Goal: Information Seeking & Learning: Find specific page/section

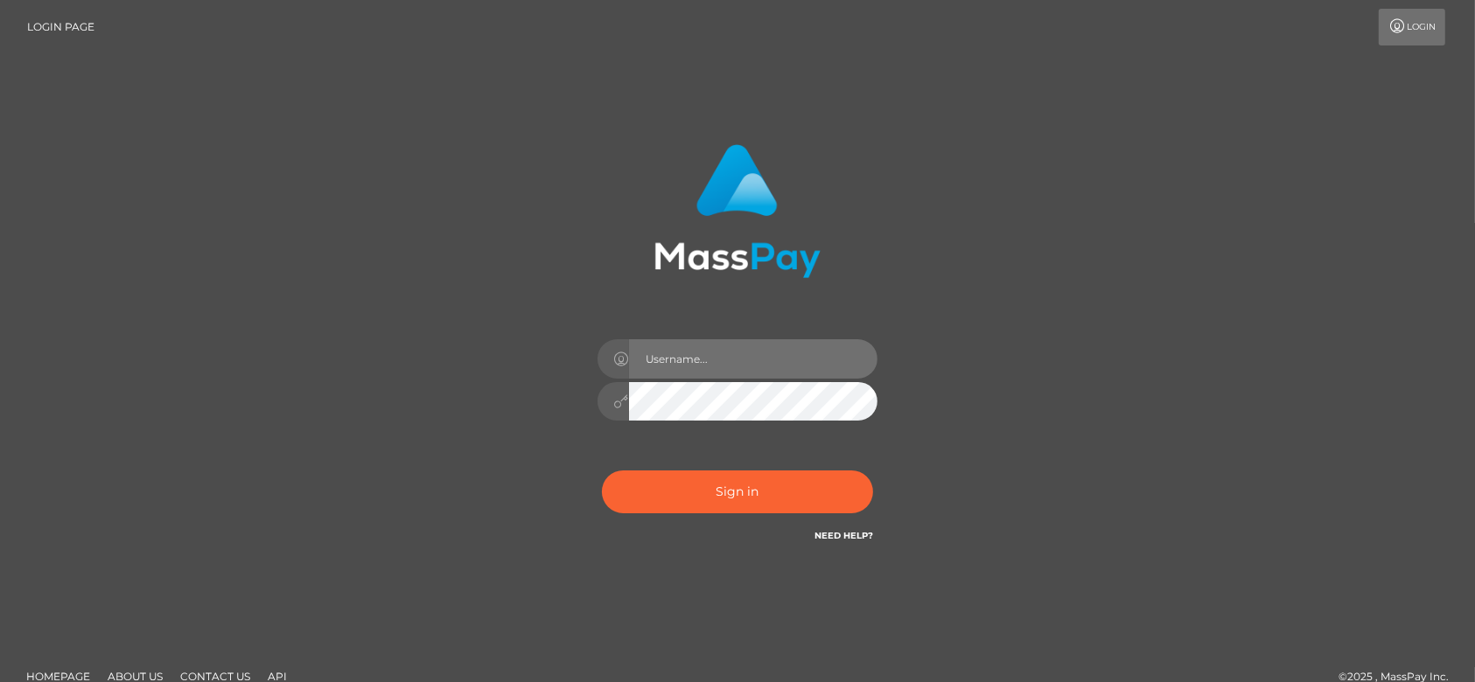
click at [741, 368] on input "text" at bounding box center [753, 358] width 248 height 39
type input "fr.es"
click at [731, 357] on input "fr.es" at bounding box center [753, 358] width 248 height 39
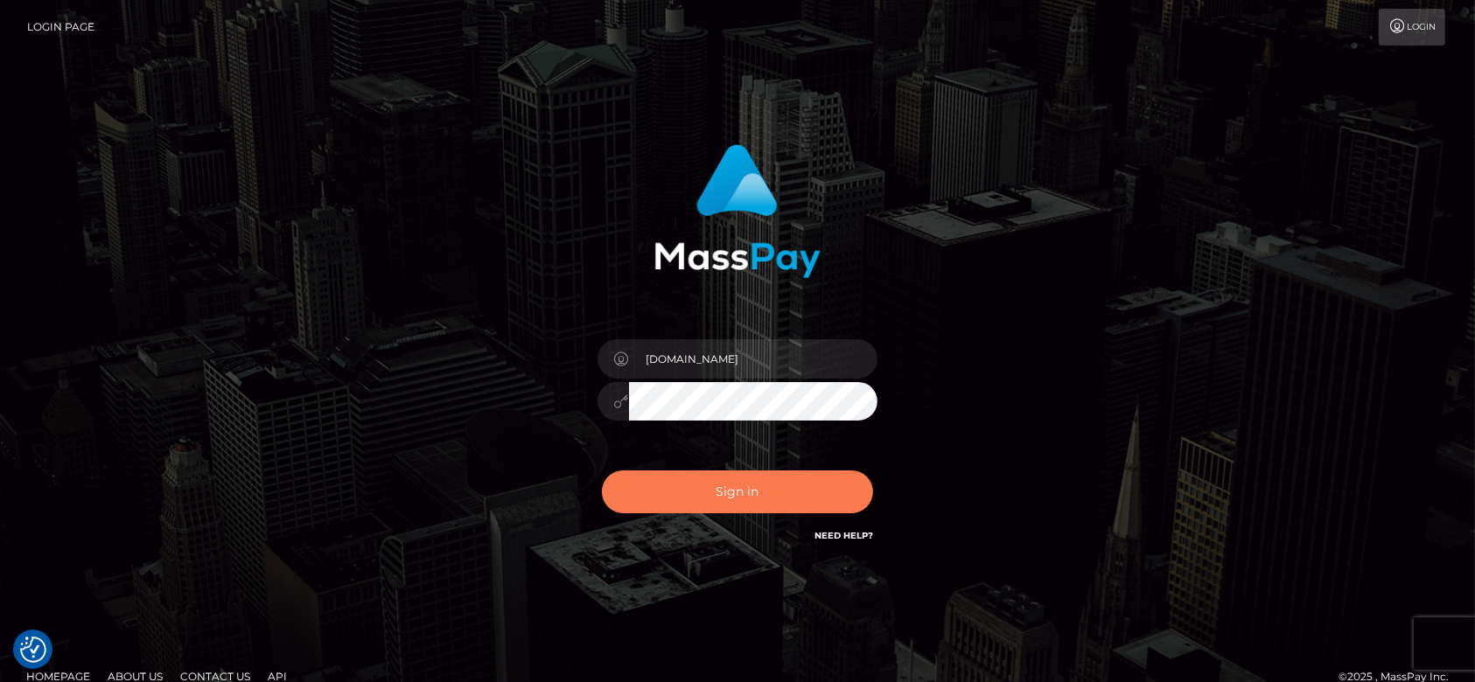
click at [695, 510] on button "Sign in" at bounding box center [737, 492] width 271 height 43
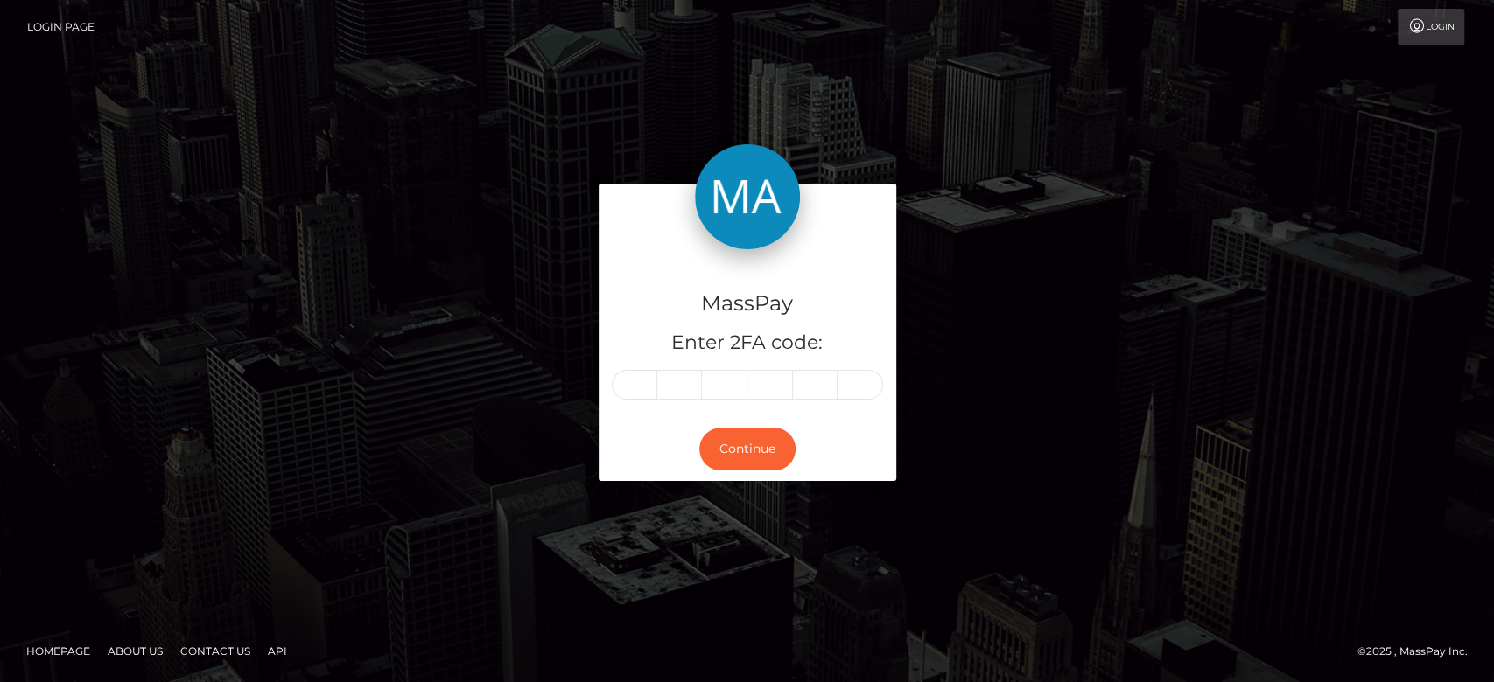
click at [637, 388] on input "text" at bounding box center [634, 385] width 45 height 30
type input "5"
type input "4"
type input "3"
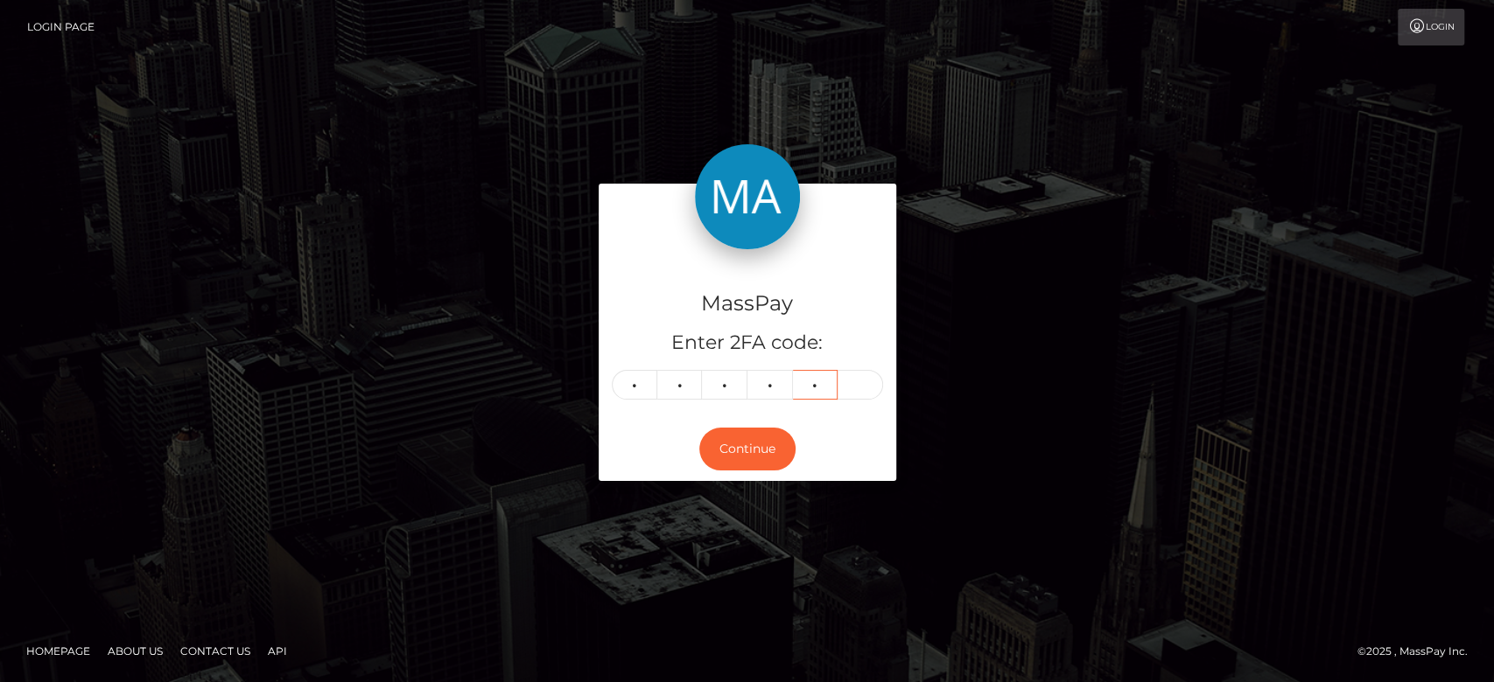
type input "5"
type input "1"
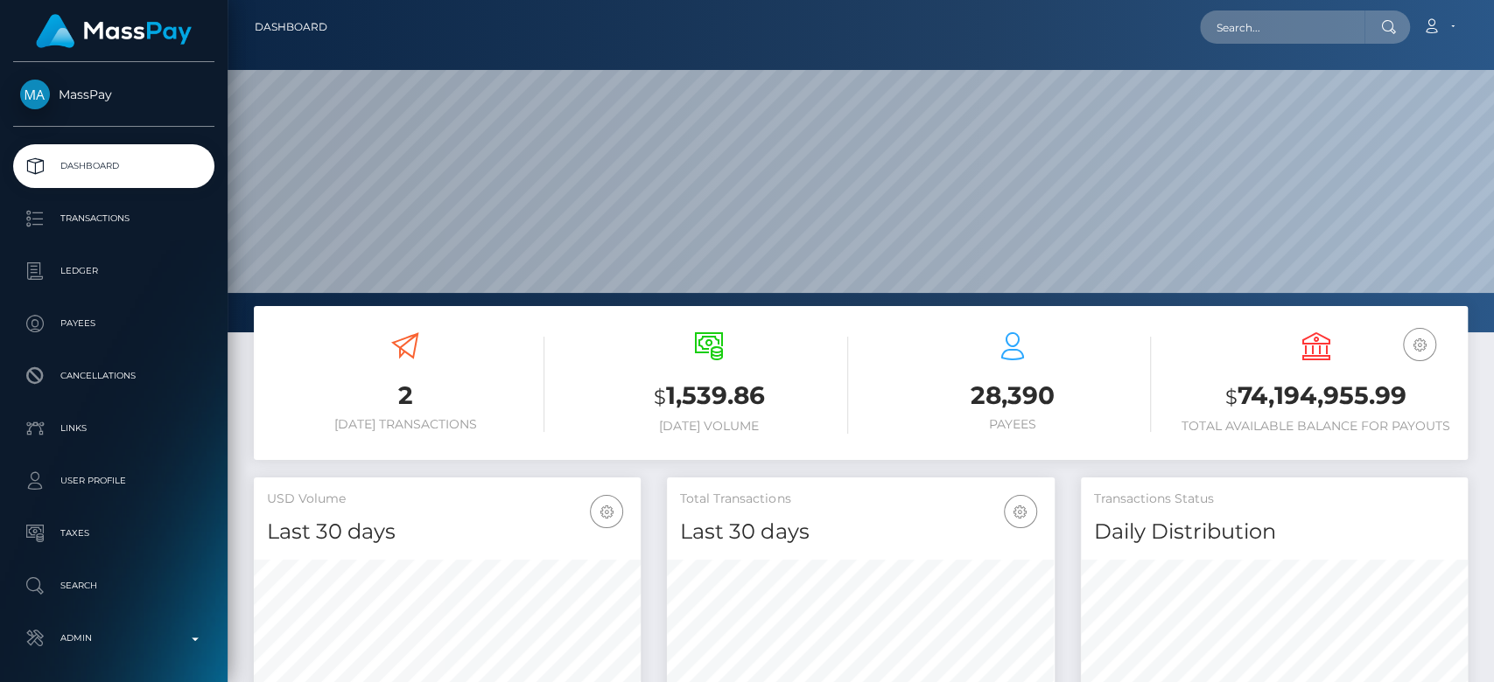
scroll to position [309, 387]
click at [1299, 35] on input "text" at bounding box center [1282, 26] width 164 height 33
paste input "elli37selena@gmail.com"
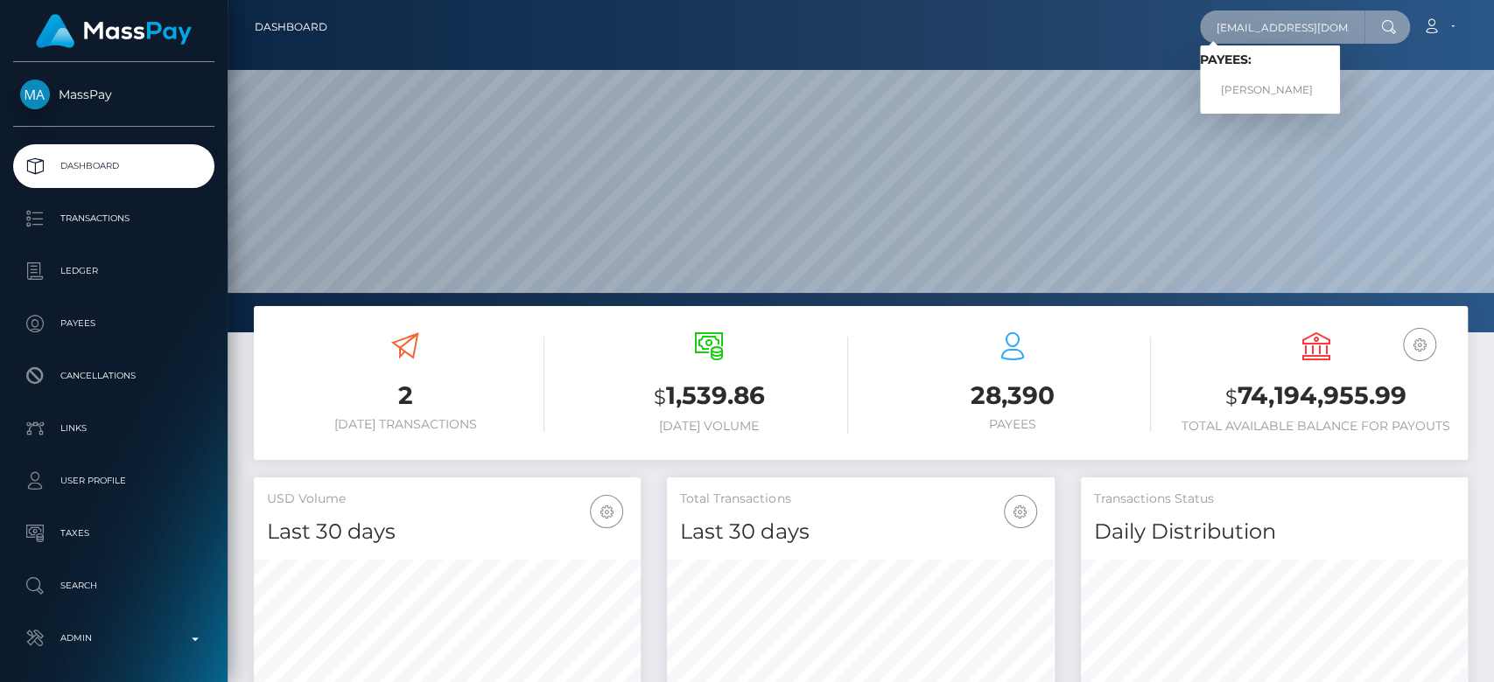
type input "elli37selena@gmail.com"
click at [1257, 87] on link "Ellada Spyridou" at bounding box center [1270, 90] width 140 height 32
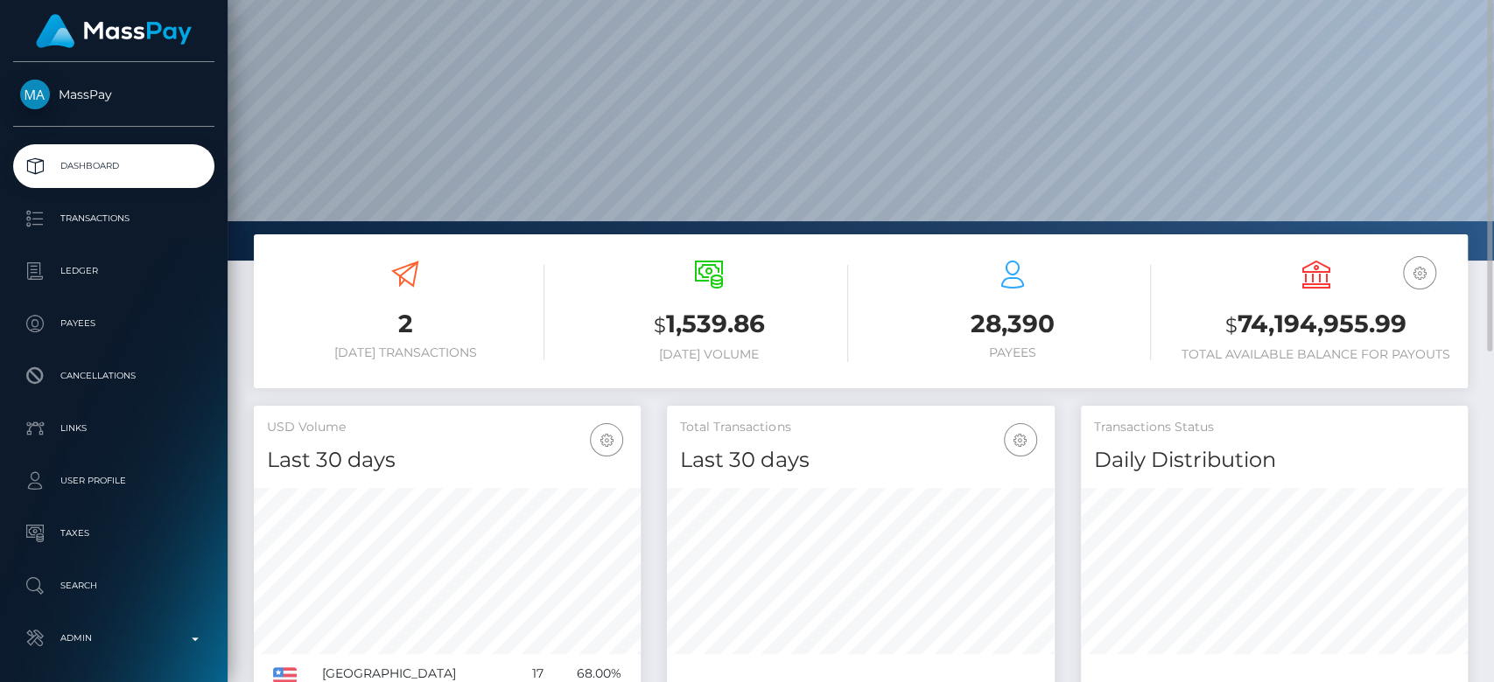
scroll to position [0, 0]
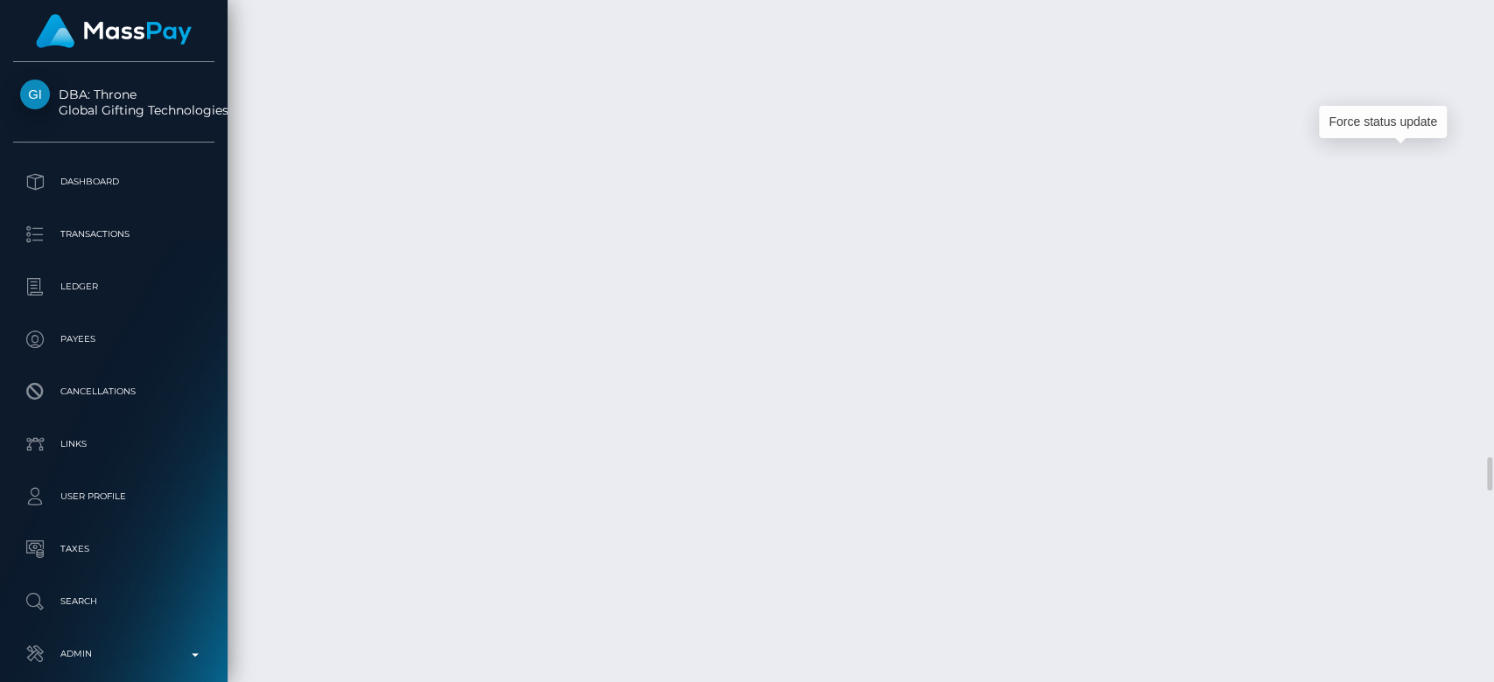
scroll to position [210, 387]
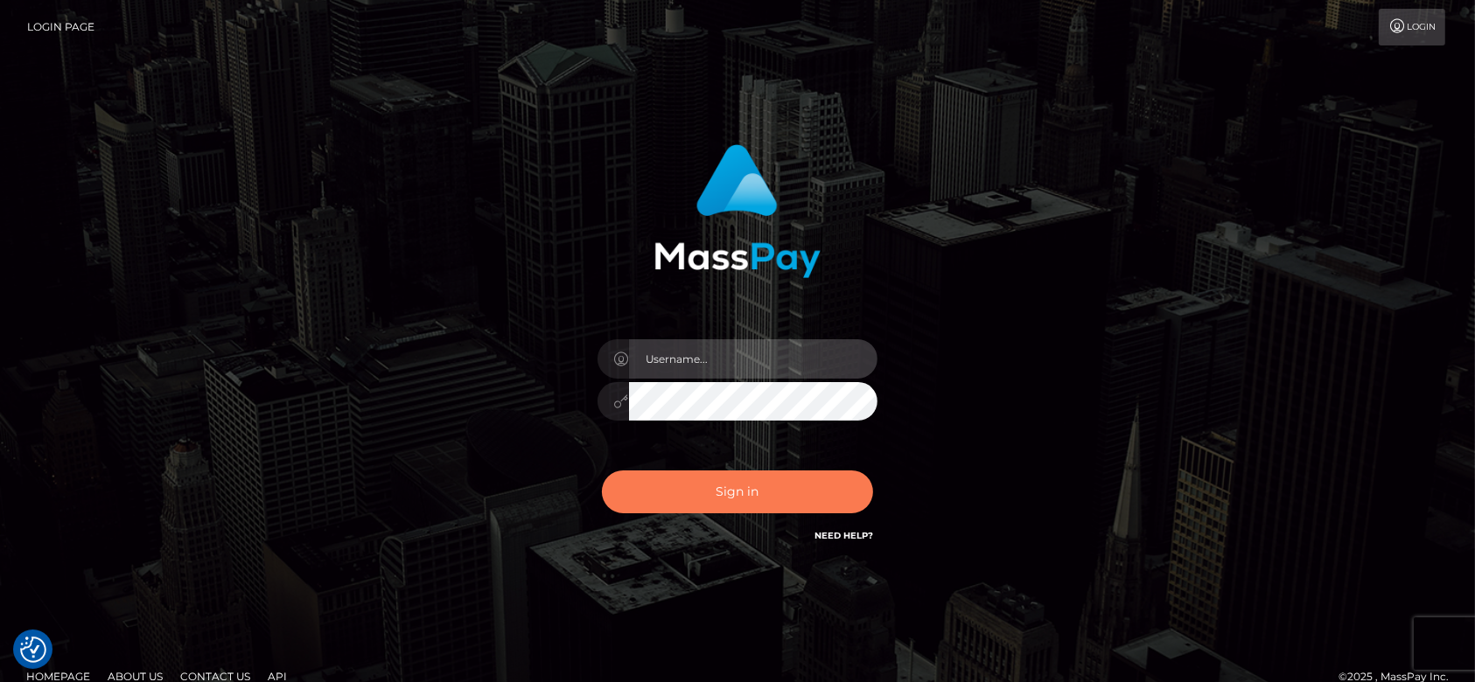
type input "[DOMAIN_NAME]"
click at [738, 490] on button "Sign in" at bounding box center [737, 492] width 271 height 43
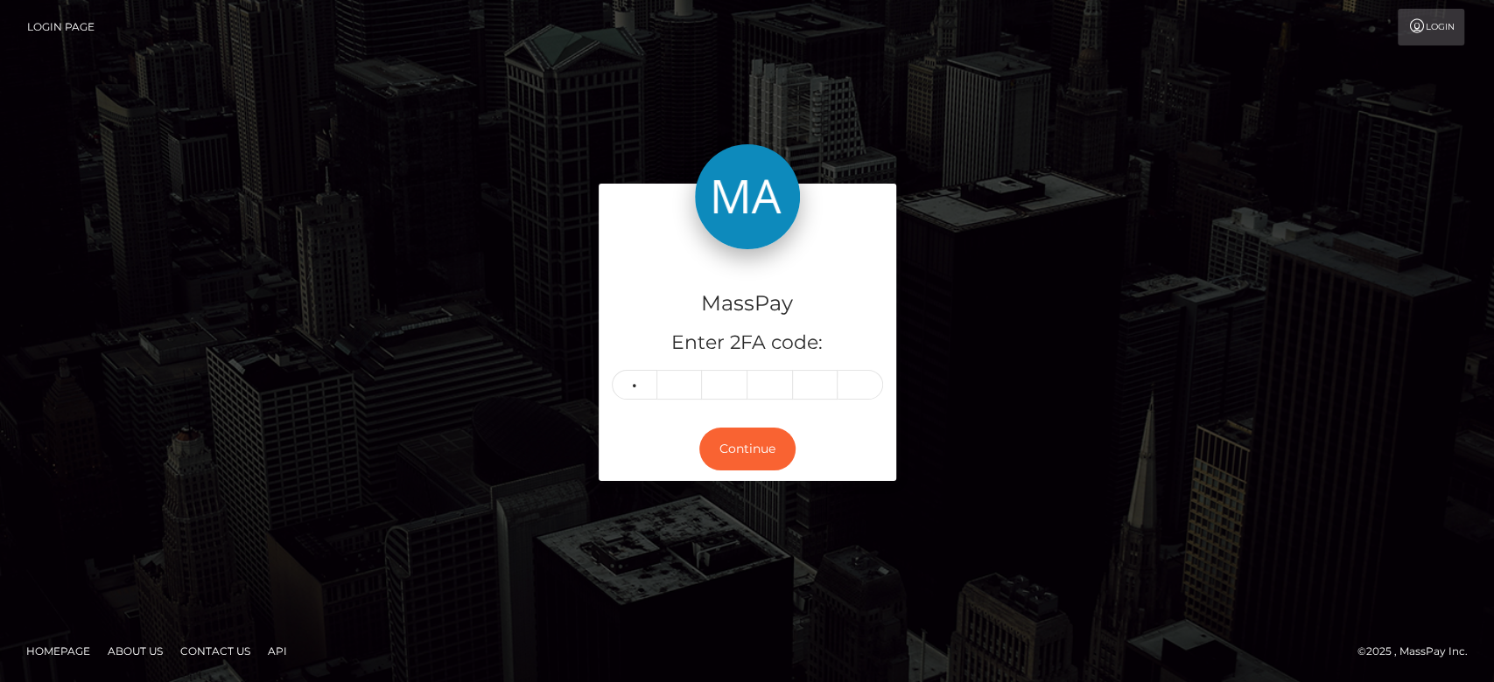
type input "4"
type input "3"
type input "5"
type input "9"
type input "4"
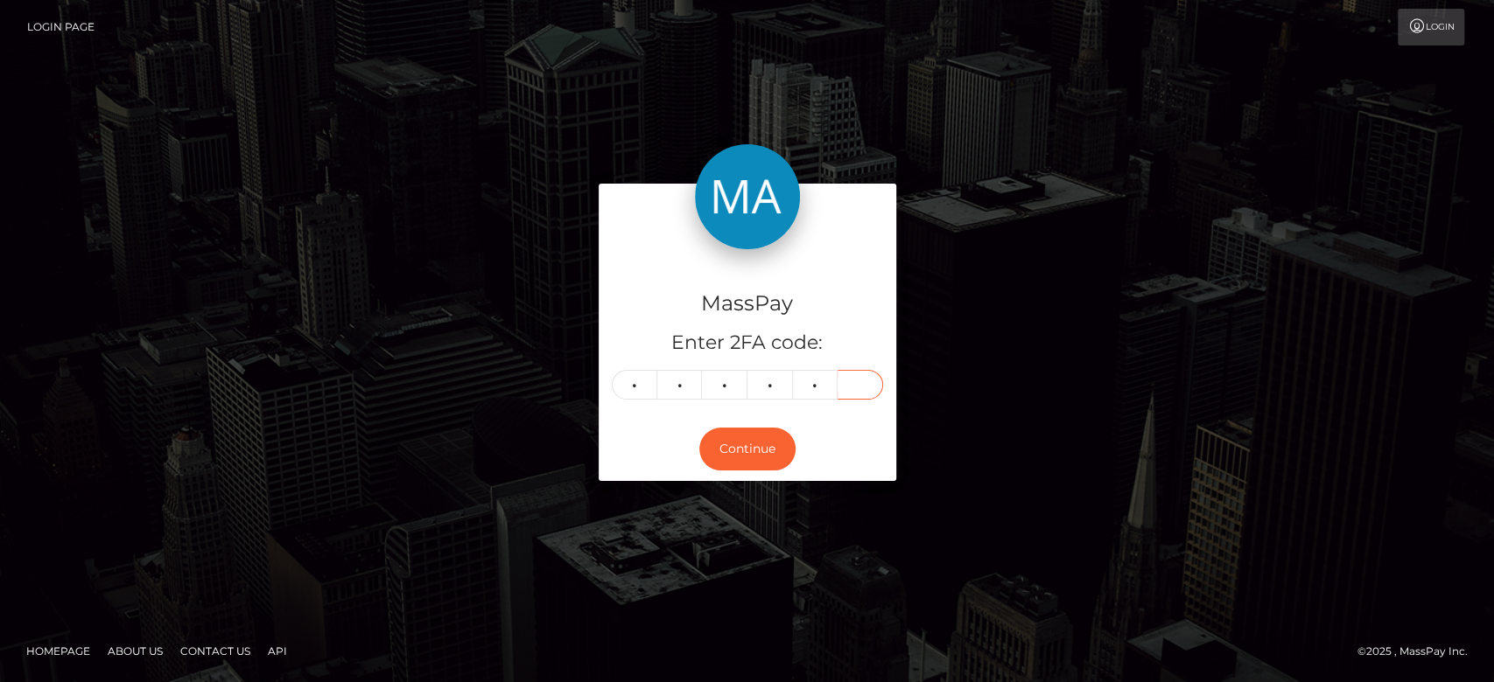
type input "6"
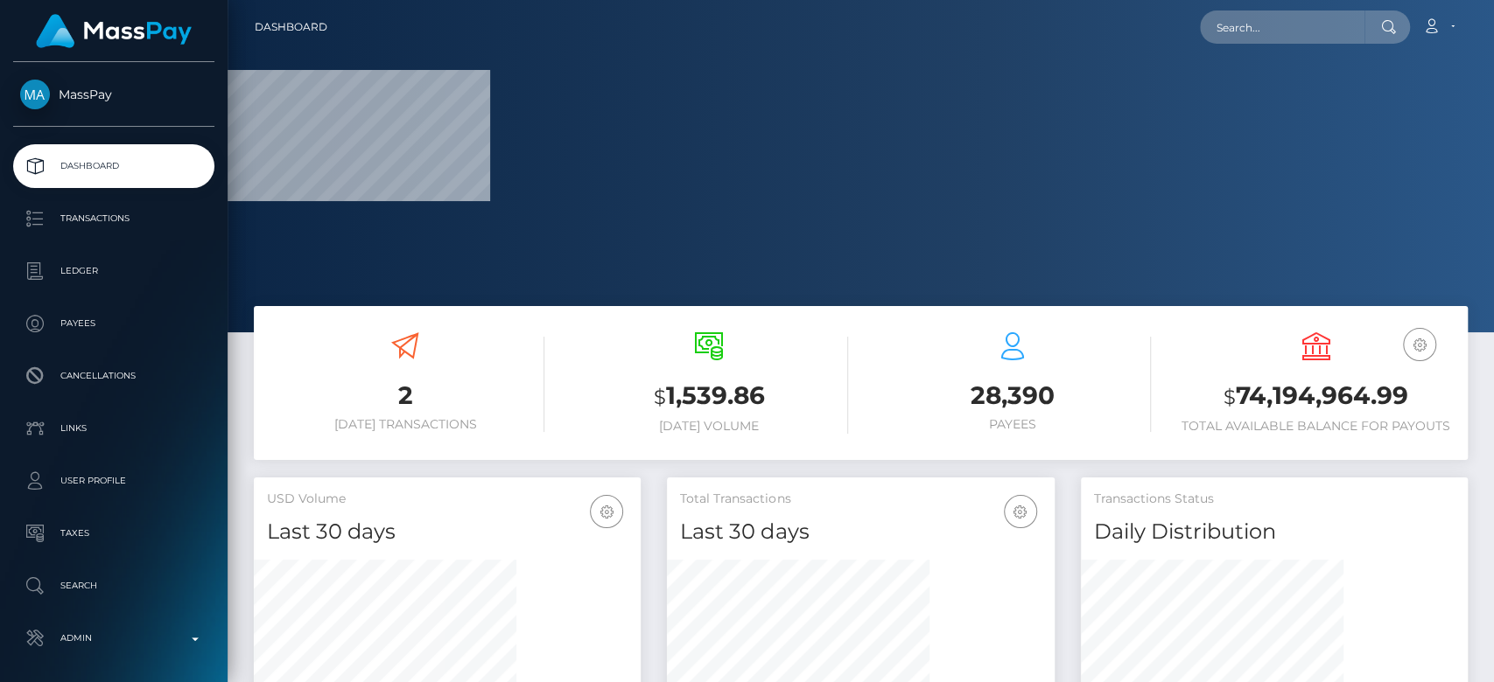
click at [1278, 9] on div "Loading... Loading... Account Edit Profile Logout" at bounding box center [903, 27] width 1125 height 37
click at [1267, 26] on input "text" at bounding box center [1282, 26] width 164 height 33
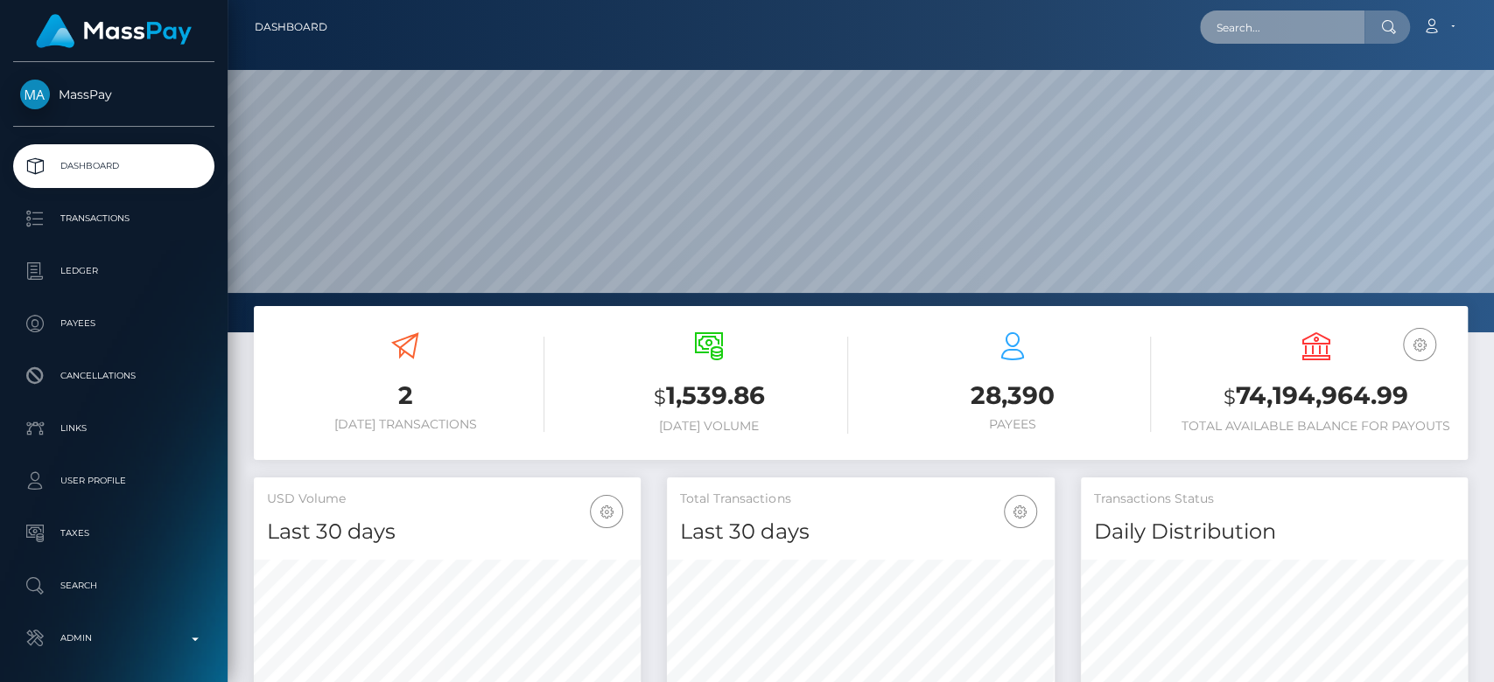
paste input "[EMAIL_ADDRESS][DOMAIN_NAME]"
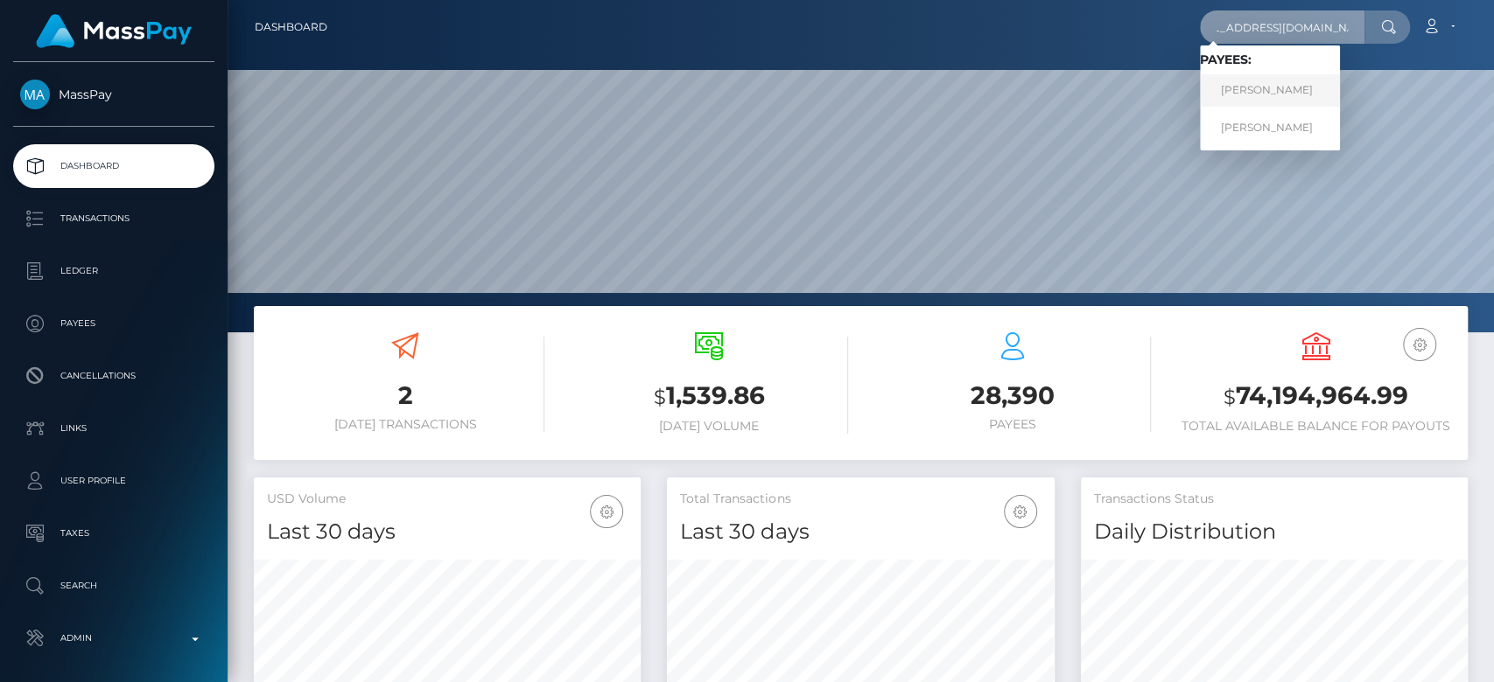
type input "[EMAIL_ADDRESS][DOMAIN_NAME]"
click at [1277, 88] on link "Andrii Zaremba" at bounding box center [1270, 90] width 140 height 32
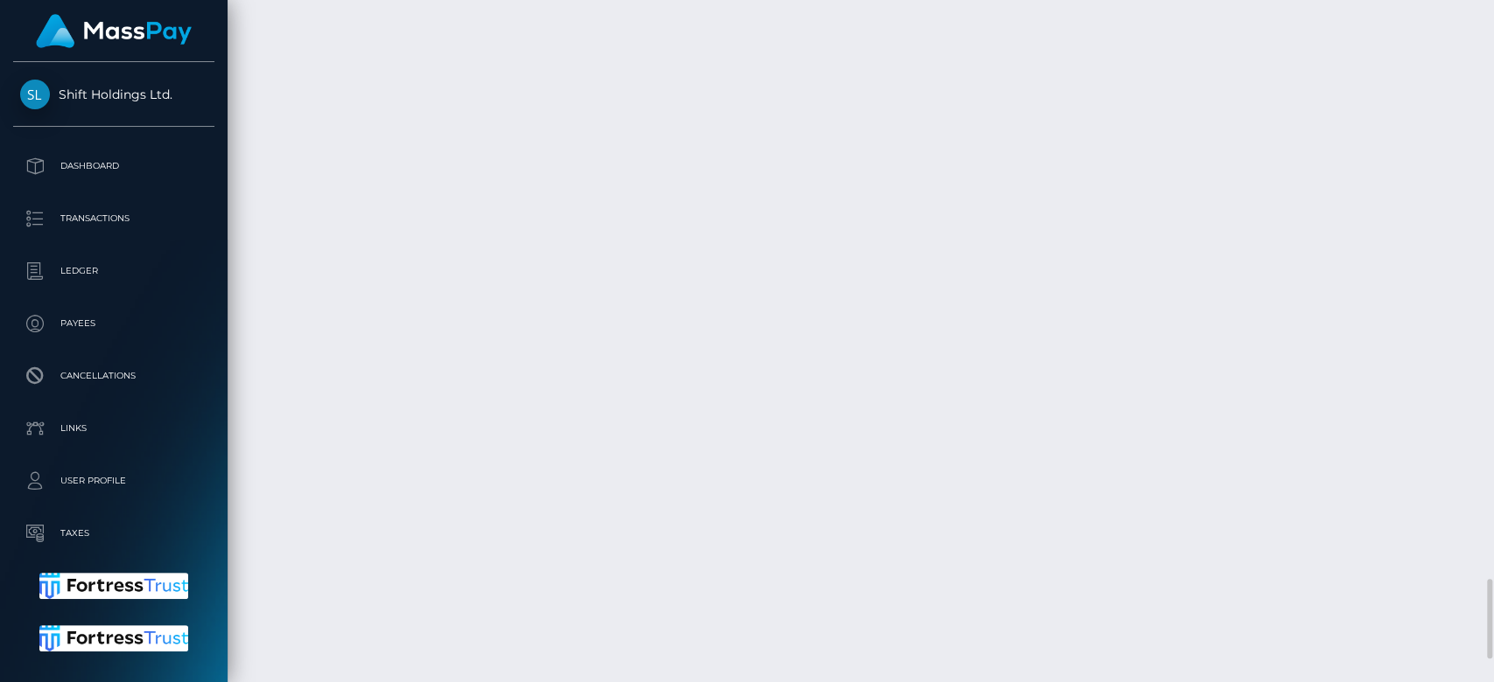
scroll to position [5013, 0]
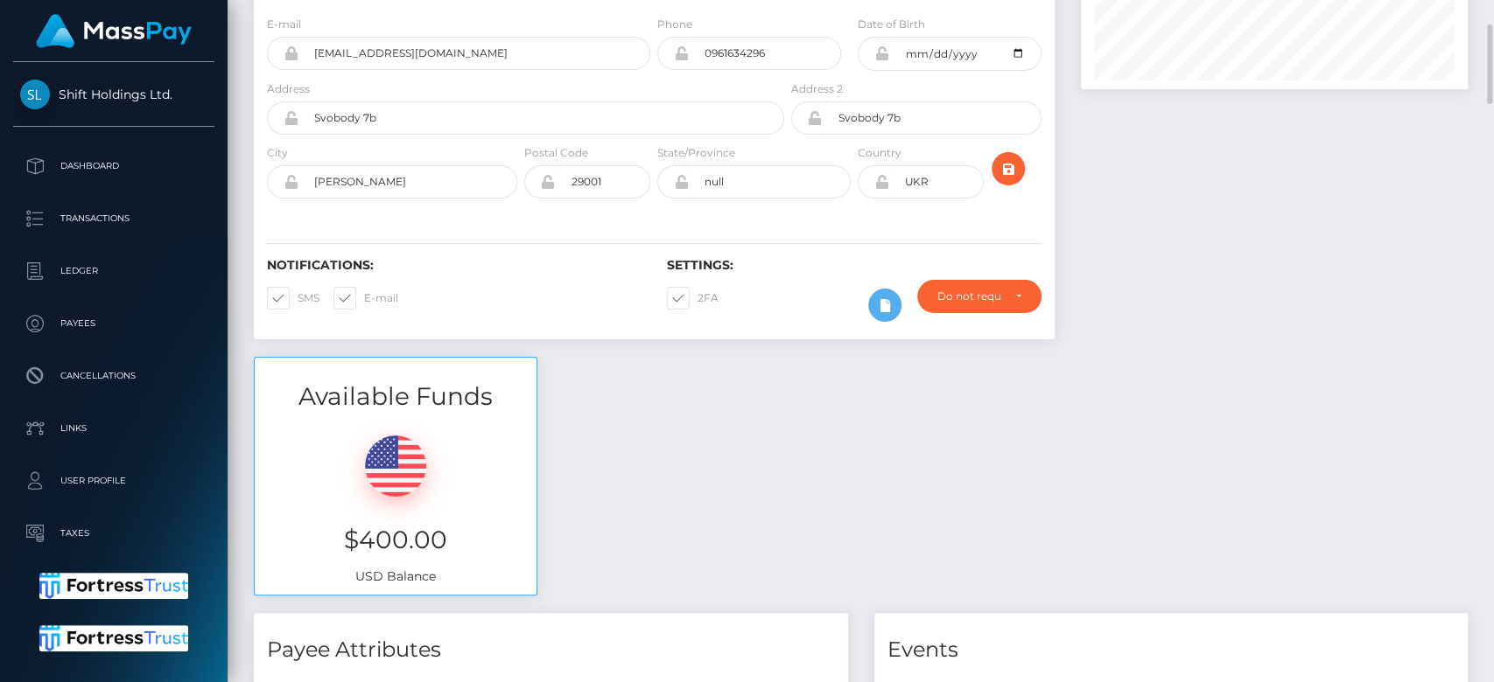
scroll to position [0, 0]
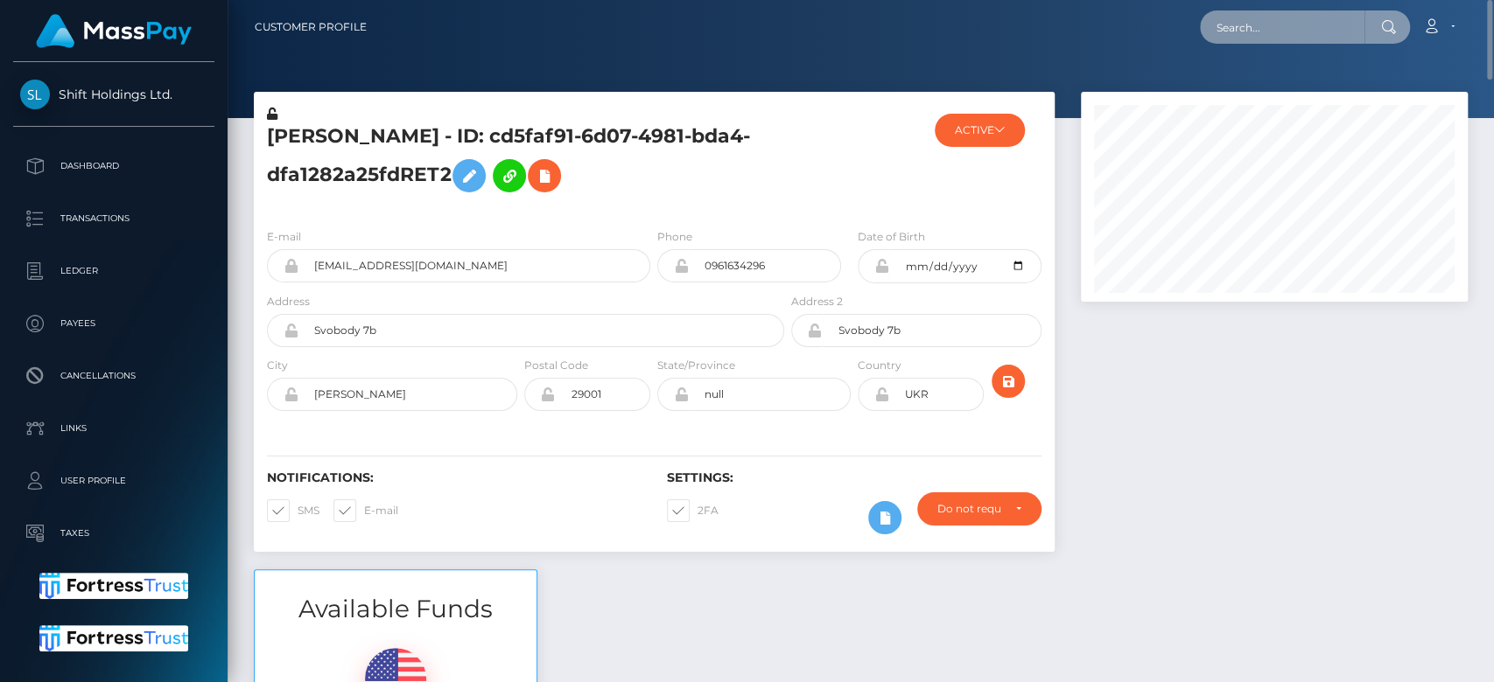
click at [1235, 31] on input "text" at bounding box center [1282, 26] width 164 height 33
paste input "shewolfx18@gmail.com"
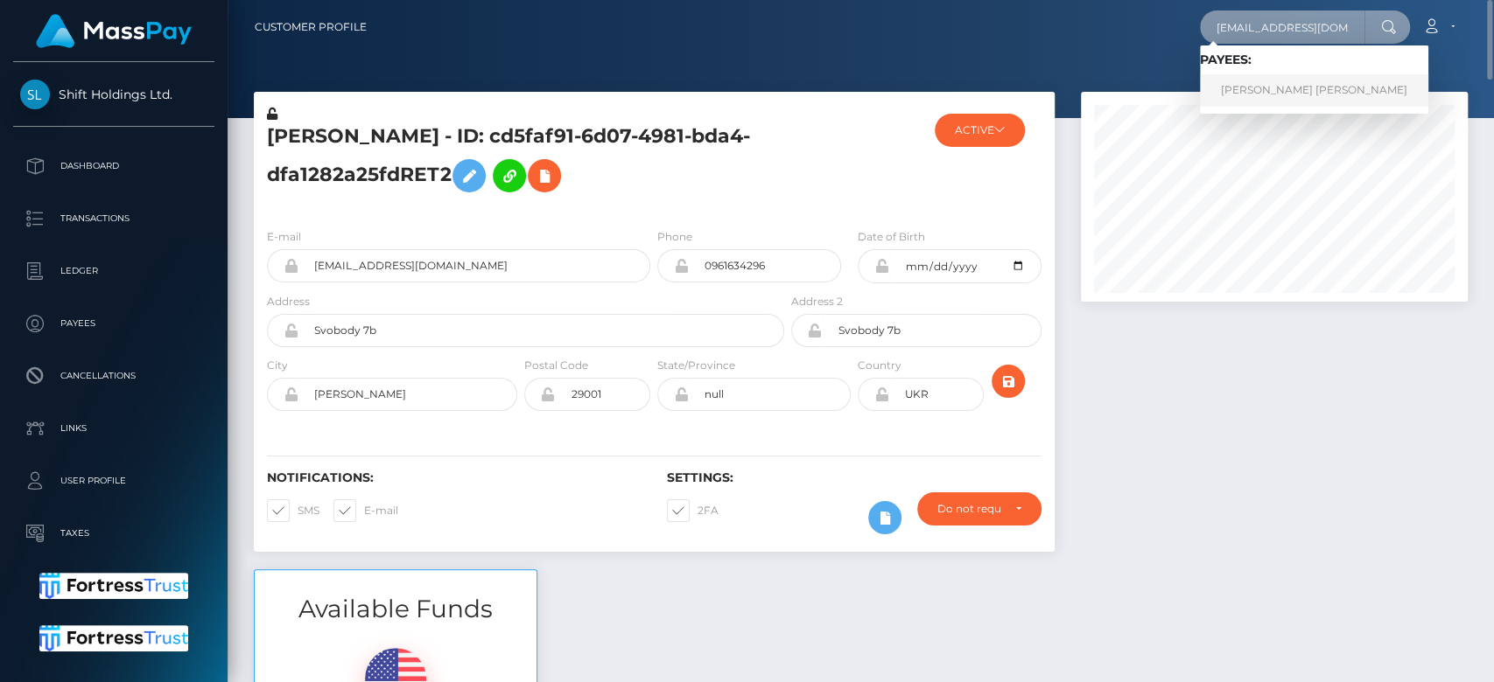
type input "shewolfx18@gmail.com"
click at [1254, 83] on link "KARISSA DENEESE STUART" at bounding box center [1314, 90] width 228 height 32
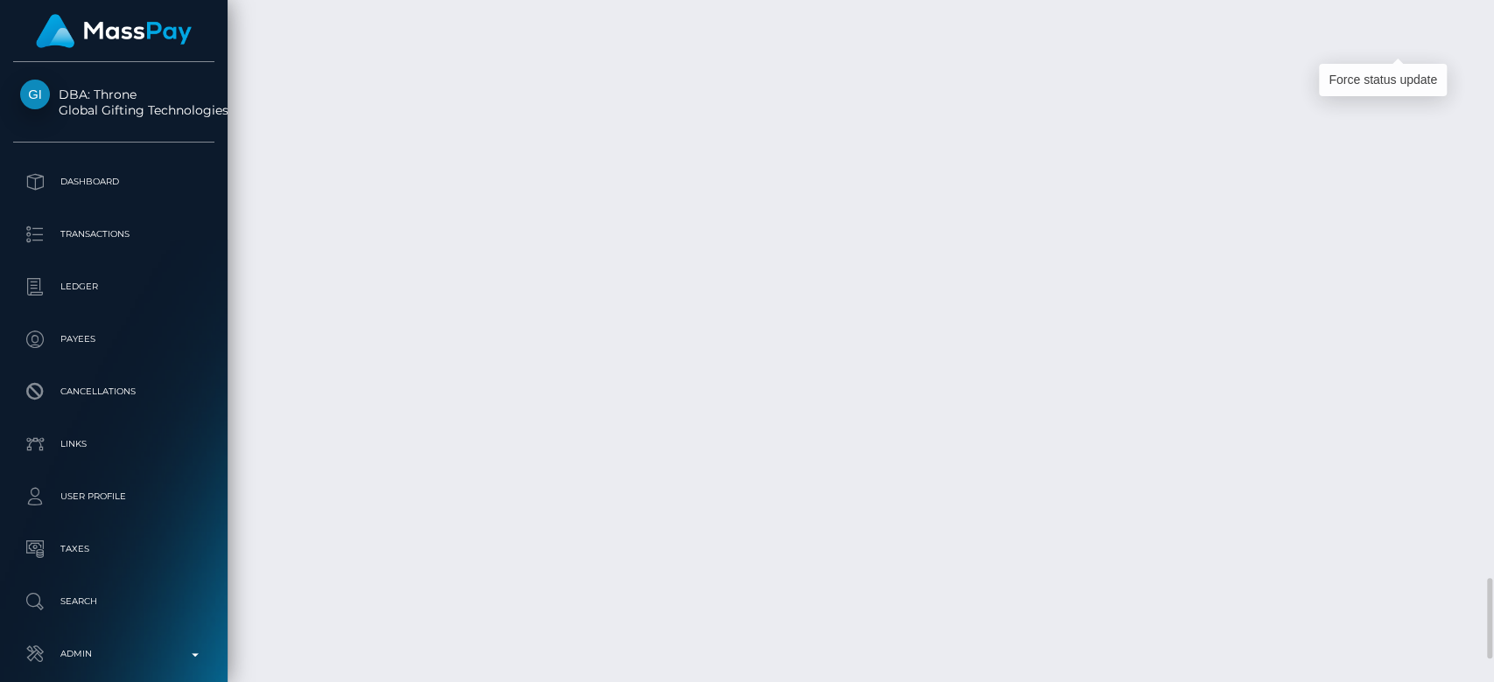
scroll to position [210, 387]
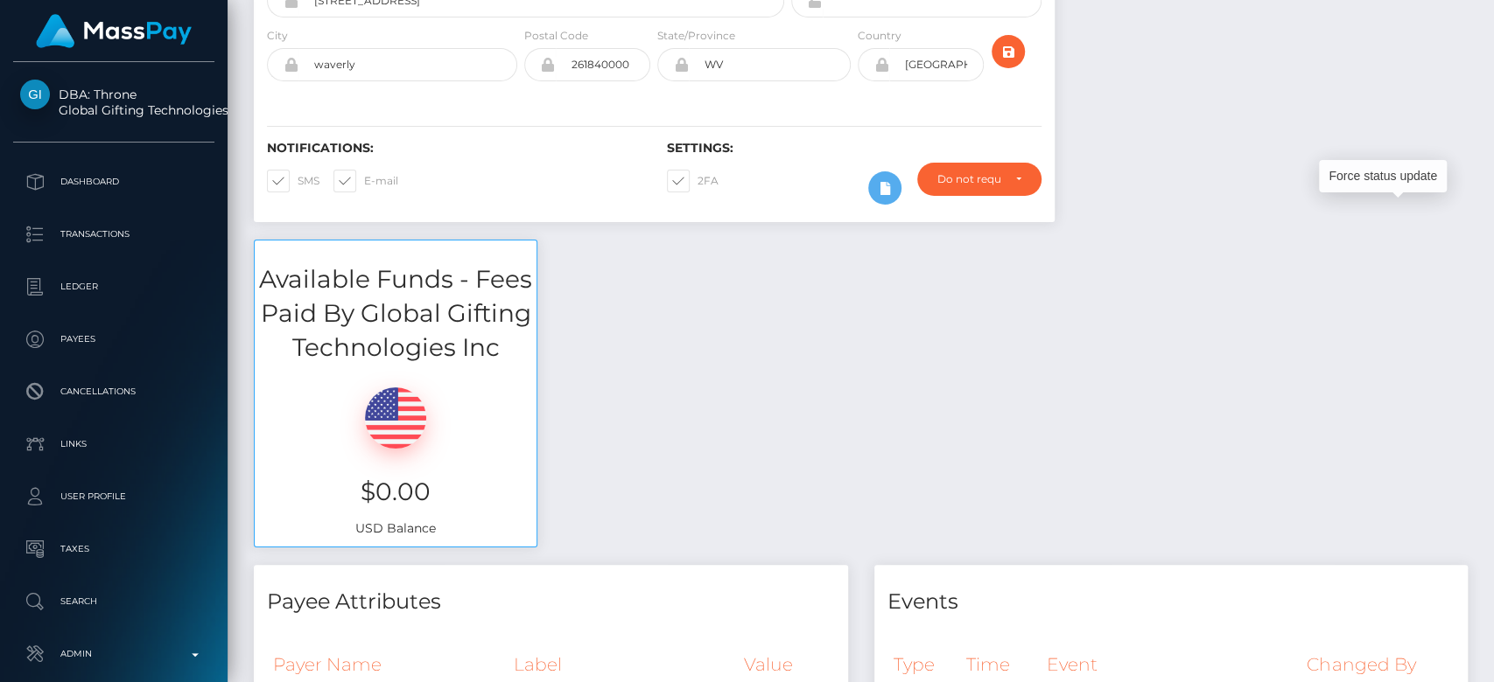
scroll to position [0, 0]
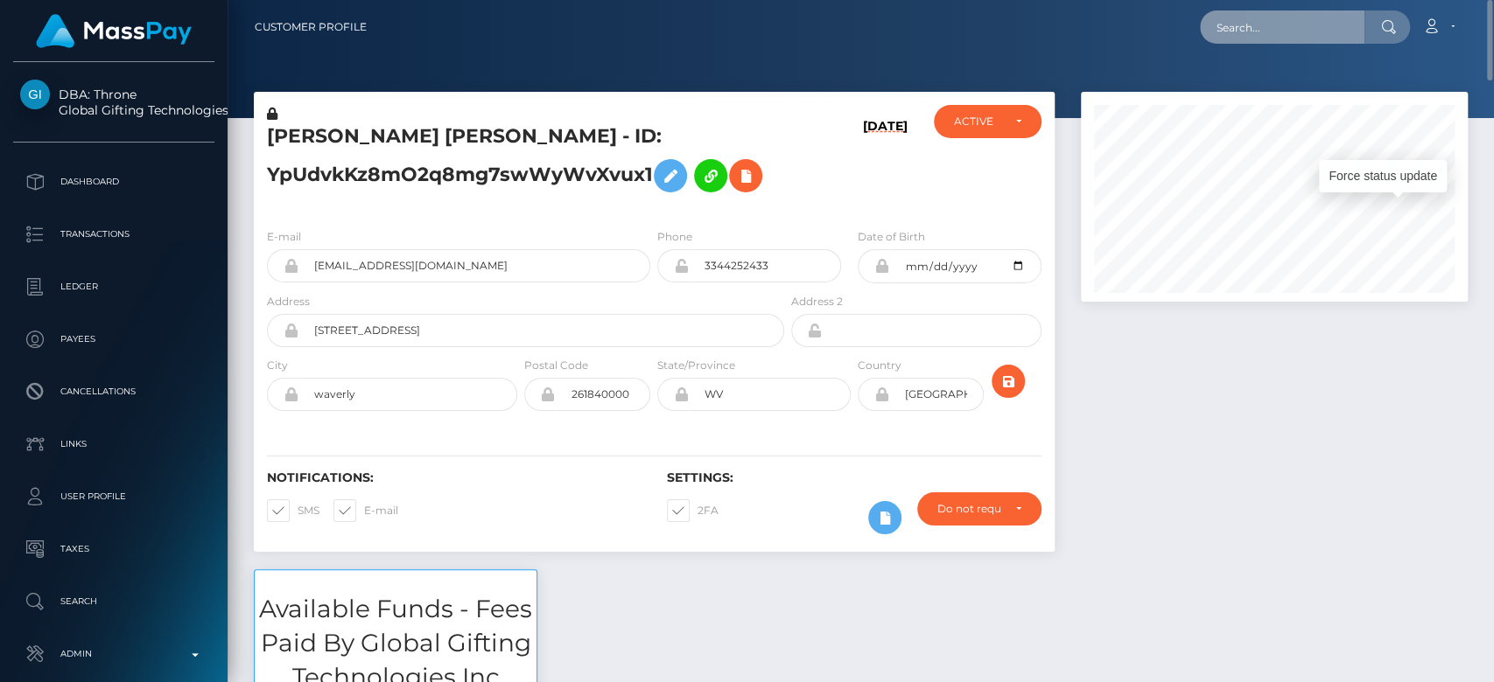
click at [1246, 17] on input "text" at bounding box center [1282, 26] width 164 height 33
paste input "kelly_bridges000@yahoo.co.uk"
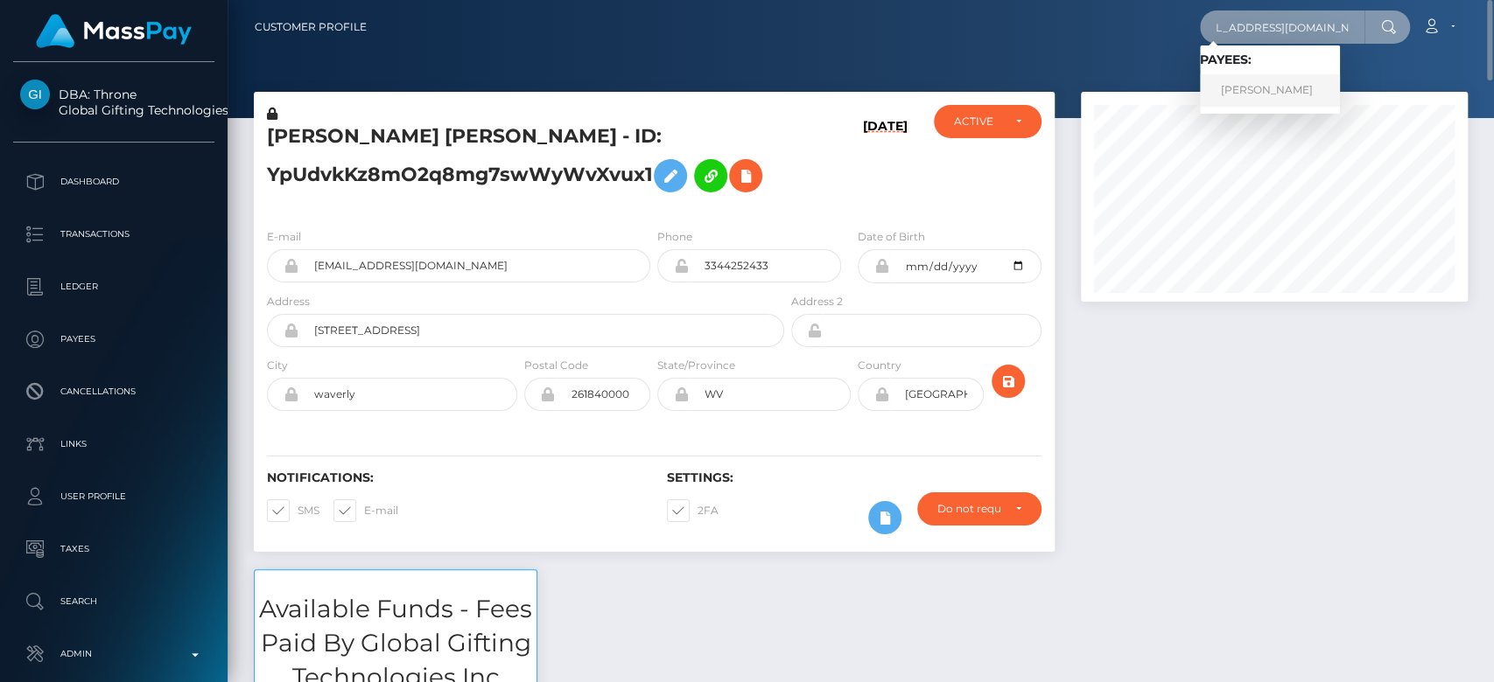
type input "kelly_bridges000@yahoo.co.uk"
click at [1284, 94] on link "Kelly Bridges" at bounding box center [1270, 90] width 140 height 32
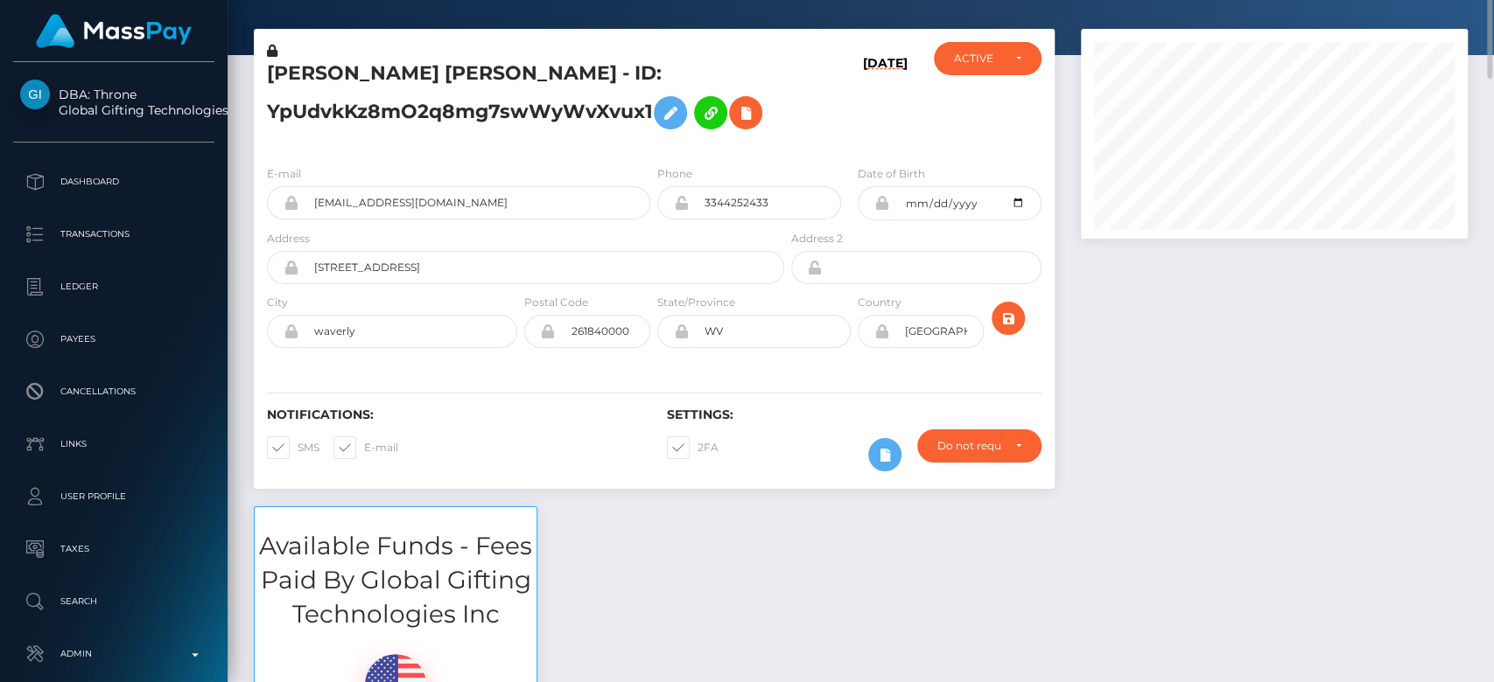
scroll to position [69, 0]
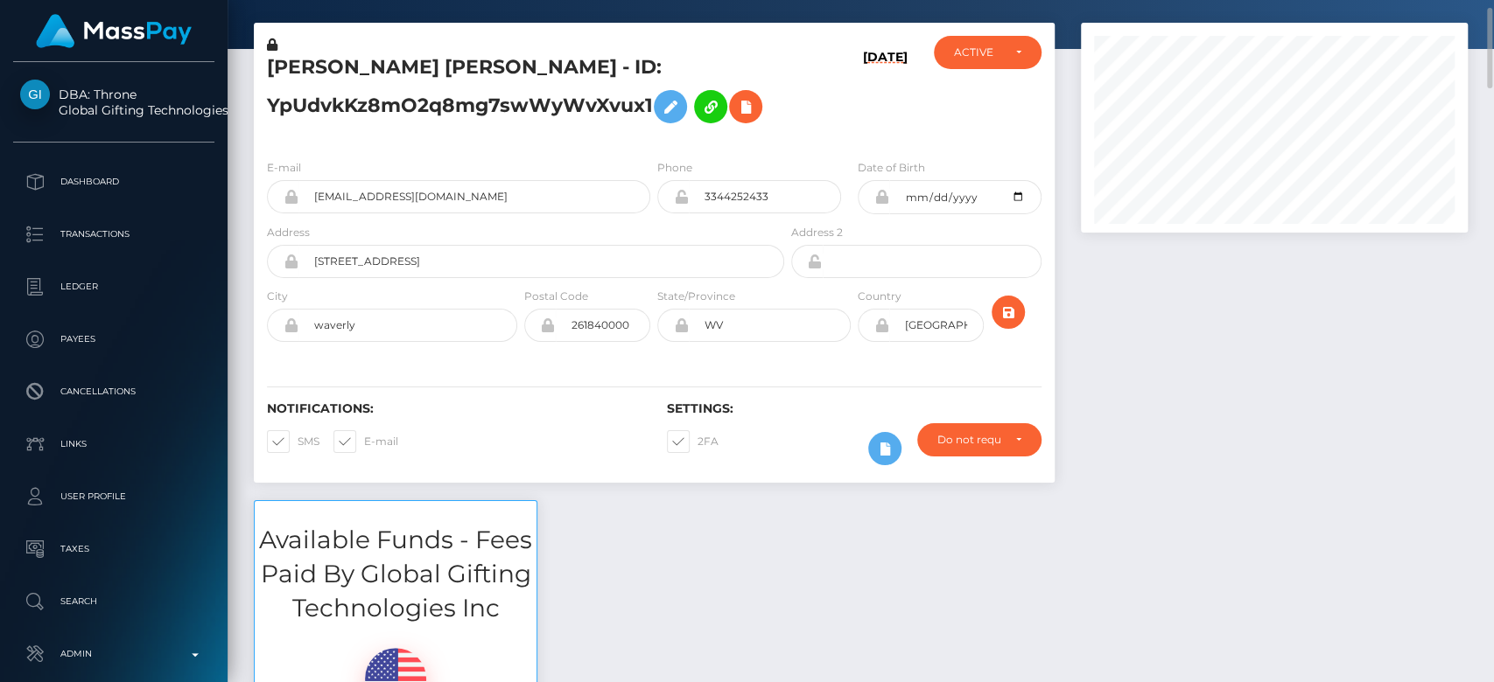
click at [1153, 312] on div at bounding box center [1273, 262] width 413 height 478
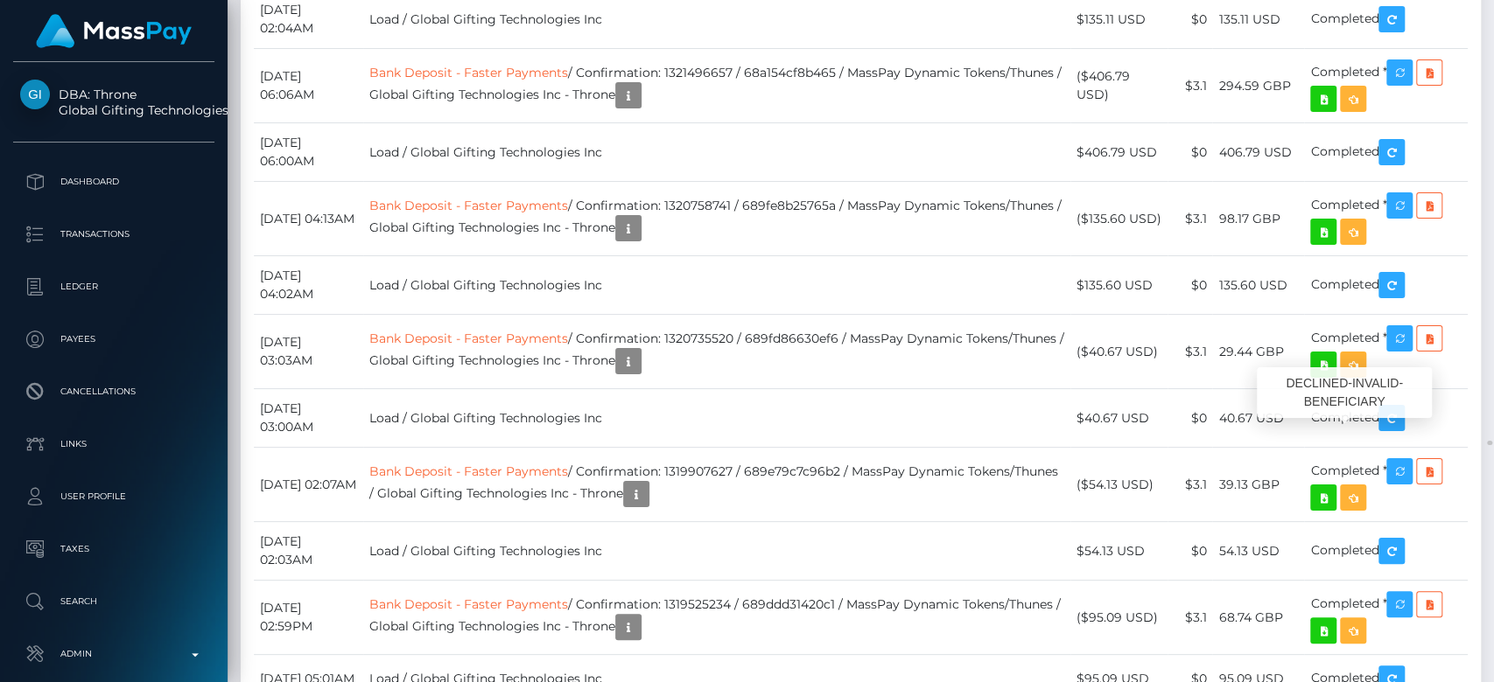
scroll to position [210, 387]
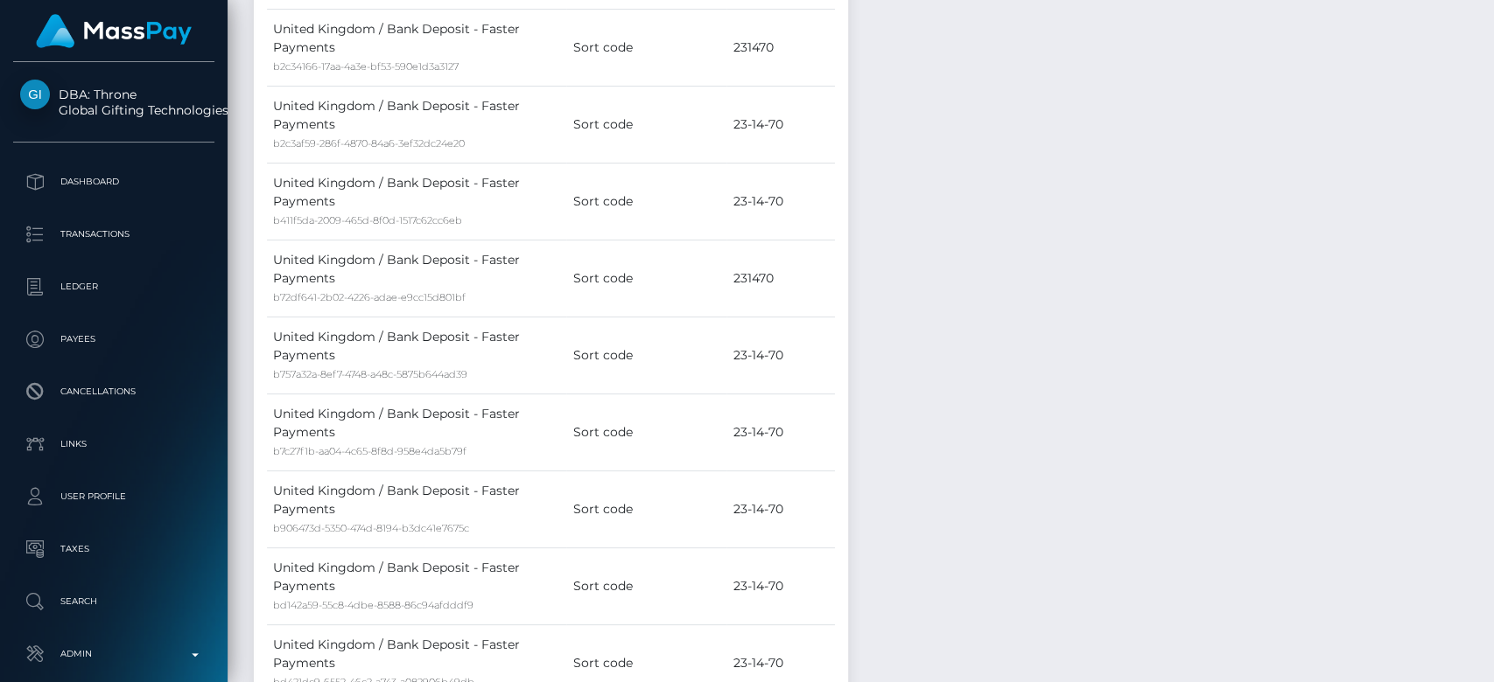
scroll to position [0, 0]
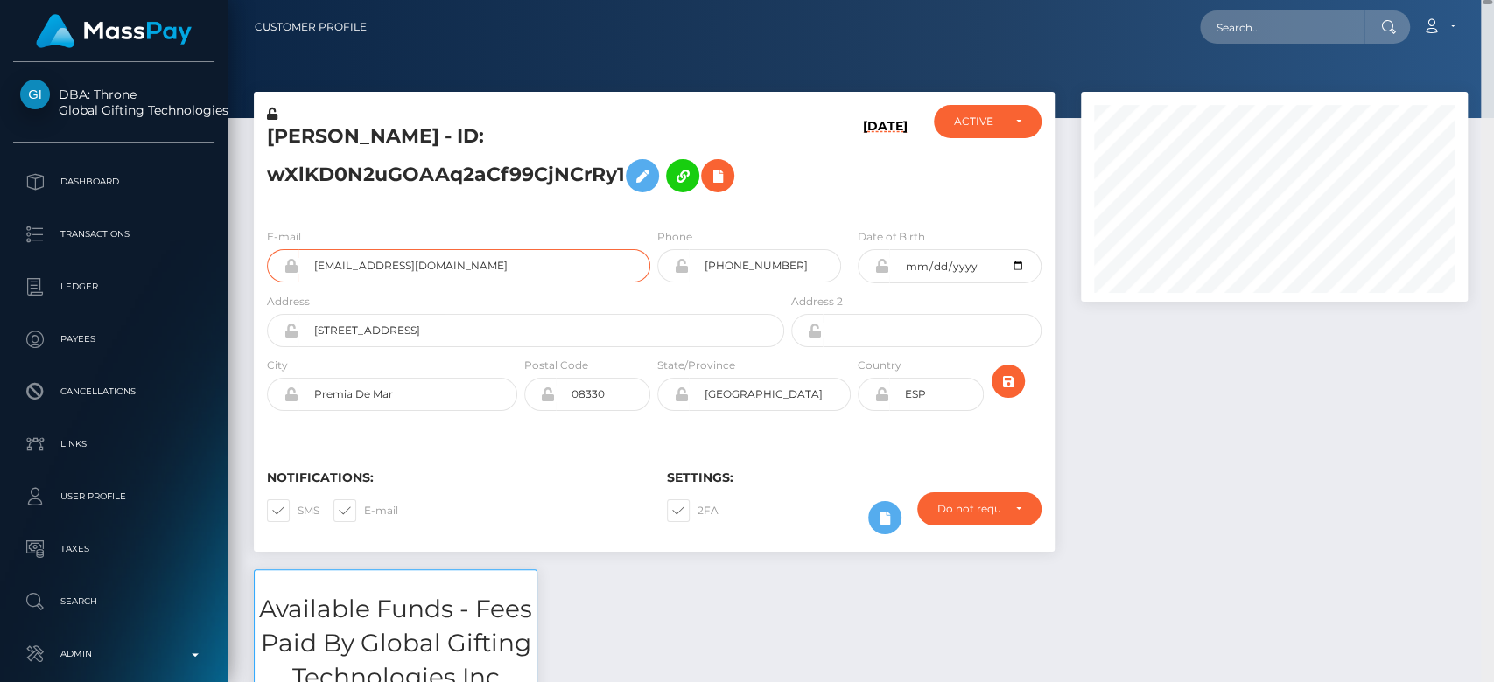
drag, startPoint x: 1483, startPoint y: 350, endPoint x: 1483, endPoint y: -58, distance: 407.7
click at [1483, 0] on html "DBA: Throne Global Gifting Technologies Inc Dashboard Transactions Ledger Payee…" at bounding box center [747, 341] width 1494 height 682
click at [1283, 17] on input "text" at bounding box center [1282, 26] width 164 height 33
paste input "dorcasrosemari@gmail.com"
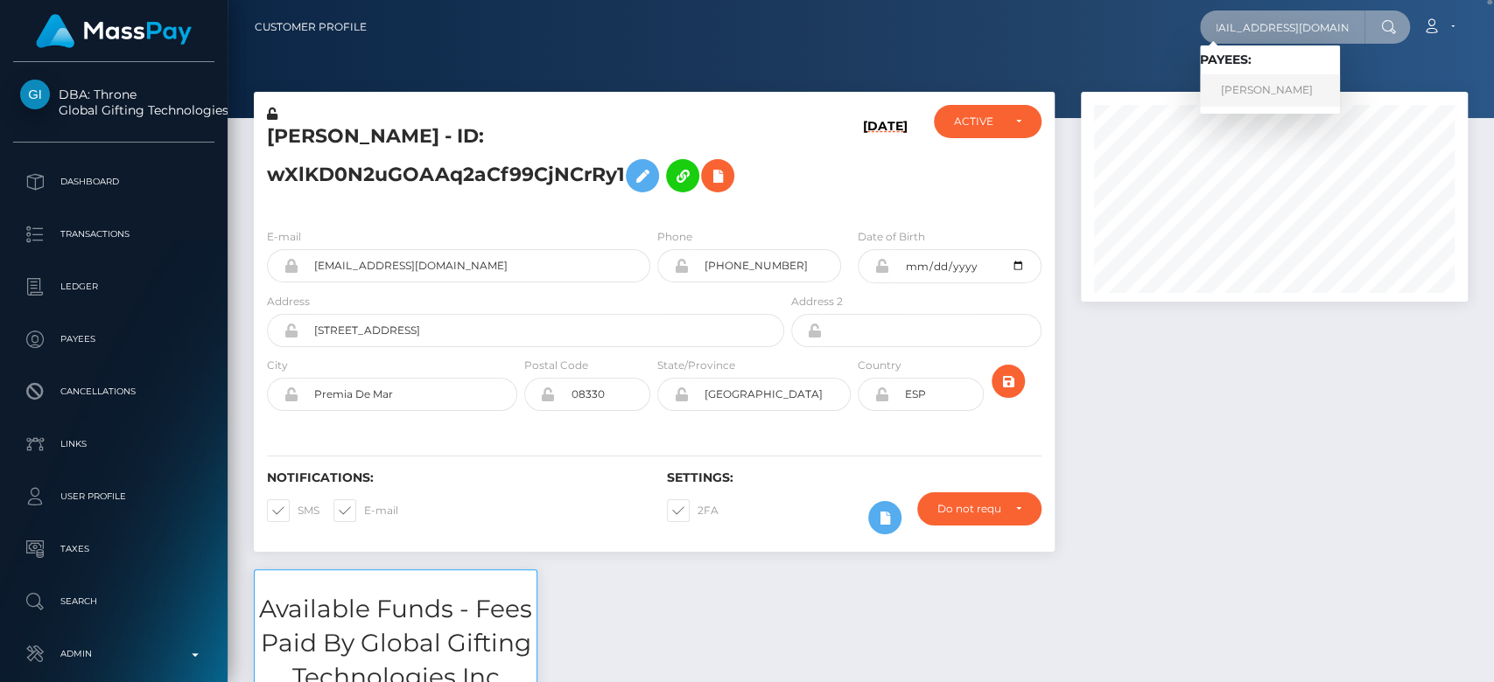
type input "dorcasrosemari@gmail.com"
click at [1266, 82] on link "WERONIKA NAWROTEK" at bounding box center [1270, 90] width 140 height 32
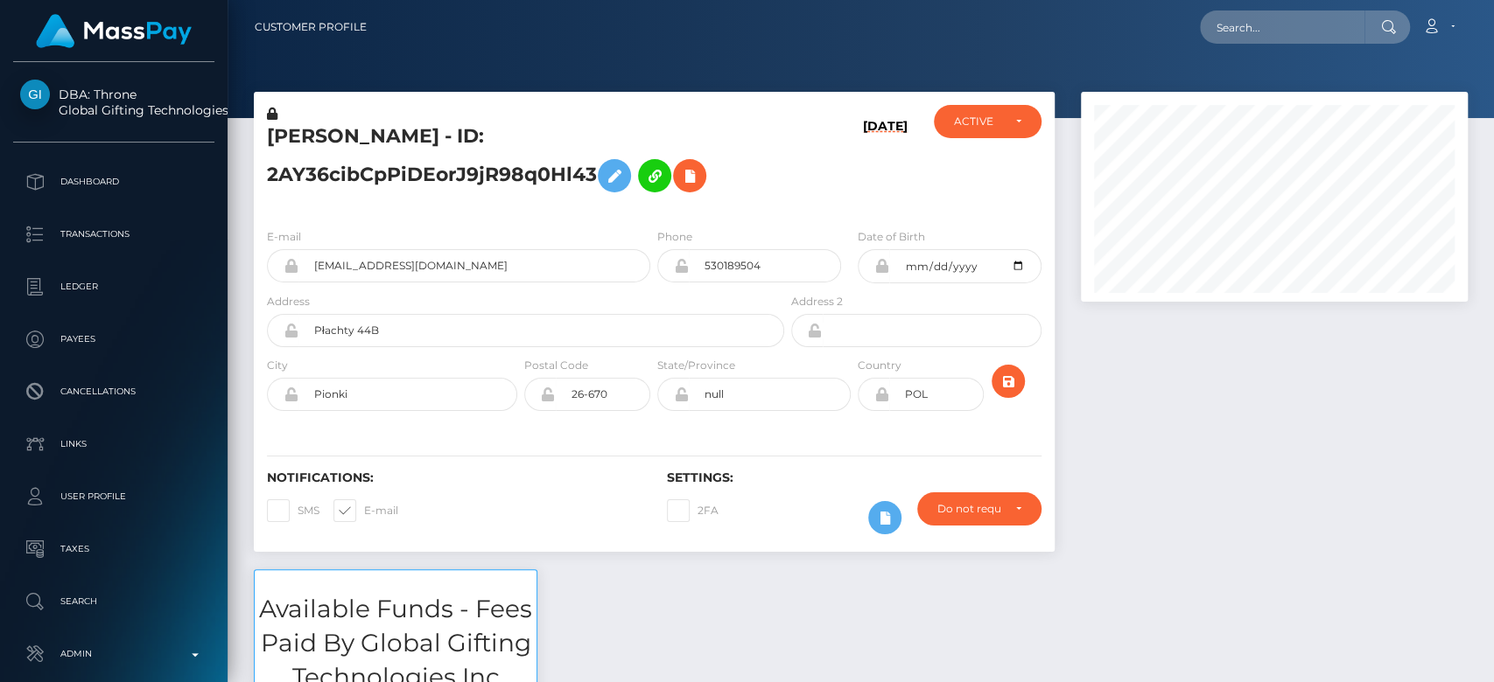
scroll to position [210, 387]
click at [1001, 192] on div "ACTIVE DEACTIVE CLOSED ACTIVE" at bounding box center [986, 159] width 133 height 109
click at [1113, 388] on div at bounding box center [1273, 331] width 413 height 478
click at [1228, 32] on input "text" at bounding box center [1282, 26] width 164 height 33
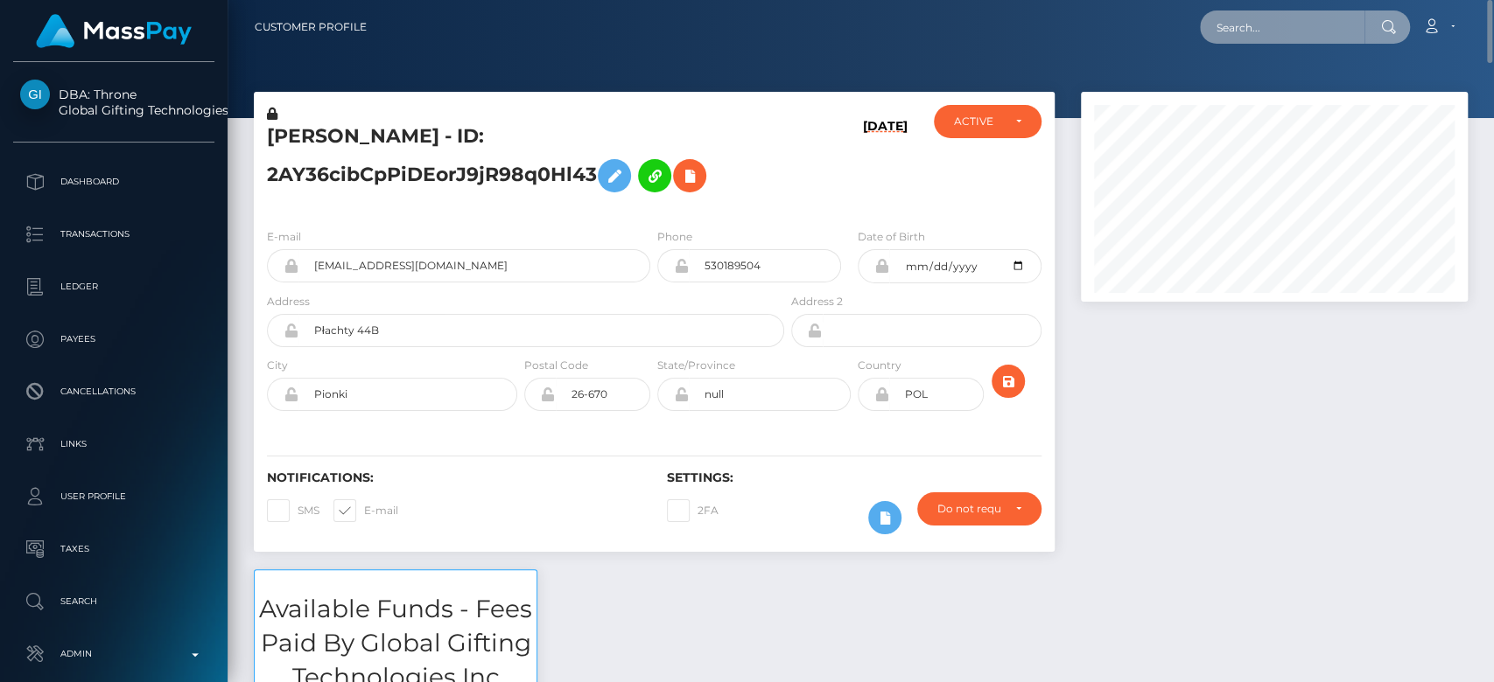
paste input "[EMAIL_ADDRESS][DOMAIN_NAME]"
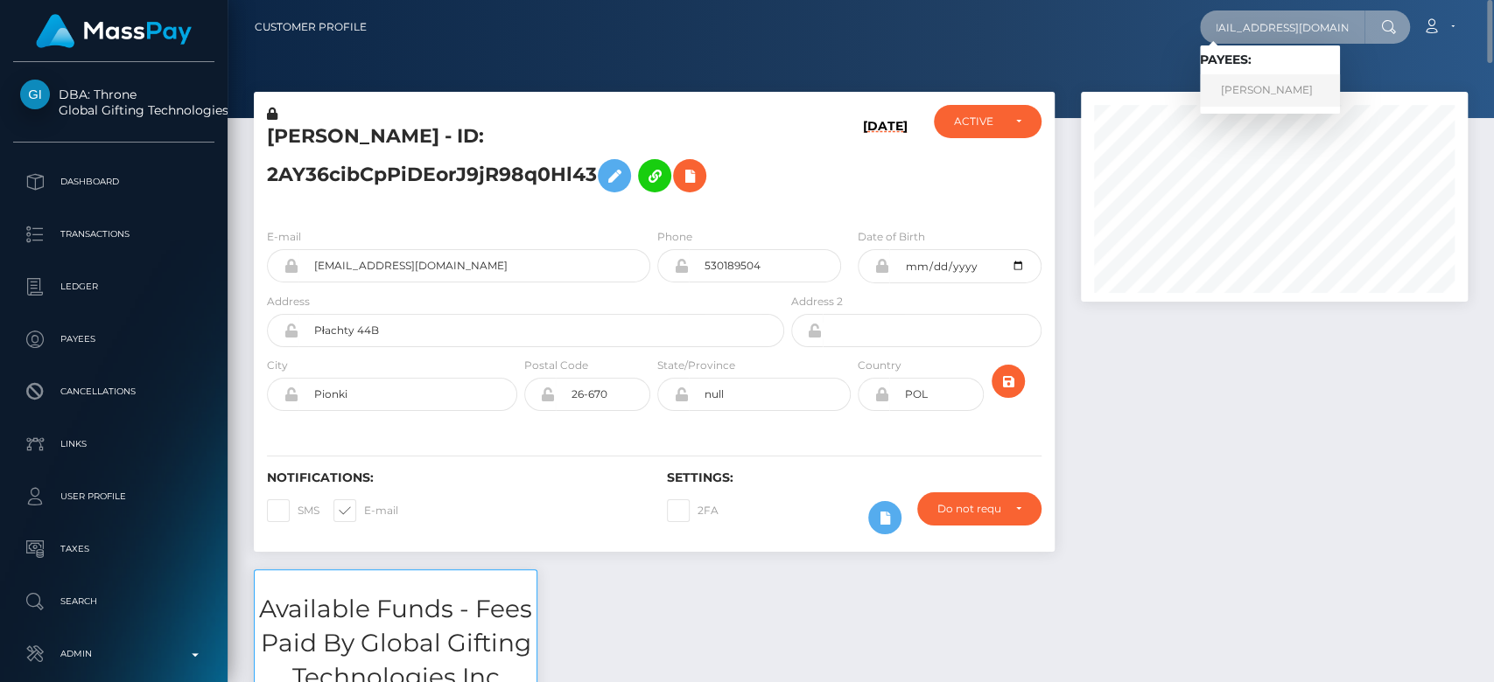
type input "[EMAIL_ADDRESS][DOMAIN_NAME]"
click at [1260, 91] on link "WERONIKA NAWROTEK" at bounding box center [1270, 90] width 140 height 32
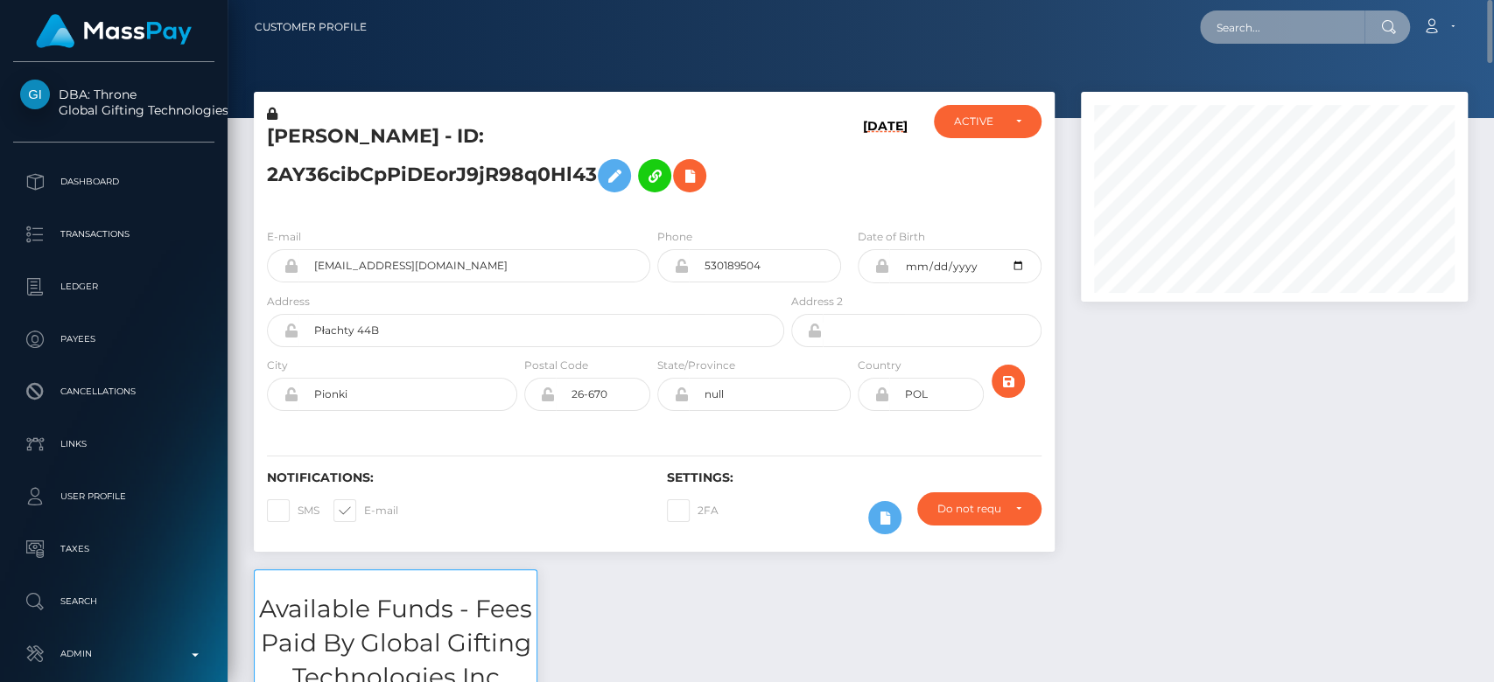
click at [1225, 39] on input "text" at bounding box center [1282, 26] width 164 height 33
paste input "[PERSON_NAME][EMAIL_ADDRESS][PERSON_NAME][DOMAIN_NAME]"
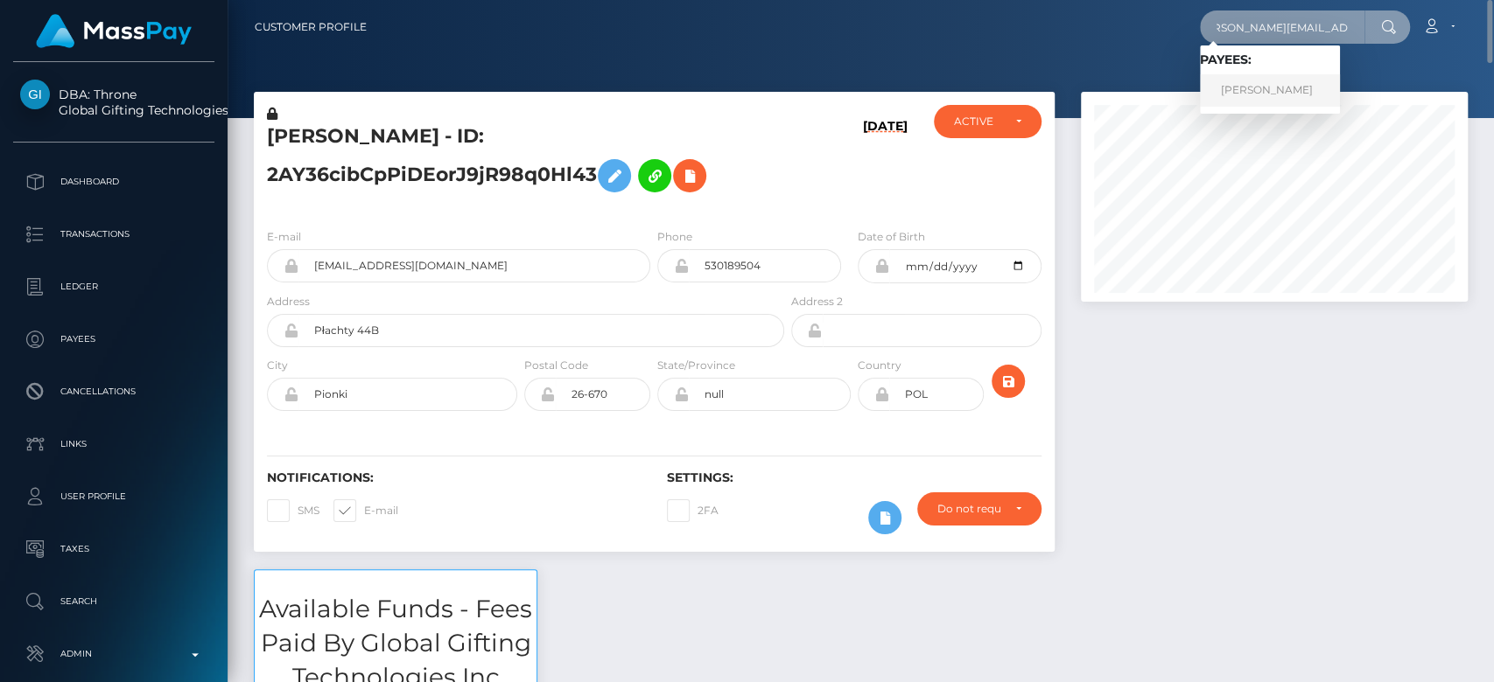
type input "[PERSON_NAME][EMAIL_ADDRESS][PERSON_NAME][DOMAIN_NAME]"
click at [1253, 83] on link "JACK MATTHEW EARNSHAW" at bounding box center [1270, 90] width 140 height 32
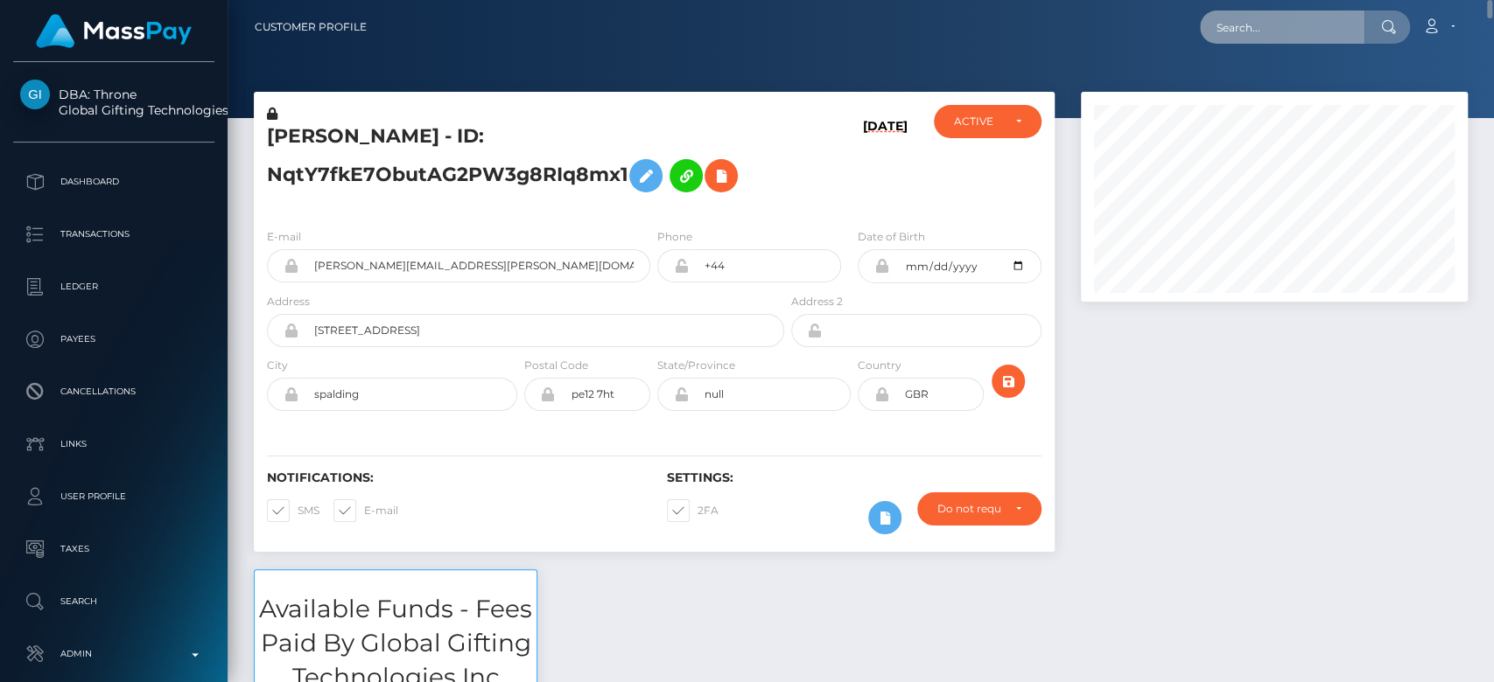
click at [1287, 21] on input "text" at bounding box center [1282, 26] width 164 height 33
paste input "interderplol@gmail.com"
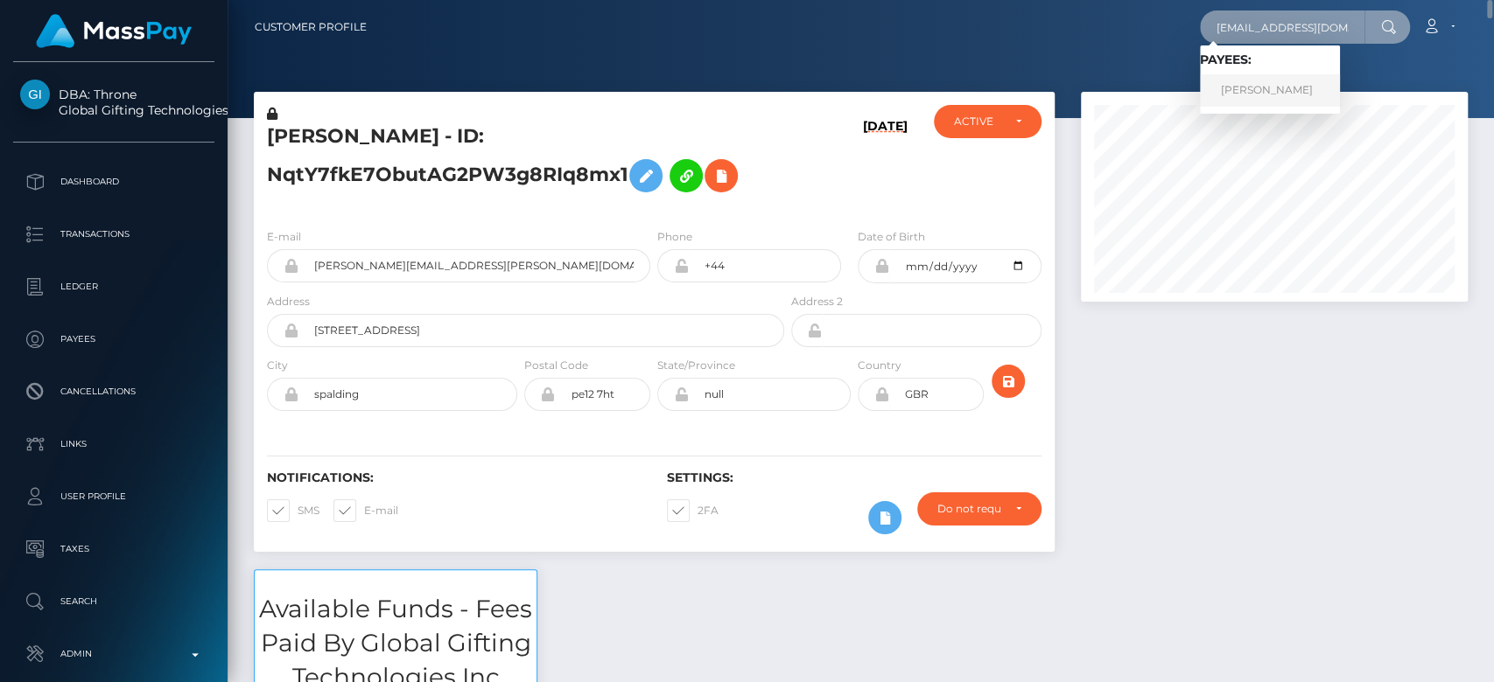
type input "interderplol@gmail.com"
click at [1257, 90] on link "ROBIN MATHIEU" at bounding box center [1270, 90] width 140 height 32
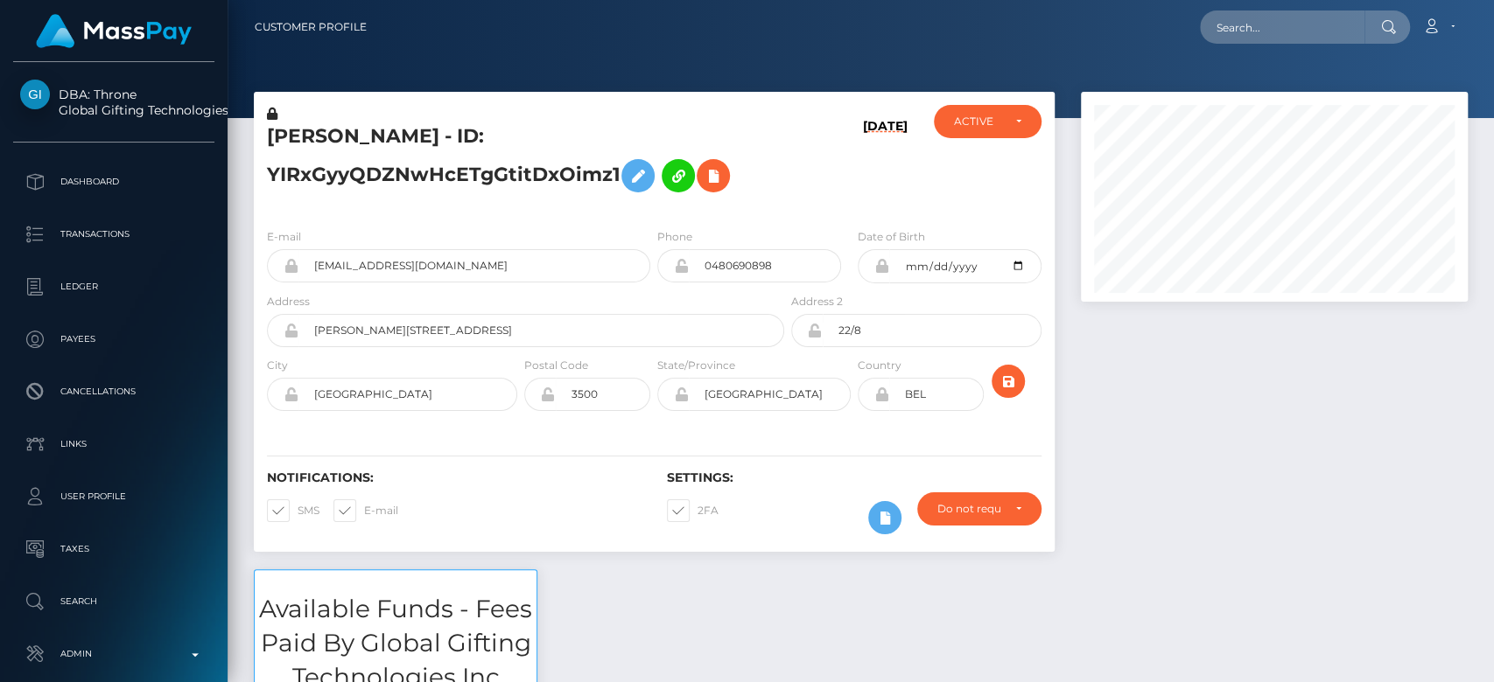
scroll to position [210, 387]
click at [1156, 444] on div at bounding box center [1273, 331] width 413 height 478
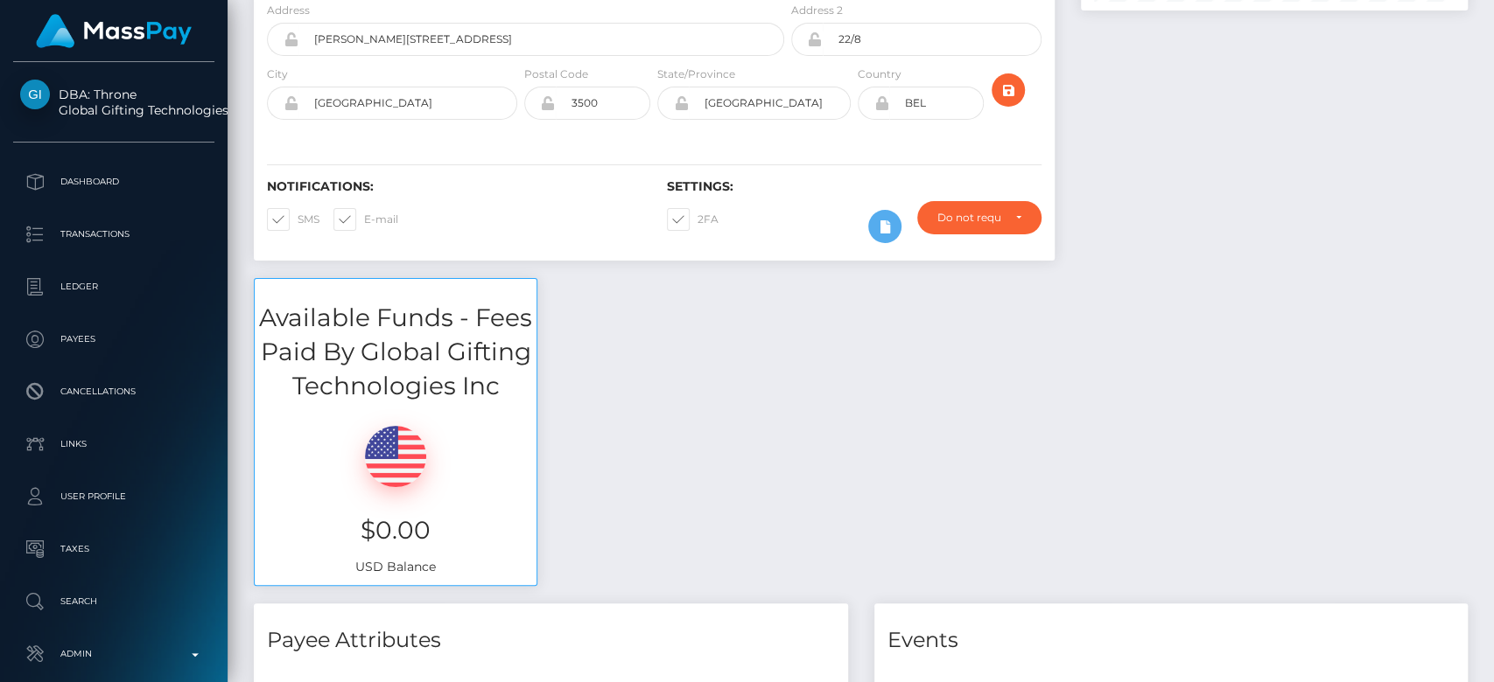
scroll to position [0, 0]
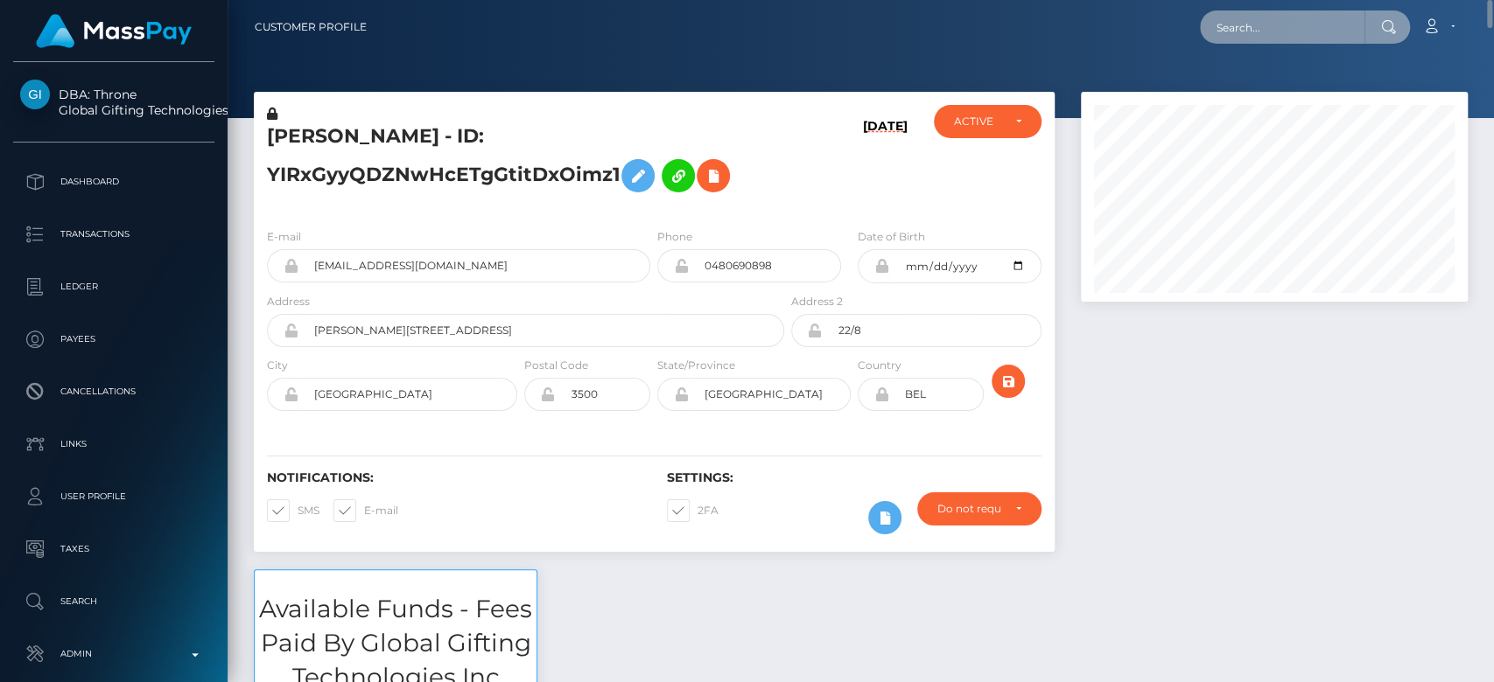
click at [1260, 36] on input "text" at bounding box center [1282, 26] width 164 height 33
paste input "kingcashjayy@outlook.com"
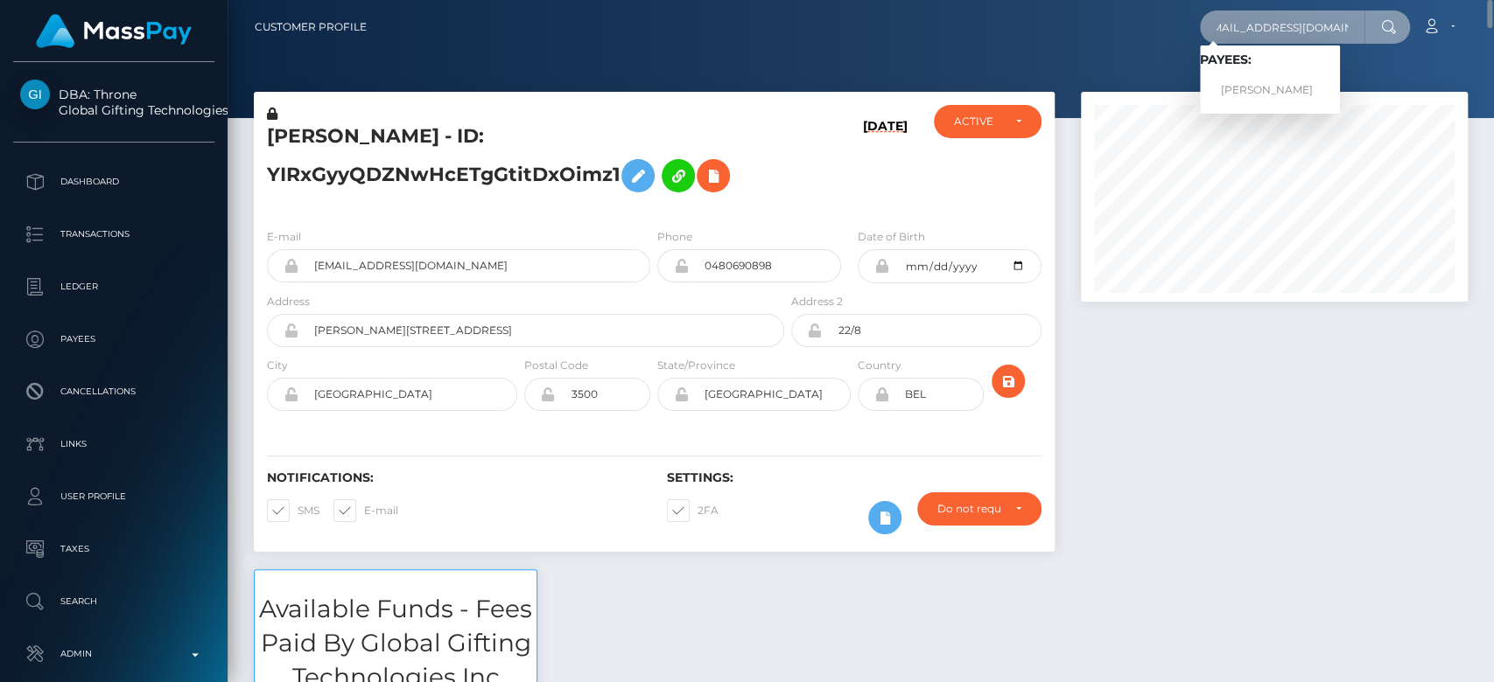
type input "[EMAIL_ADDRESS][DOMAIN_NAME]"
click at [1250, 88] on link "JOSHUA JOVAN MATHER" at bounding box center [1270, 90] width 140 height 32
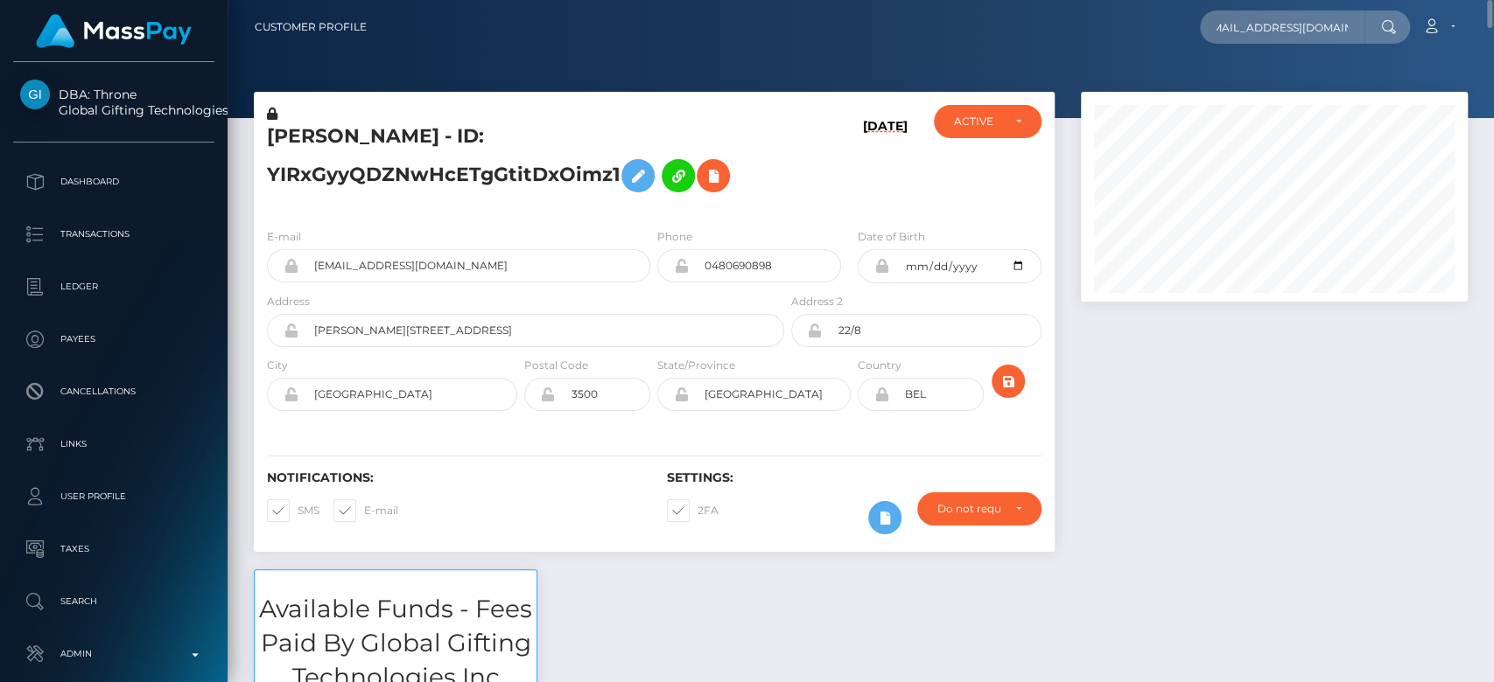
scroll to position [0, 0]
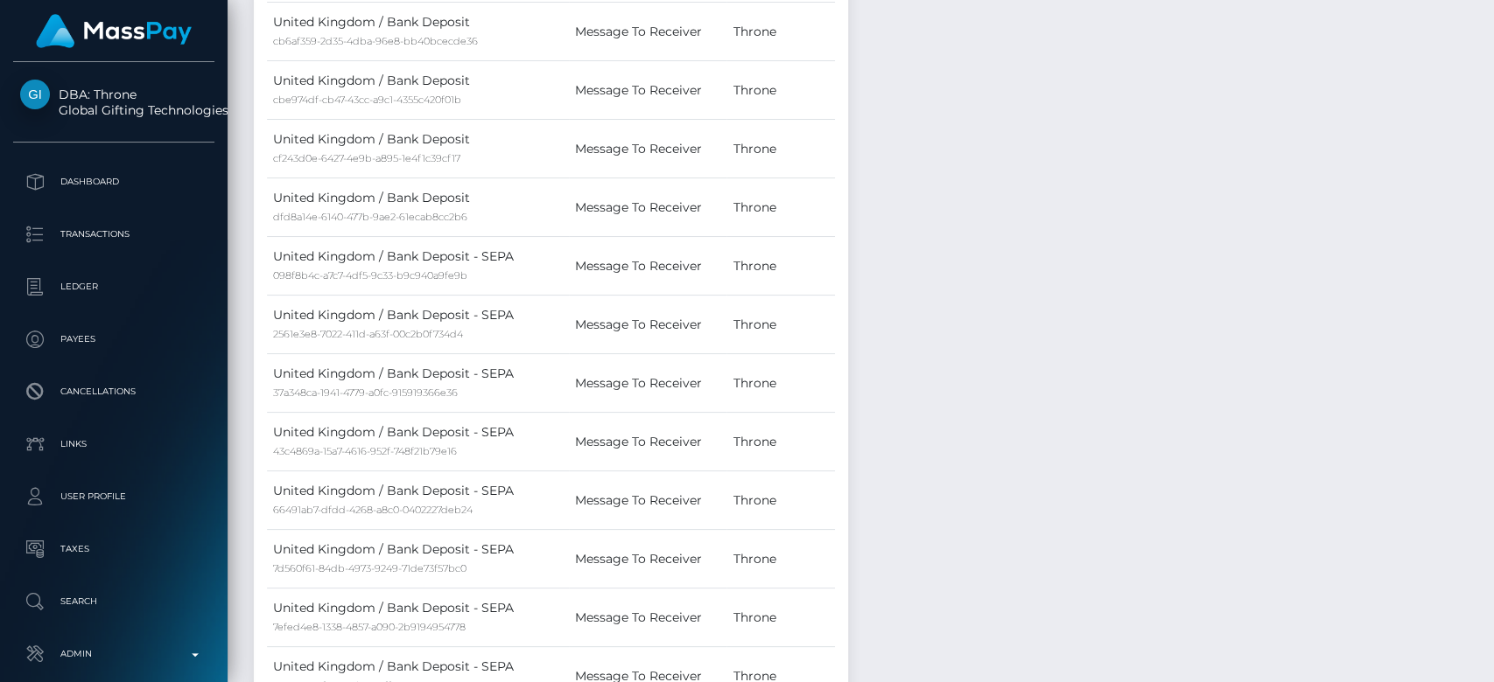
scroll to position [6399, 0]
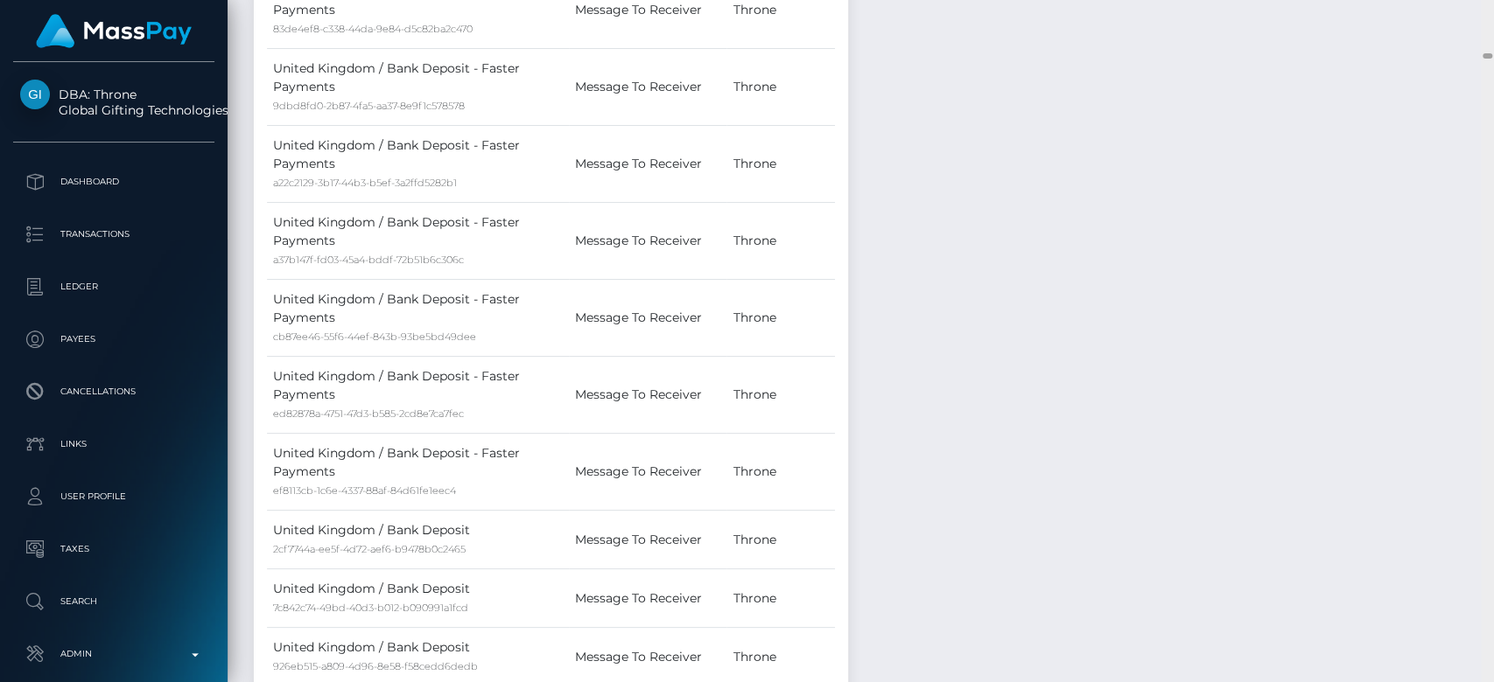
drag, startPoint x: 1487, startPoint y: 57, endPoint x: 1492, endPoint y: 384, distance: 327.3
click at [1492, 386] on div at bounding box center [1486, 341] width 13 height 683
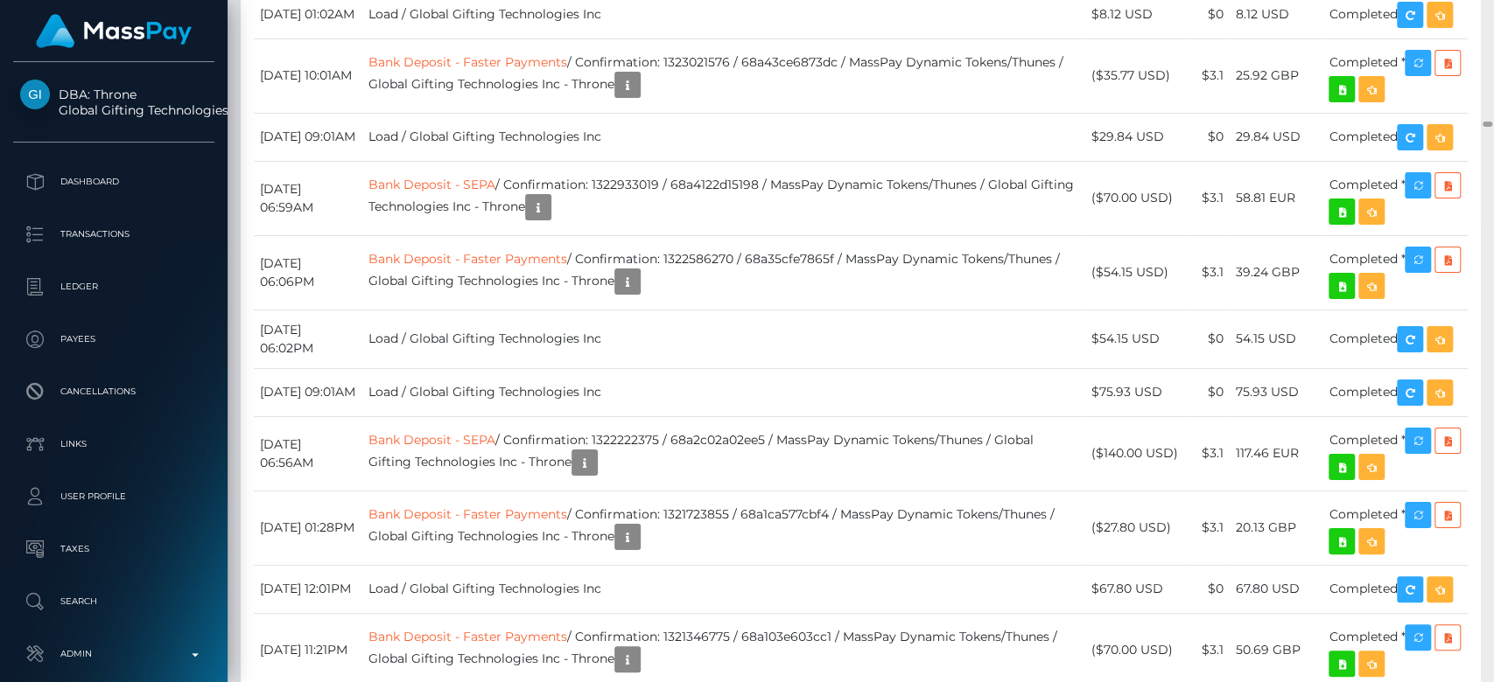
scroll to position [14581, 0]
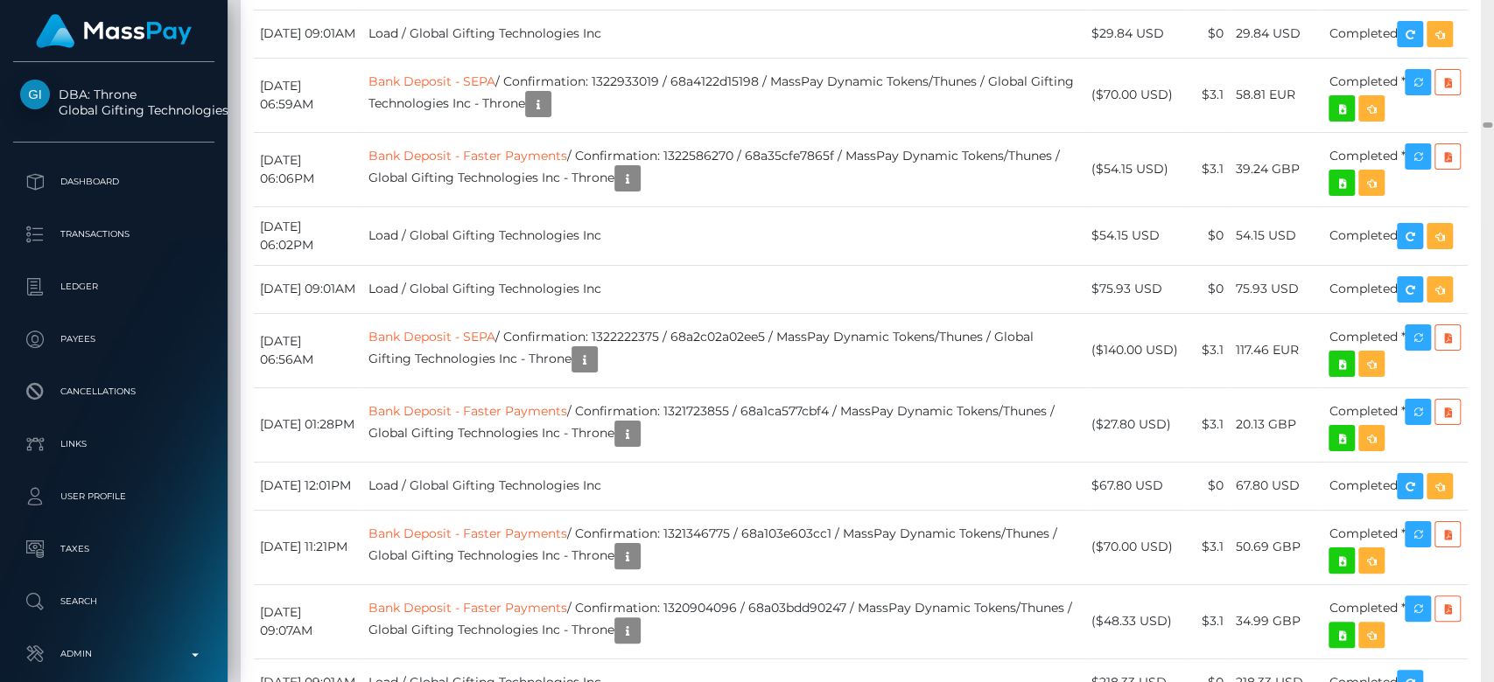
drag, startPoint x: 1484, startPoint y: 53, endPoint x: 1492, endPoint y: 122, distance: 69.6
click at [1492, 122] on div at bounding box center [1486, 341] width 13 height 683
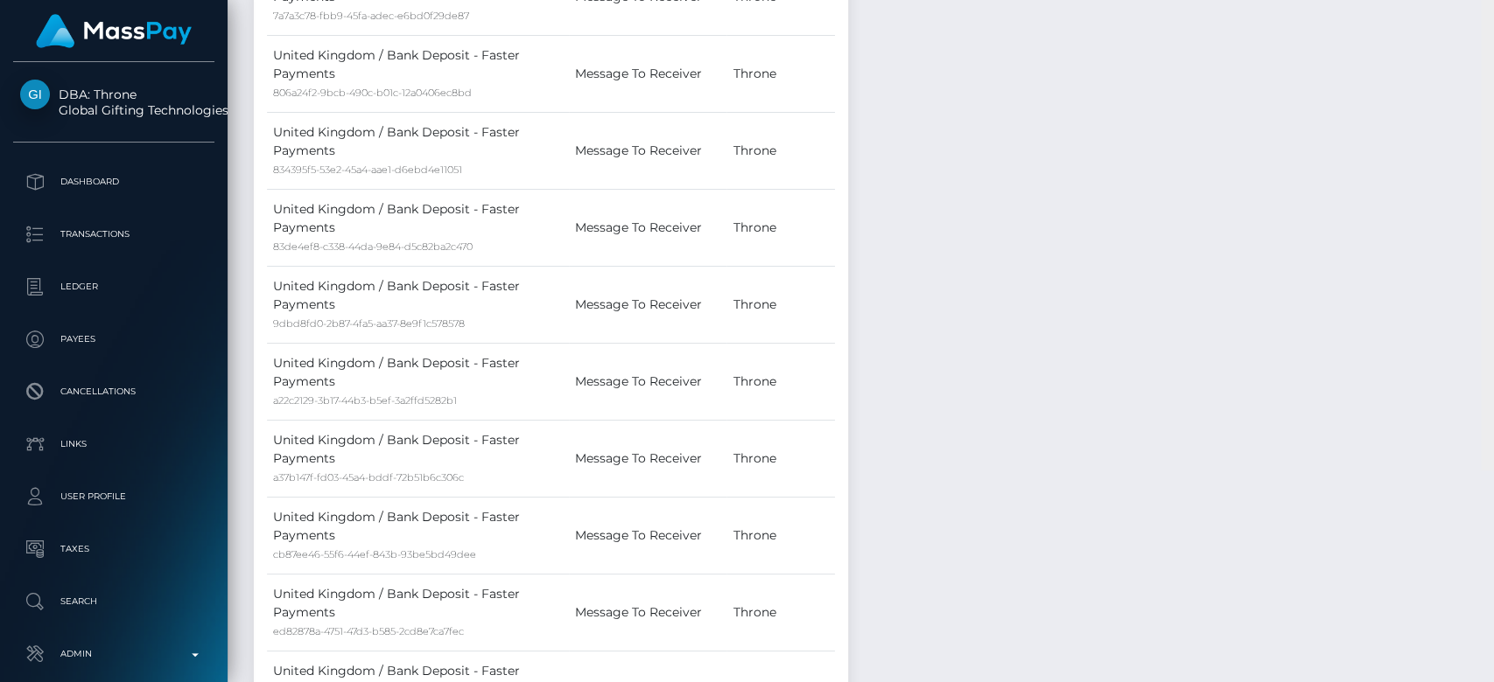
scroll to position [5969, 0]
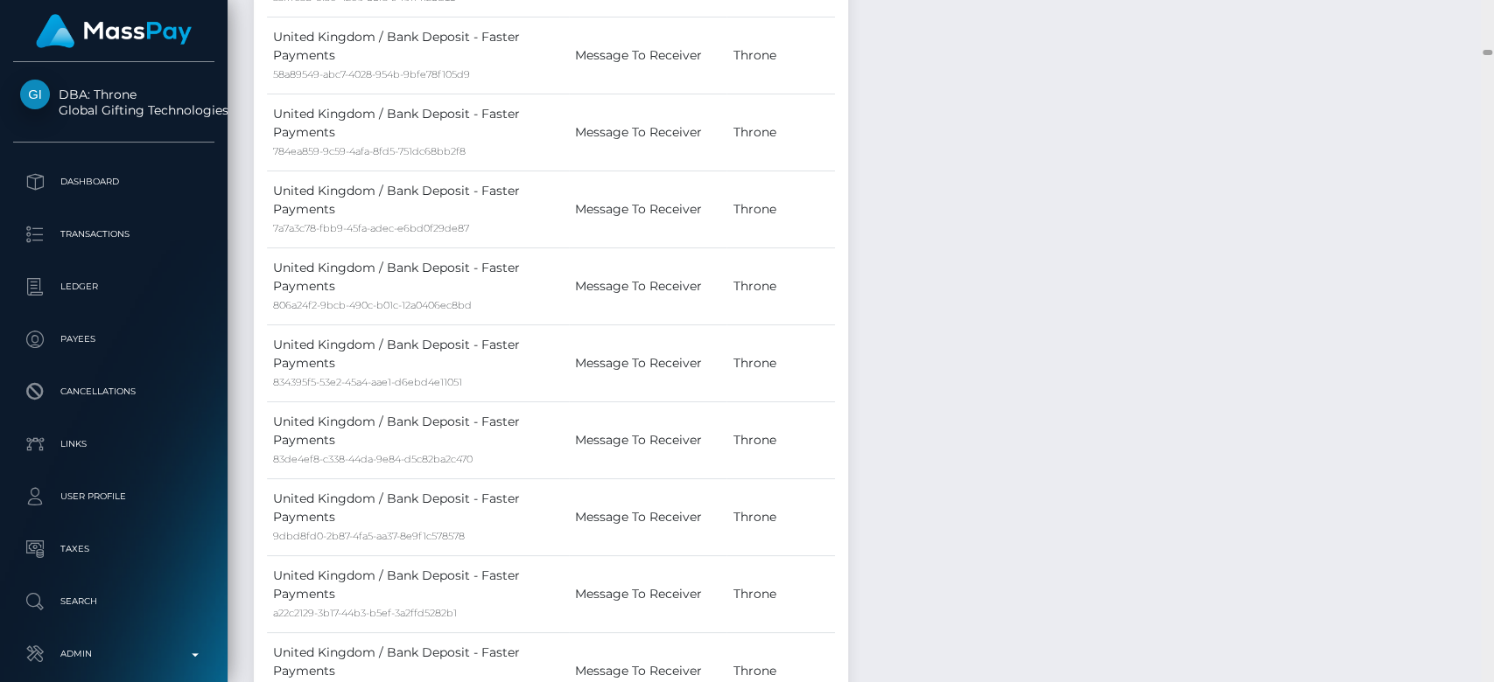
drag, startPoint x: 1487, startPoint y: 54, endPoint x: 1488, endPoint y: 17, distance: 36.8
click at [1486, 0] on html "DBA: Throne Global Gifting Technologies Inc Dashboard Transactions Ledger Payee…" at bounding box center [747, 341] width 1494 height 682
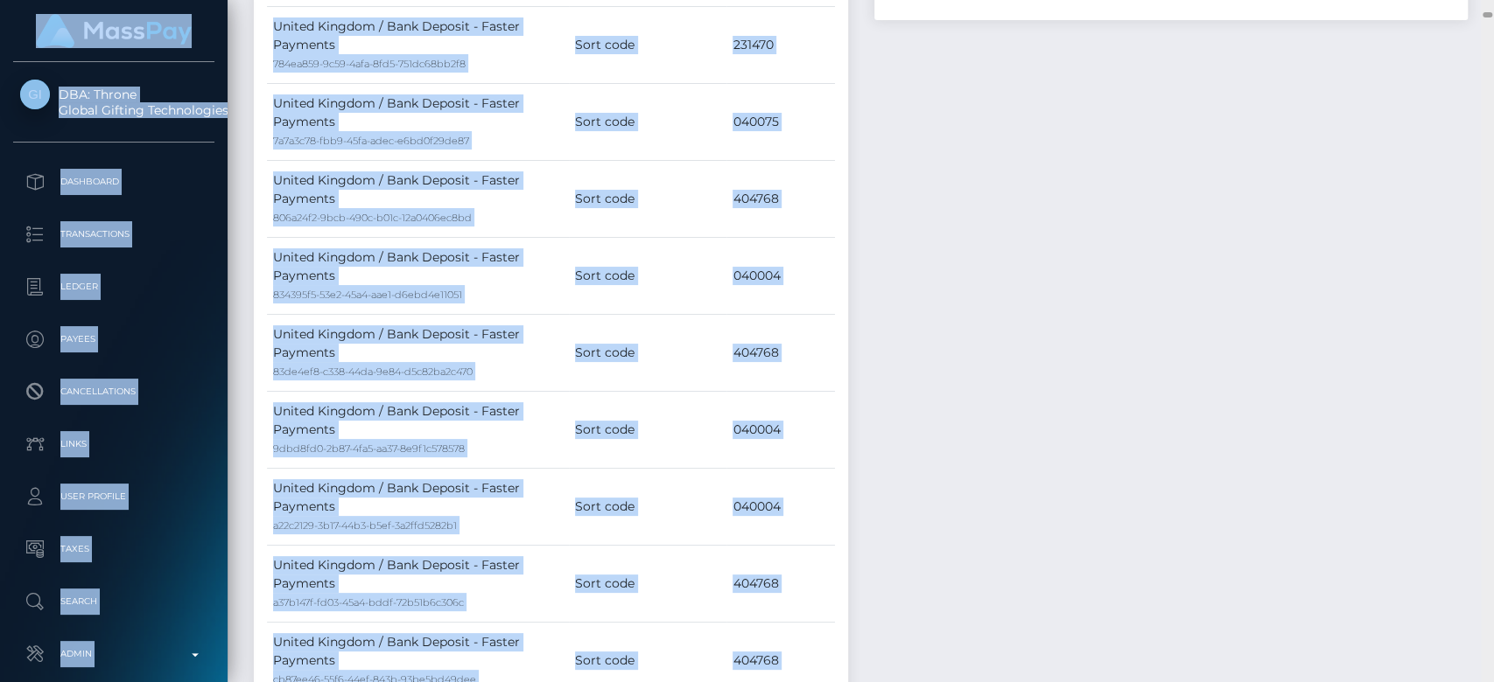
click at [1488, 14] on div at bounding box center [1487, 14] width 10 height 5
drag, startPoint x: 1488, startPoint y: 14, endPoint x: 1348, endPoint y: 98, distance: 163.3
click at [1483, 0] on html "DBA: Throne Global Gifting Technologies Inc Dashboard Transactions Ledger Payee…" at bounding box center [747, 341] width 1494 height 682
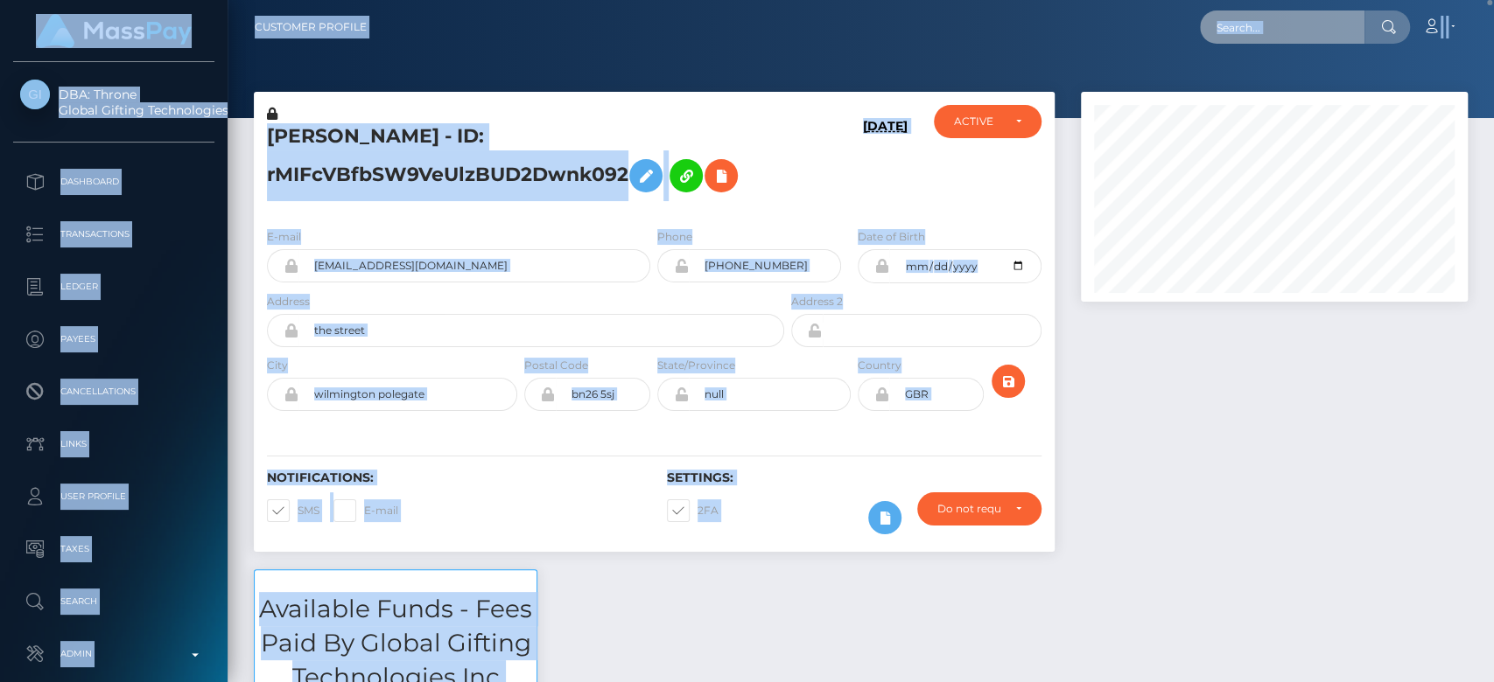
click at [1272, 28] on input "text" at bounding box center [1282, 26] width 164 height 33
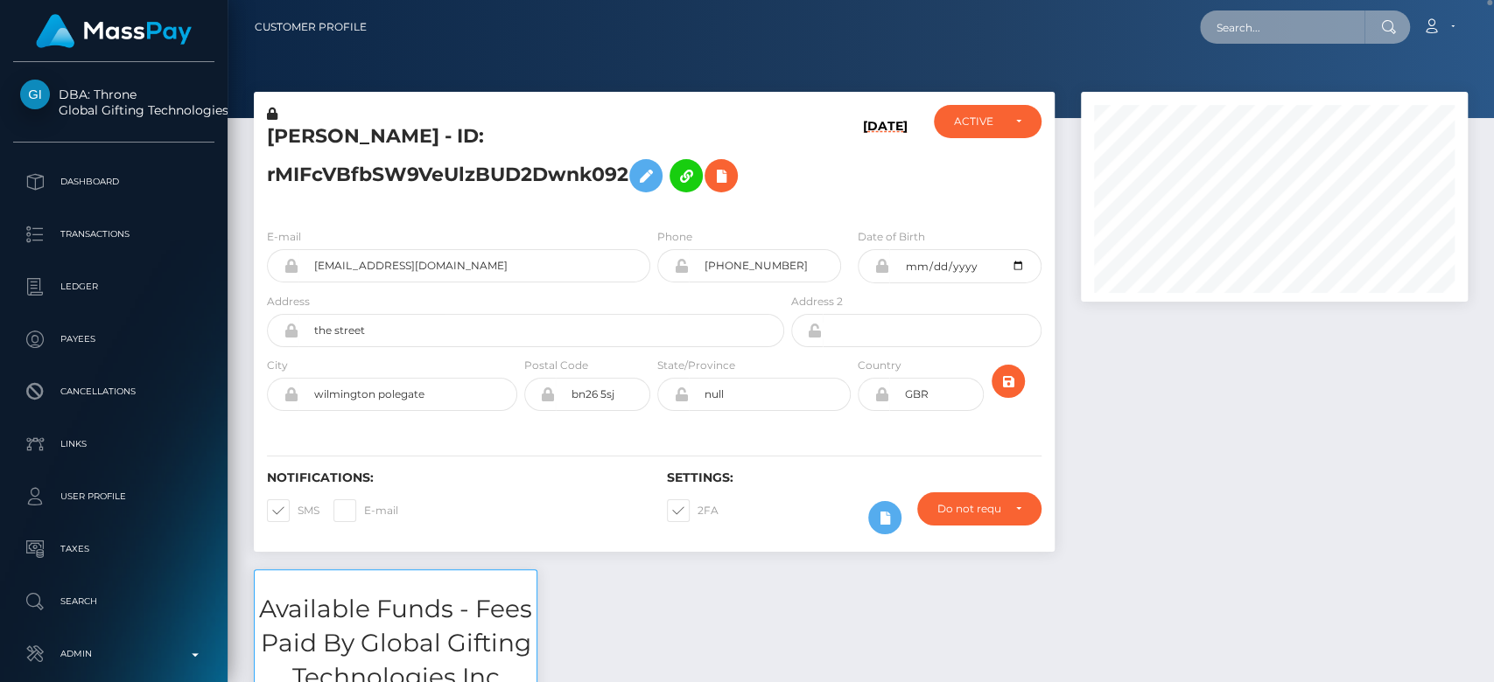
paste input "goddesssophie151@gmail.com"
click at [1272, 28] on input "goddesssophie151@gmail.com" at bounding box center [1282, 26] width 164 height 33
type input "goddesssophie151@gmail.com"
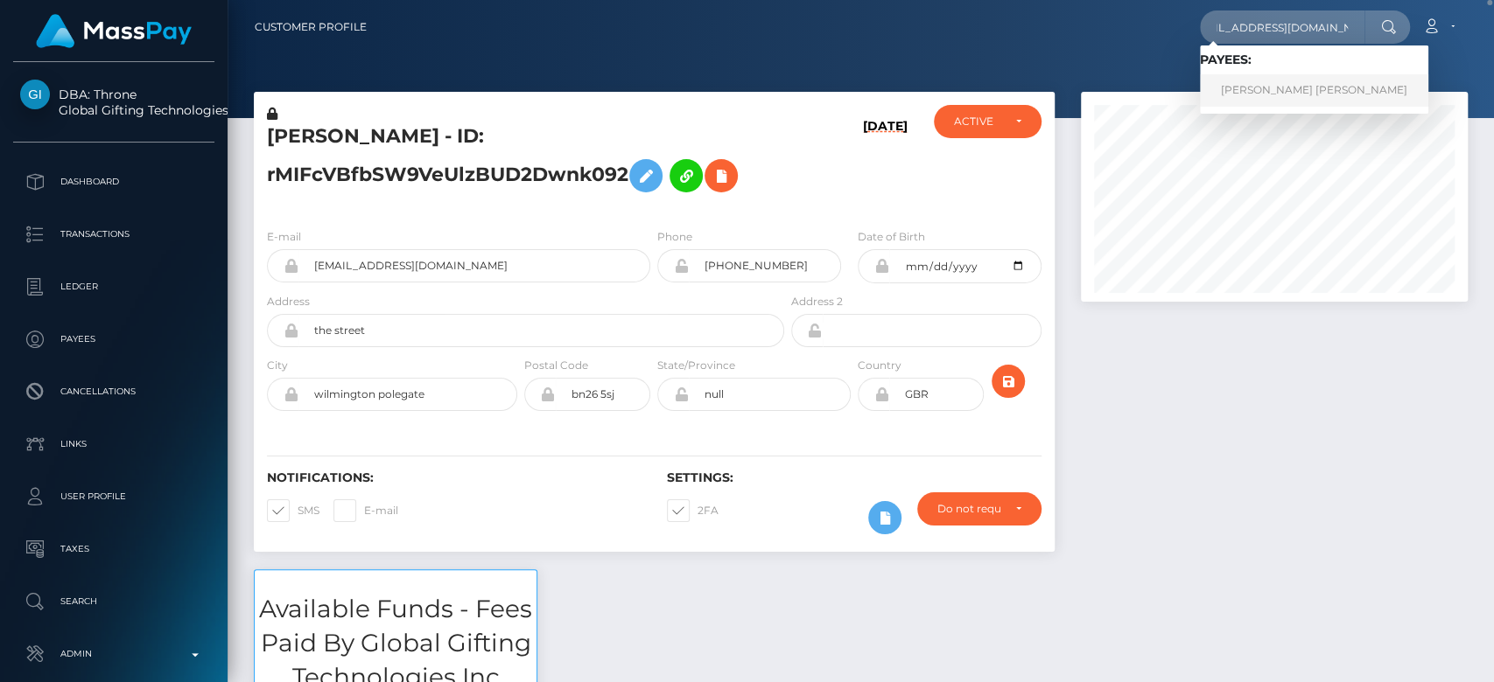
scroll to position [0, 0]
click at [1289, 88] on link "KATHRYN ISABELLA FISH" at bounding box center [1314, 90] width 228 height 32
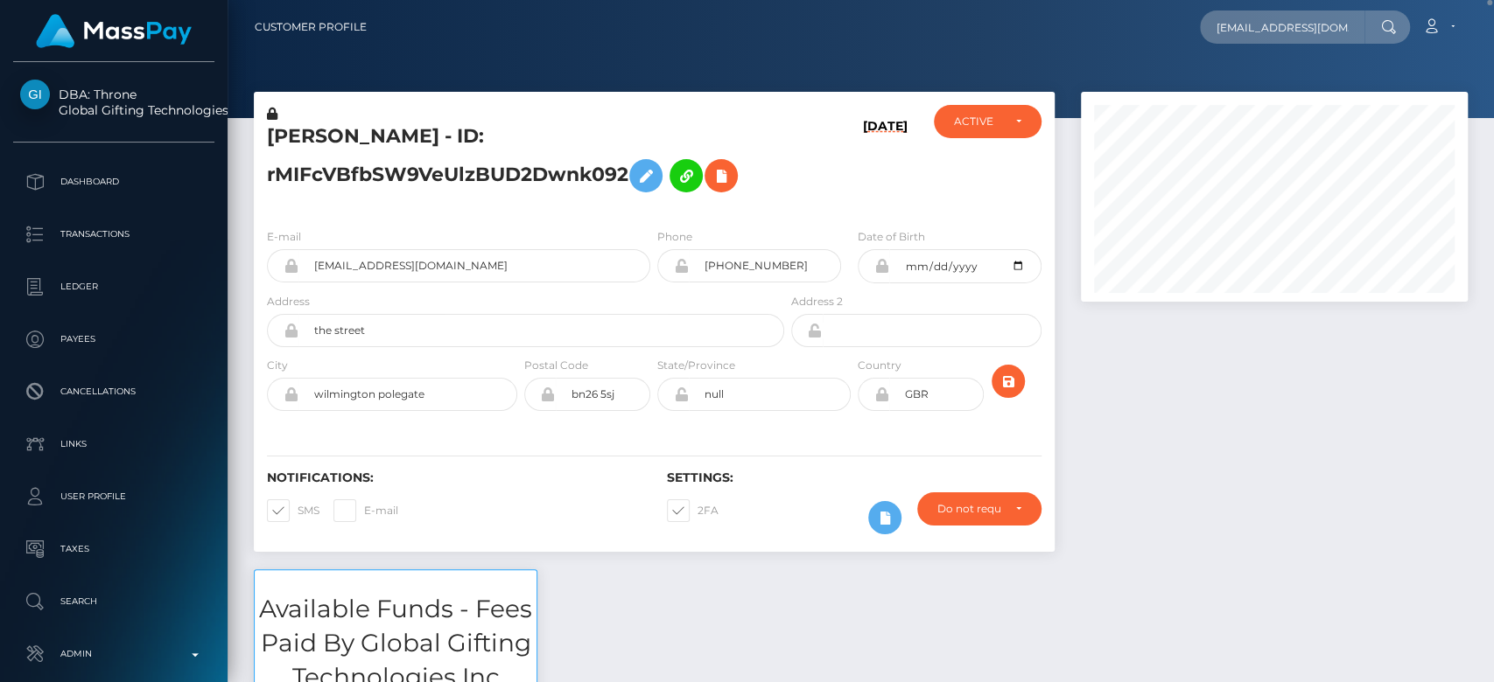
click at [1190, 367] on div at bounding box center [1273, 331] width 413 height 478
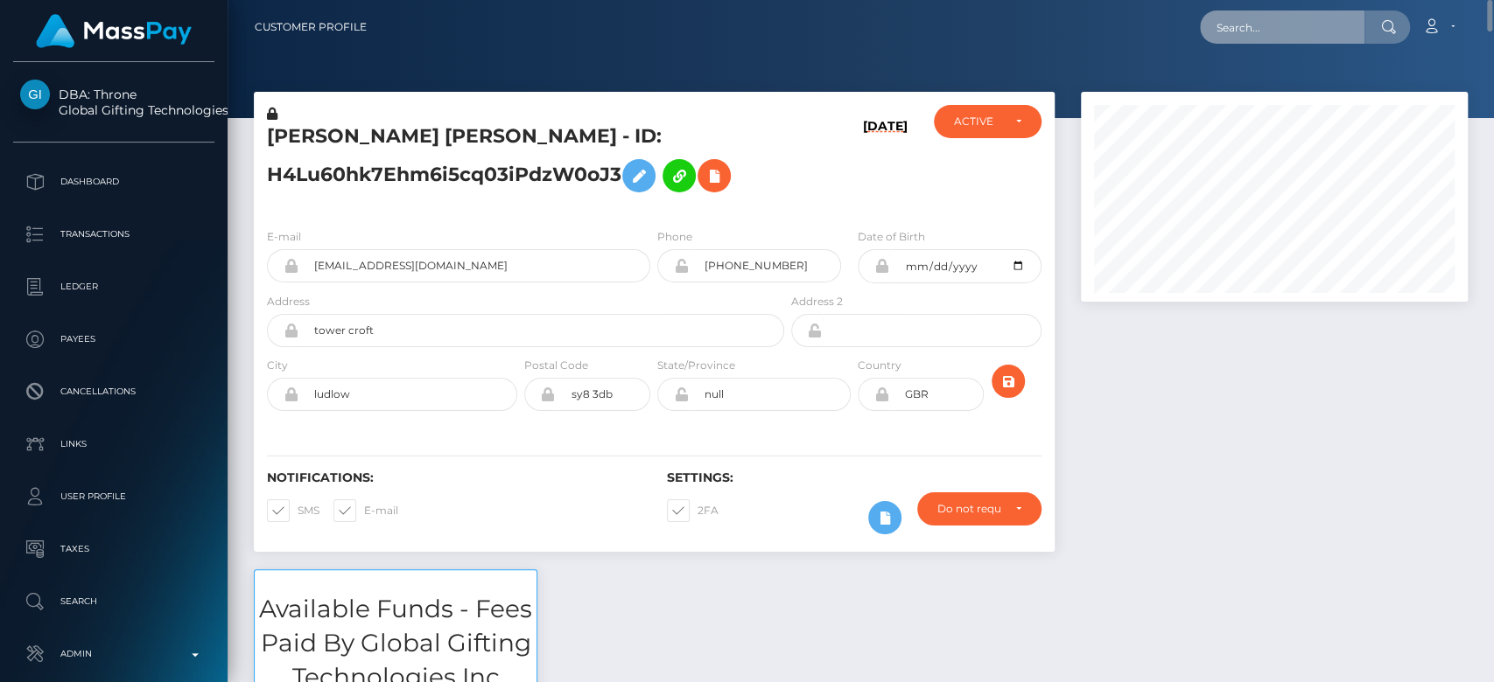
click at [1240, 24] on input "text" at bounding box center [1282, 26] width 164 height 33
paste input "[EMAIL_ADDRESS][DOMAIN_NAME]"
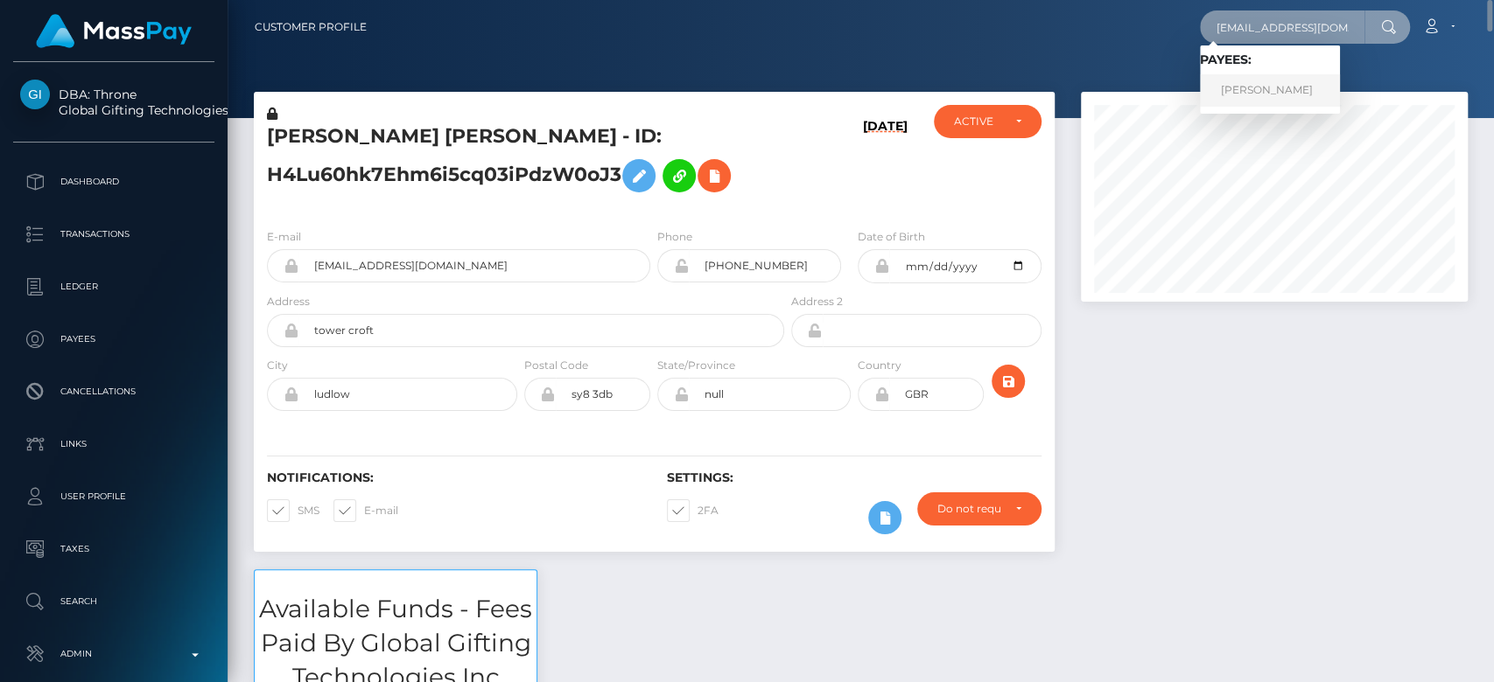
type input "[EMAIL_ADDRESS][DOMAIN_NAME]"
click at [1250, 88] on link "OLIVER HOOLE" at bounding box center [1270, 90] width 140 height 32
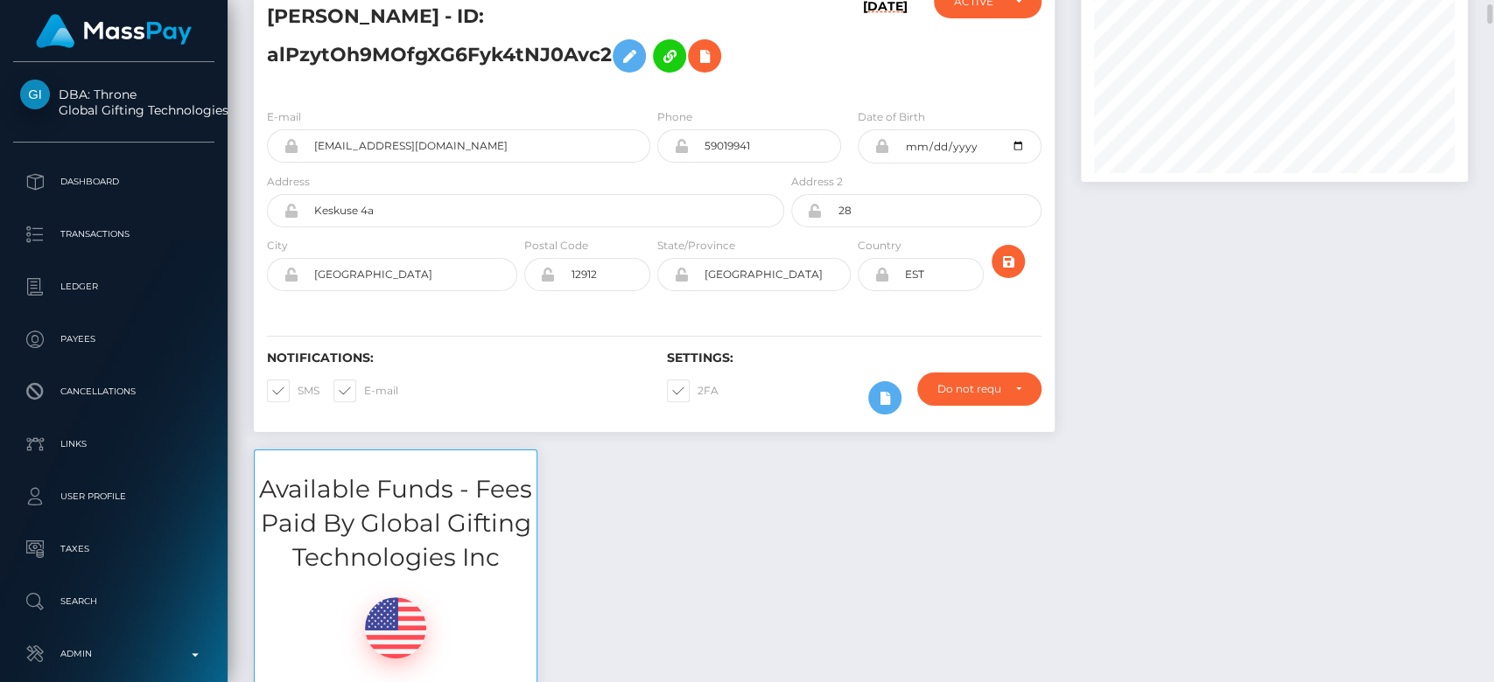
scroll to position [121, 0]
click at [1312, 220] on div at bounding box center [1273, 210] width 413 height 478
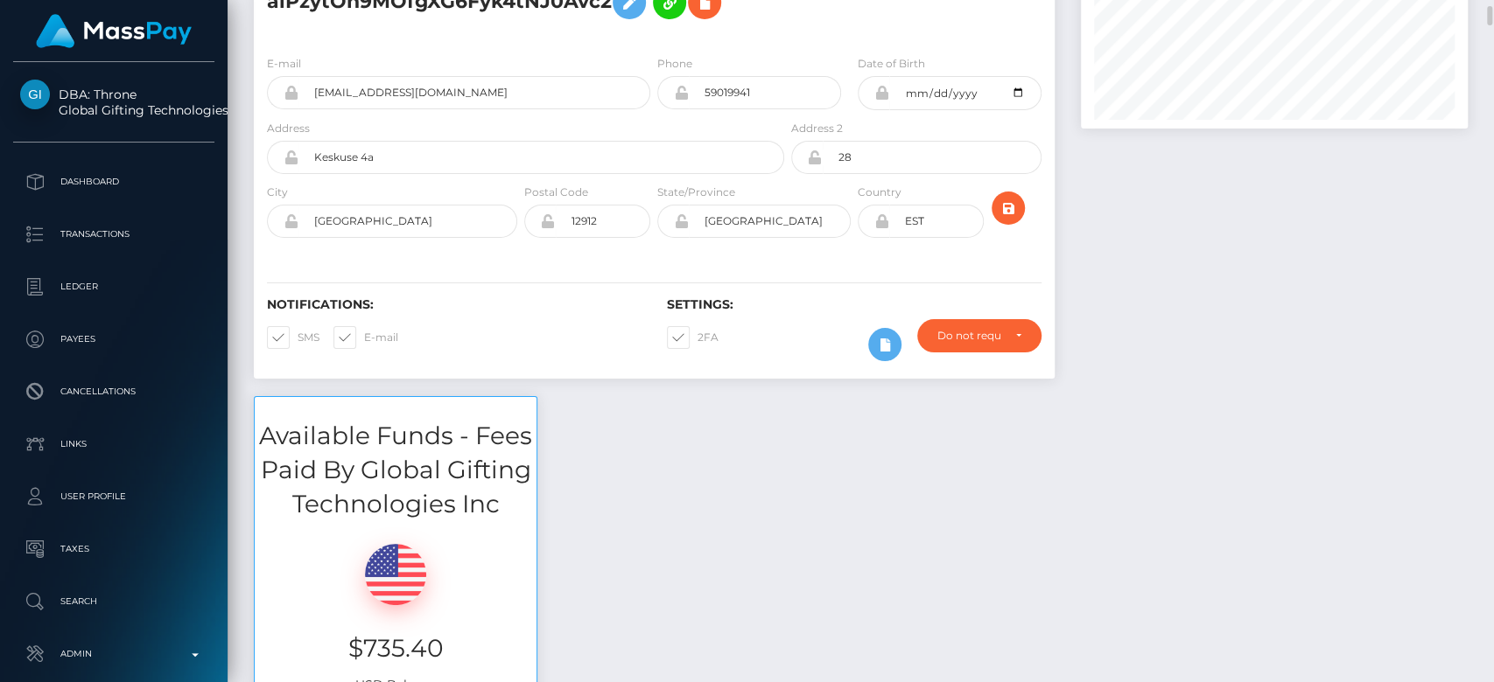
scroll to position [175, 0]
click at [755, 451] on div "Available Funds - Fees Paid By Global Gifting Technologies Inc $735.40 USD Bala…" at bounding box center [861, 557] width 1240 height 325
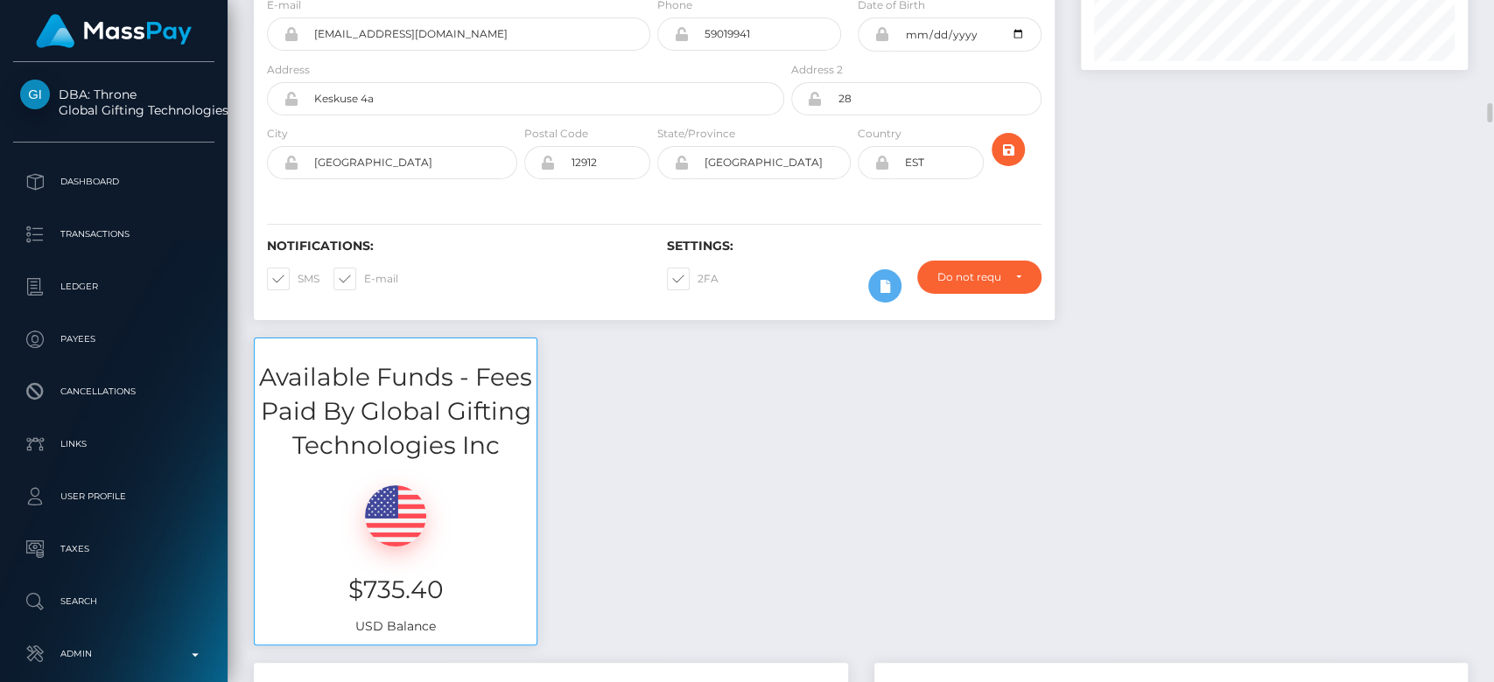
scroll to position [0, 0]
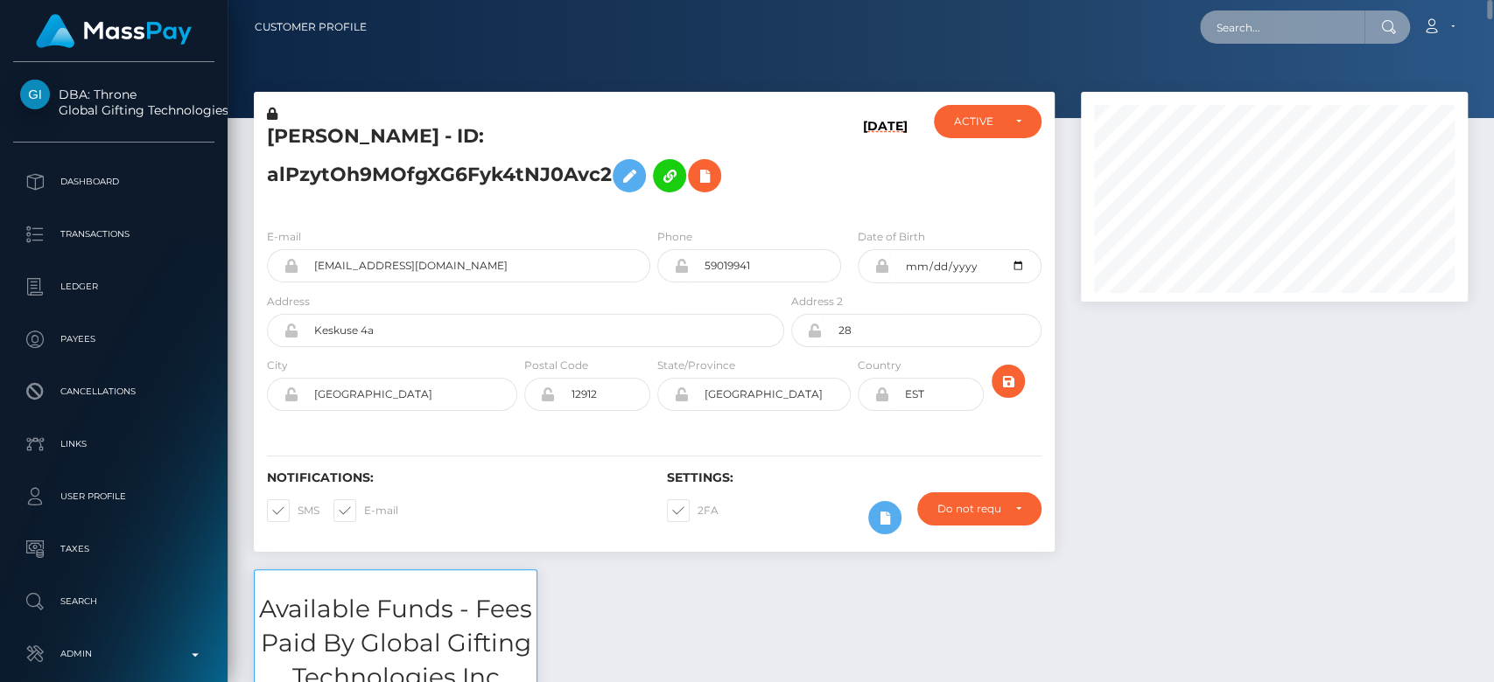
click at [1256, 29] on input "text" at bounding box center [1282, 26] width 164 height 33
paste input "[EMAIL_ADDRESS][DOMAIN_NAME]"
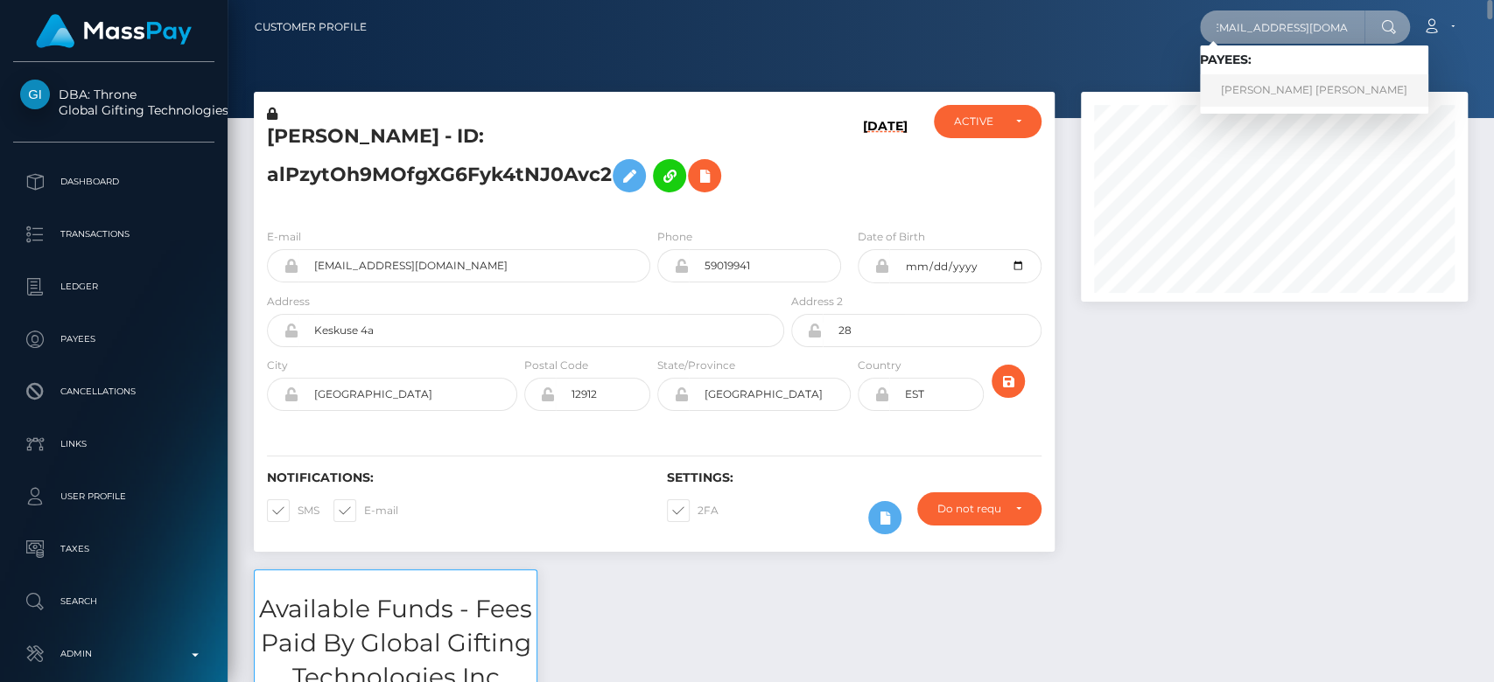
type input "[EMAIL_ADDRESS][DOMAIN_NAME]"
click at [1267, 80] on link "AGNIESZKA MAŁGORZATA GARCZAREK" at bounding box center [1314, 90] width 228 height 32
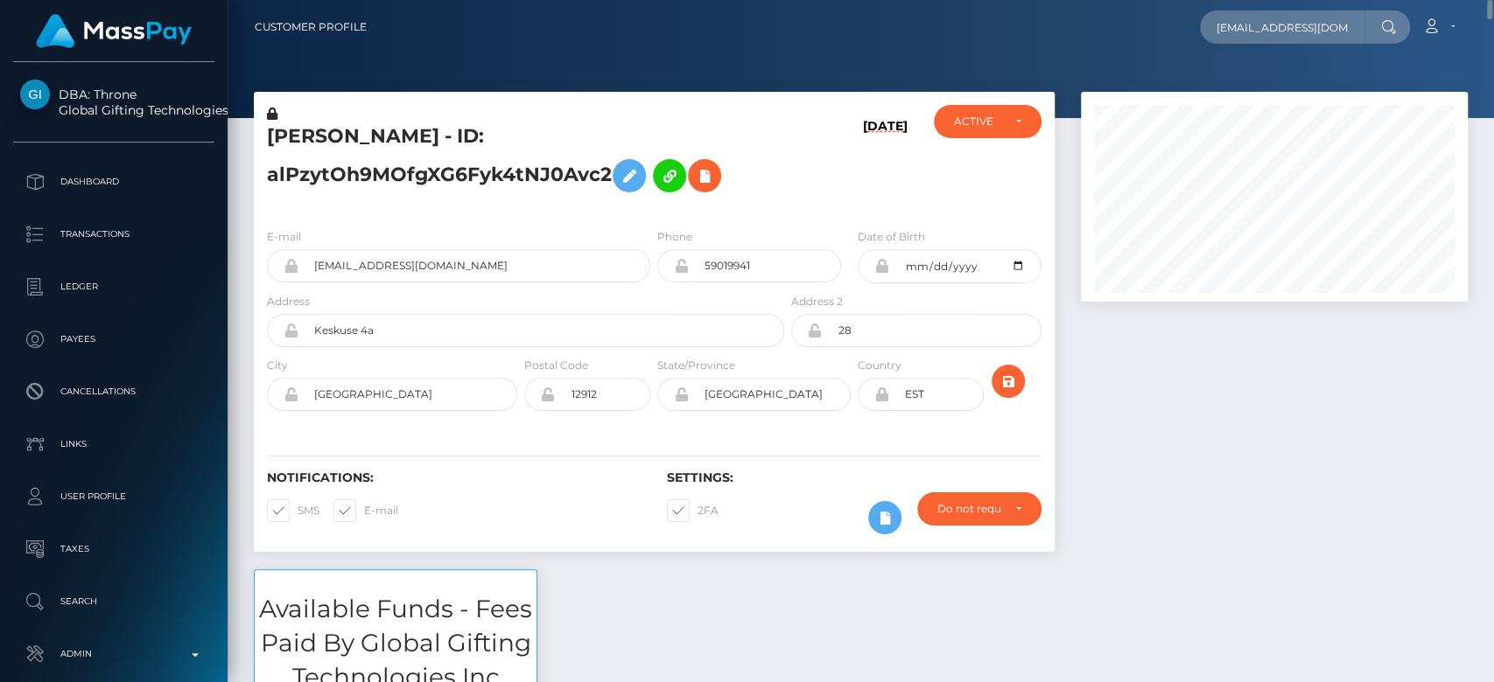
click at [1114, 485] on div at bounding box center [1273, 331] width 413 height 478
click at [1205, 459] on div at bounding box center [1273, 331] width 413 height 478
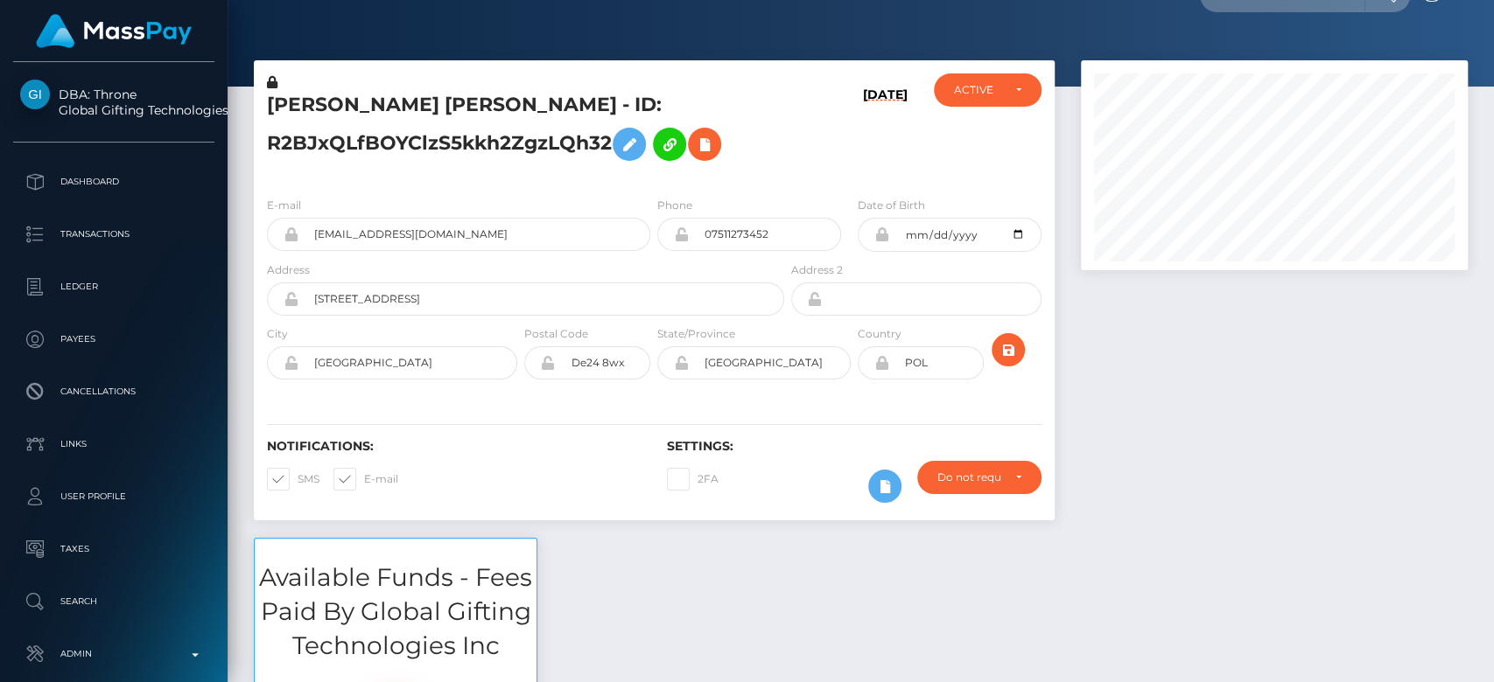
scroll to position [0, 0]
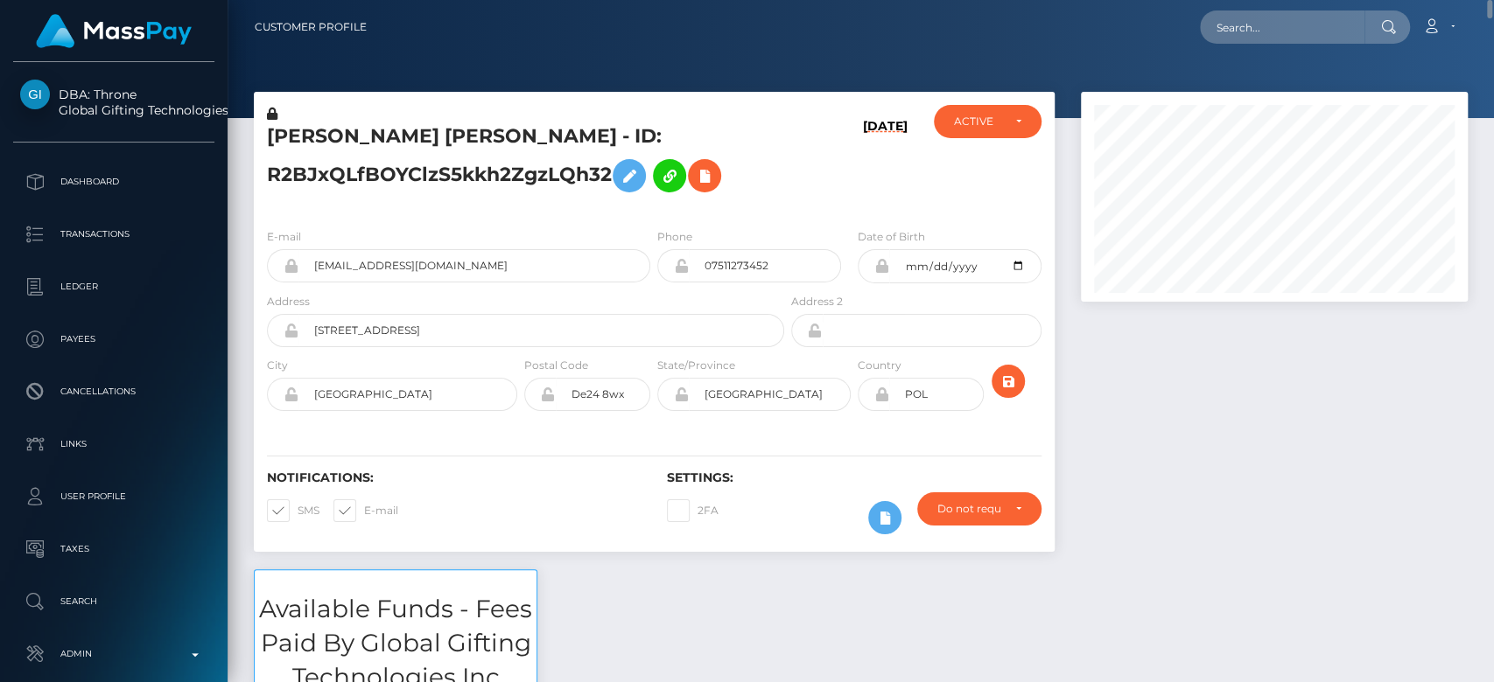
drag, startPoint x: 1151, startPoint y: 434, endPoint x: 1200, endPoint y: 440, distance: 49.4
click at [1200, 440] on div at bounding box center [1273, 331] width 413 height 478
click at [1371, 478] on div at bounding box center [1273, 331] width 413 height 478
click at [1204, 451] on div at bounding box center [1273, 331] width 413 height 478
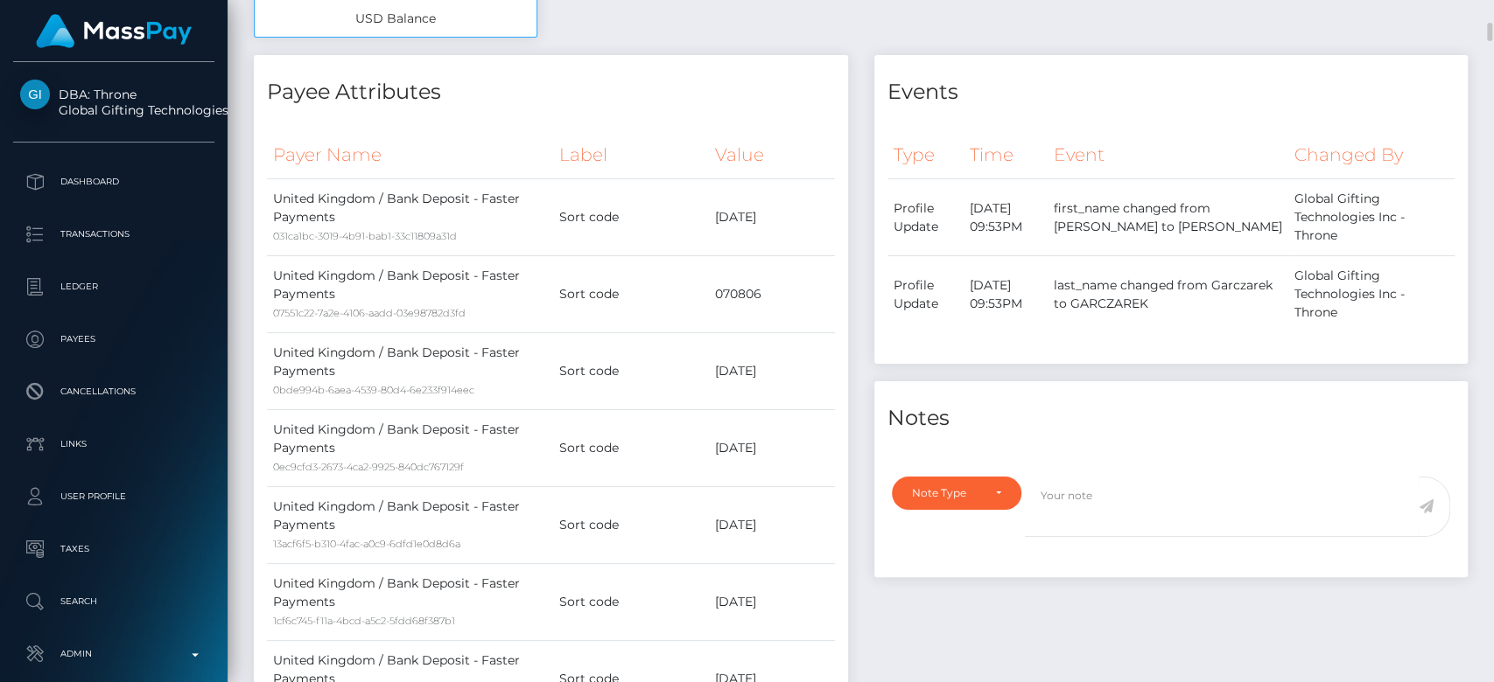
scroll to position [842, 0]
click at [1088, 311] on div "Type Time Event Changed By Profile Update" at bounding box center [1171, 241] width 568 height 224
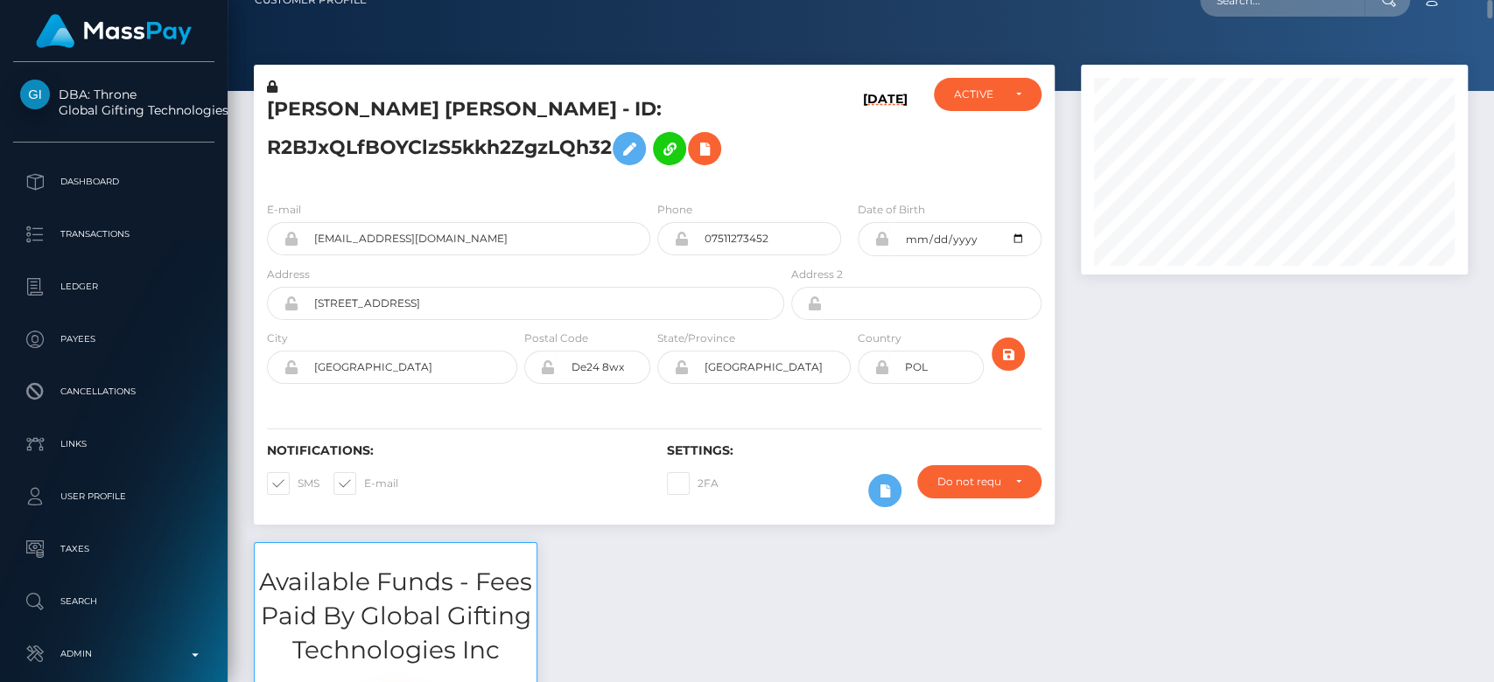
scroll to position [25, 0]
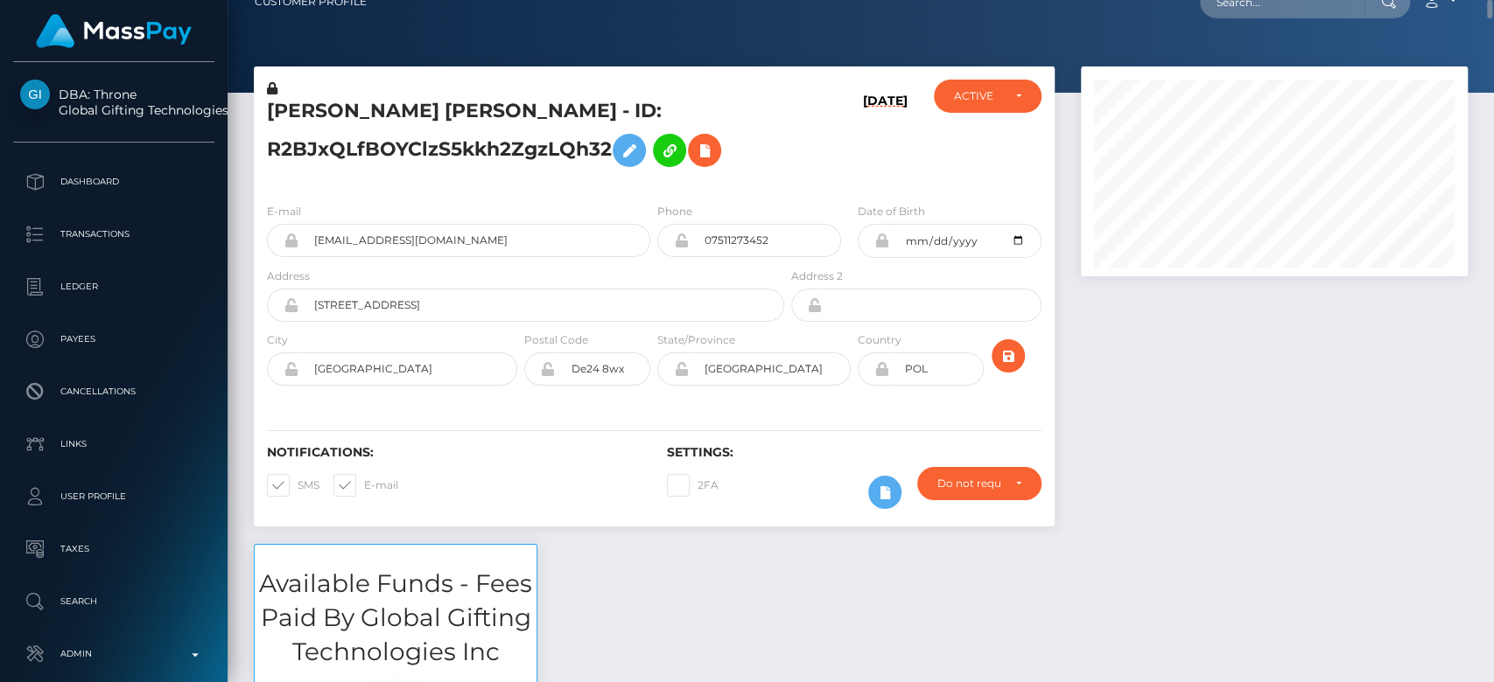
click at [1116, 325] on div at bounding box center [1273, 305] width 413 height 478
click at [1198, 441] on div at bounding box center [1273, 305] width 413 height 478
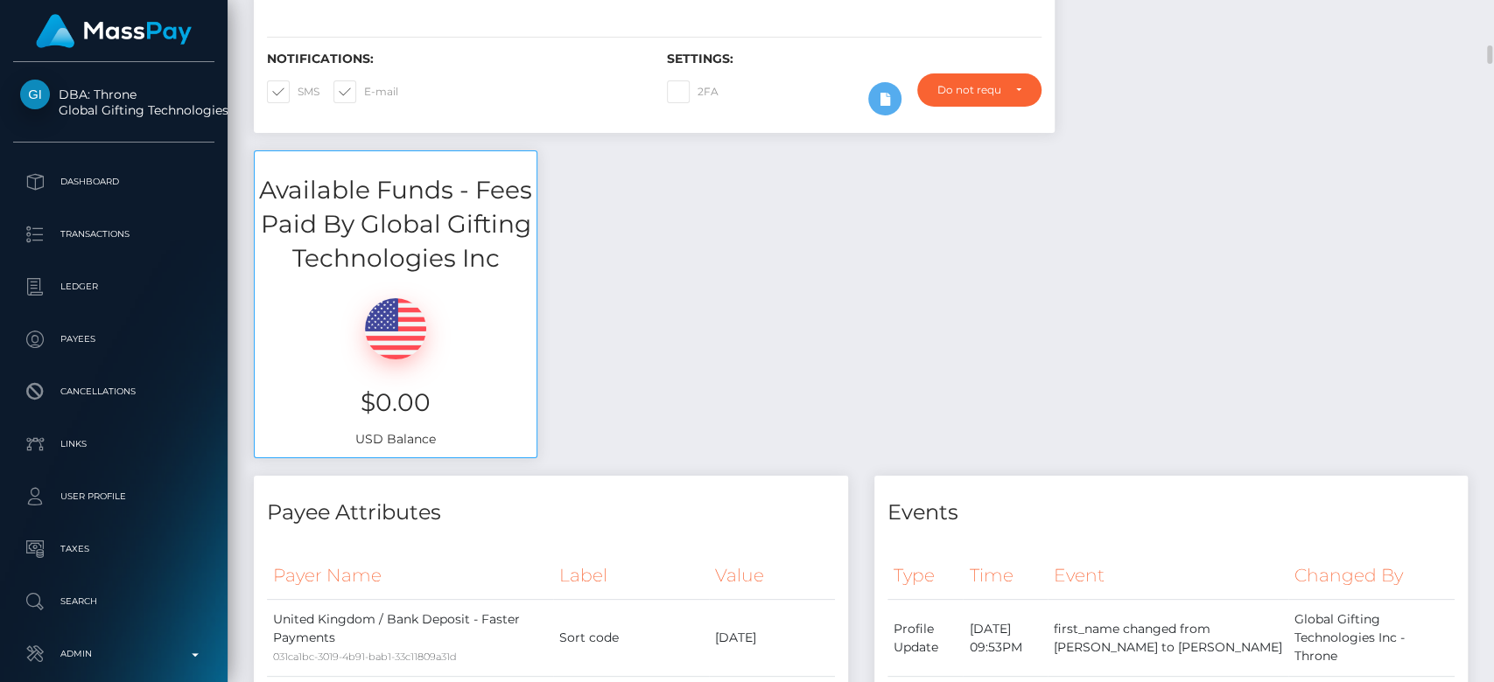
scroll to position [0, 0]
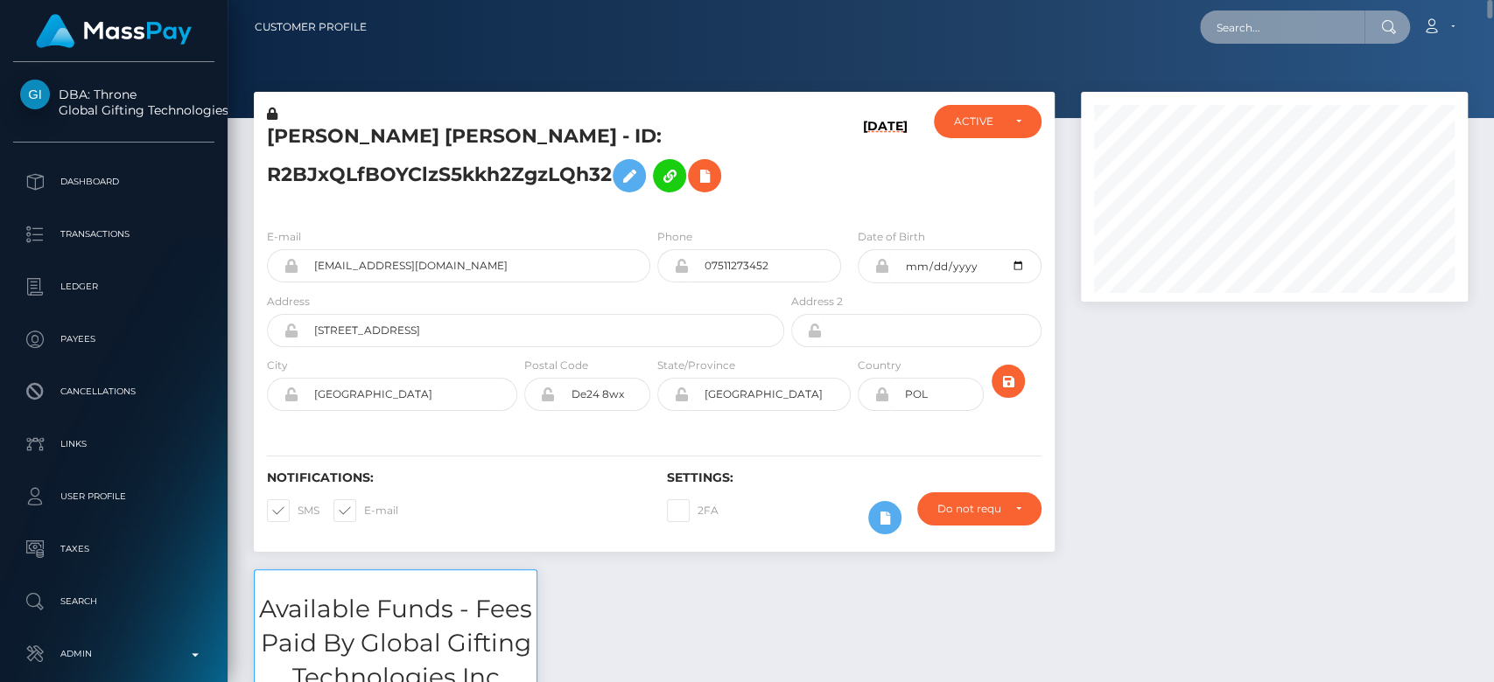
click at [1282, 17] on input "text" at bounding box center [1282, 26] width 164 height 33
paste input "mistressaspenlou@gmail.com"
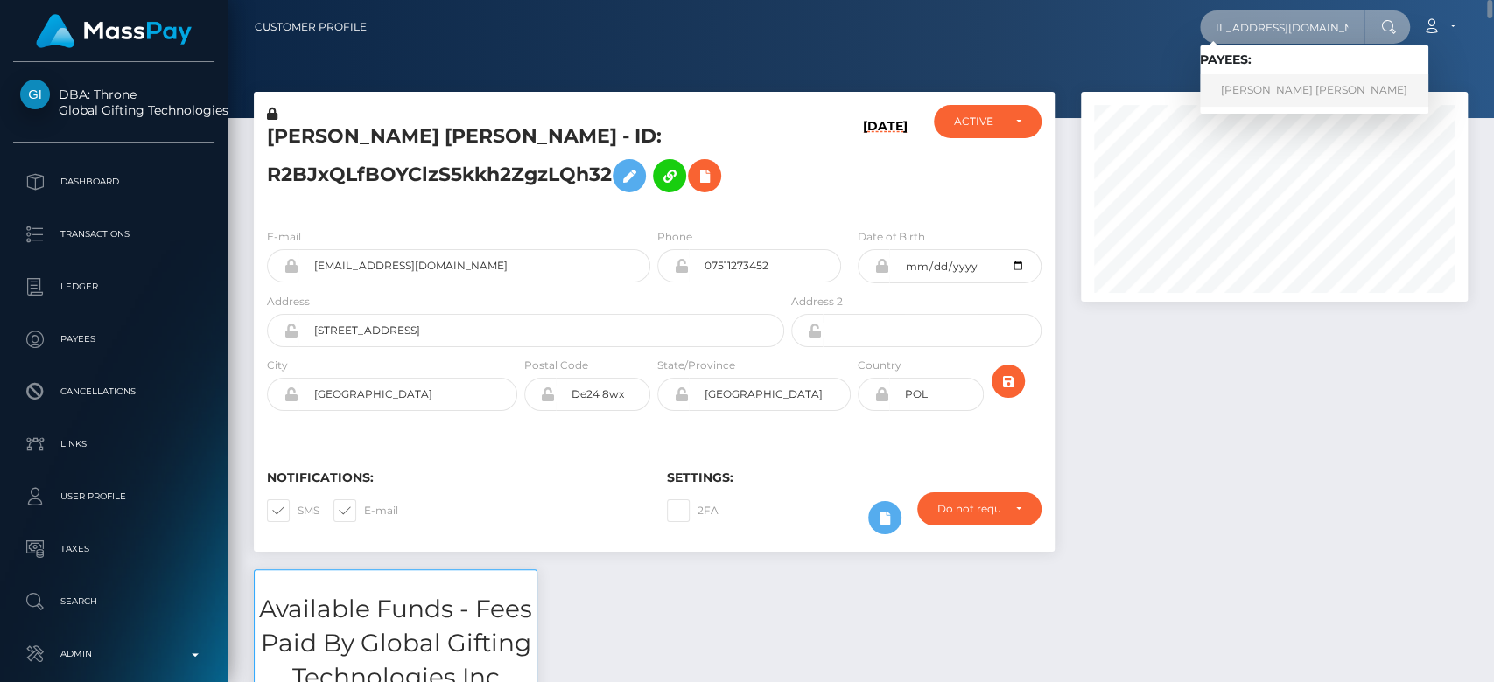
type input "mistressaspenlou@gmail.com"
click at [1281, 80] on link "ASHLEY NICHOLE O'NEILL" at bounding box center [1314, 90] width 228 height 32
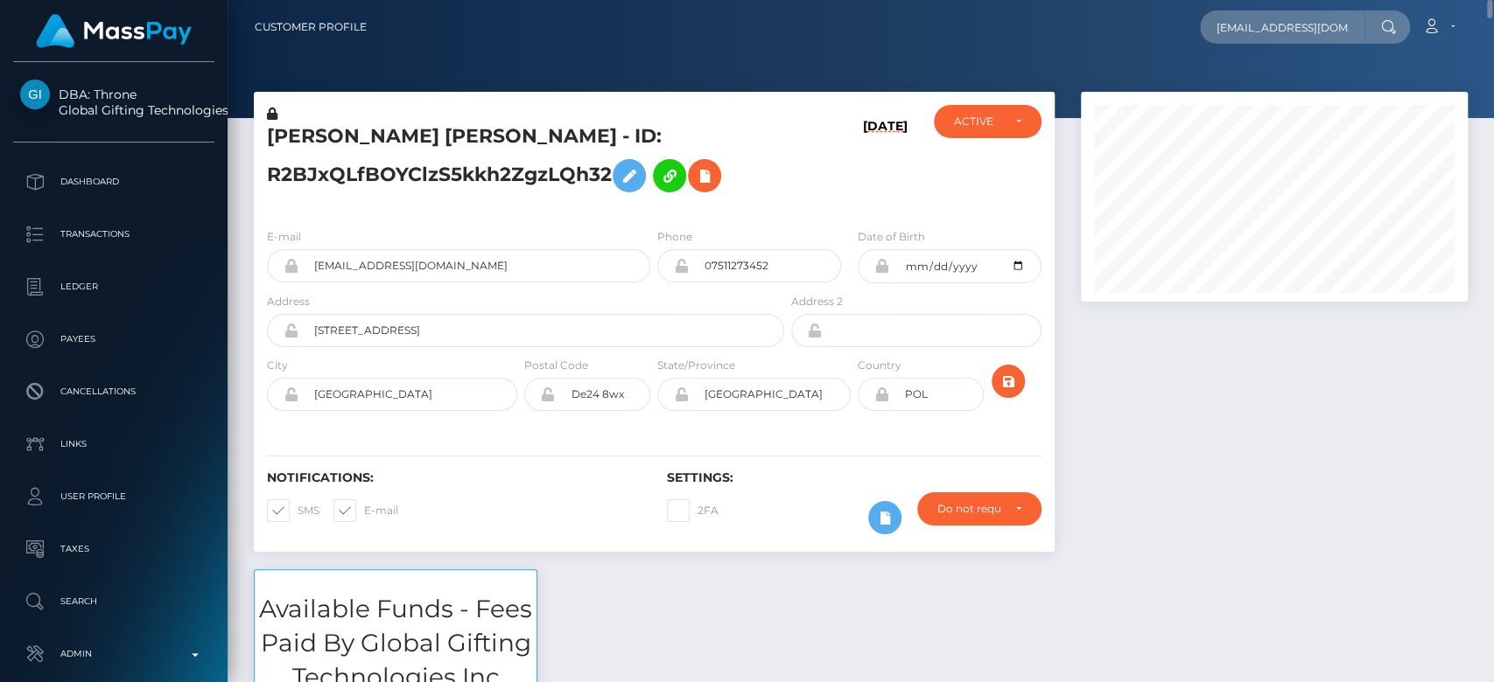
click at [1198, 412] on div at bounding box center [1273, 331] width 413 height 478
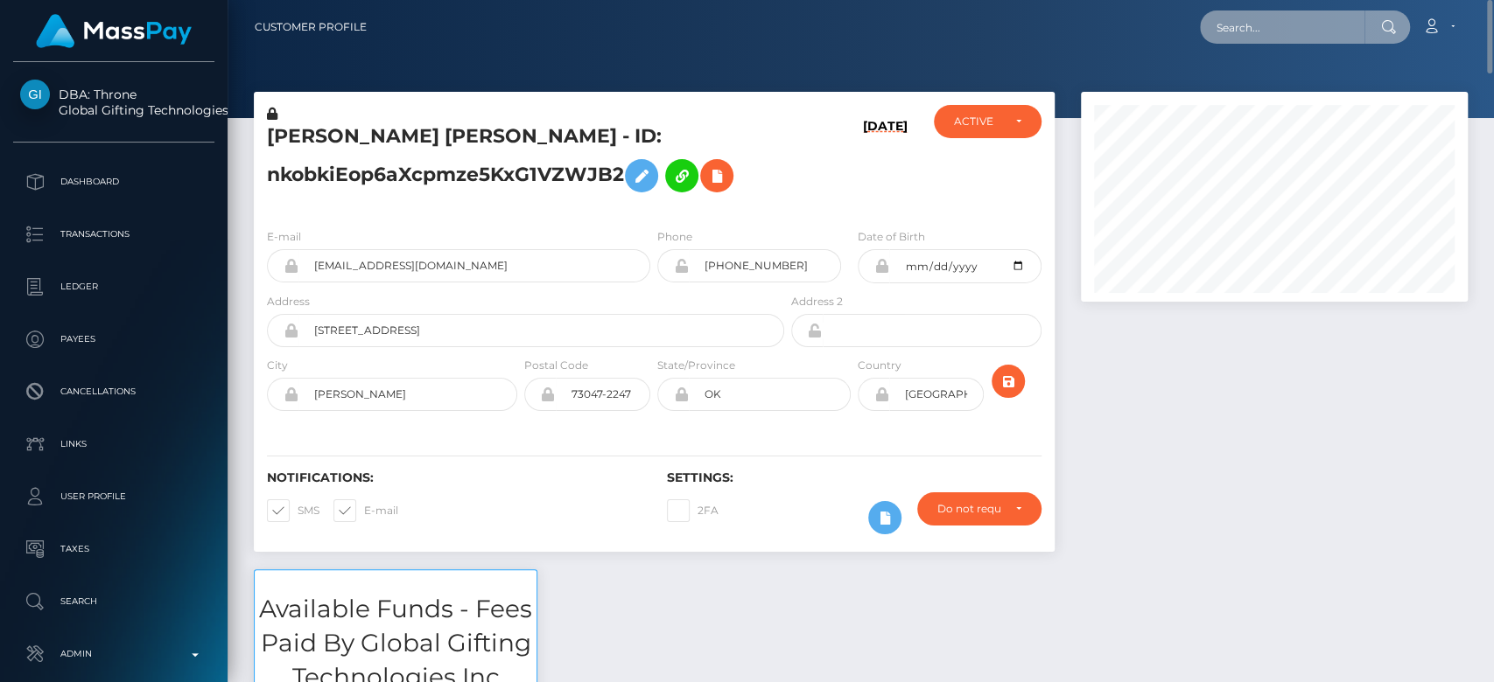
click at [1243, 17] on input "text" at bounding box center [1282, 26] width 164 height 33
paste input "[EMAIL_ADDRESS][DOMAIN_NAME]"
type input "[EMAIL_ADDRESS][DOMAIN_NAME]"
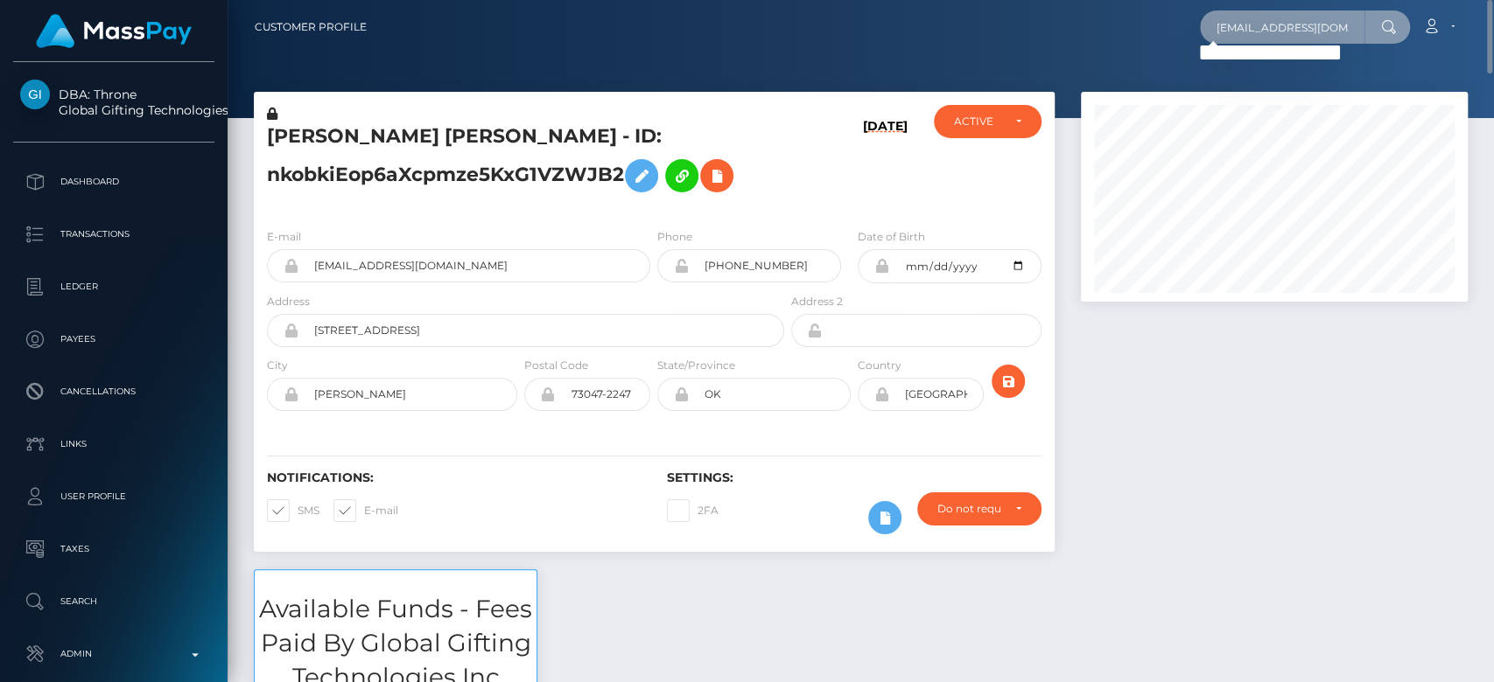
click at [1306, 30] on input "[EMAIL_ADDRESS][DOMAIN_NAME]" at bounding box center [1282, 26] width 164 height 33
paste input "[EMAIL_ADDRESS][DOMAIN_NAME]"
type input "[EMAIL_ADDRESS][DOMAIN_NAME]"
click at [1252, 34] on input "[EMAIL_ADDRESS][DOMAIN_NAME]" at bounding box center [1282, 26] width 164 height 33
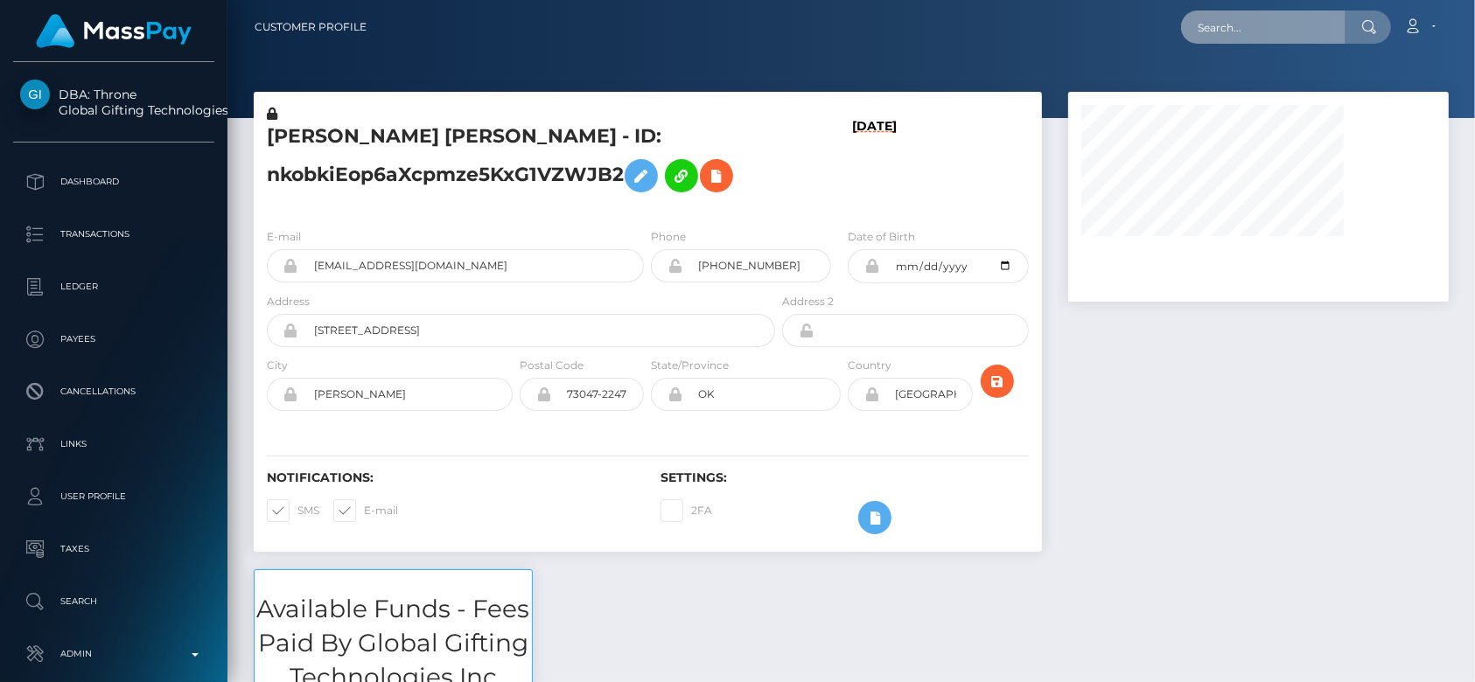
click at [1225, 31] on input "text" at bounding box center [1263, 26] width 164 height 33
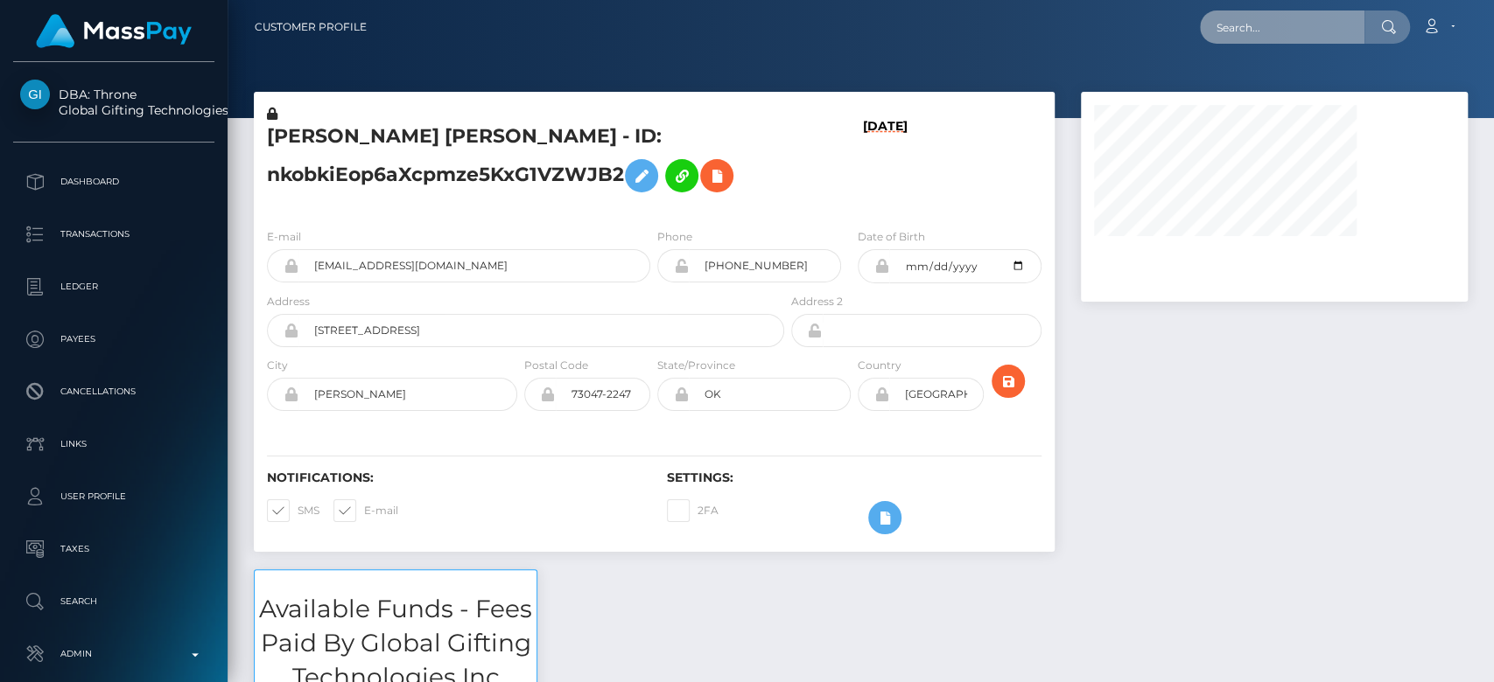
paste input "[EMAIL_ADDRESS][DOMAIN_NAME]"
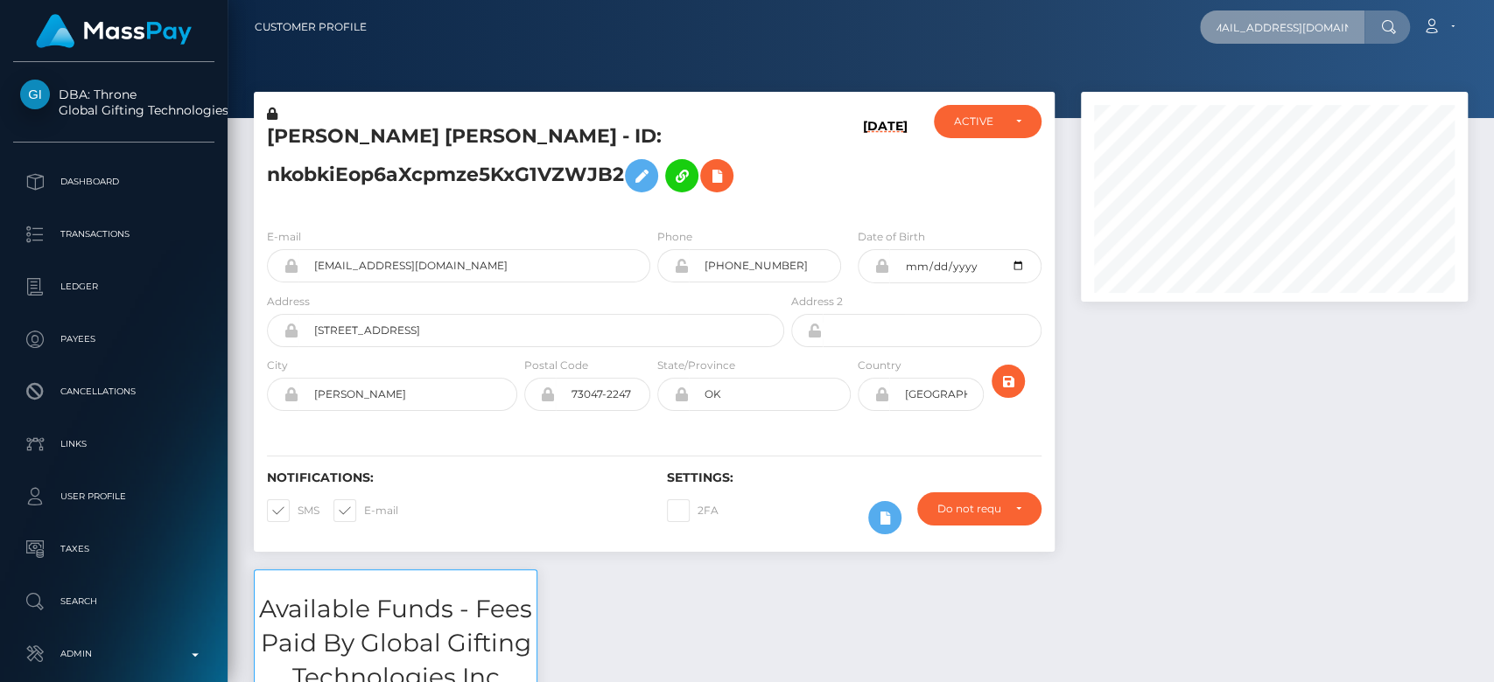
scroll to position [210, 387]
type input "[EMAIL_ADDRESS][DOMAIN_NAME]"
click at [1302, 37] on input "[EMAIL_ADDRESS][DOMAIN_NAME]" at bounding box center [1282, 26] width 164 height 33
paste input "[EMAIL_ADDRESS][DOMAIN_NAME]"
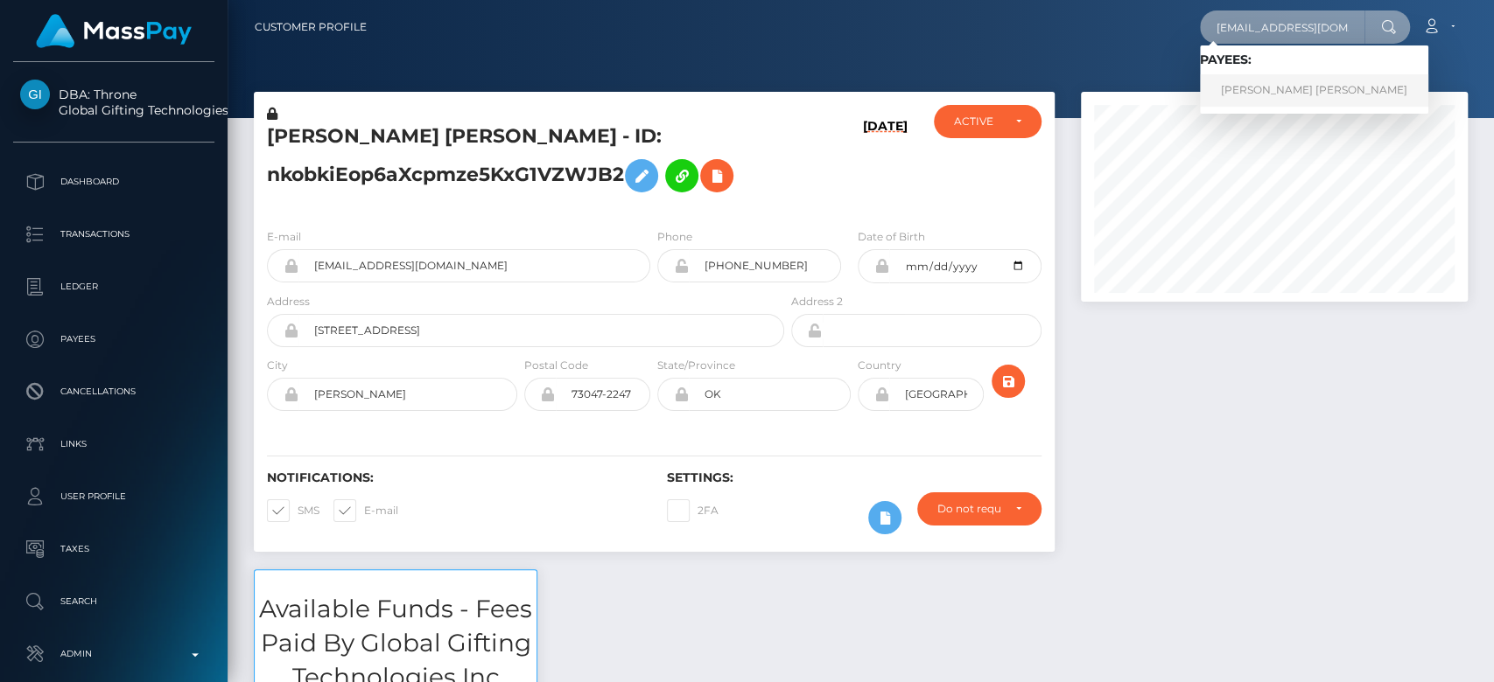
type input "[EMAIL_ADDRESS][DOMAIN_NAME]"
click at [1294, 83] on link "[PERSON_NAME] [PERSON_NAME]" at bounding box center [1314, 90] width 228 height 32
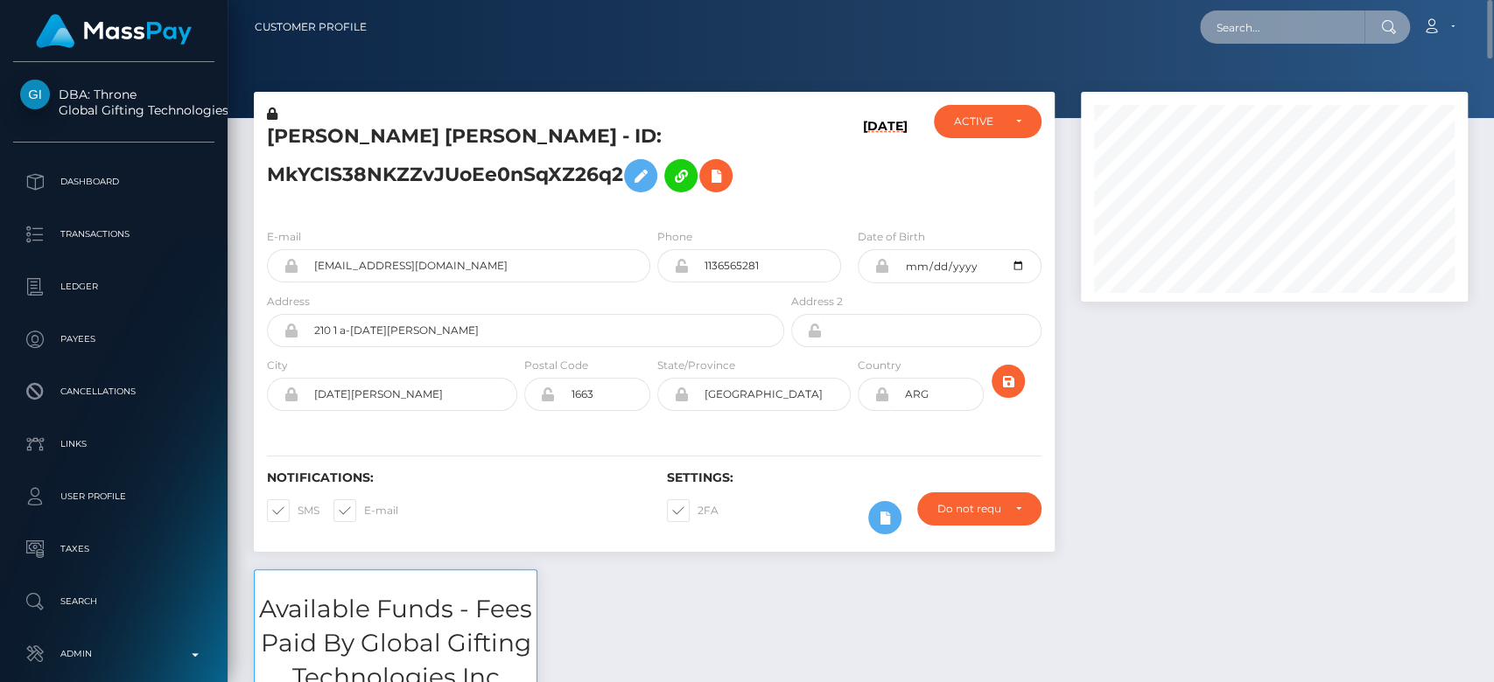
click at [1278, 21] on input "text" at bounding box center [1282, 26] width 164 height 33
paste input "[PERSON_NAME][EMAIL_ADDRESS][DOMAIN_NAME]"
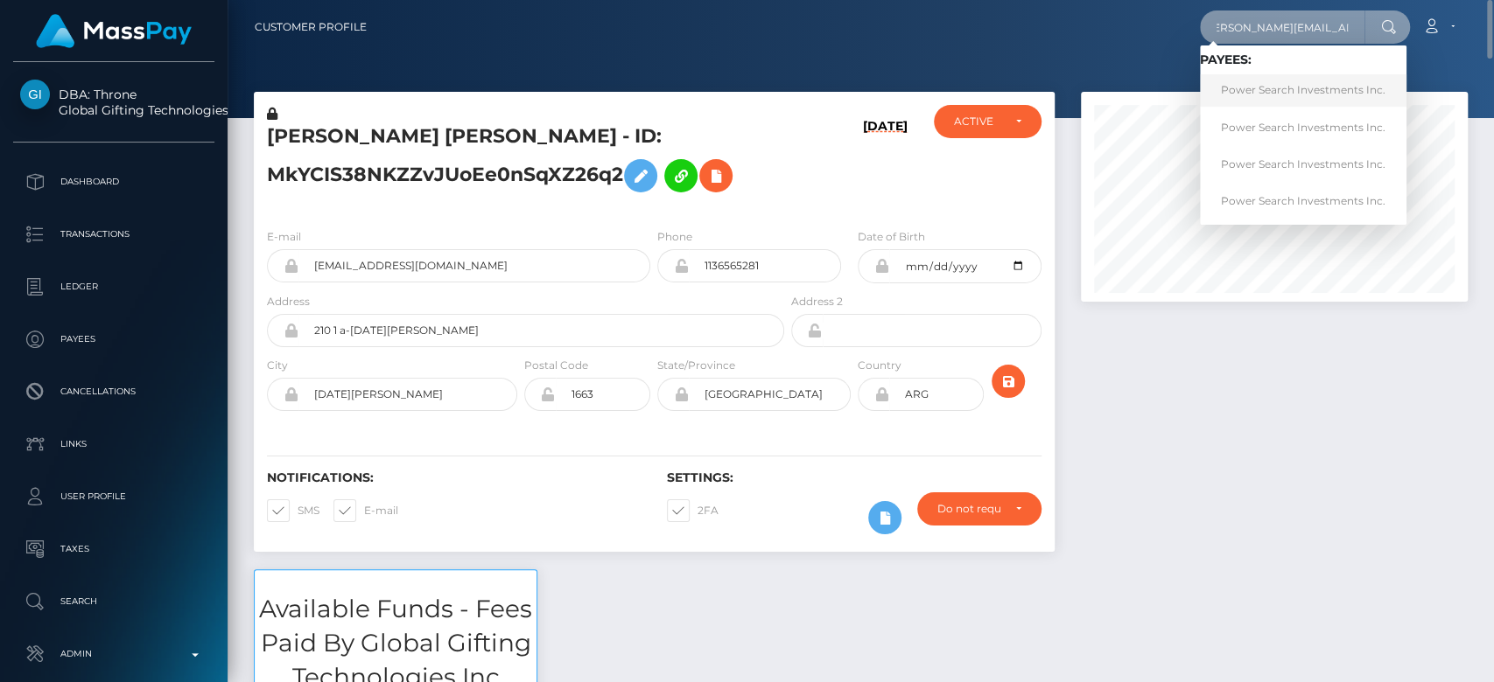
type input "[PERSON_NAME][EMAIL_ADDRESS][DOMAIN_NAME]"
click at [1281, 89] on link "Power Search Investments Inc." at bounding box center [1303, 90] width 206 height 32
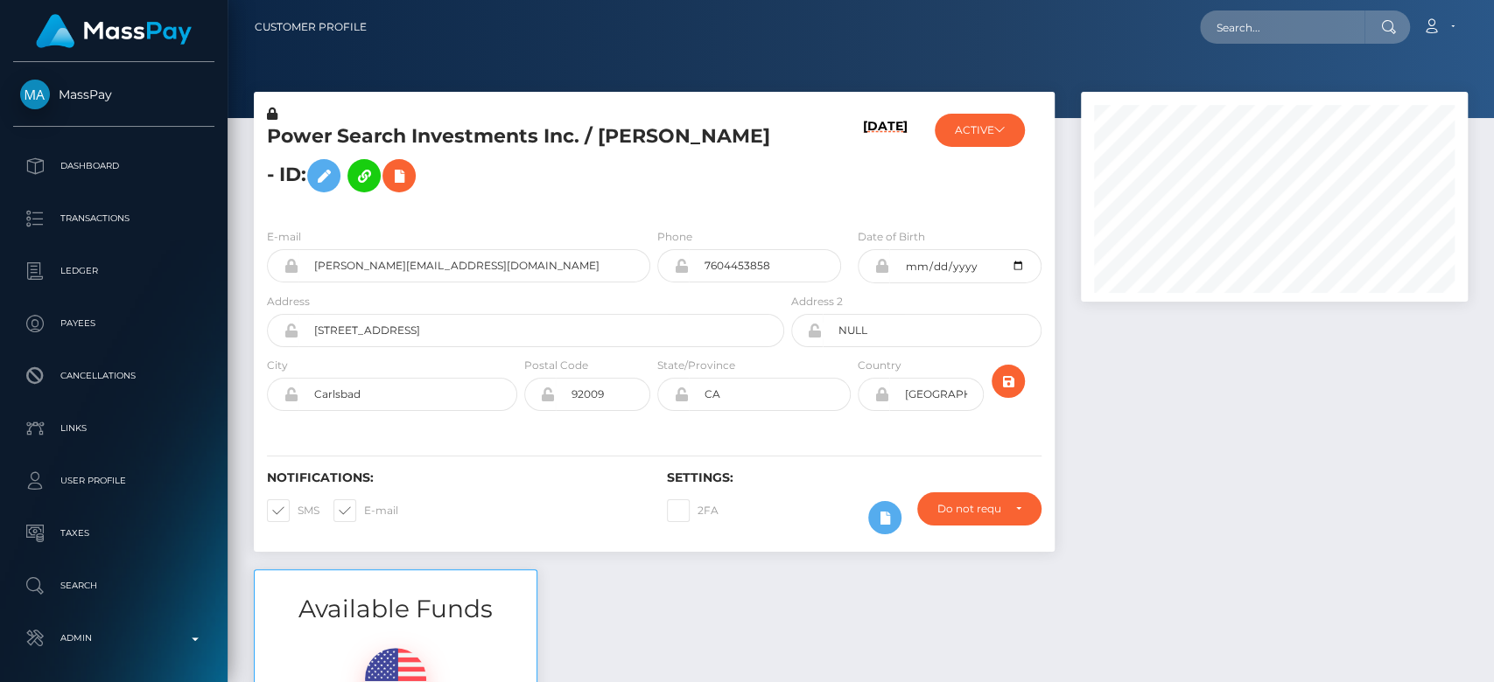
scroll to position [210, 387]
click at [983, 136] on button "ACTIVE" at bounding box center [979, 130] width 90 height 33
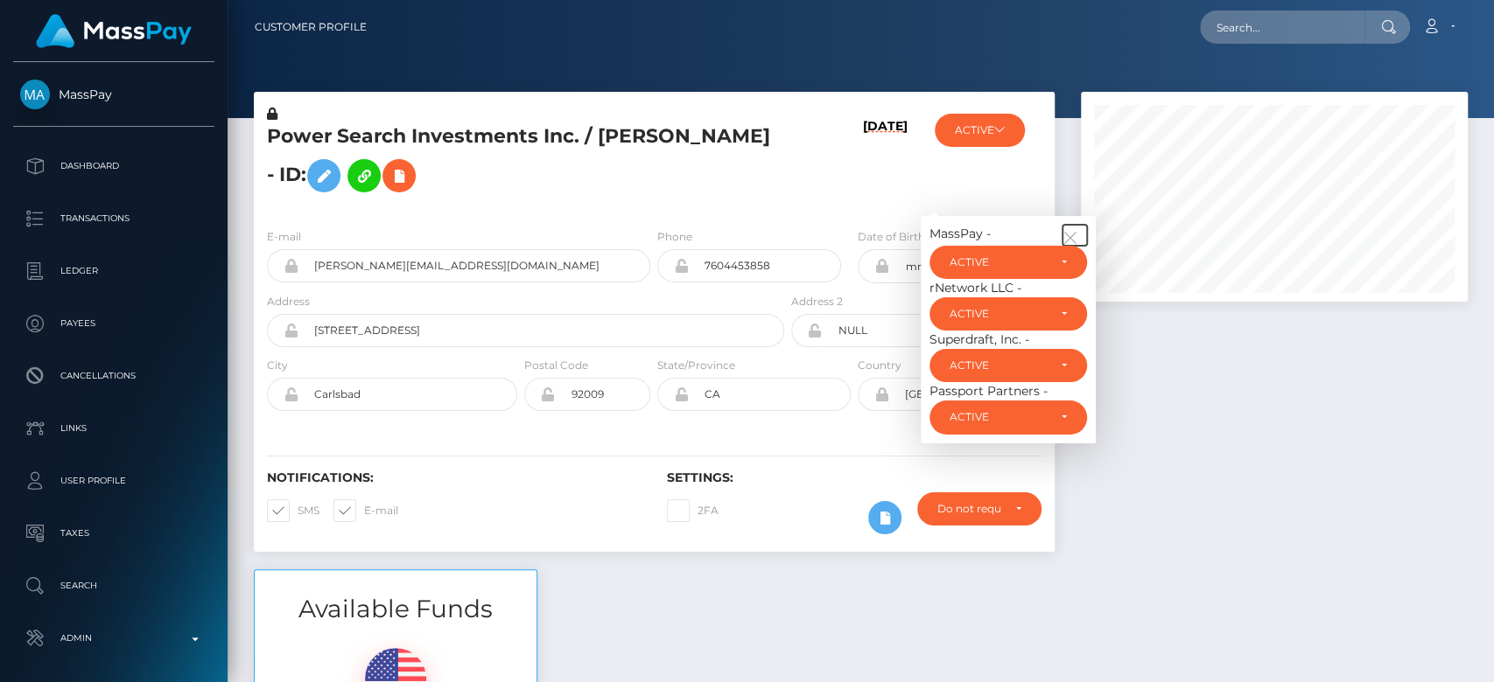
click at [1077, 232] on icon "button" at bounding box center [1070, 238] width 16 height 16
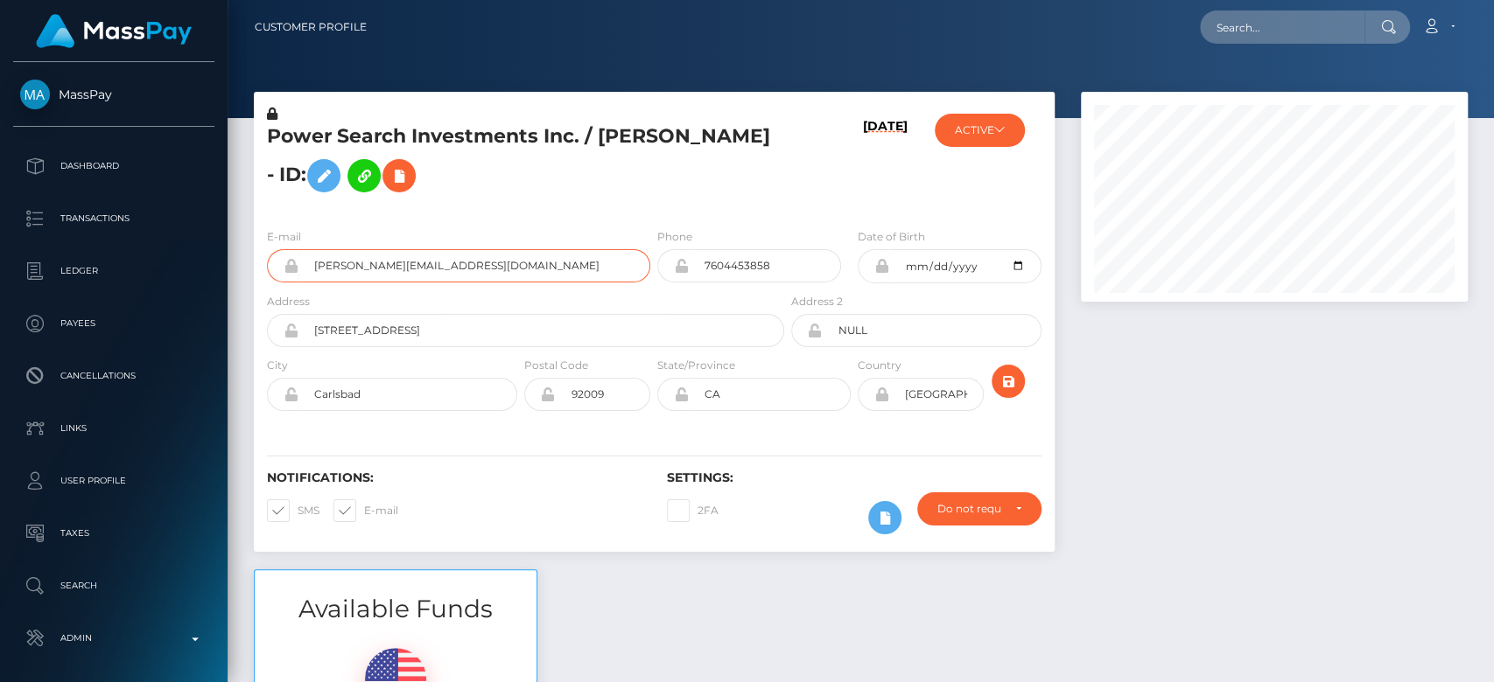
drag, startPoint x: 507, startPoint y: 271, endPoint x: 285, endPoint y: 288, distance: 222.9
click at [285, 288] on div "E-mail [PERSON_NAME][EMAIL_ADDRESS][DOMAIN_NAME]" at bounding box center [454, 259] width 400 height 65
click at [371, 220] on div "E-mail [PERSON_NAME][EMAIL_ADDRESS][DOMAIN_NAME] Phone 7604453858" at bounding box center [654, 321] width 801 height 214
click at [988, 135] on button "ACTIVE" at bounding box center [979, 130] width 90 height 33
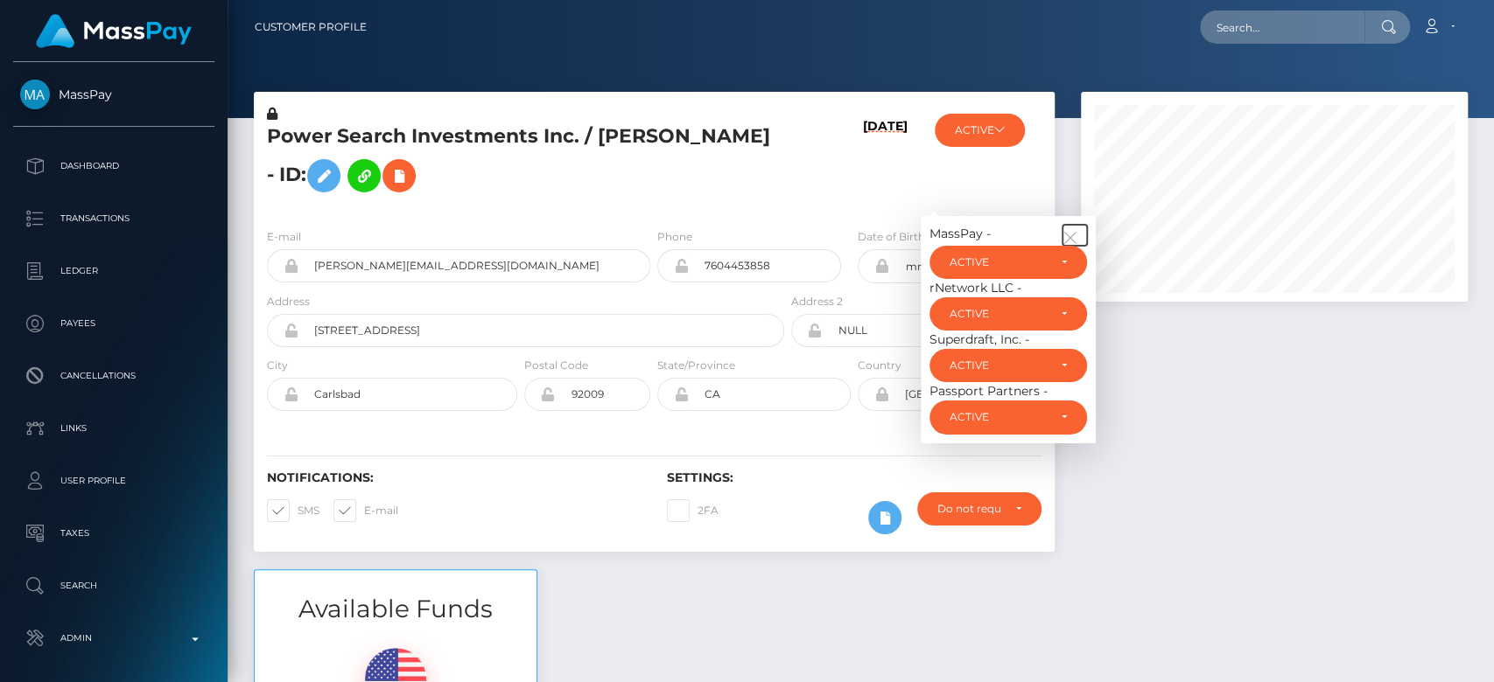
click at [1072, 235] on icon "button" at bounding box center [1070, 238] width 16 height 16
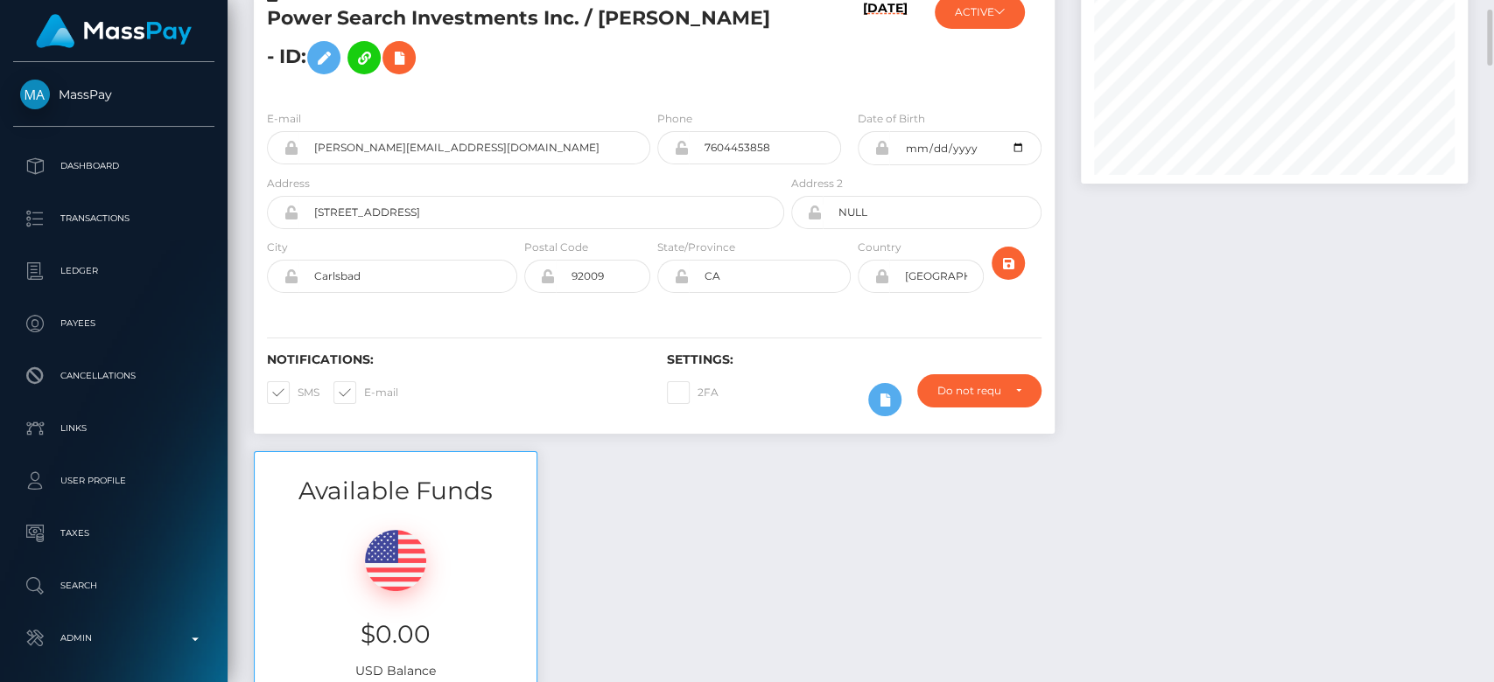
scroll to position [0, 0]
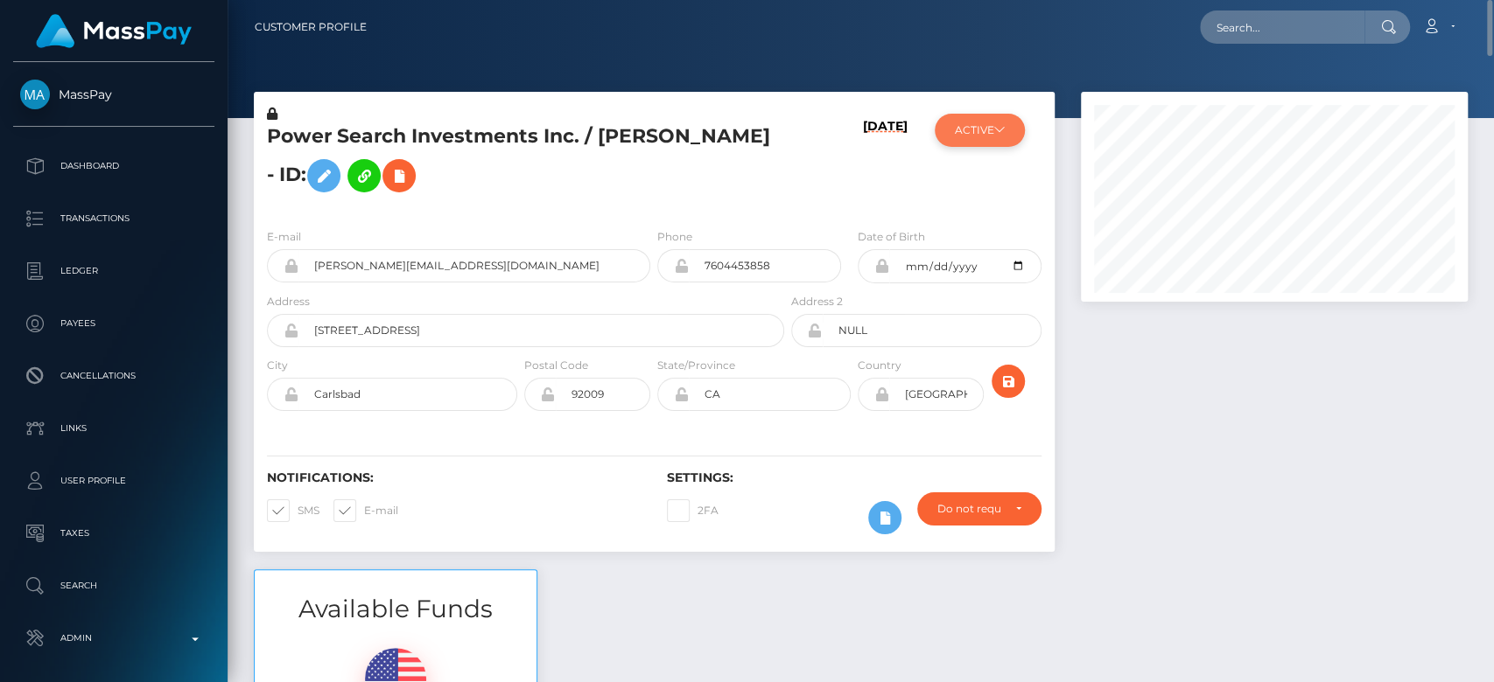
click at [997, 126] on icon at bounding box center [999, 129] width 10 height 10
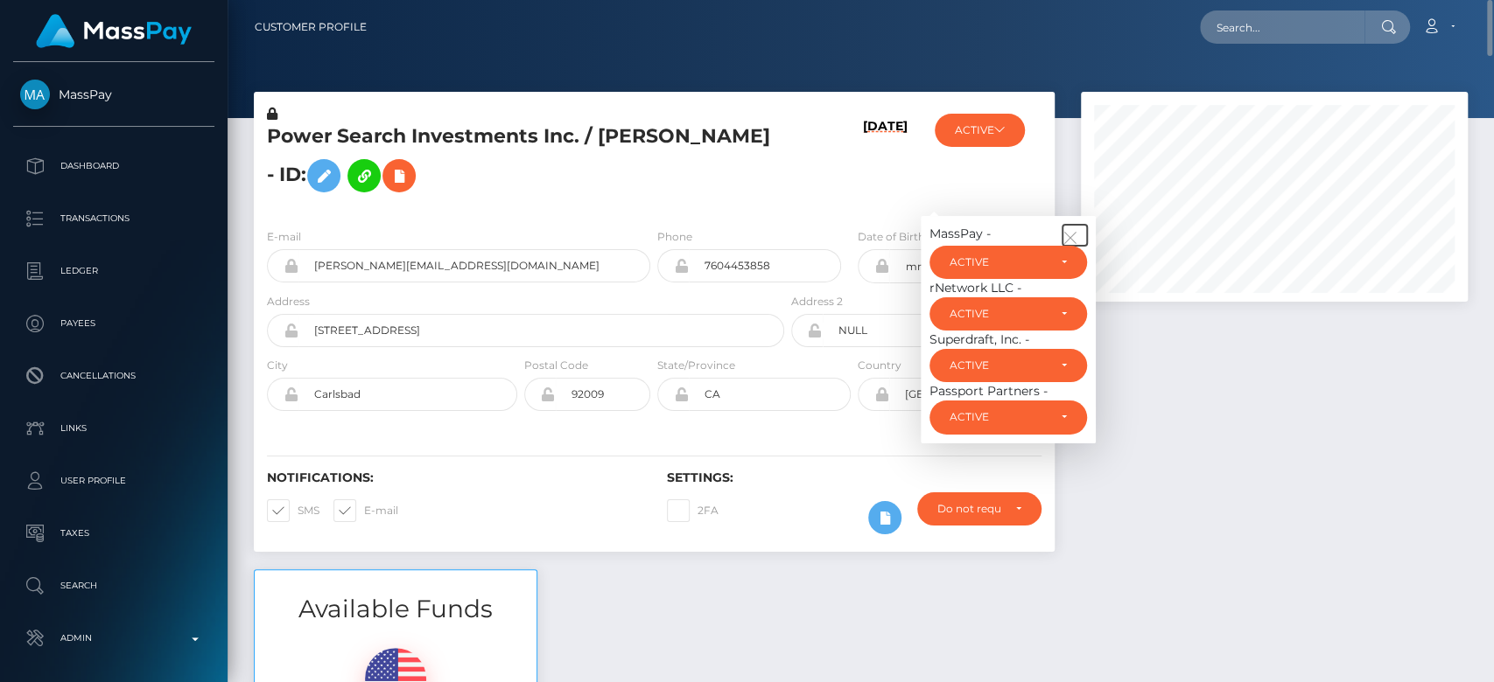
click at [1071, 230] on icon "button" at bounding box center [1070, 238] width 16 height 16
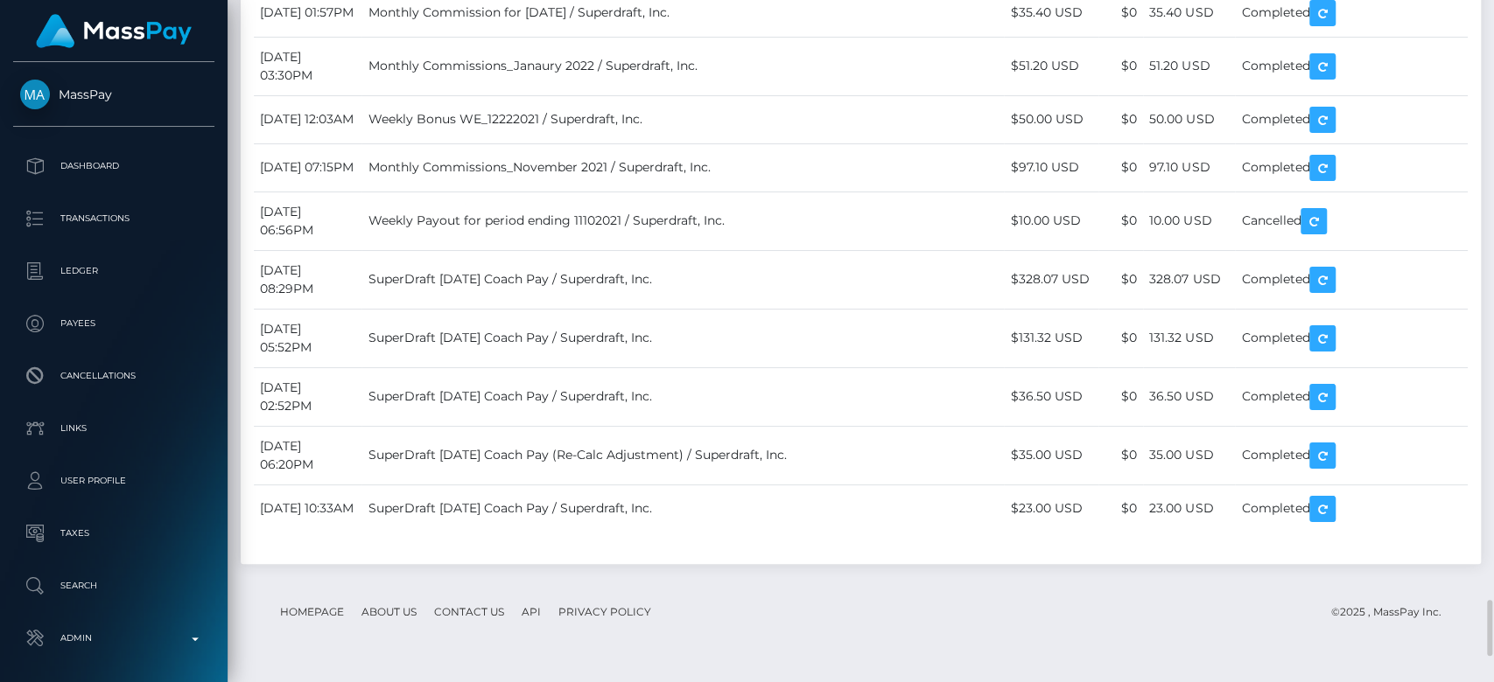
scroll to position [7262, 0]
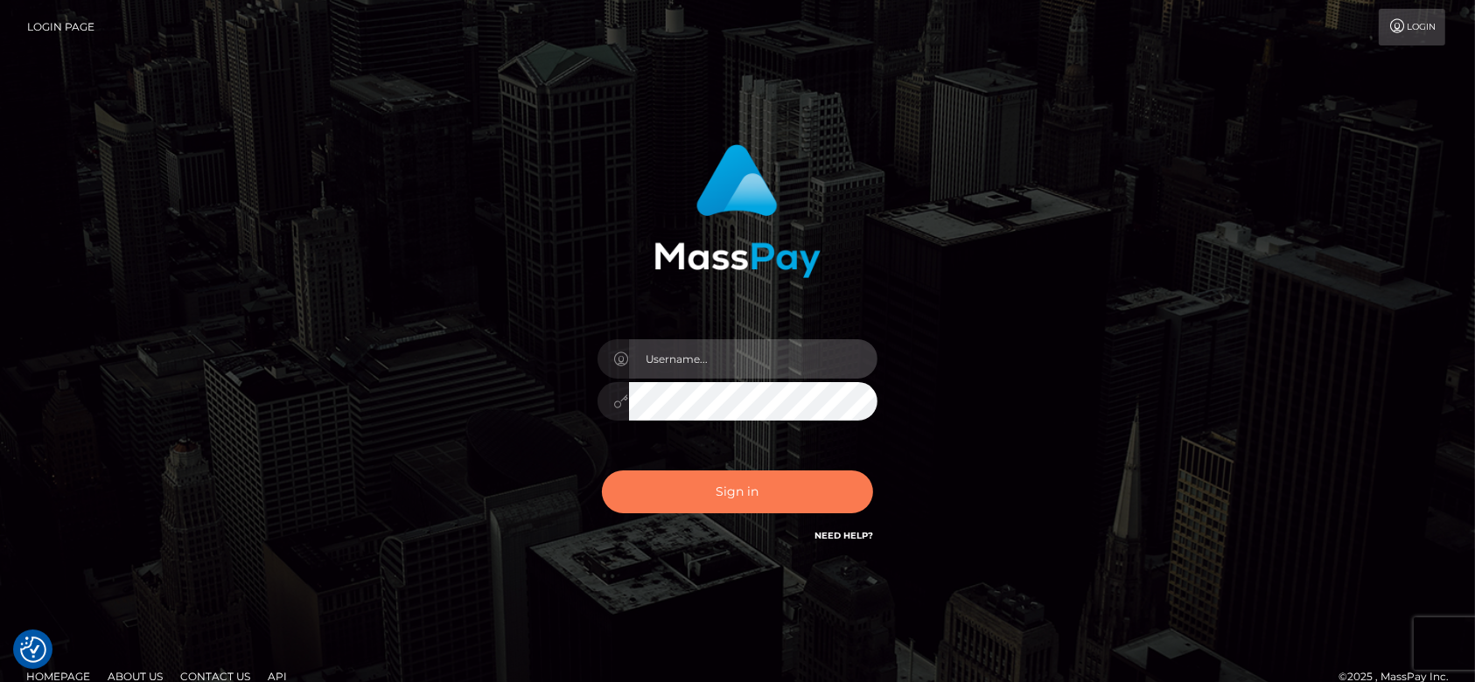
type input "fr.es"
click at [784, 493] on button "Sign in" at bounding box center [737, 492] width 271 height 43
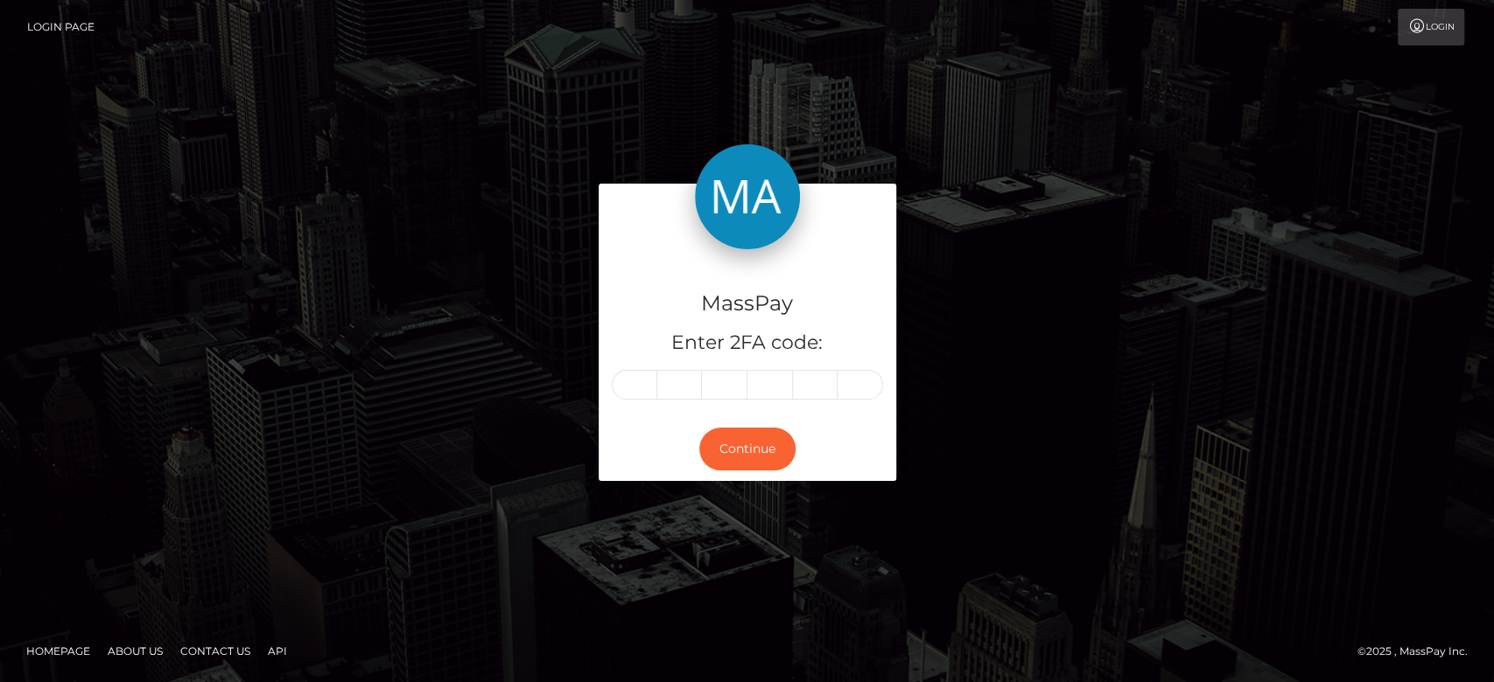
click at [638, 383] on input "text" at bounding box center [634, 385] width 45 height 30
type input "3"
type input "5"
type input "3"
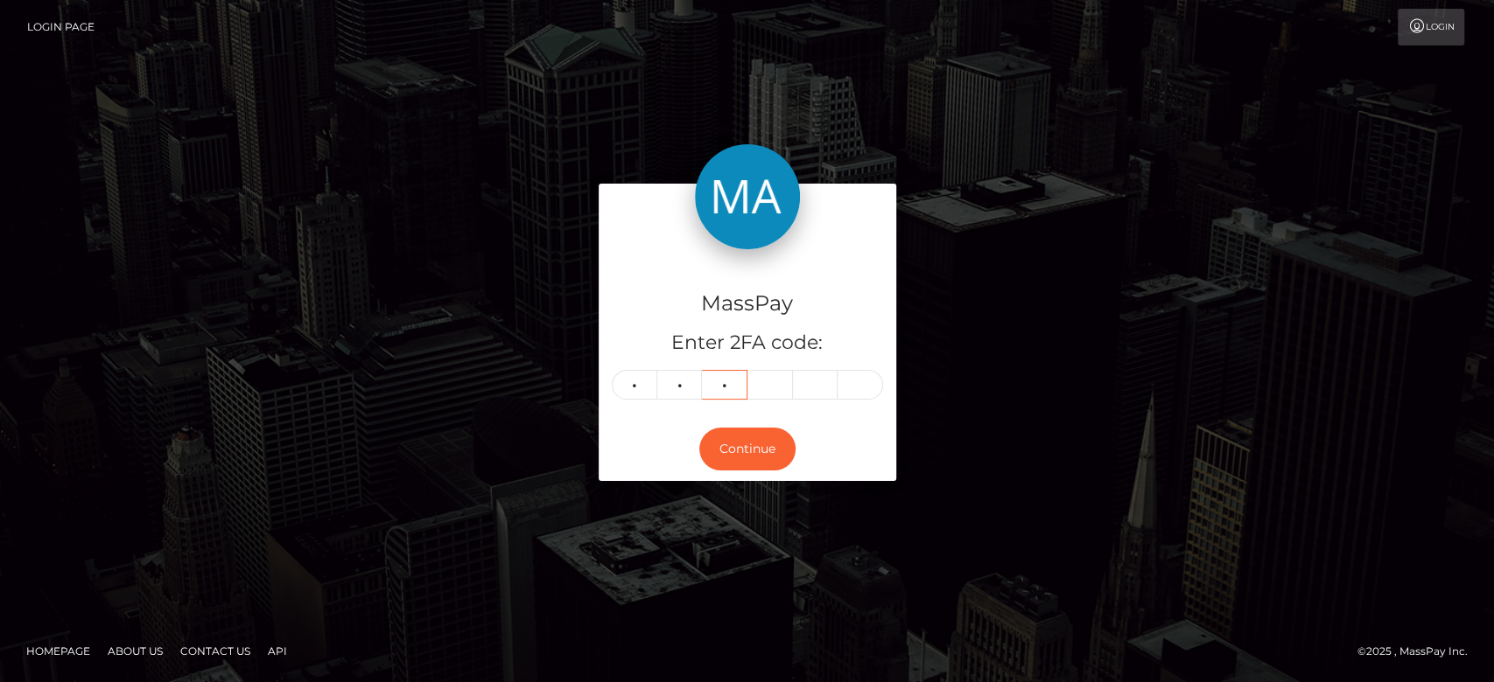
type input "7"
type input "6"
type input "7"
type input "2"
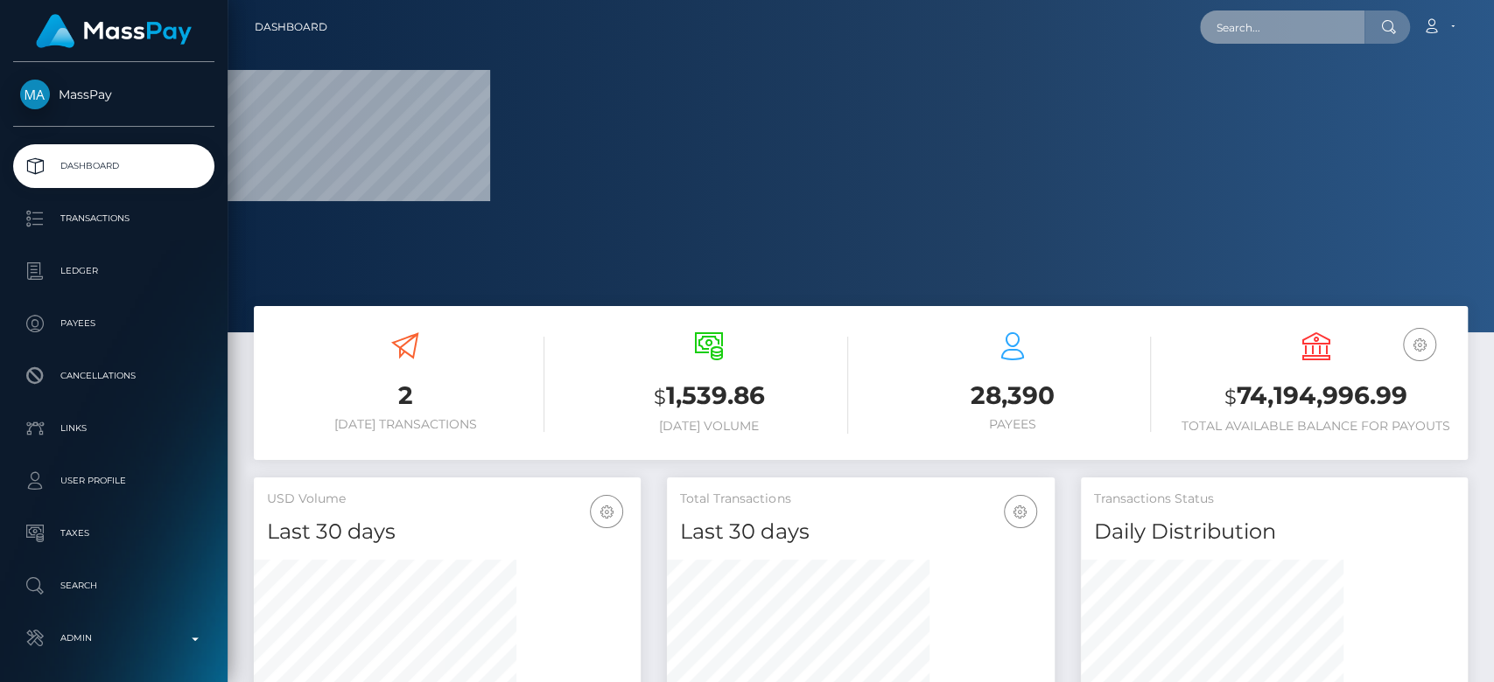
click at [1256, 41] on input "text" at bounding box center [1282, 26] width 164 height 33
paste input "[EMAIL_ADDRESS][DOMAIN_NAME]"
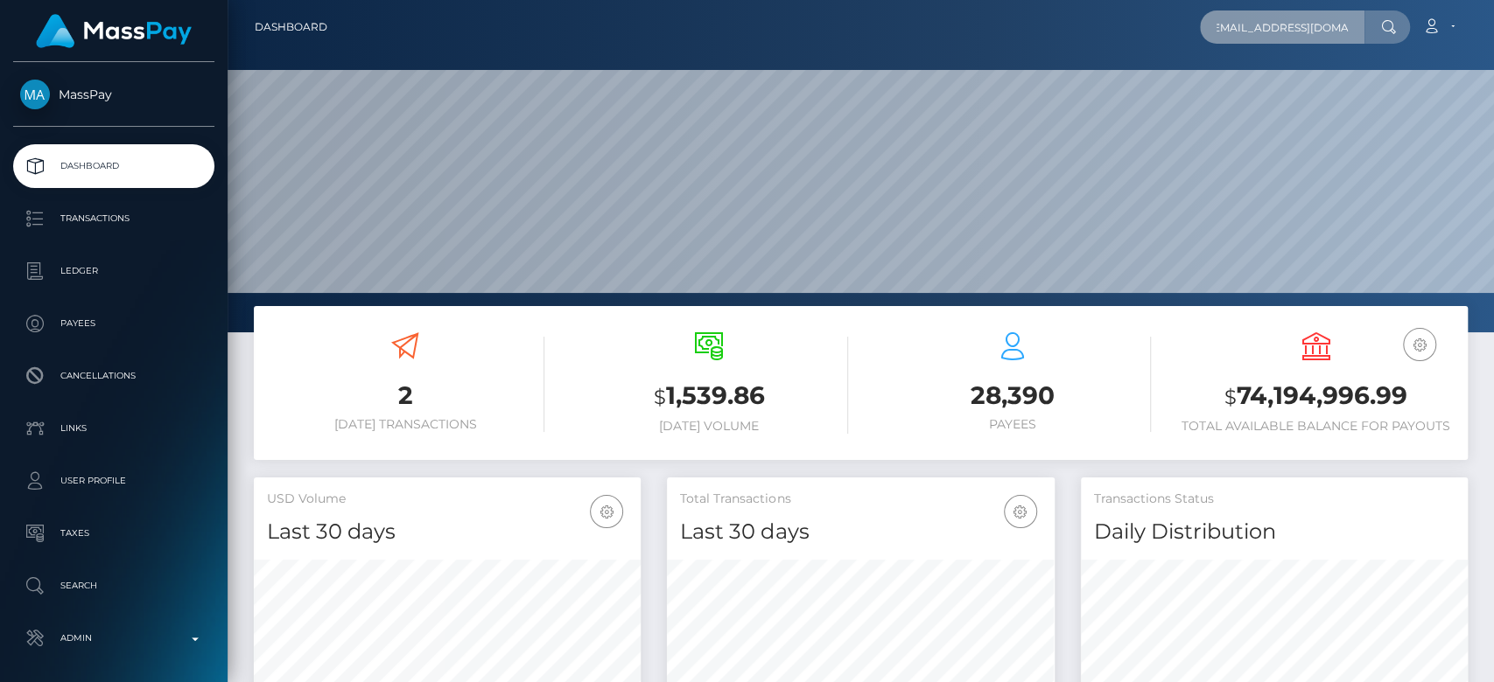
scroll to position [309, 387]
type input "[EMAIL_ADDRESS][DOMAIN_NAME]"
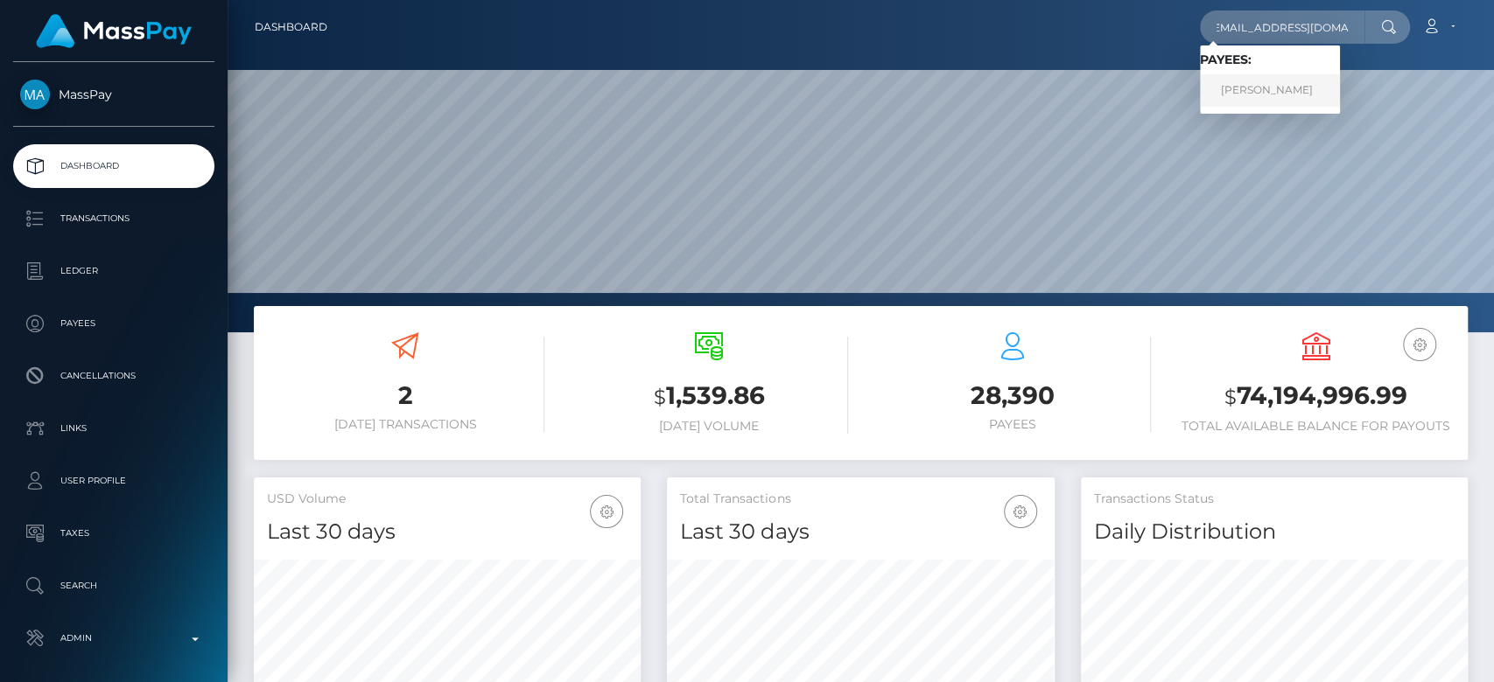
scroll to position [0, 0]
click at [1302, 94] on link "JOEL WENZEL" at bounding box center [1270, 90] width 140 height 32
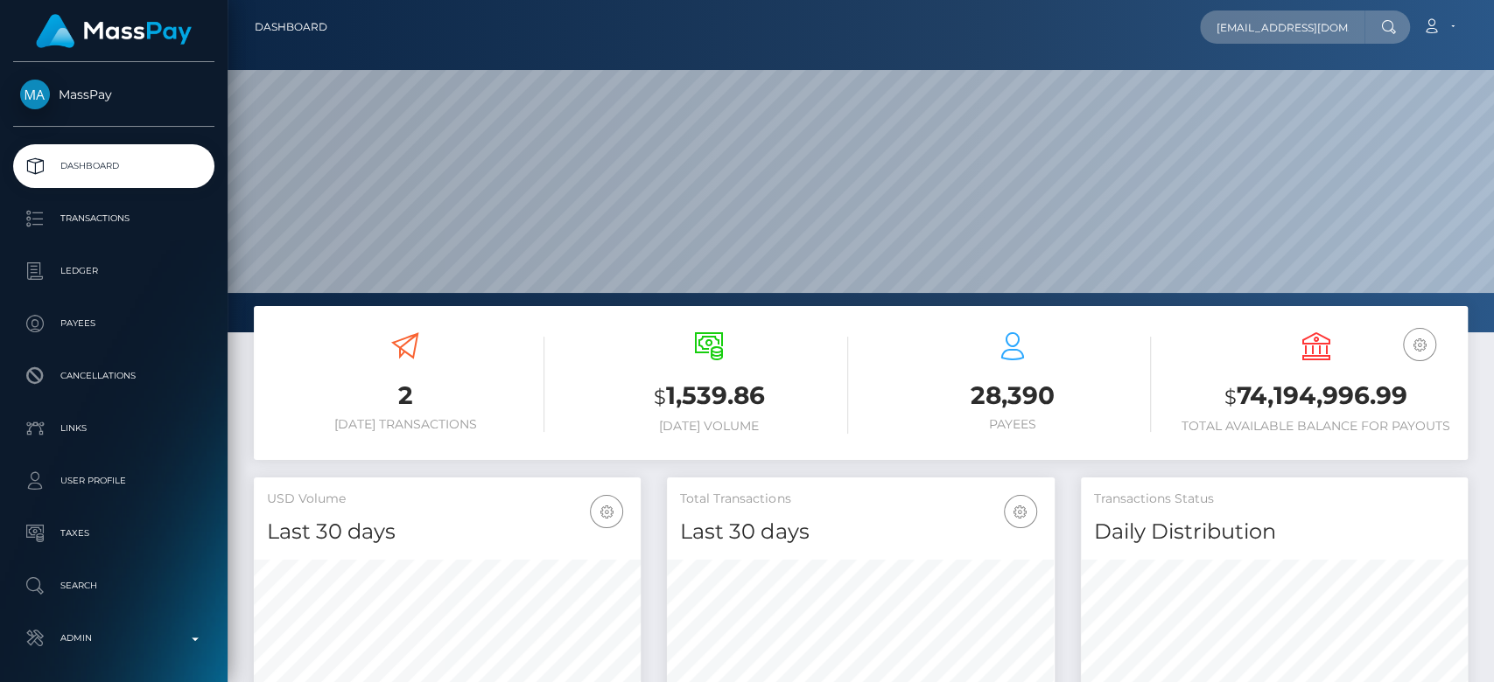
click at [840, 317] on div "2 Today Transactions $ 1,539.86 Today Volume 28,390 Payees EUR Balance" at bounding box center [861, 383] width 1214 height 154
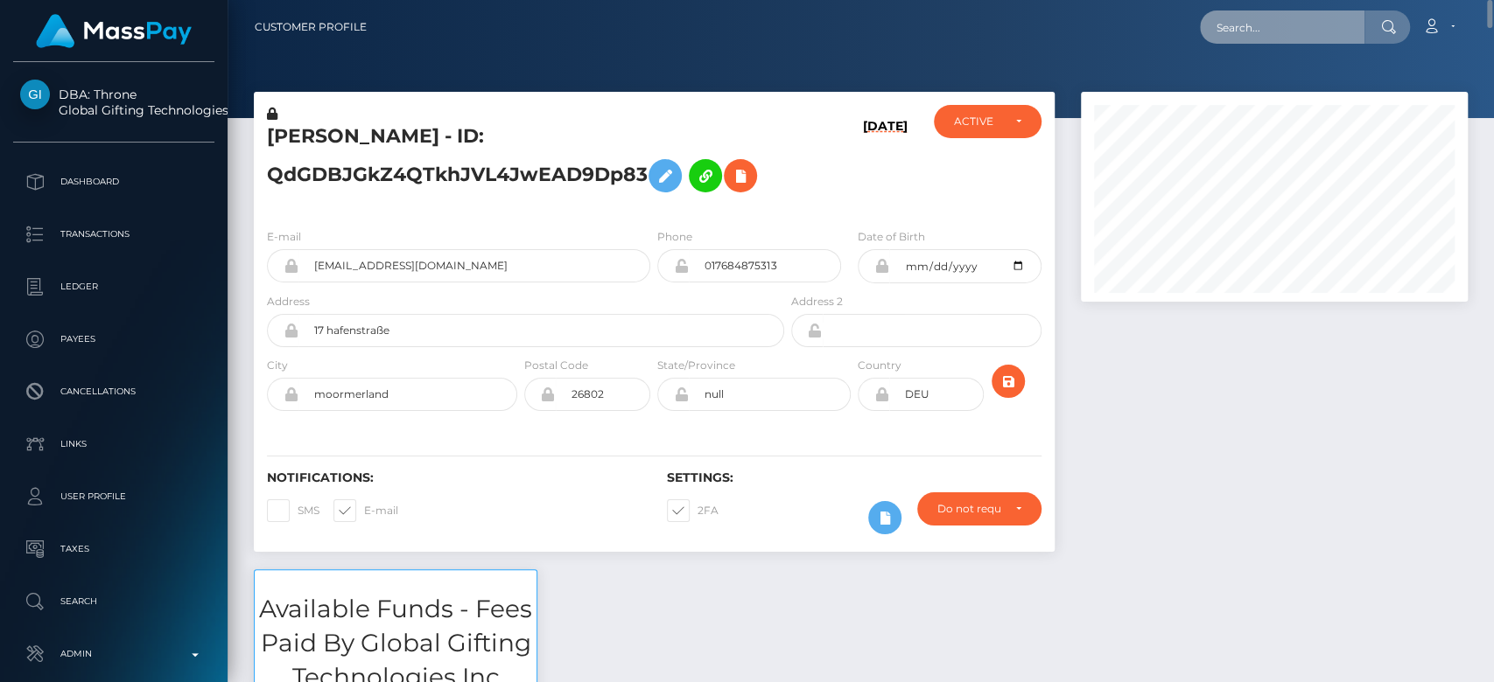
click at [1292, 17] on input "text" at bounding box center [1282, 26] width 164 height 33
paste input "georgiawilkins23@icloud.com"
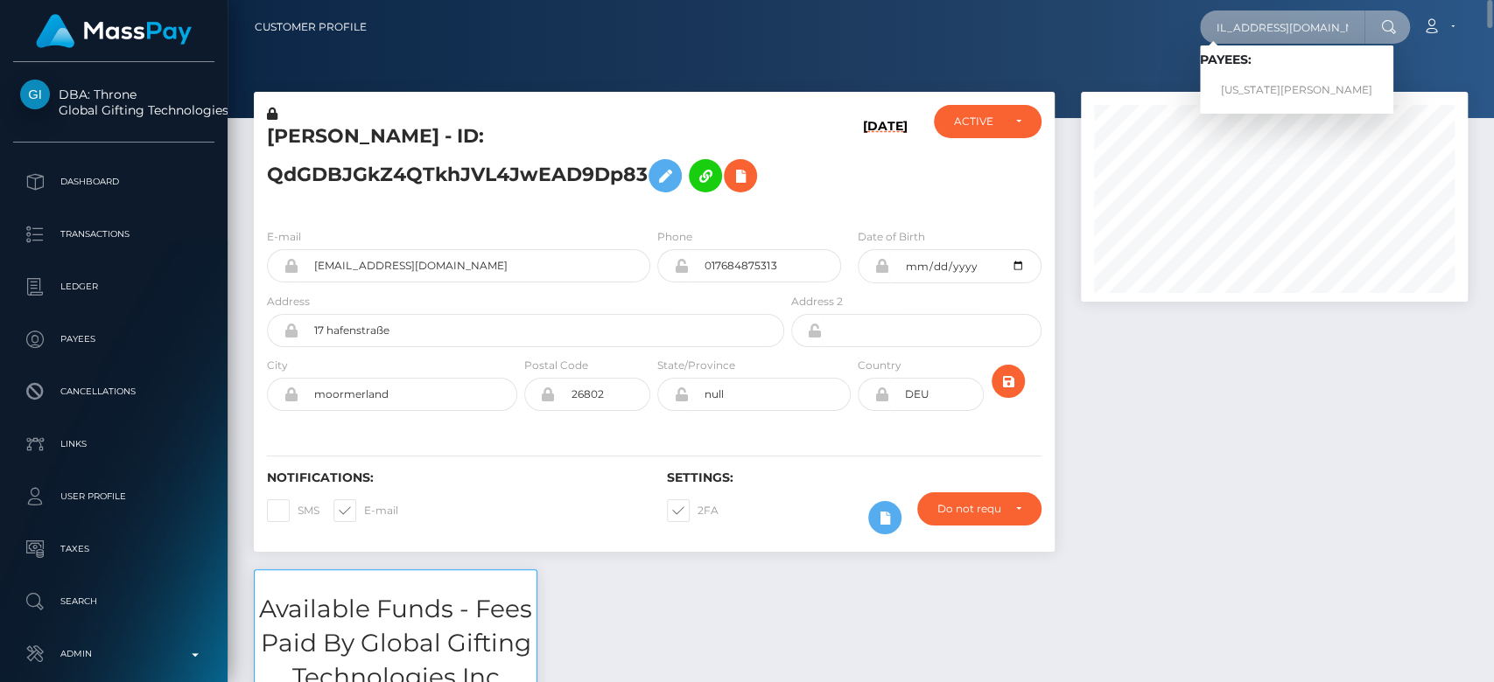
type input "georgiawilkins23@icloud.com"
click at [1249, 83] on link "GEORGIA COURTNEY WILKINS" at bounding box center [1296, 90] width 193 height 32
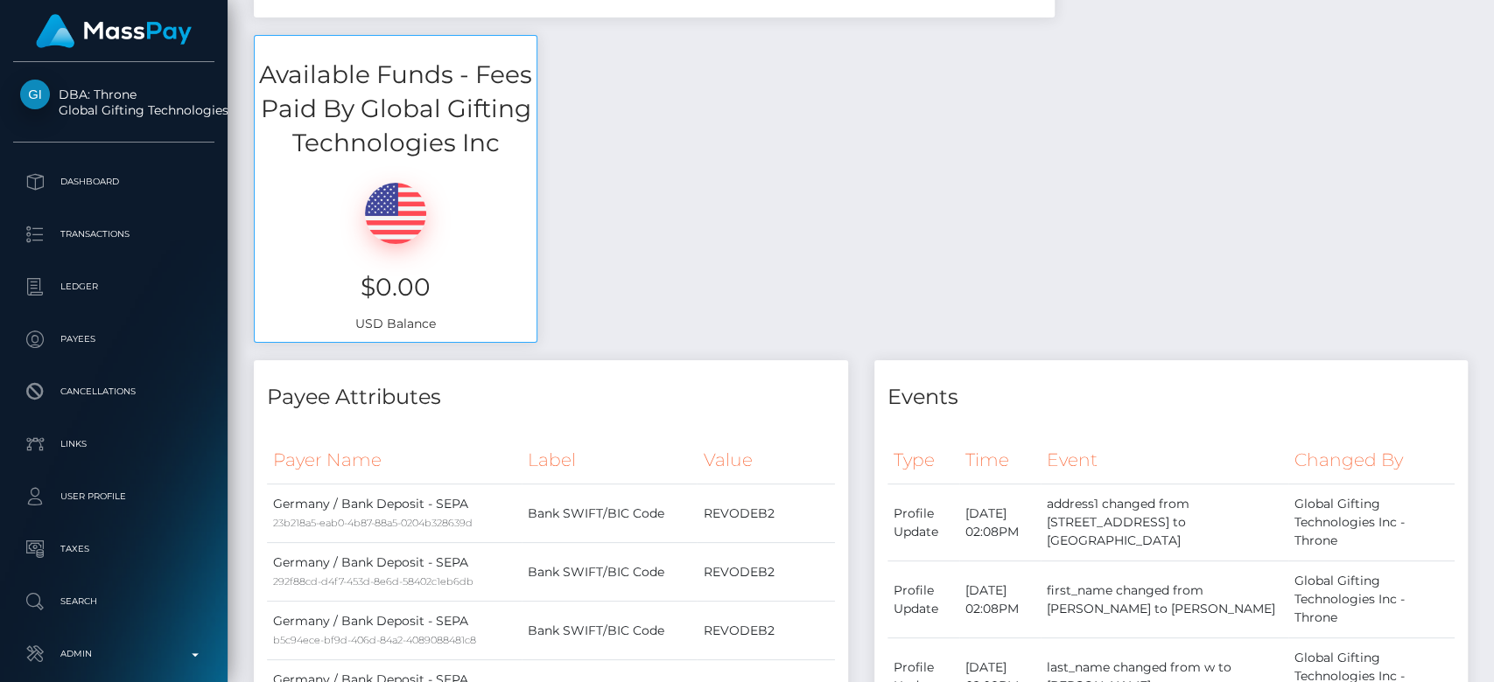
scroll to position [0, 0]
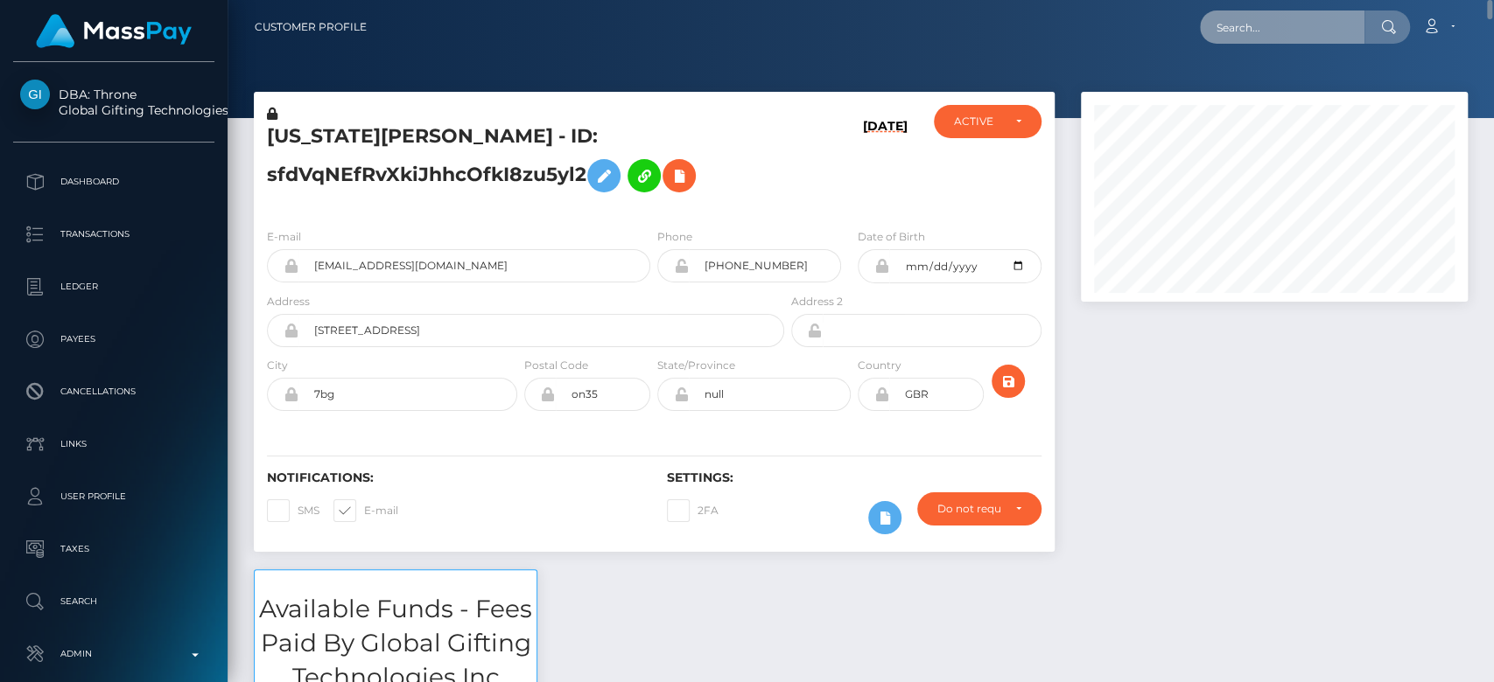
click at [1313, 34] on input "text" at bounding box center [1282, 26] width 164 height 33
paste input "thomassoltis123@gmail.com"
type input "thomassoltis123@gmail.com"
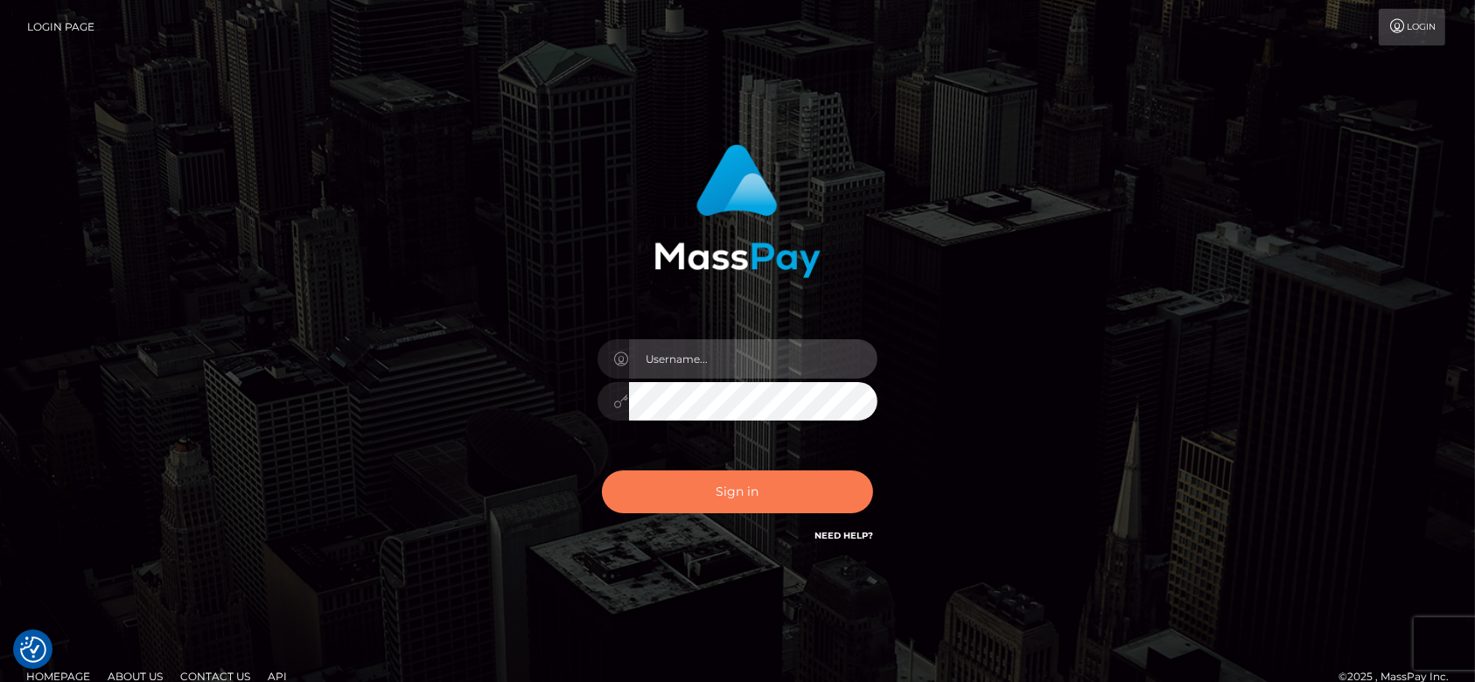
type input "[DOMAIN_NAME]"
click at [759, 480] on button "Sign in" at bounding box center [737, 492] width 271 height 43
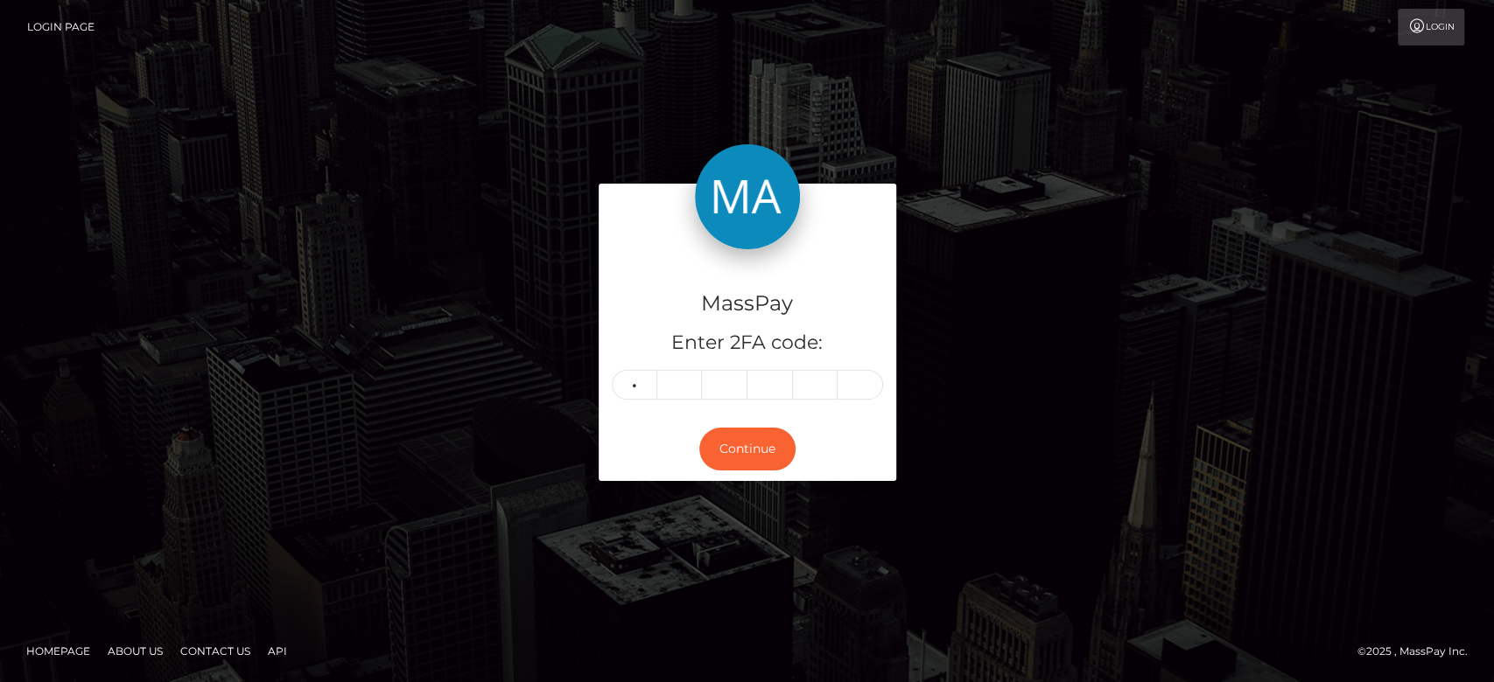
type input "4"
type input "7"
type input "0"
type input "6"
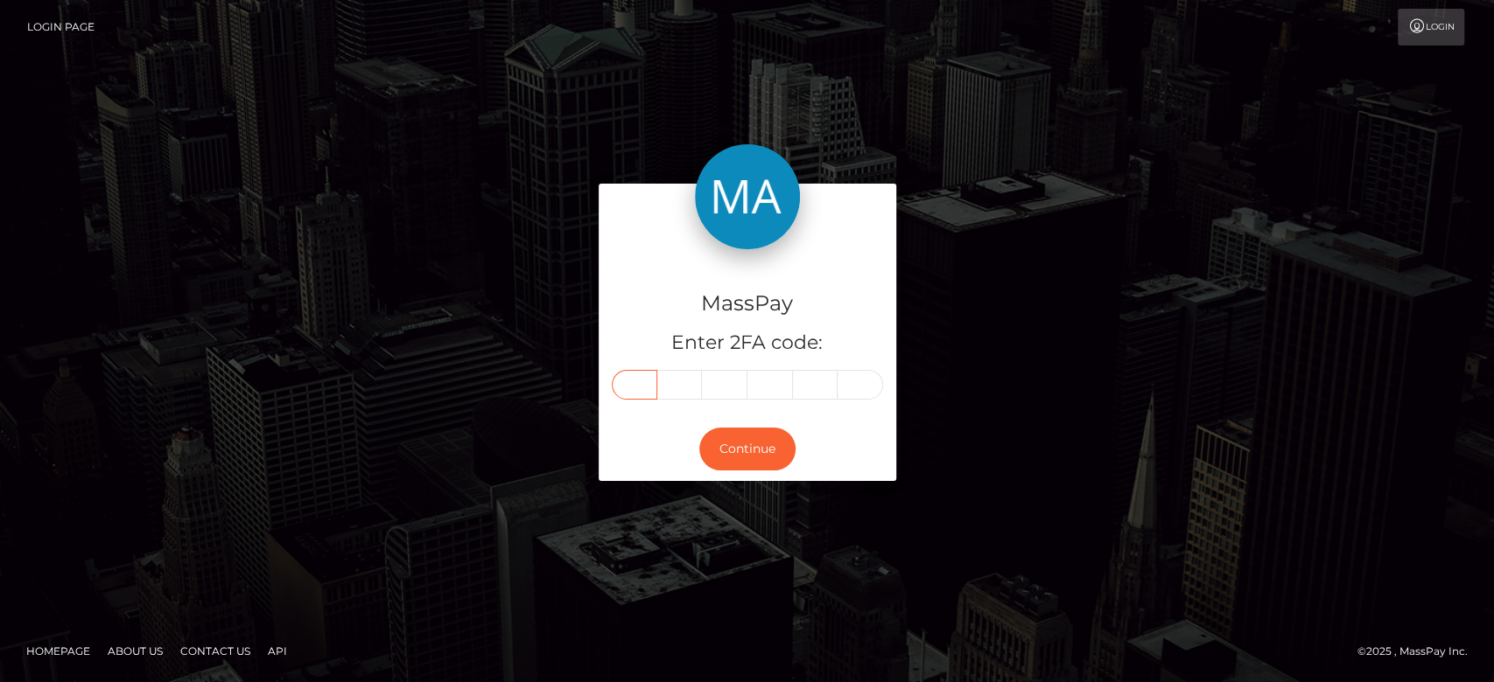
type input "4"
type input "7"
type input "0"
type input "6"
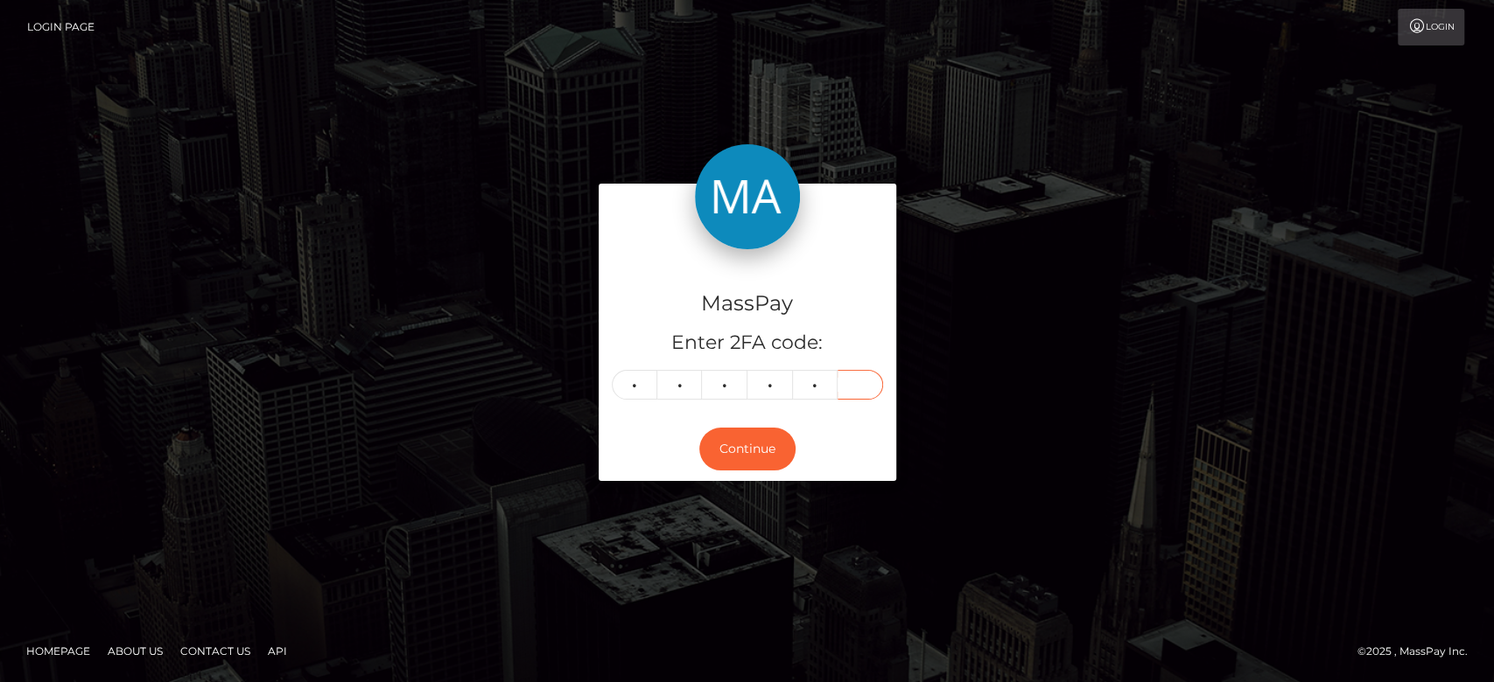
type input "0"
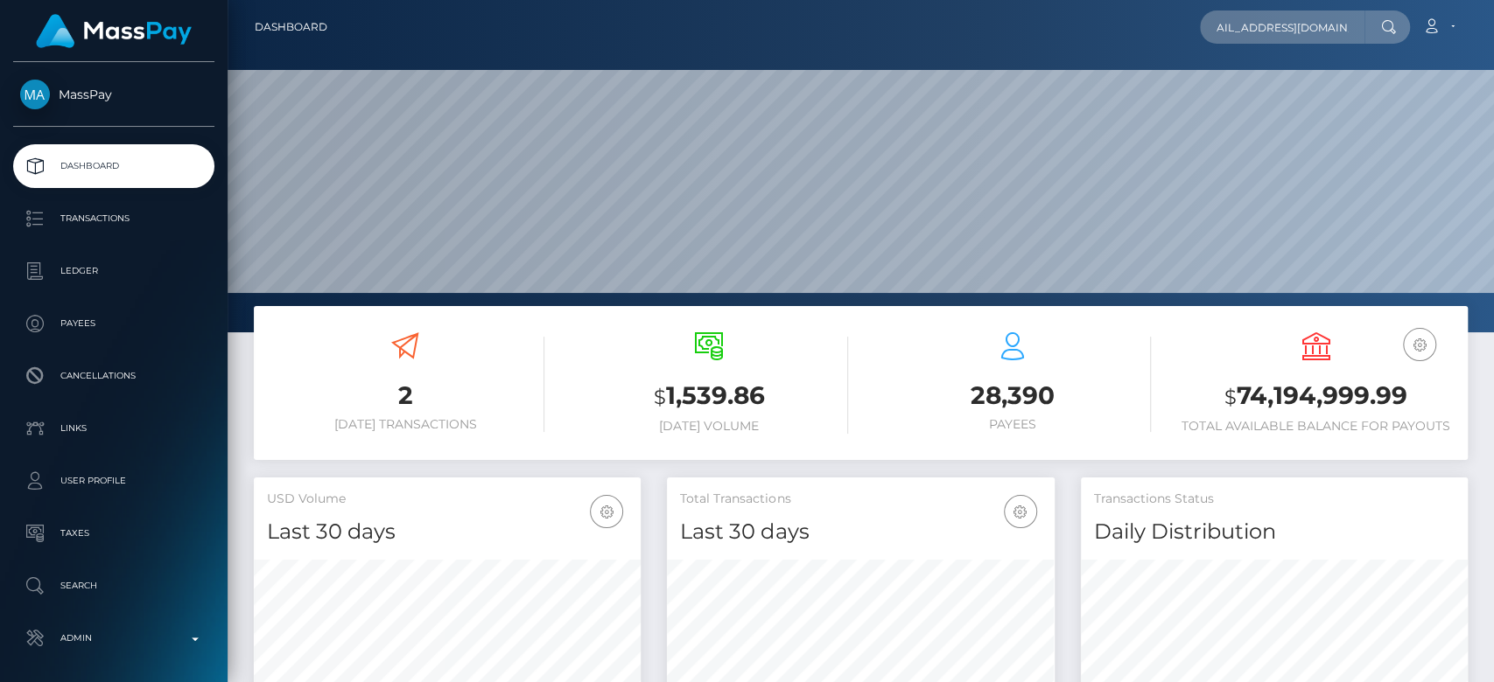
scroll to position [309, 387]
type input "[EMAIL_ADDRESS][DOMAIN_NAME]"
click at [1291, 20] on input "[EMAIL_ADDRESS][DOMAIN_NAME]" at bounding box center [1282, 26] width 164 height 33
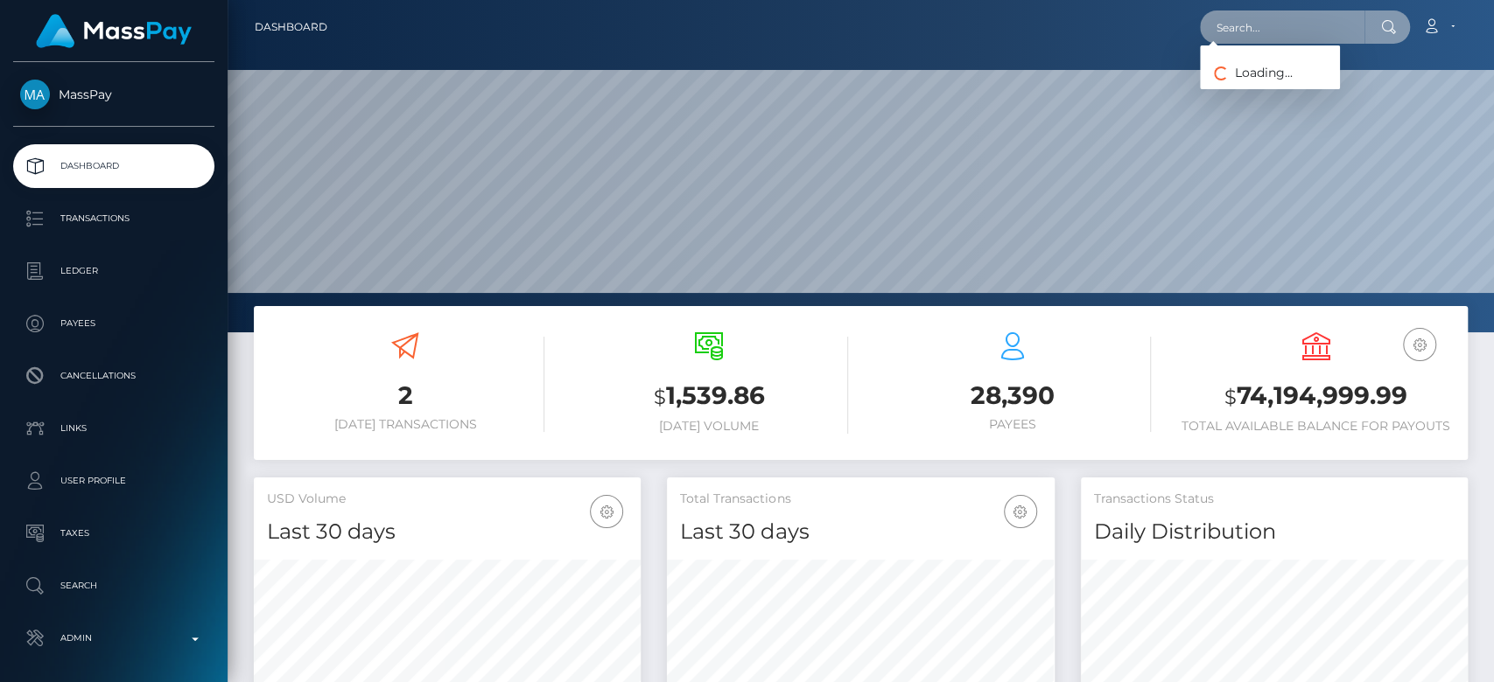
paste input "[EMAIL_ADDRESS][DOMAIN_NAME]"
type input "[EMAIL_ADDRESS][DOMAIN_NAME]"
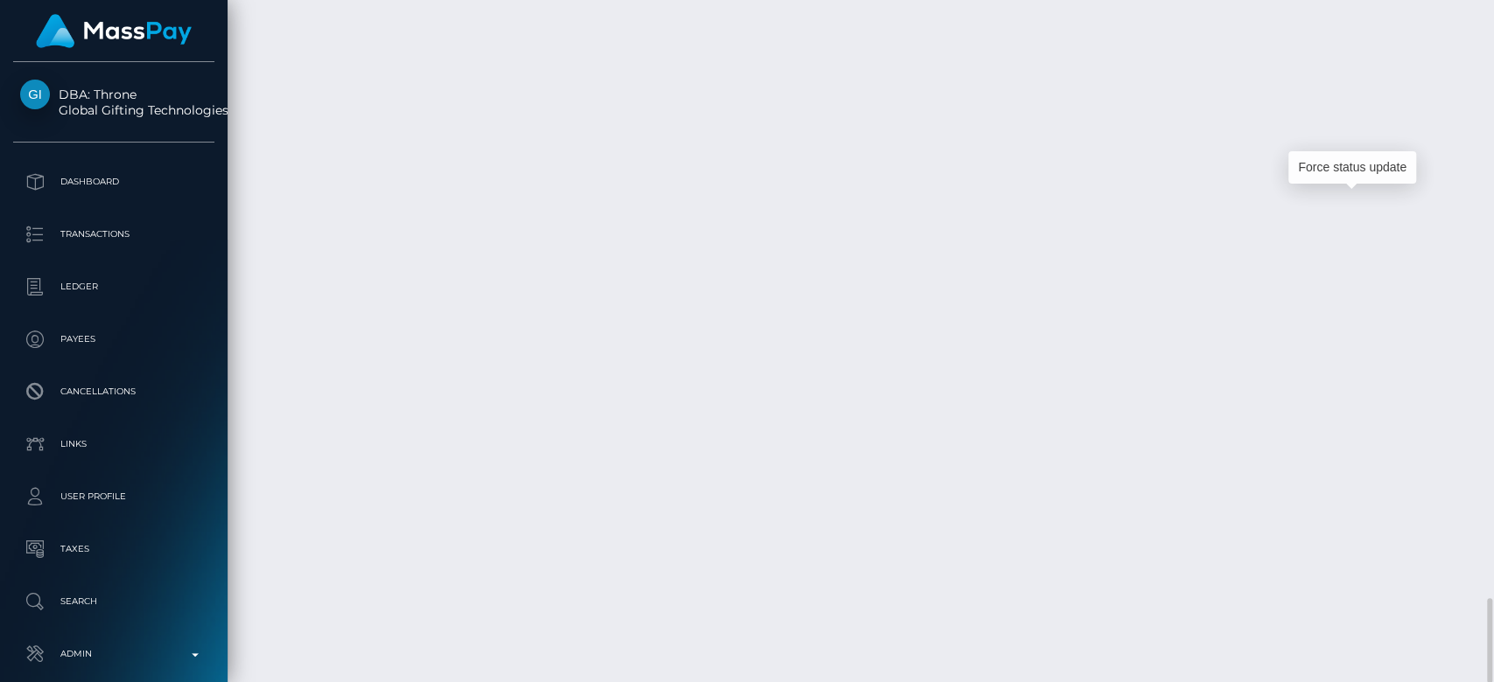
scroll to position [210, 387]
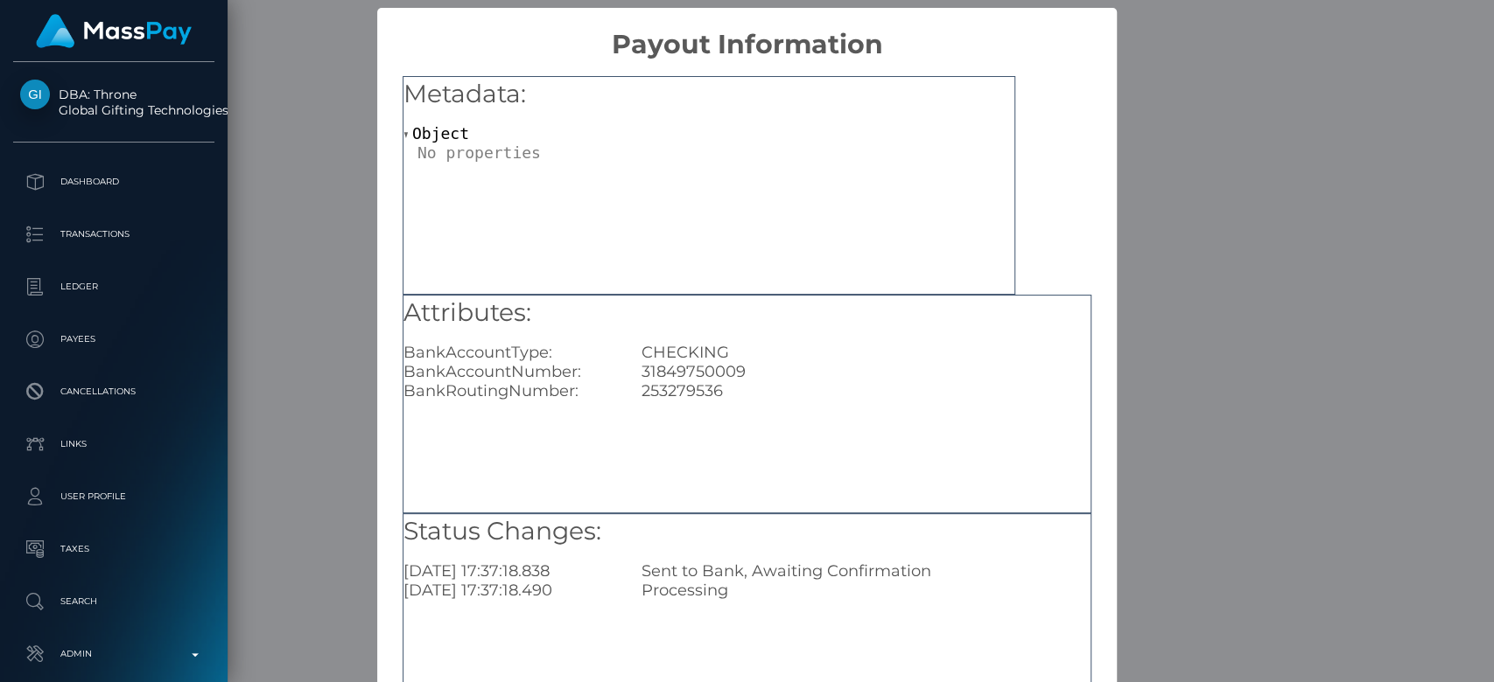
click at [1182, 354] on div "× Payout Information Metadata: Object Attributes: BankAccountType: CHECKING Ban…" at bounding box center [747, 341] width 1494 height 682
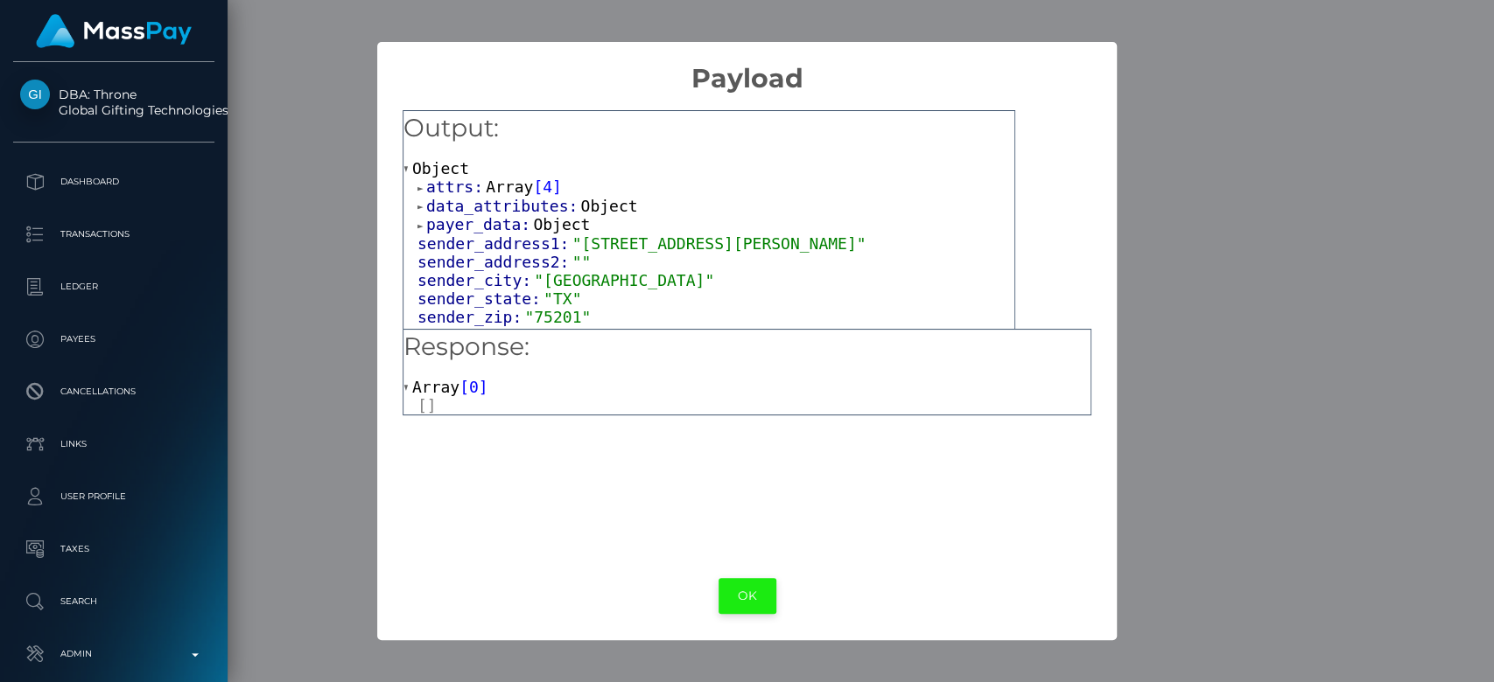
click at [753, 591] on button "OK" at bounding box center [747, 596] width 58 height 36
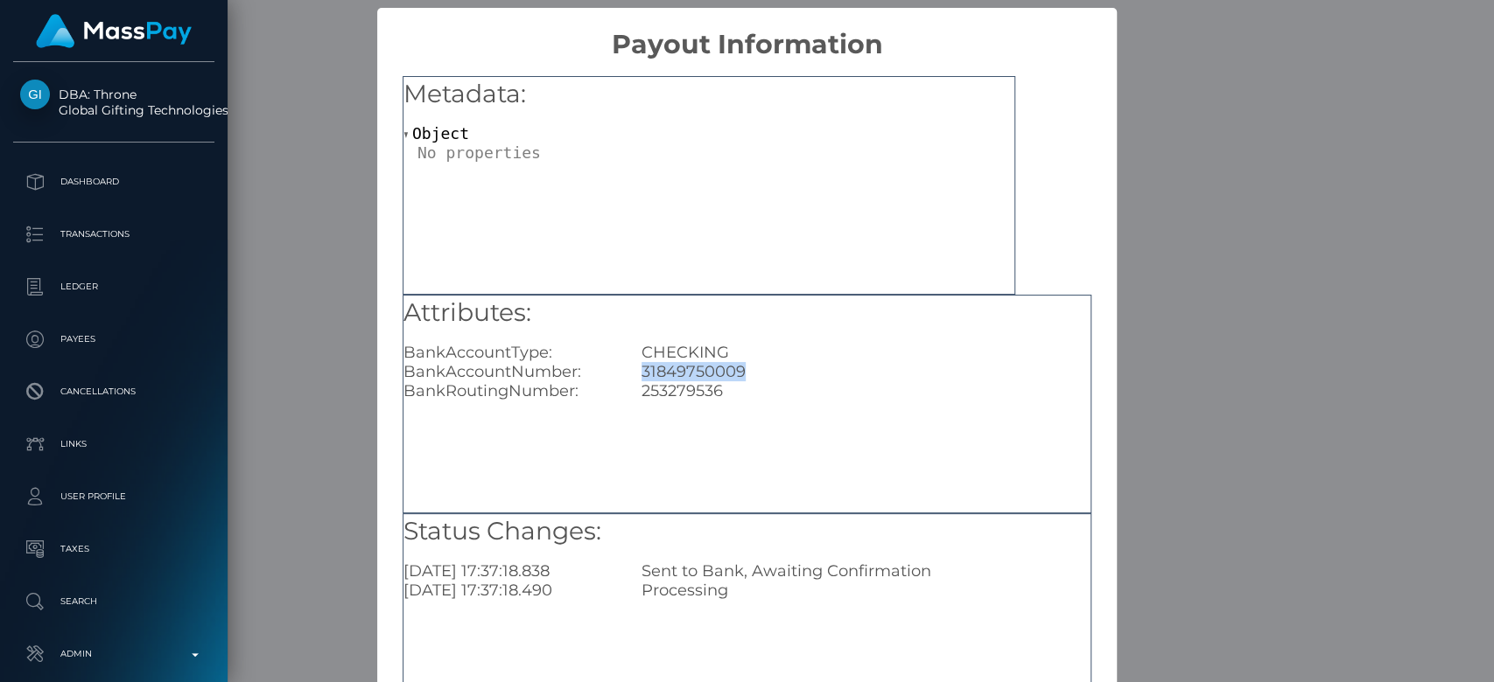
drag, startPoint x: 756, startPoint y: 378, endPoint x: 633, endPoint y: 379, distance: 122.5
click at [633, 379] on div "31849750009" at bounding box center [865, 371] width 475 height 19
copy div "31849750009"
click at [1226, 316] on div "× Payout Information Metadata: Object Attributes: BankAccountType: CHECKING Ban…" at bounding box center [747, 341] width 1494 height 682
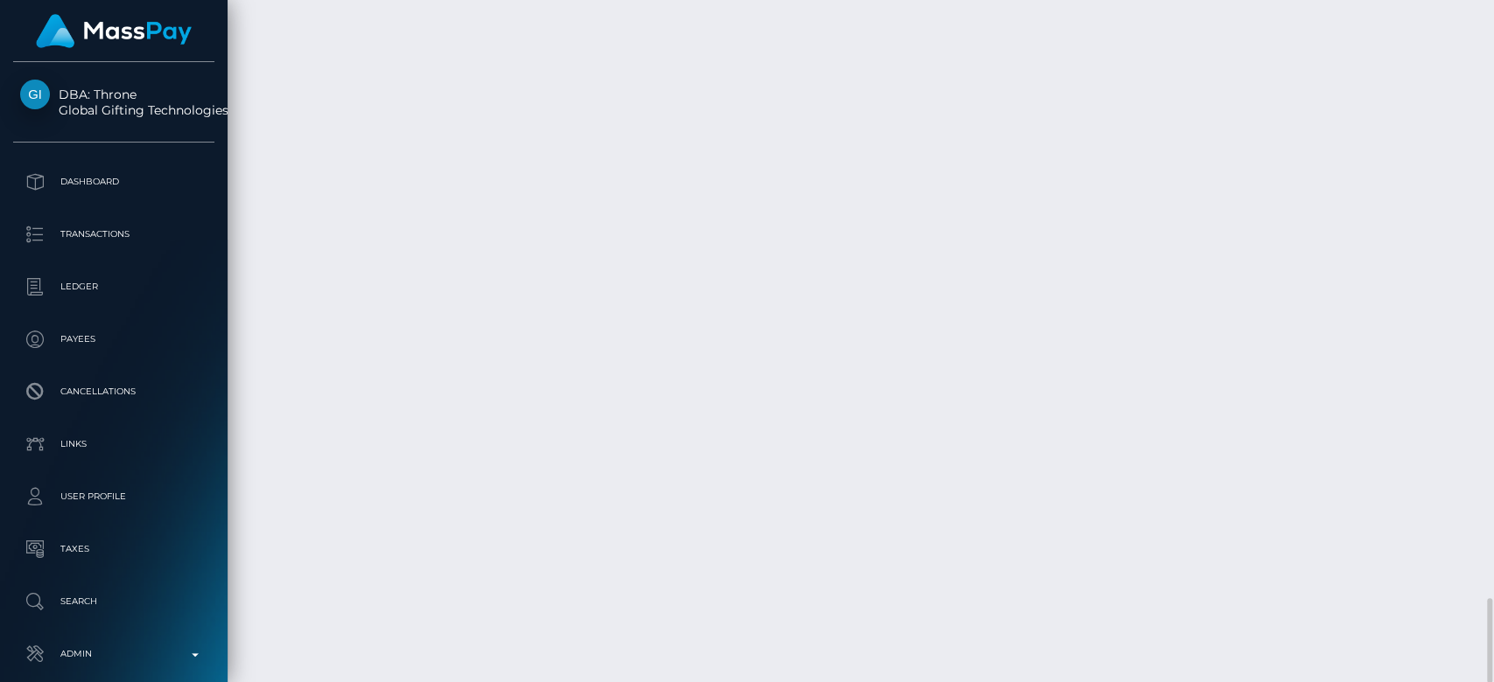
drag, startPoint x: 574, startPoint y: 186, endPoint x: 794, endPoint y: 189, distance: 219.6
copy td "aabff4afb588412ca353941a70621843"
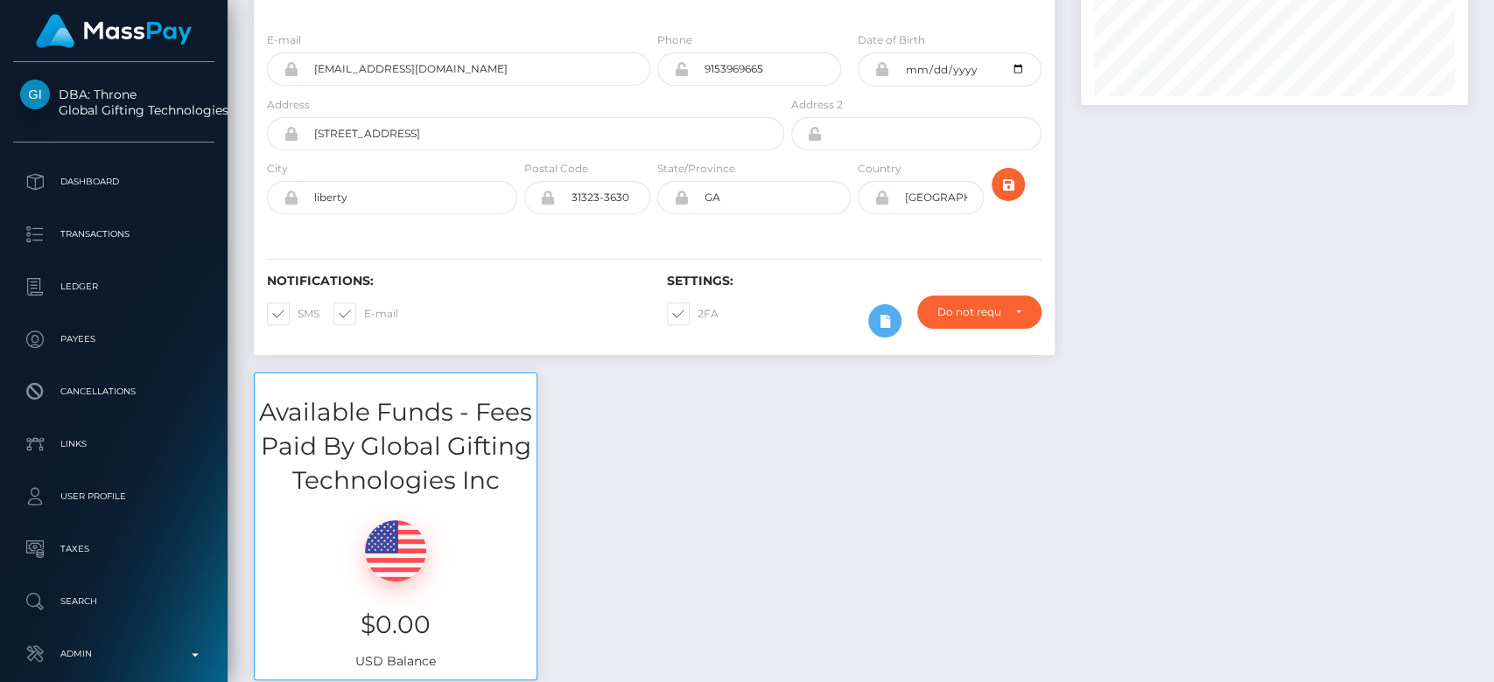
scroll to position [0, 0]
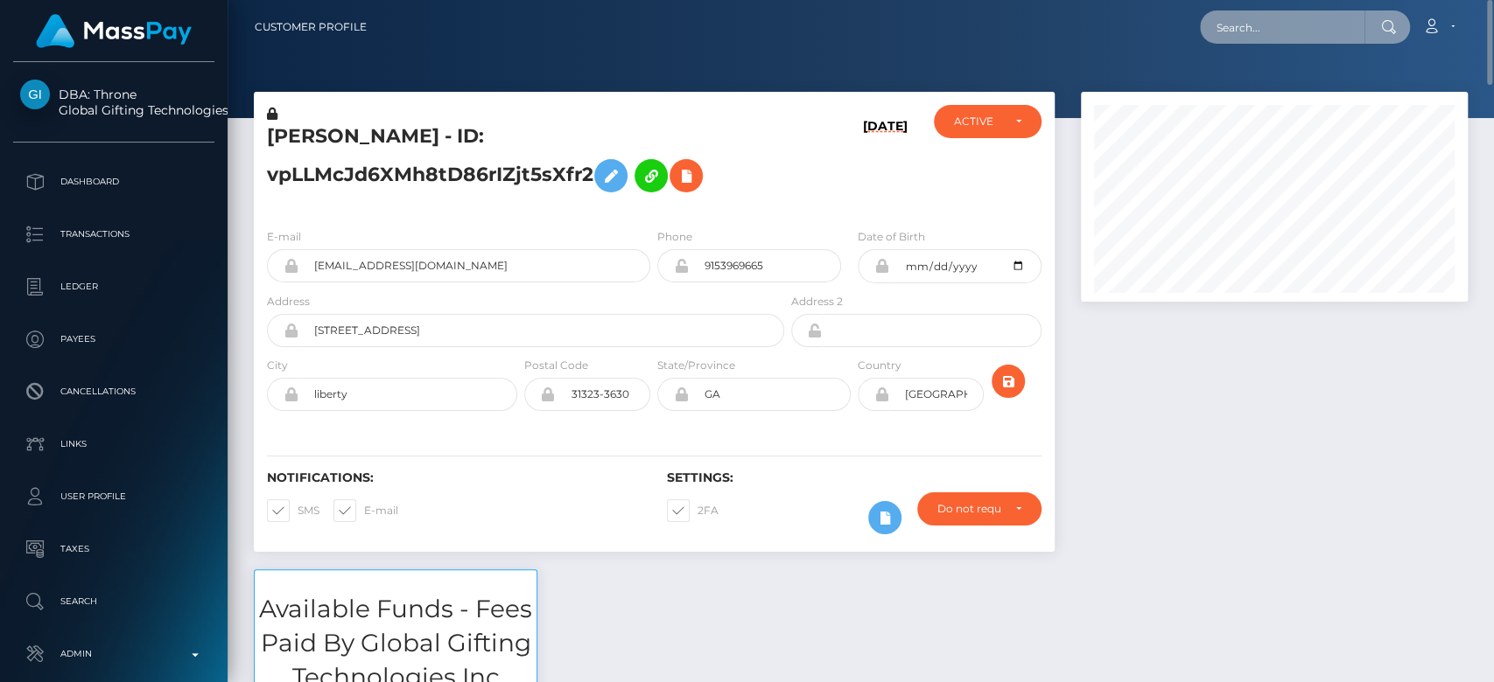
click at [1247, 24] on input "text" at bounding box center [1282, 26] width 164 height 33
paste input "denzhy@gmail.com"
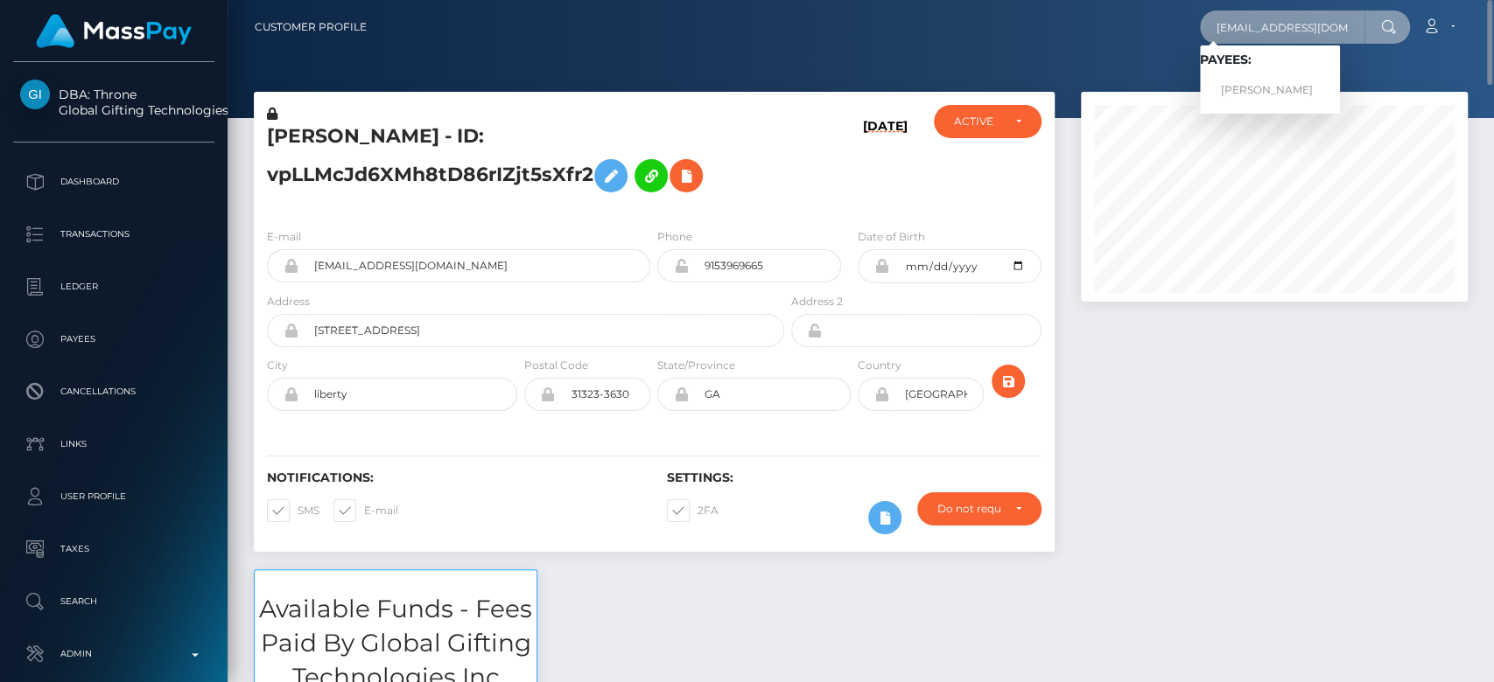
type input "denzhy@gmail.com"
click at [1287, 87] on link "LEONTINE KAREN SNOEREN" at bounding box center [1270, 90] width 140 height 32
click at [1287, 87] on div at bounding box center [860, 59] width 1266 height 118
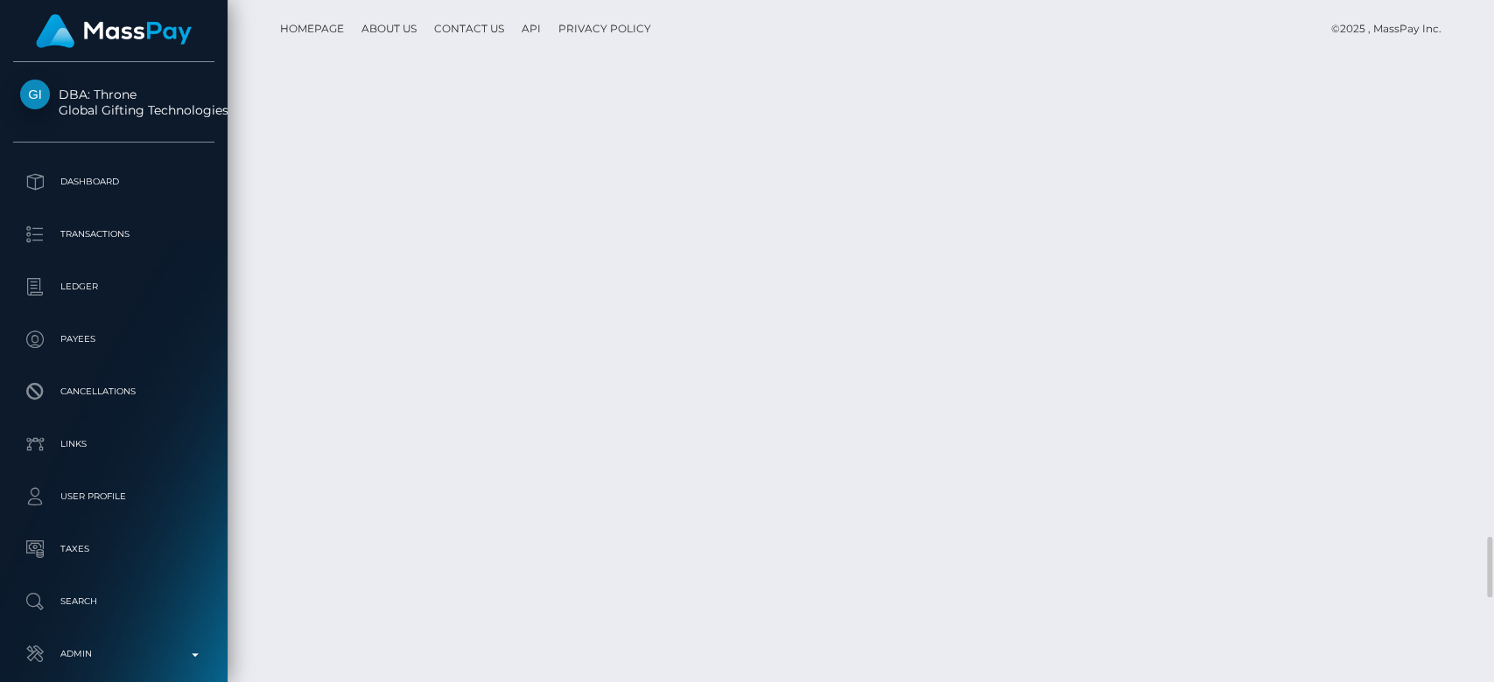
scroll to position [210, 387]
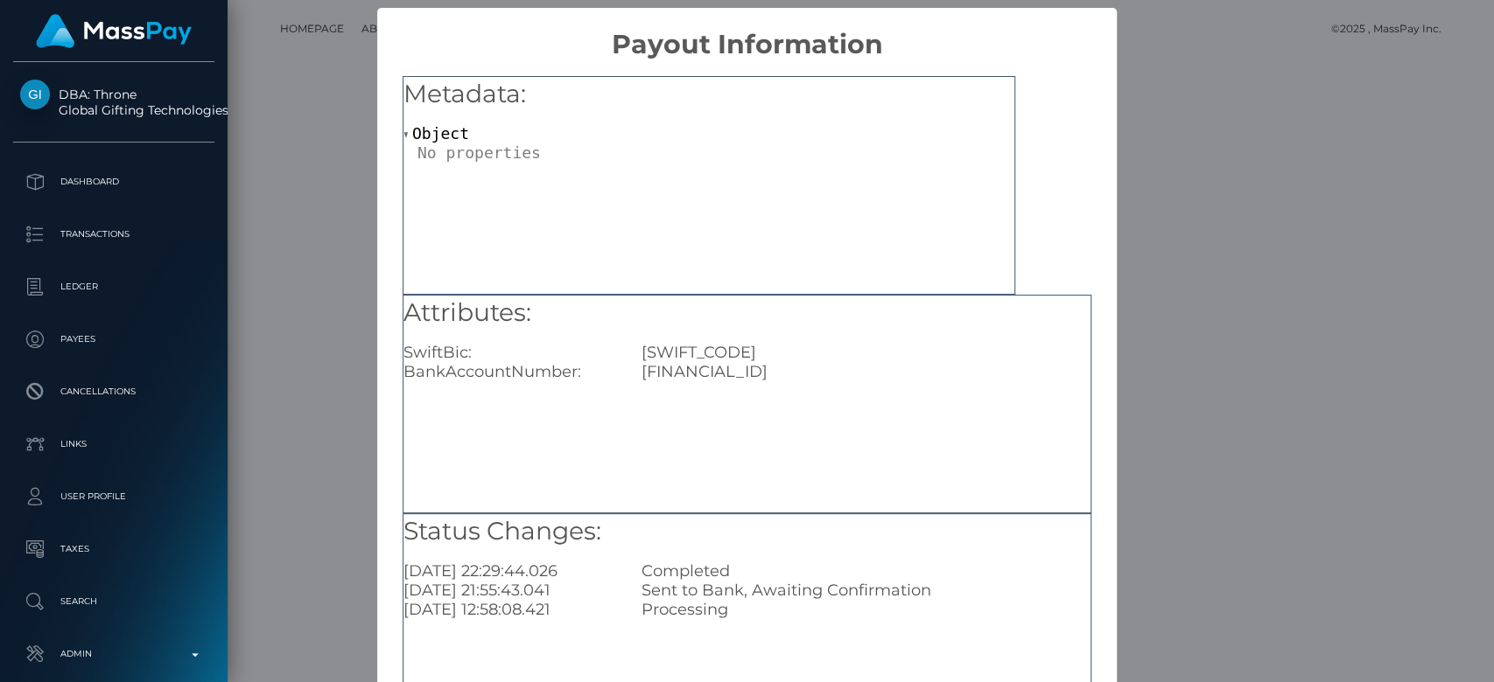
click at [1429, 174] on div "× Payout Information Metadata: Object Attributes: SwiftBic: INGBNL2A BankAccoun…" at bounding box center [747, 341] width 1494 height 682
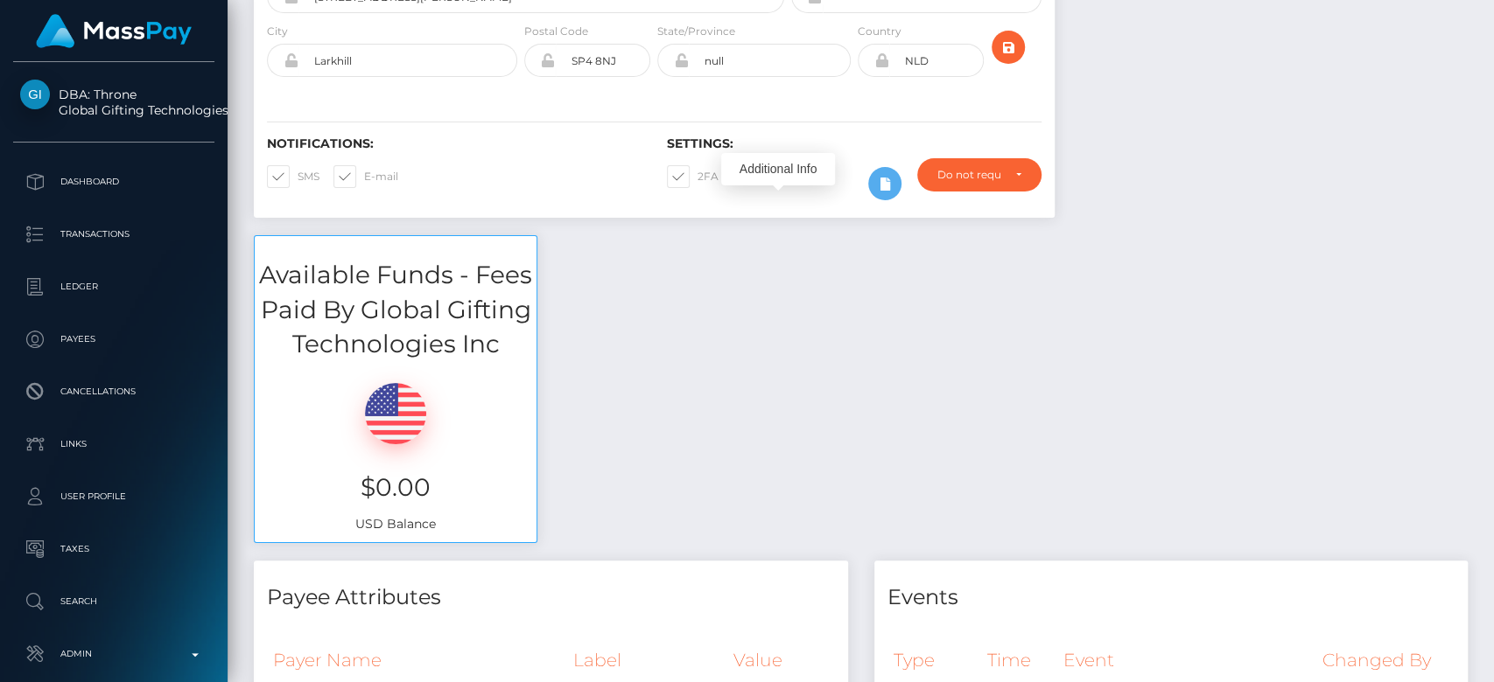
scroll to position [0, 0]
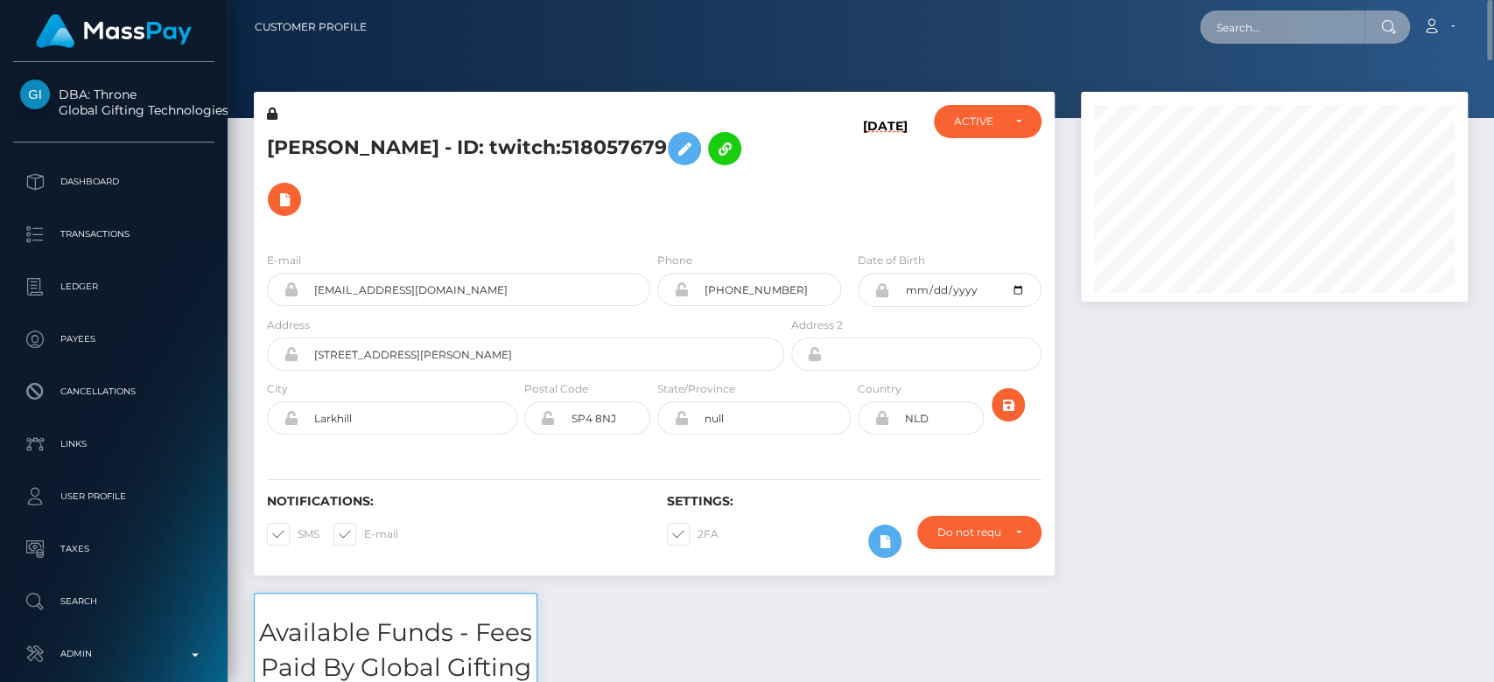
click at [1247, 17] on input "text" at bounding box center [1282, 26] width 164 height 33
paste input "Jcv7H-XWS4a6AH5CKU-9WQ"
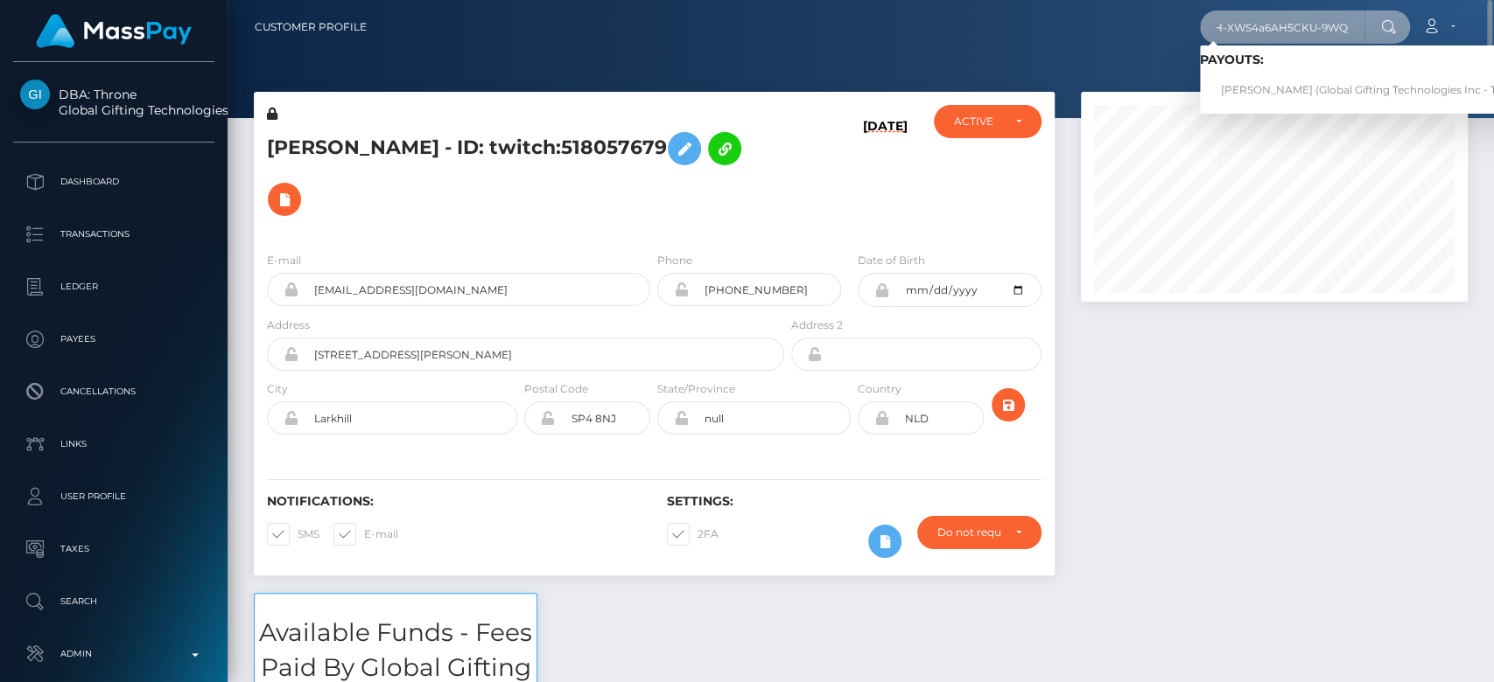
type input "Jcv7H-XWS4a6AH5CKU-9WQ"
click at [1293, 78] on link "YUSUF SEYHAN ALTINOK (Global Gifting Technologies Inc - Throne)" at bounding box center [1376, 90] width 353 height 32
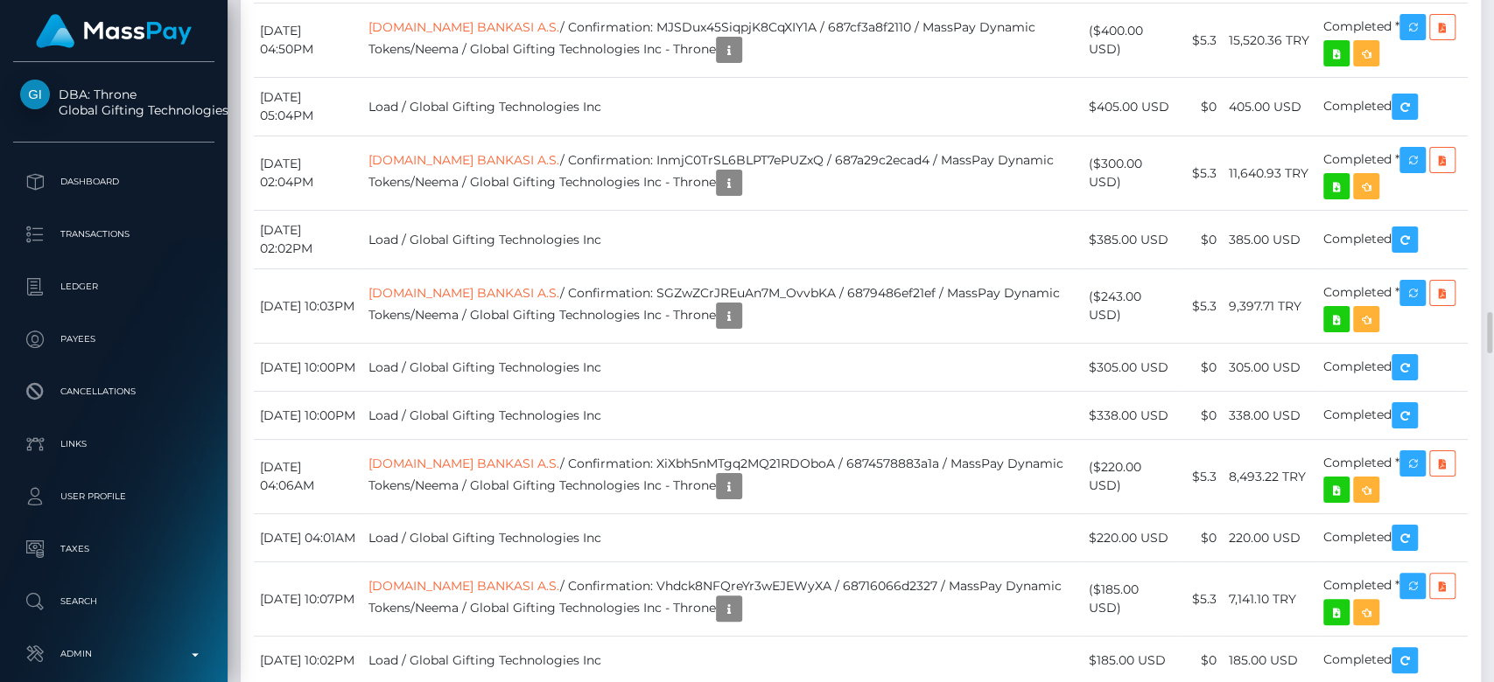
scroll to position [210, 387]
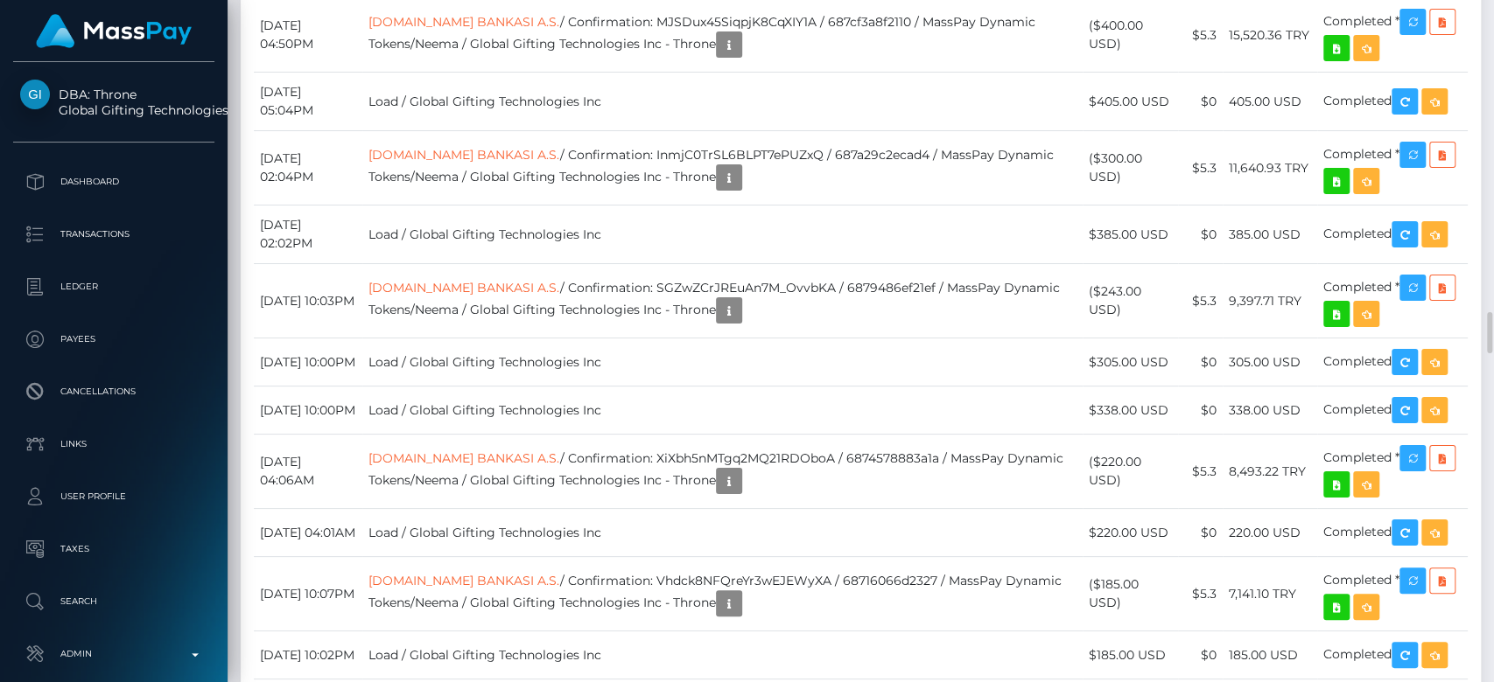
scroll to position [210, 387]
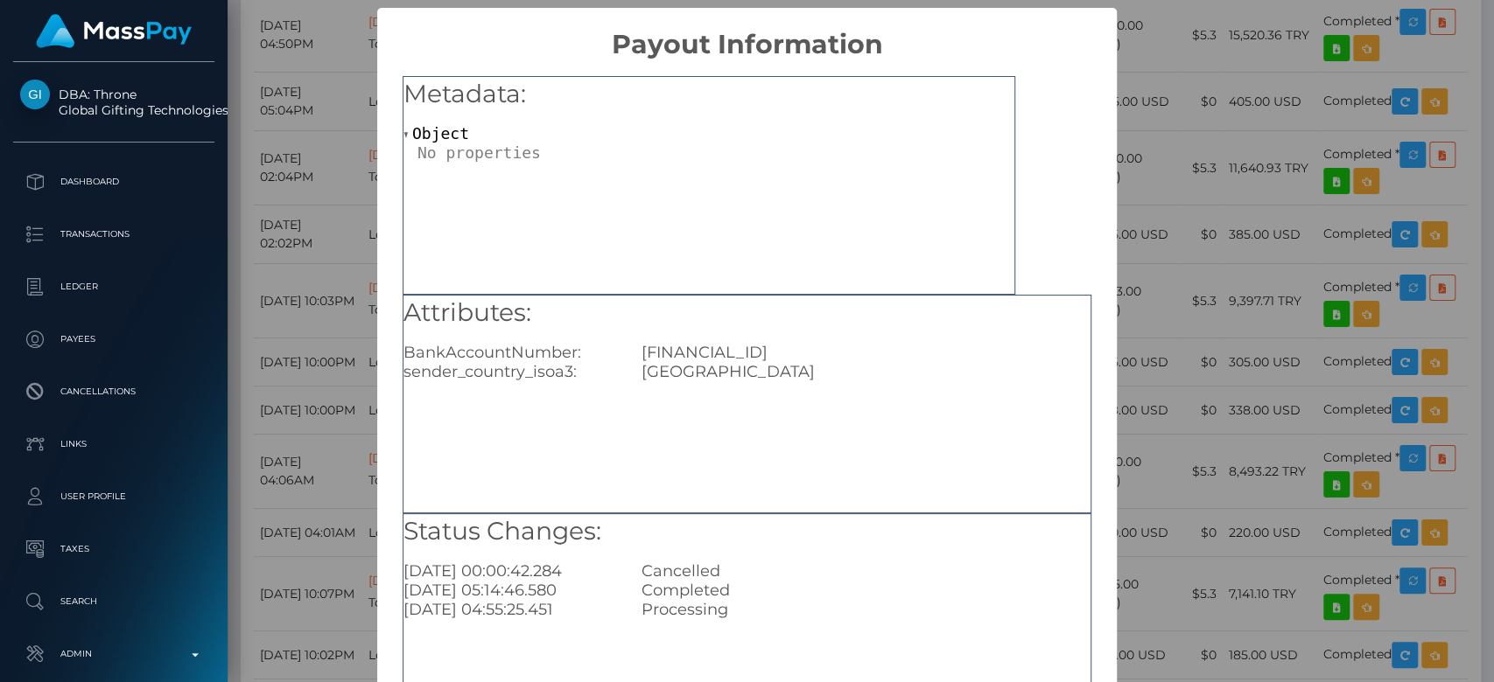
click at [295, 256] on div "× Payout Information Metadata: Object Attributes: BankAccountNumber: TR67000640…" at bounding box center [747, 341] width 1494 height 682
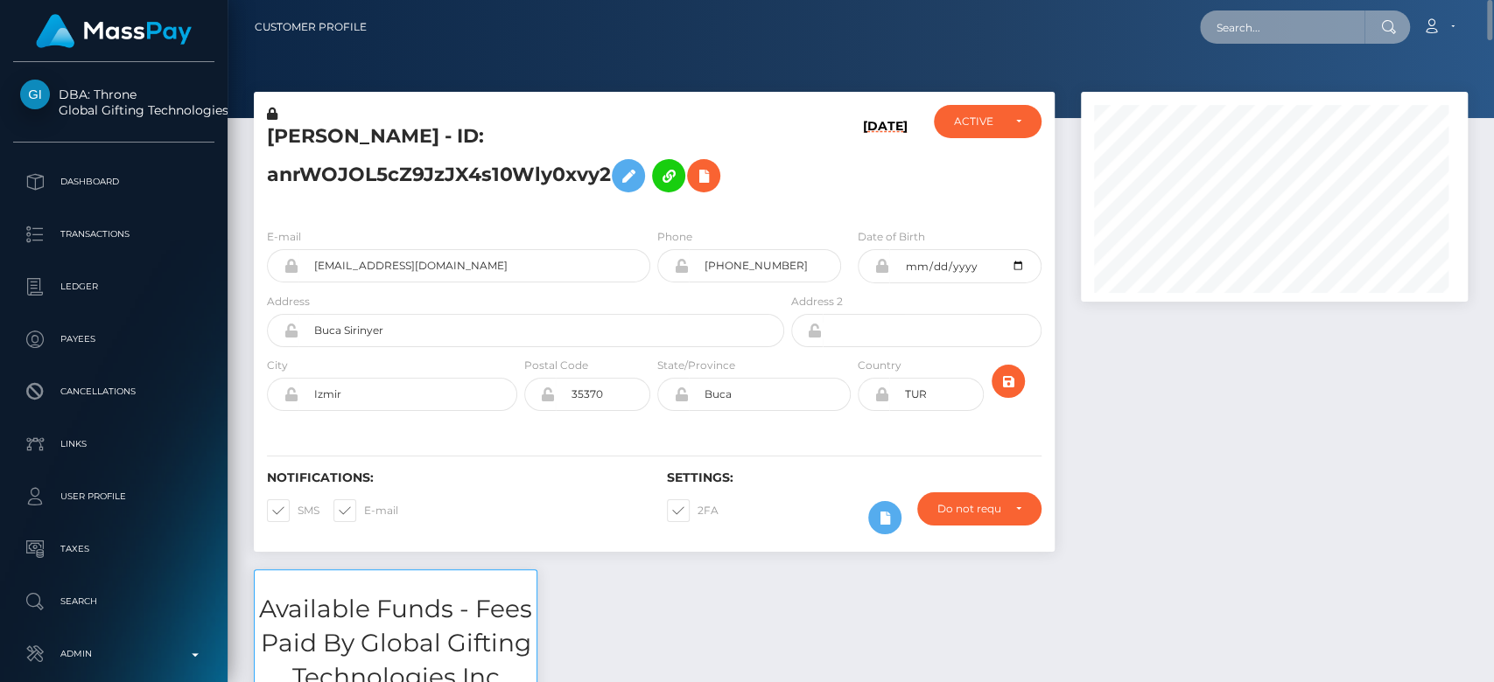
click at [1281, 31] on input "text" at bounding box center [1282, 26] width 164 height 33
paste input "f1799b804a8e44b989586c19de8b7c99"
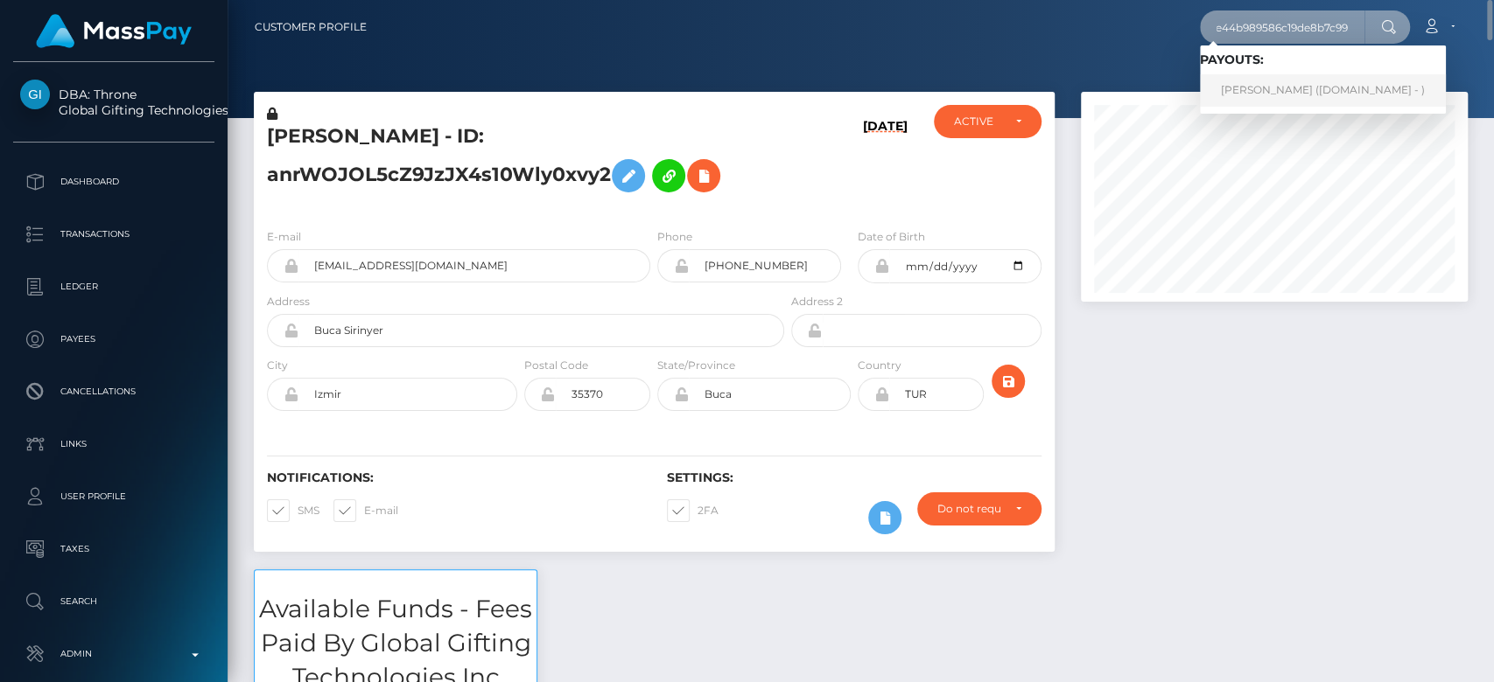
type input "f1799b804a8e44b989586c19de8b7c99"
click at [1270, 81] on link "IVY MICHELLE HEENAN (Unlockt.me - )" at bounding box center [1323, 90] width 246 height 32
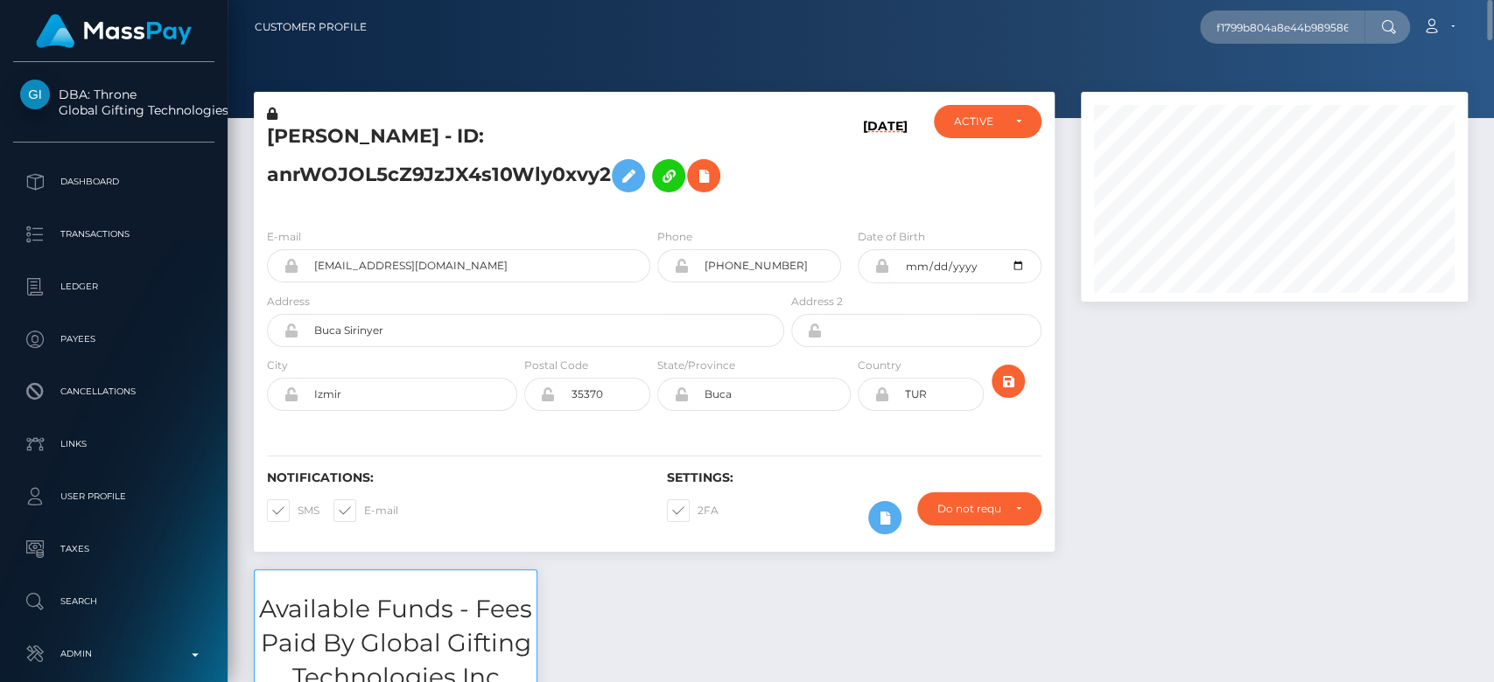
click at [1195, 348] on div at bounding box center [1273, 331] width 413 height 478
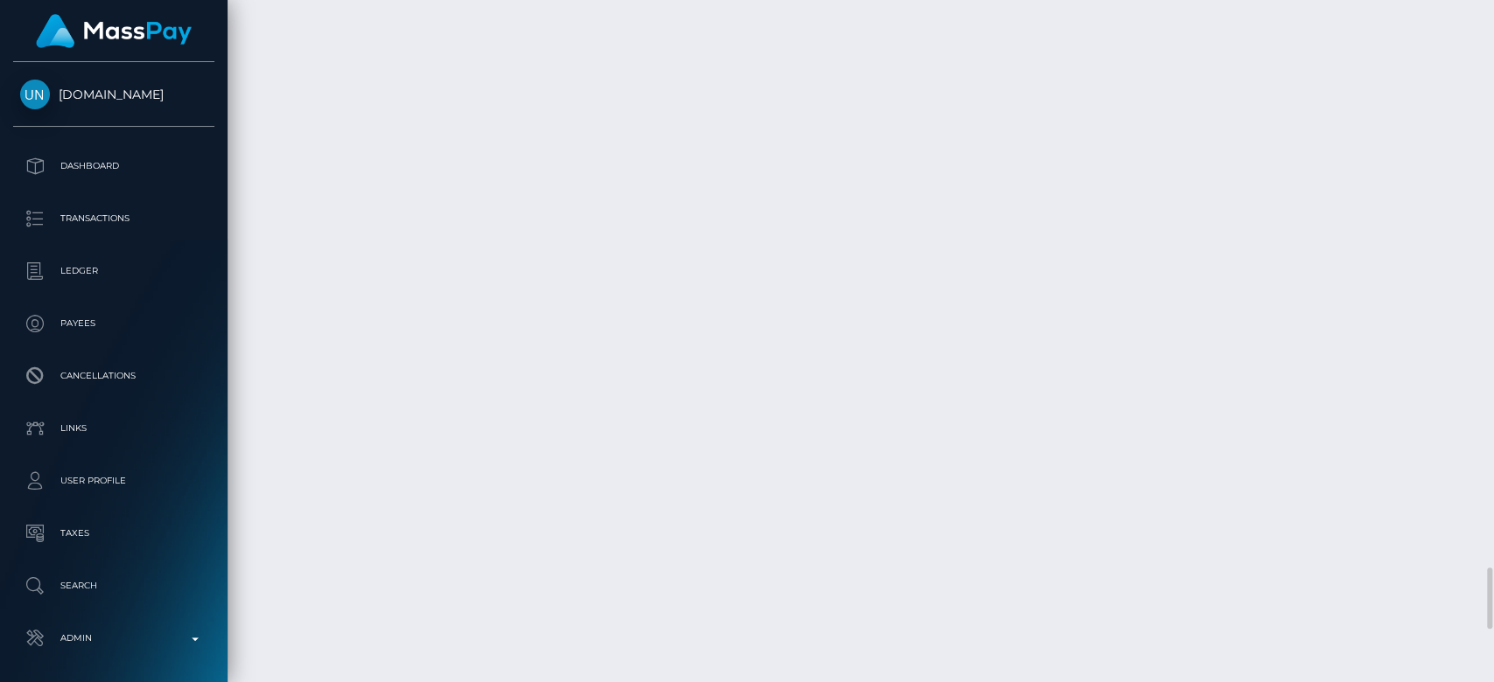
scroll to position [210, 387]
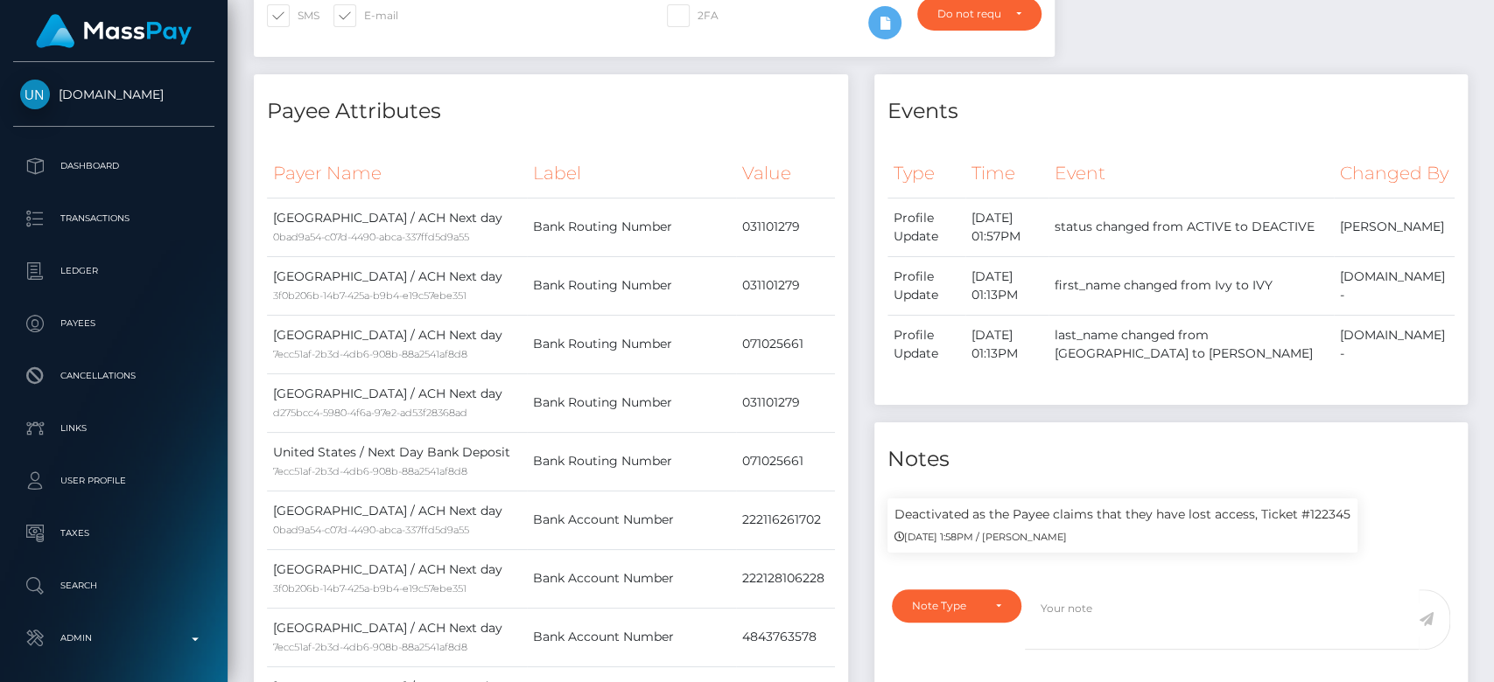
scroll to position [0, 0]
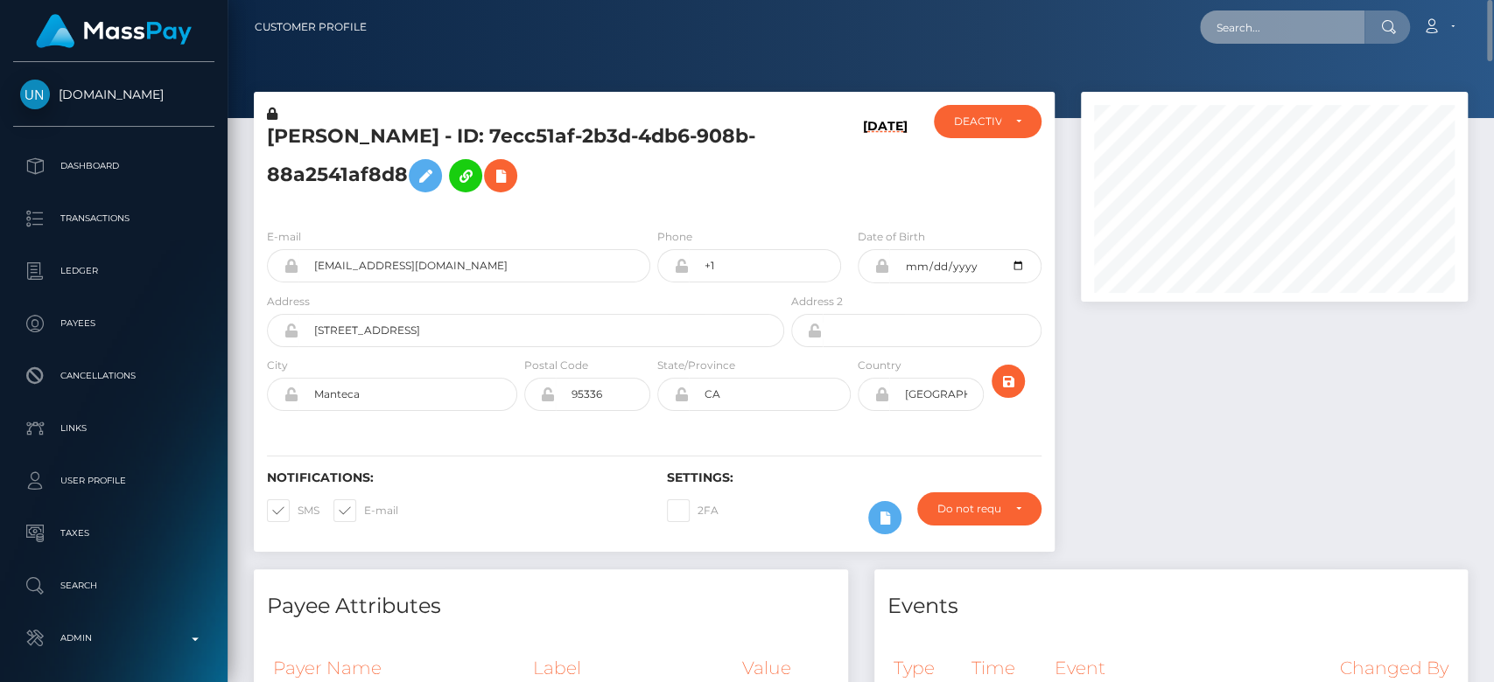
click at [1256, 22] on input "text" at bounding box center [1282, 26] width 164 height 33
paste input "[EMAIL_ADDRESS][DOMAIN_NAME]"
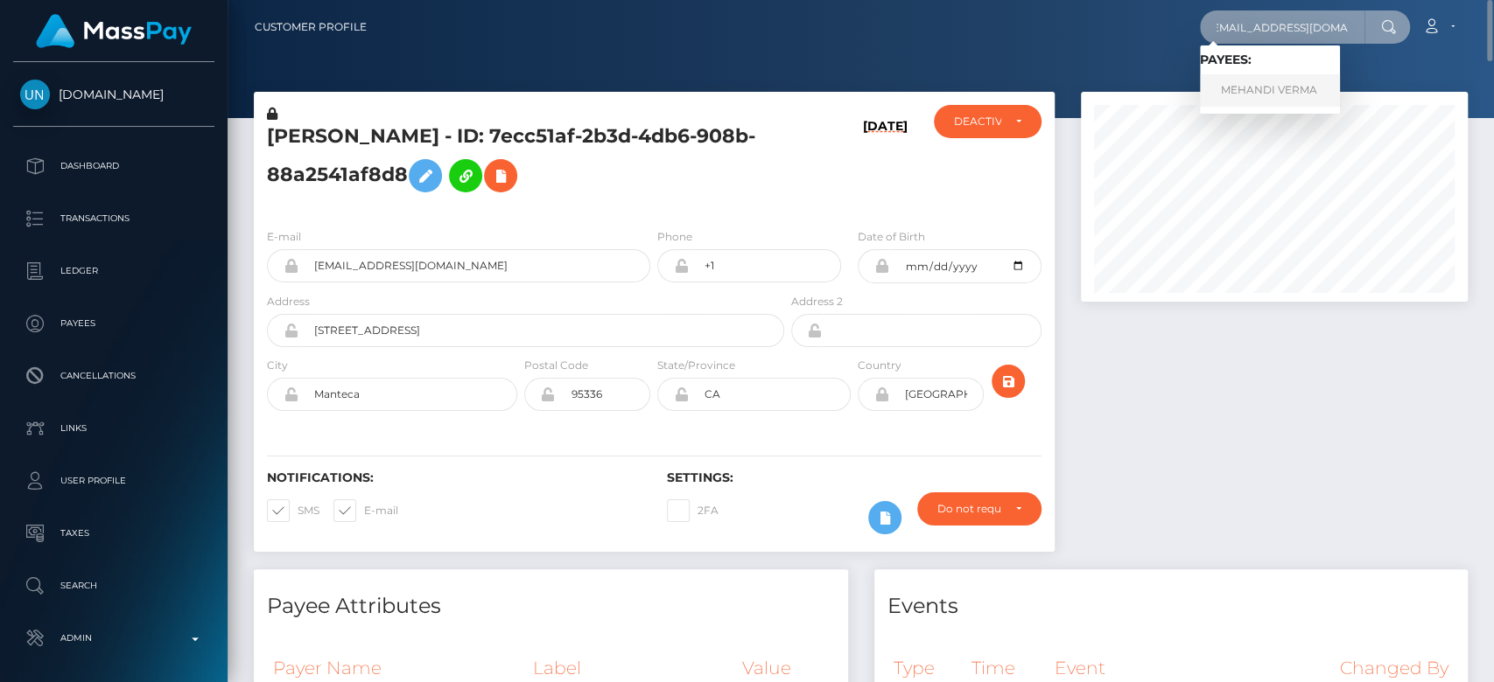
type input "[EMAIL_ADDRESS][DOMAIN_NAME]"
click at [1270, 92] on link "MEHANDI VERMA" at bounding box center [1270, 90] width 140 height 32
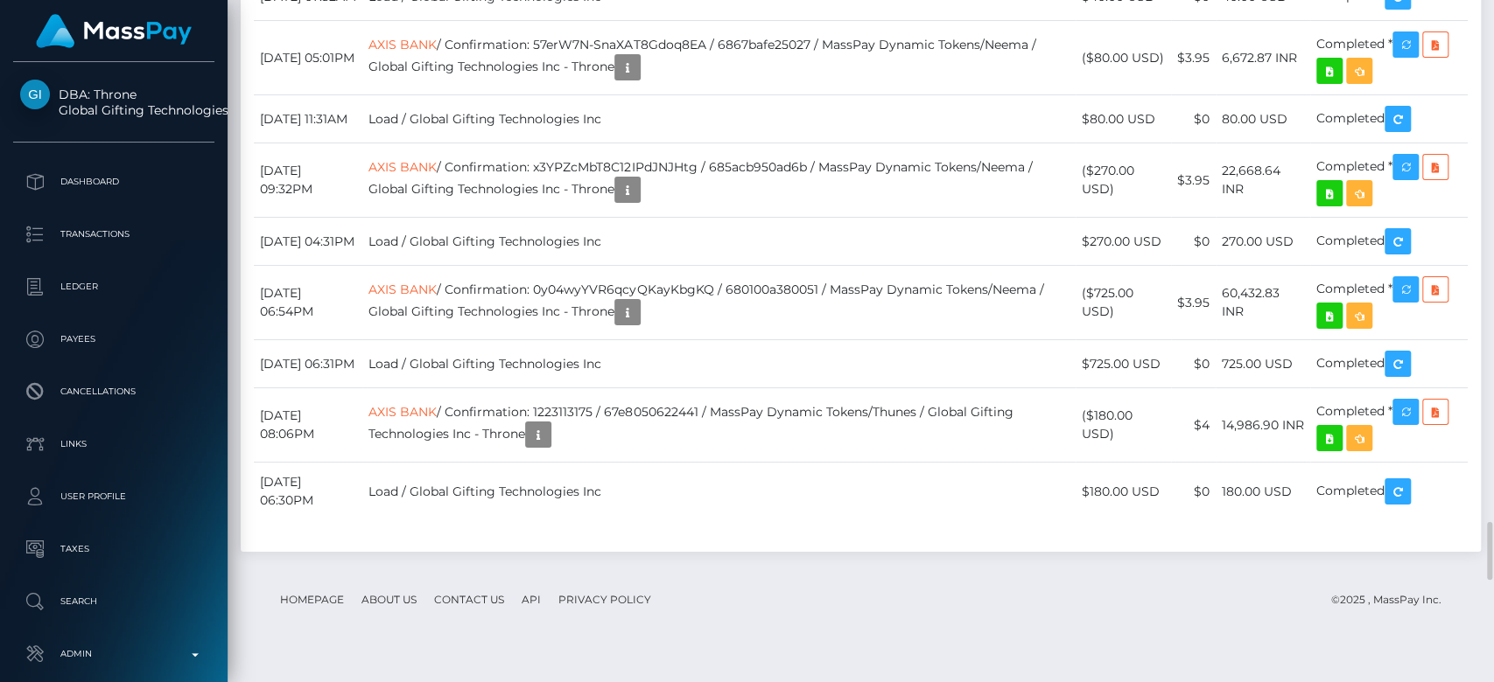
scroll to position [210, 387]
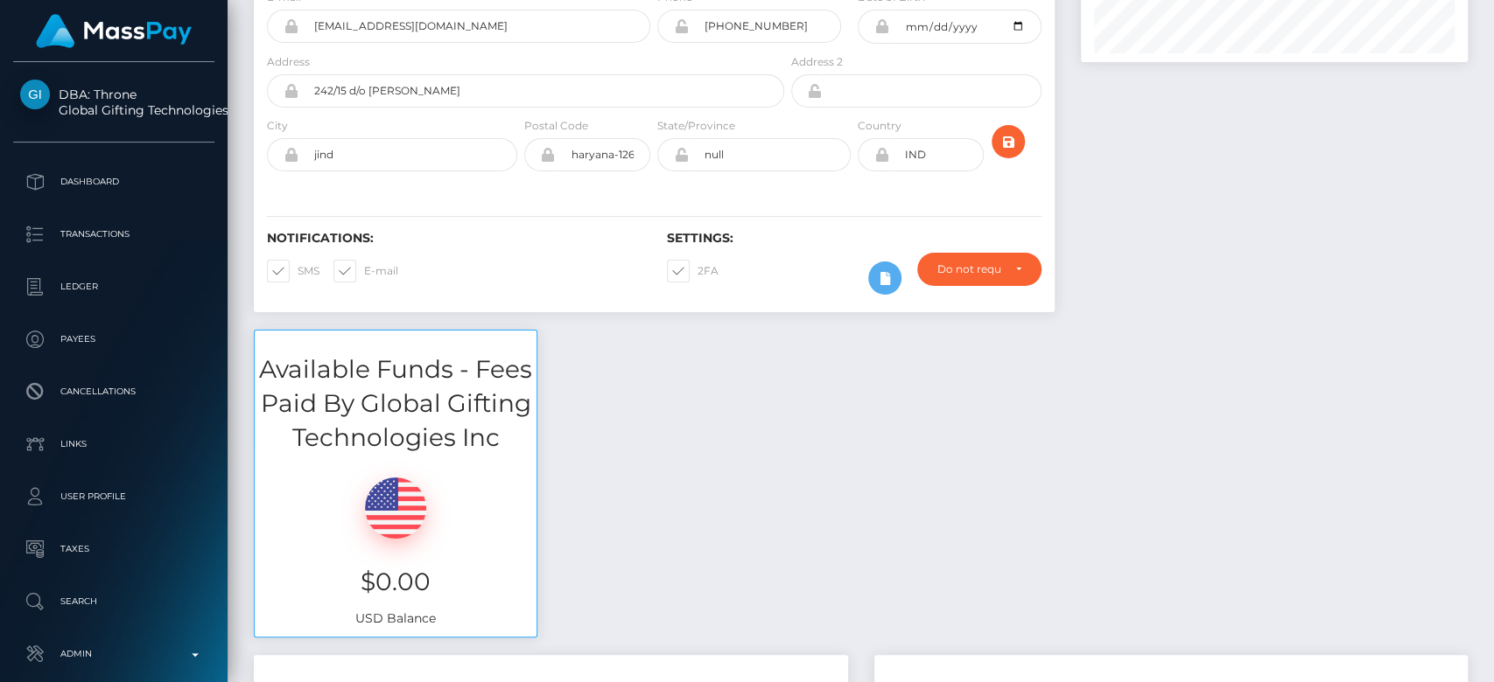
scroll to position [0, 0]
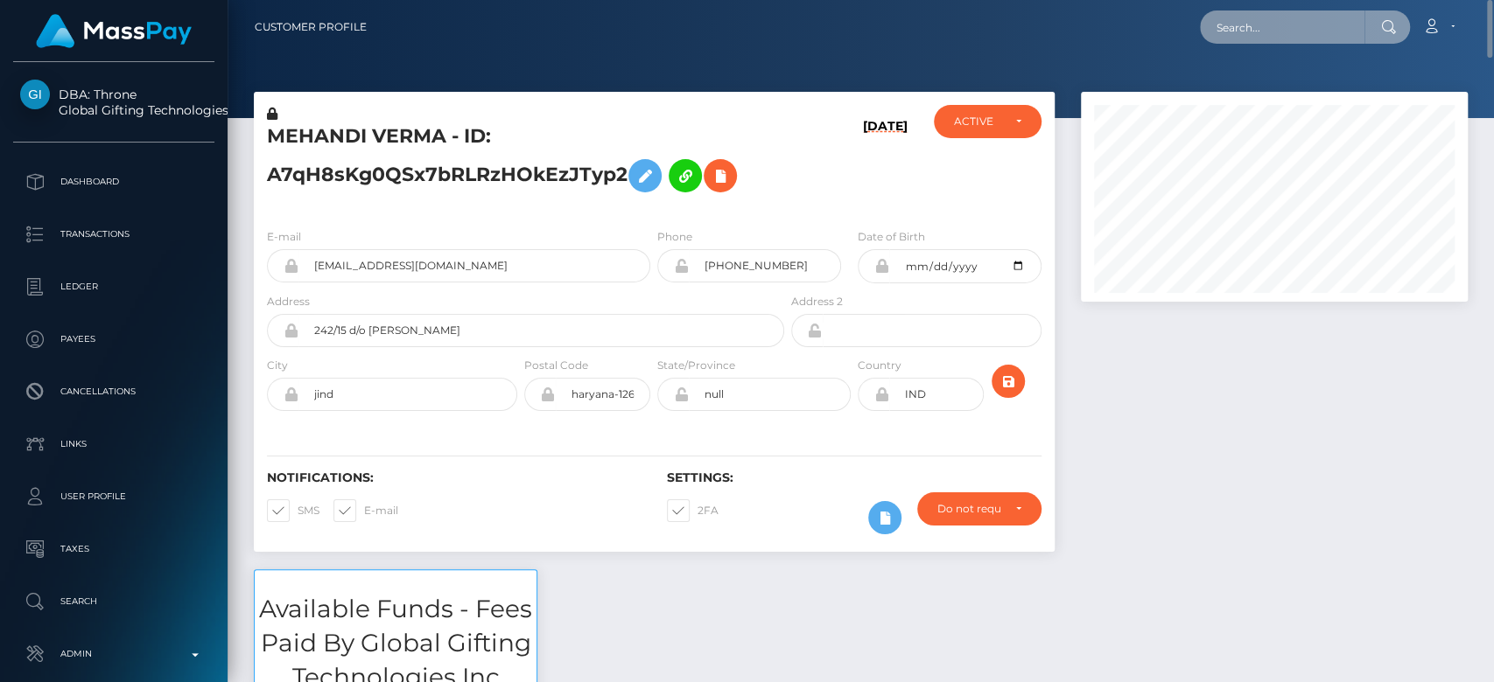
click at [1284, 28] on input "text" at bounding box center [1282, 26] width 164 height 33
paste input "Fm-wREtXTOaTpCaChVLhtA"
type input "Fm-wREtXTOaTpCaChVLhtA"
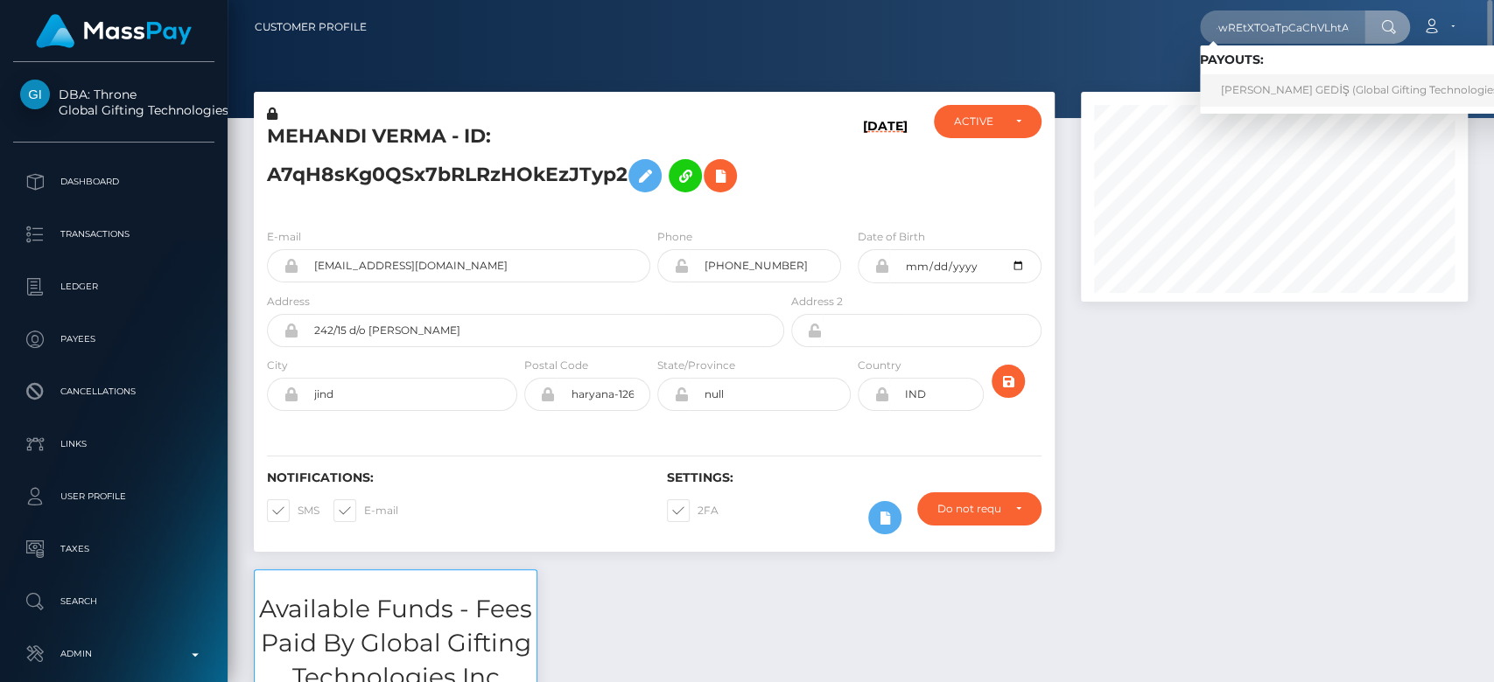
click at [1236, 83] on link "SELİN BAHAR GEDİŞ (Global Gifting Technologies Inc - Throne)" at bounding box center [1394, 90] width 388 height 32
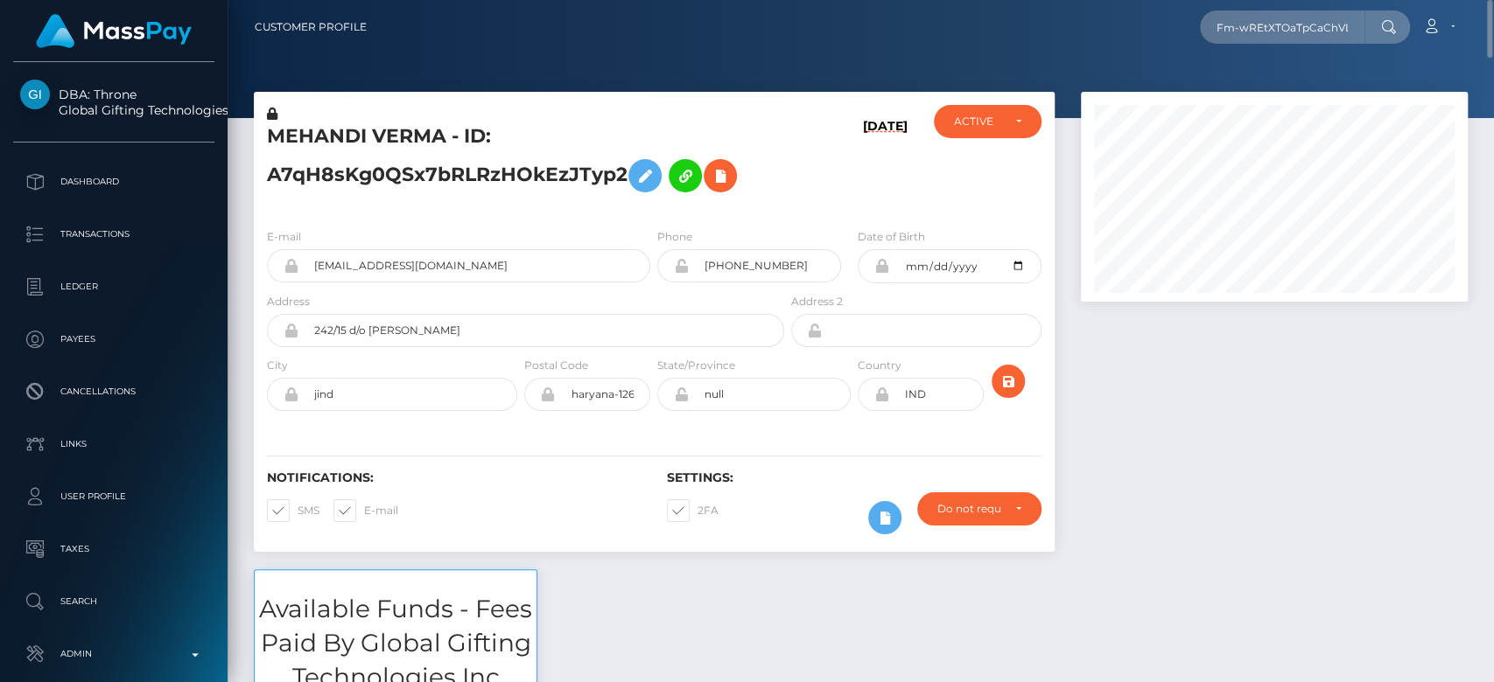
click at [1095, 402] on div at bounding box center [1273, 331] width 413 height 478
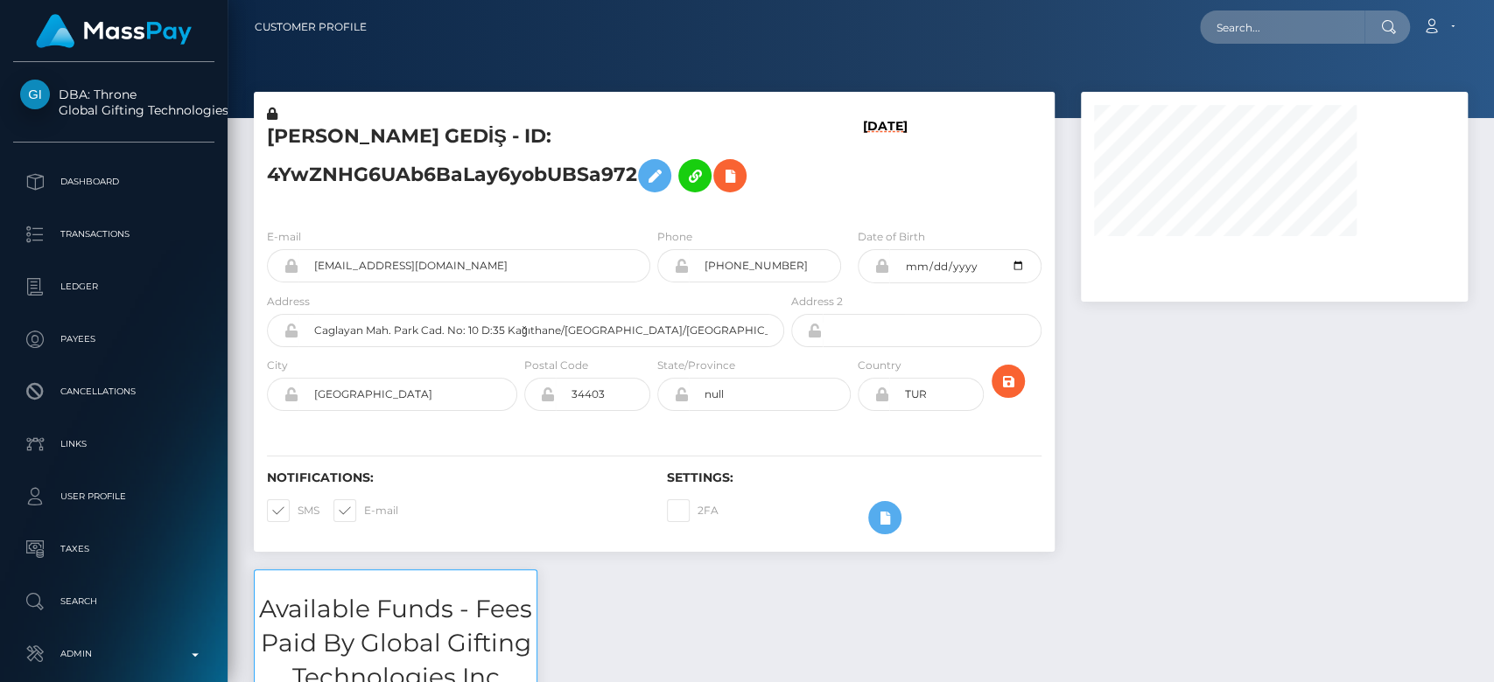
click at [1095, 402] on div at bounding box center [1273, 331] width 413 height 478
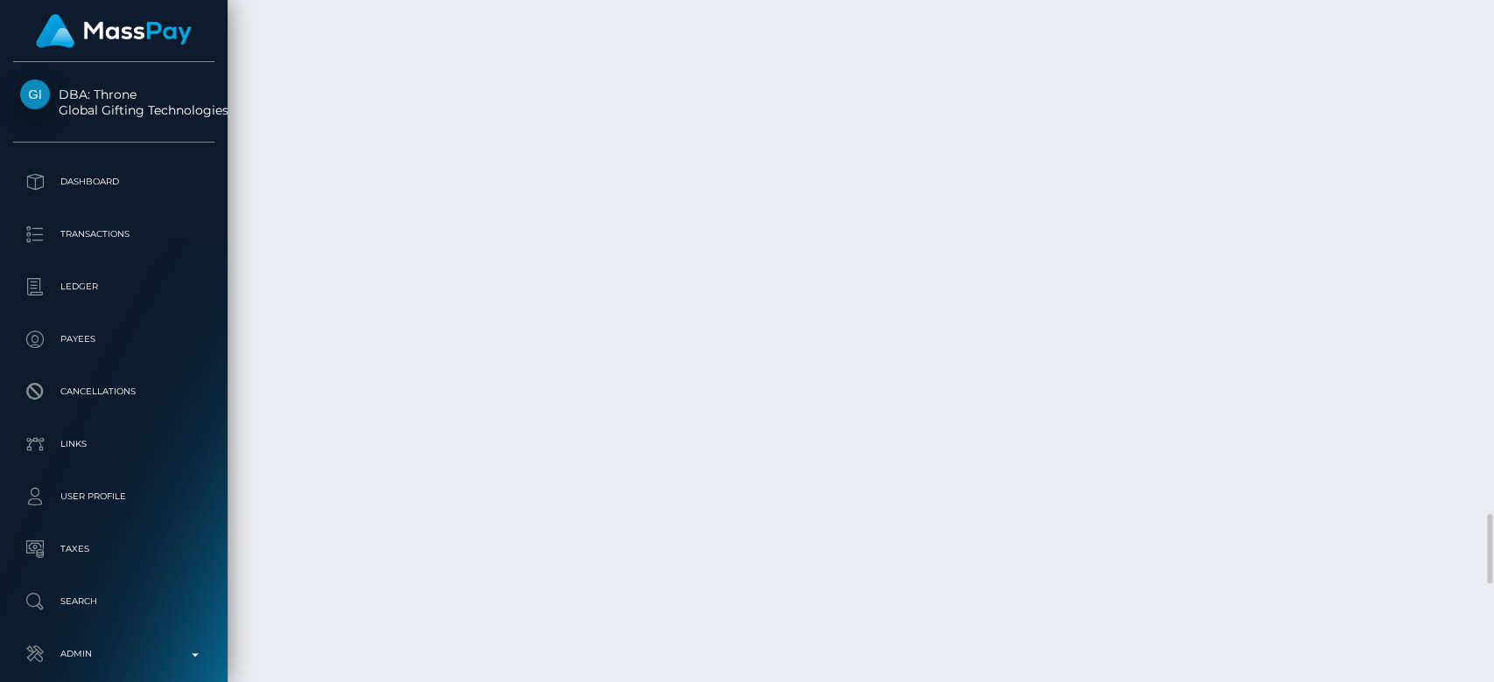
scroll to position [210, 387]
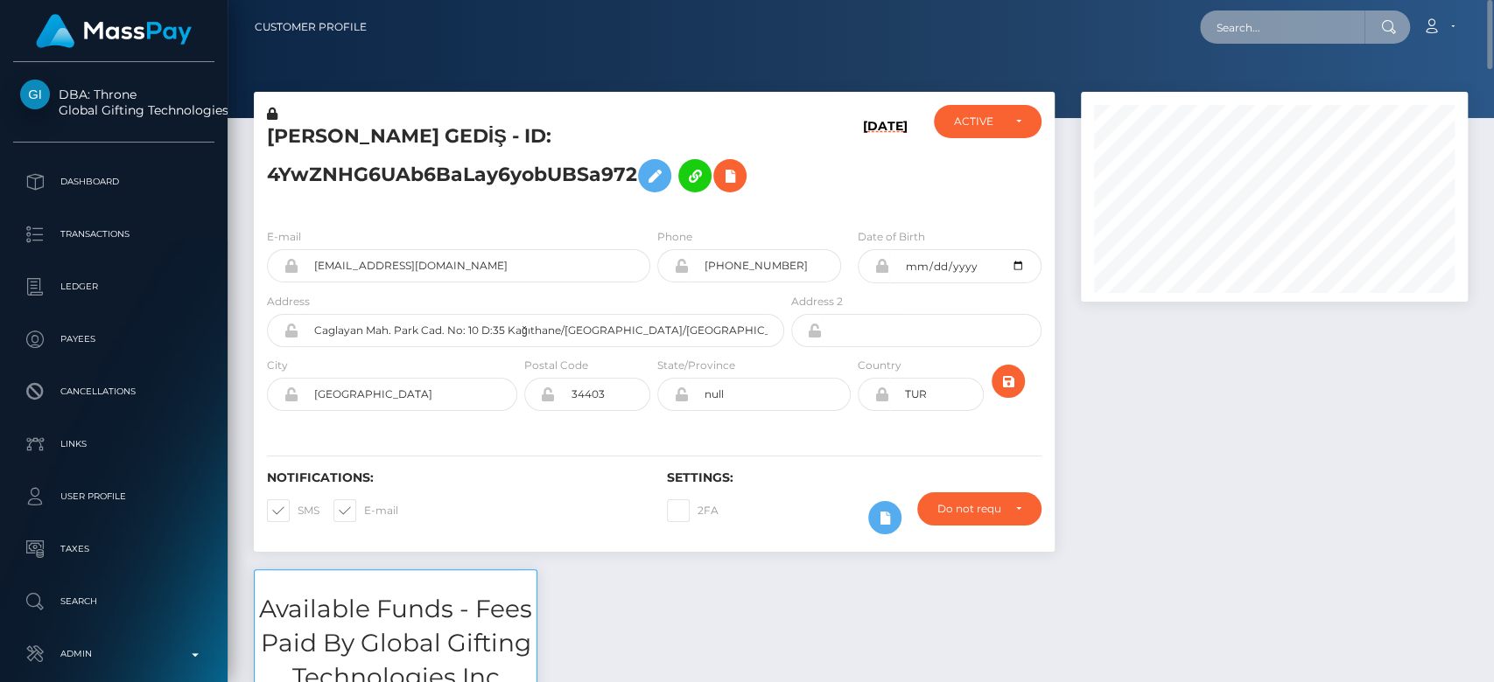
click at [1256, 32] on input "text" at bounding box center [1282, 26] width 164 height 33
paste input "clNKhAyoSmK_tP-q9-dRjg"
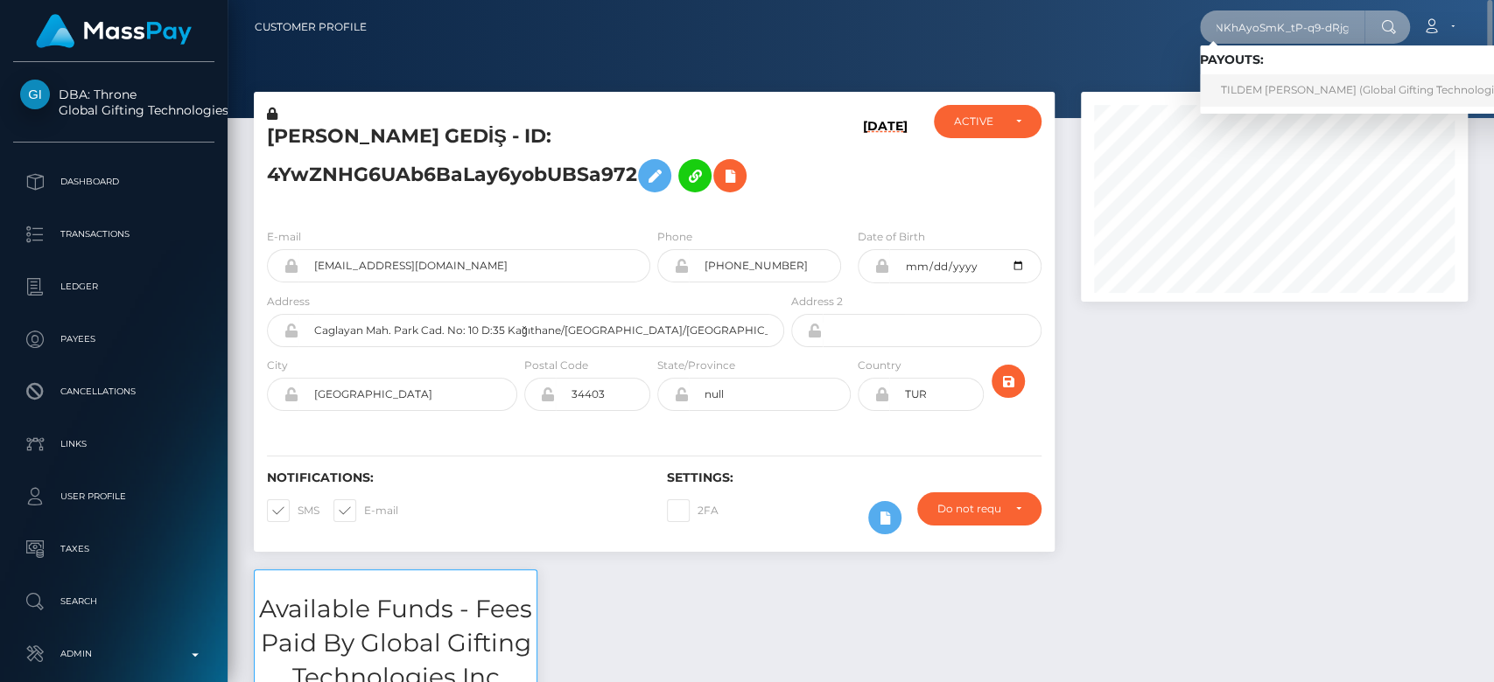
type input "clNKhAyoSmK_tP-q9-dRjg"
click at [1270, 87] on link "TILDEM YURTMAN (Global Gifting Technologies Inc - Throne)" at bounding box center [1398, 90] width 396 height 32
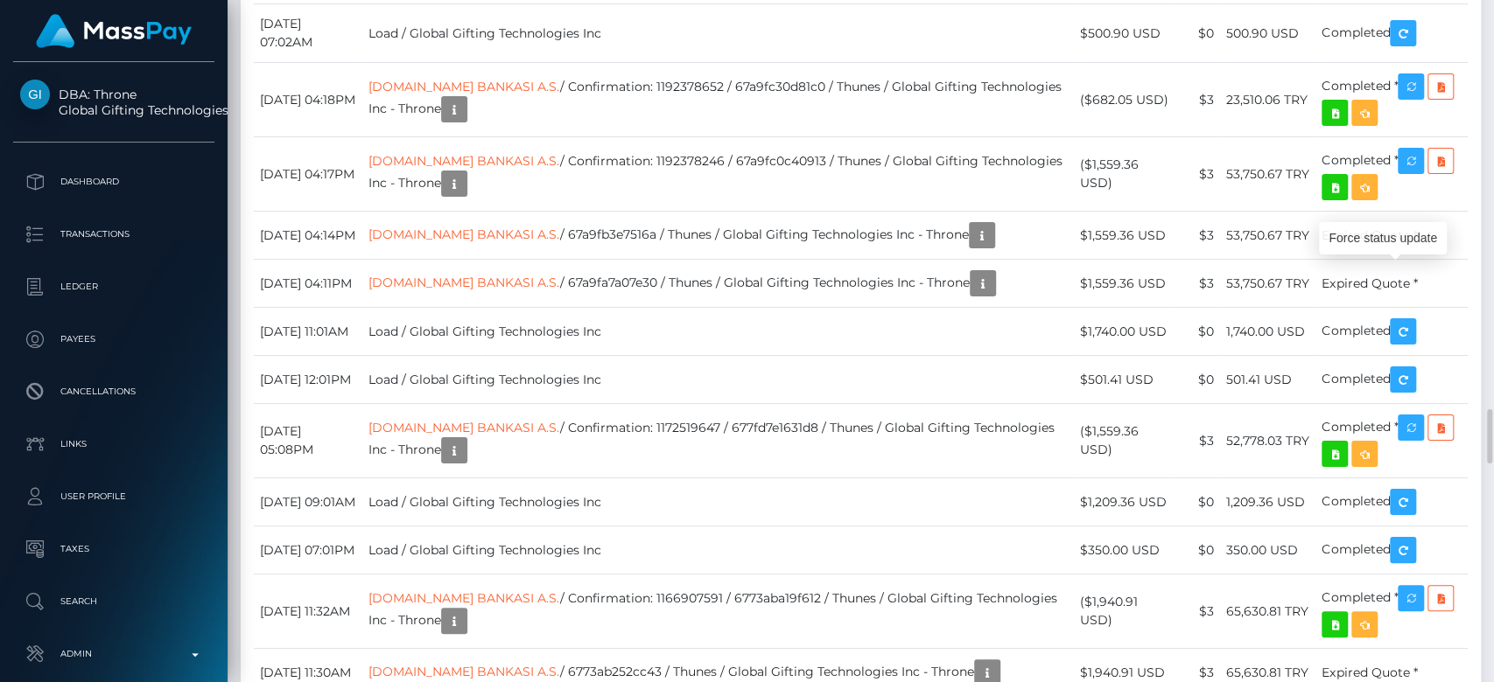
scroll to position [210, 387]
click at [1410, 248] on body "DBA: Throne Global Gifting Technologies Inc Dashboard Transactions Ledger Payees" at bounding box center [747, 341] width 1494 height 682
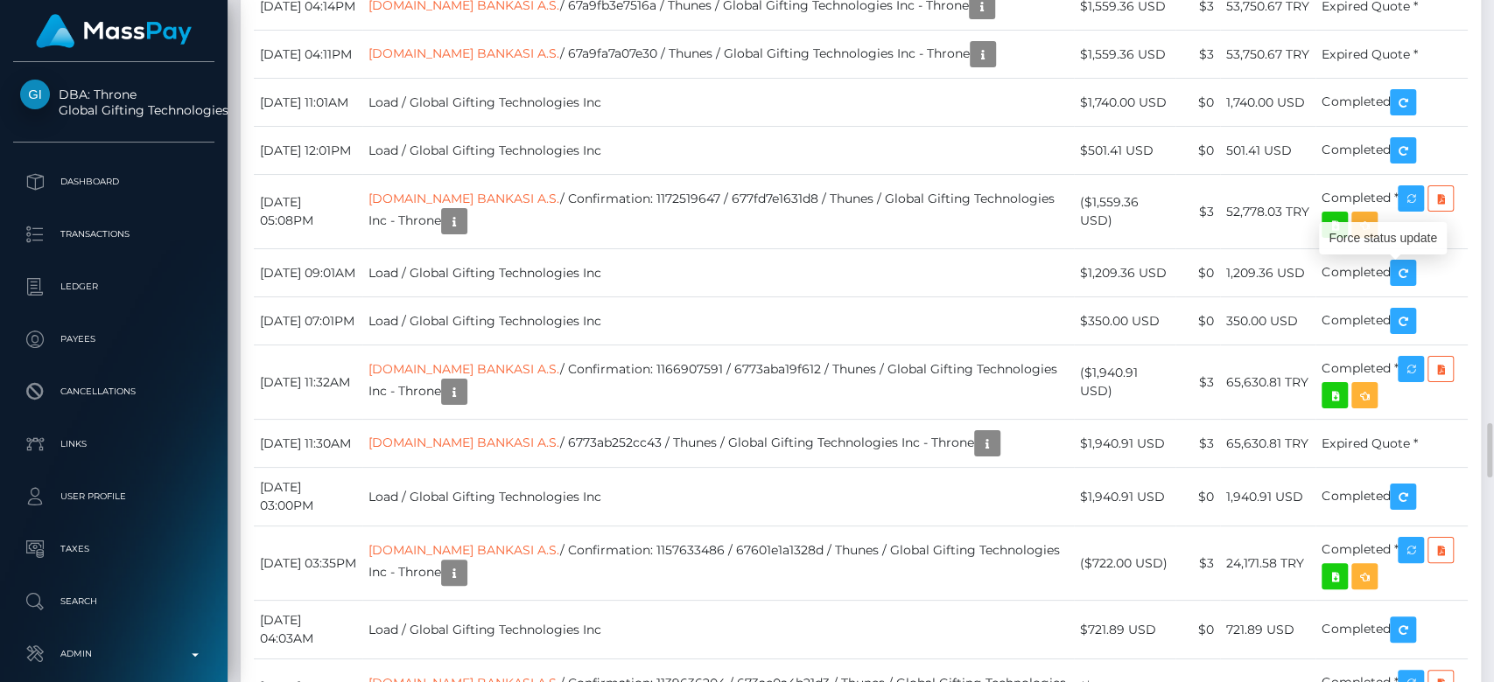
scroll to position [5343, 0]
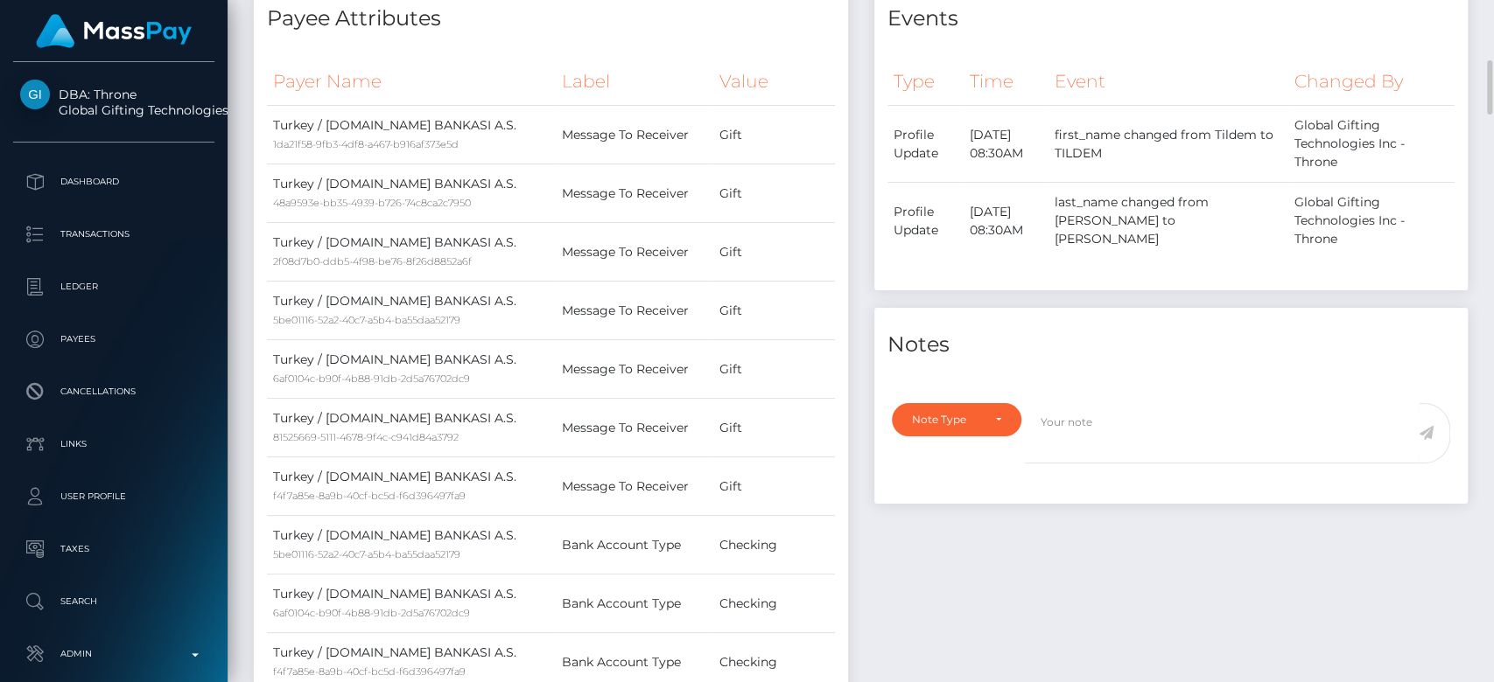
scroll to position [0, 0]
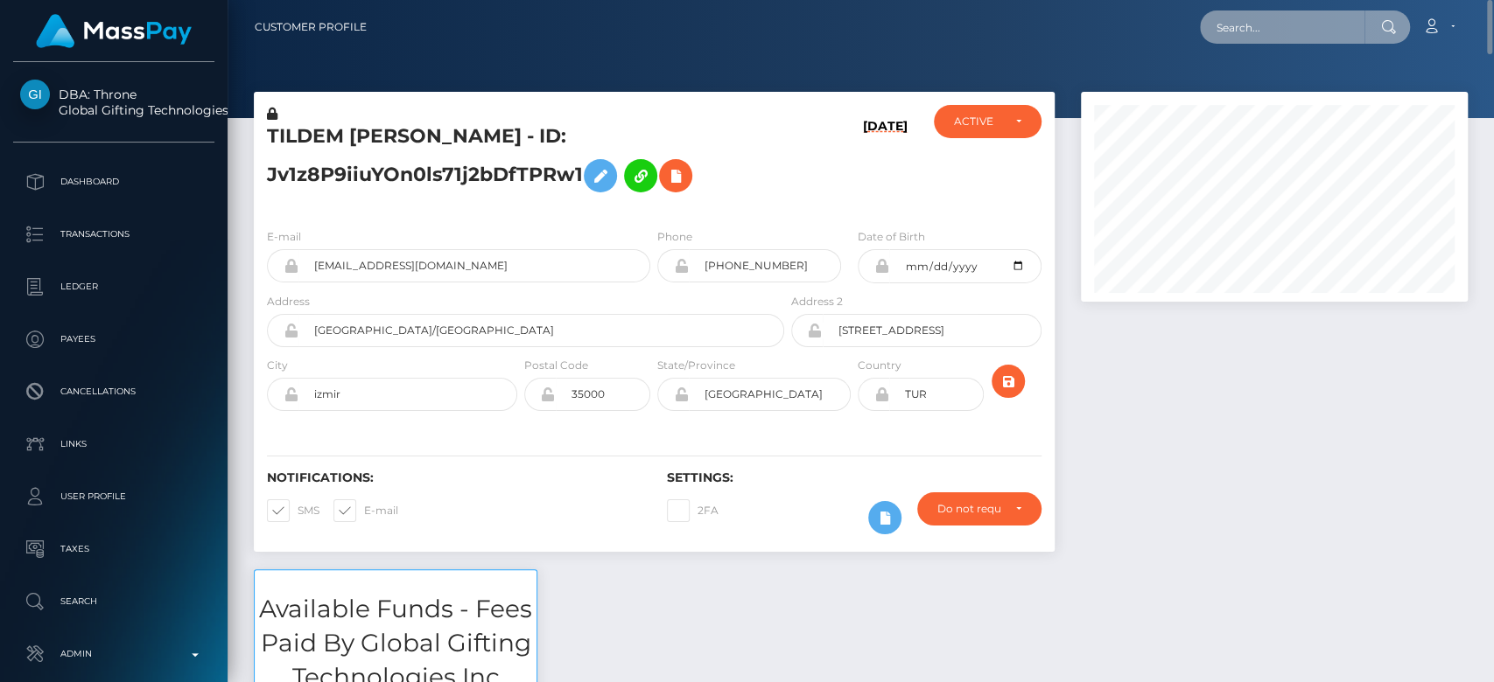
click at [1263, 27] on input "text" at bounding box center [1282, 26] width 164 height 33
paste input "[EMAIL_ADDRESS][DOMAIN_NAME]"
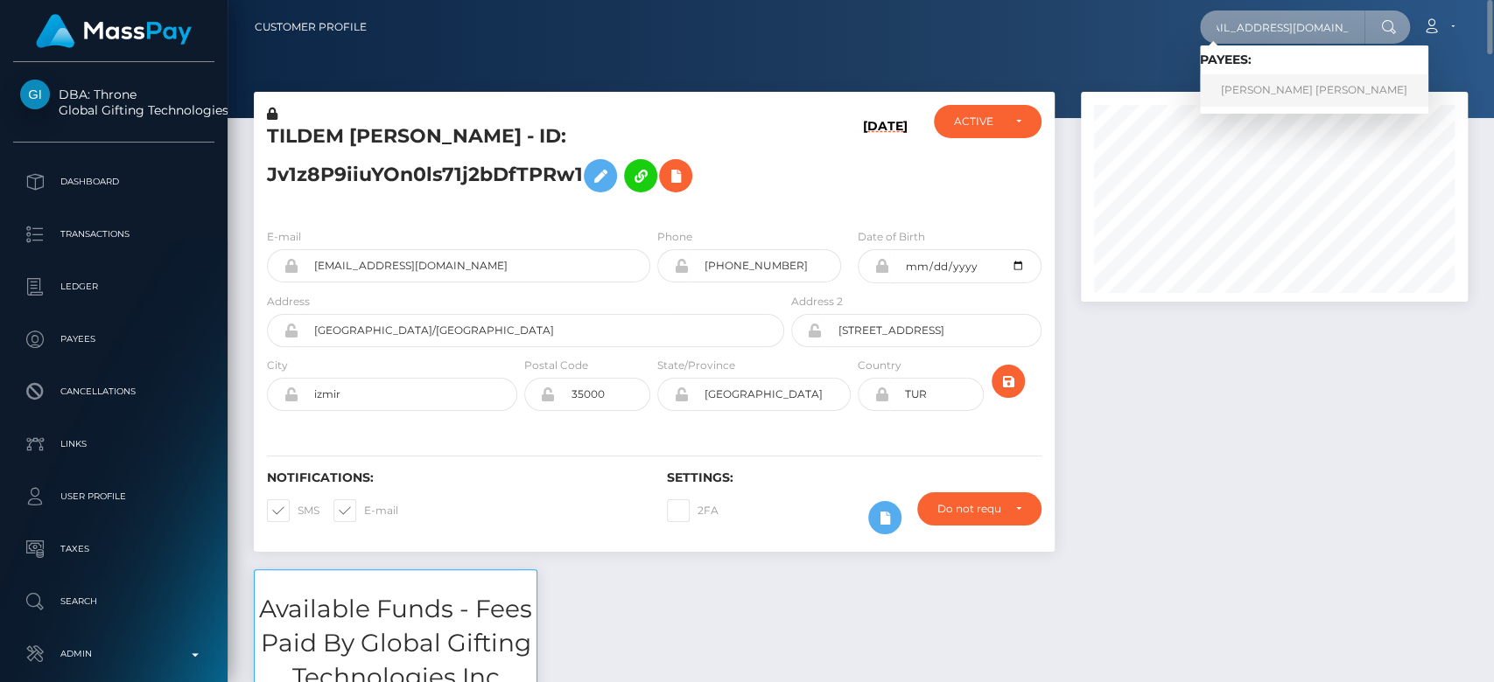
type input "jenkinsenpickles@gmail.com"
click at [1242, 94] on link "JANE ELIZABETH BOND" at bounding box center [1314, 90] width 228 height 32
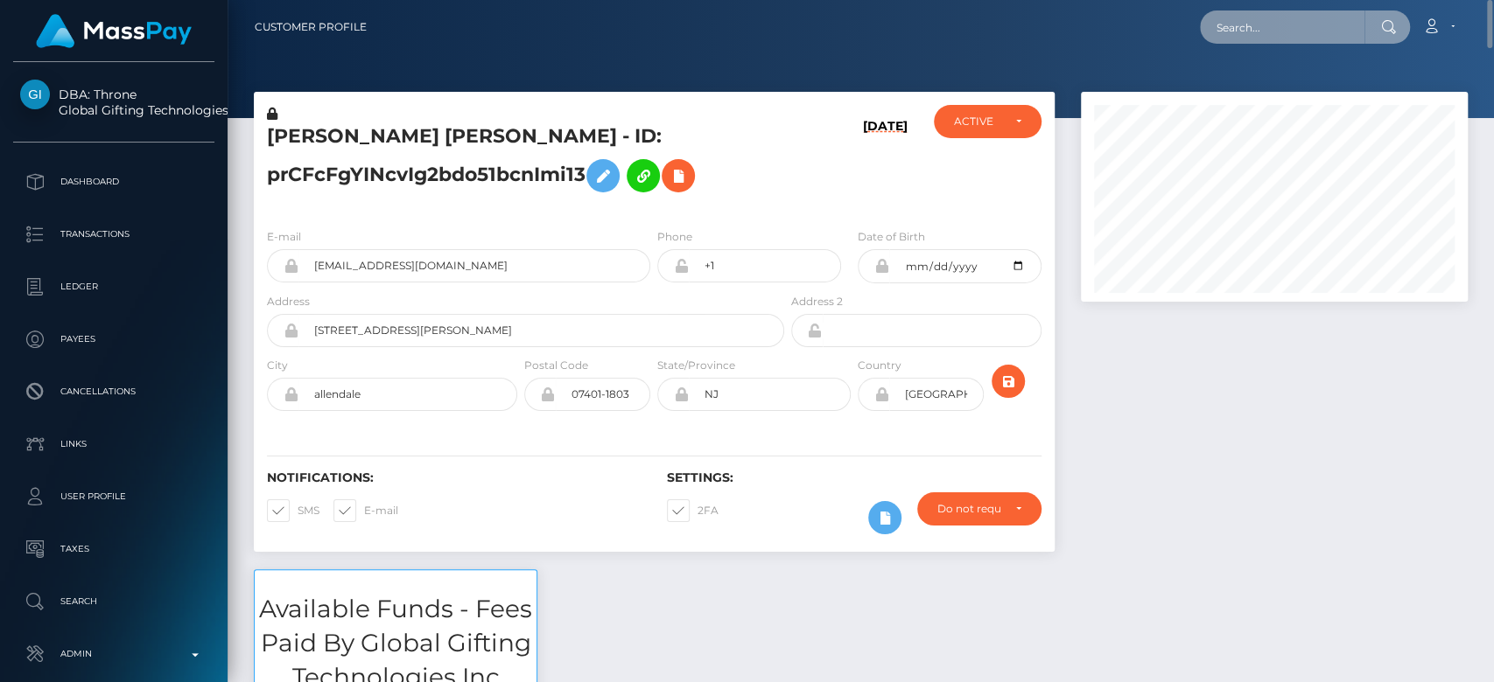
paste input "b0c583a7ae064c188503f2e93c6148ab"
click at [1274, 29] on input "text" at bounding box center [1282, 26] width 164 height 33
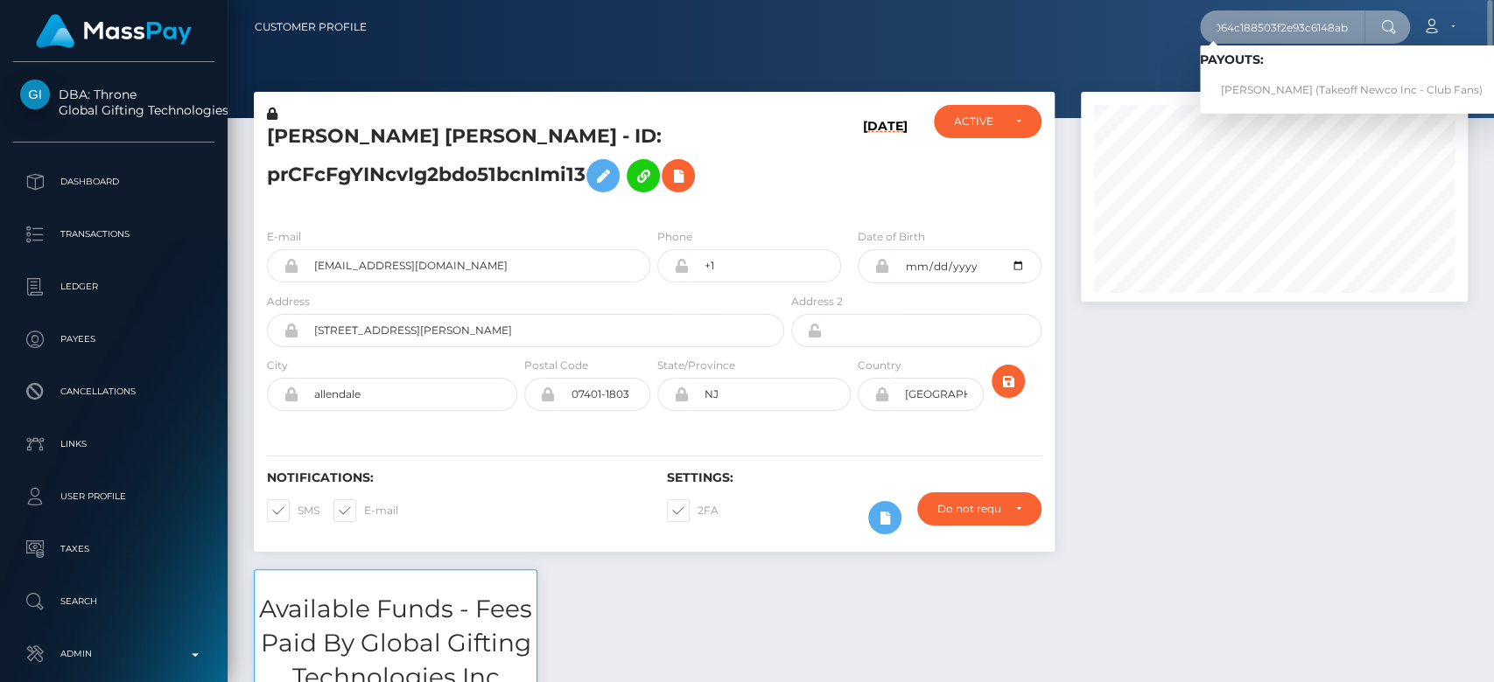
type input "b0c583a7ae064c188503f2e93c6148ab"
click at [1268, 84] on link "ARIUNNA DANIELLE FICKLIN (Takeoff Newco Inc - Club Fans)" at bounding box center [1352, 90] width 304 height 32
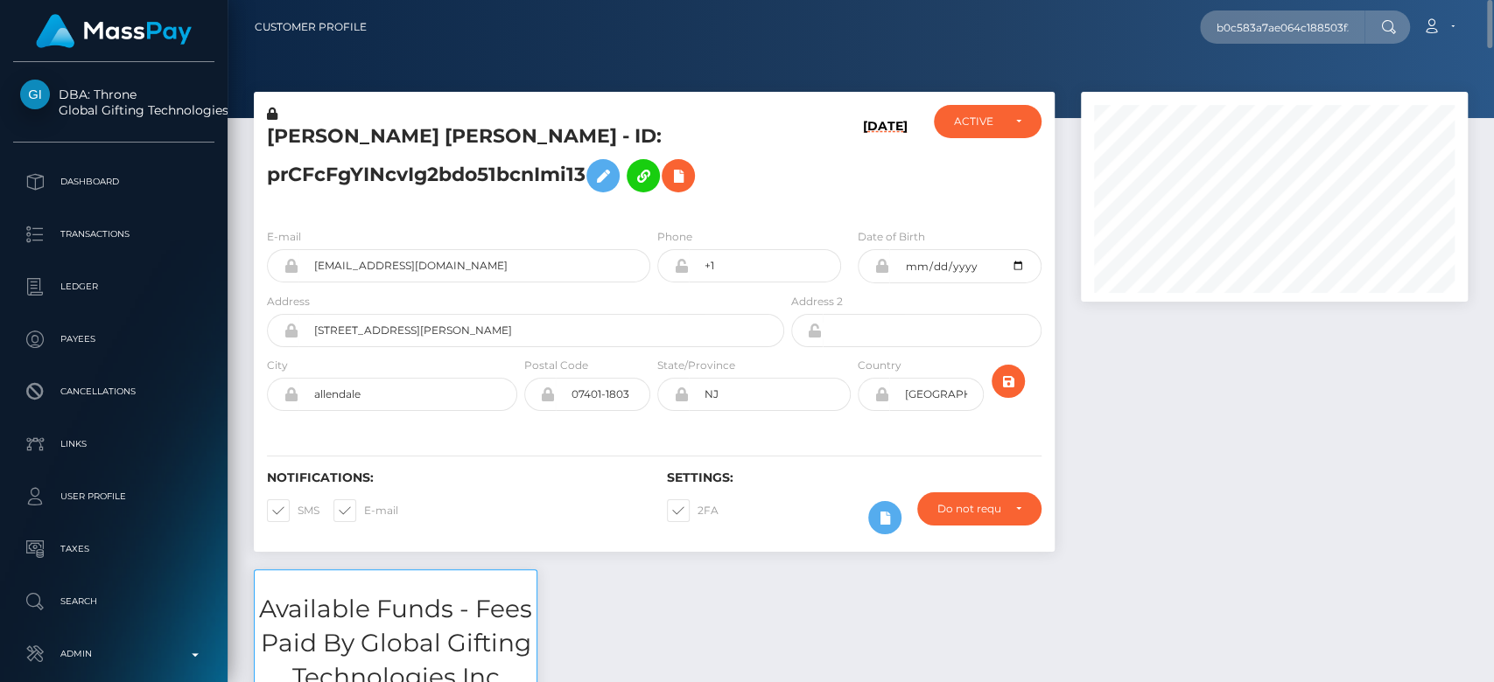
click at [1241, 424] on div at bounding box center [1273, 331] width 413 height 478
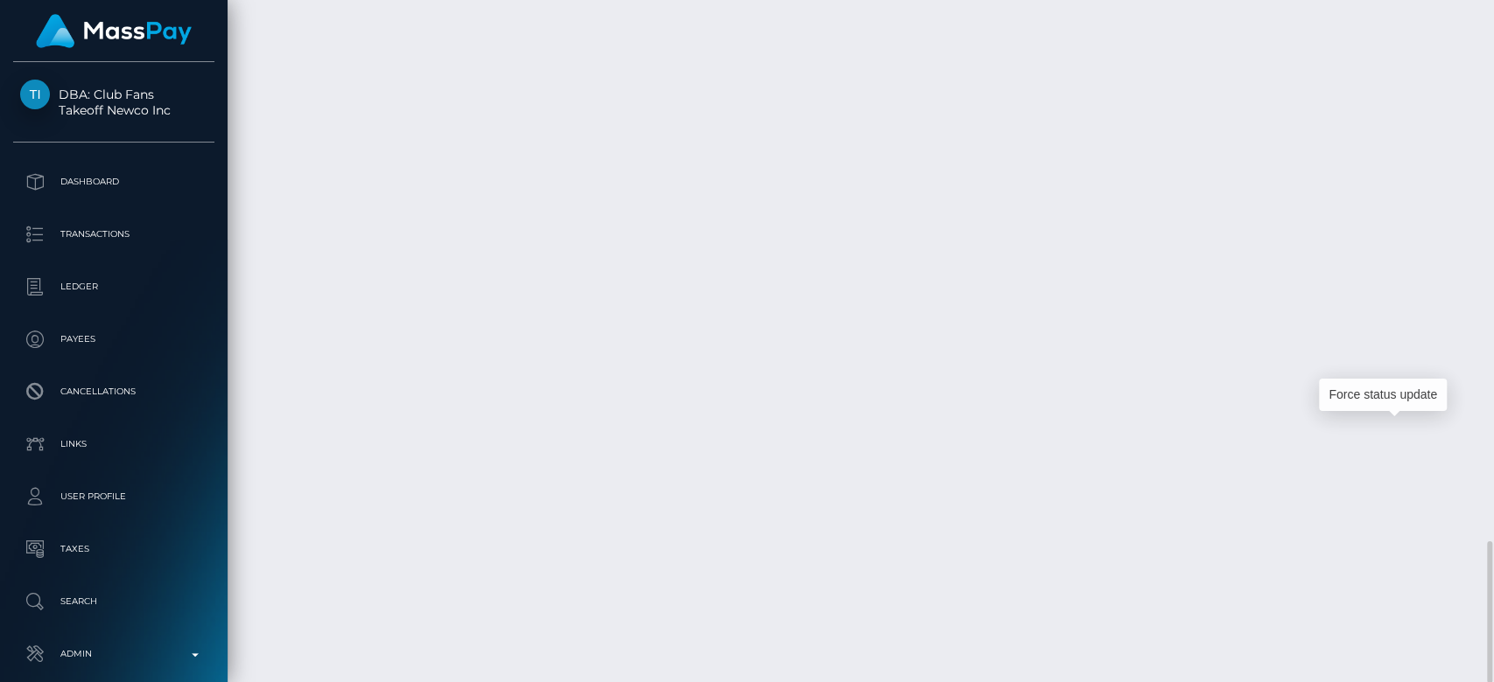
scroll to position [210, 387]
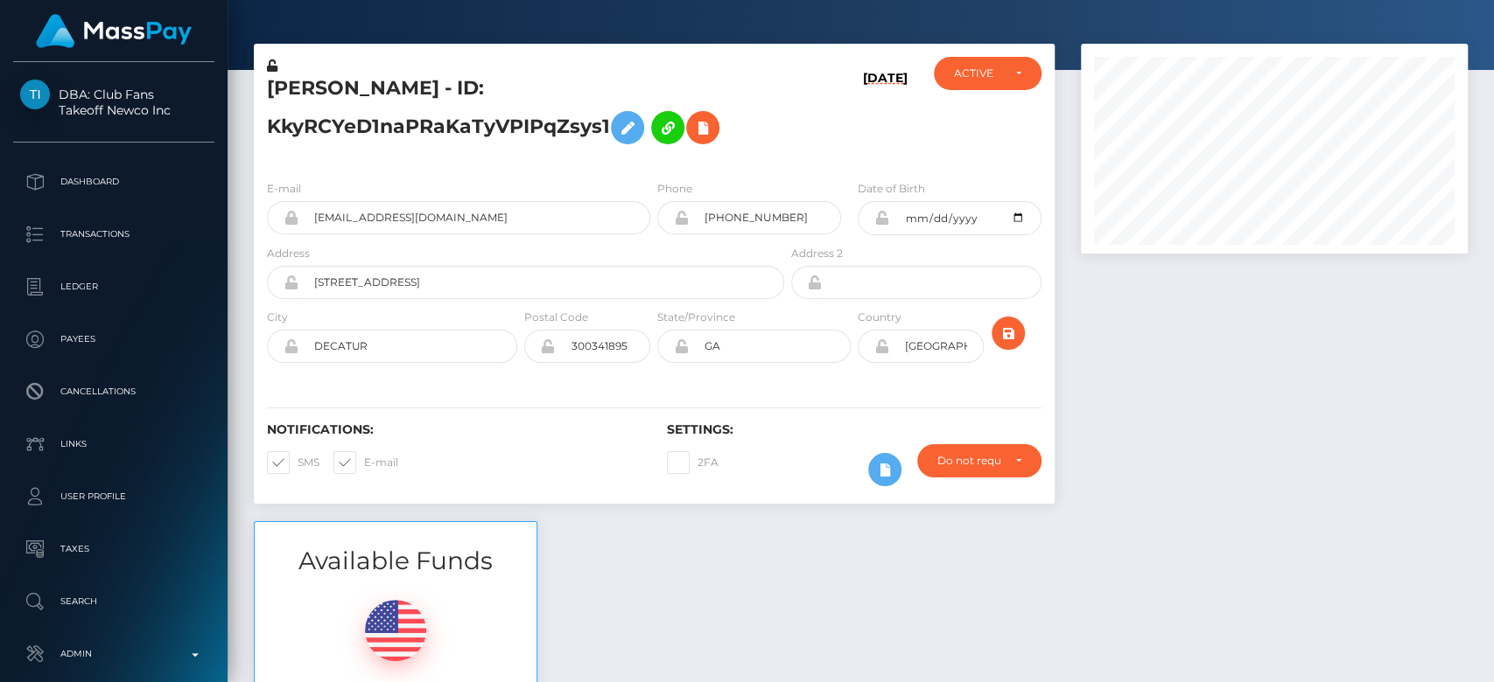
scroll to position [0, 0]
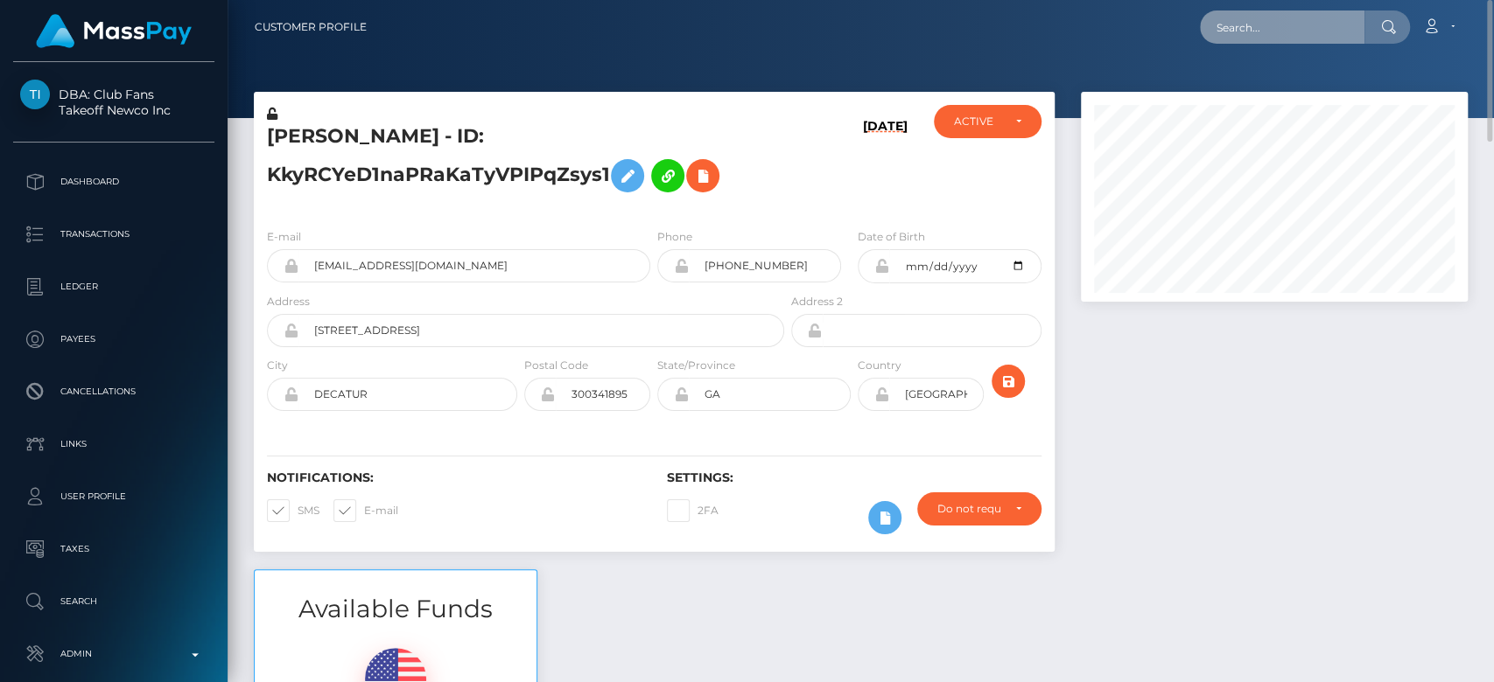
click at [1268, 24] on input "text" at bounding box center [1282, 26] width 164 height 33
paste input "mckenziegallion@icloud.com"
click at [1305, 31] on input "mckenziegallion@icloud.com" at bounding box center [1282, 26] width 164 height 33
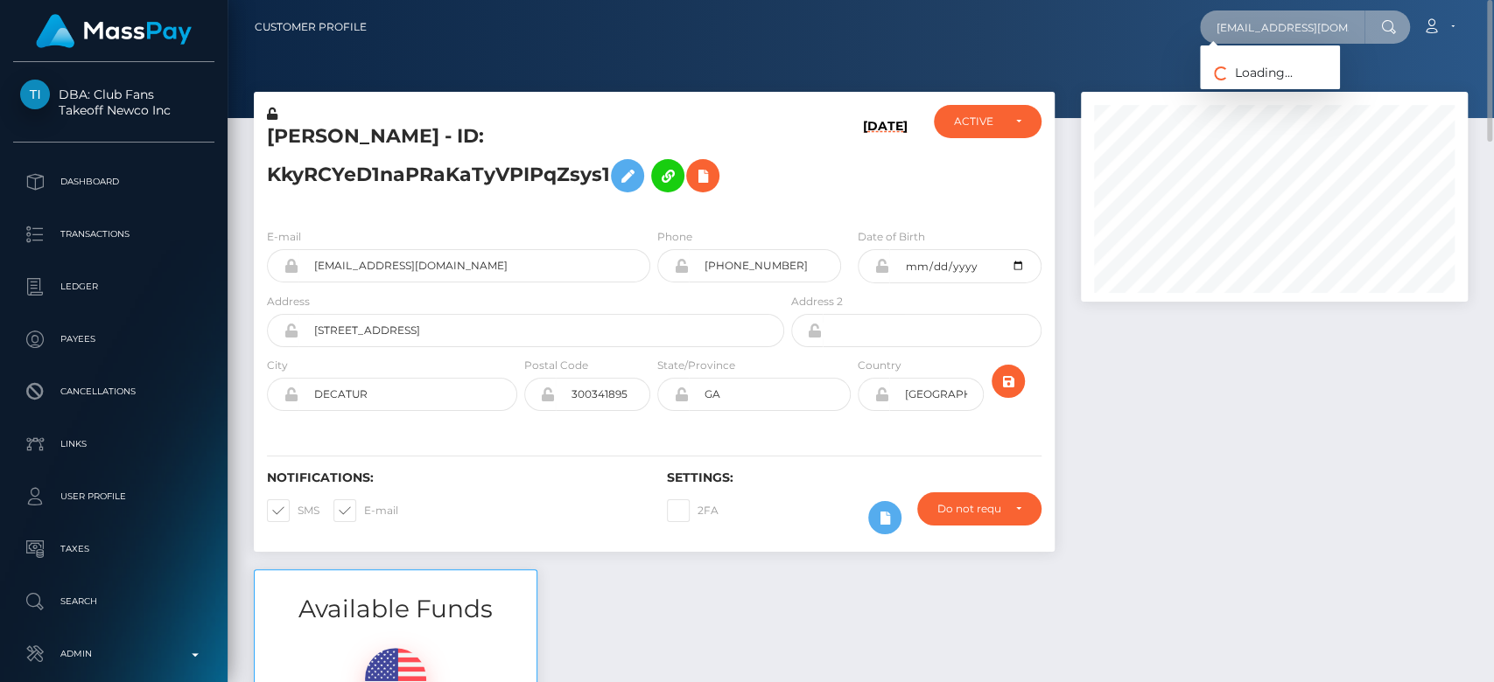
paste input "mckenziegallion23@gmail"
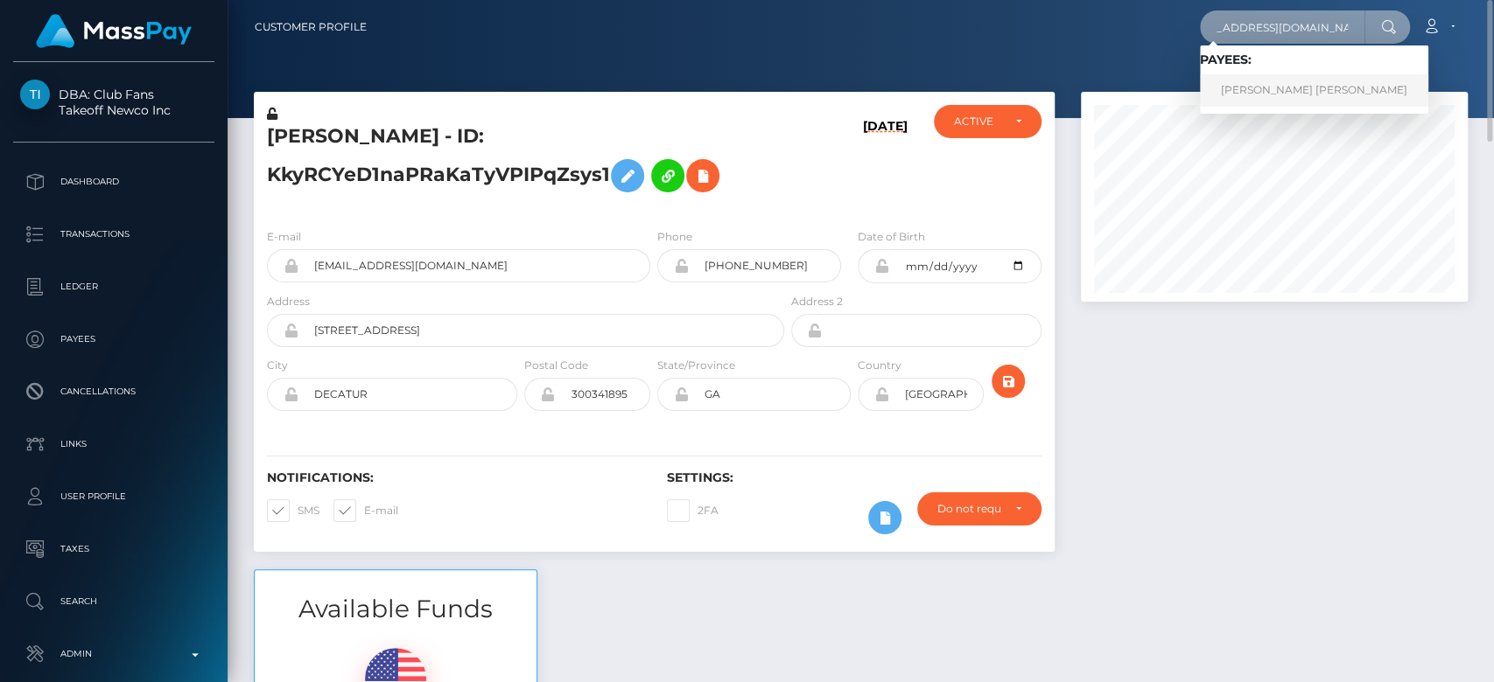
type input "mckenziegallion23@gmail.com"
click at [1277, 81] on link "MCKENZIE LYNN GALLION" at bounding box center [1314, 90] width 228 height 32
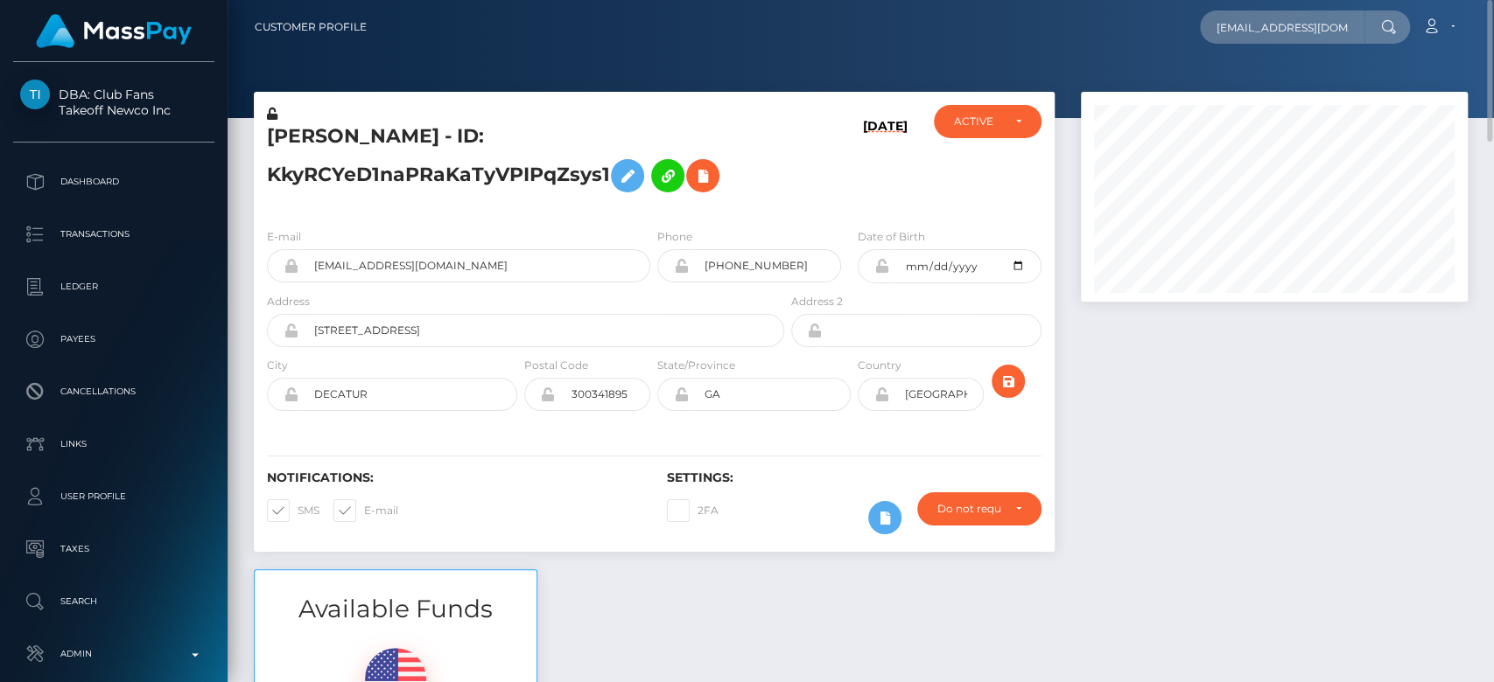
click at [1197, 473] on div at bounding box center [1273, 331] width 413 height 478
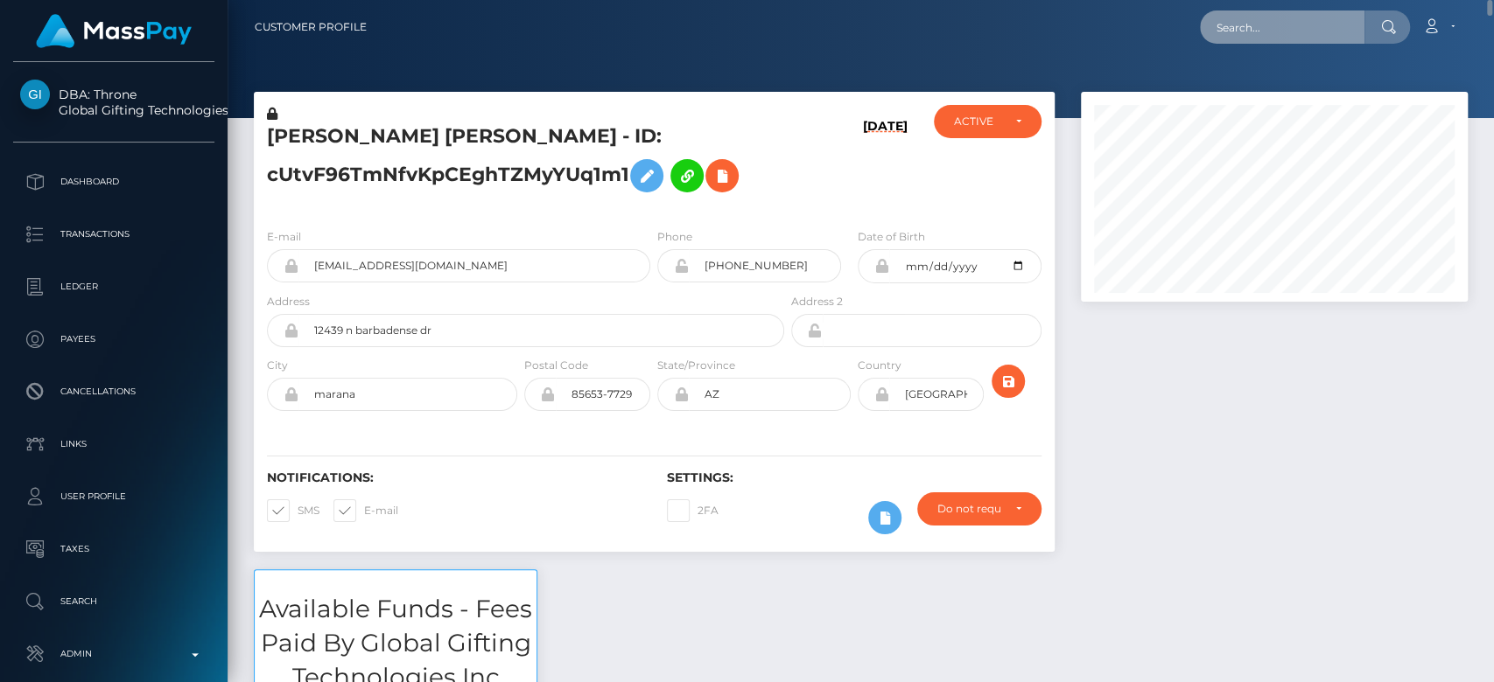
click at [1267, 24] on input "text" at bounding box center [1282, 26] width 164 height 33
paste input "richa8409@gmail.com"
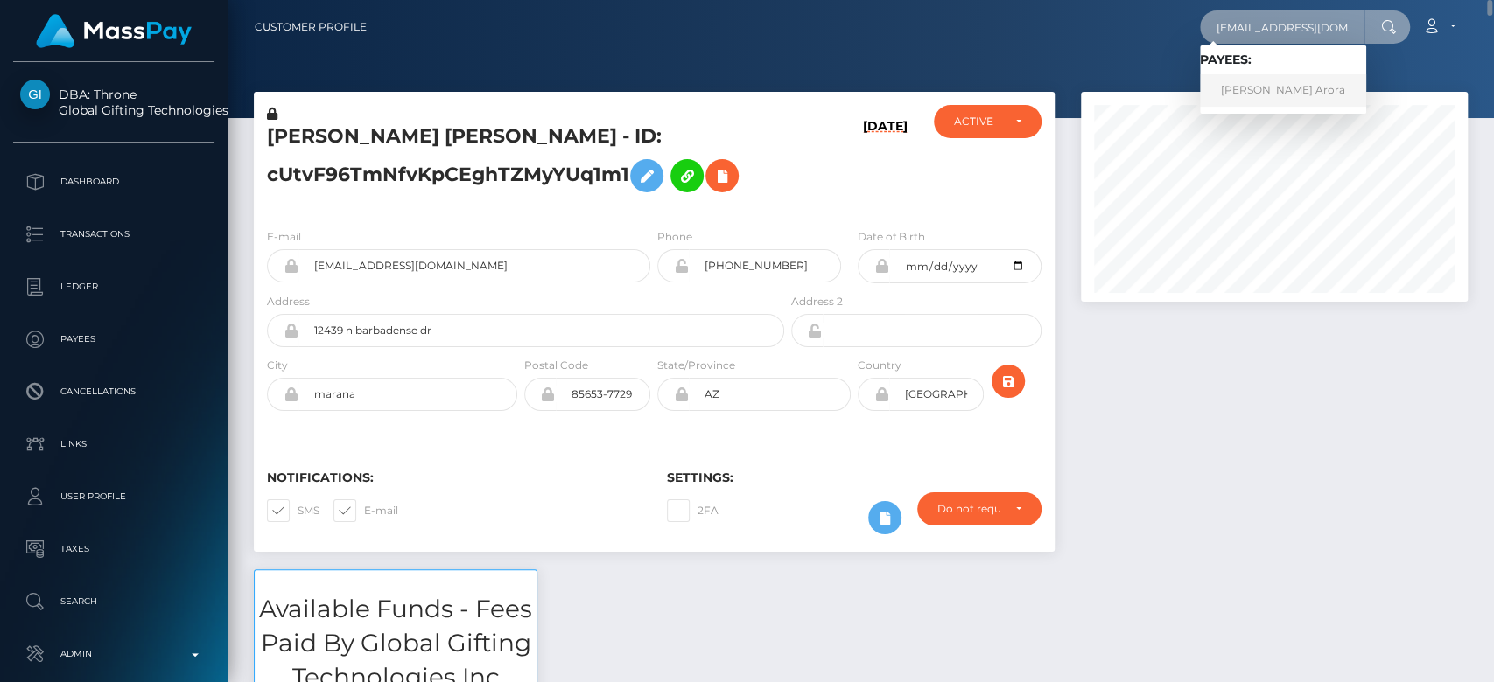
type input "richa8409@gmail.com"
click at [1284, 80] on link "RICHA ARORA Arora" at bounding box center [1283, 90] width 166 height 32
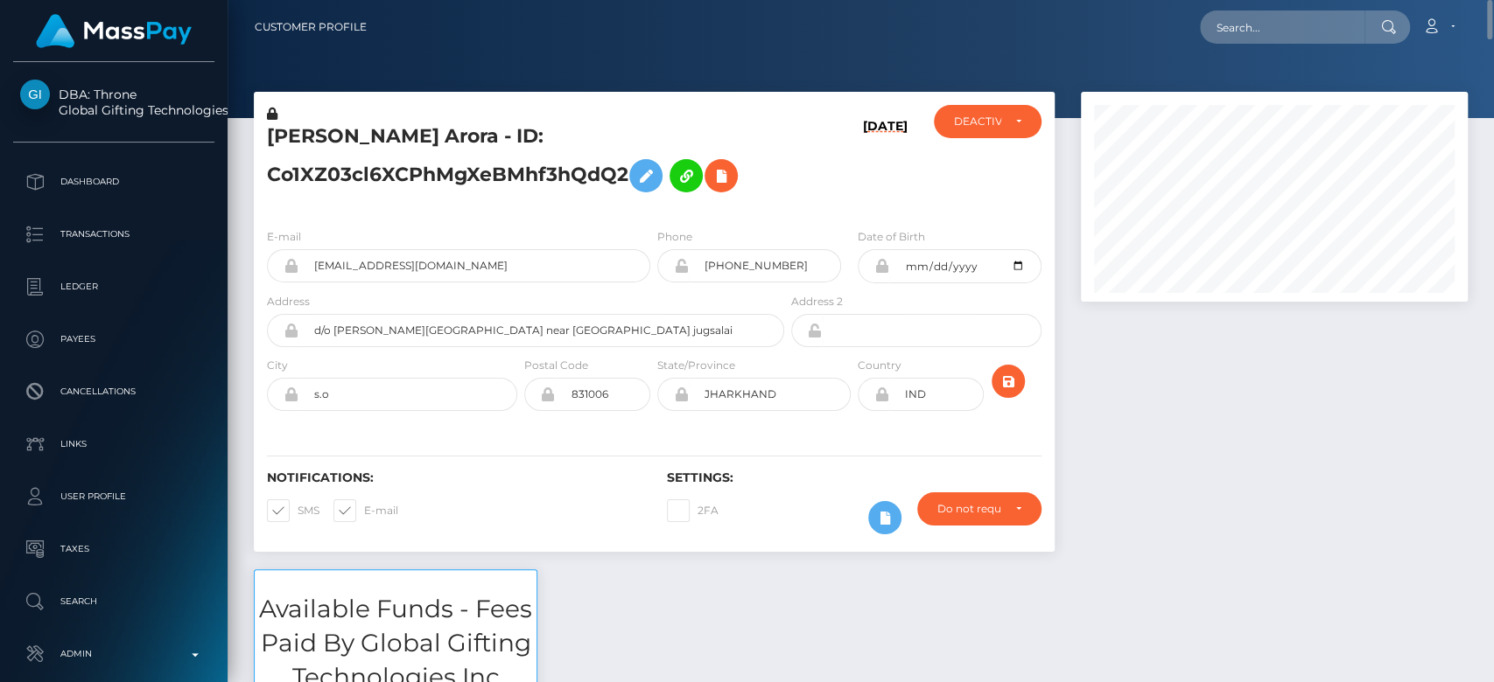
click at [1349, 514] on div at bounding box center [1273, 331] width 413 height 478
paste input "[EMAIL_ADDRESS][DOMAIN_NAME]"
click at [1237, 17] on input "[EMAIL_ADDRESS][DOMAIN_NAME]" at bounding box center [1282, 26] width 164 height 33
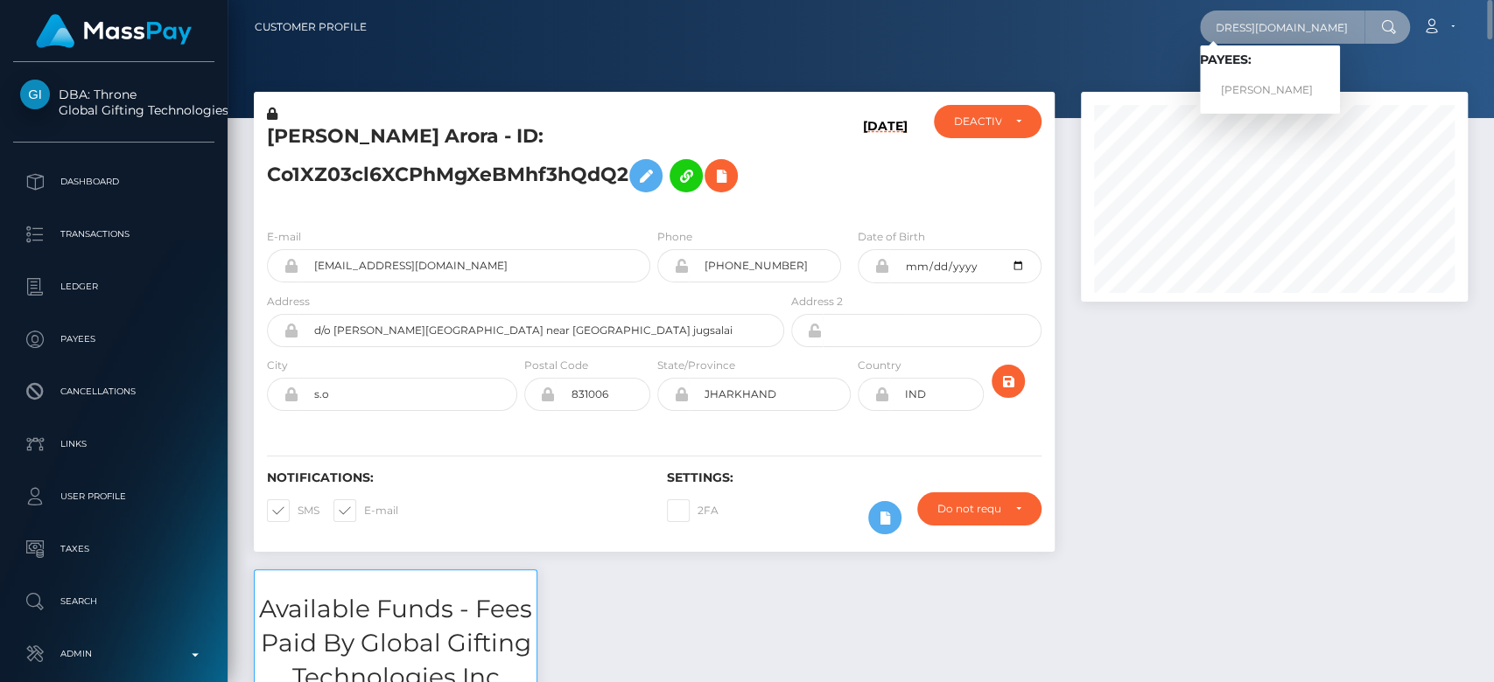
type input "[EMAIL_ADDRESS][DOMAIN_NAME]"
click at [1286, 87] on link "CHRISTINA JOSEPHINE WOLF" at bounding box center [1270, 90] width 140 height 32
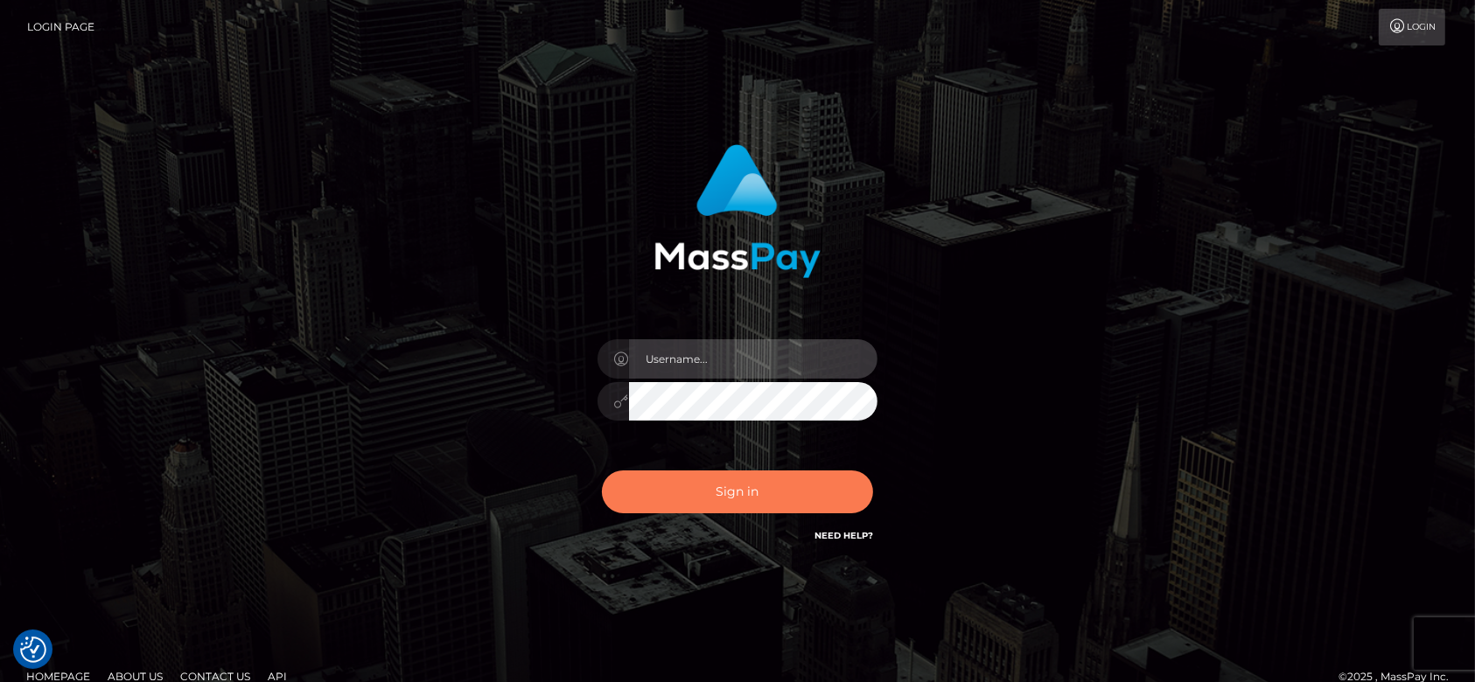
type input "[DOMAIN_NAME]"
click at [729, 492] on button "Sign in" at bounding box center [737, 492] width 271 height 43
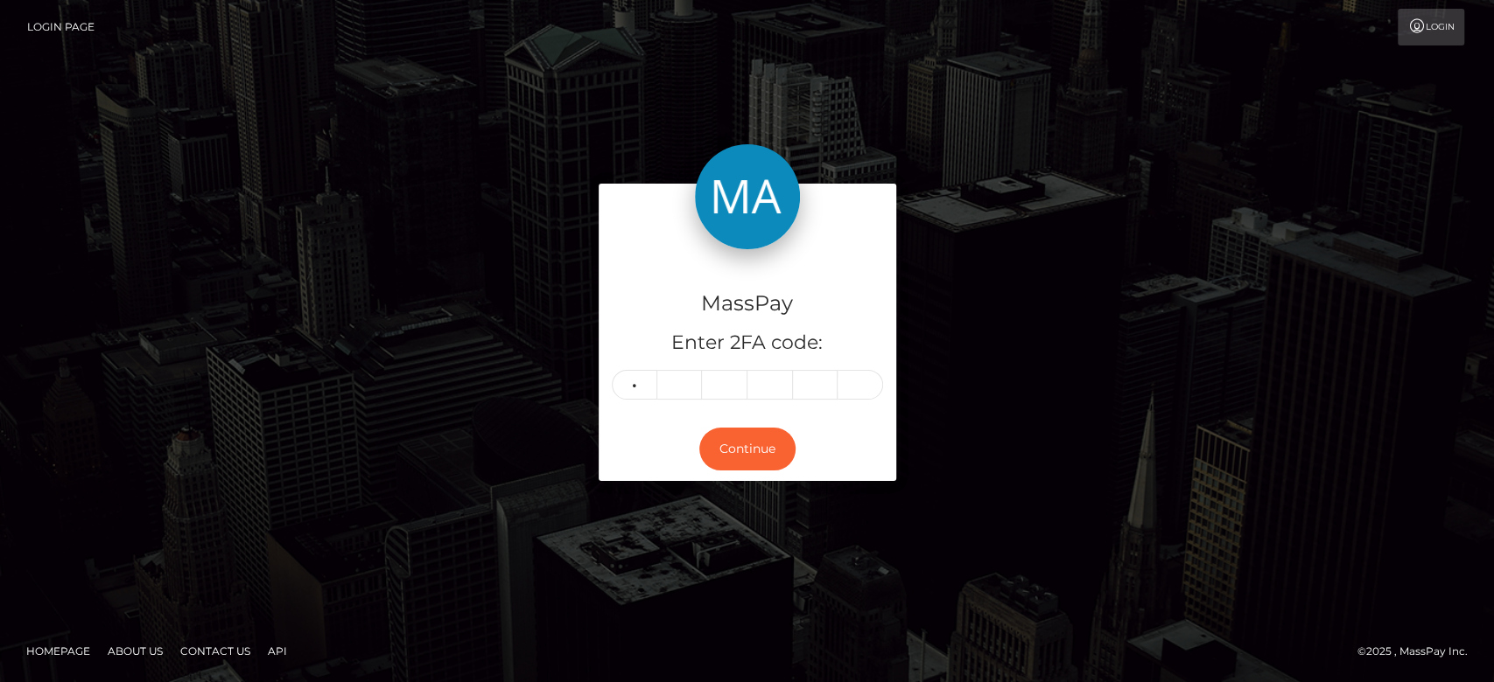
type input "7"
type input "6"
type input "5"
type input "8"
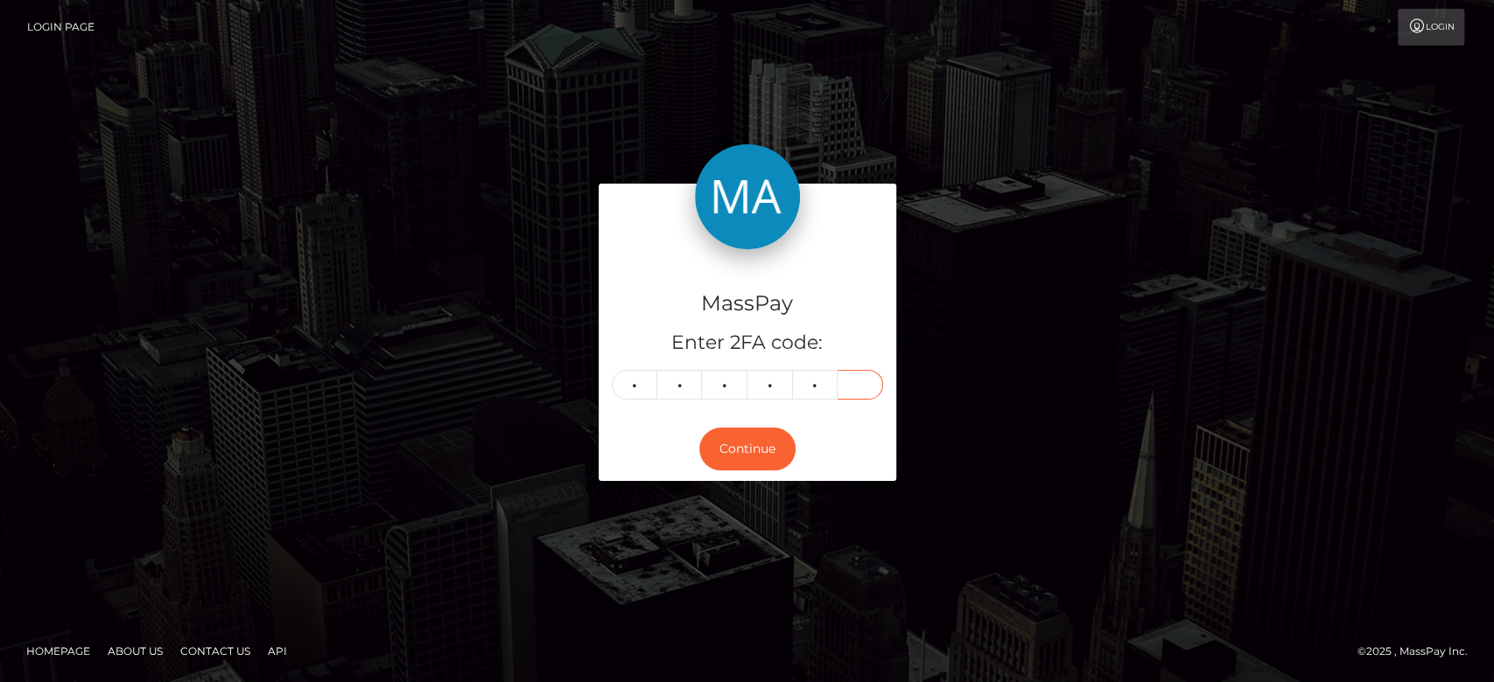
type input "8"
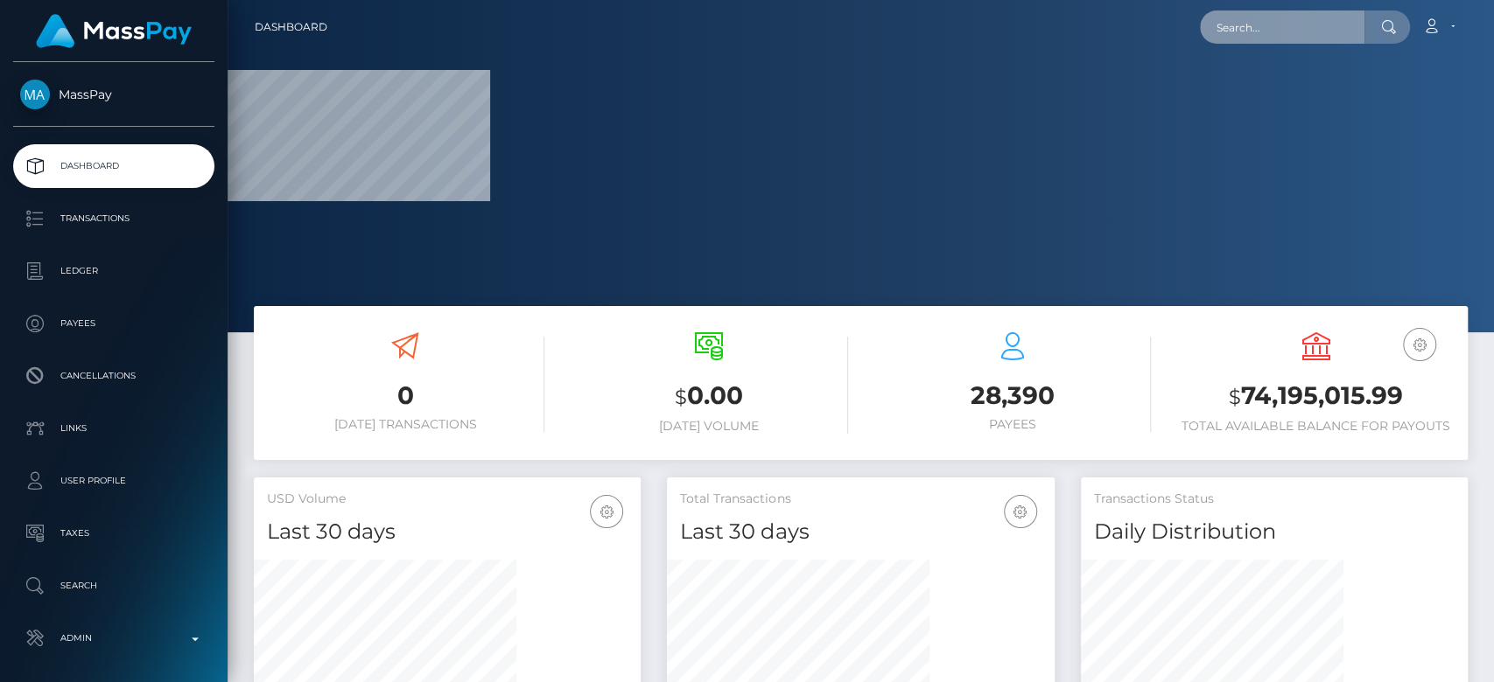
click at [1266, 31] on input "text" at bounding box center [1282, 26] width 164 height 33
paste input "[EMAIL_ADDRESS][DOMAIN_NAME]"
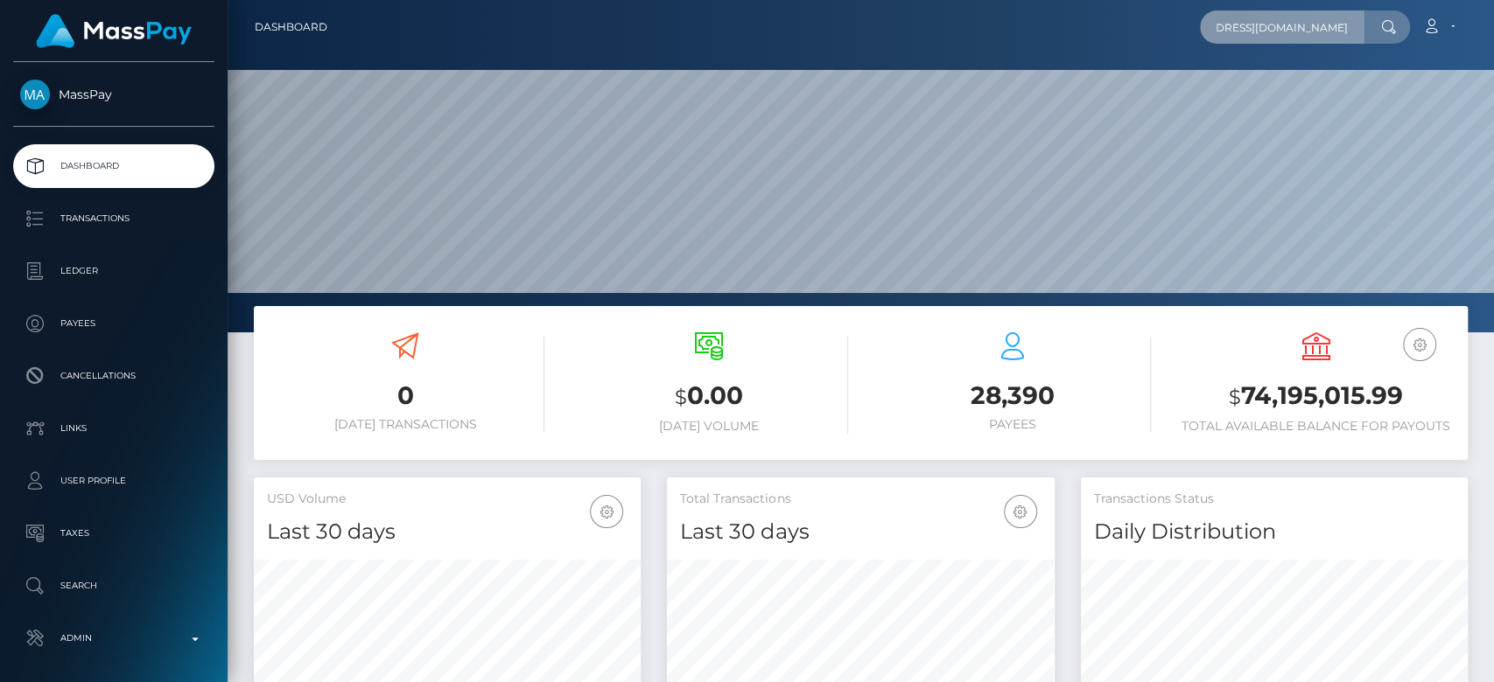
scroll to position [309, 387]
type input "[EMAIL_ADDRESS][DOMAIN_NAME]"
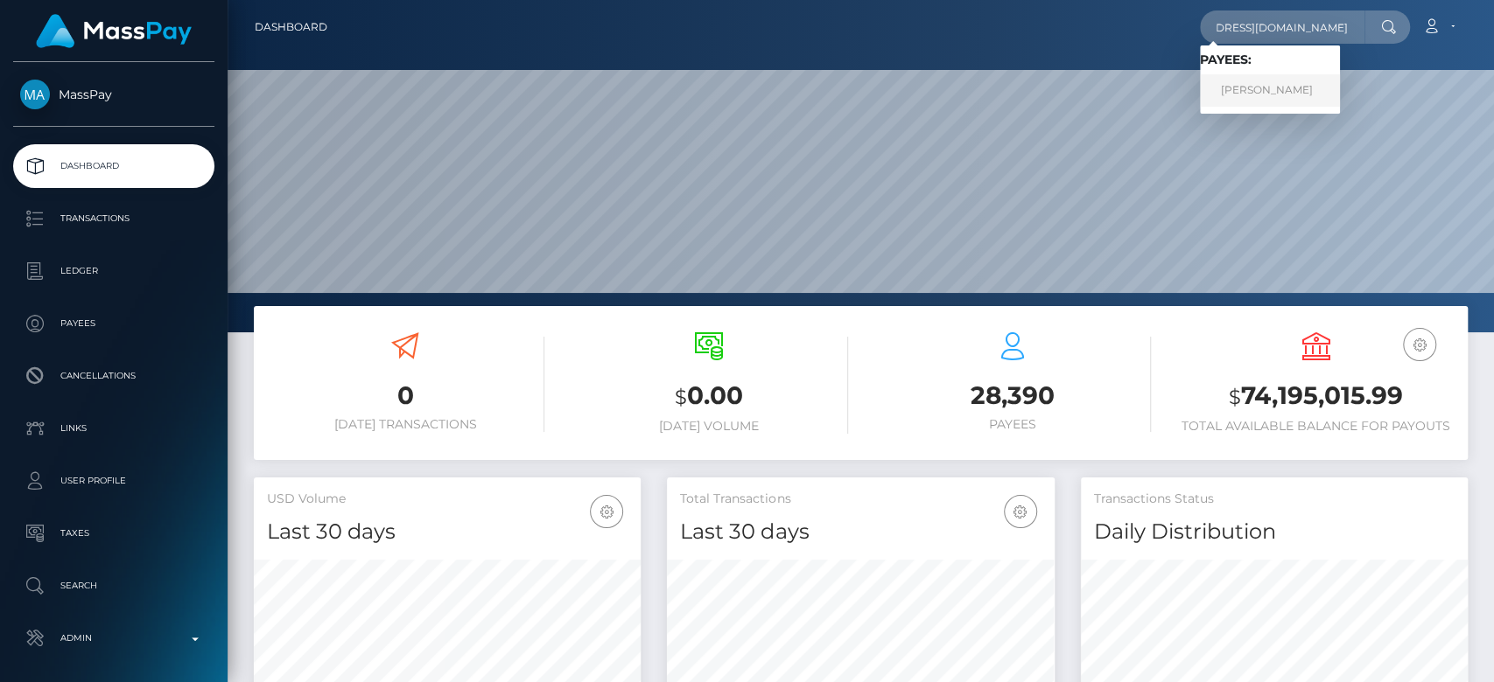
scroll to position [0, 0]
click at [1290, 89] on link "CHRISTINA JOSEPHINE WOLF" at bounding box center [1270, 90] width 140 height 32
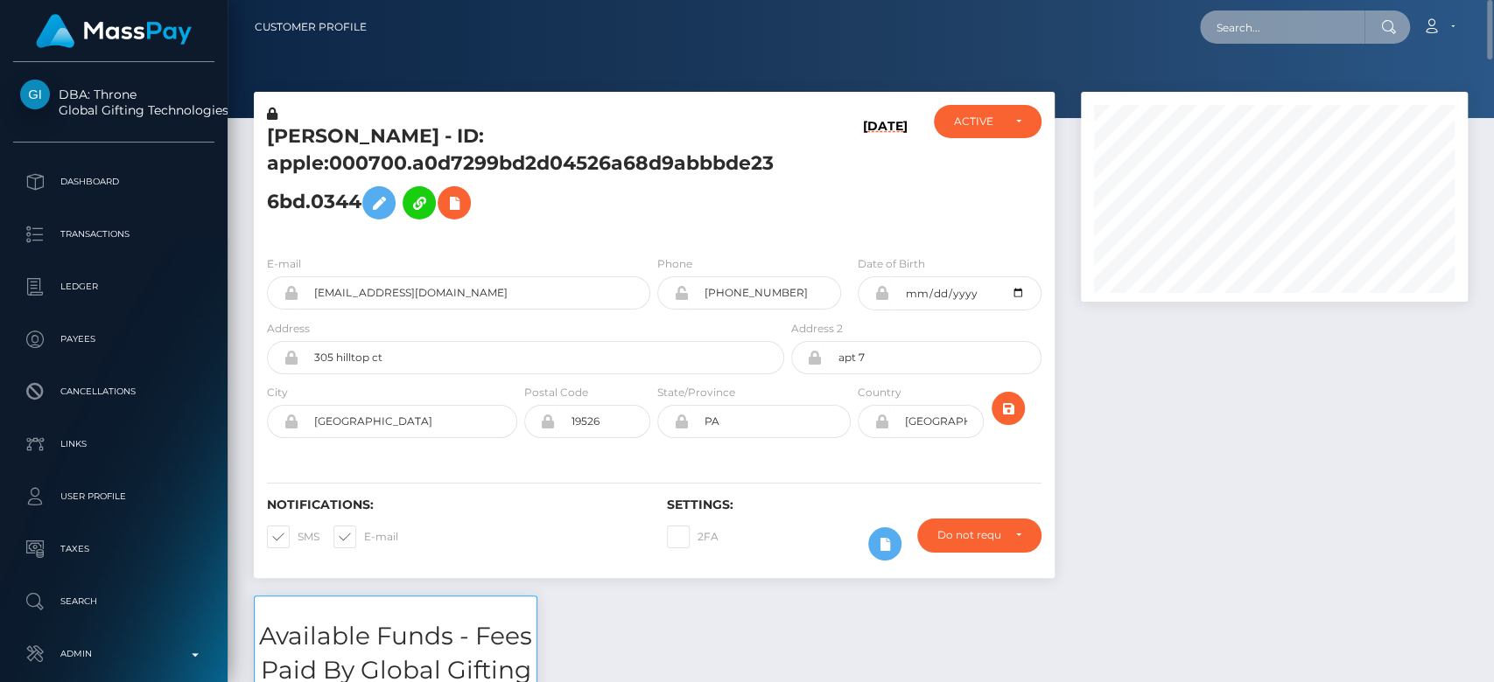
click at [1246, 44] on div "Loading... Loading... Account Edit Profile Logout" at bounding box center [924, 27] width 1086 height 37
paste input "[EMAIL_ADDRESS][DOMAIN_NAME]"
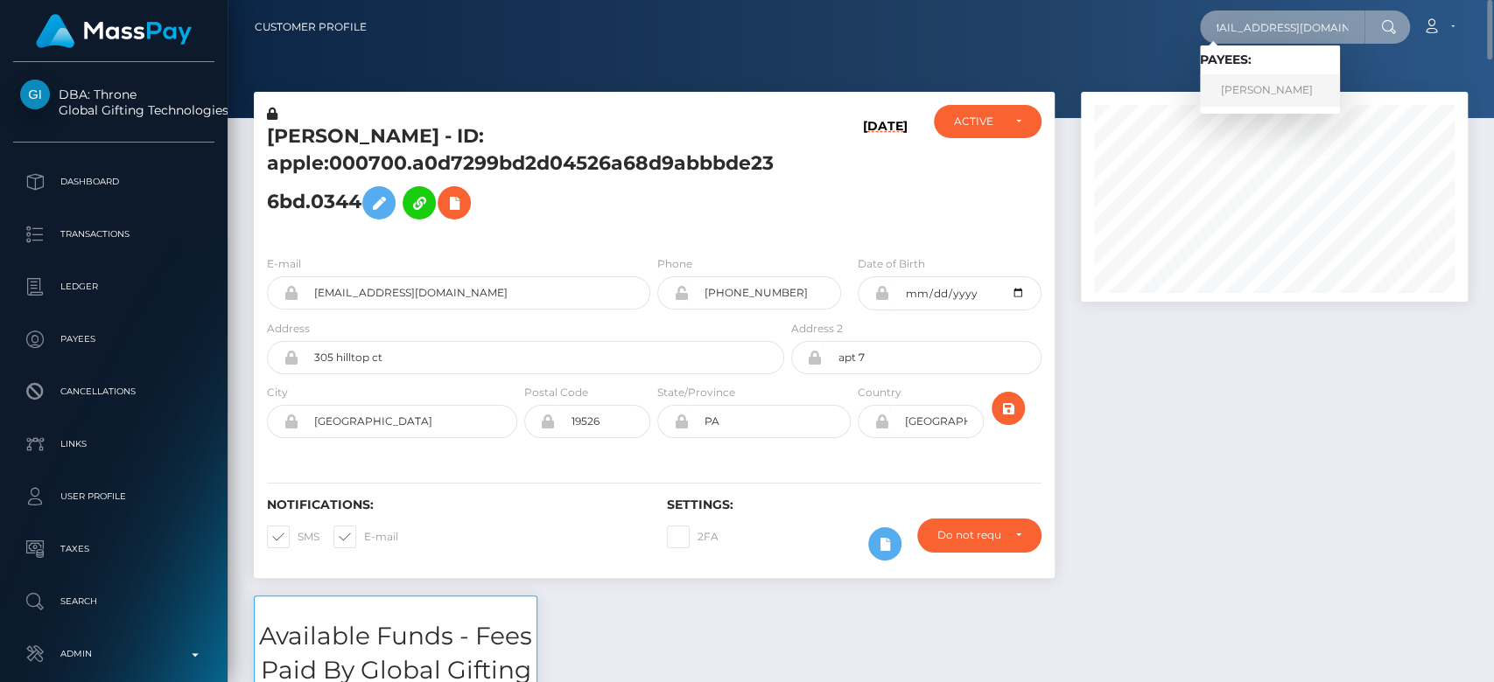
type input "[EMAIL_ADDRESS][DOMAIN_NAME]"
click at [1284, 85] on link "TEE MARIE WHITE" at bounding box center [1270, 90] width 140 height 32
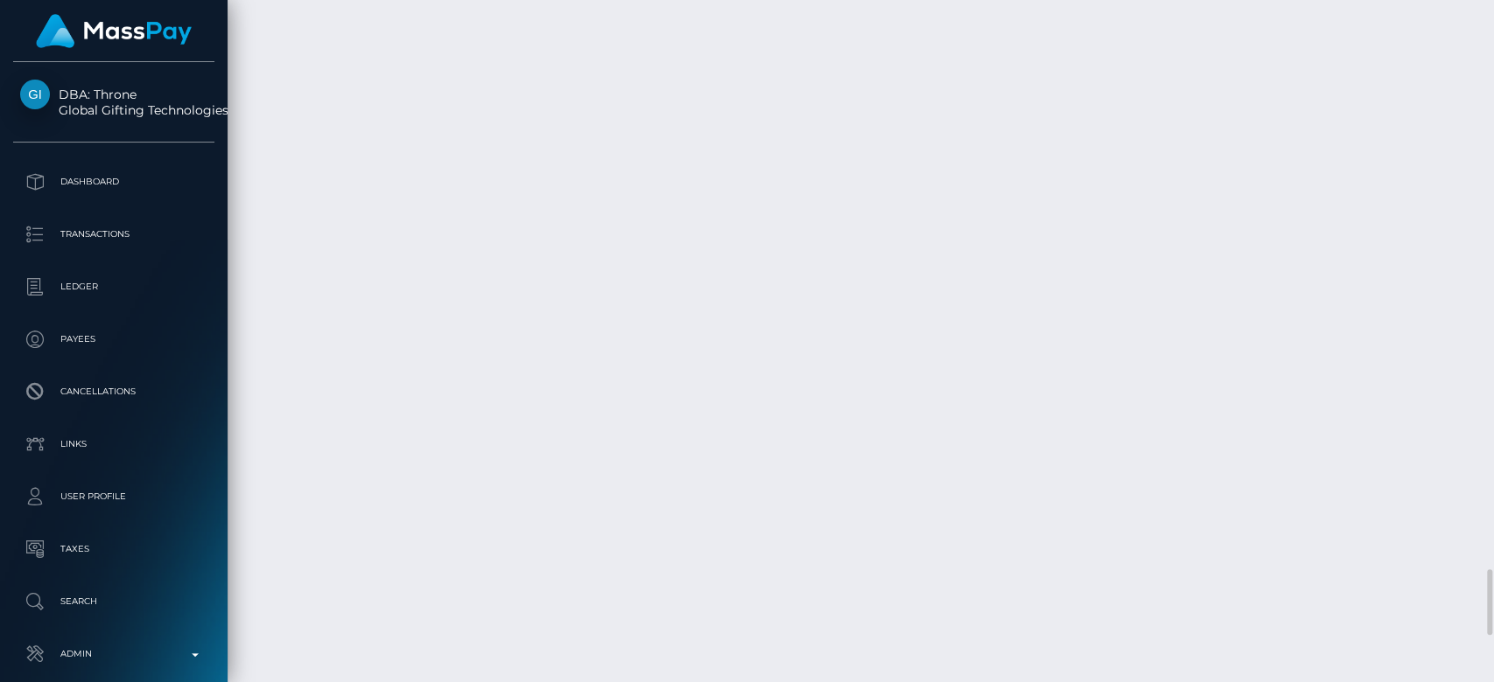
scroll to position [210, 387]
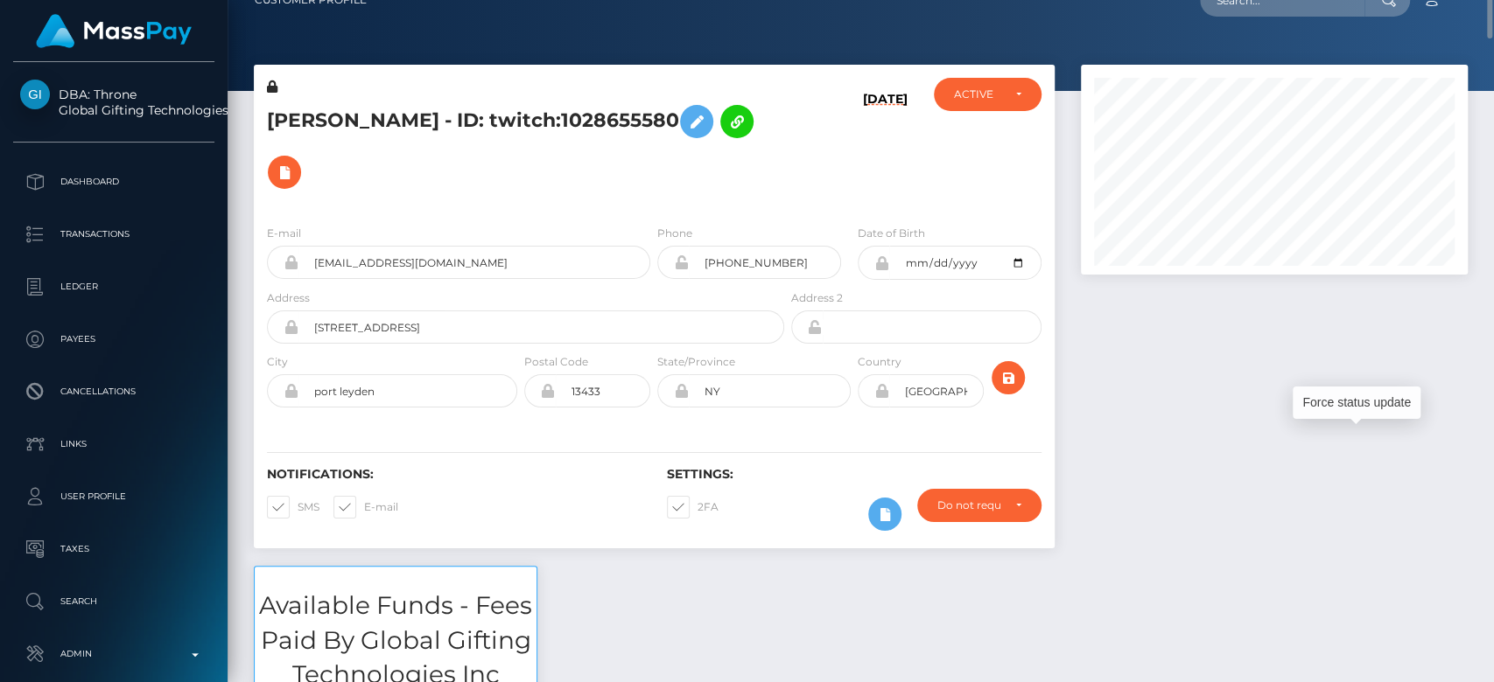
scroll to position [0, 0]
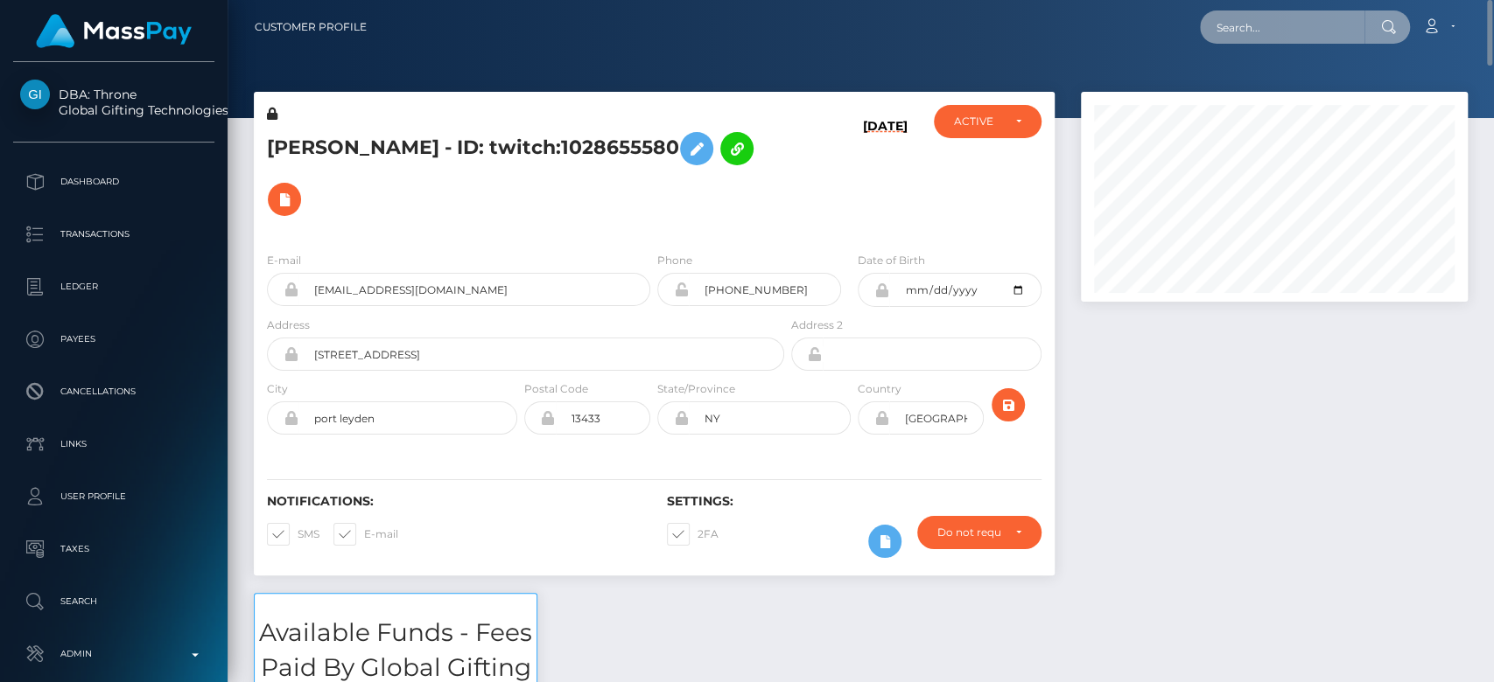
click at [1243, 24] on input "text" at bounding box center [1282, 26] width 164 height 33
paste input "artistkatelyn20@gmail.com"
type input "artistkatelyn20@gmail.com"
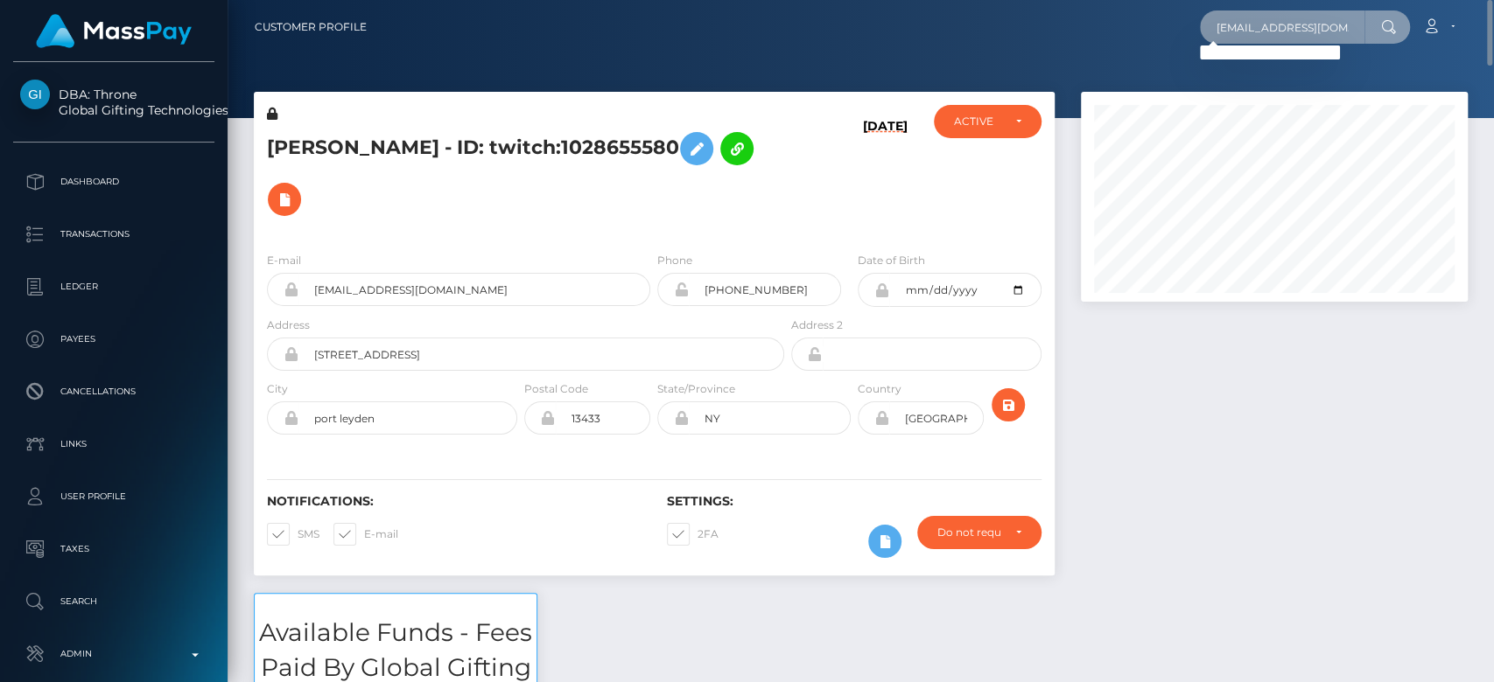
click at [1236, 36] on input "artistkatelyn20@gmail.com" at bounding box center [1282, 26] width 164 height 33
paste input "Exoticblondiie@gmail.com"
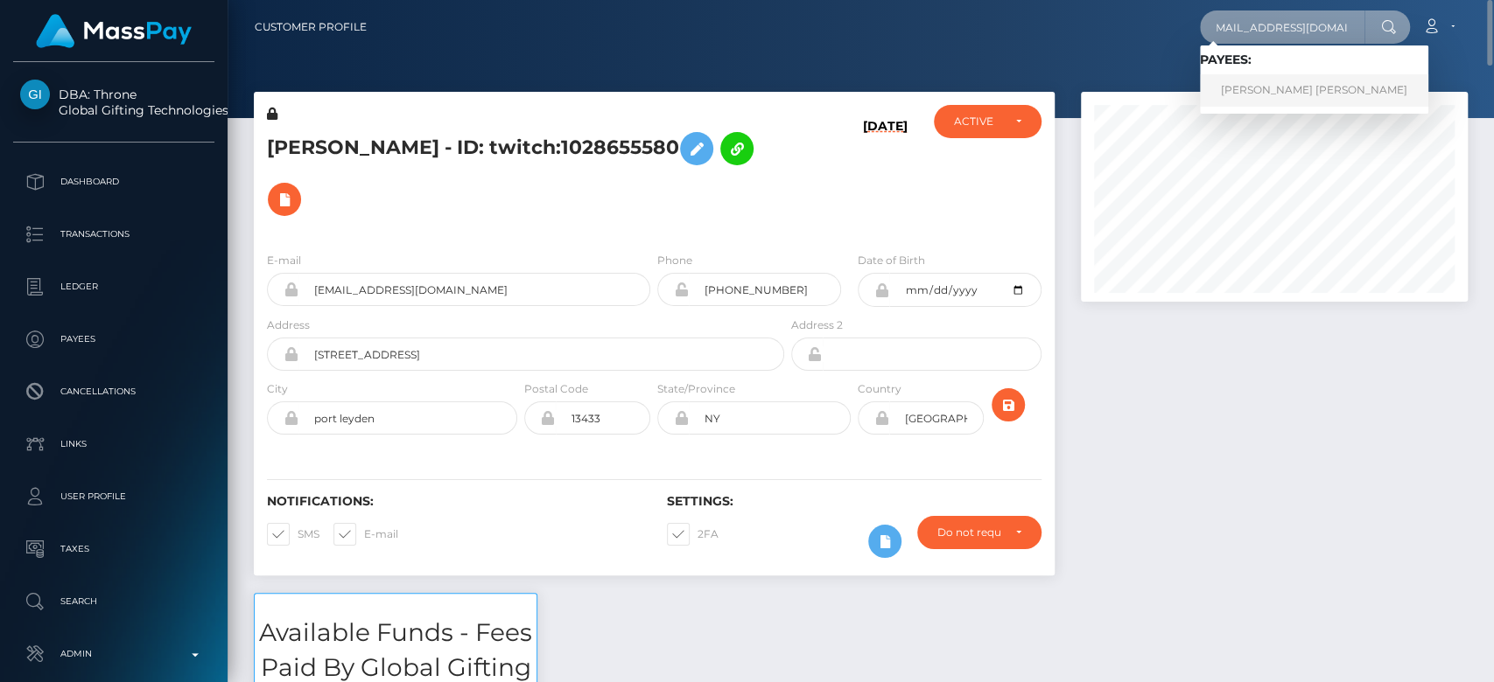
type input "Exoticblondiie@gmail.com"
click at [1251, 87] on link "KATELYN MARIE FISHER" at bounding box center [1314, 90] width 228 height 32
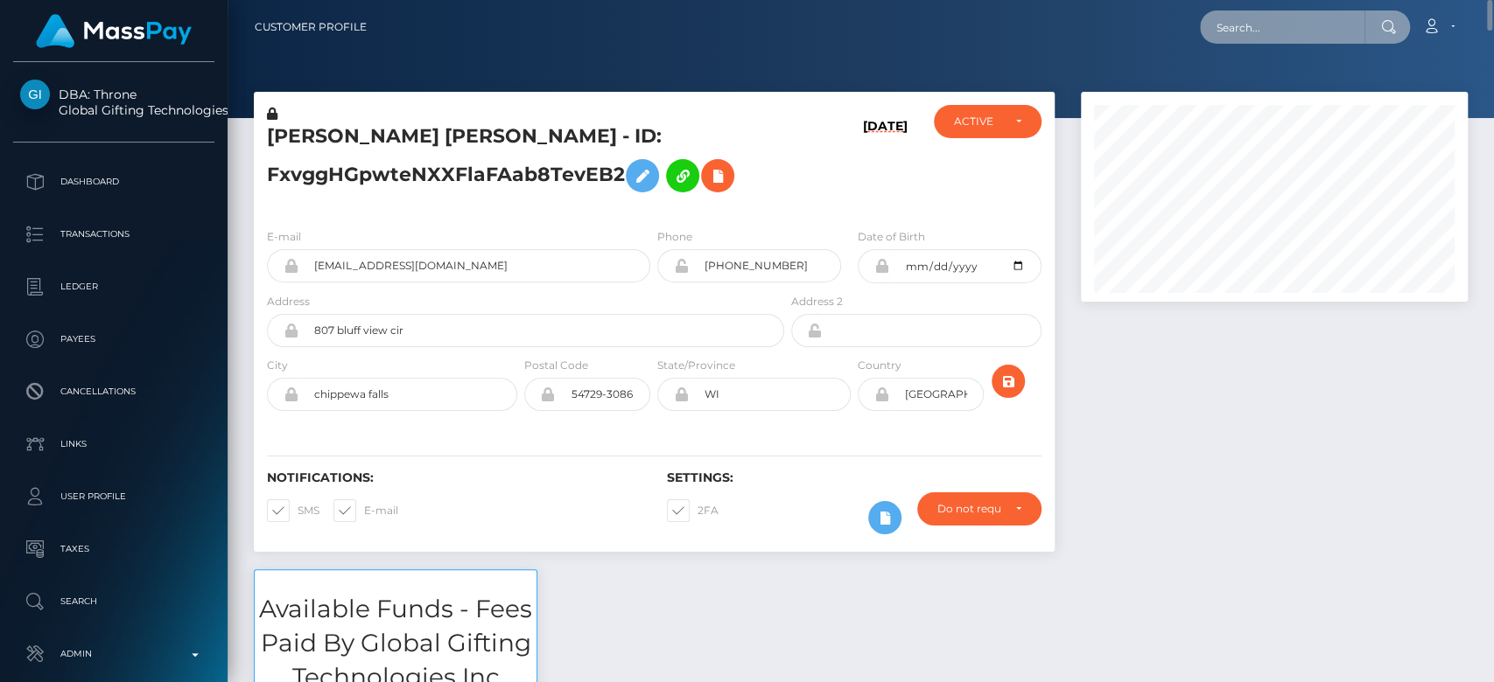
click at [1242, 17] on input "text" at bounding box center [1282, 26] width 164 height 33
paste input "lovely2468@proton.me"
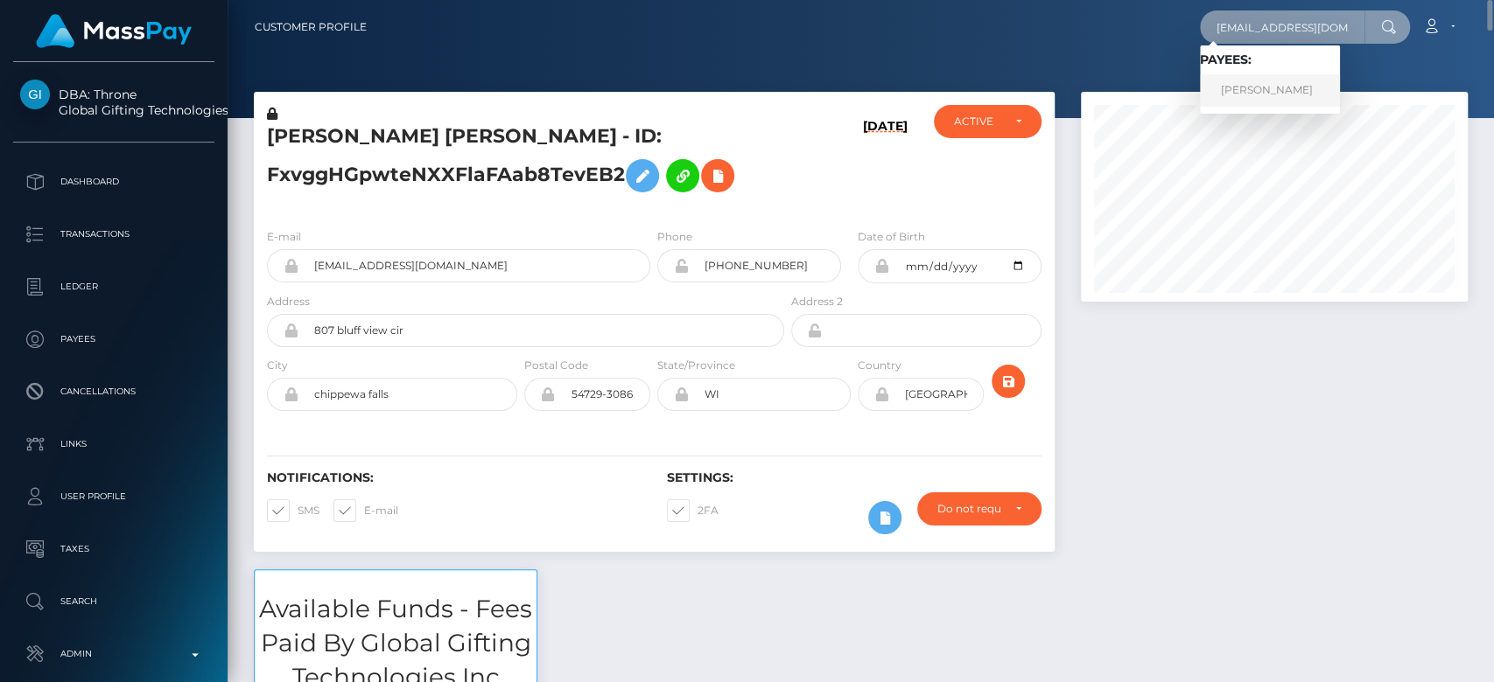
type input "lovely2468@proton.me"
click at [1254, 81] on link "Lisa Quattrone" at bounding box center [1270, 90] width 140 height 32
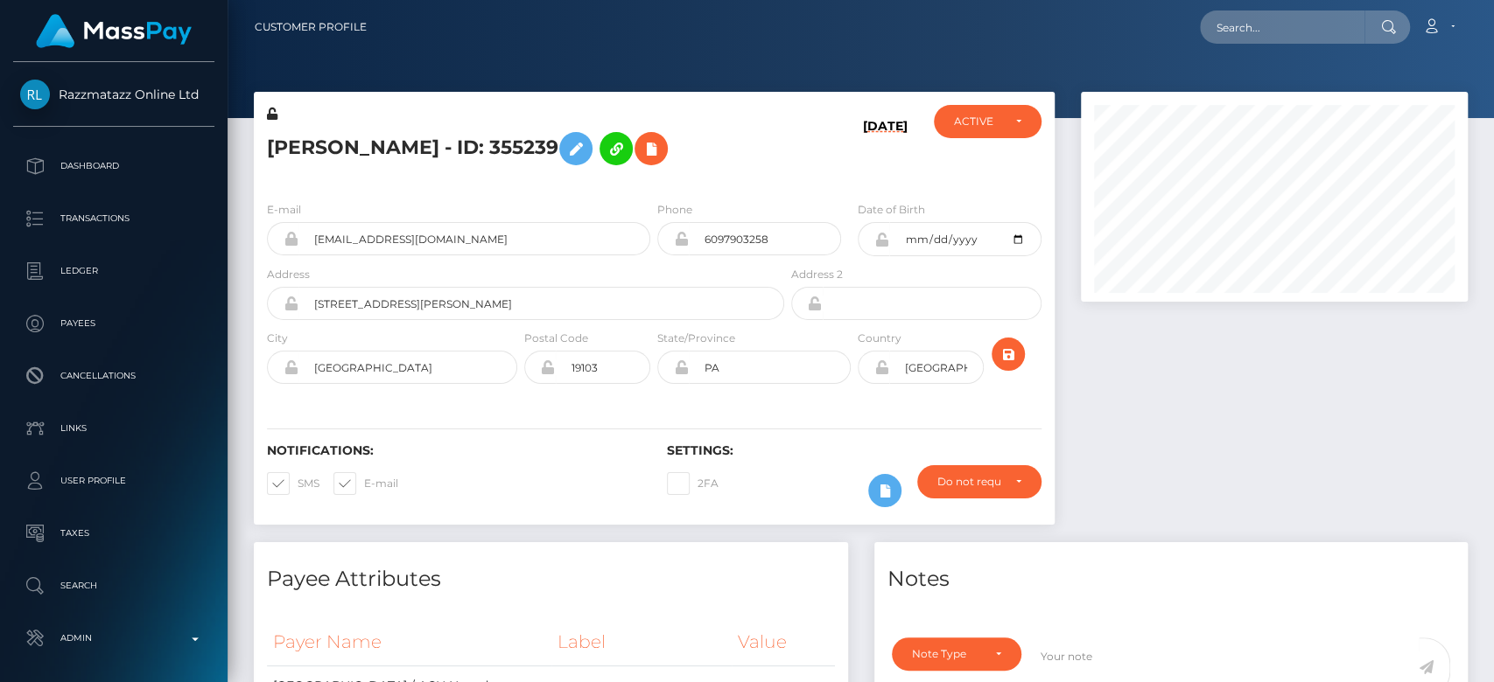
scroll to position [210, 387]
click at [317, 177] on div "Lisa Quattrone - ID: 355239" at bounding box center [521, 146] width 534 height 82
click at [1172, 381] on div at bounding box center [1273, 317] width 413 height 451
click at [348, 529] on div "Lisa Quattrone - ID: 355239 09/03/25 ACTIVE CLOSED" at bounding box center [654, 317] width 827 height 451
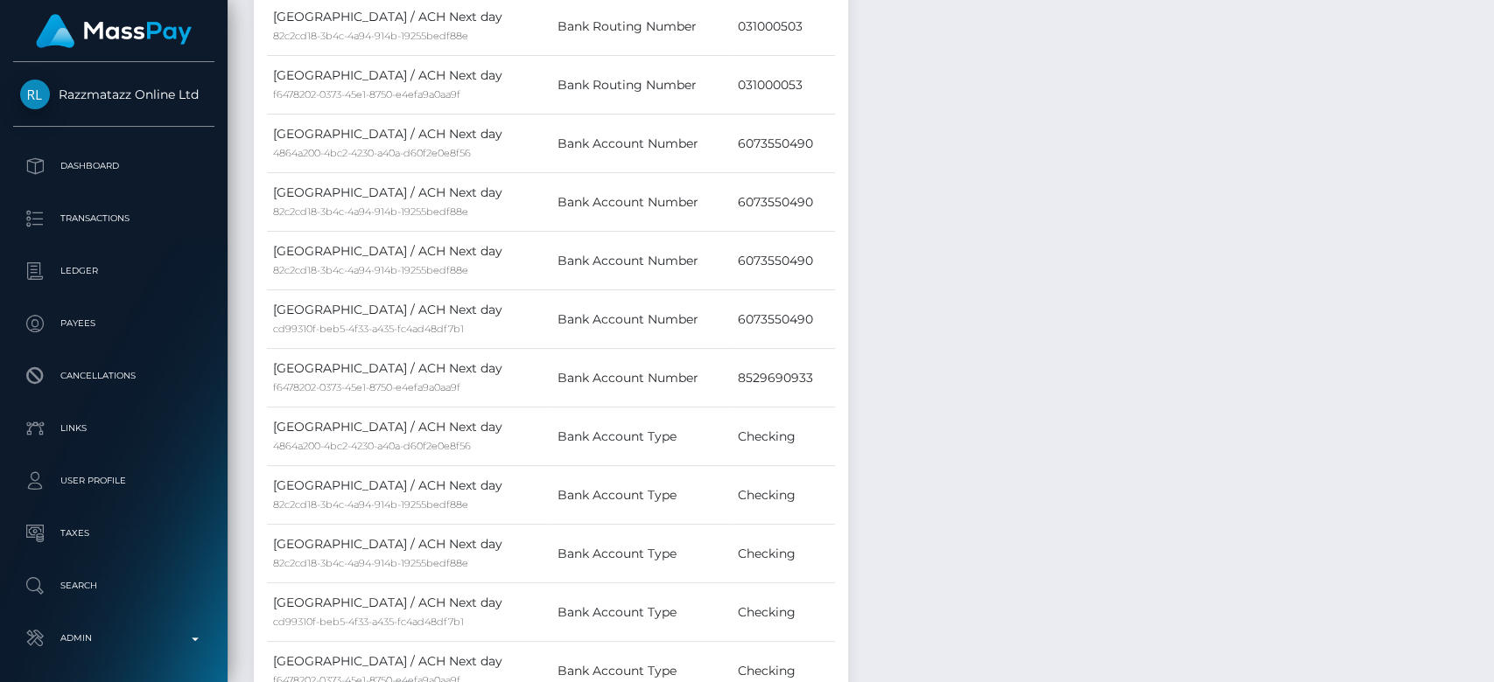
scroll to position [0, 0]
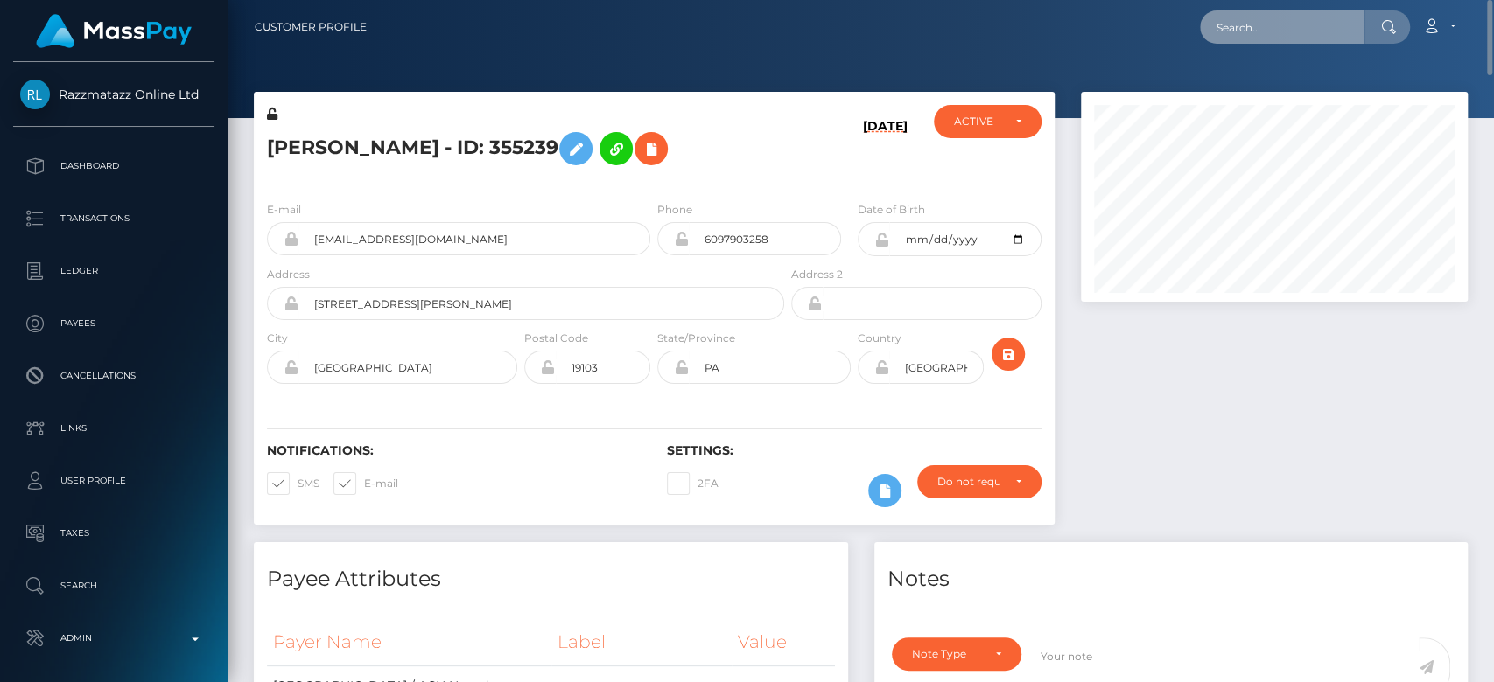
click at [1259, 33] on input "text" at bounding box center [1282, 26] width 164 height 33
paste input "[EMAIL_ADDRESS][DOMAIN_NAME]"
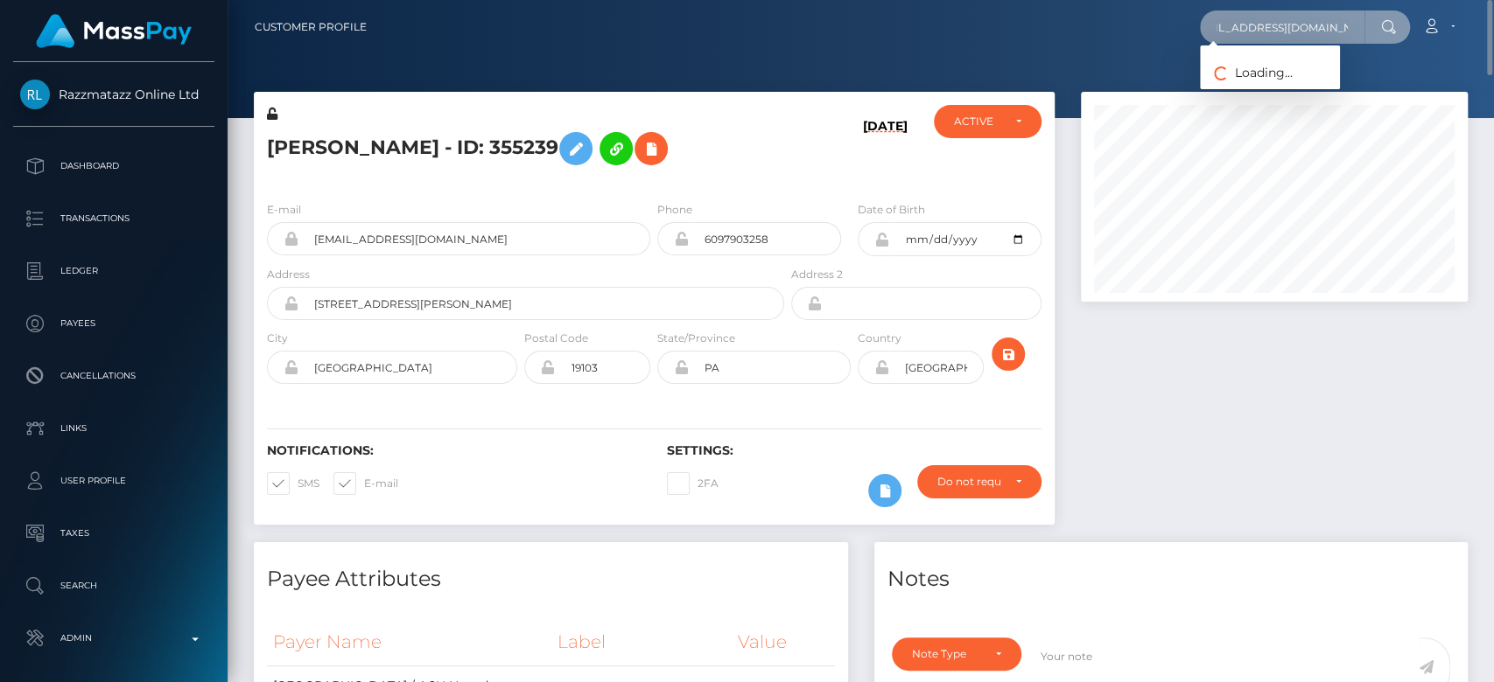
type input "alphabigdaddy69@gmail.com"
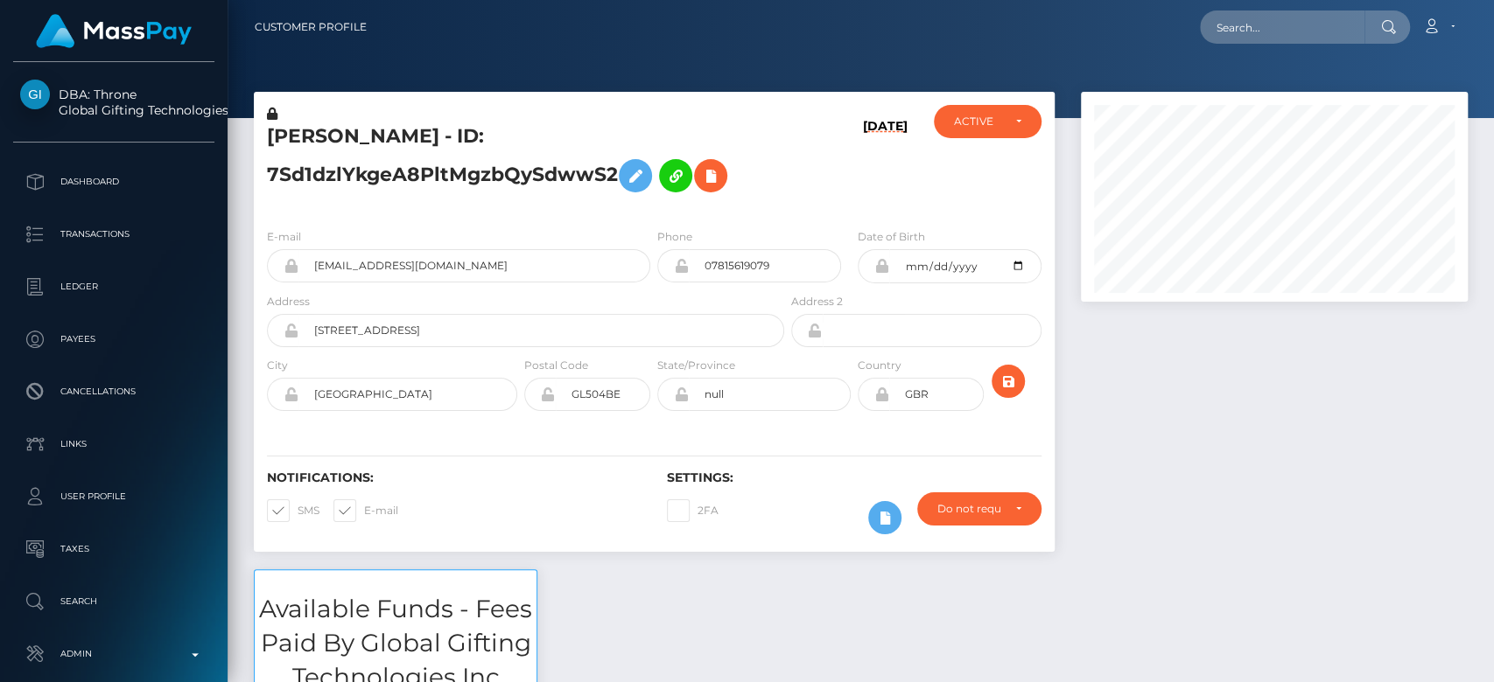
scroll to position [210, 387]
click at [1126, 468] on div at bounding box center [1273, 331] width 413 height 478
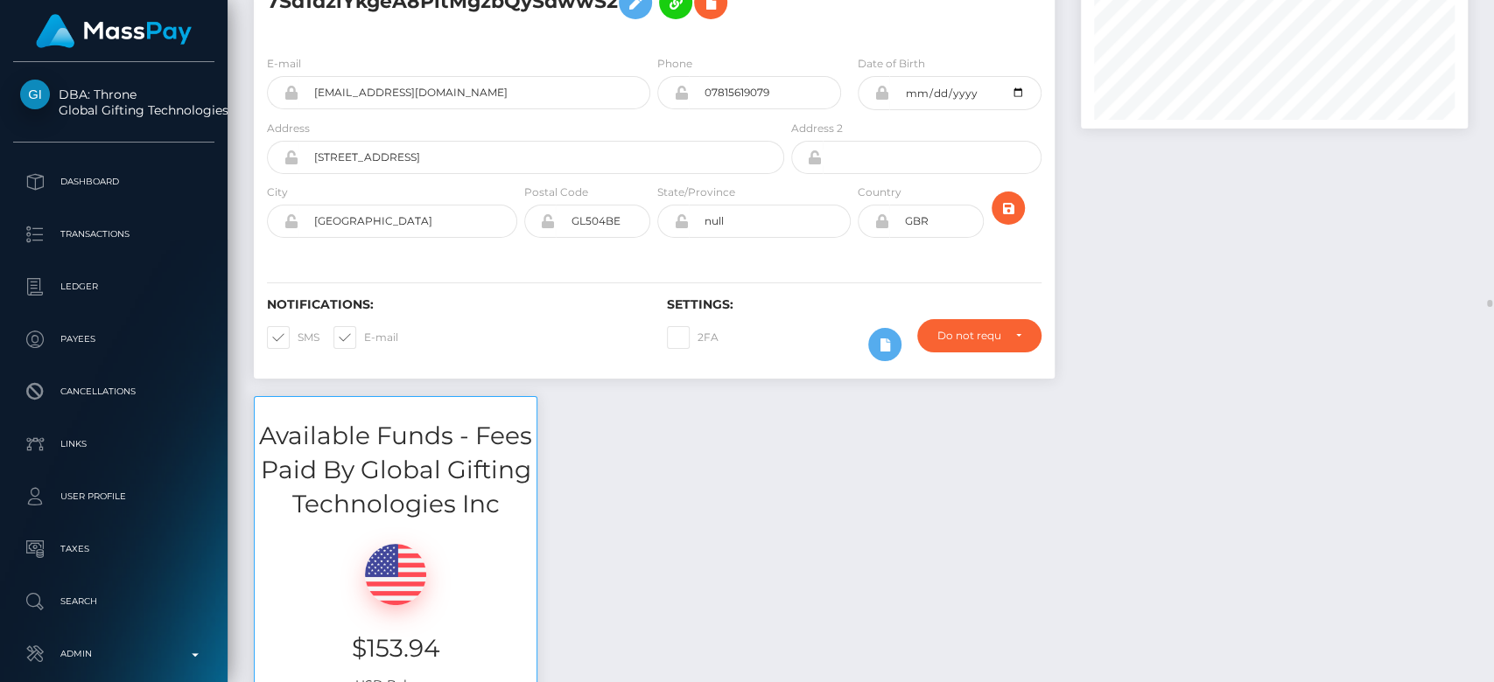
scroll to position [0, 0]
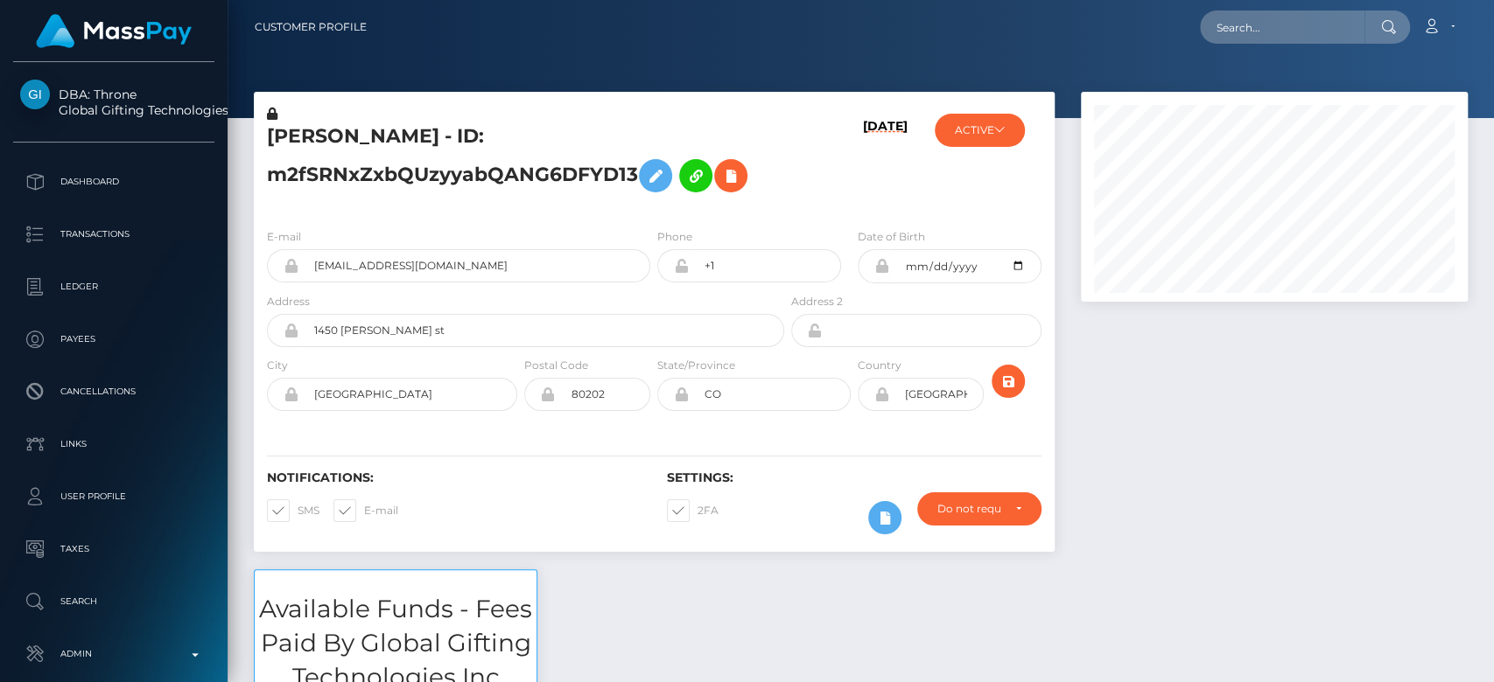
scroll to position [210, 387]
click at [1302, 468] on div at bounding box center [1273, 331] width 413 height 478
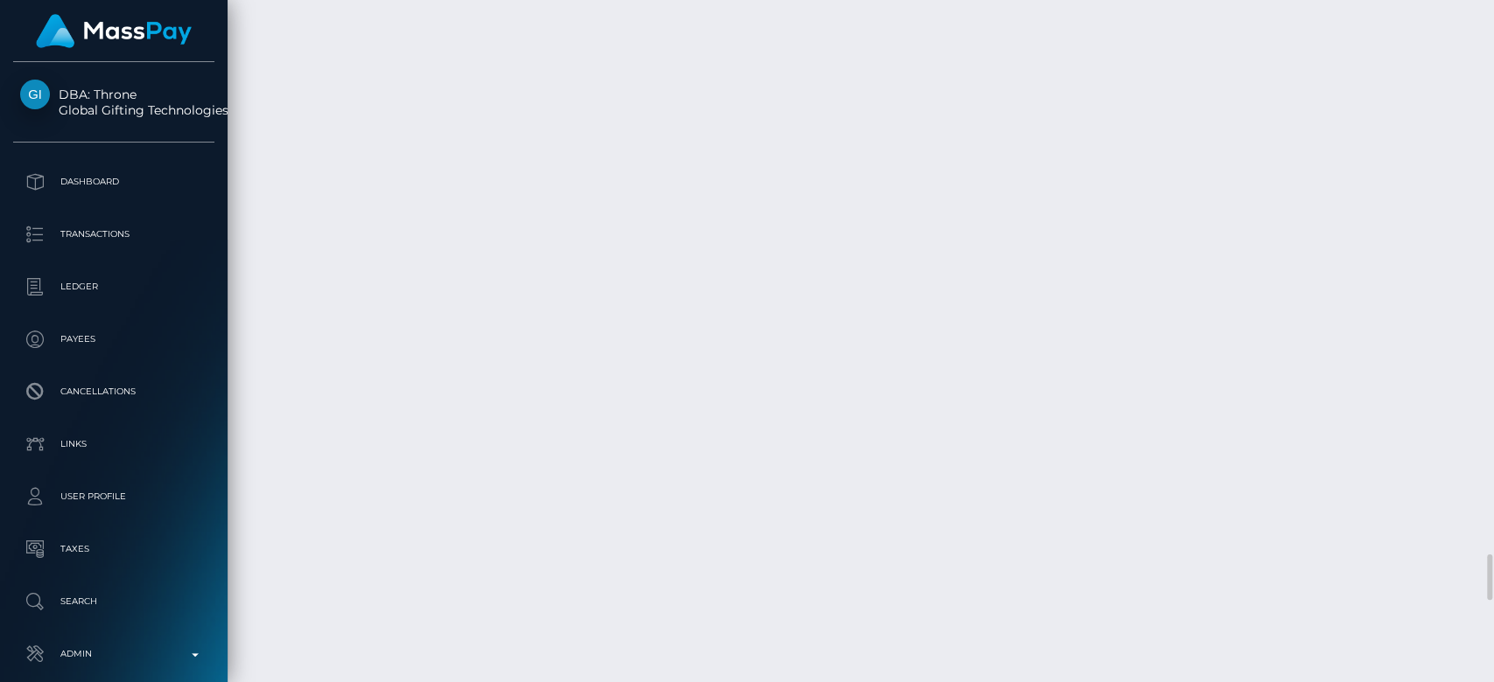
scroll to position [210, 387]
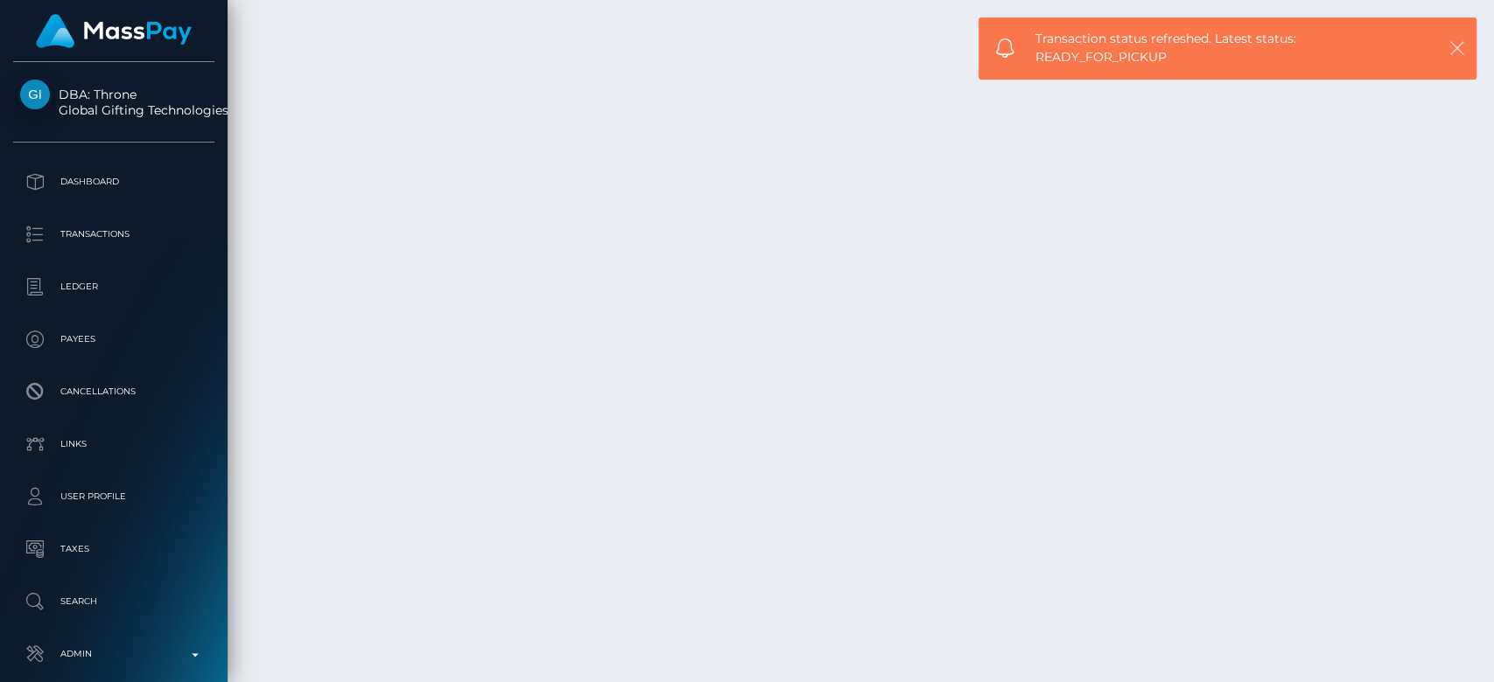
click at [1449, 50] on icon "button" at bounding box center [1456, 47] width 17 height 17
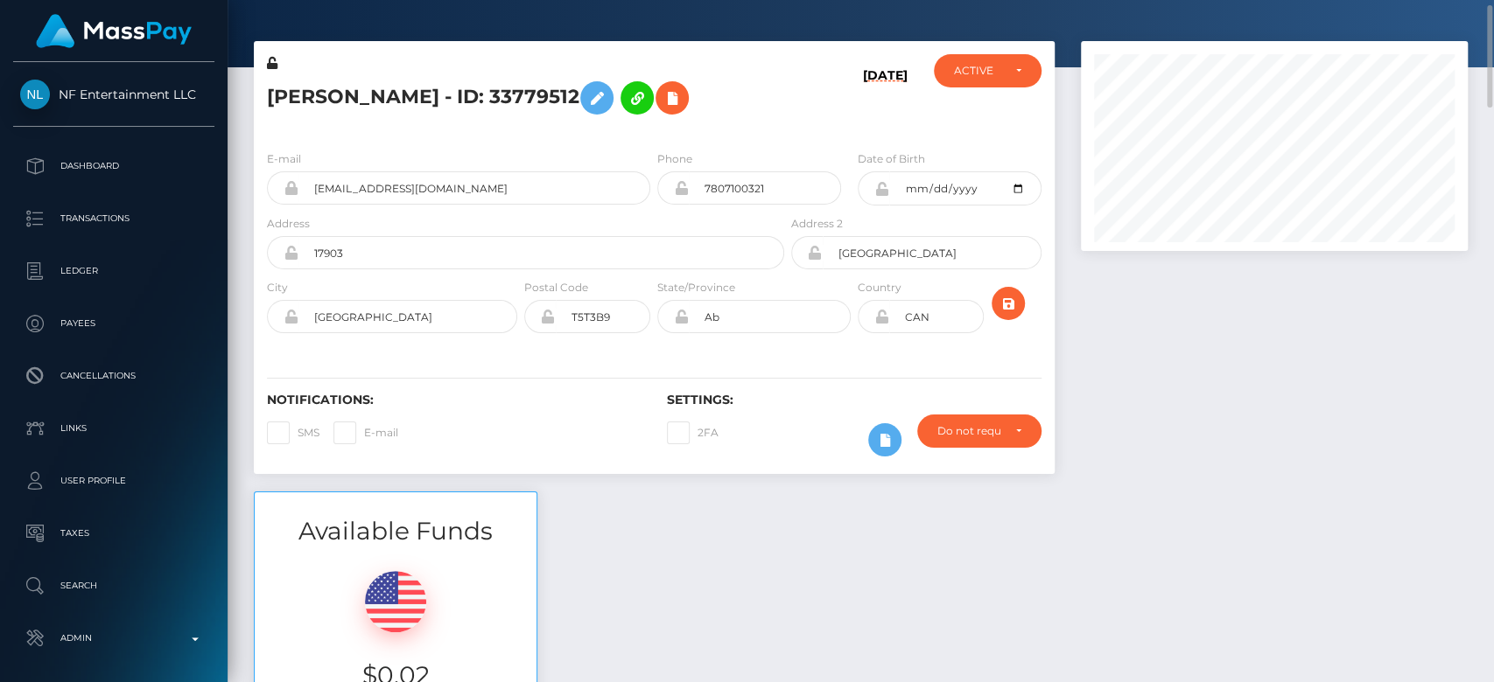
scroll to position [52, 0]
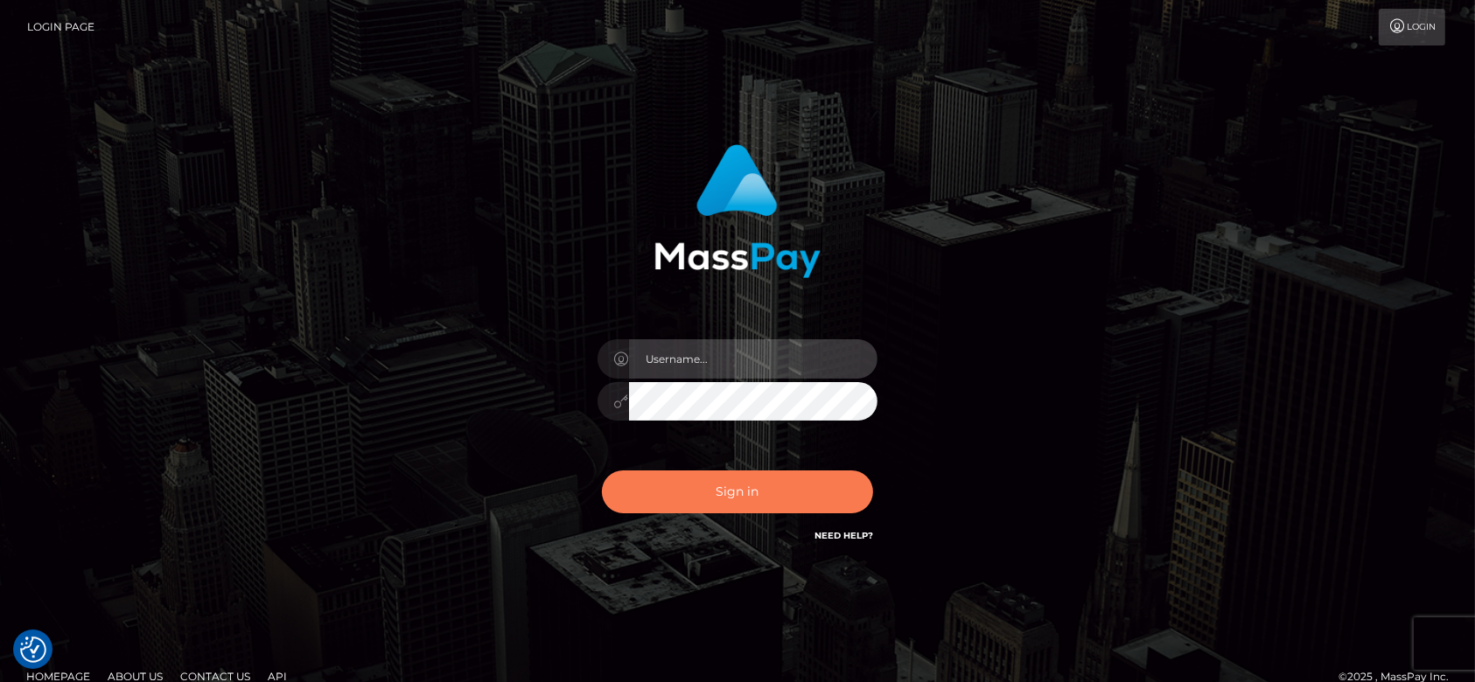
type input "[DOMAIN_NAME]"
click at [753, 491] on button "Sign in" at bounding box center [737, 492] width 271 height 43
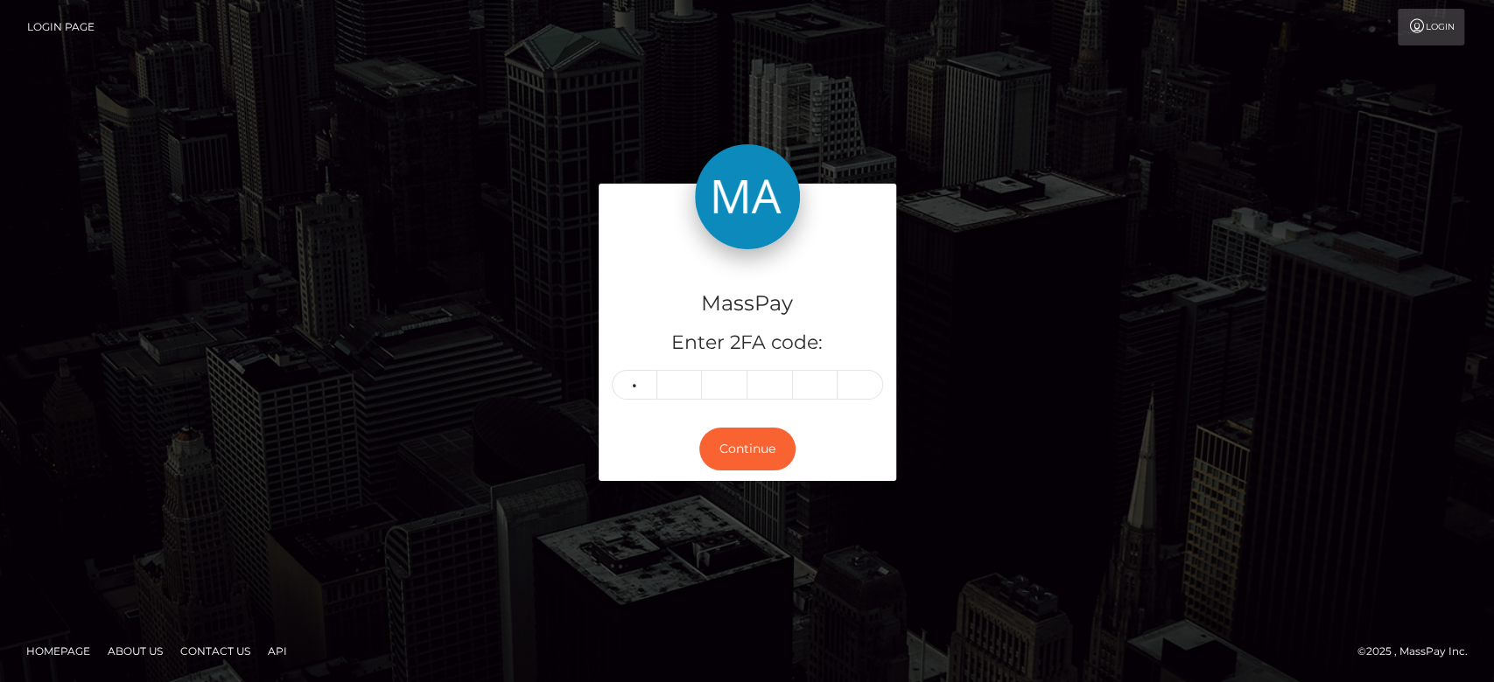
type input "5"
type input "3"
type input "2"
type input "6"
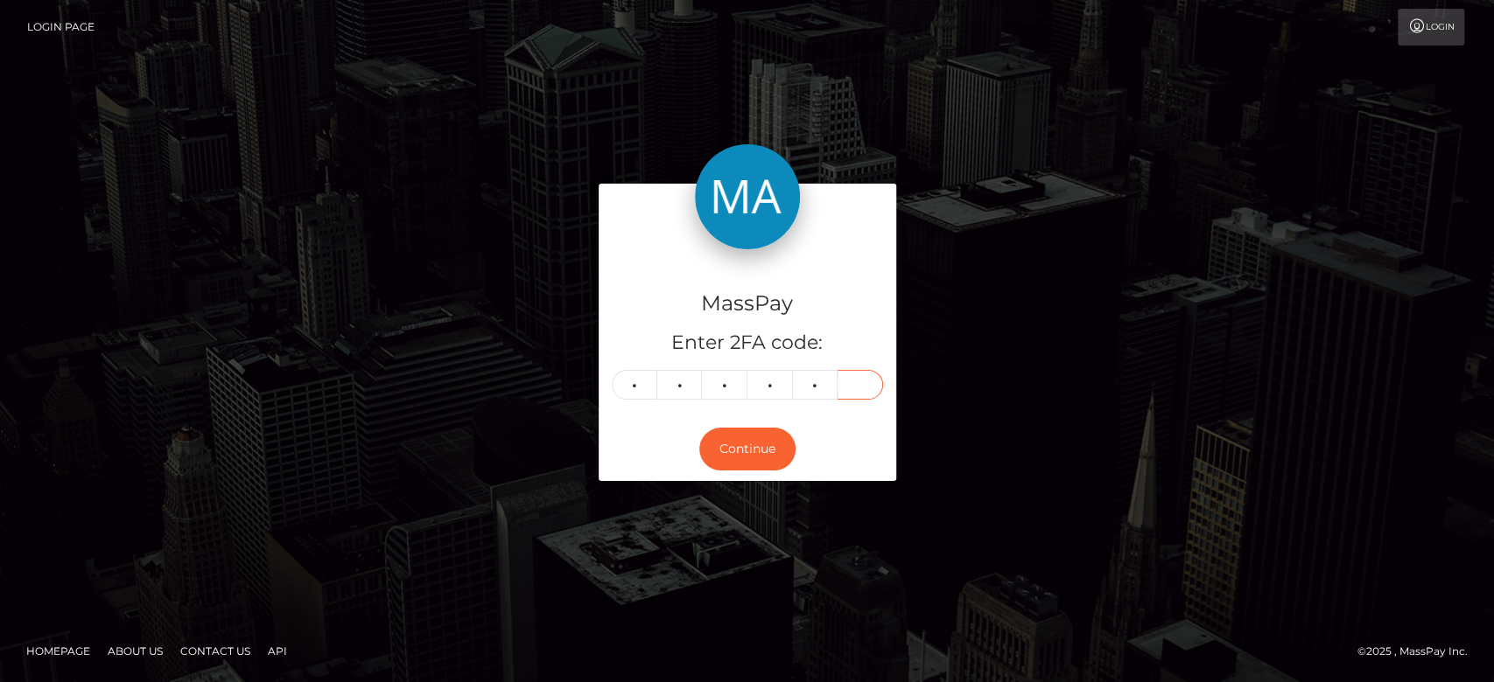
type input "0"
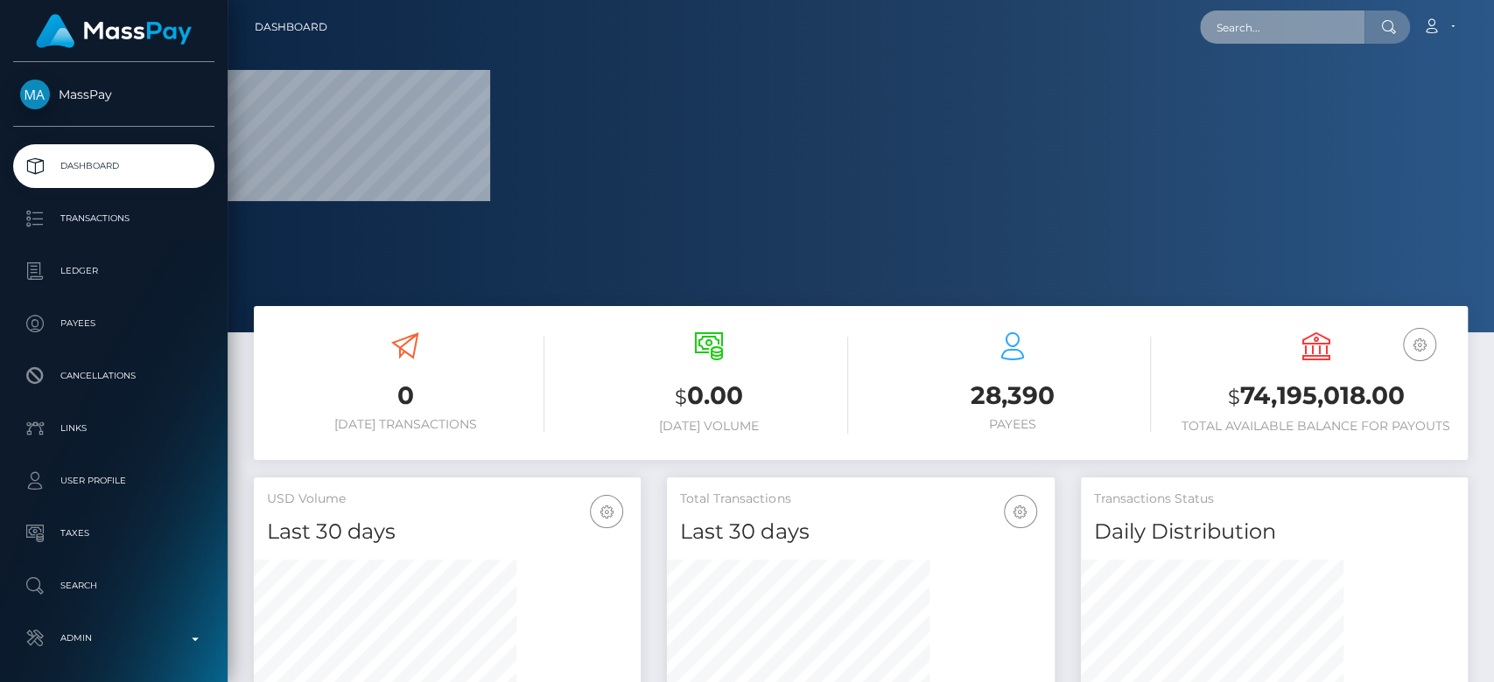
click at [1270, 26] on input "text" at bounding box center [1282, 26] width 164 height 33
paste input "[EMAIL_ADDRESS][DOMAIN_NAME]"
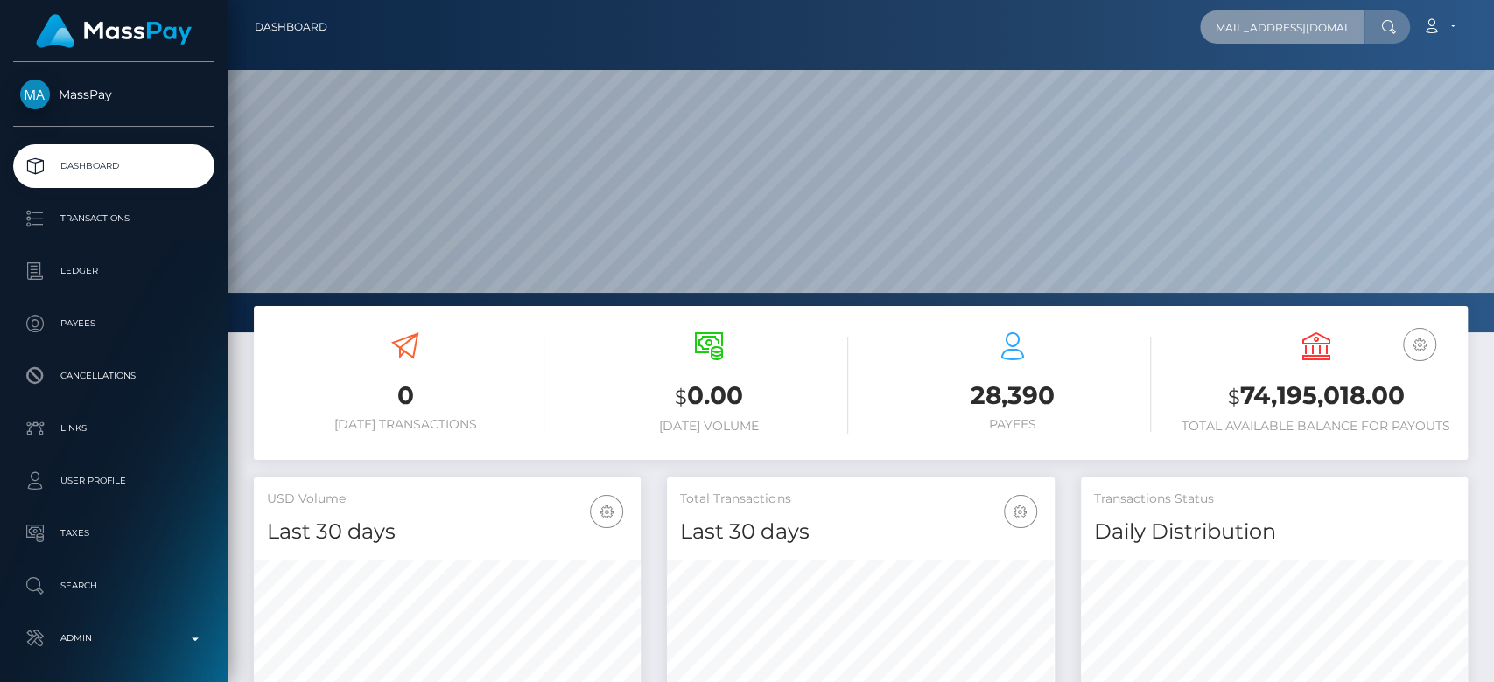
scroll to position [309, 387]
type input "[EMAIL_ADDRESS][DOMAIN_NAME]"
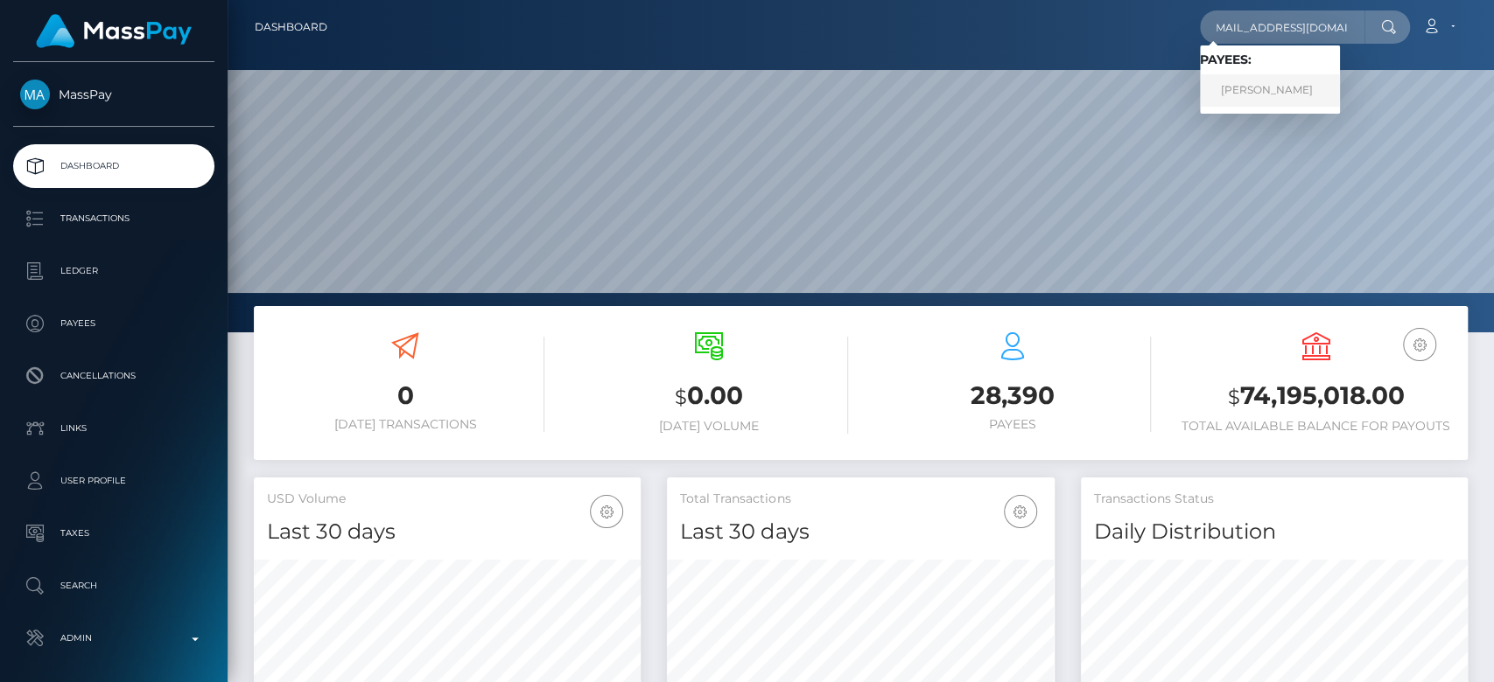
scroll to position [0, 0]
click at [1264, 85] on link "ASHLEY KELLY" at bounding box center [1270, 90] width 140 height 32
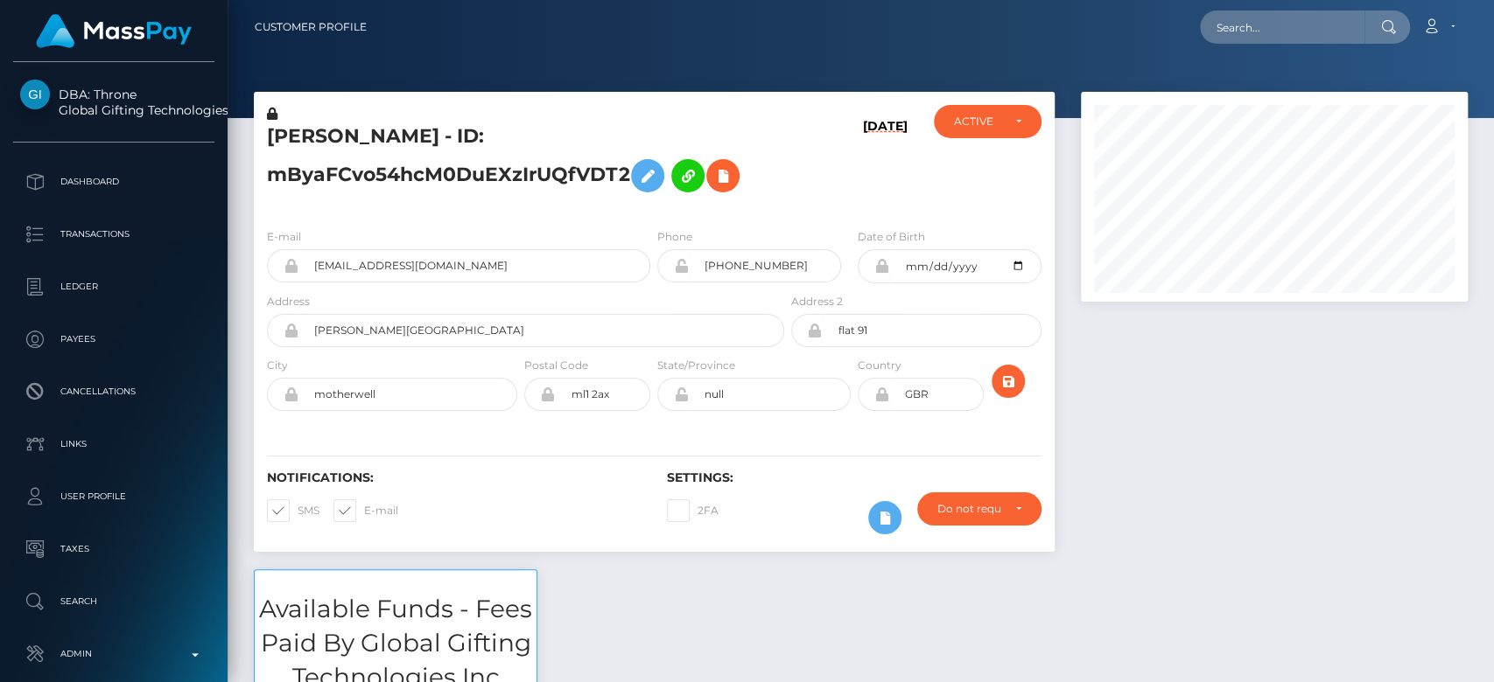
click at [1125, 405] on div at bounding box center [1273, 331] width 413 height 478
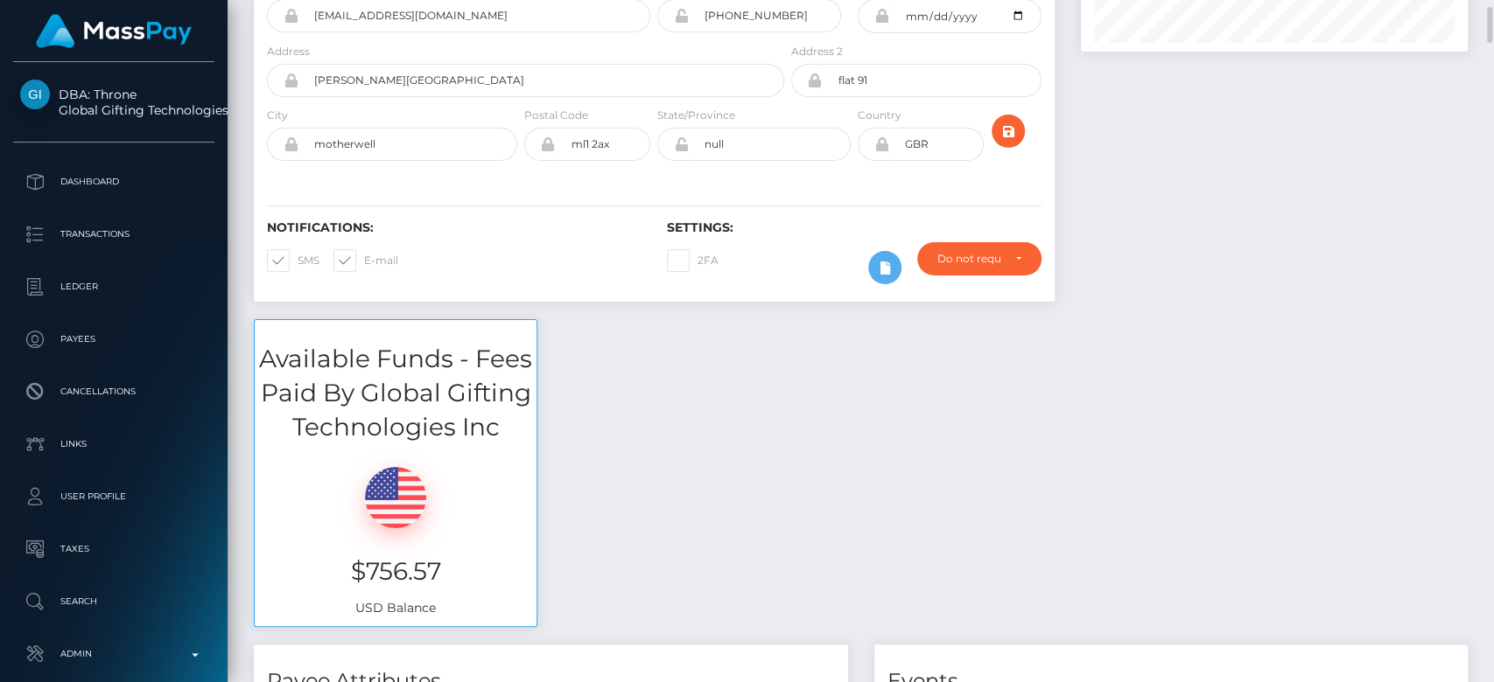
scroll to position [252, 0]
click at [1125, 405] on div "Available Funds - Fees Paid By Global Gifting Technologies Inc $756.57 USD Bala…" at bounding box center [861, 480] width 1240 height 325
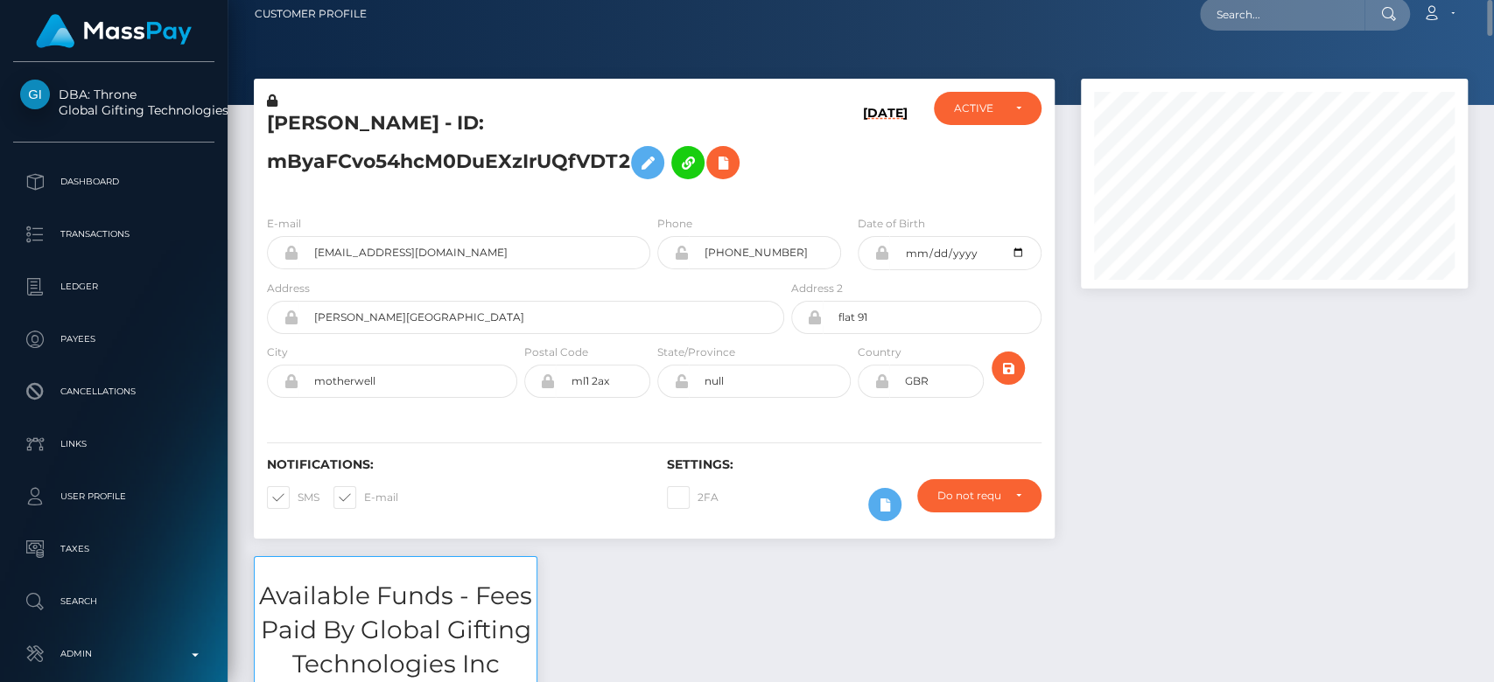
scroll to position [12, 0]
click at [1137, 493] on div at bounding box center [1273, 319] width 413 height 478
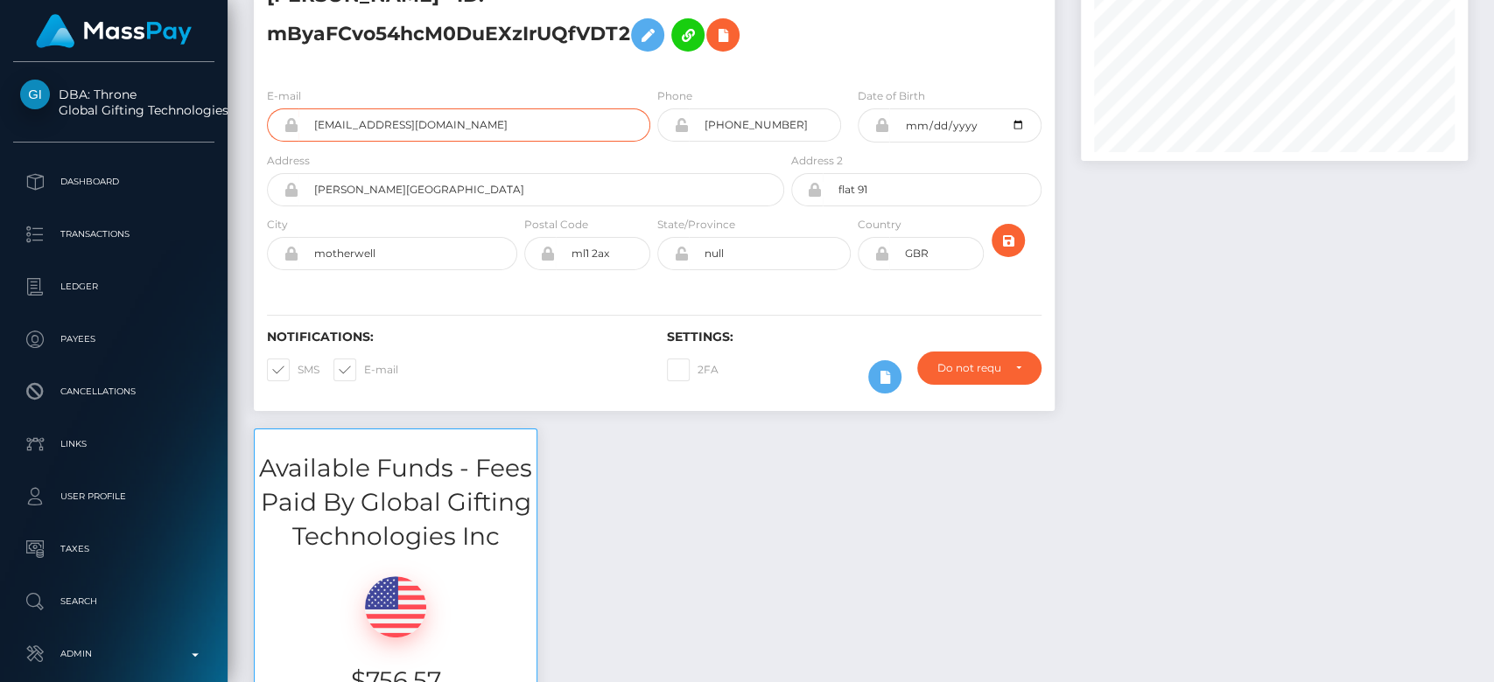
scroll to position [0, 0]
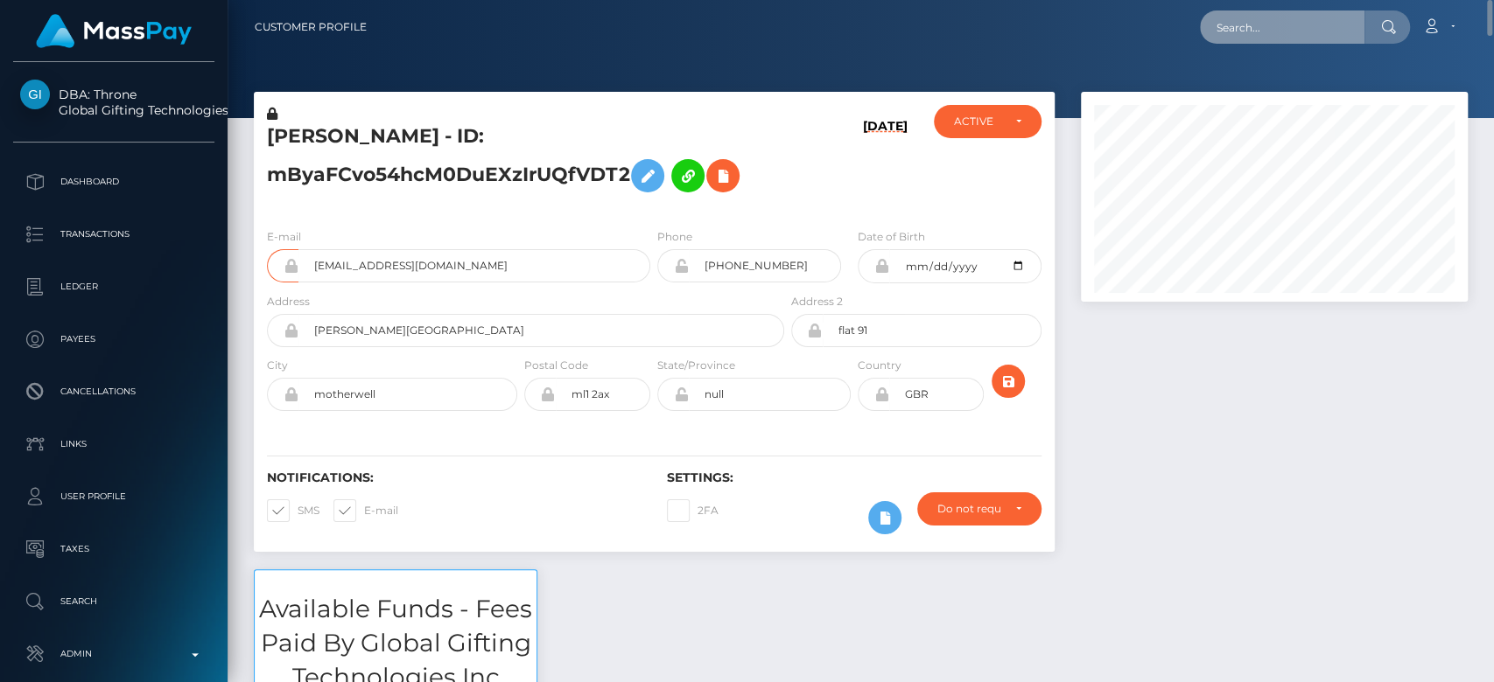
click at [1277, 38] on input "text" at bounding box center [1282, 26] width 164 height 33
paste input "1329356132"
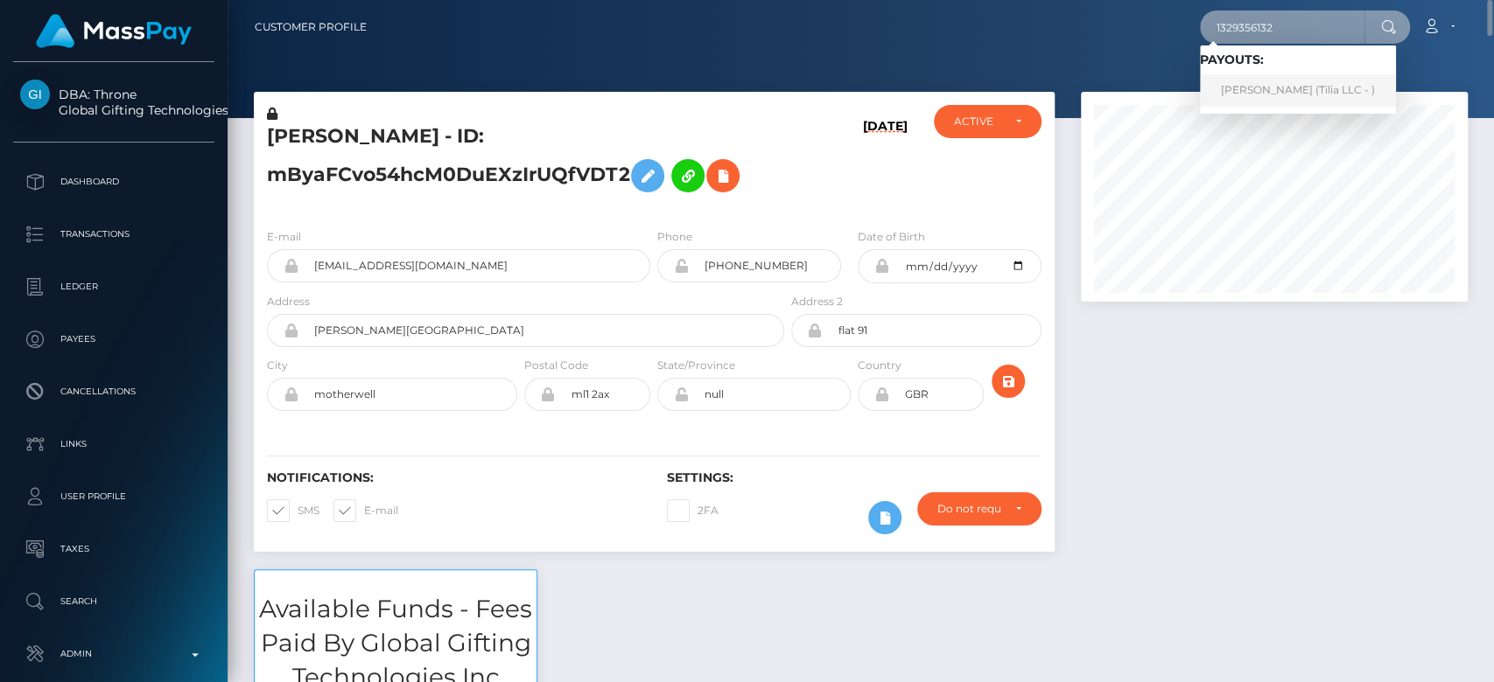
type input "1329356132"
click at [1274, 86] on link "Kai Bernhard Dregler (Tilia LLC - )" at bounding box center [1298, 90] width 196 height 32
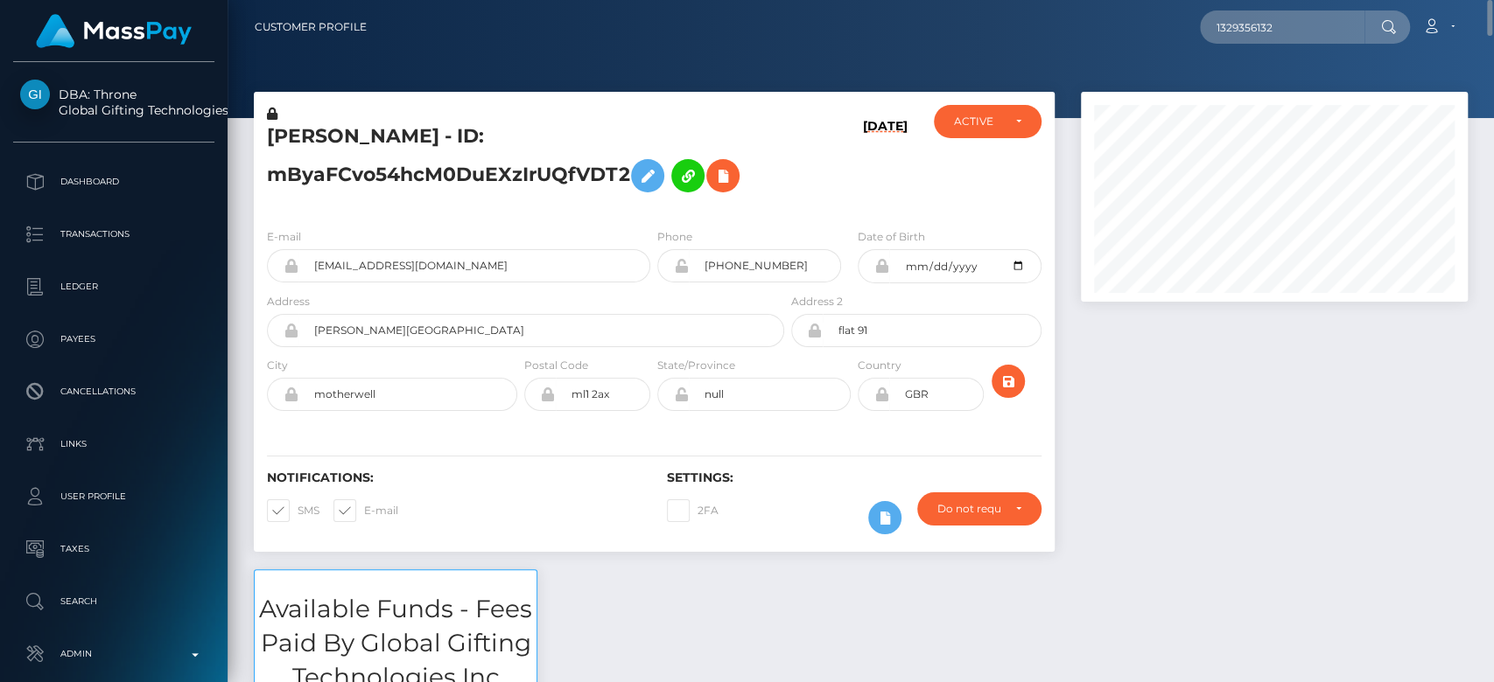
click at [1285, 369] on div at bounding box center [1273, 331] width 413 height 478
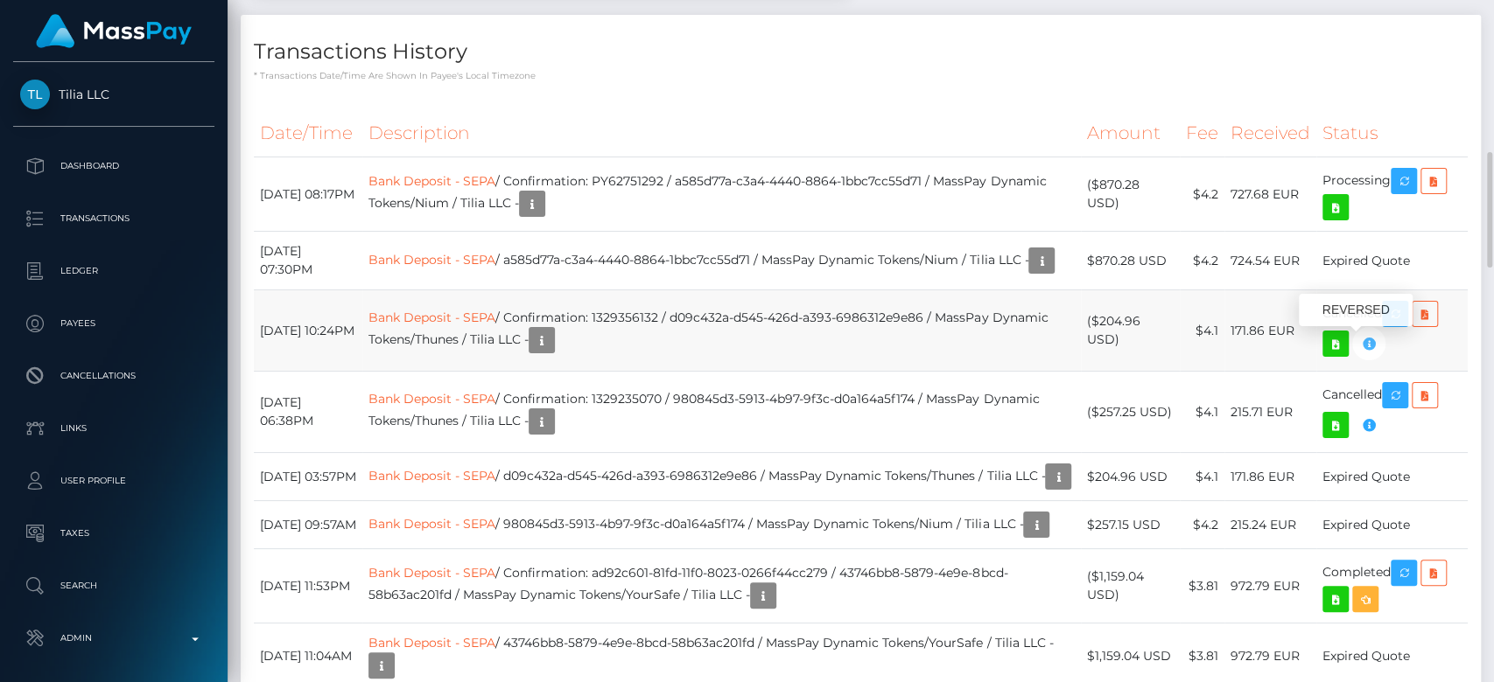
scroll to position [210, 387]
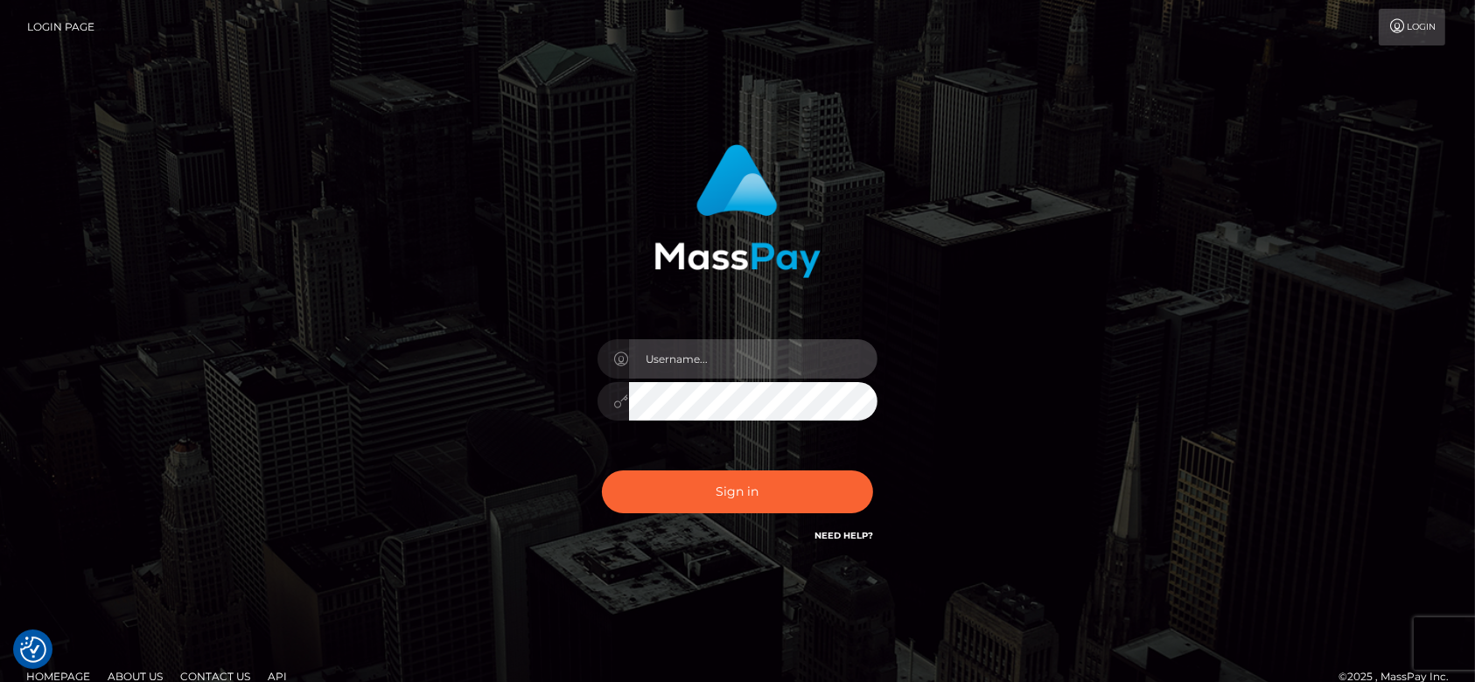
type input "fr.es"
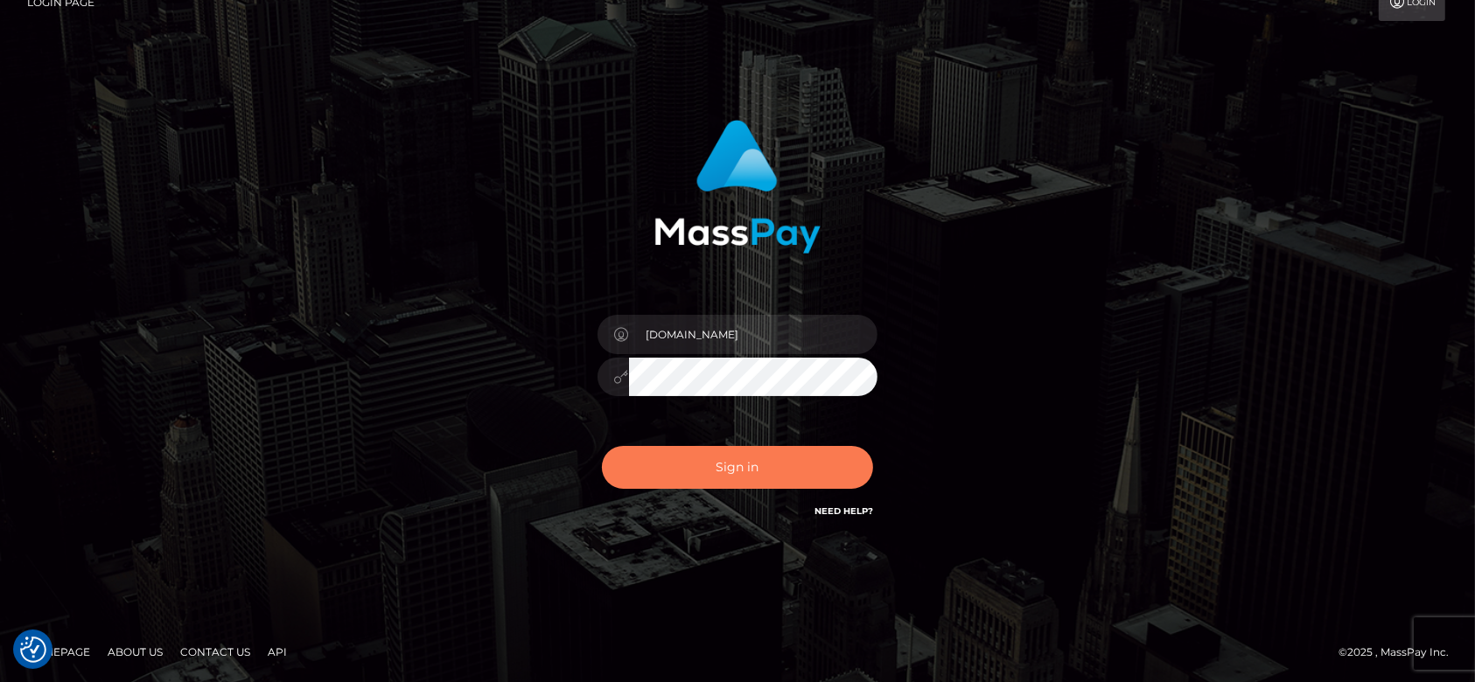
click at [756, 452] on button "Sign in" at bounding box center [737, 467] width 271 height 43
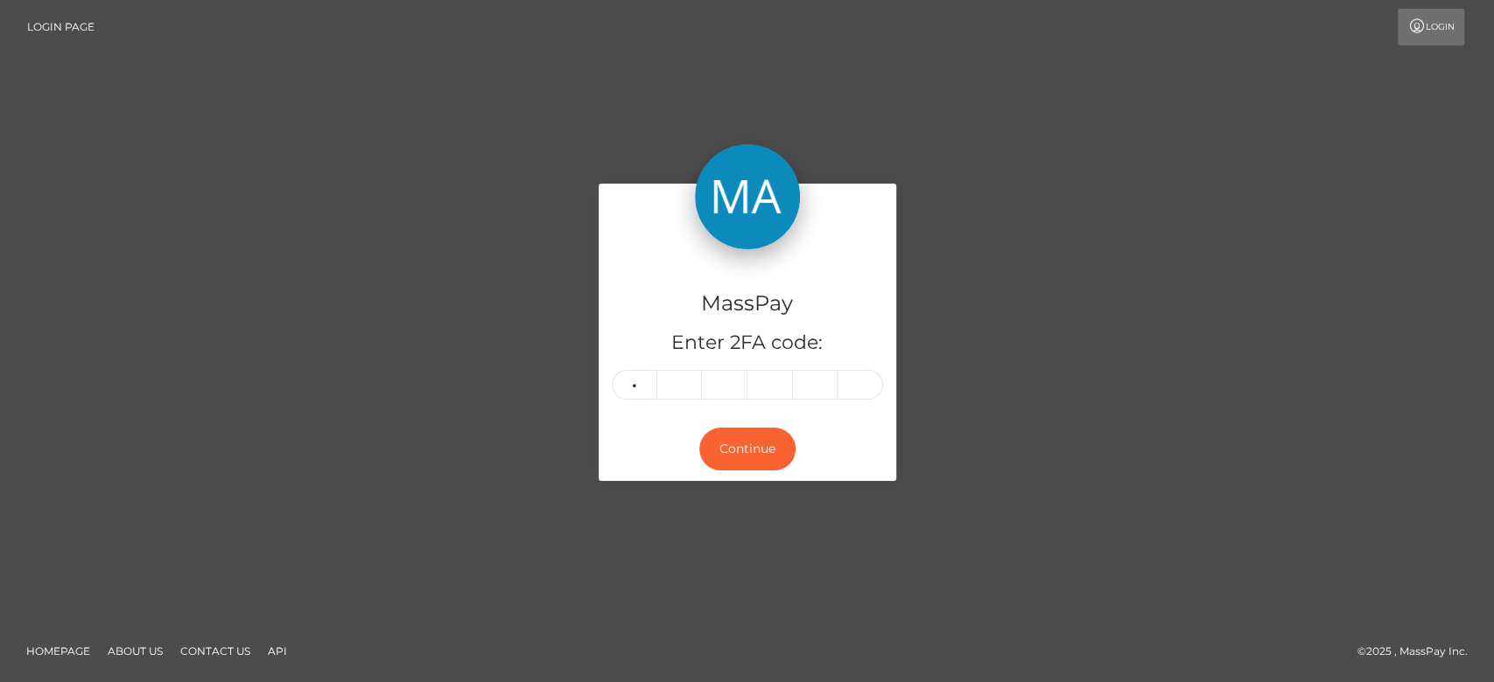
type input "8"
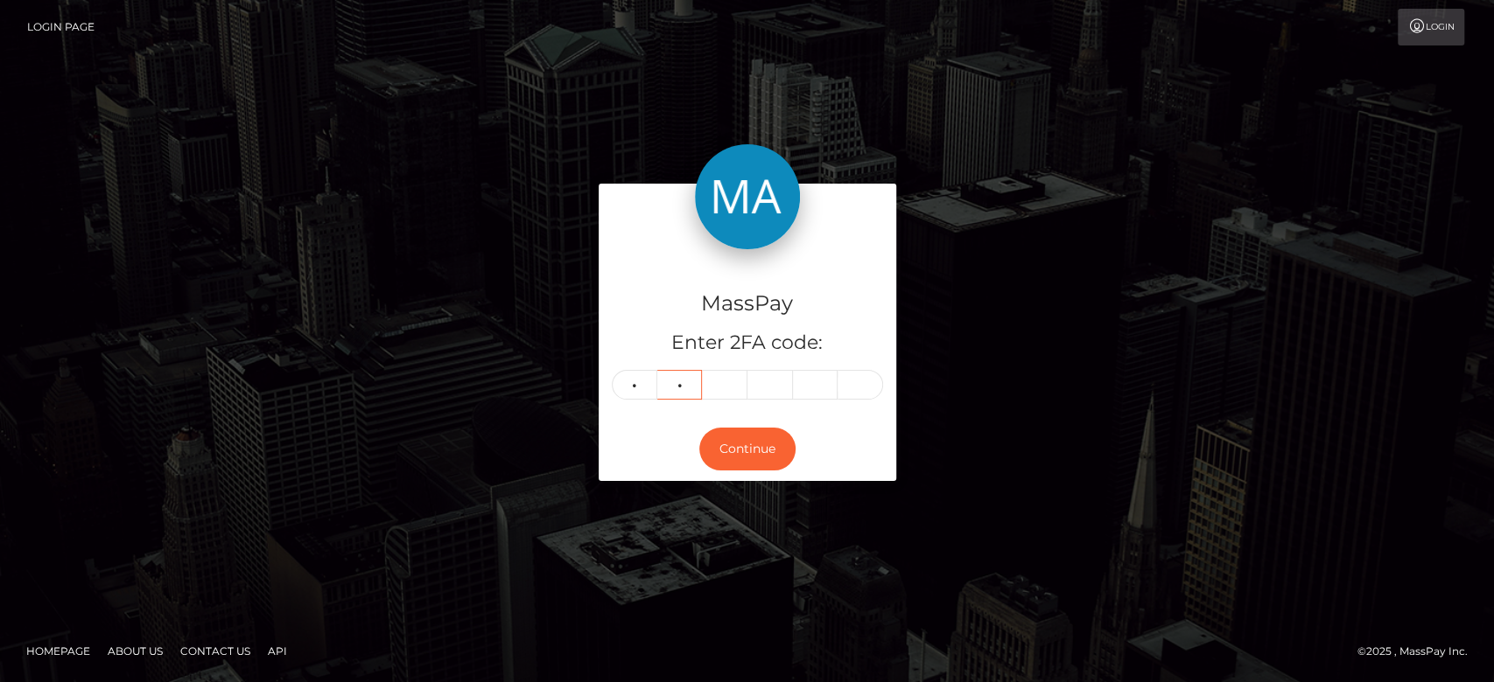
type input "3"
type input "1"
type input "2"
type input "7"
type input "5"
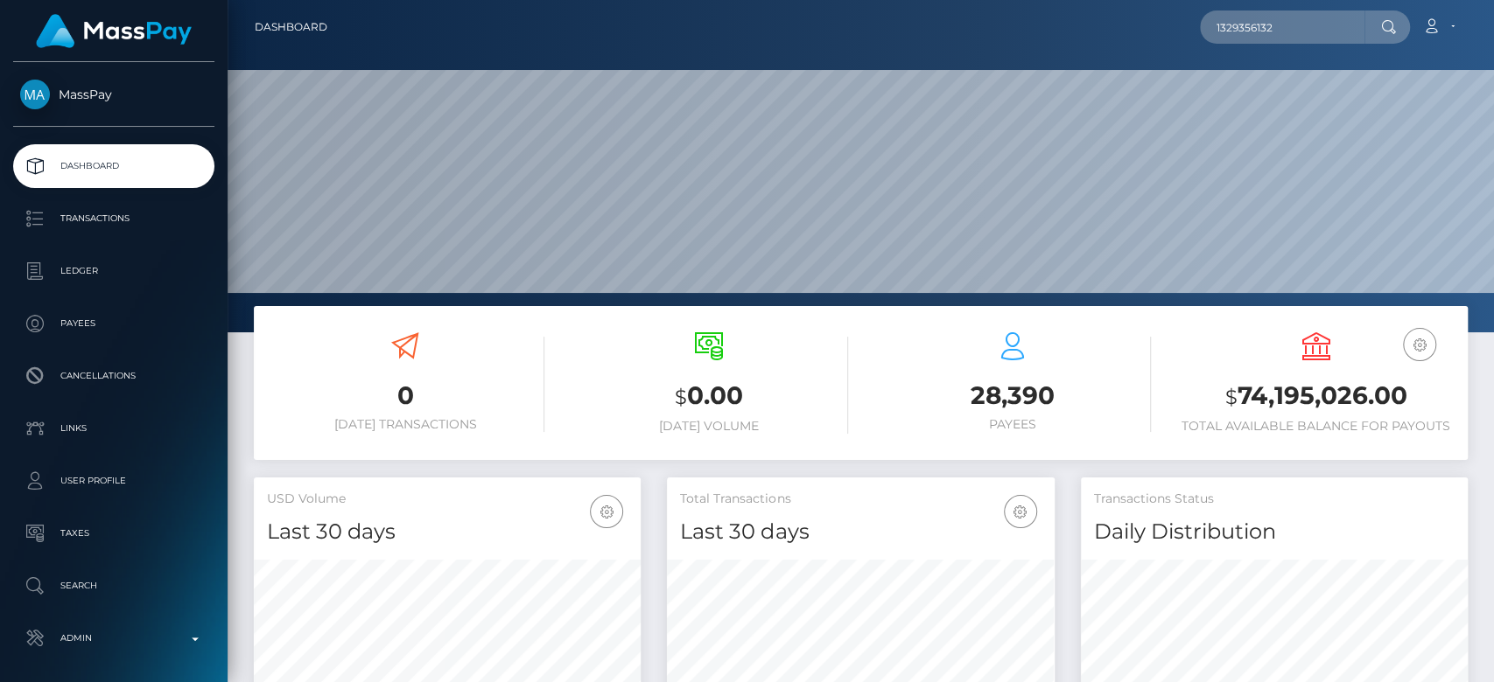
scroll to position [309, 387]
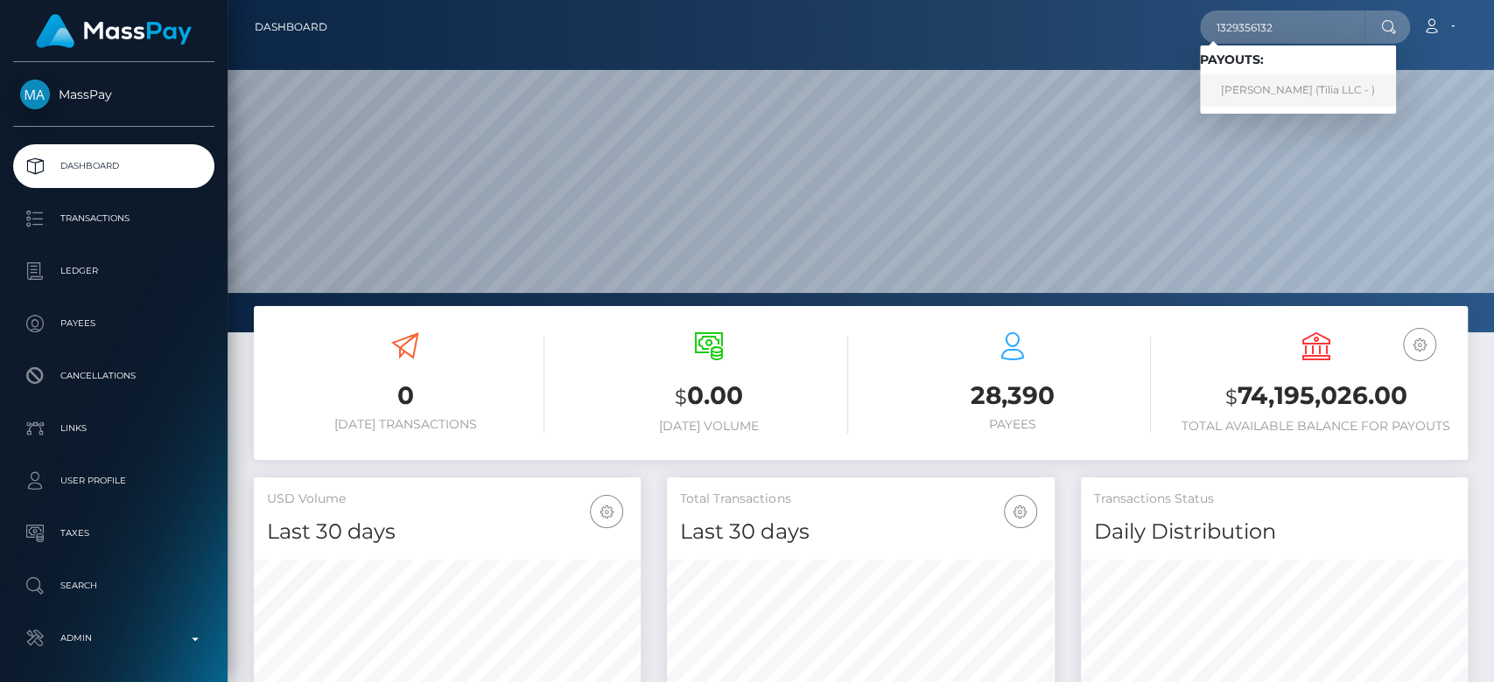
type input "1329356132"
click at [1284, 84] on link "[PERSON_NAME] (Tilia LLC - )" at bounding box center [1298, 90] width 196 height 32
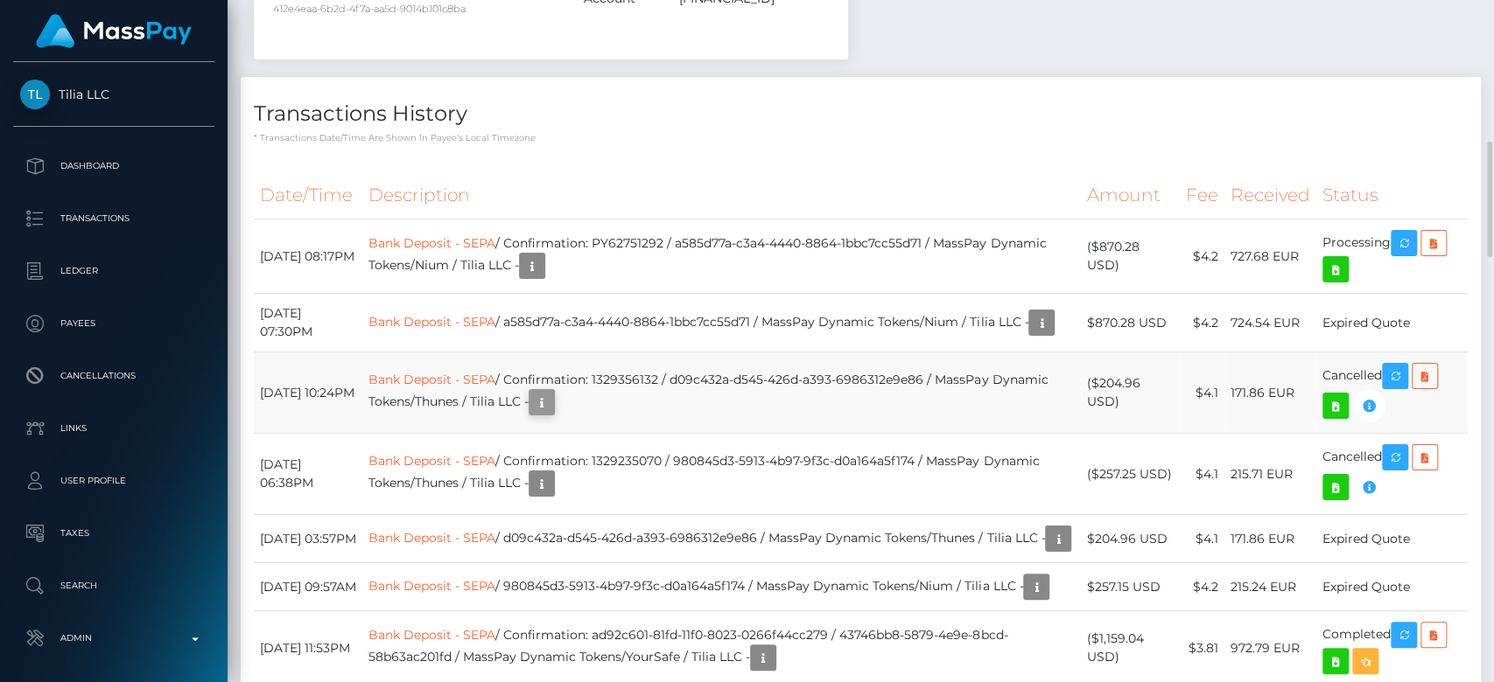
scroll to position [210, 387]
click at [552, 409] on icon "button" at bounding box center [541, 403] width 21 height 22
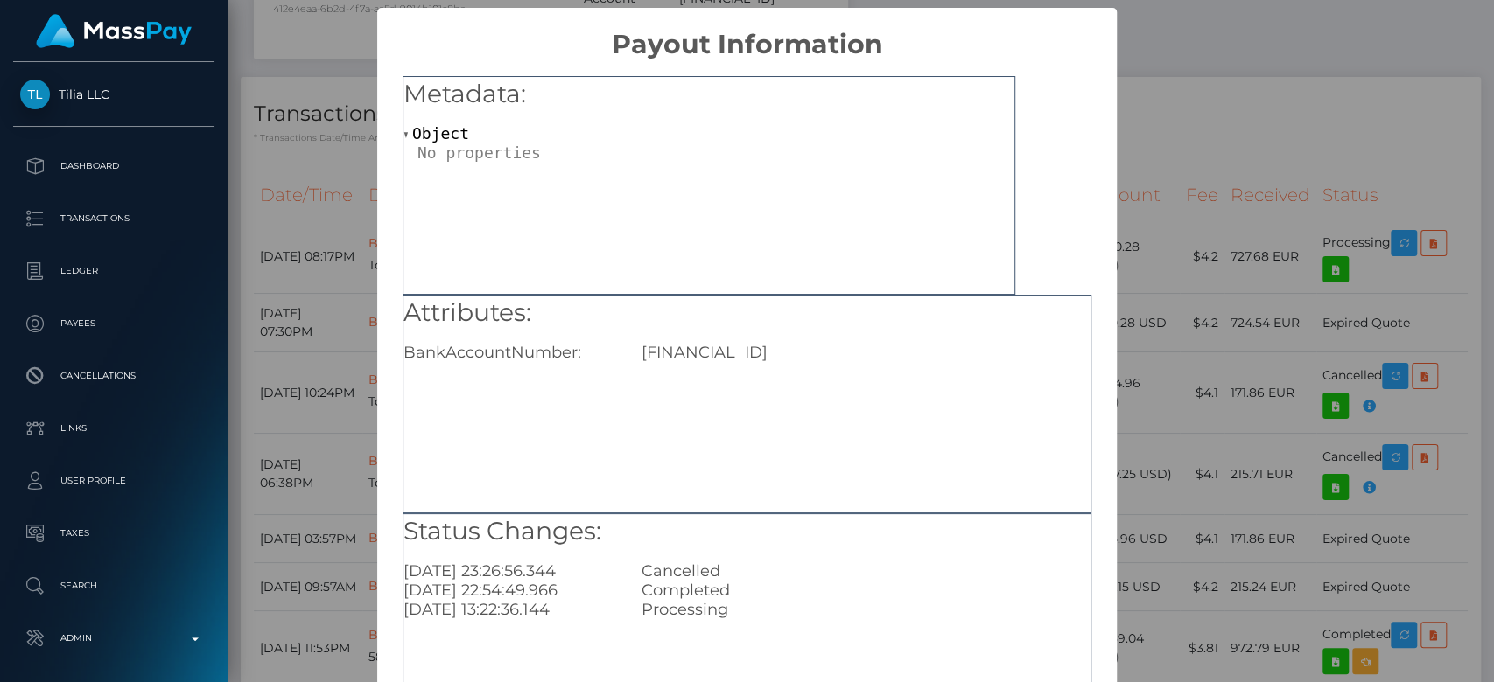
scroll to position [0, 0]
click at [1207, 146] on div "× Payout Information Metadata: Object Attributes: BankAccountNumber: DE56700170…" at bounding box center [747, 341] width 1494 height 682
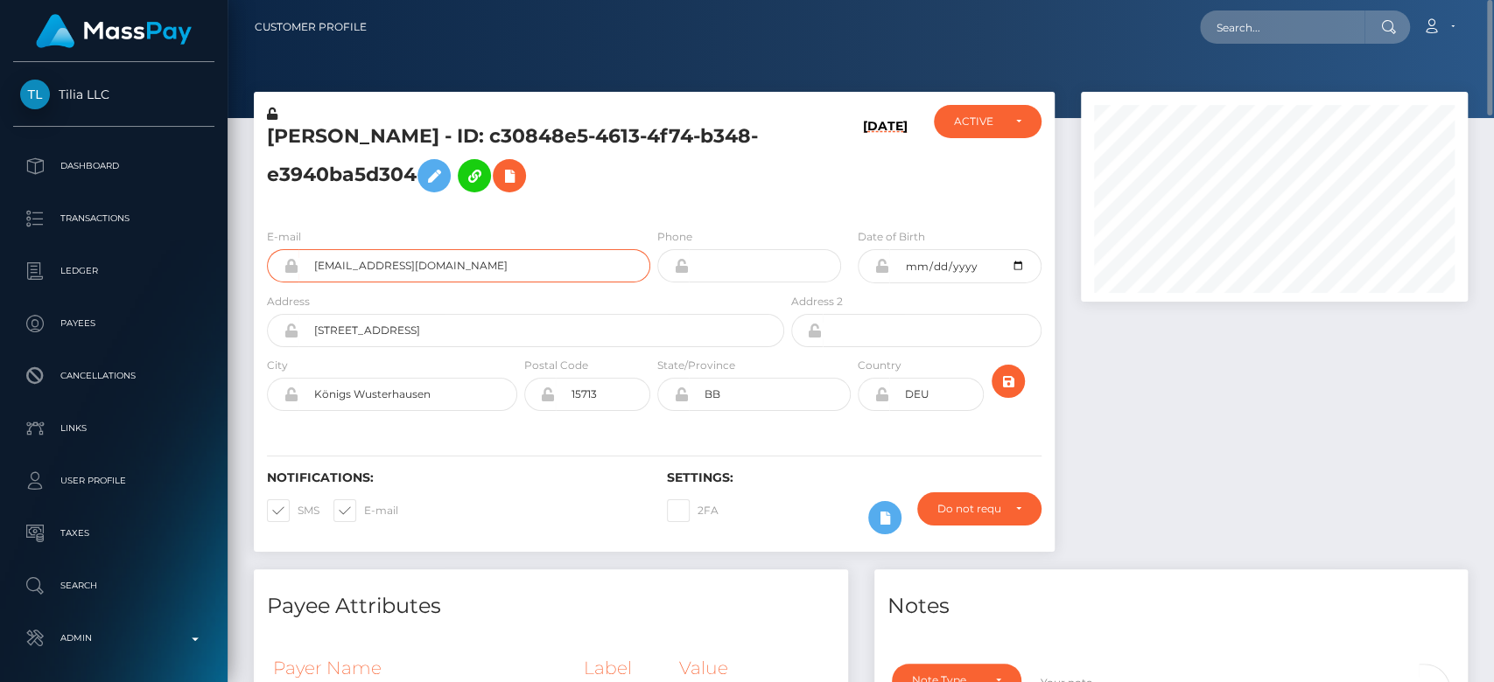
drag, startPoint x: 462, startPoint y: 268, endPoint x: 289, endPoint y: 296, distance: 175.5
click at [289, 296] on form "E-mail kai.dregler@gmail.com Phone BB" at bounding box center [654, 323] width 774 height 192
click at [1281, 19] on input "text" at bounding box center [1282, 26] width 164 height 33
paste input "papathanasioumitsos312@gmail.com"
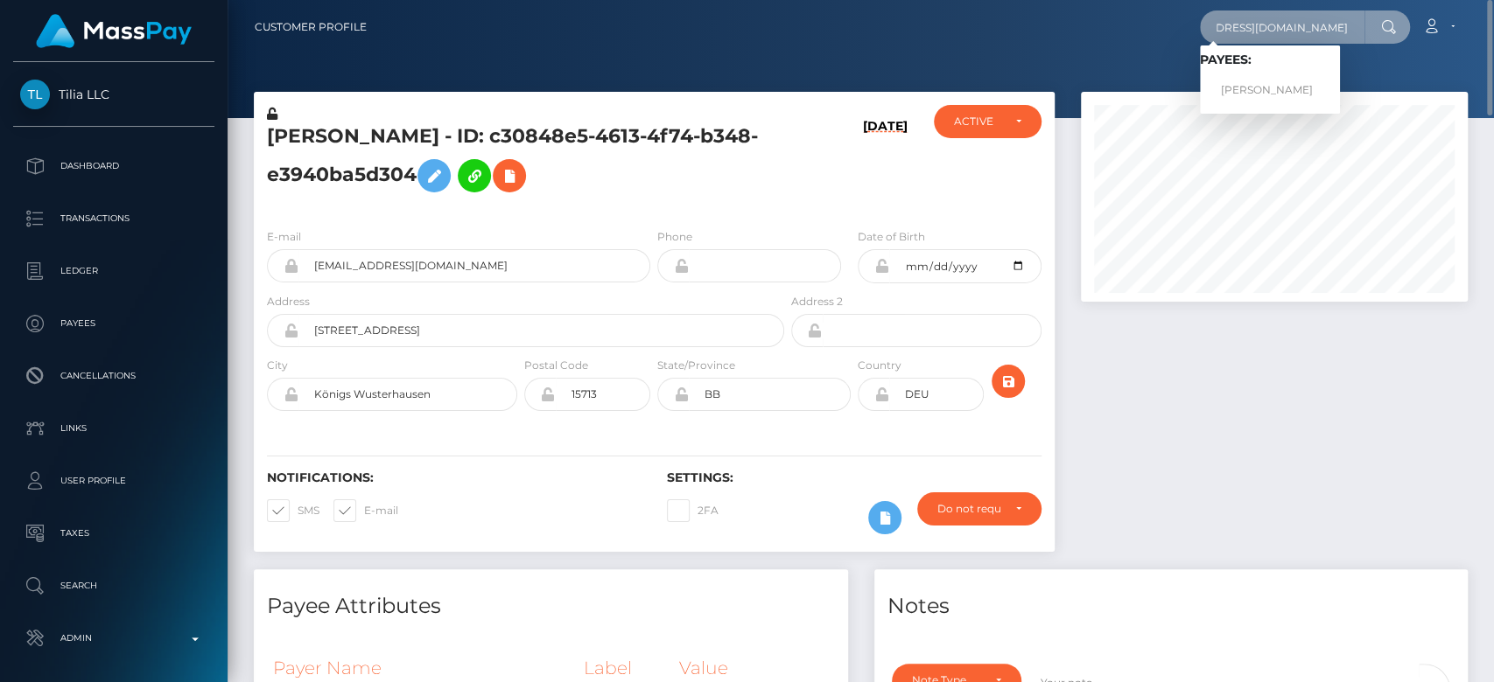
type input "papathanasioumitsos312@gmail.com"
click at [1252, 86] on link "DIMITRIOS PAPATHANASIOU" at bounding box center [1270, 90] width 140 height 32
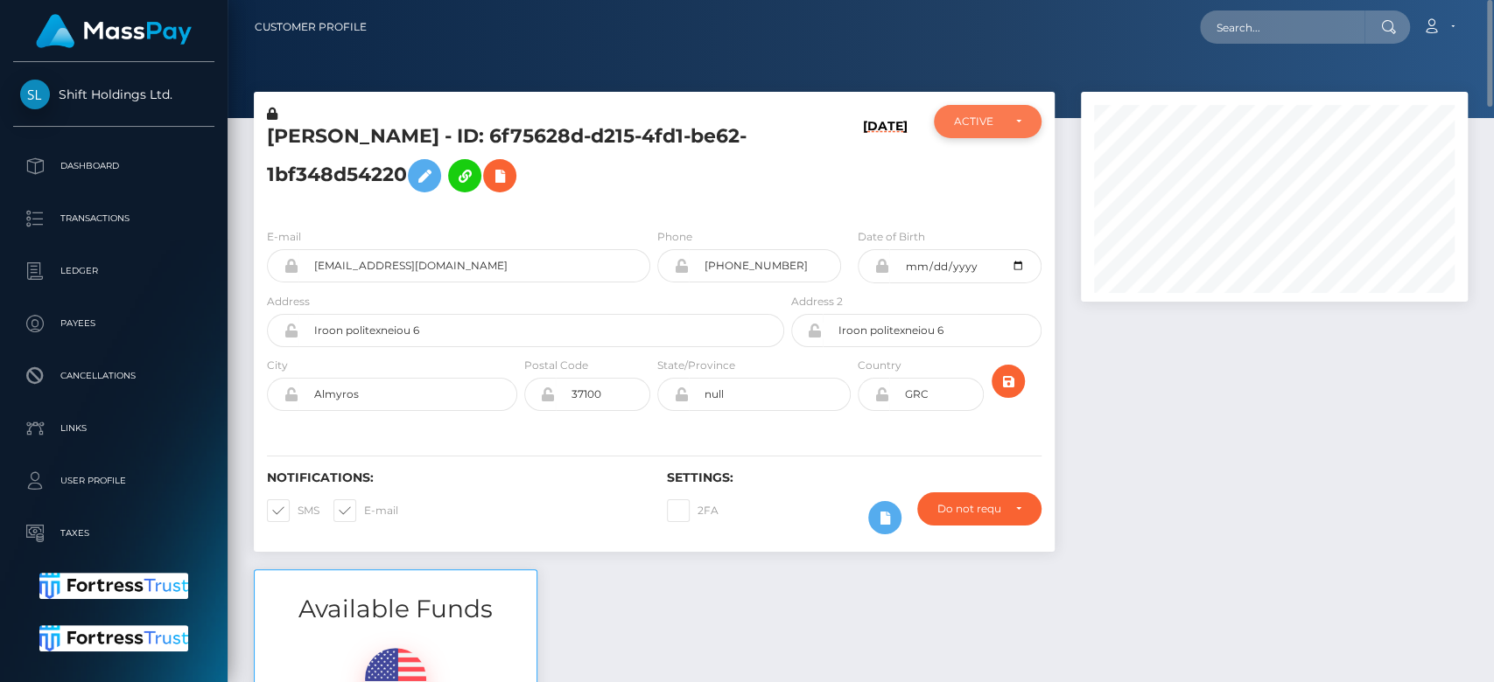
click at [995, 122] on div "ACTIVE" at bounding box center [977, 122] width 46 height 14
click at [1245, 28] on input "text" at bounding box center [1282, 26] width 164 height 33
paste input "[EMAIL_ADDRESS][DOMAIN_NAME]"
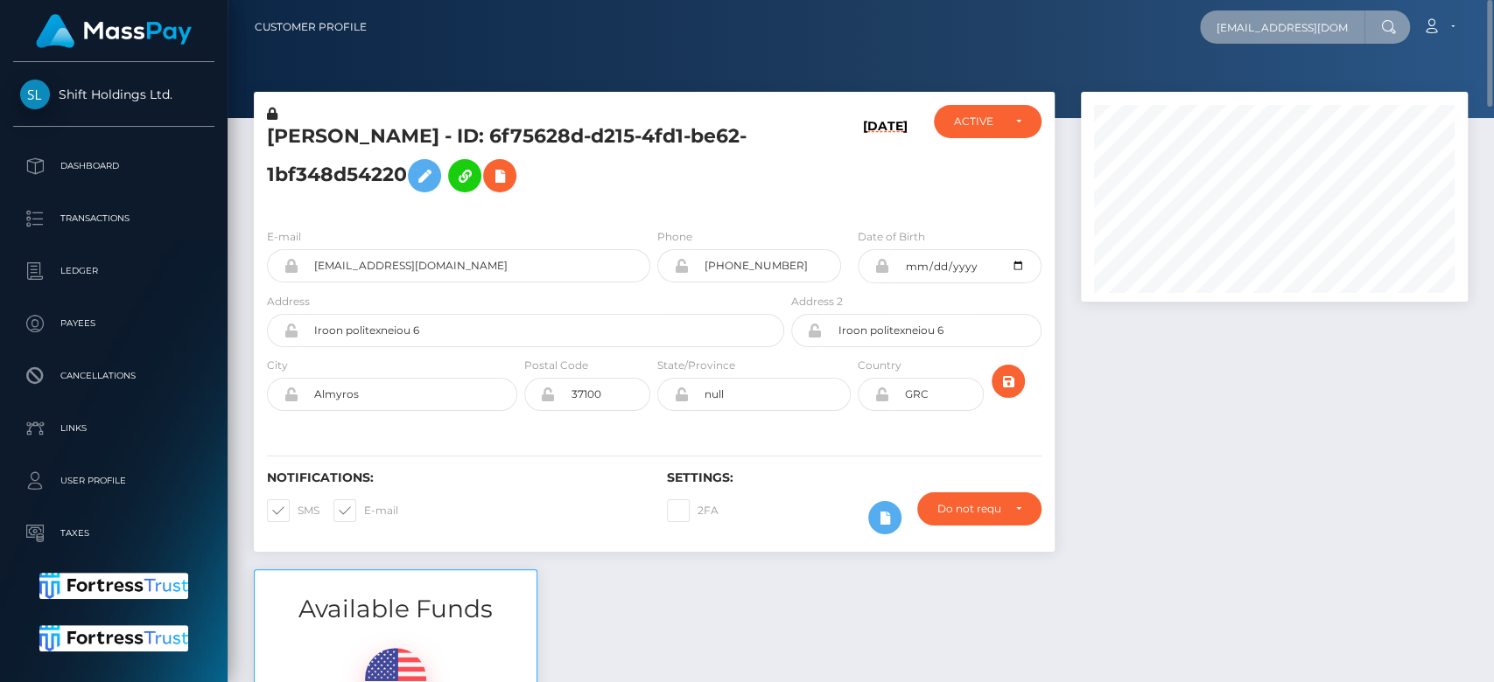
scroll to position [0, 45]
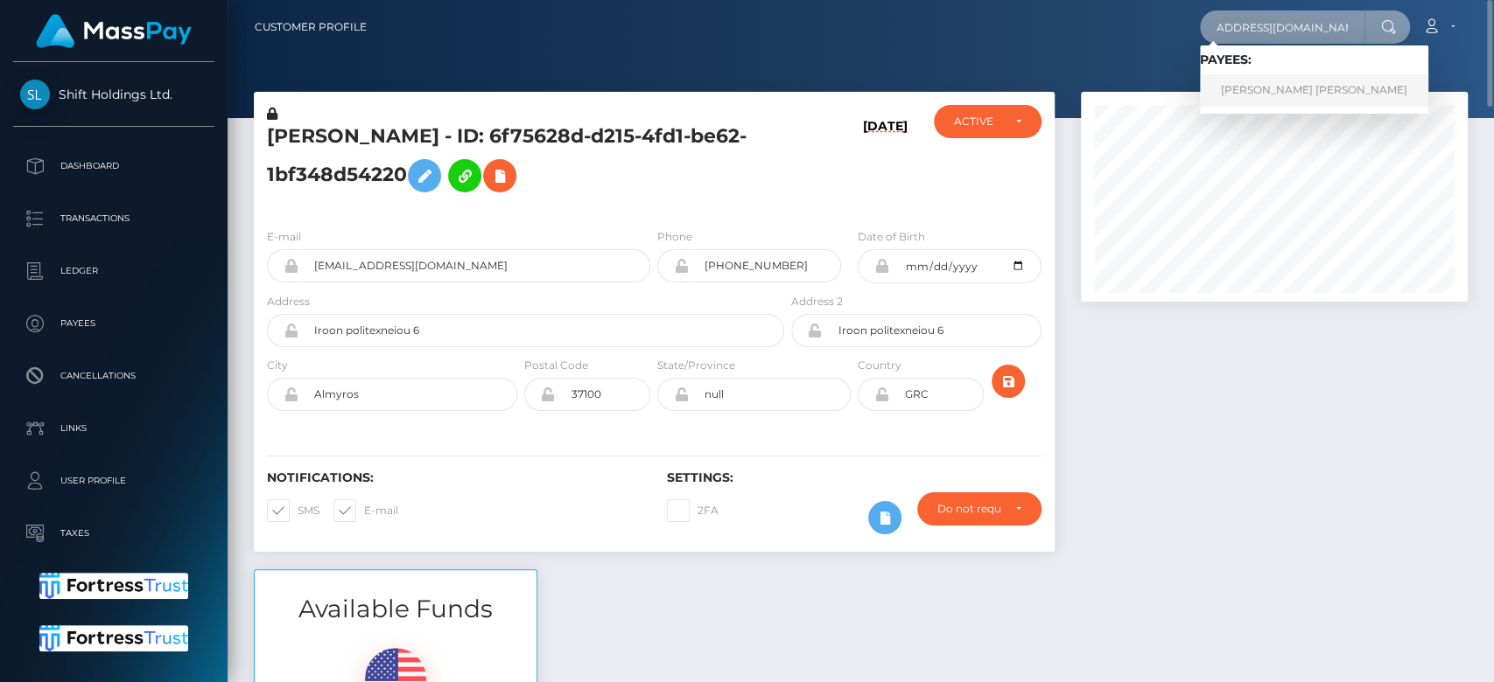
type input "[EMAIL_ADDRESS][DOMAIN_NAME]"
click at [1274, 80] on link "LAUREN SAMANTHA ROSS" at bounding box center [1314, 90] width 228 height 32
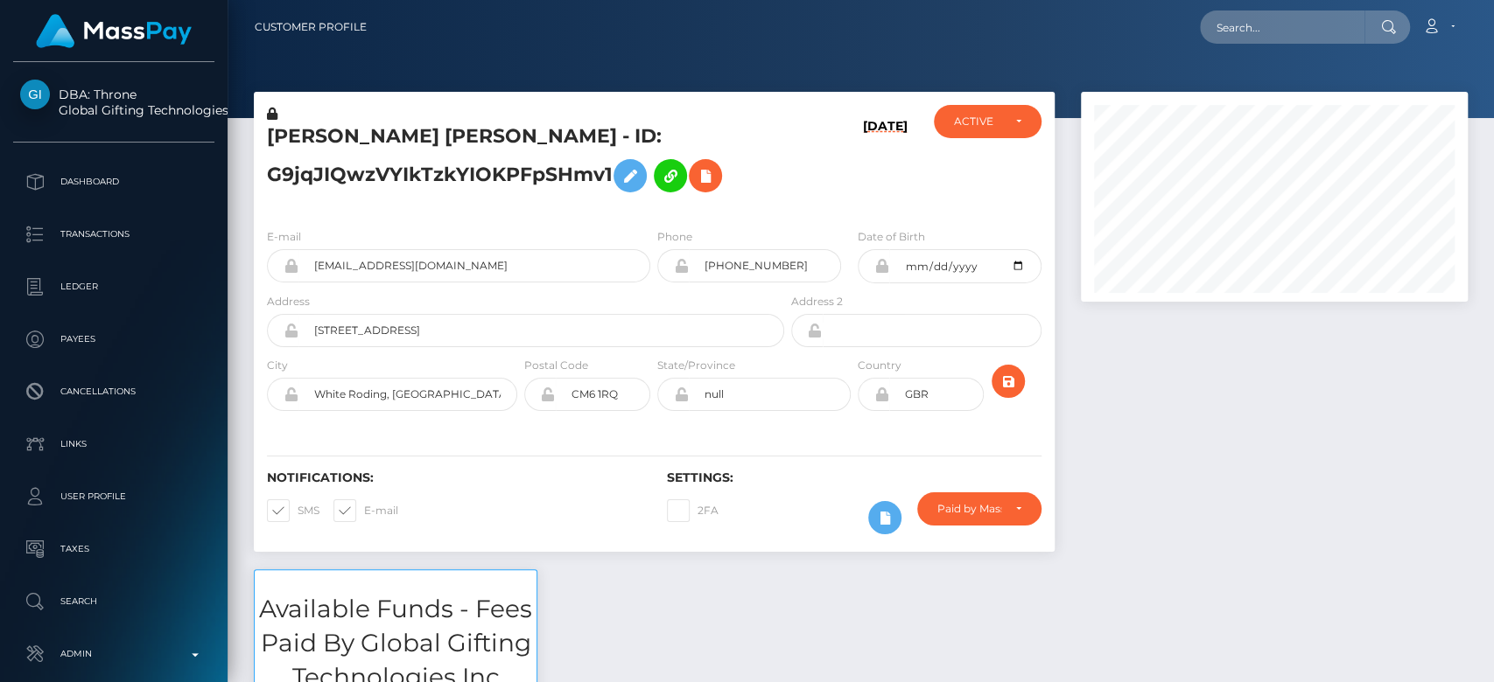
scroll to position [210, 387]
click at [1235, 409] on div at bounding box center [1273, 331] width 413 height 478
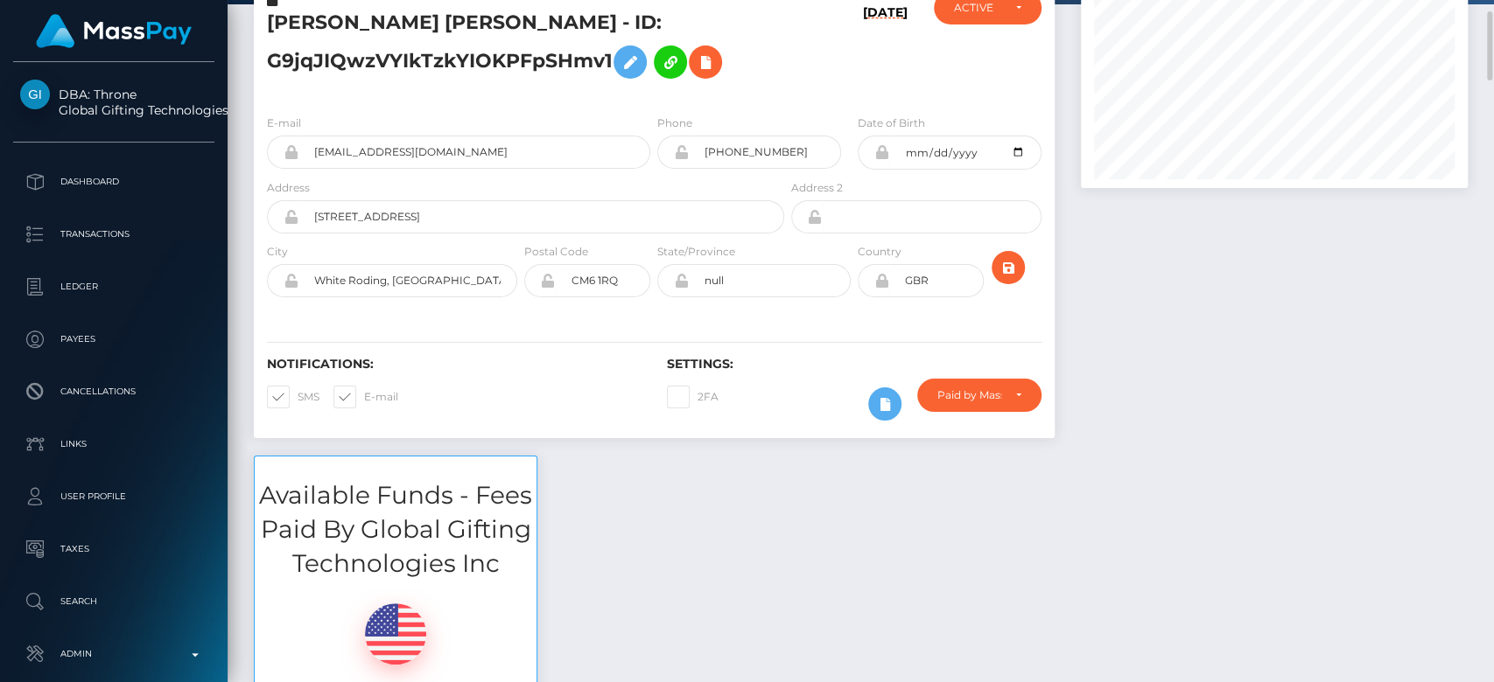
scroll to position [0, 0]
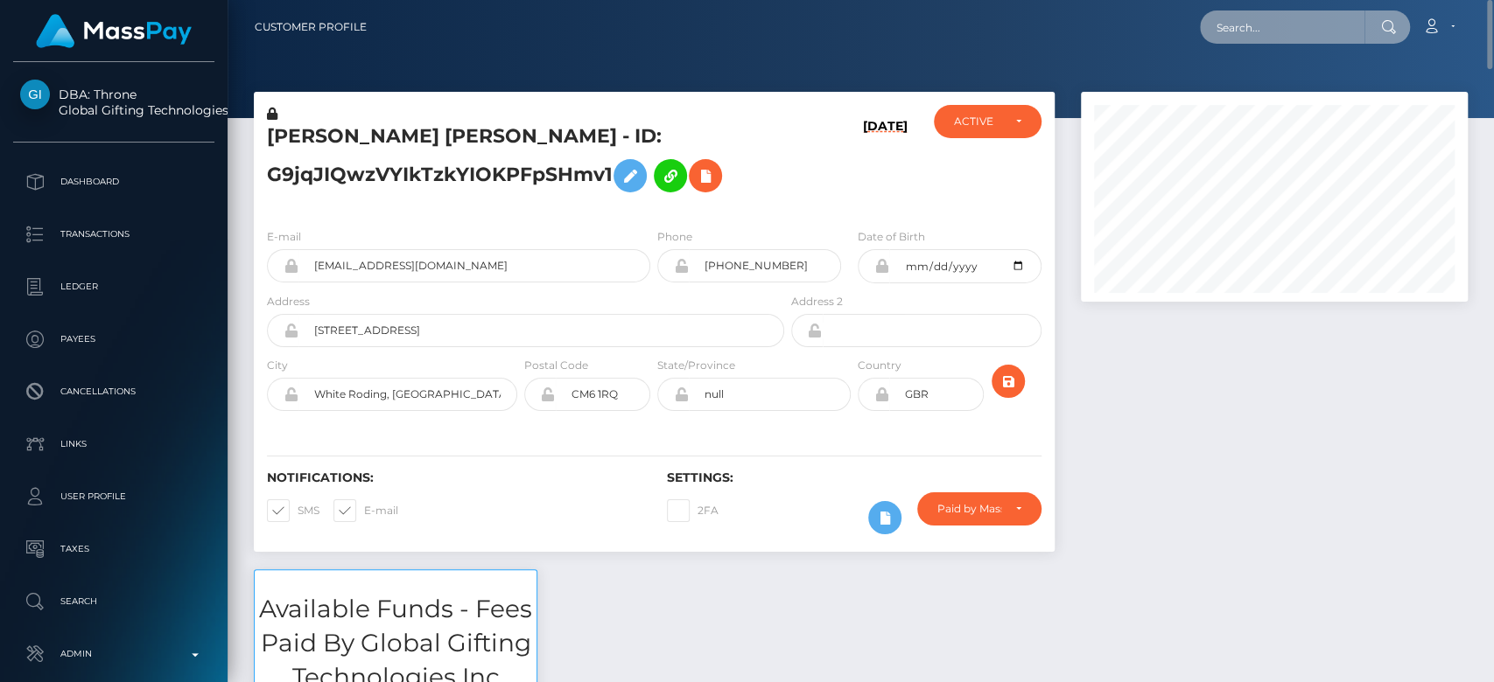
paste input "[EMAIL_ADDRESS][DOMAIN_NAME]"
click at [1264, 35] on input "[EMAIL_ADDRESS][DOMAIN_NAME]" at bounding box center [1282, 26] width 164 height 33
type input "[EMAIL_ADDRESS][DOMAIN_NAME]"
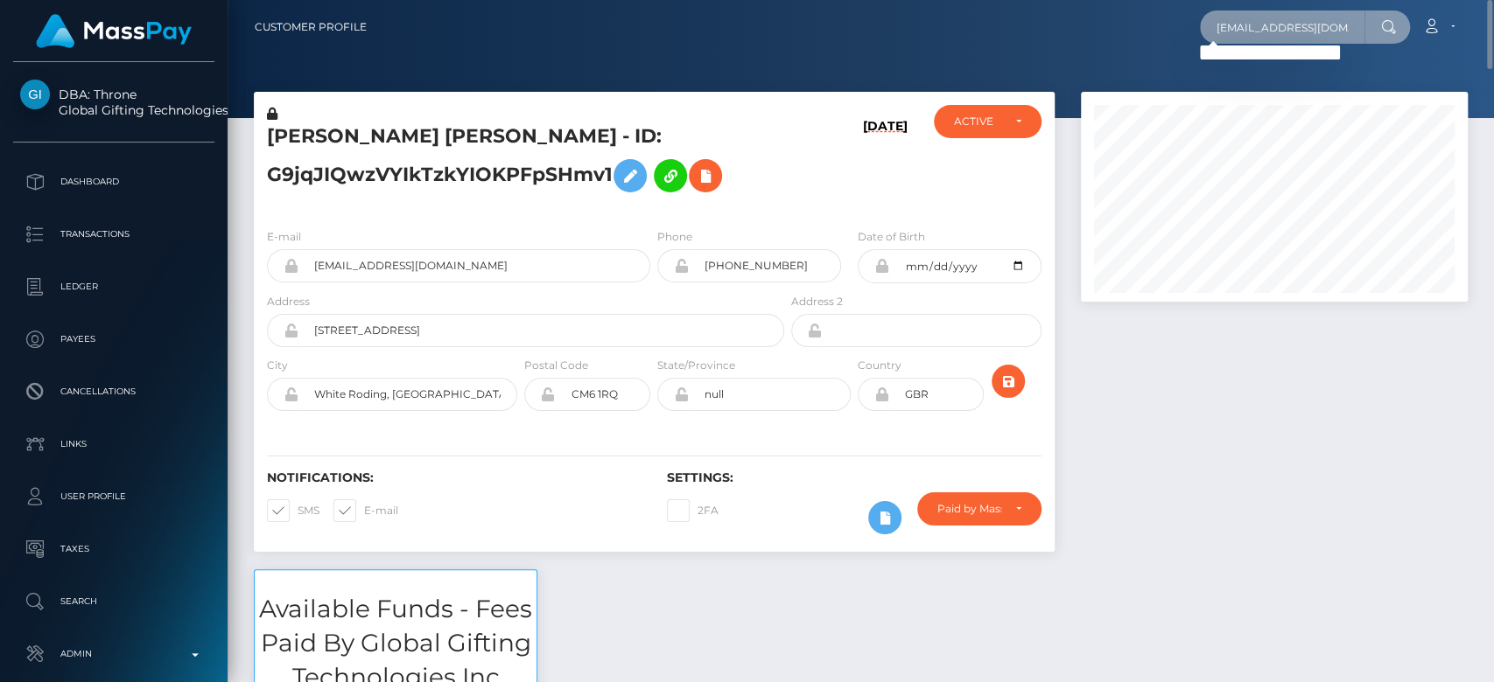
click at [1249, 28] on input "[EMAIL_ADDRESS][DOMAIN_NAME]" at bounding box center [1282, 26] width 164 height 33
paste input "[EMAIL_ADDRESS][DOMAIN_NAME]"
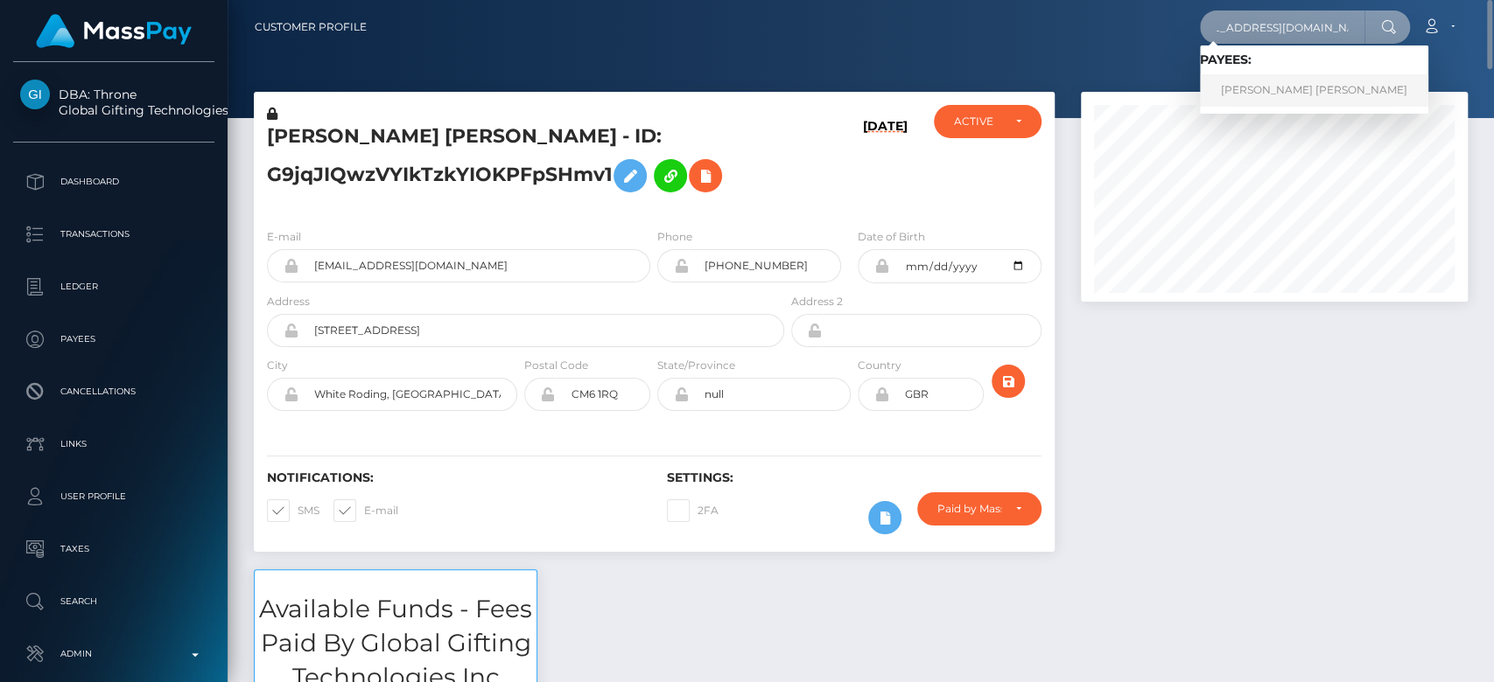
type input "[EMAIL_ADDRESS][DOMAIN_NAME]"
click at [1260, 87] on link "ALEX BERNAL VILLARRAGA" at bounding box center [1314, 90] width 228 height 32
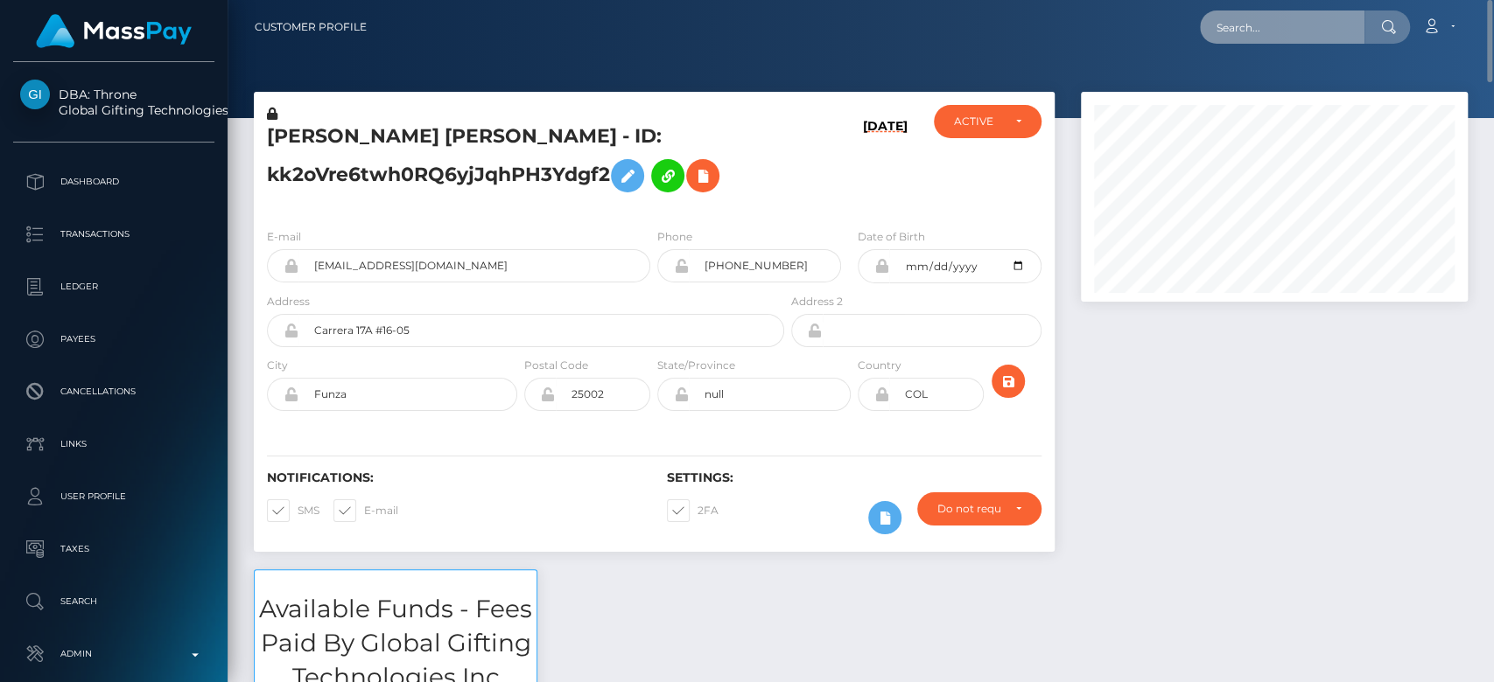
click at [1243, 31] on input "text" at bounding box center [1282, 26] width 164 height 33
paste input "chemererush422@gmail.com"
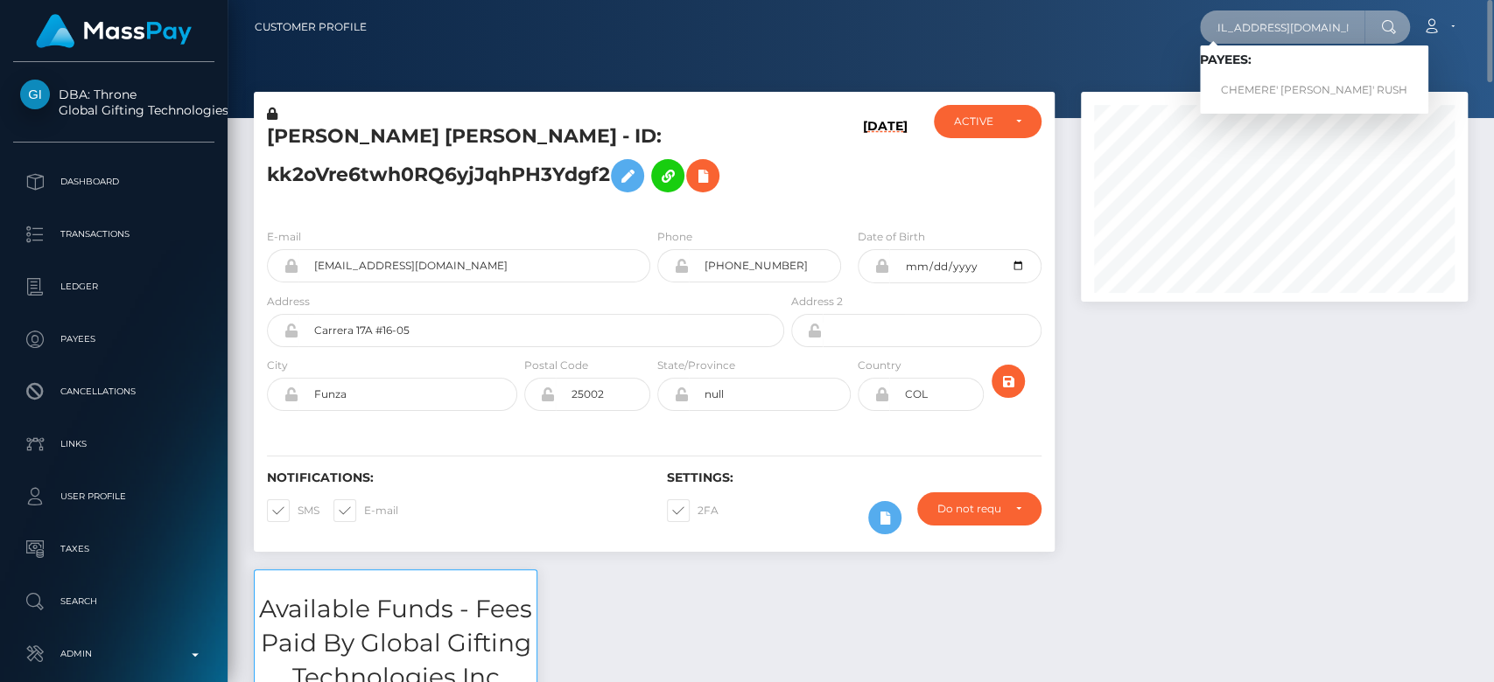
type input "chemererush422@gmail.com"
click at [1265, 87] on link "CHEMERE' SHANTE' RUSH" at bounding box center [1314, 90] width 228 height 32
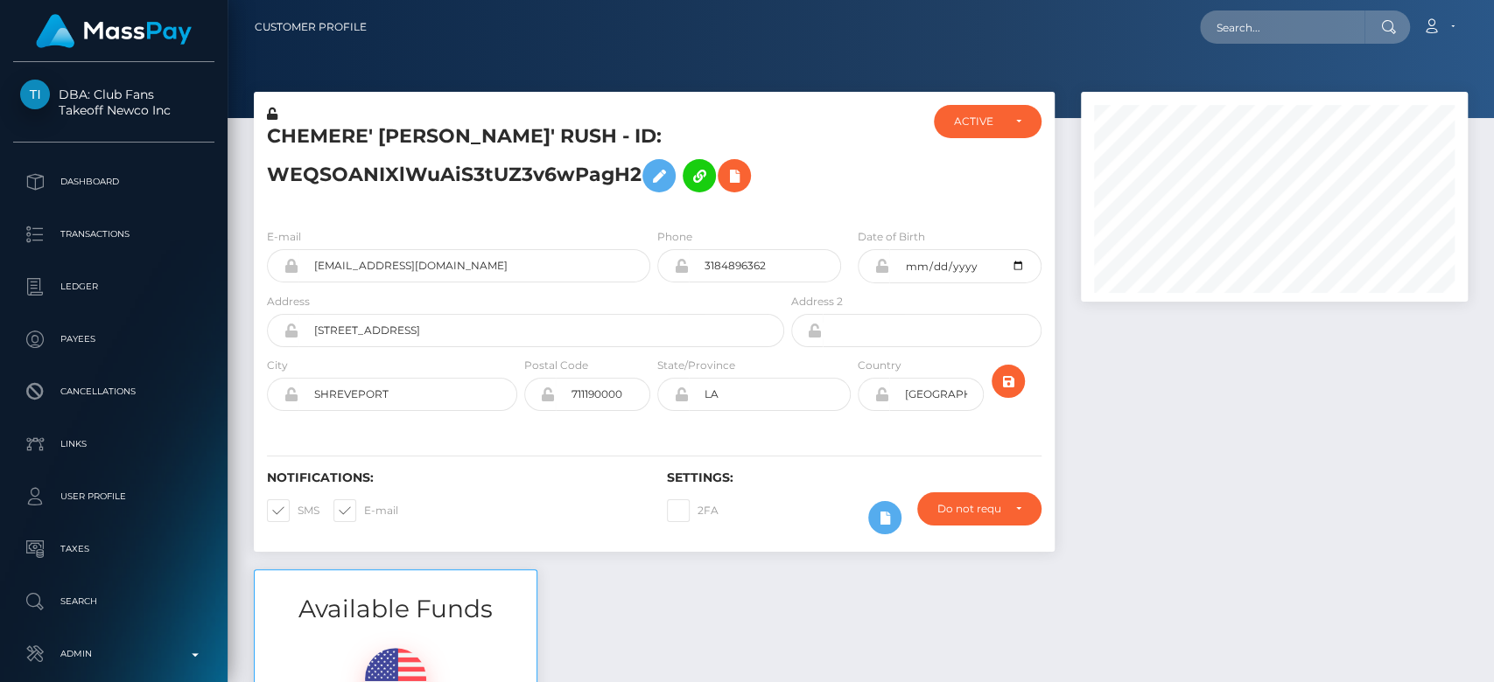
scroll to position [210, 387]
click at [663, 171] on icon at bounding box center [658, 176] width 21 height 22
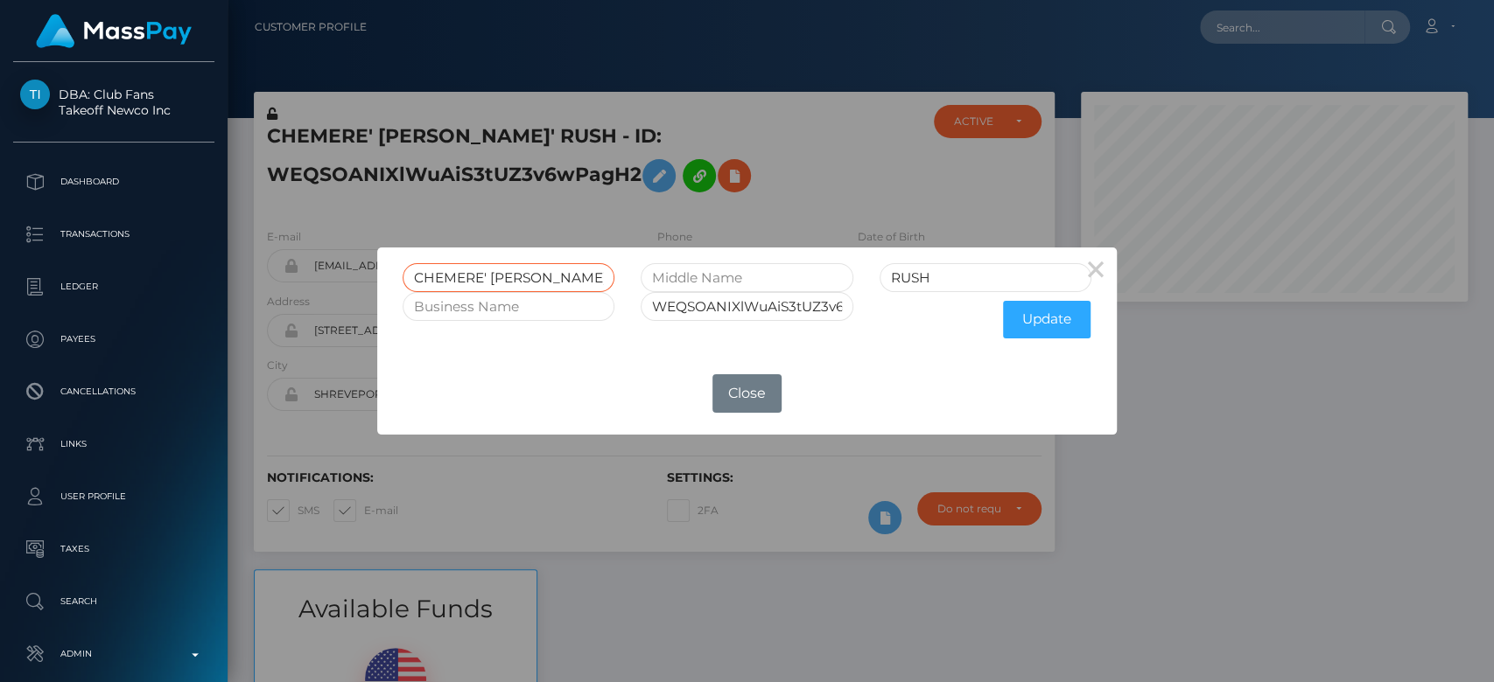
click at [556, 275] on input "CHEMERE' SHANTE'" at bounding box center [508, 277] width 212 height 29
click at [1099, 262] on button "×" at bounding box center [1095, 269] width 42 height 42
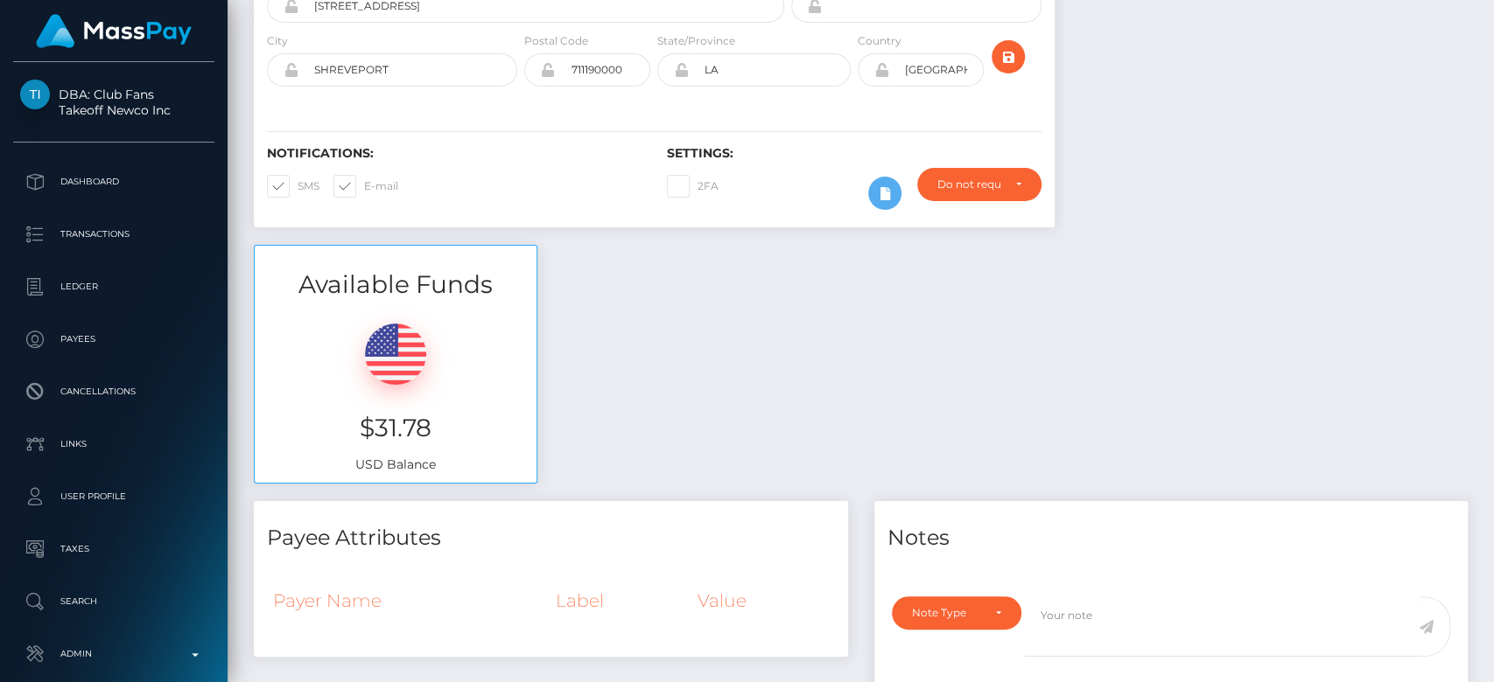
scroll to position [0, 0]
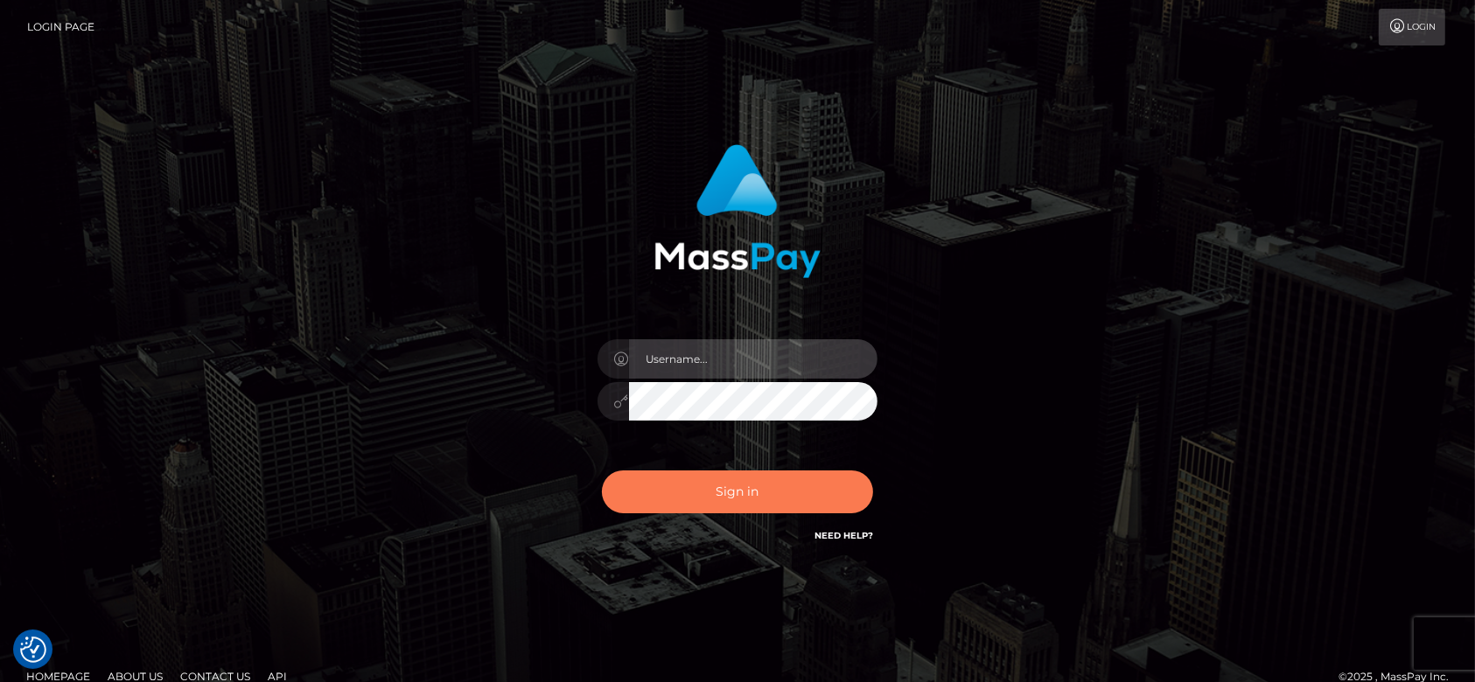
type input "fr.es"
click at [705, 497] on button "Sign in" at bounding box center [737, 492] width 271 height 43
type input "[DOMAIN_NAME]"
click at [703, 493] on button "Sign in" at bounding box center [737, 492] width 271 height 43
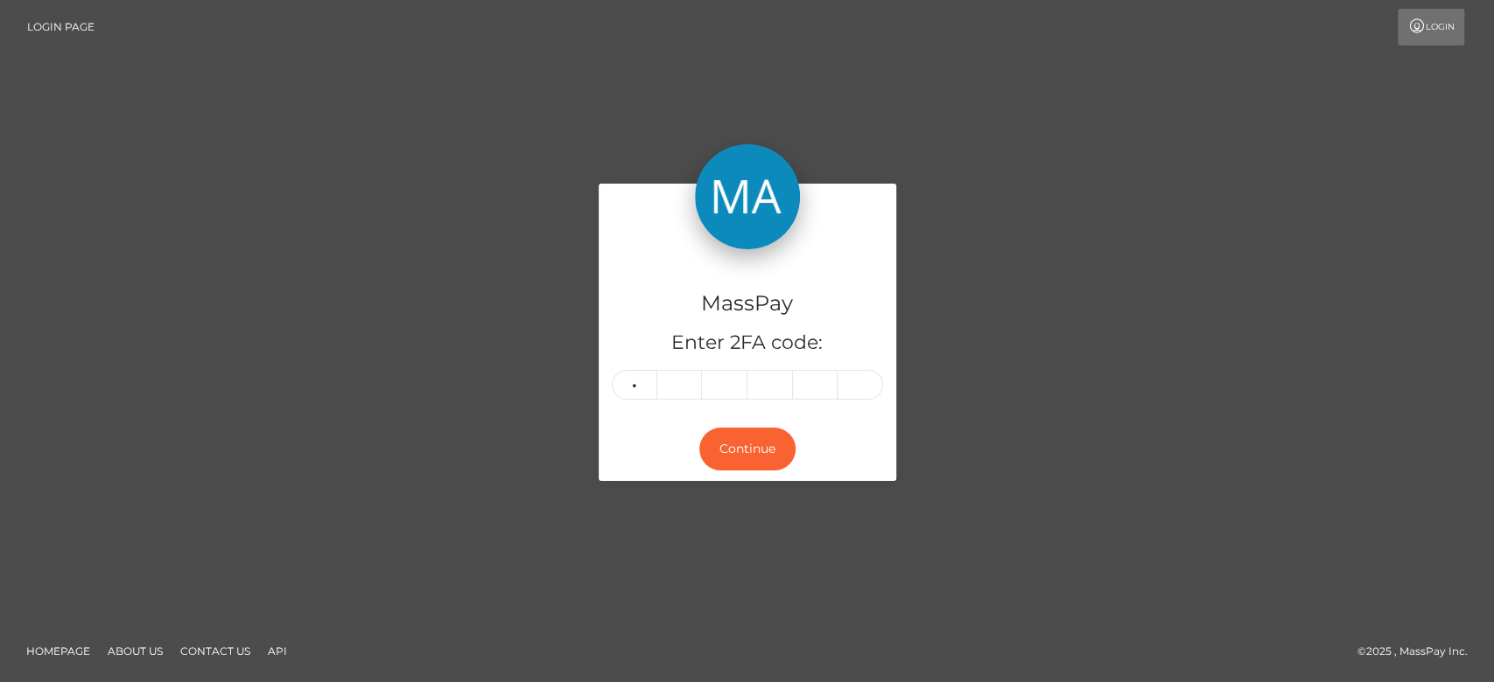
type input "6"
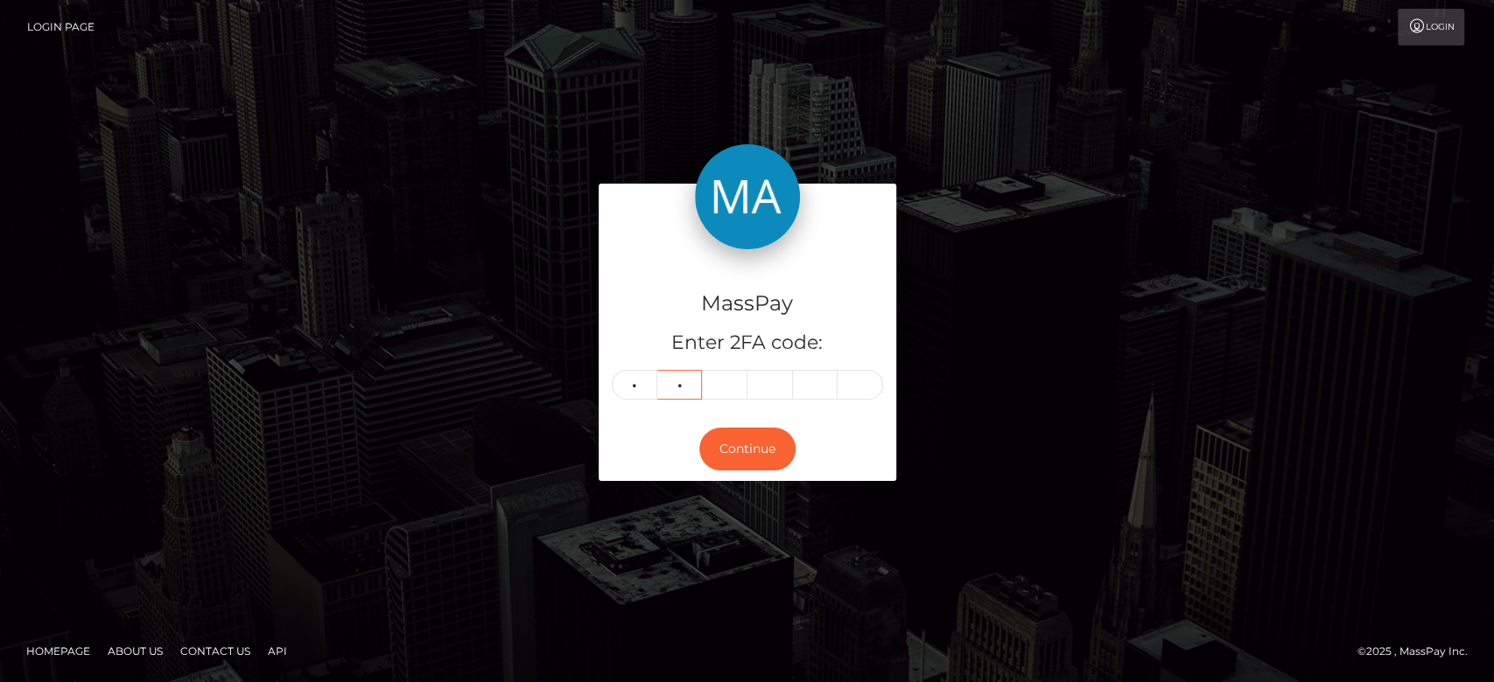
type input "4"
type input "1"
type input "2"
type input "8"
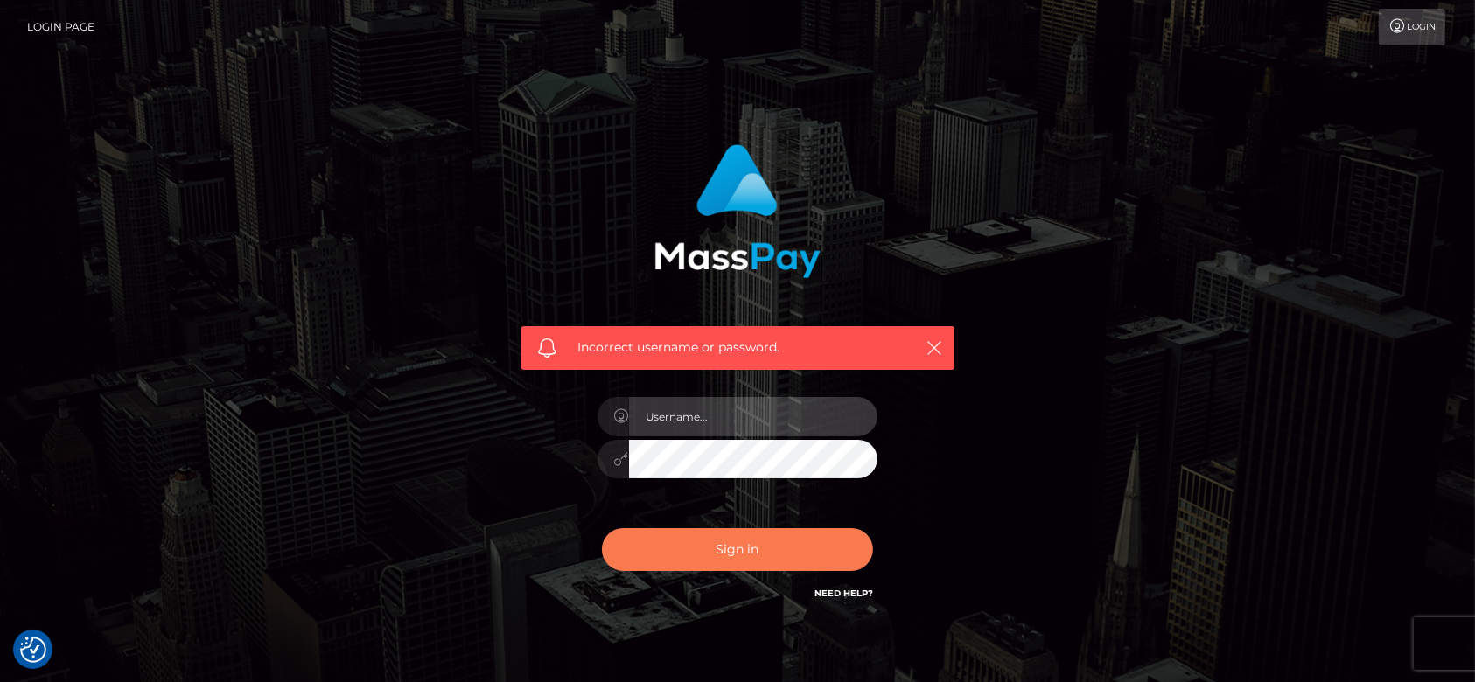
type input "fr.es"
click at [734, 549] on button "Sign in" at bounding box center [737, 549] width 271 height 43
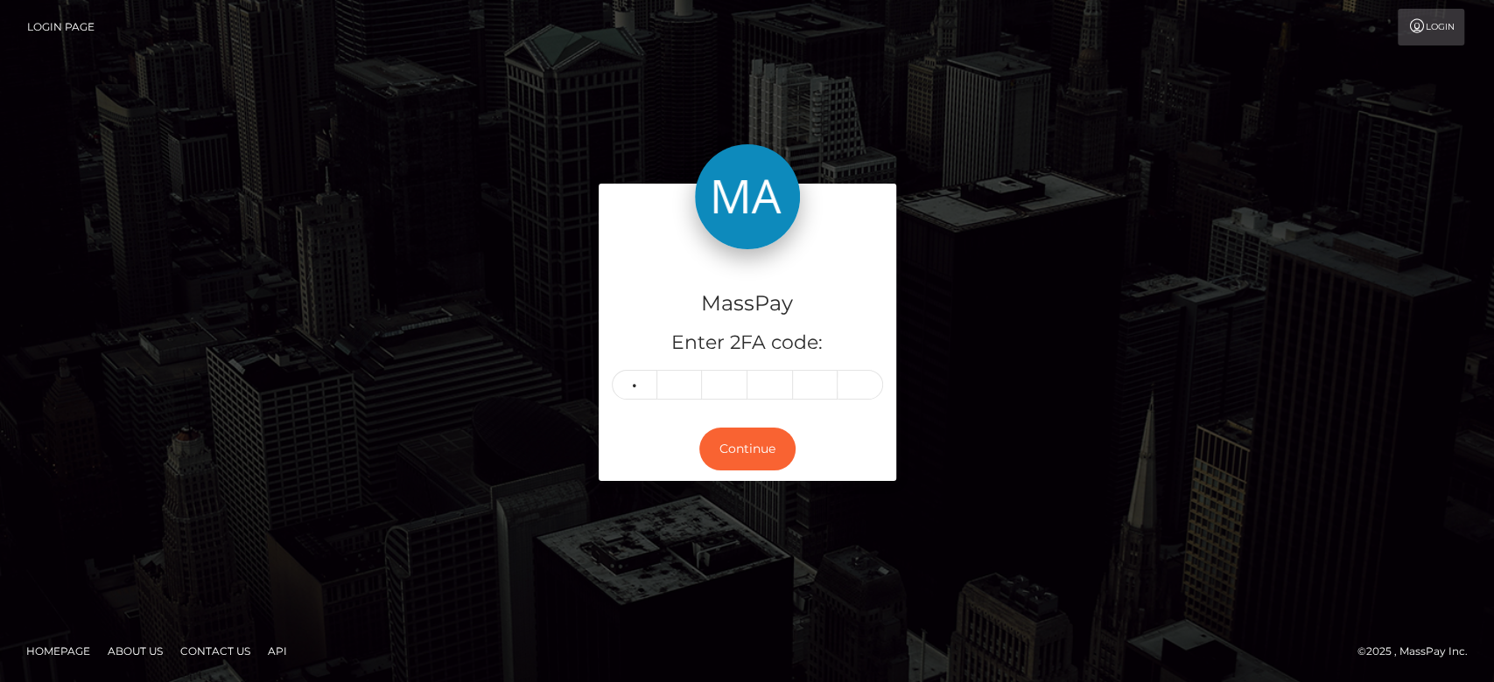
type input "6"
type input "4"
type input "1"
type input "2"
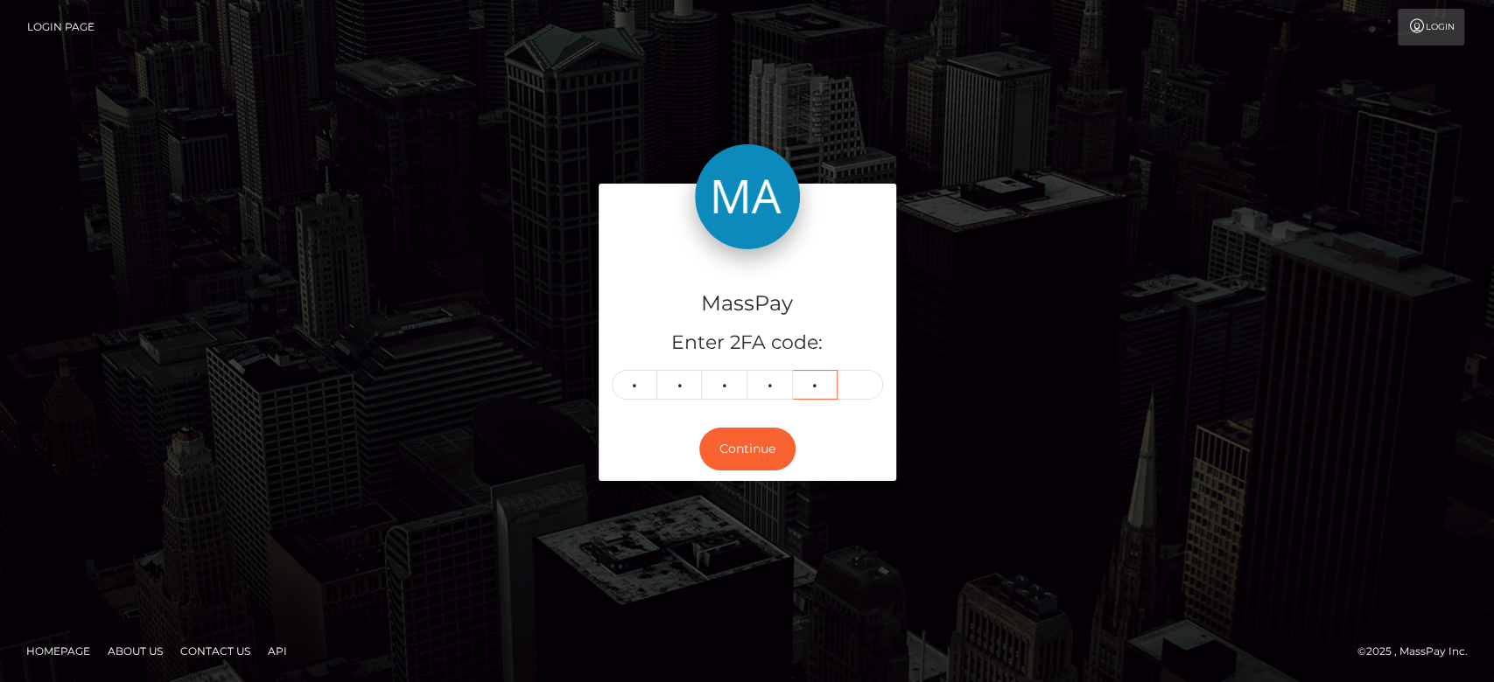
type input "8"
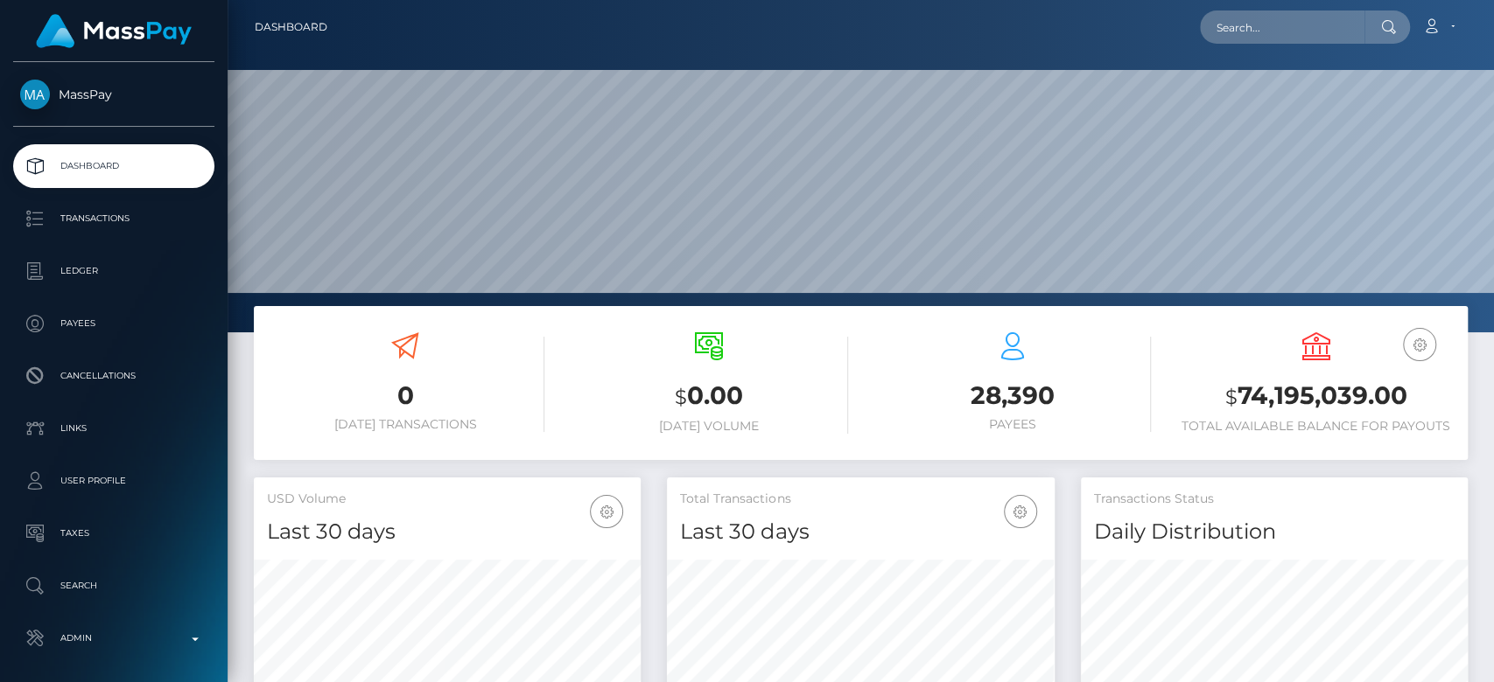
scroll to position [332, 1265]
click at [1246, 22] on input "text" at bounding box center [1282, 26] width 164 height 33
paste input "visioncoronado@yahoo.com"
type input "visioncoronado@yahoo.com"
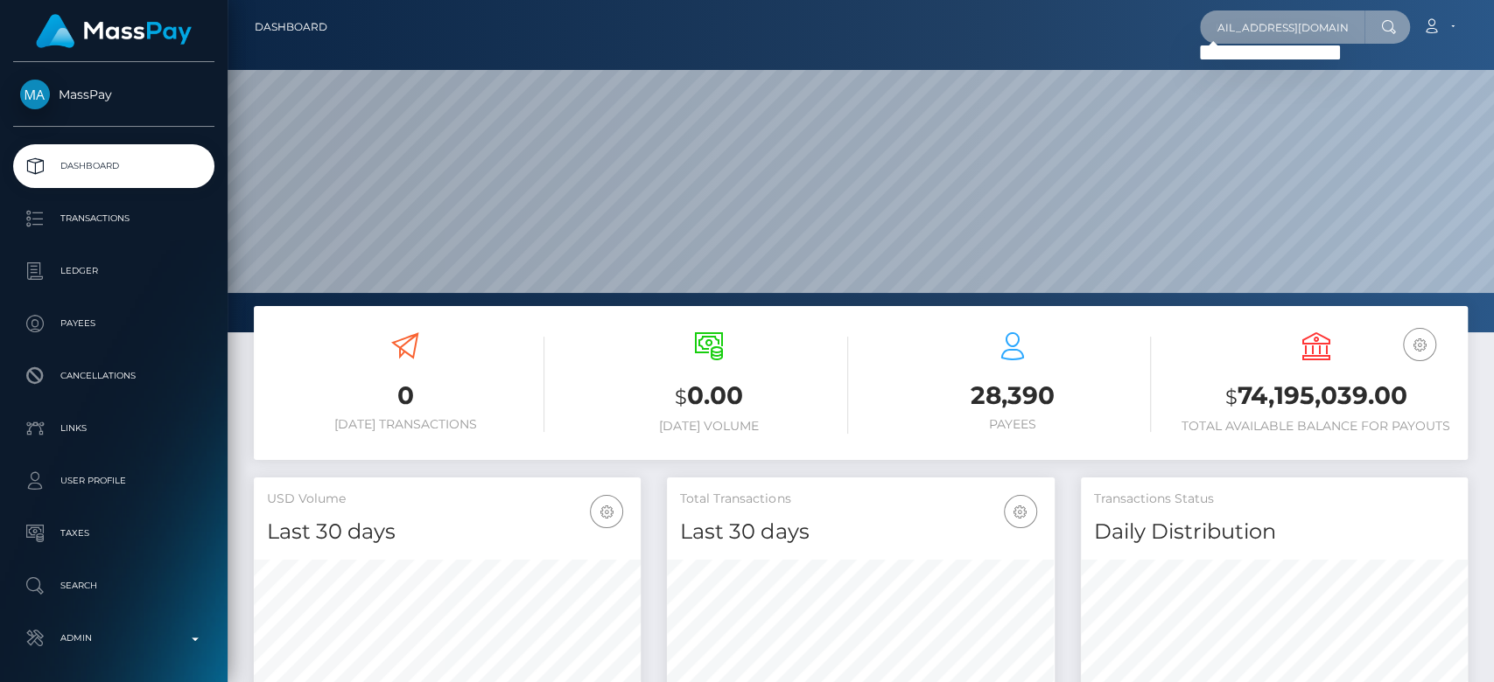
scroll to position [0, 0]
click at [1270, 39] on input "visioncoronado@yahoo.com" at bounding box center [1282, 26] width 164 height 33
paste input "Coronadoglobal@gmail.com"
type input "Coronadoglobal@gmail.com"
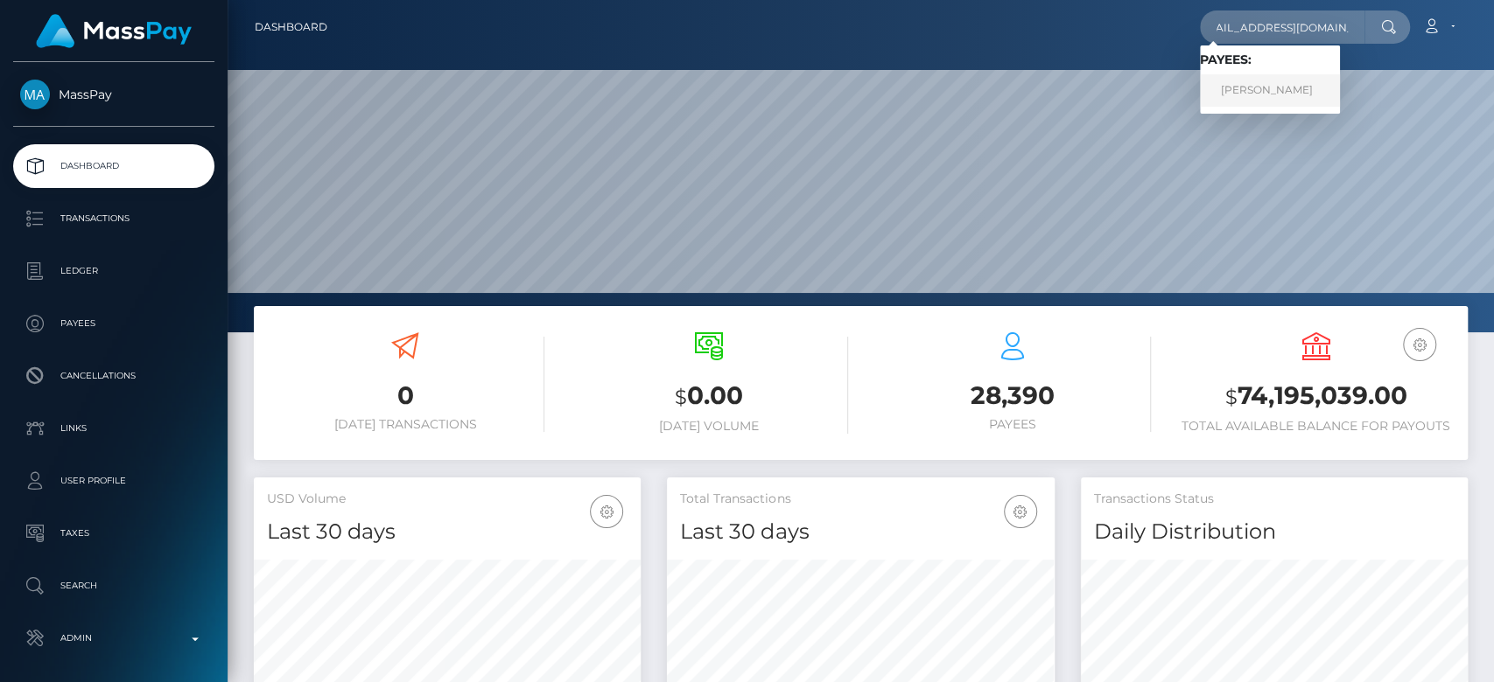
scroll to position [0, 0]
click at [1268, 79] on link "Daniela Coronado" at bounding box center [1270, 90] width 140 height 32
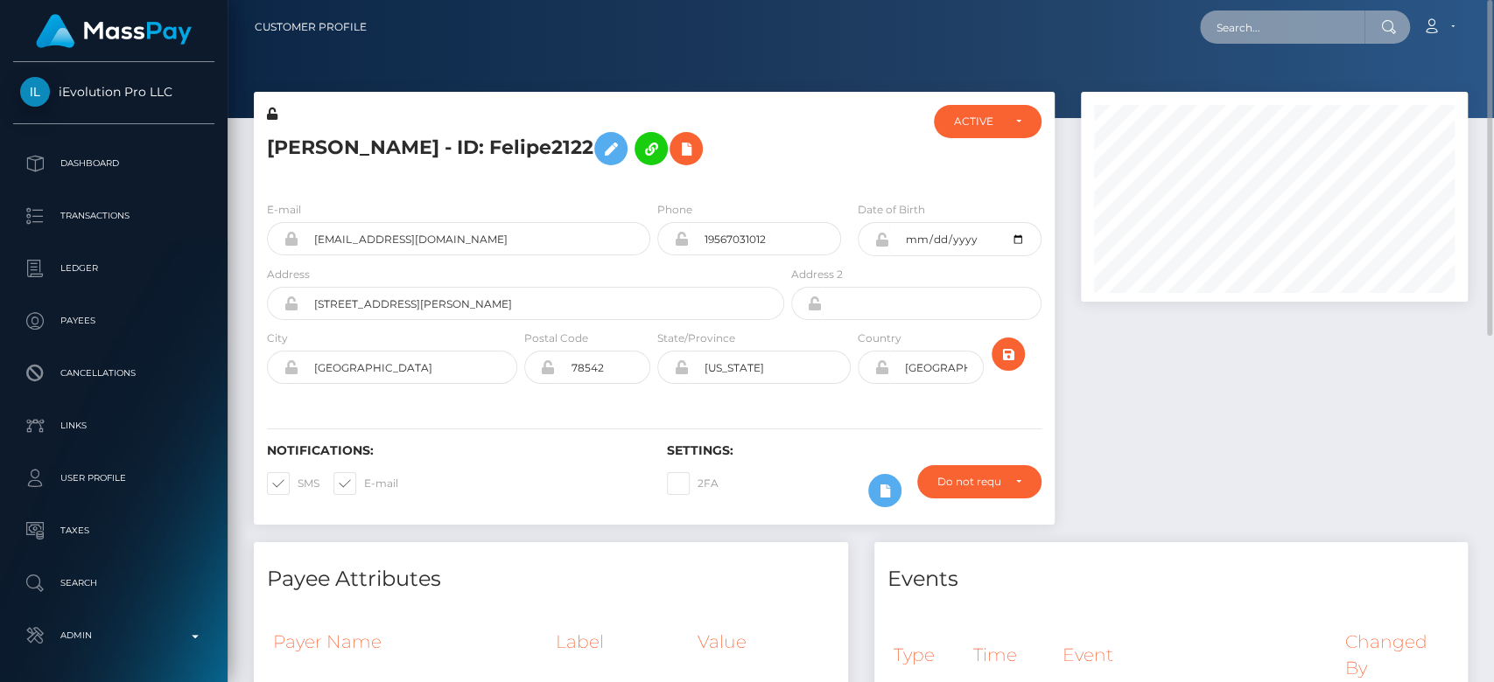
click at [1246, 33] on input "text" at bounding box center [1282, 26] width 164 height 33
paste input "[EMAIL_ADDRESS][DOMAIN_NAME]"
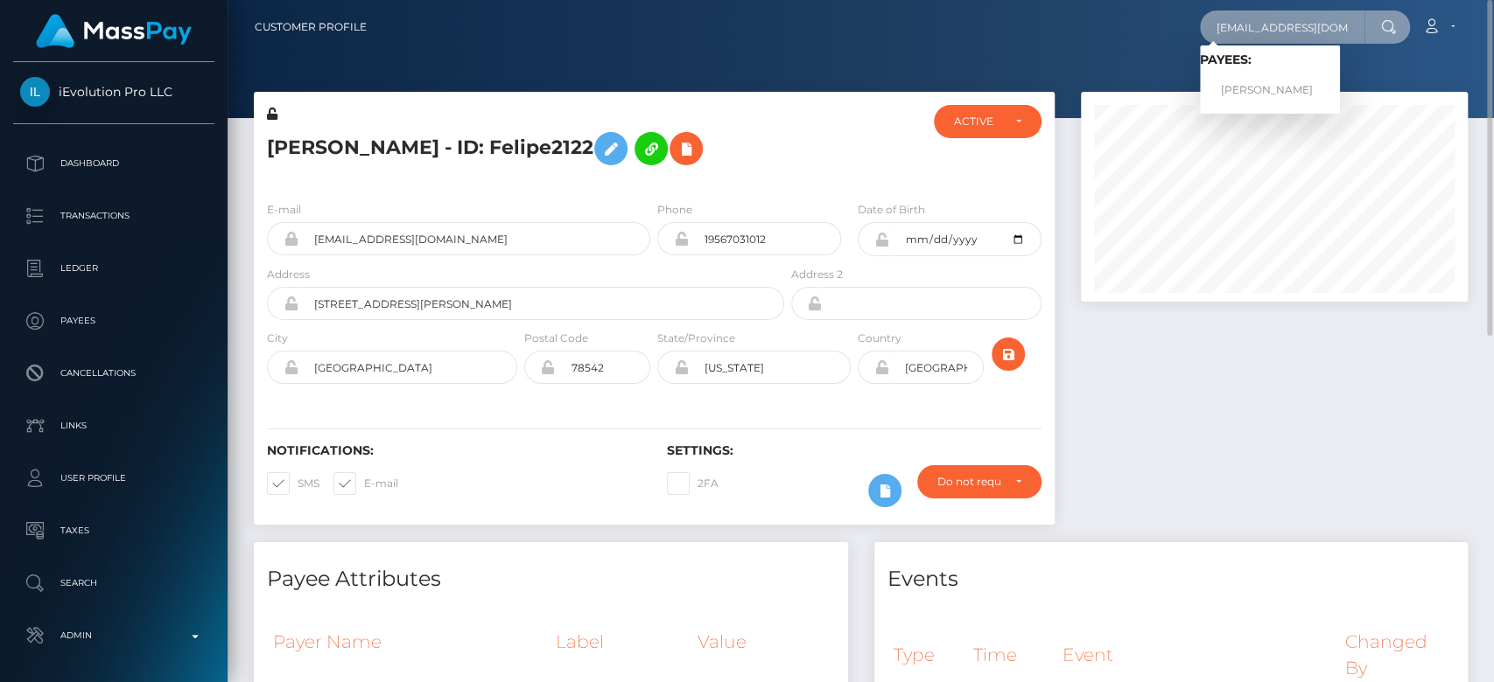
type input "[EMAIL_ADDRESS][DOMAIN_NAME]"
click at [1266, 87] on link "Vithiya Sothilingam" at bounding box center [1270, 90] width 140 height 32
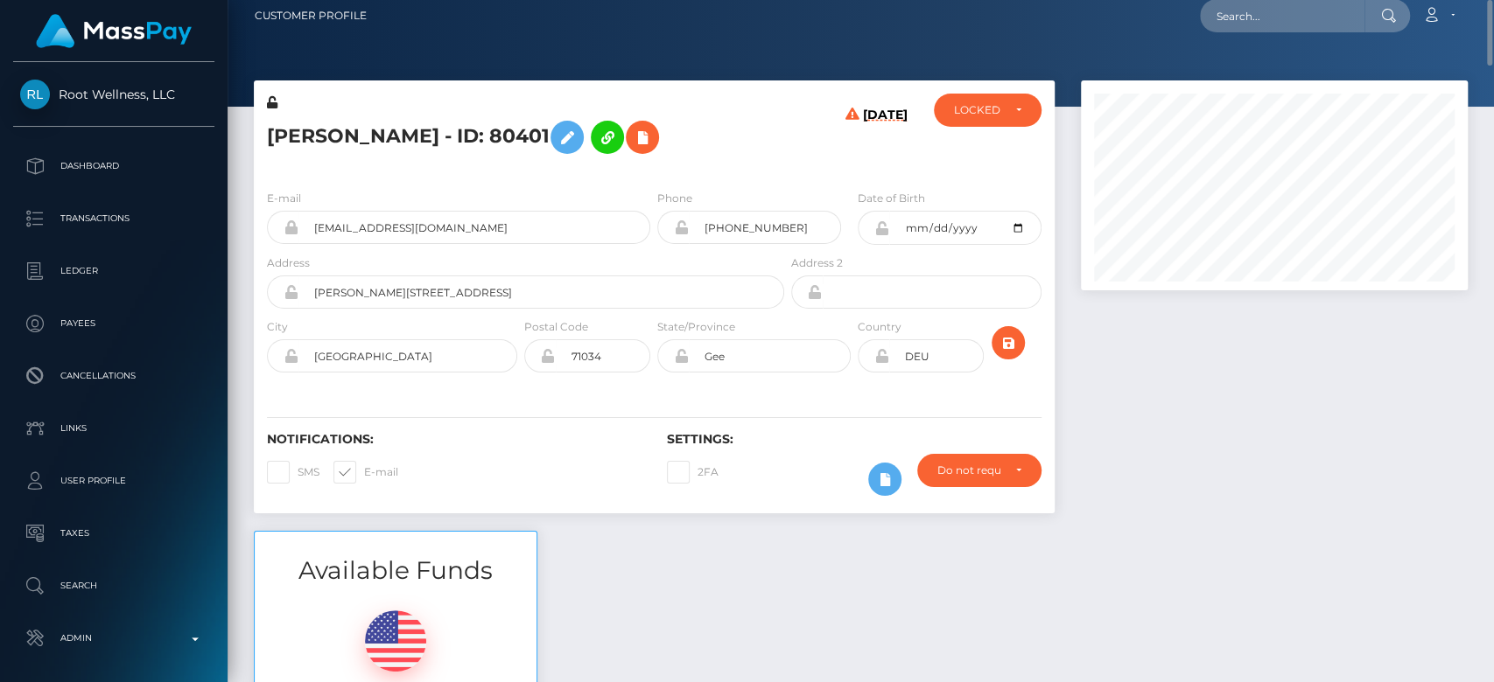
scroll to position [10, 0]
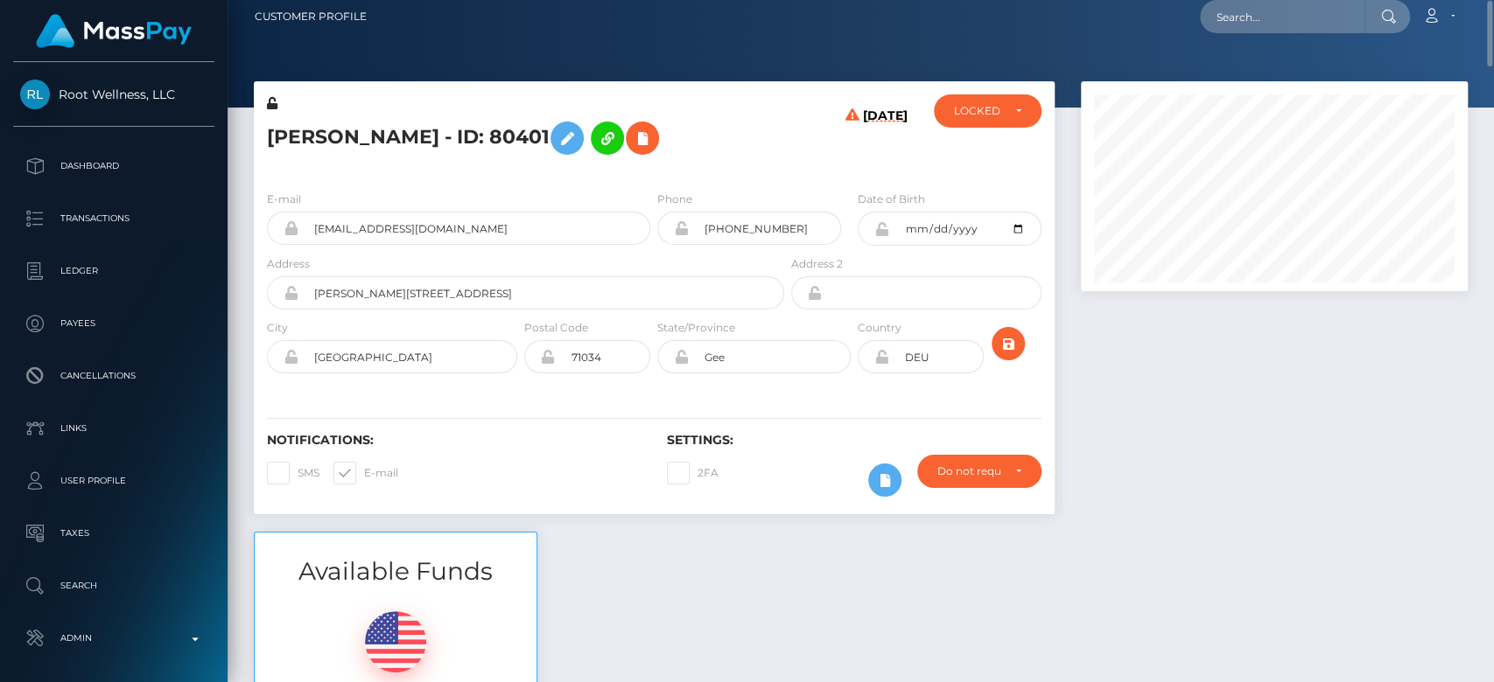
click at [723, 136] on h5 "Vithiya Sothilingam - ID: 80401" at bounding box center [520, 138] width 507 height 51
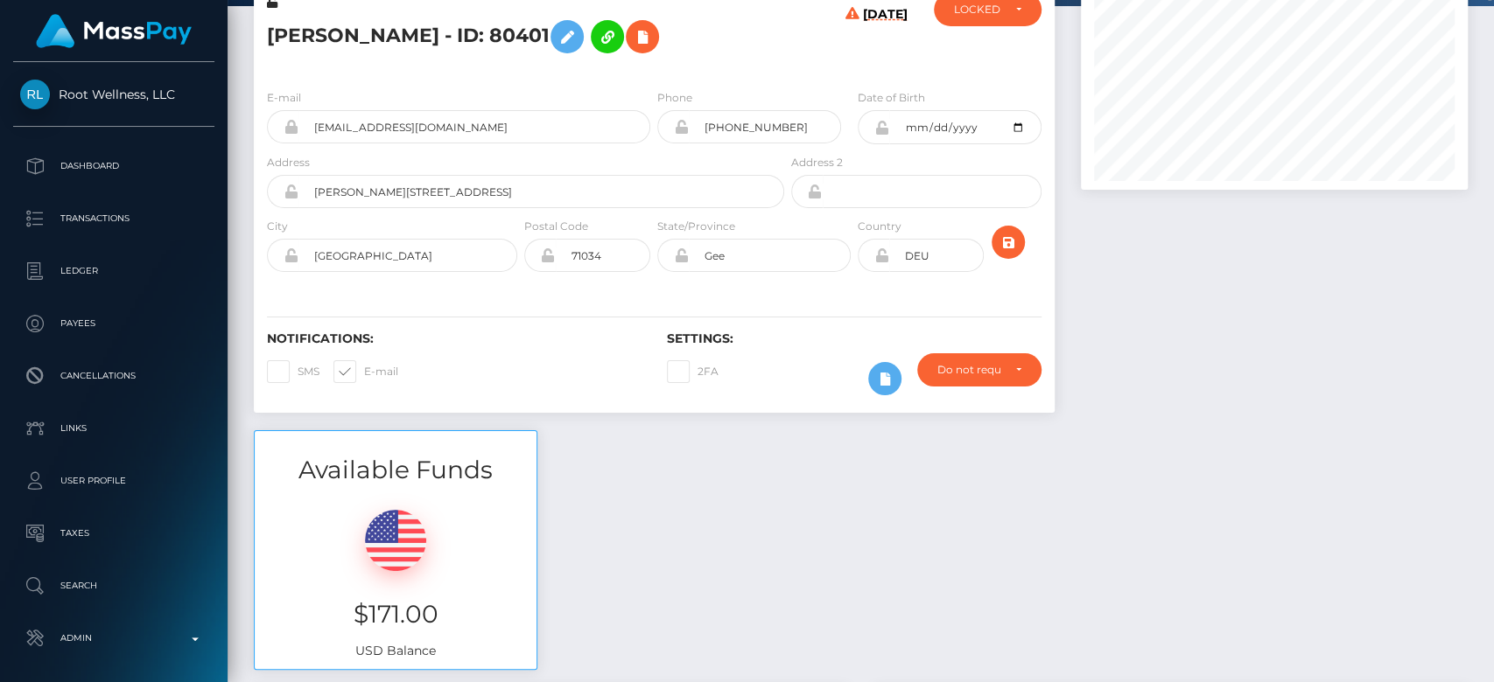
scroll to position [0, 0]
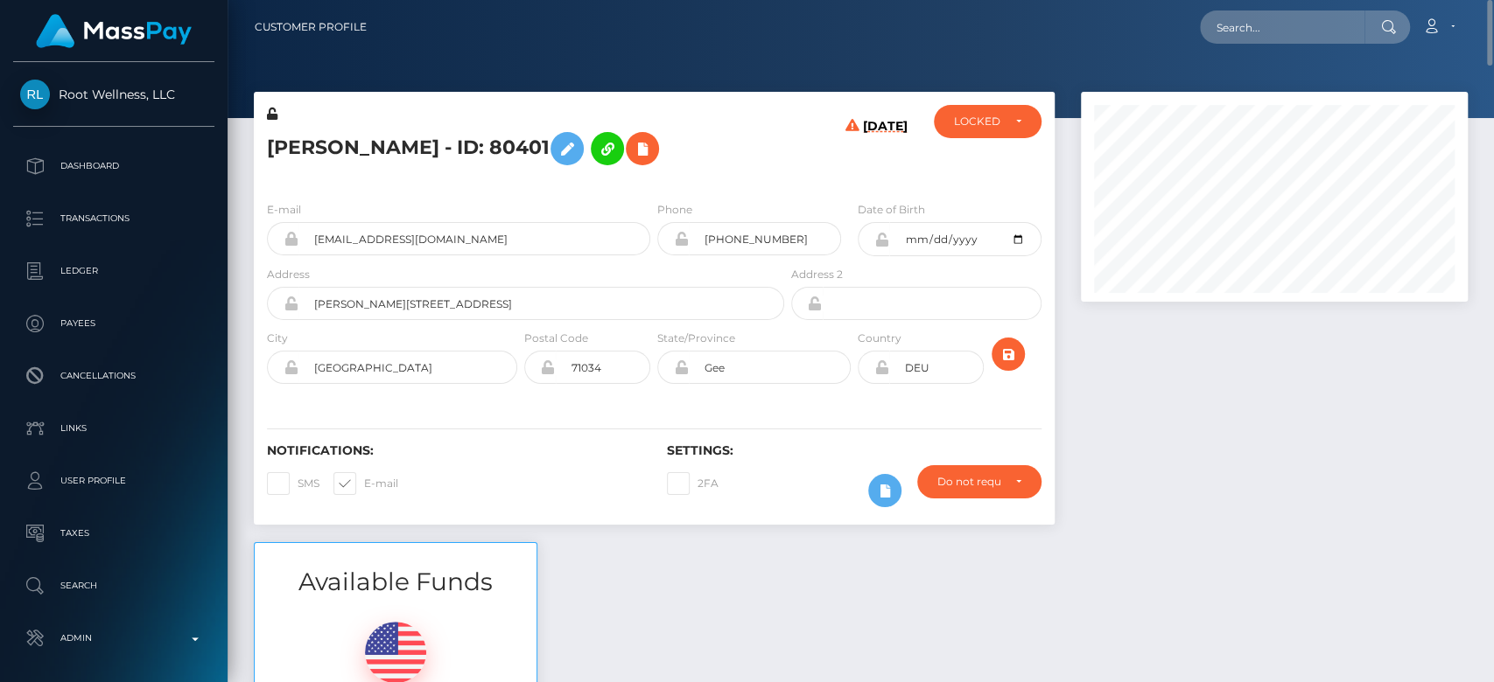
click at [1208, 402] on div at bounding box center [1273, 317] width 413 height 451
click at [1193, 349] on div at bounding box center [1273, 317] width 413 height 451
click at [1309, 24] on input "text" at bounding box center [1282, 26] width 164 height 33
paste input "isabellewis@yahoo.co.uk"
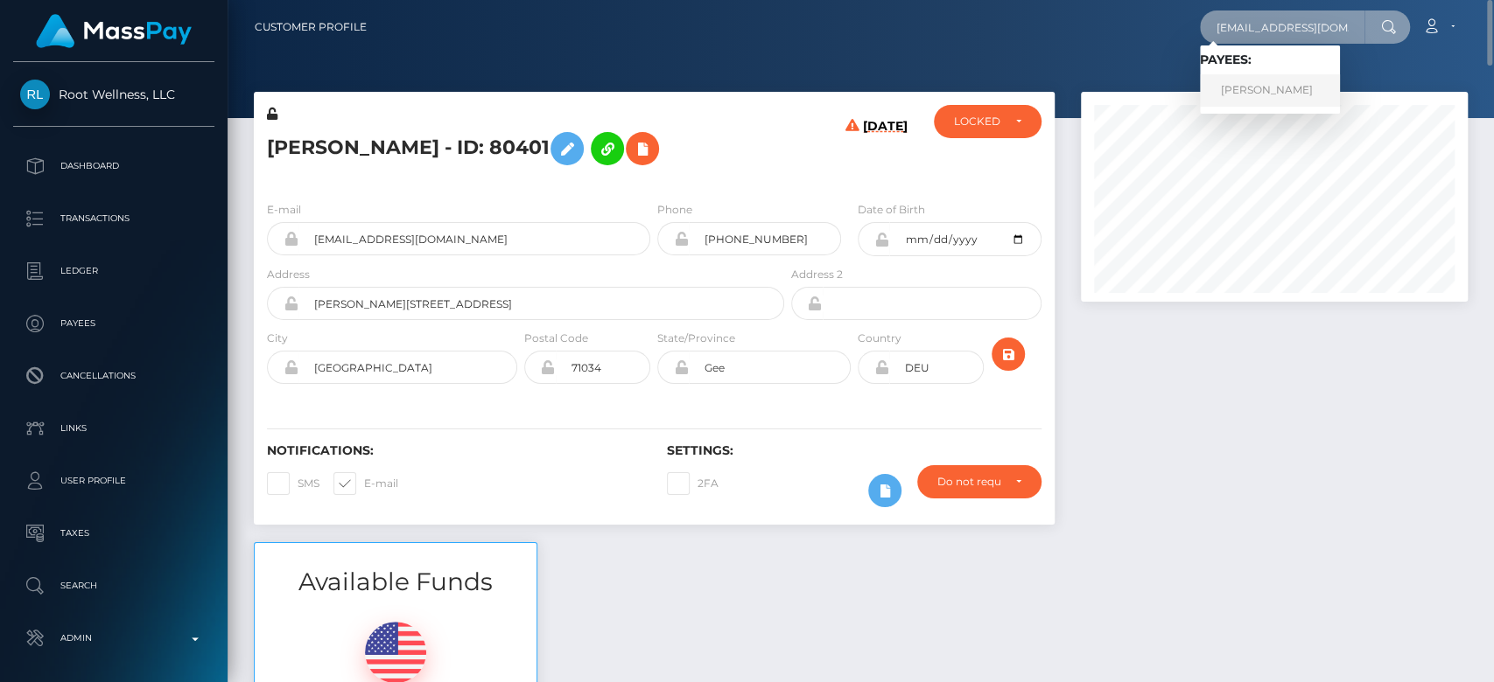
type input "isabellewis@yahoo.co.uk"
click at [1282, 82] on link "ISABEL AIMEE LEWIS" at bounding box center [1270, 90] width 140 height 32
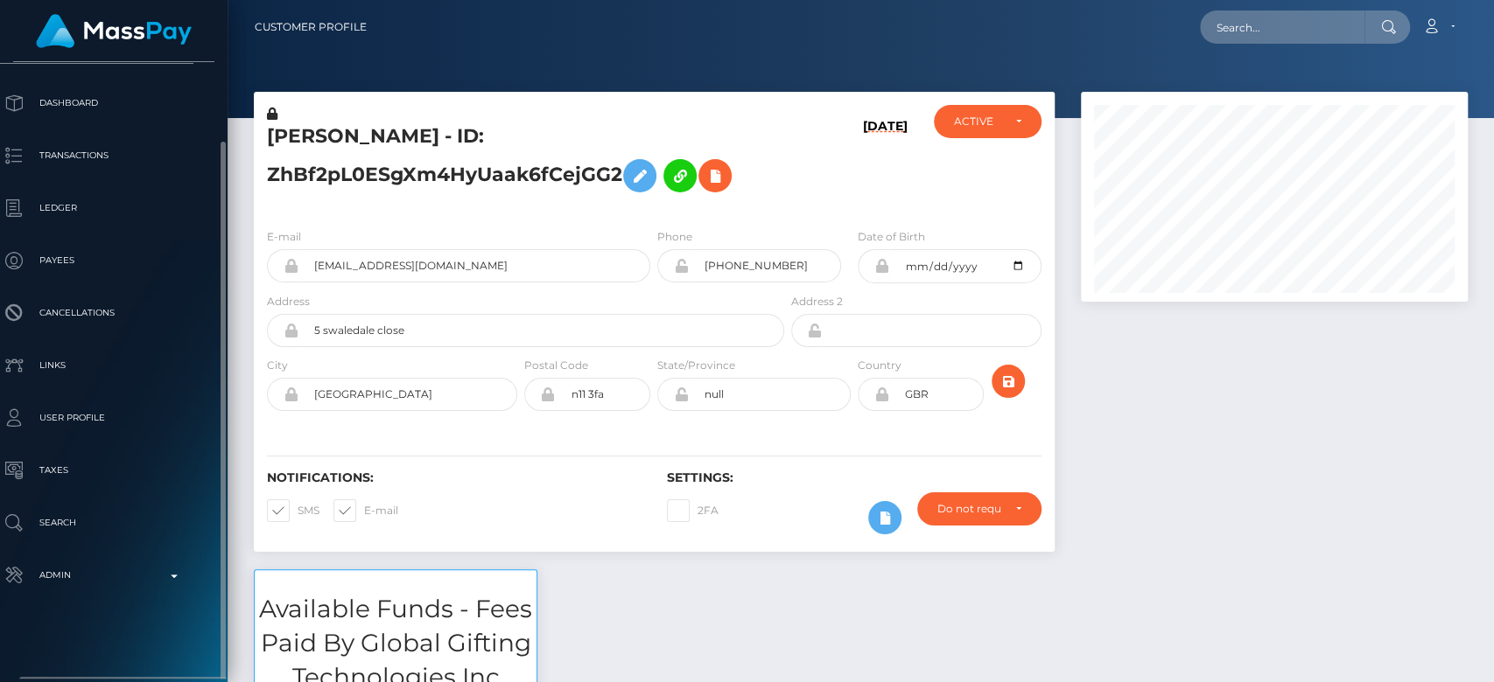
scroll to position [84, 21]
click at [1158, 479] on div at bounding box center [1273, 331] width 413 height 478
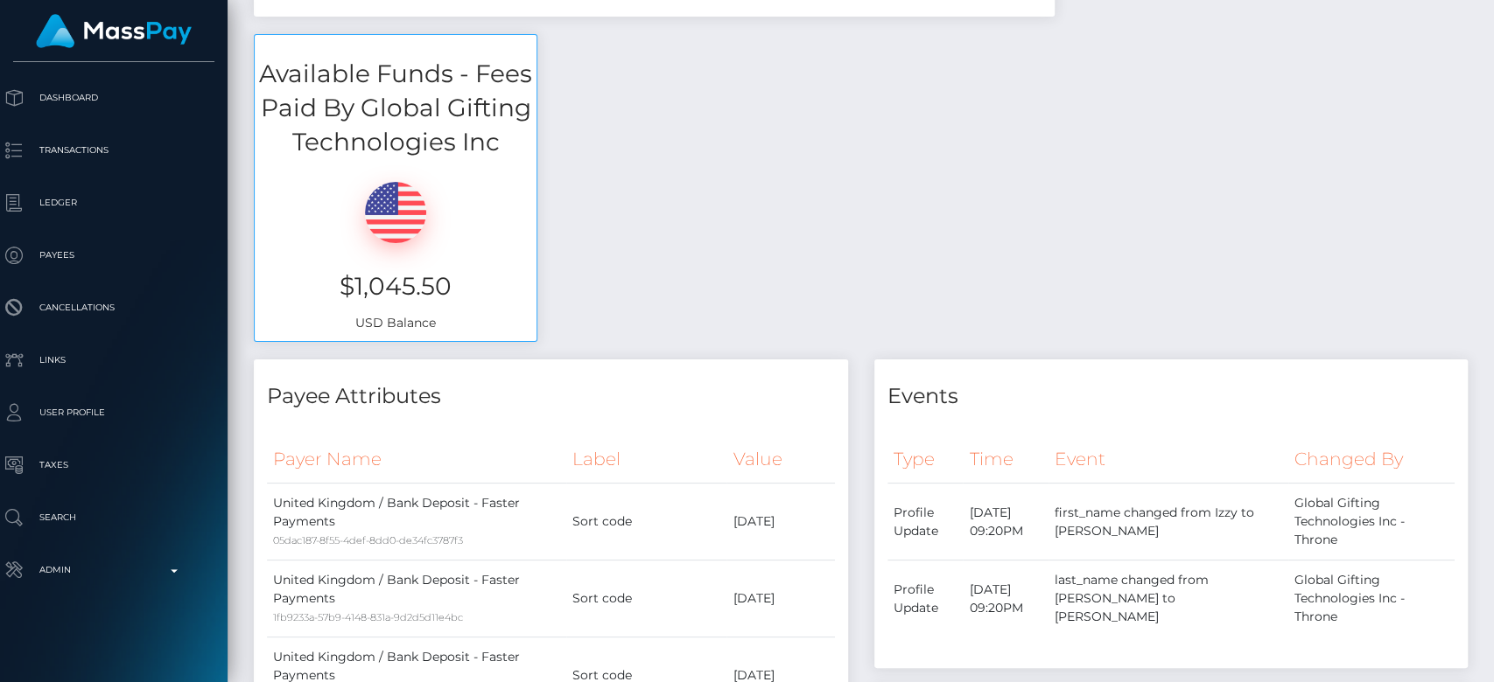
scroll to position [0, 0]
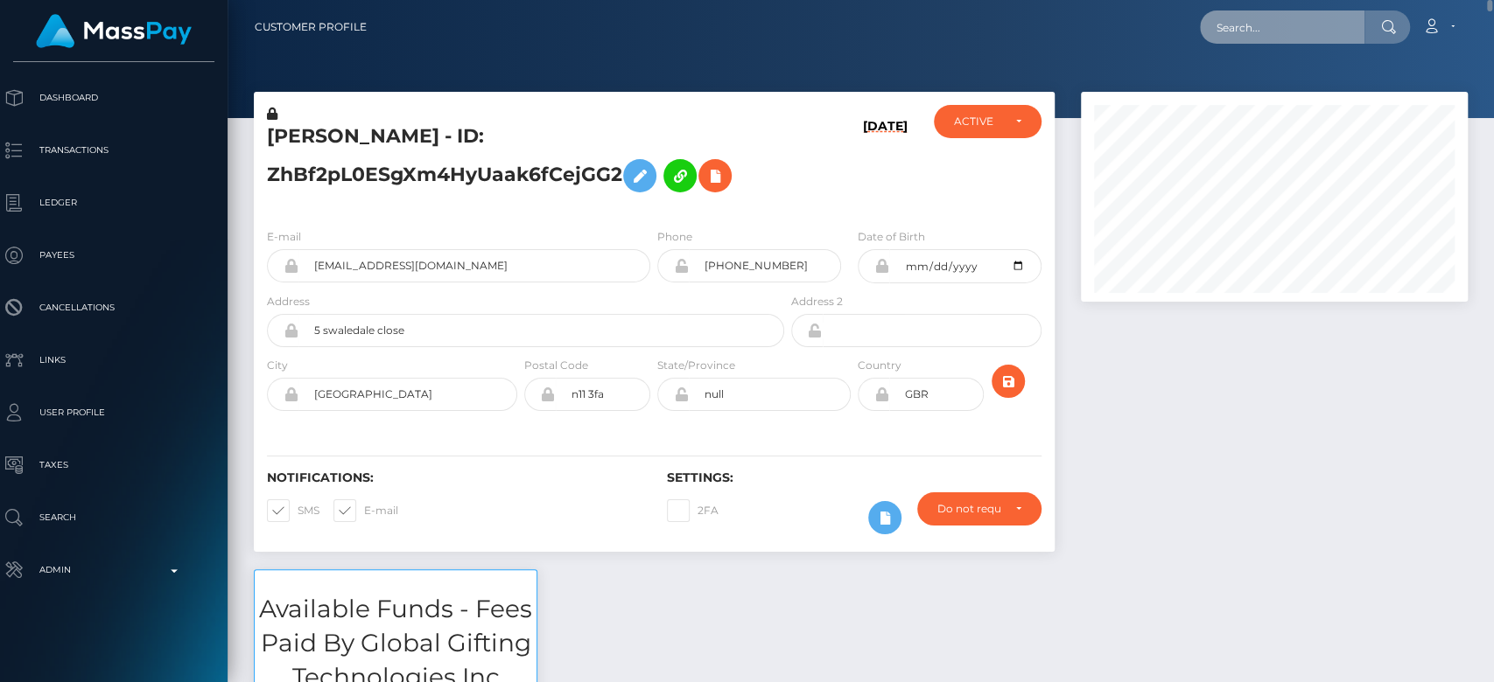
click at [1274, 22] on input "text" at bounding box center [1282, 26] width 164 height 33
paste input "georgiawilkins23@icloud.com"
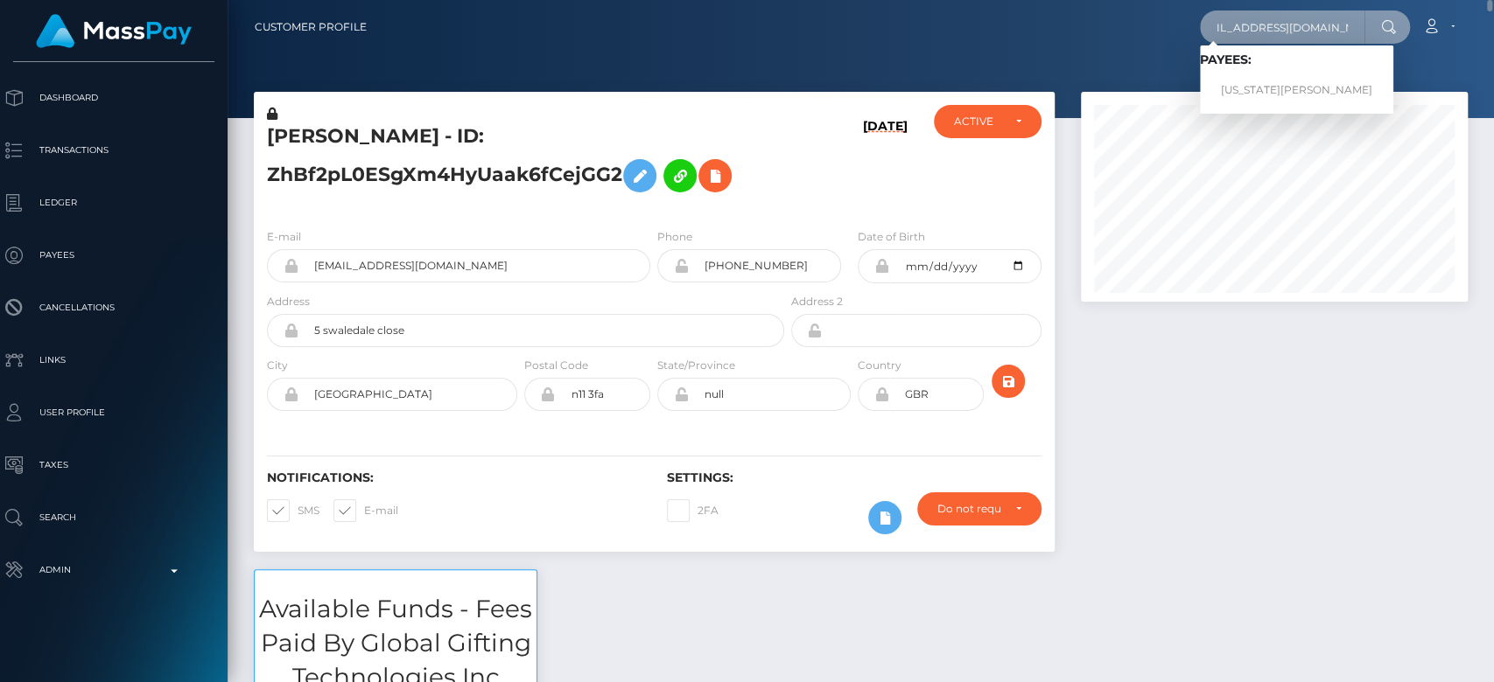
type input "georgiawilkins23@icloud.com"
click at [1297, 81] on link "[US_STATE][PERSON_NAME]" at bounding box center [1296, 90] width 193 height 32
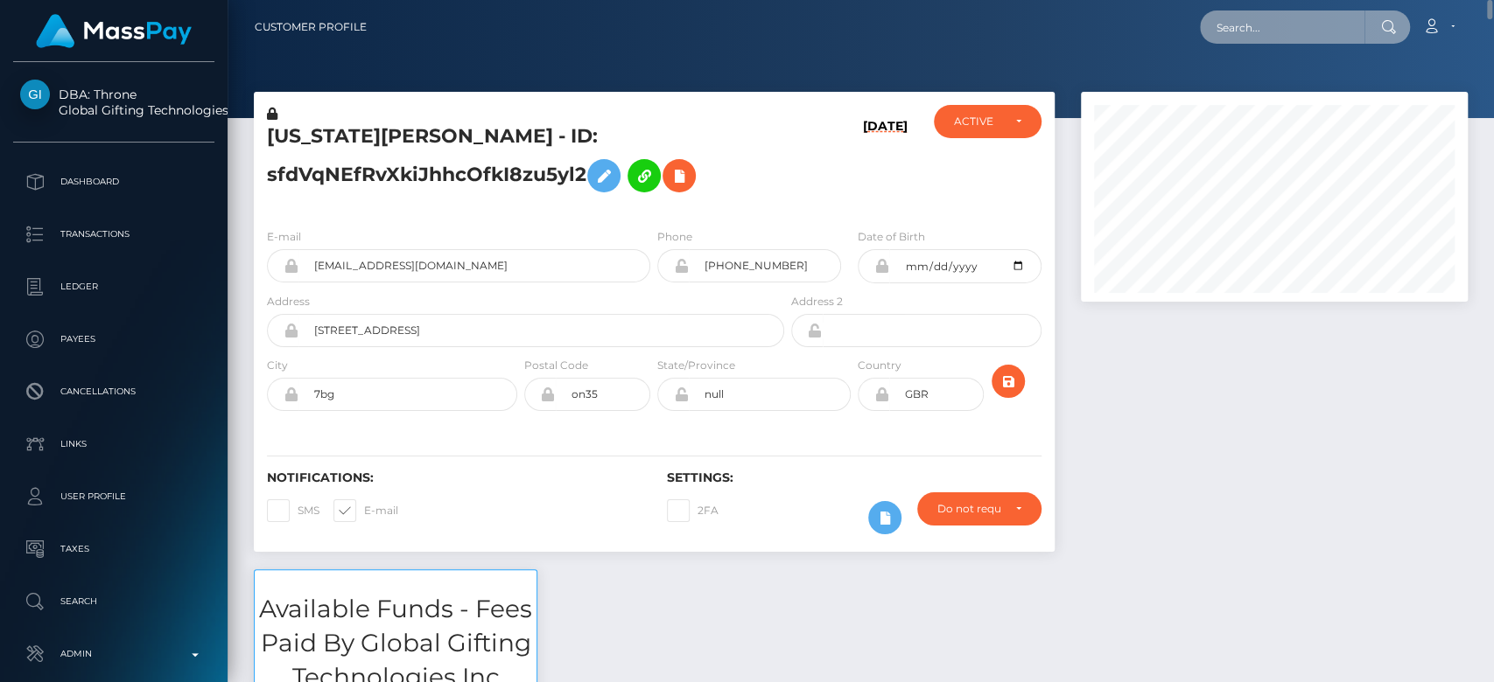
click at [1288, 27] on input "text" at bounding box center [1282, 26] width 164 height 33
paste input "[EMAIL_ADDRESS][DOMAIN_NAME]"
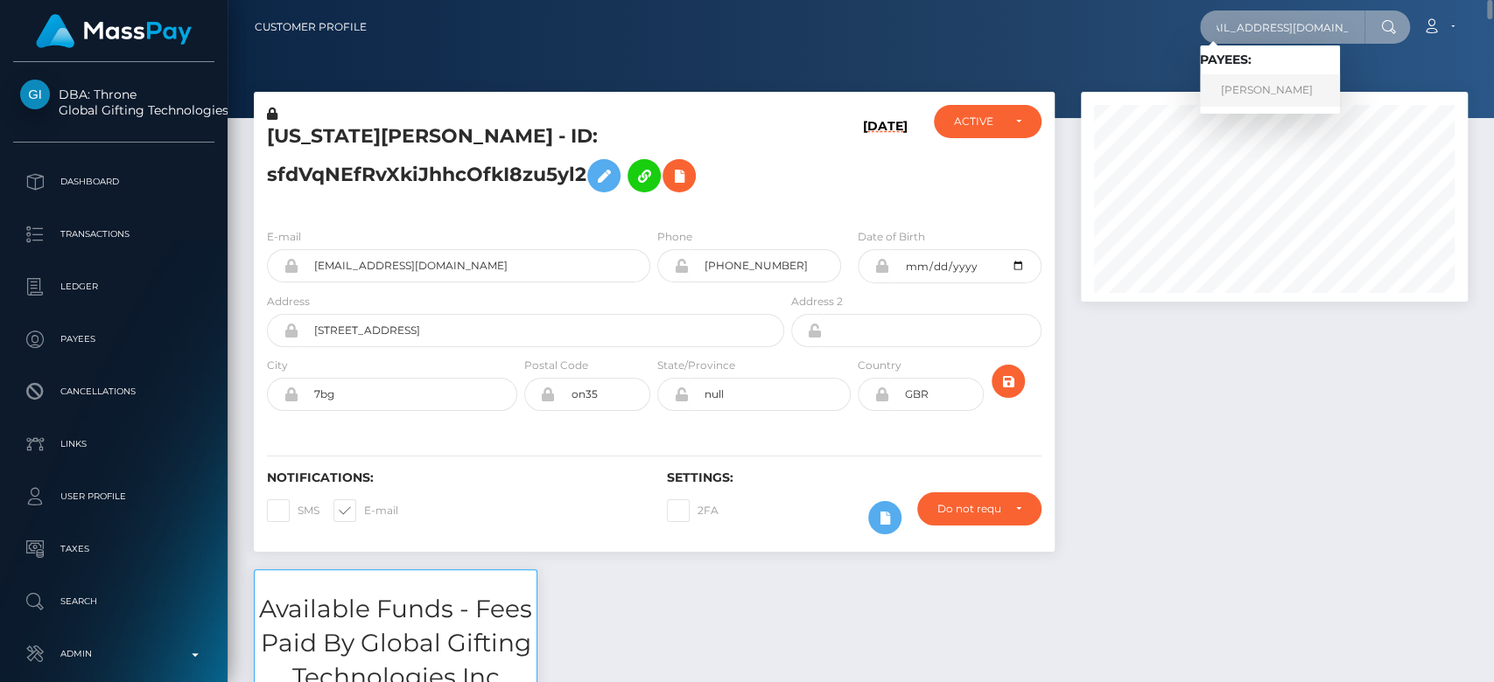
type input "oszielemmanuel@gmail.com"
click at [1293, 94] on link "Mercedes Nohemy Hernandez Rivera" at bounding box center [1270, 90] width 140 height 32
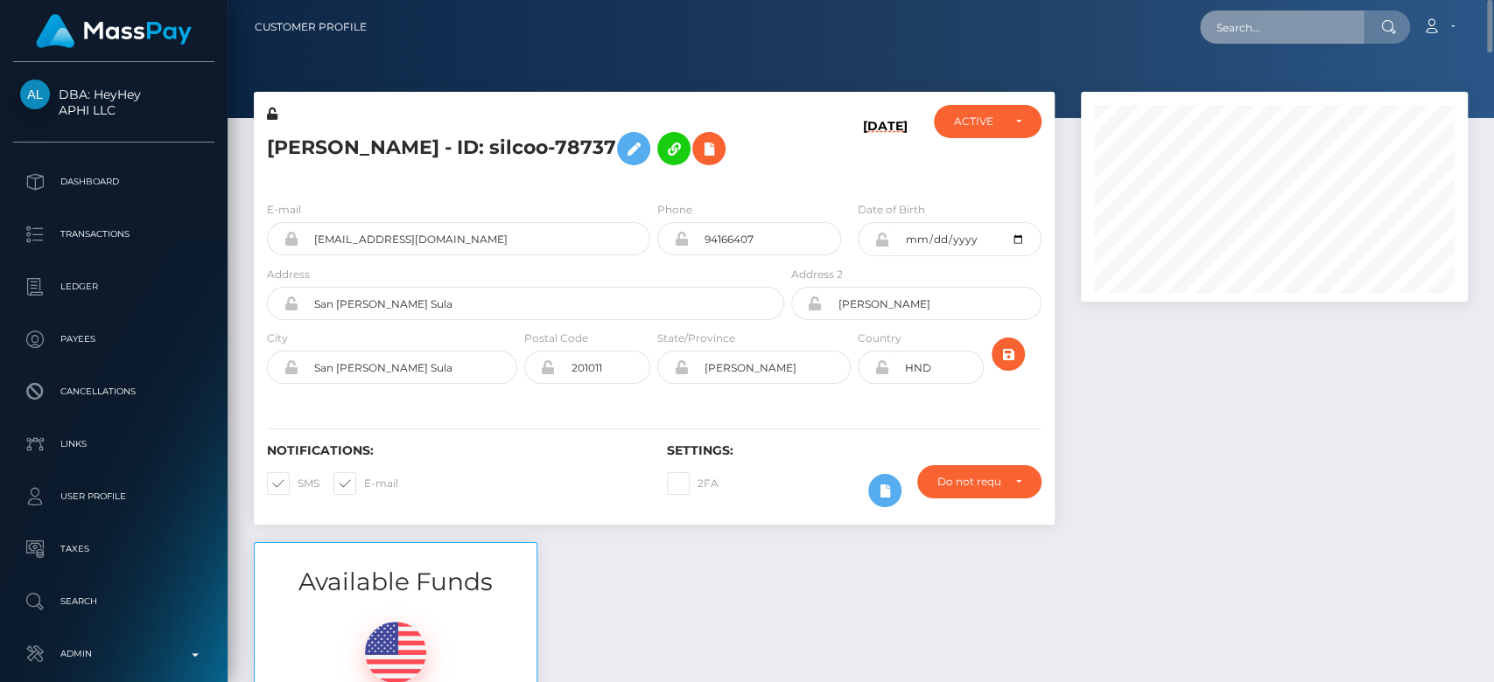
click at [1246, 36] on input "text" at bounding box center [1282, 26] width 164 height 33
paste input "[EMAIL_ADDRESS][DOMAIN_NAME]"
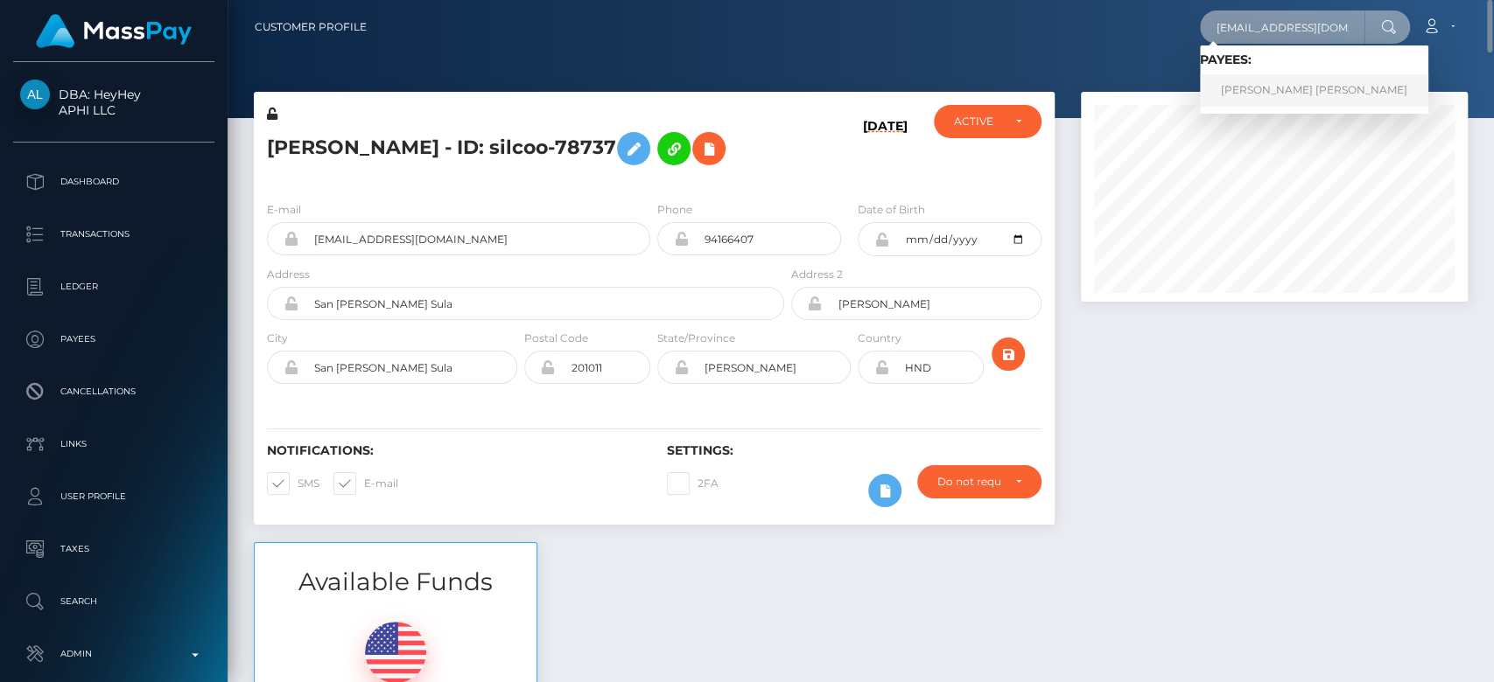
type input "[EMAIL_ADDRESS][DOMAIN_NAME]"
click at [1263, 82] on link "[PERSON_NAME] [PERSON_NAME]" at bounding box center [1314, 90] width 228 height 32
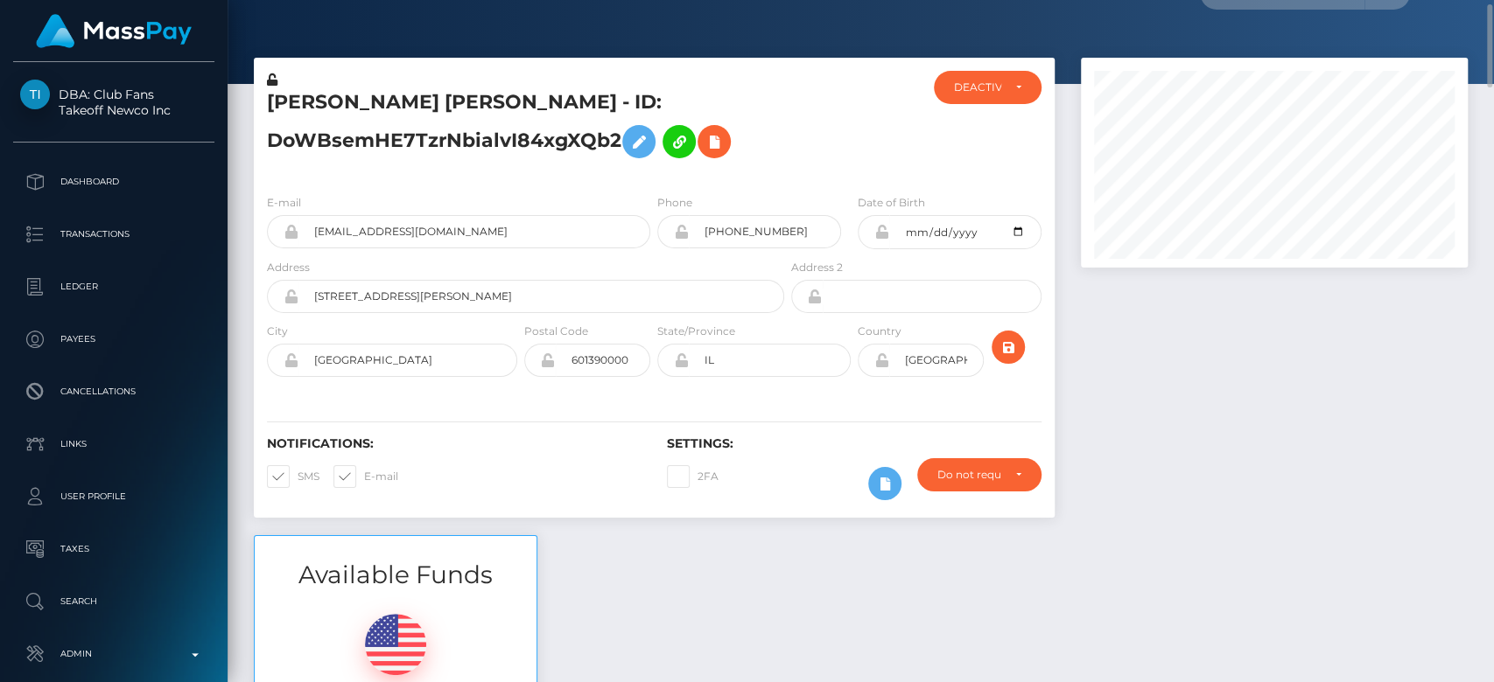
scroll to position [40, 0]
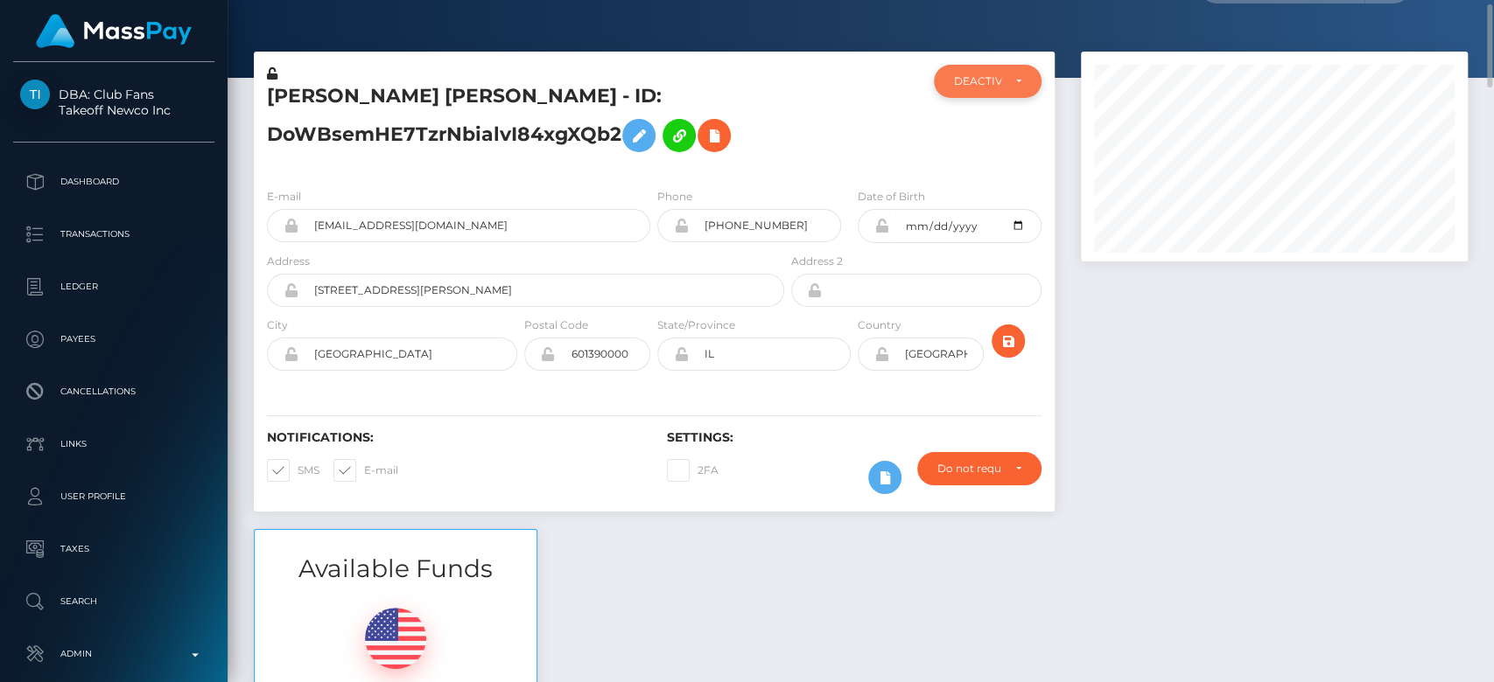
click at [958, 78] on div "DEACTIVE" at bounding box center [977, 81] width 46 height 14
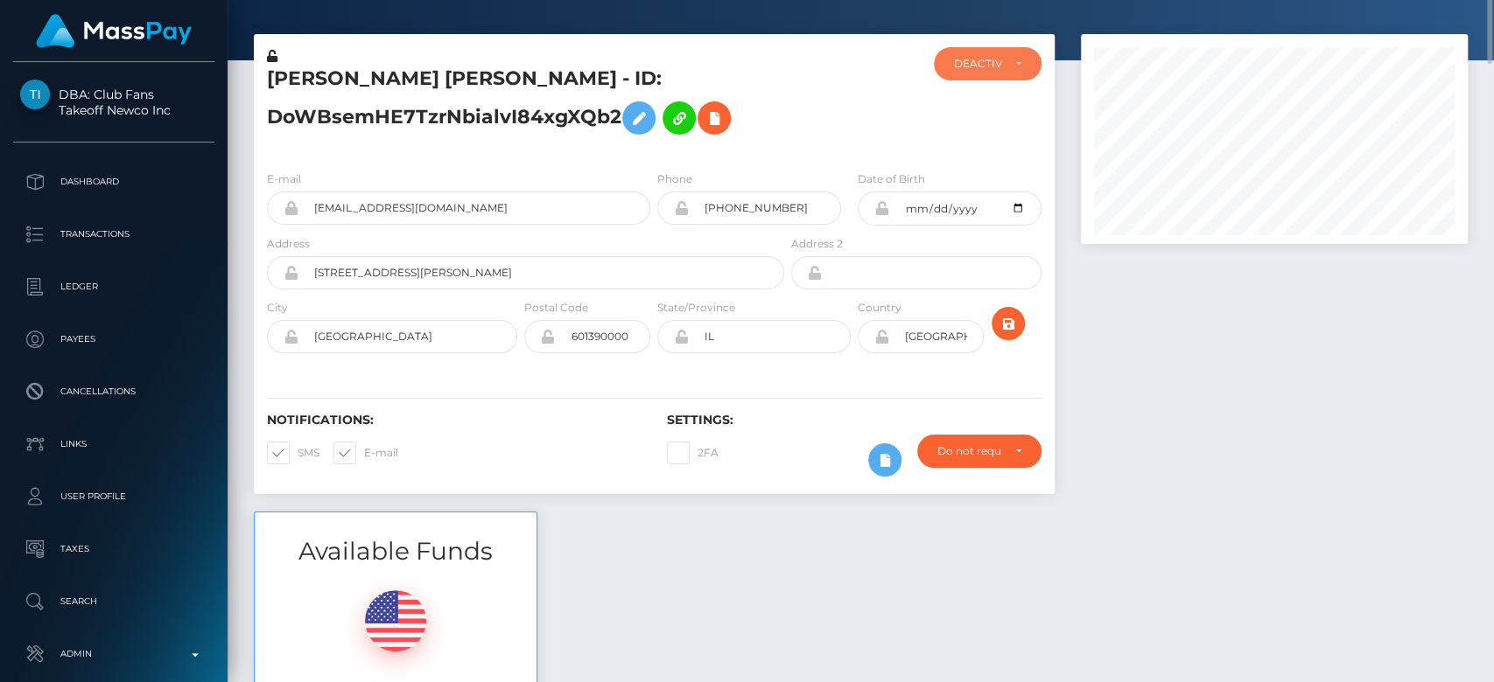
scroll to position [24, 0]
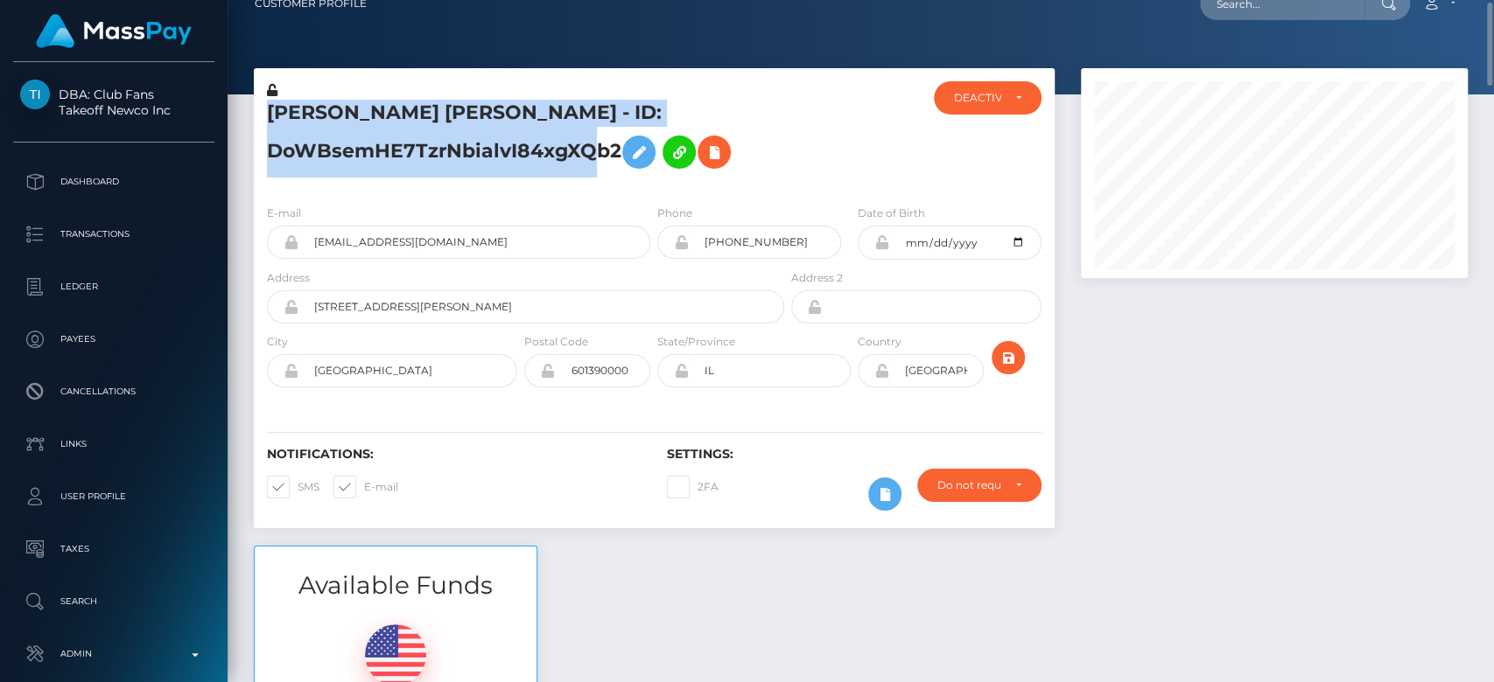
drag, startPoint x: 606, startPoint y: 150, endPoint x: 262, endPoint y: 99, distance: 348.6
click at [262, 99] on div "MONICA MELISSA HERNANDEZ - ID: DoWBsemHE7TzrNbialvI84xgXQb2" at bounding box center [521, 135] width 534 height 109
copy div "MONICA MELISSA HERNANDEZ - ID: DoWBsemHE7TzrNbialvI84xgXQb2"
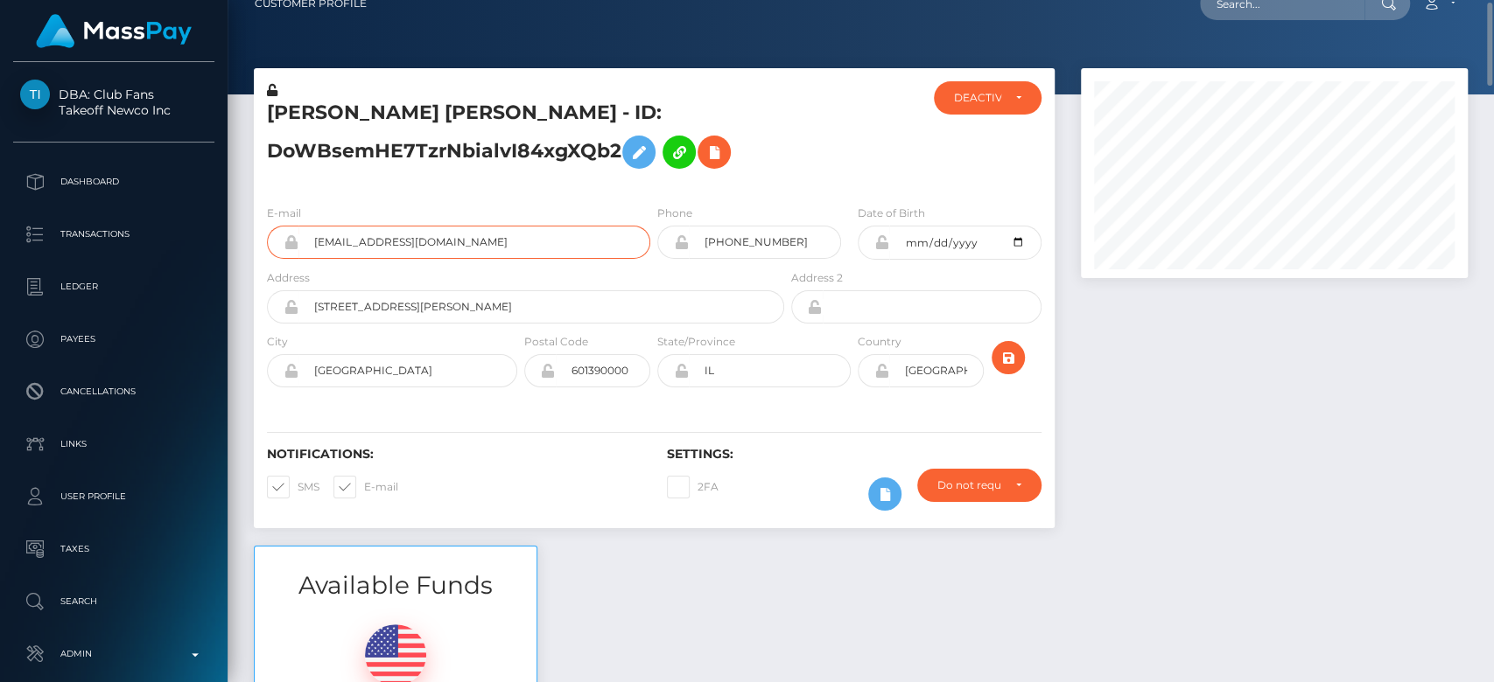
drag, startPoint x: 465, startPoint y: 235, endPoint x: 296, endPoint y: 272, distance: 172.8
click at [296, 272] on form "E-mail moniiglove@icloud.com Phone +13124020370 Date of Birth Address" at bounding box center [654, 300] width 774 height 192
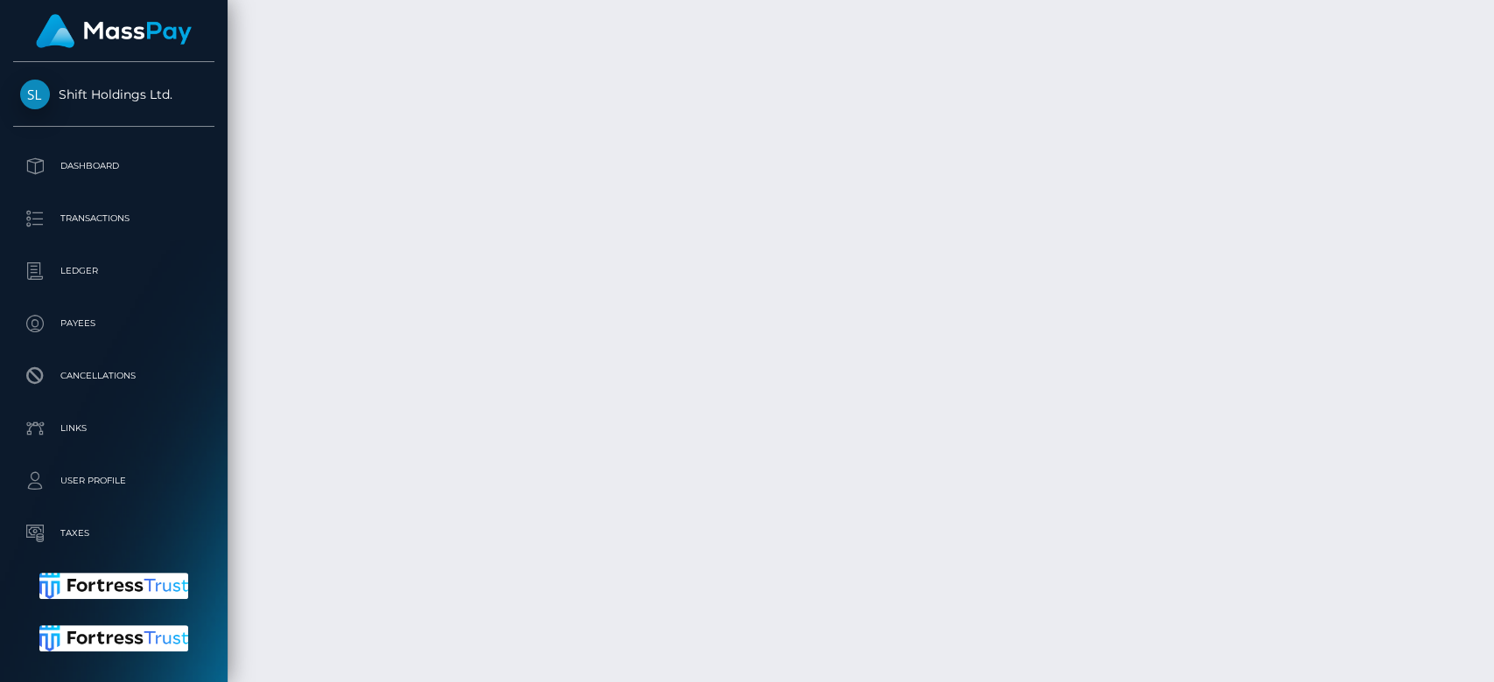
scroll to position [3799, 0]
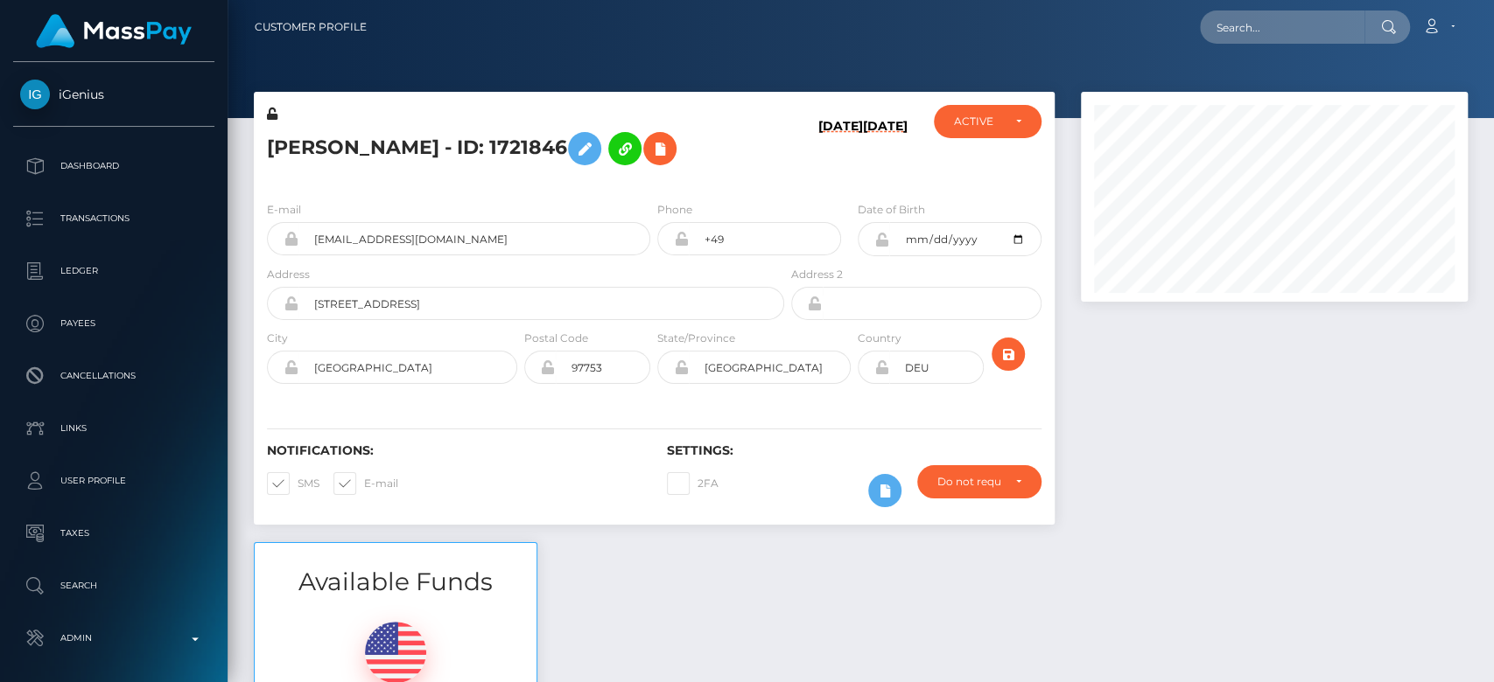
scroll to position [210, 387]
click at [1137, 464] on div at bounding box center [1273, 317] width 413 height 451
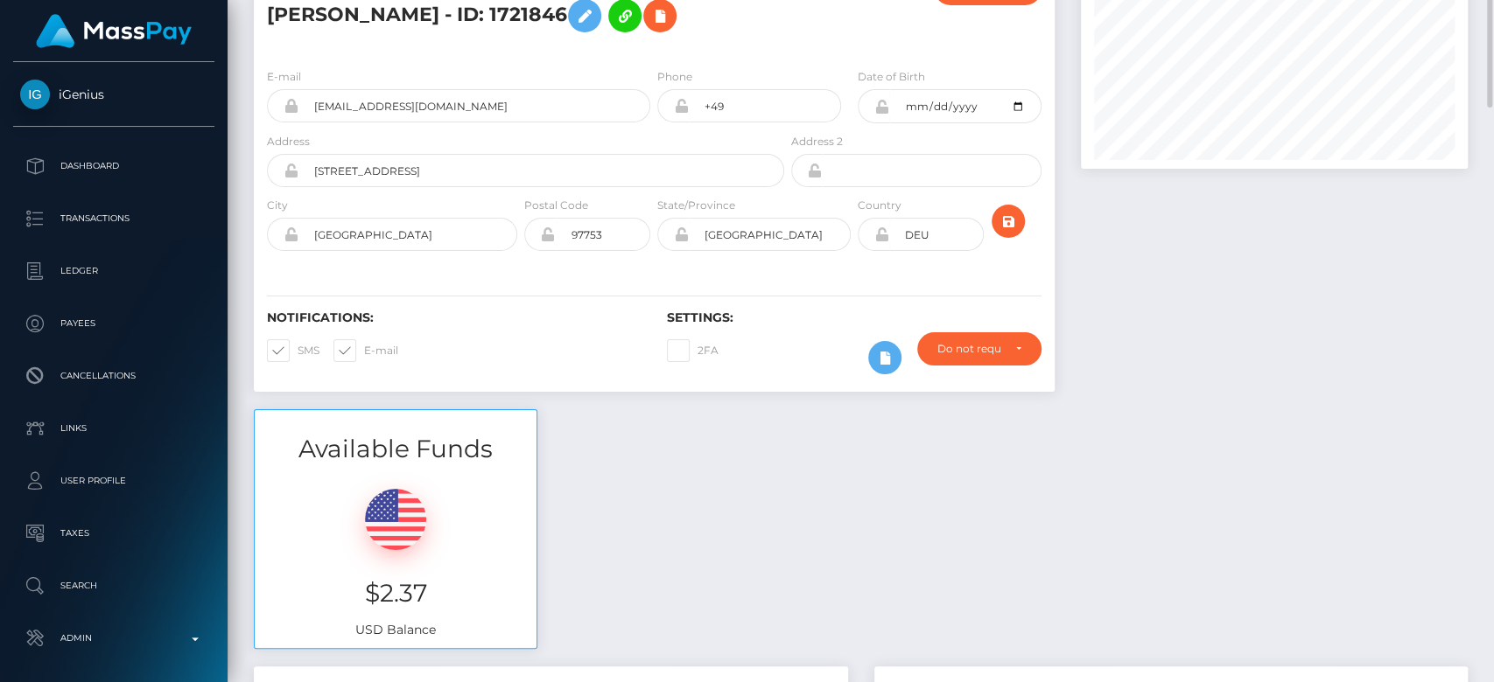
scroll to position [0, 0]
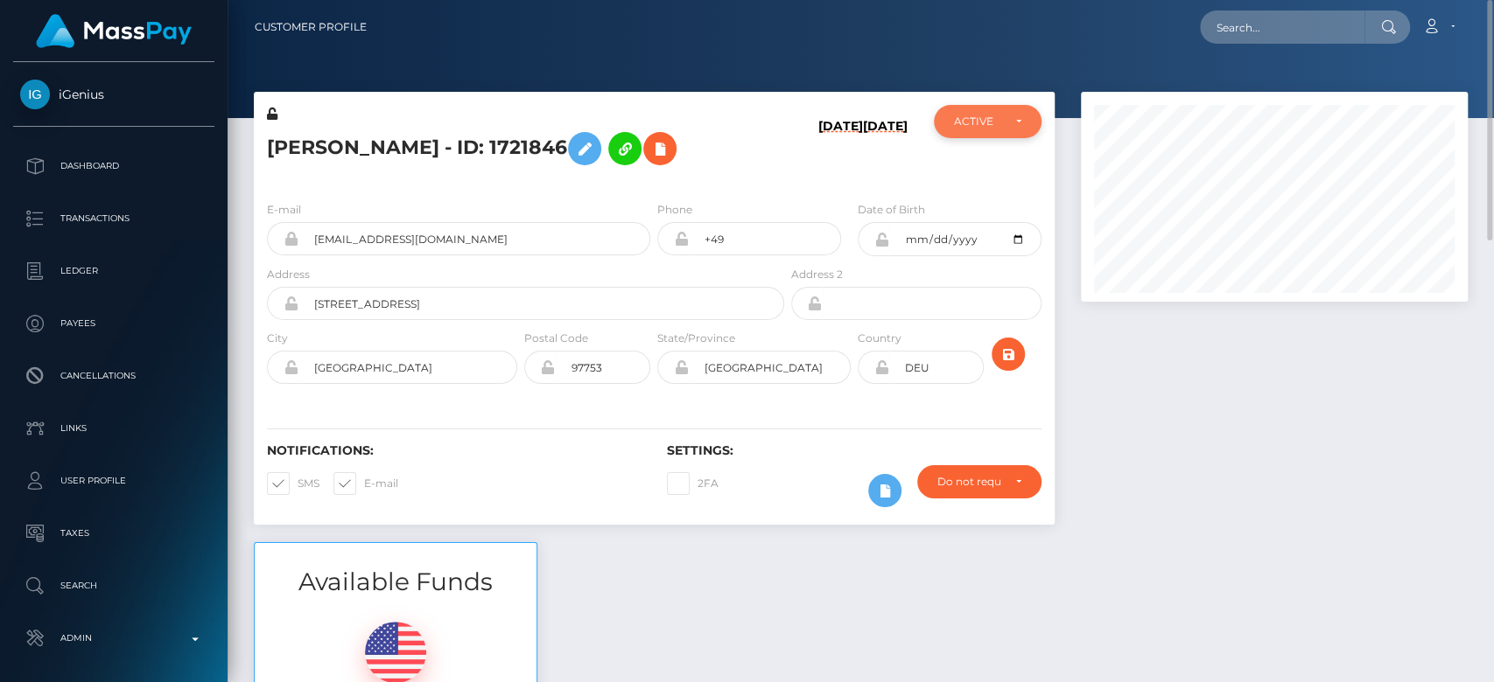
click at [984, 122] on div "ACTIVE" at bounding box center [977, 122] width 46 height 14
click at [976, 227] on link "CLOSED" at bounding box center [987, 243] width 107 height 32
select select "CLOSED"
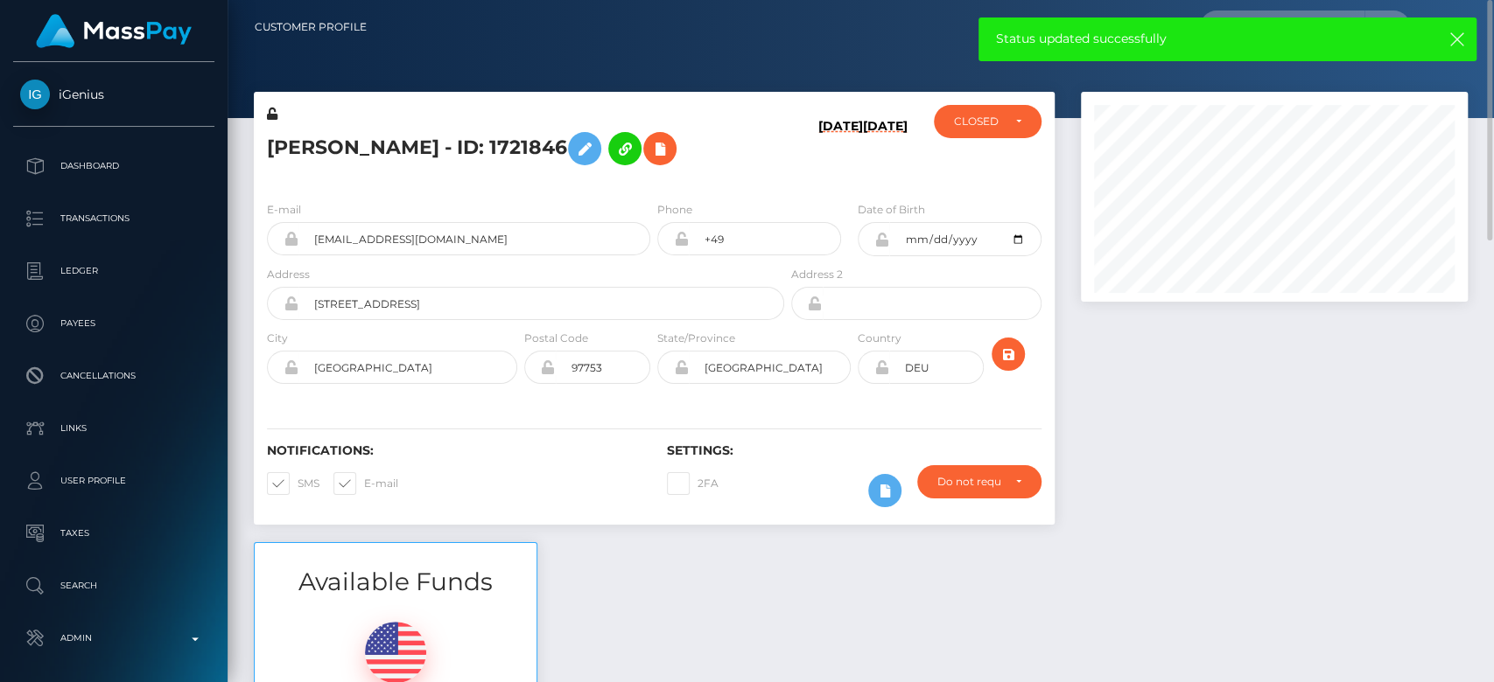
click at [364, 479] on span at bounding box center [364, 483] width 0 height 13
click at [364, 479] on input "E-mail" at bounding box center [369, 477] width 11 height 11
checkbox input "false"
click at [297, 482] on span at bounding box center [297, 483] width 0 height 13
click at [297, 482] on input "SMS" at bounding box center [302, 477] width 11 height 11
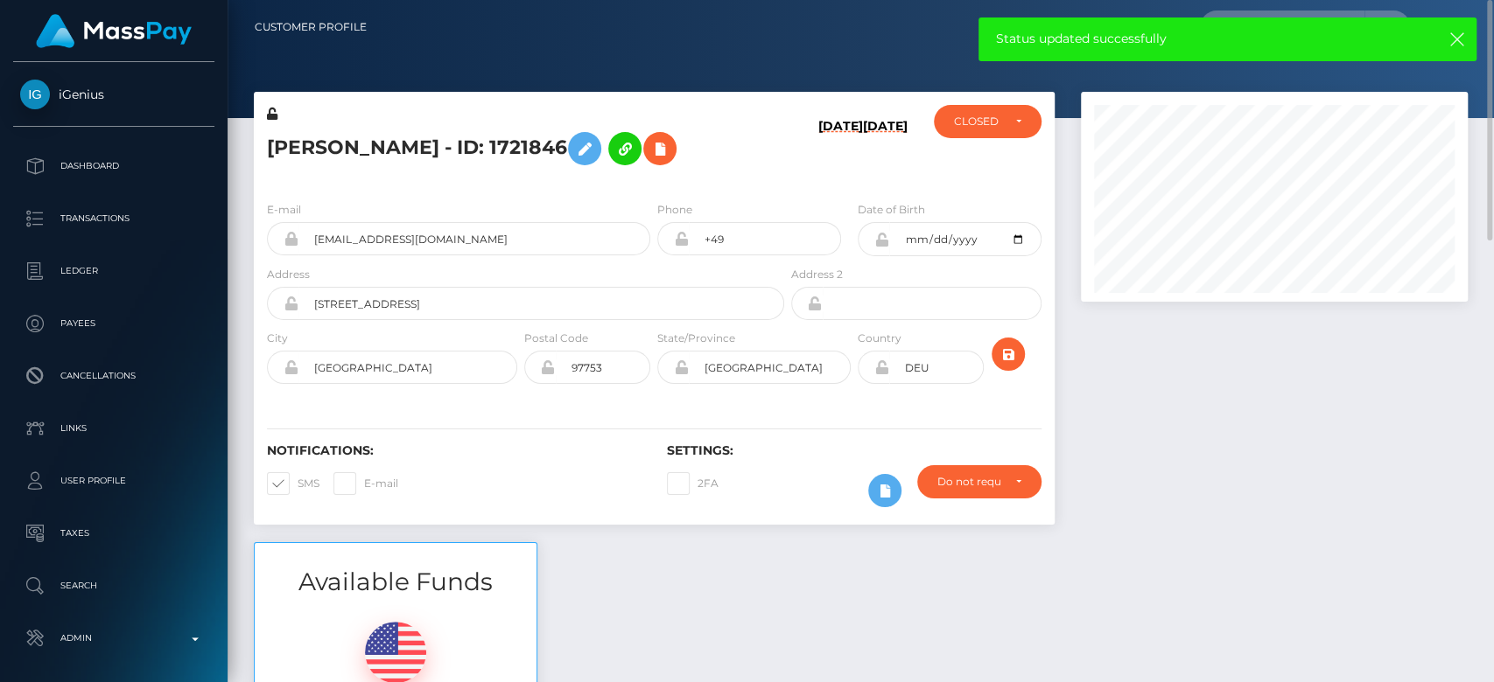
checkbox input "false"
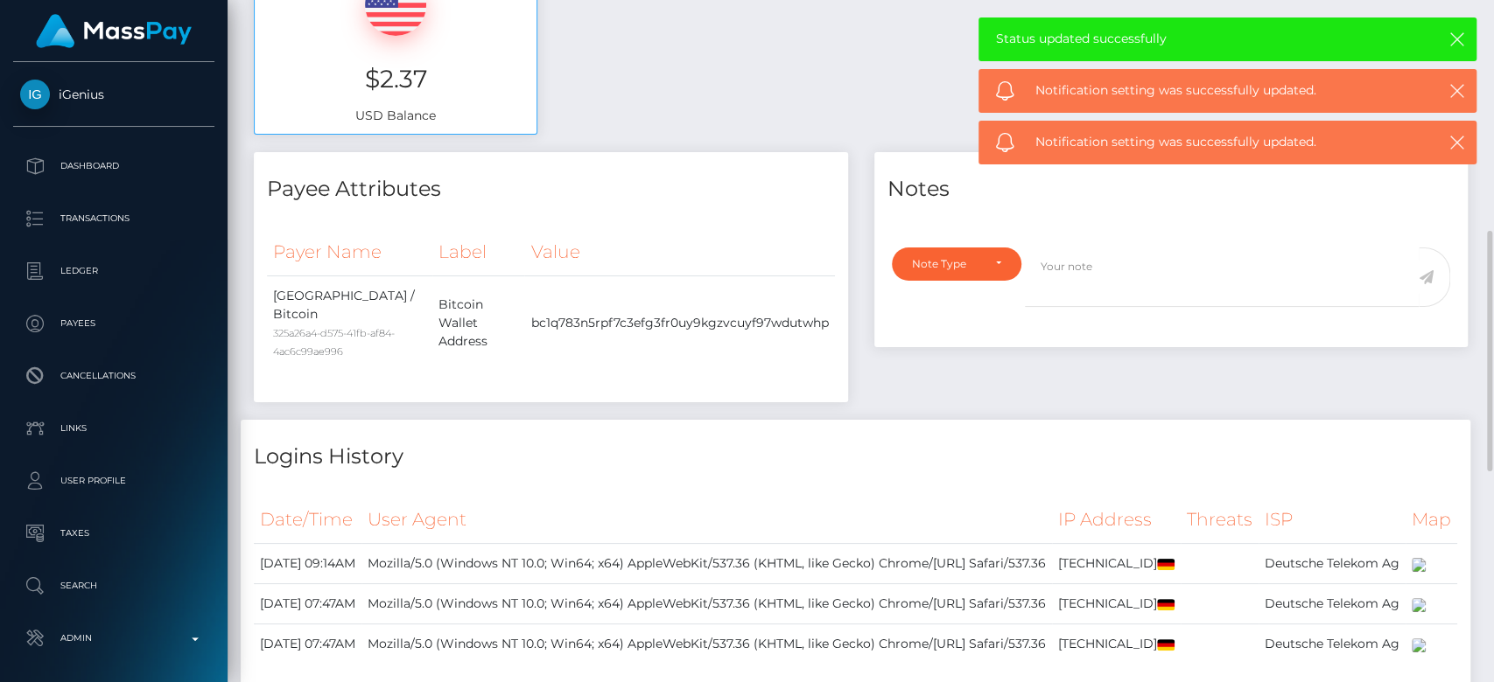
scroll to position [651, 0]
click at [953, 254] on div "Note Type" at bounding box center [946, 261] width 69 height 14
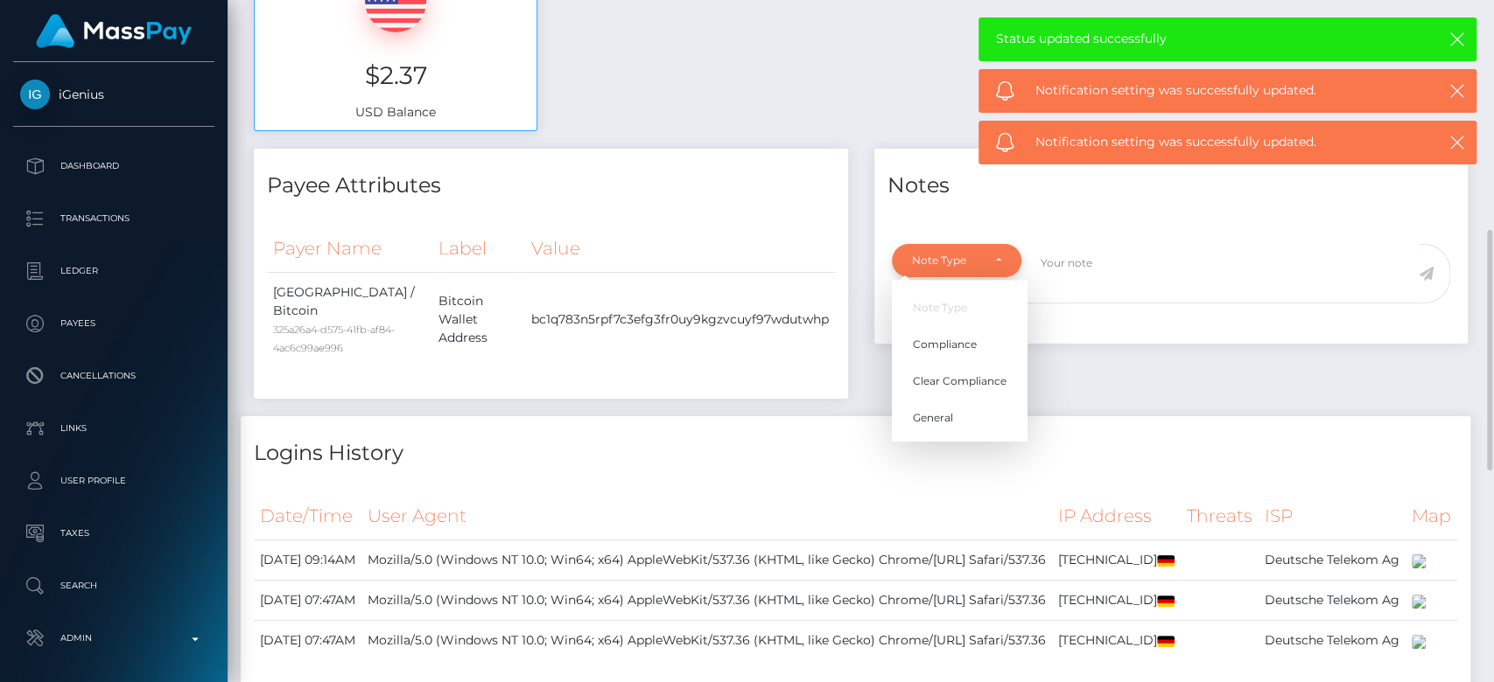
scroll to position [210, 387]
click at [945, 422] on span "General" at bounding box center [933, 418] width 40 height 16
select select "GENERAL"
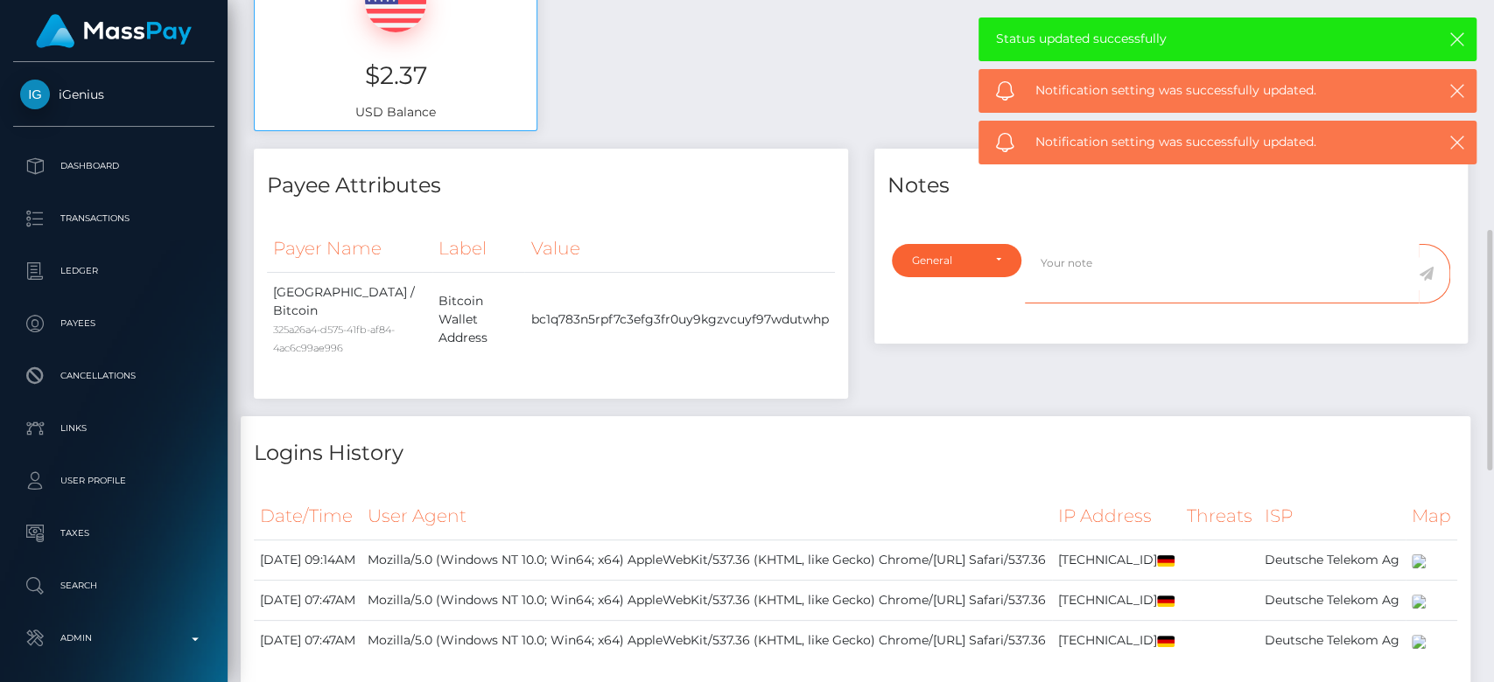
click at [1078, 267] on textarea at bounding box center [1222, 274] width 394 height 60
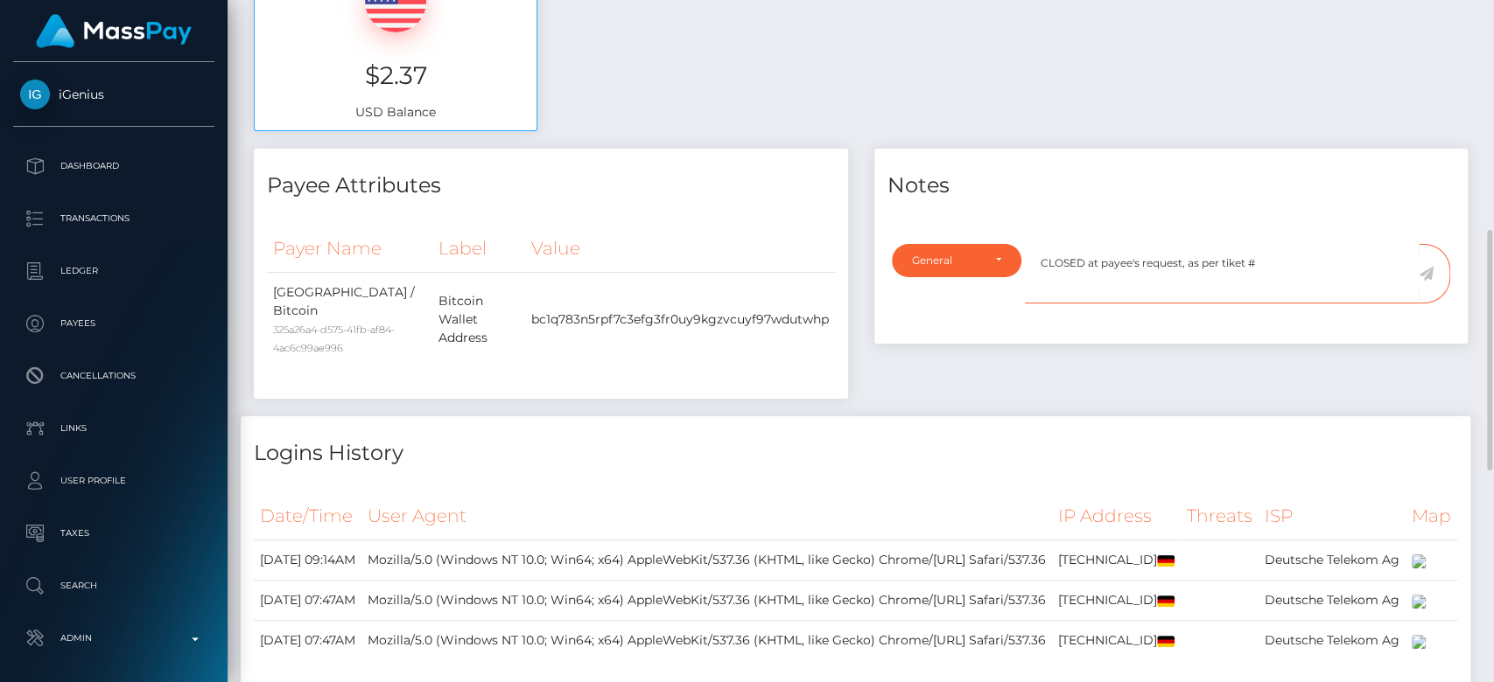
click at [1229, 253] on textarea "CLOSED at payee's request, as per tiket #" at bounding box center [1222, 274] width 394 height 60
click at [1284, 257] on textarea "CLOSED at payee's request, as per ticket #" at bounding box center [1222, 274] width 394 height 60
type textarea "CLOSED at payee's request, as per ticket #125597"
click at [1426, 279] on span at bounding box center [1433, 274] width 31 height 60
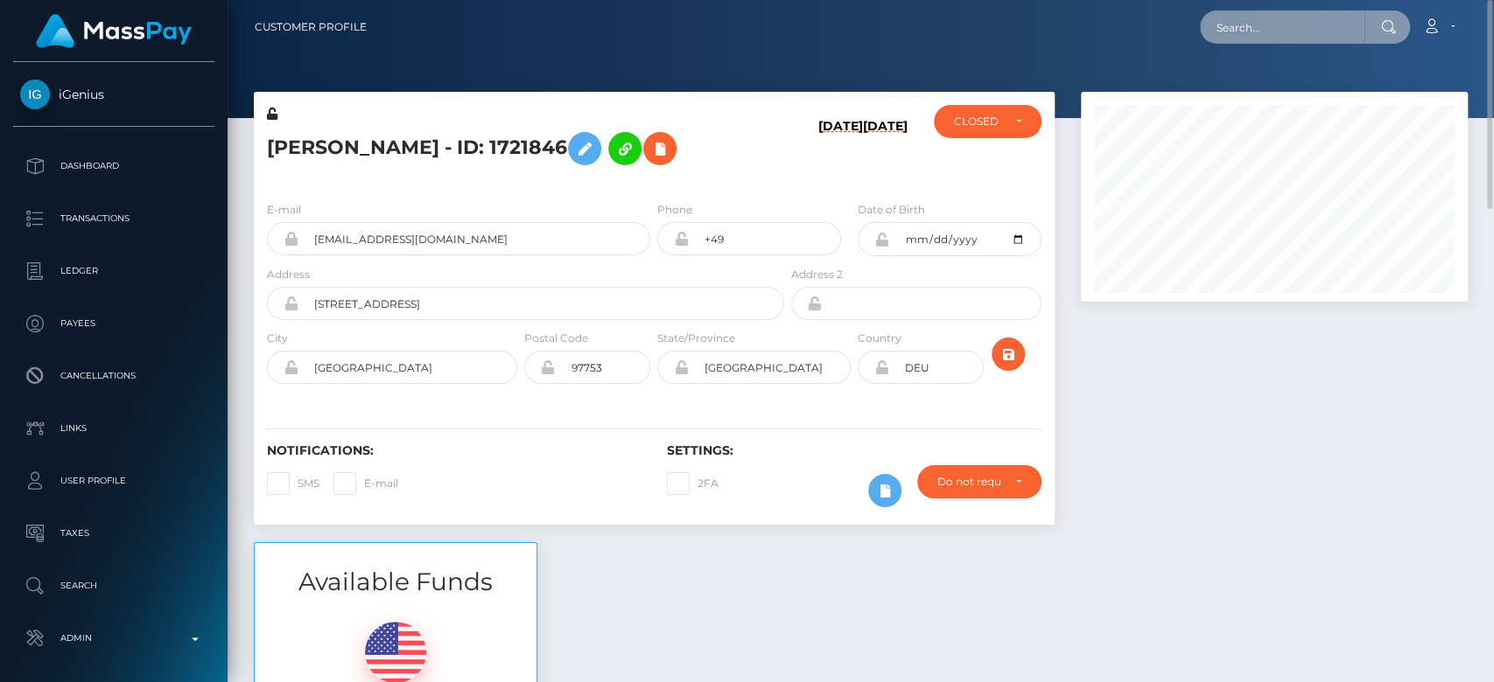
click at [1249, 35] on input "text" at bounding box center [1282, 26] width 164 height 33
paste input "[EMAIL_ADDRESS][DOMAIN_NAME]"
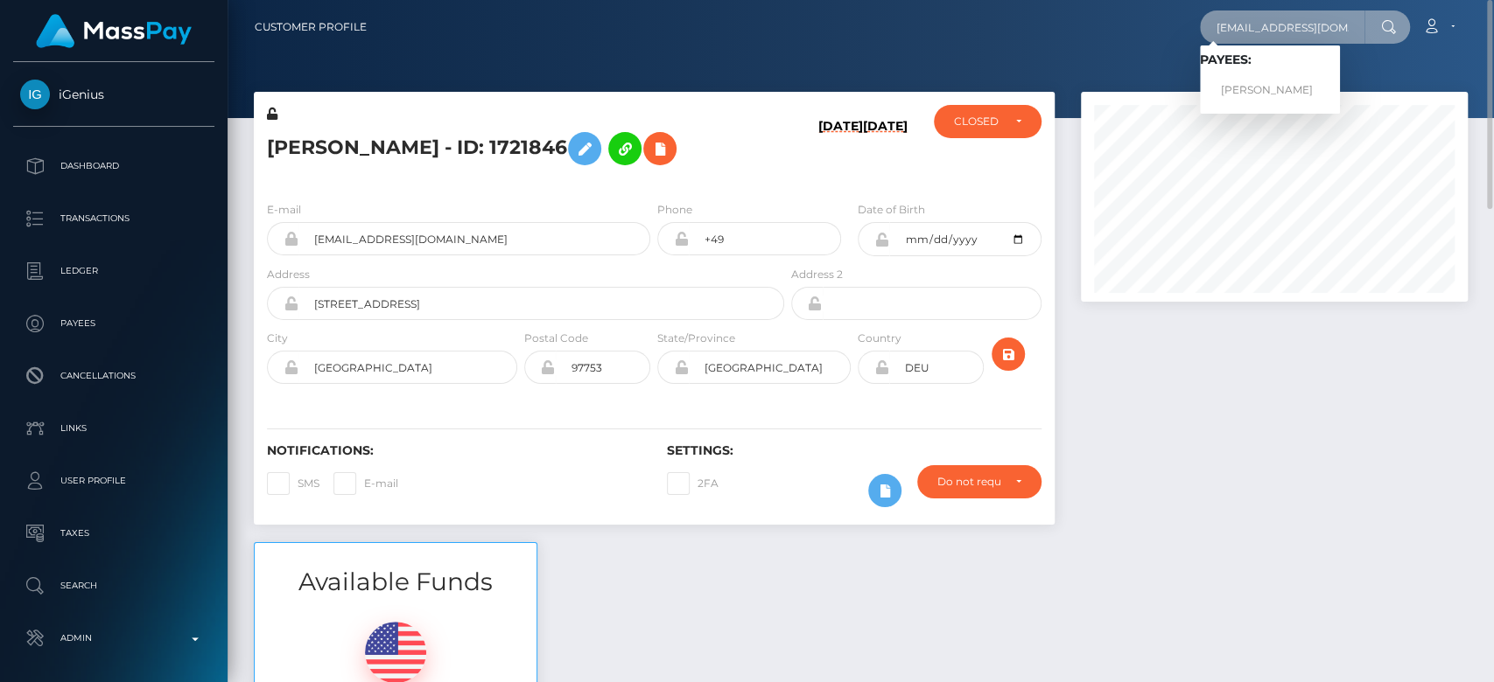
type input "[EMAIL_ADDRESS][DOMAIN_NAME]"
click at [1274, 83] on link "[PERSON_NAME]" at bounding box center [1270, 90] width 140 height 32
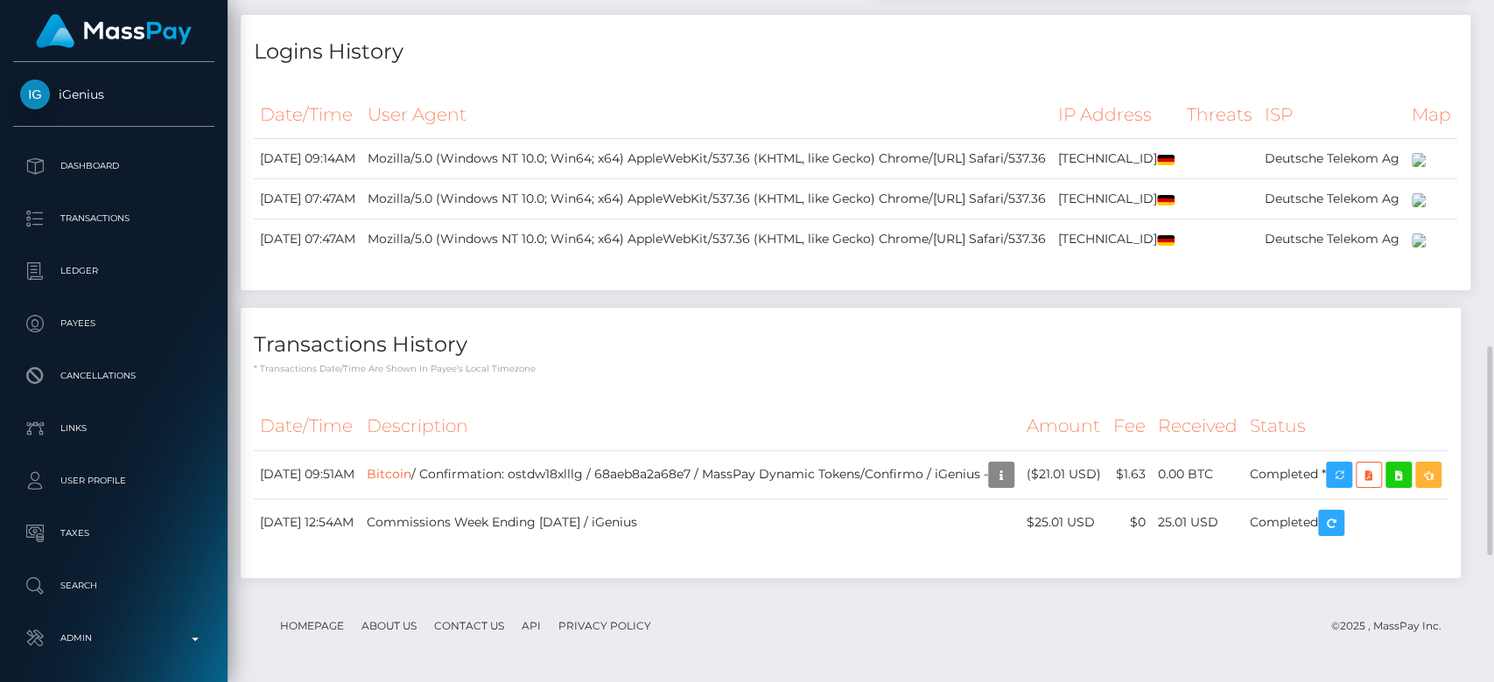
scroll to position [1544, 0]
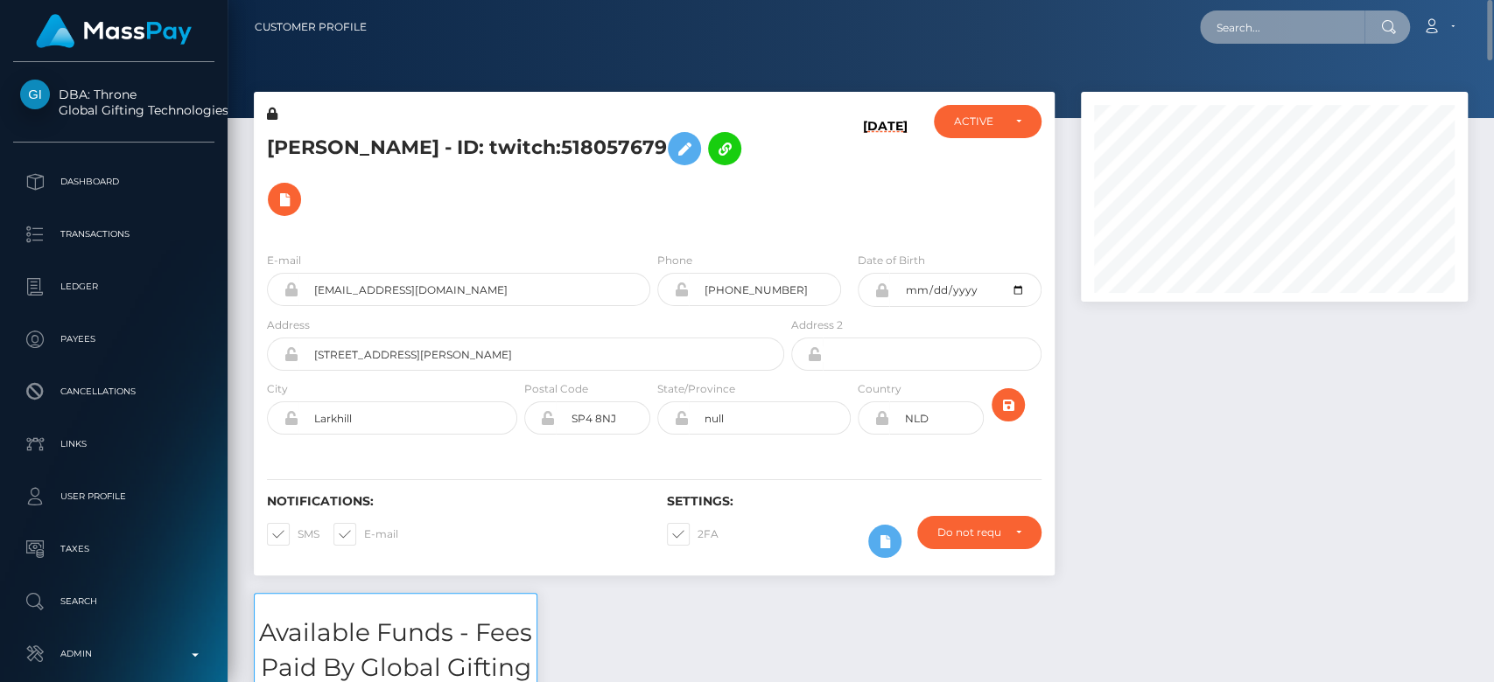
click at [1270, 10] on input "text" at bounding box center [1282, 26] width 164 height 33
paste input "[PERSON_NAME][EMAIL_ADDRESS][DOMAIN_NAME]"
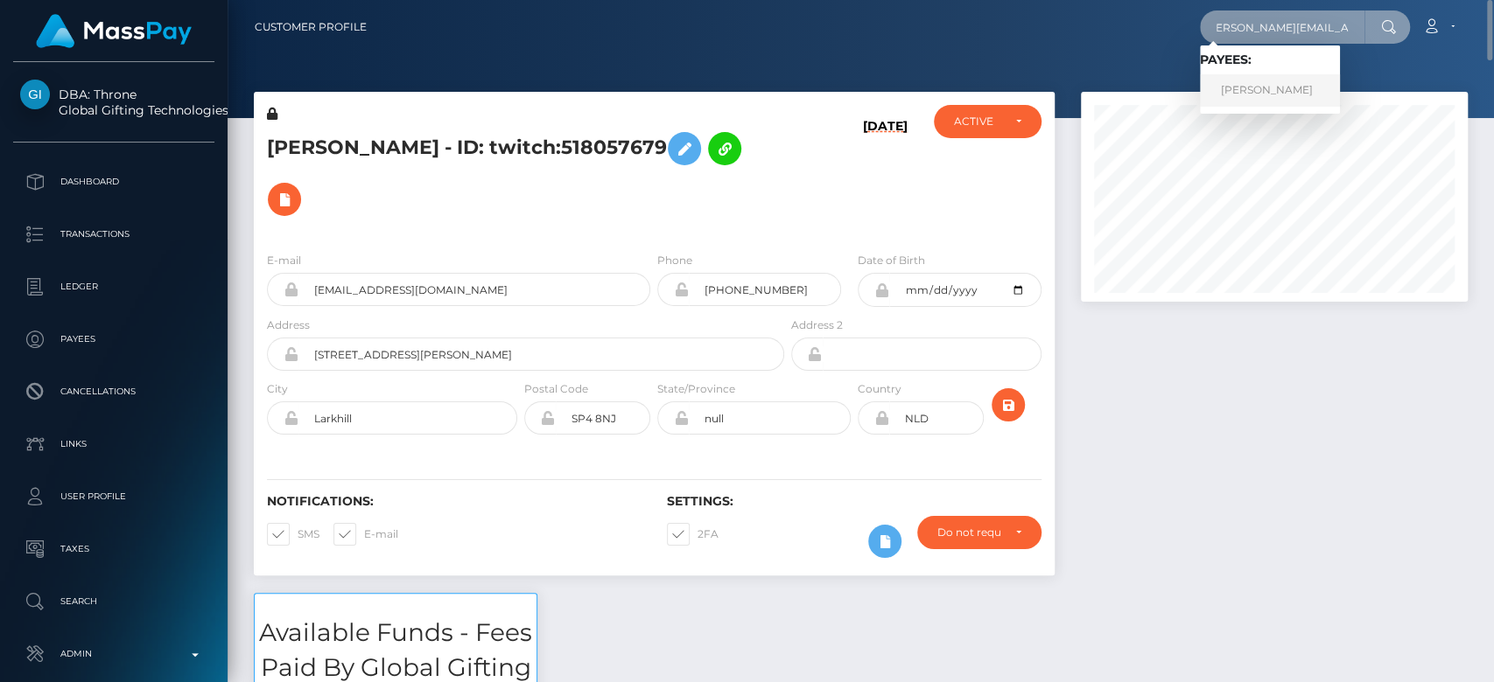
type input "[PERSON_NAME][EMAIL_ADDRESS][DOMAIN_NAME]"
click at [1255, 101] on link "SHARNA LEE LEBNAN" at bounding box center [1270, 90] width 140 height 32
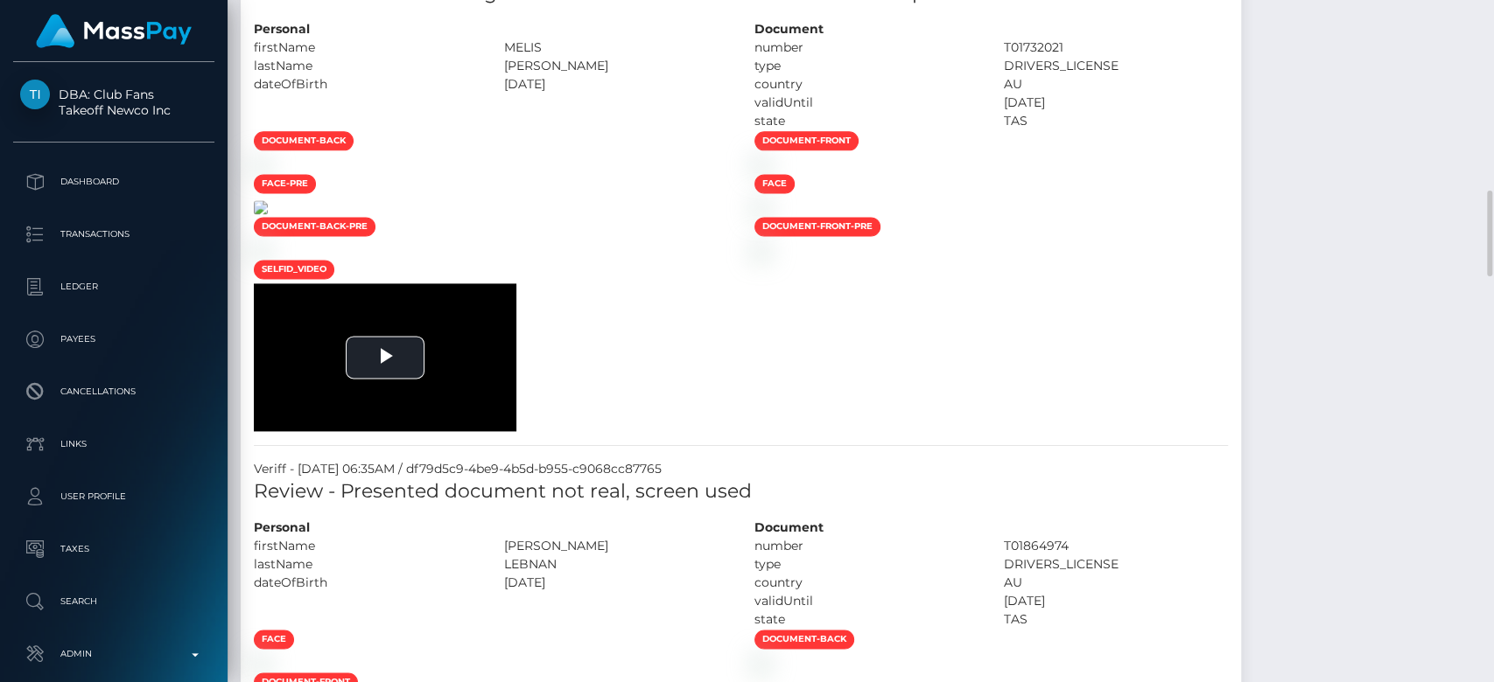
scroll to position [1515, 0]
click at [268, 172] on img at bounding box center [261, 165] width 14 height 14
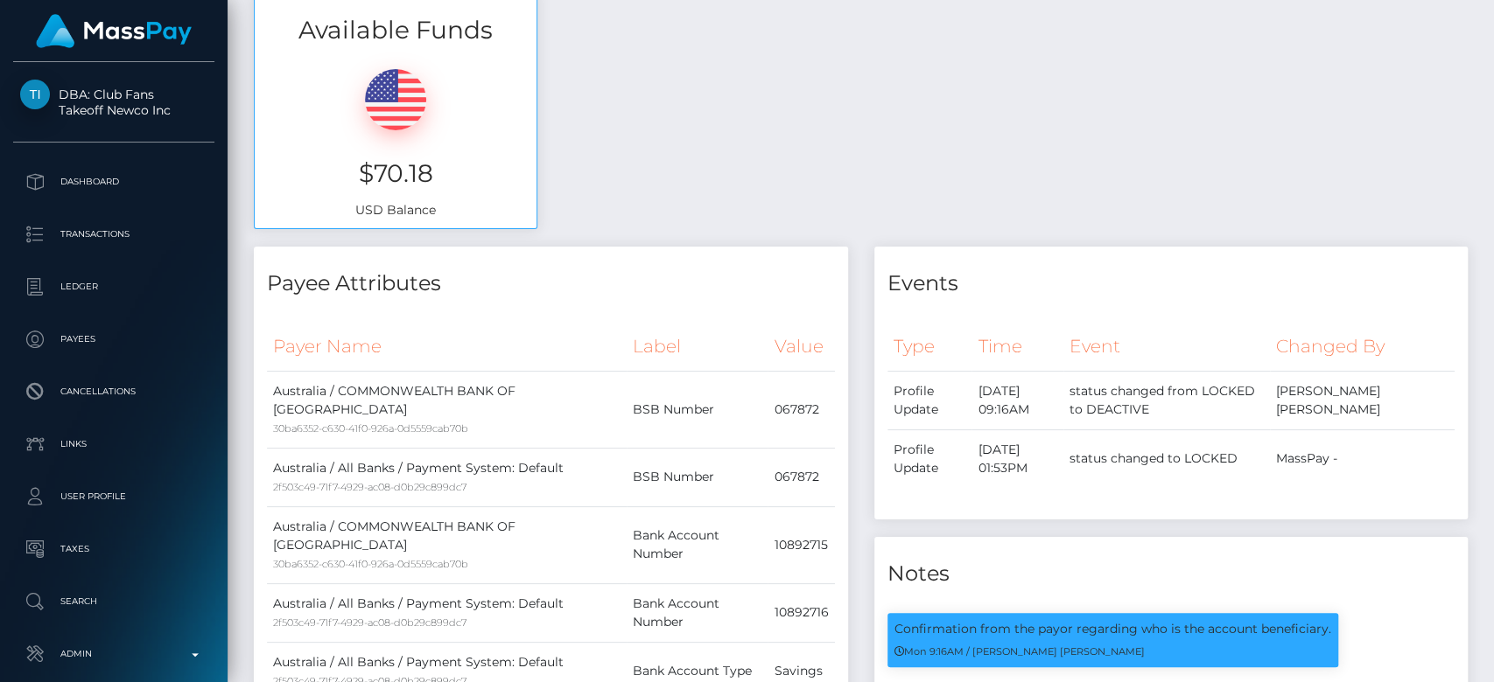
scroll to position [0, 0]
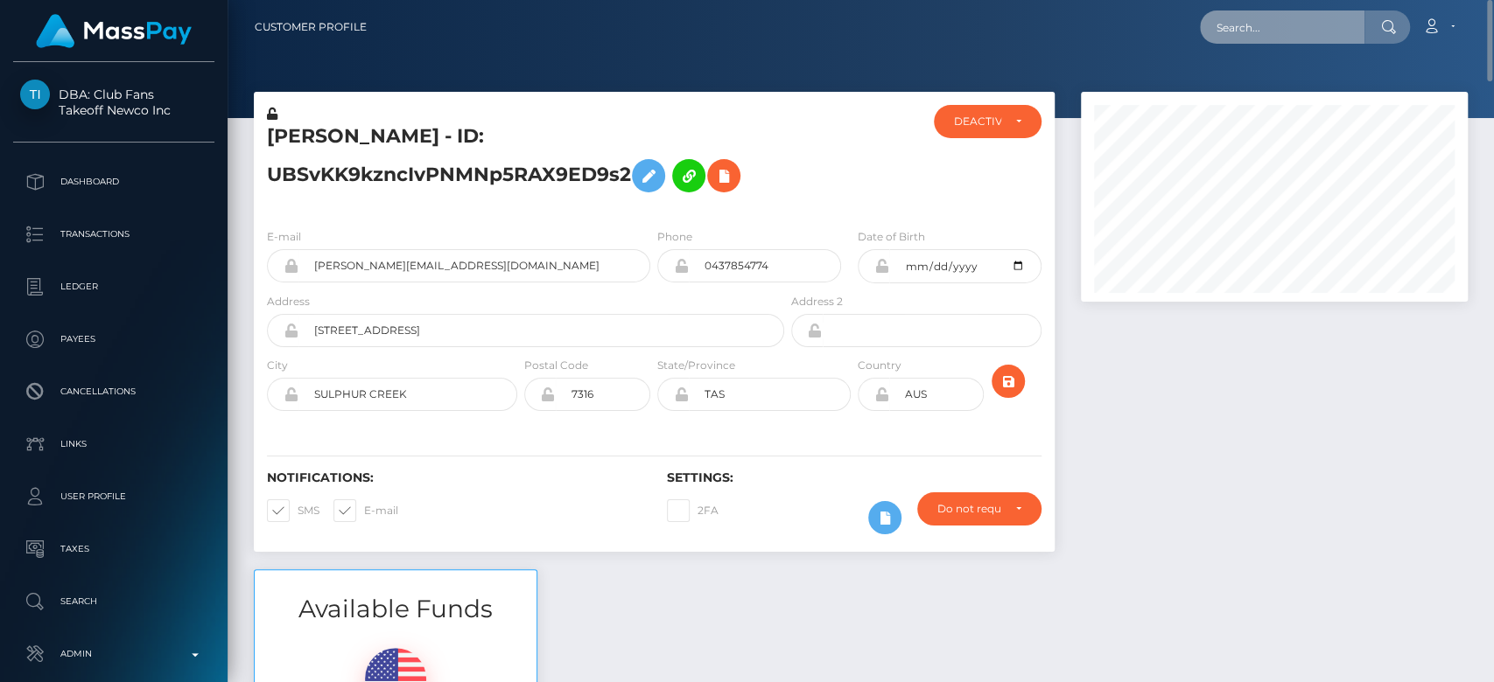
click at [1267, 11] on input "text" at bounding box center [1282, 26] width 164 height 33
paste input "[EMAIL_ADDRESS][DOMAIN_NAME]"
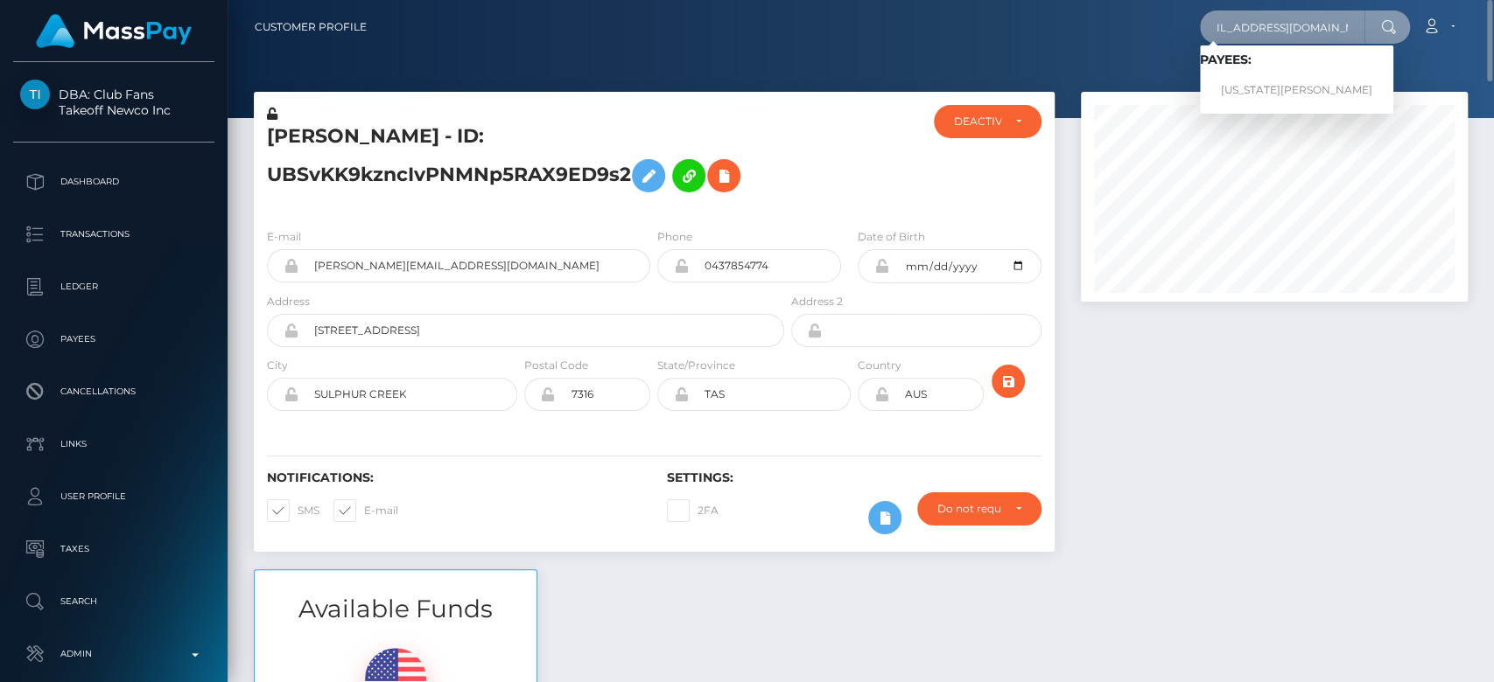
type input "[EMAIL_ADDRESS][DOMAIN_NAME]"
click at [1285, 87] on link "GEORGIA COURTNEY WILKINS" at bounding box center [1296, 90] width 193 height 32
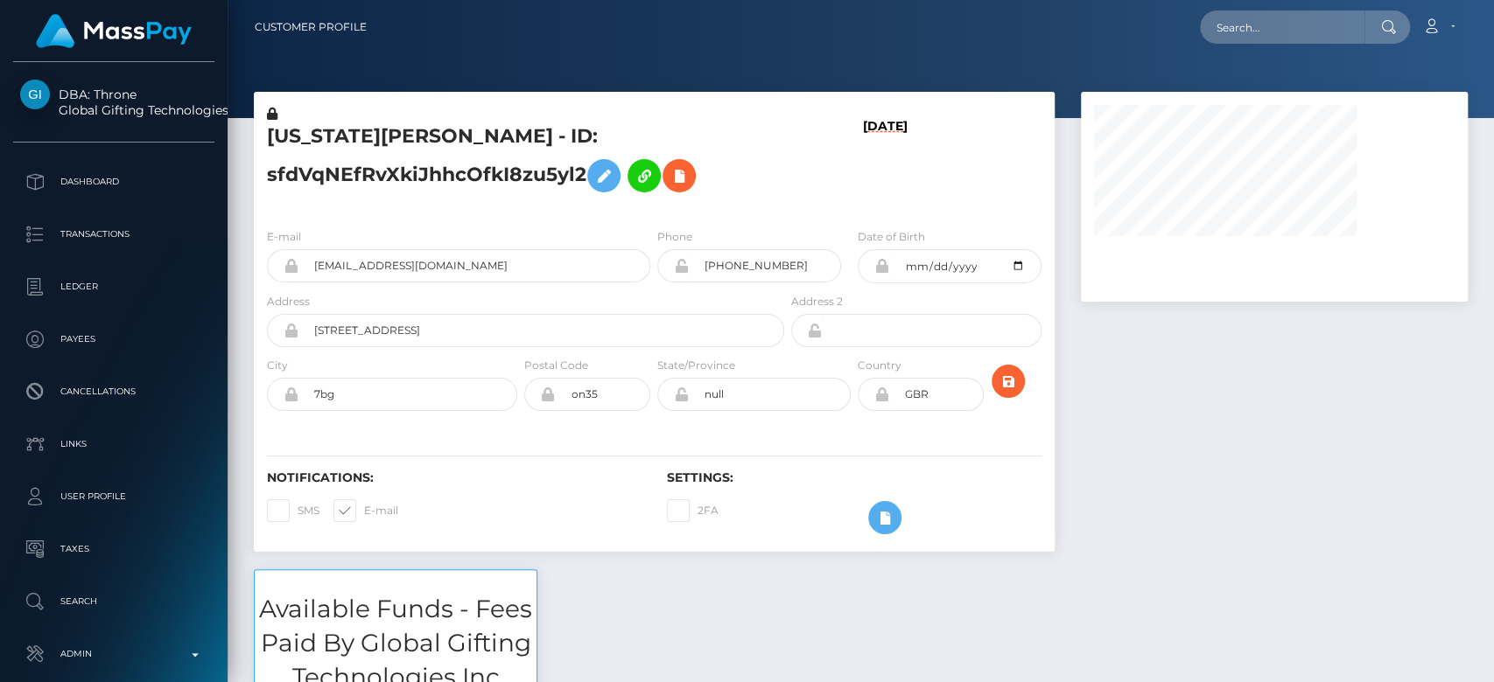
click at [1260, 353] on div at bounding box center [1273, 331] width 413 height 478
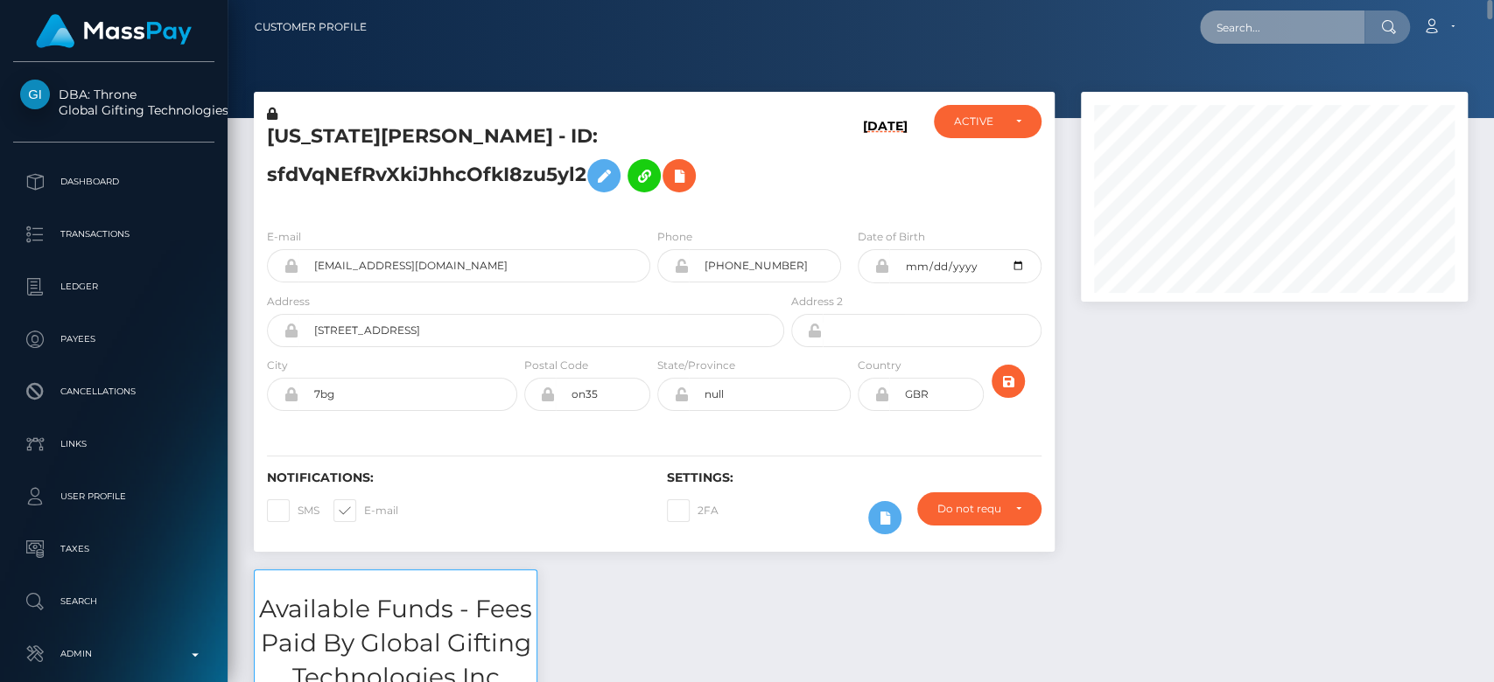
click at [1260, 26] on input "text" at bounding box center [1282, 26] width 164 height 33
paste input "almaeroticaa@gmail.com"
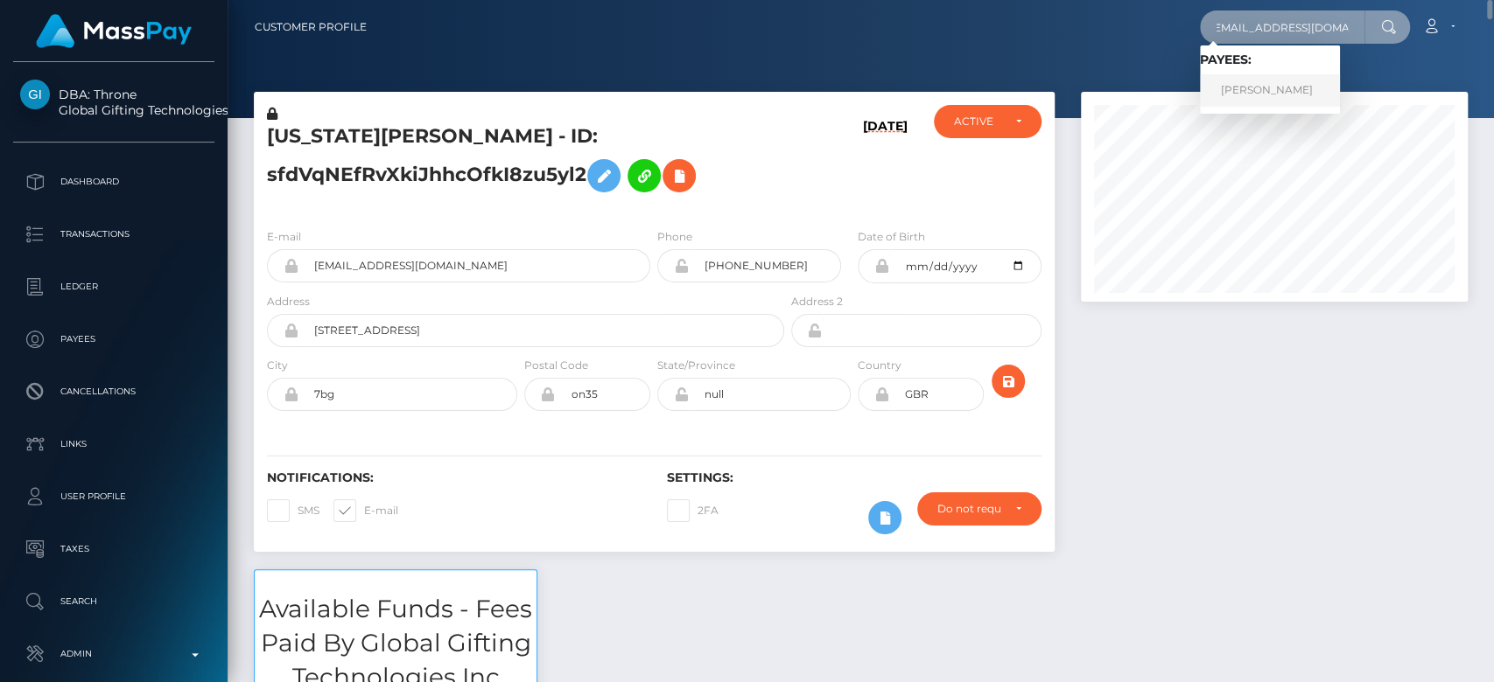
type input "almaeroticaa@gmail.com"
click at [1258, 87] on link "LAILA BELEN PEREIRA" at bounding box center [1270, 90] width 140 height 32
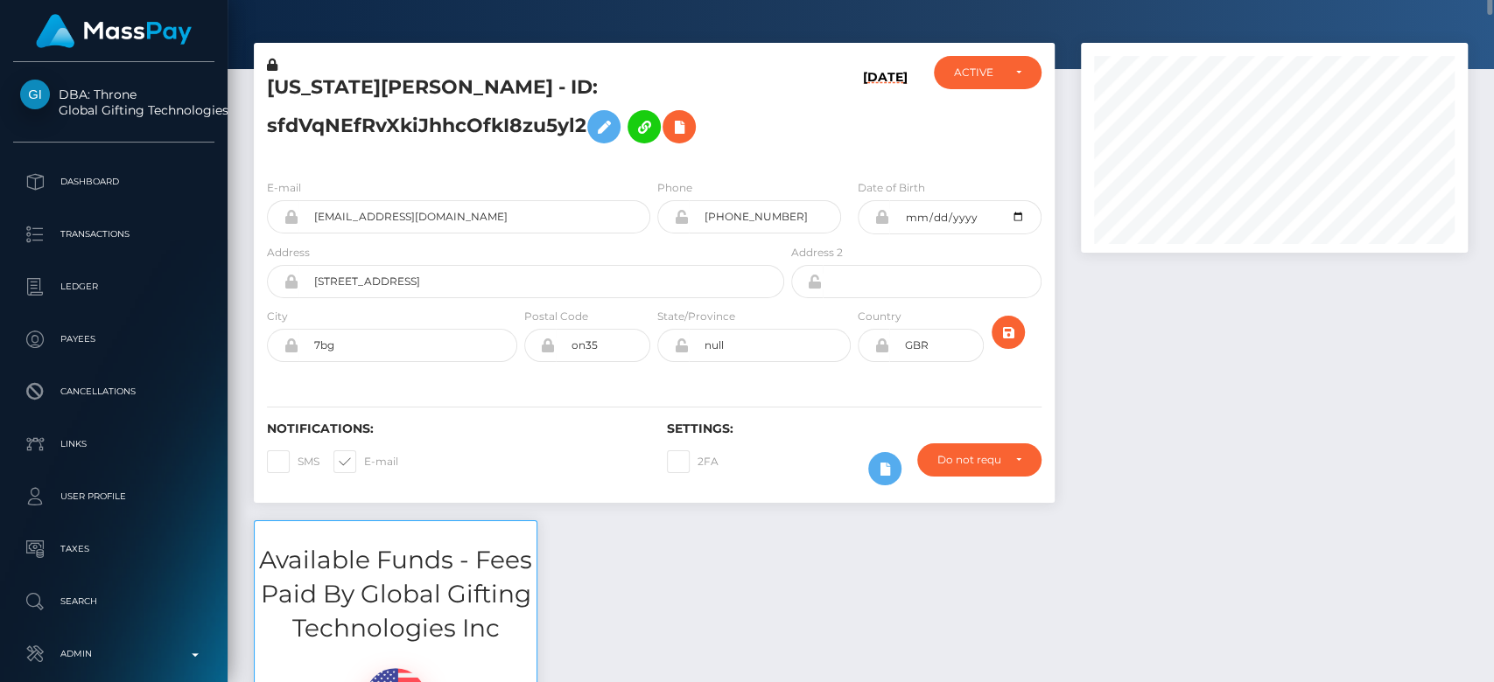
scroll to position [54, 0]
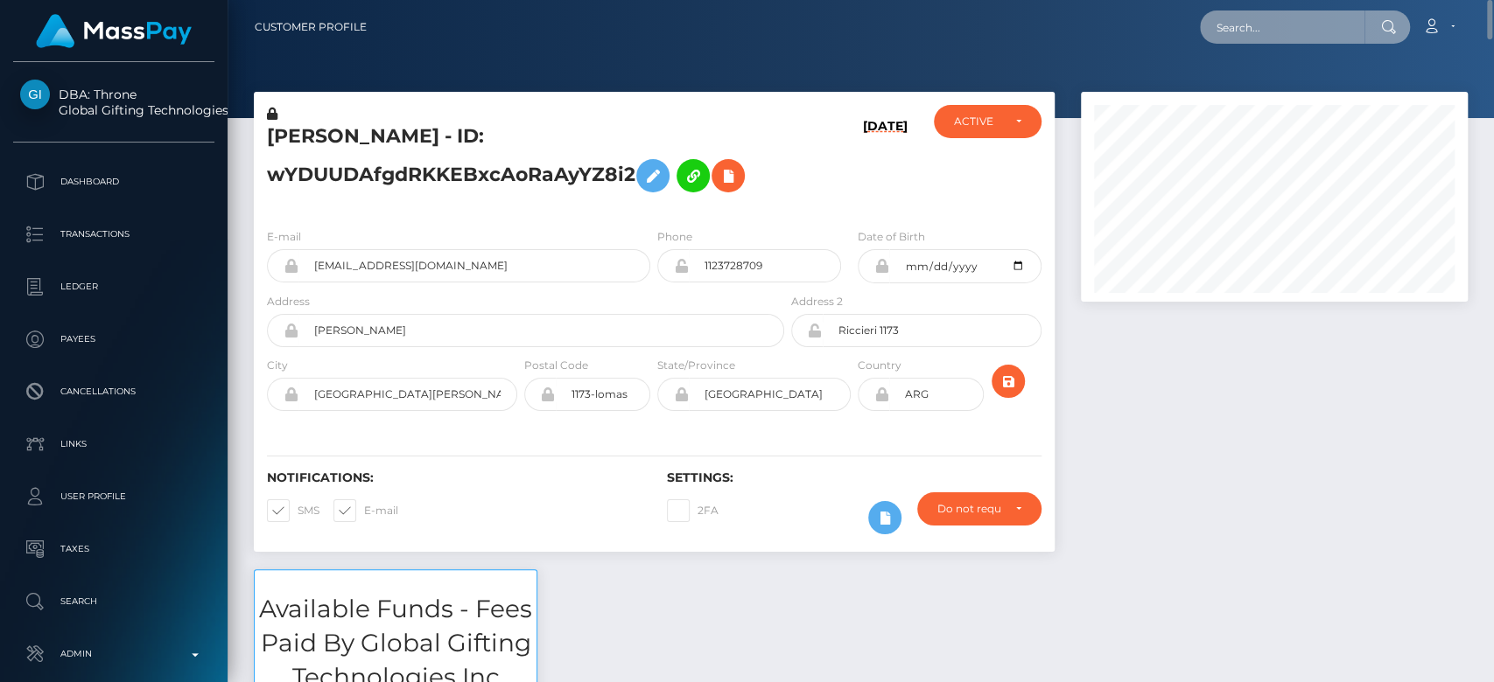
click at [1255, 22] on input "text" at bounding box center [1282, 26] width 164 height 33
paste input "[EMAIL_ADDRESS][DOMAIN_NAME]"
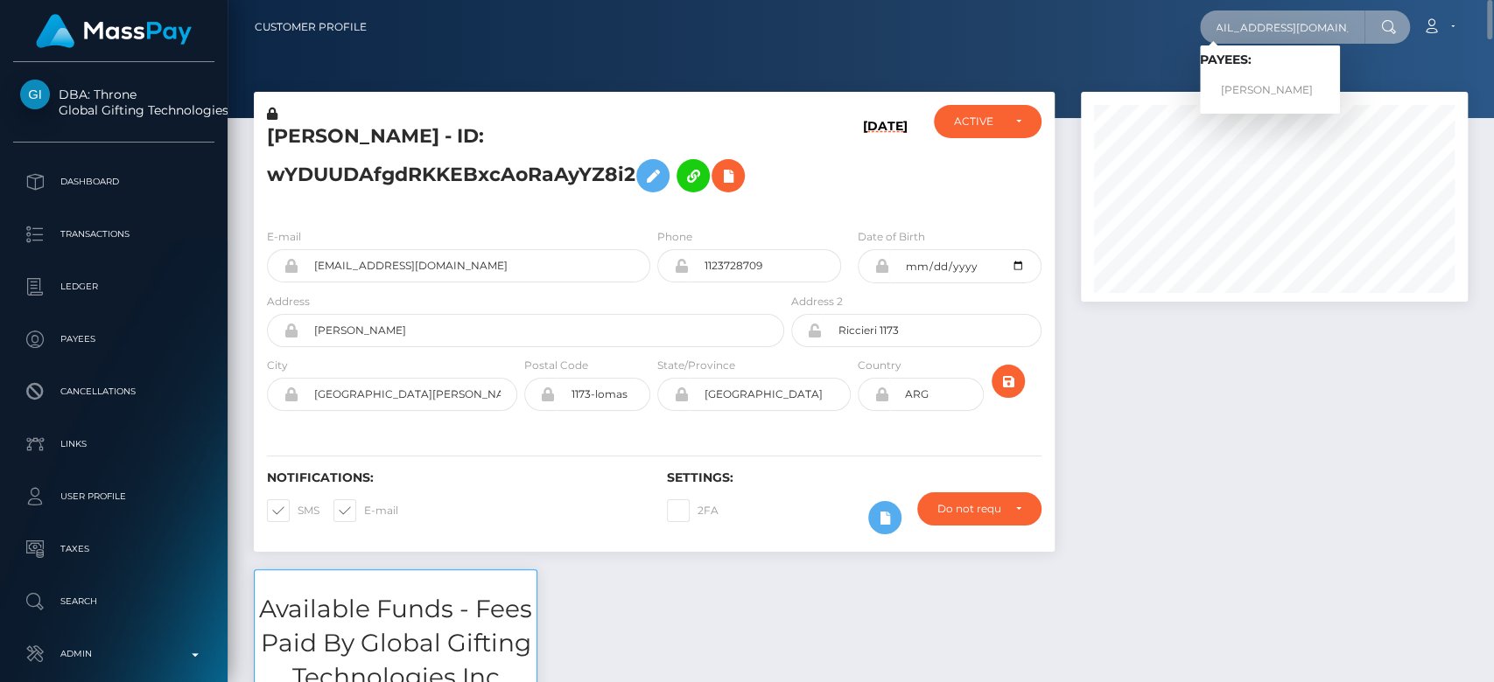
type input "[EMAIL_ADDRESS][DOMAIN_NAME]"
click at [1291, 80] on link "EDEL JEAN ALENTIJO PRAILE" at bounding box center [1270, 90] width 140 height 32
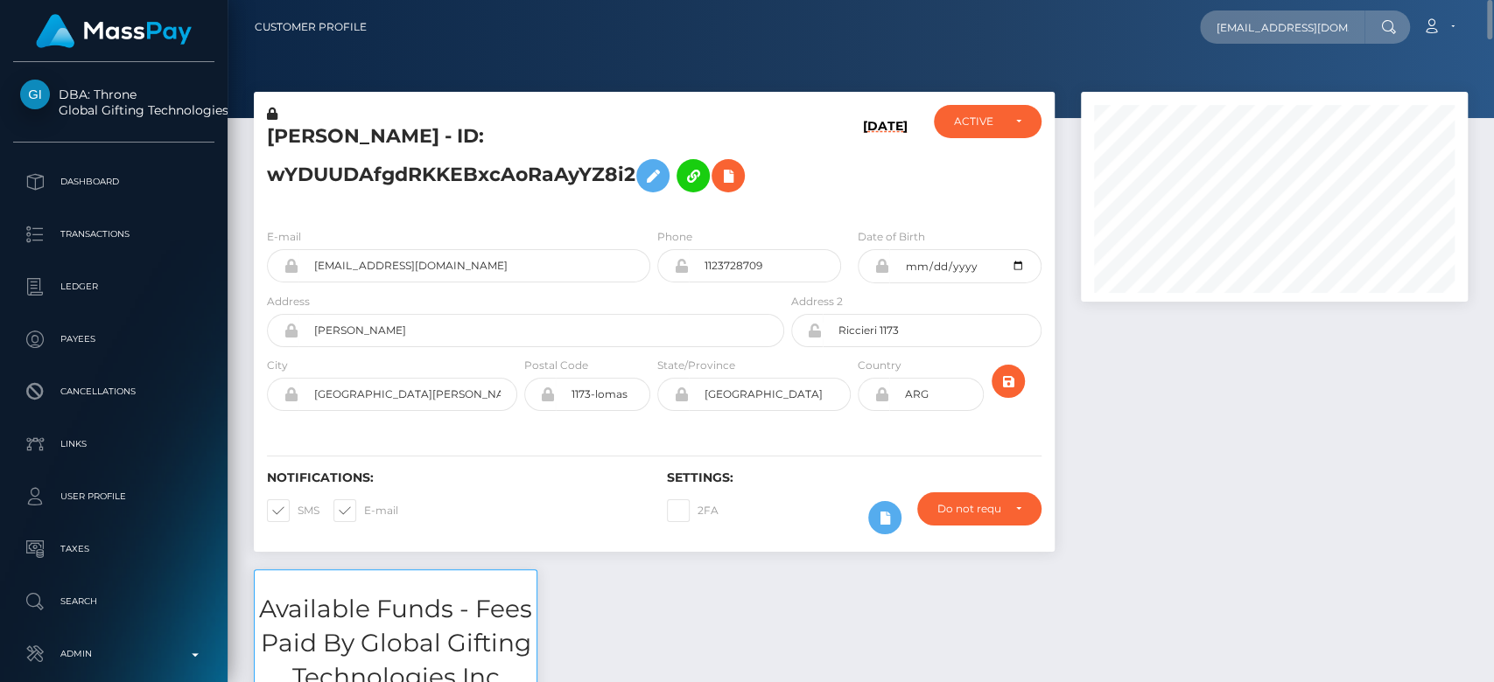
click at [1156, 355] on div at bounding box center [1273, 331] width 413 height 478
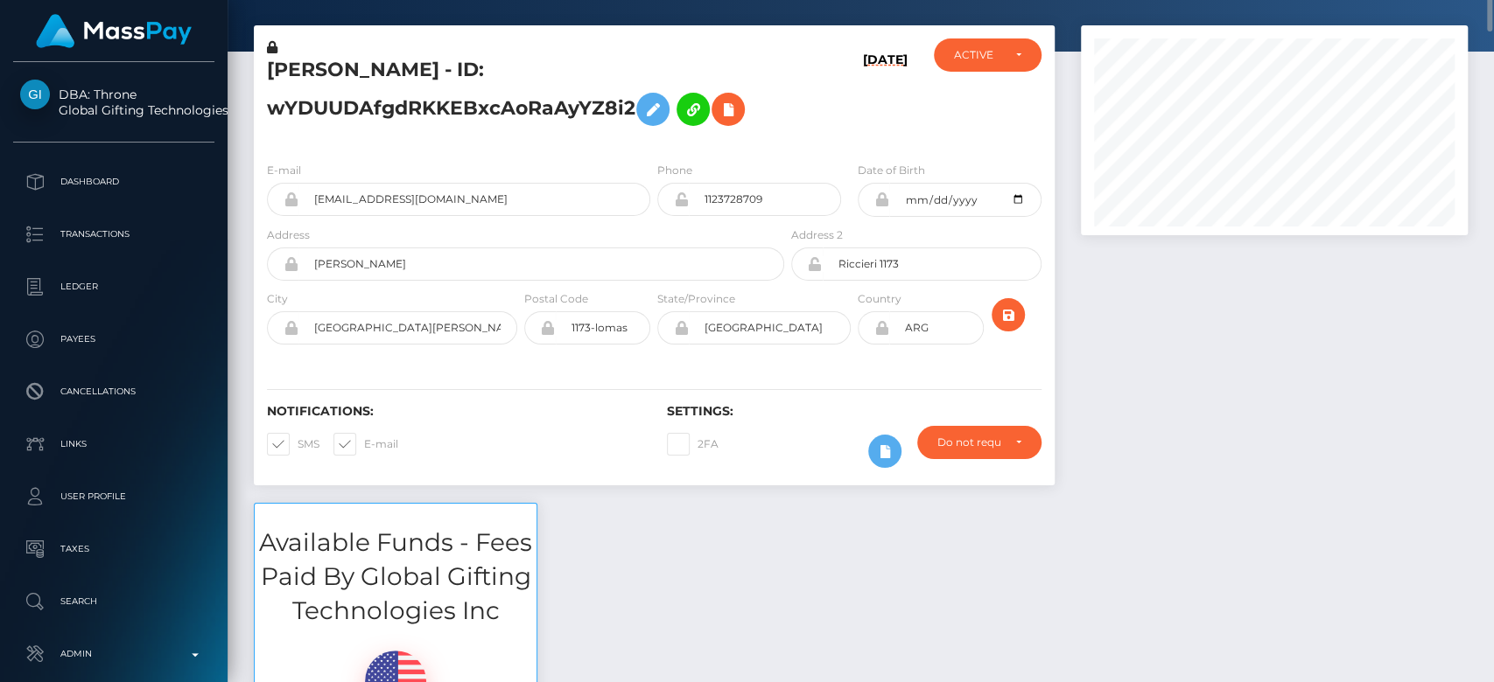
scroll to position [70, 0]
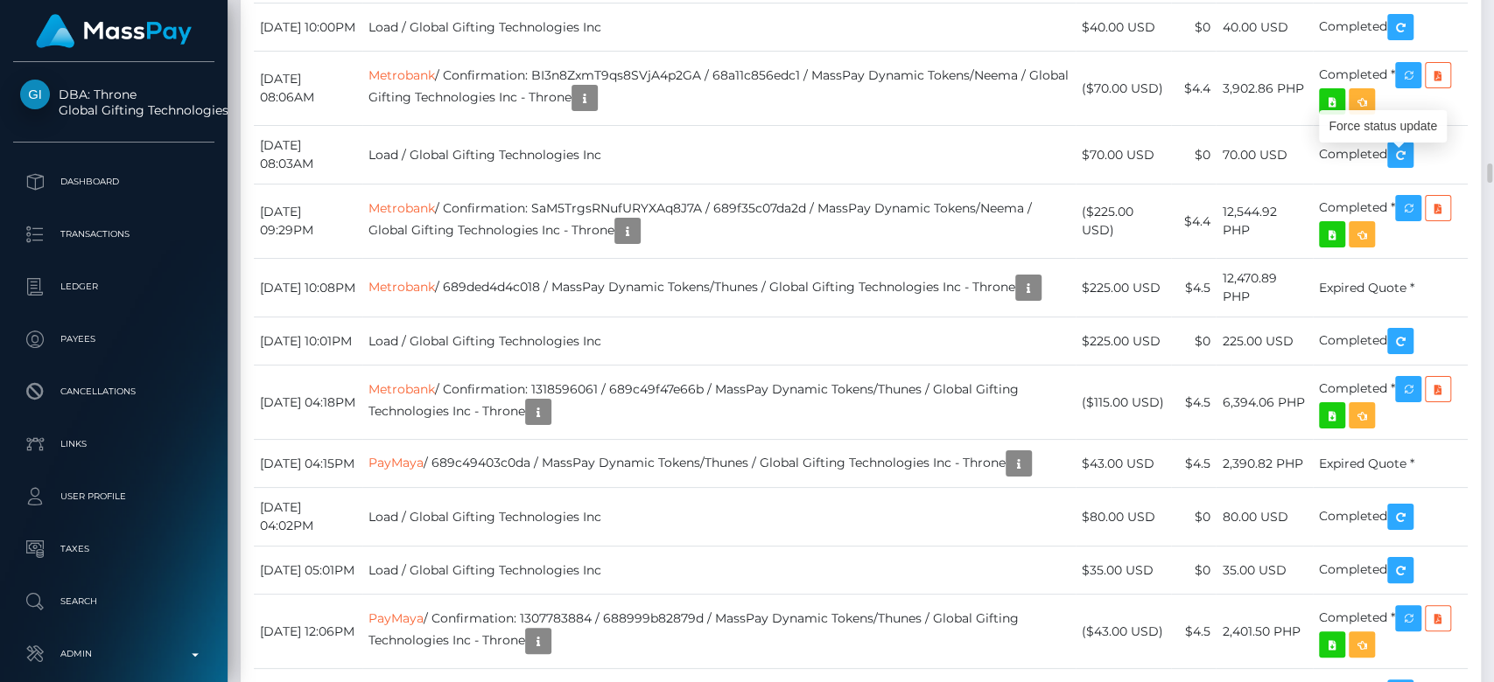
scroll to position [210, 387]
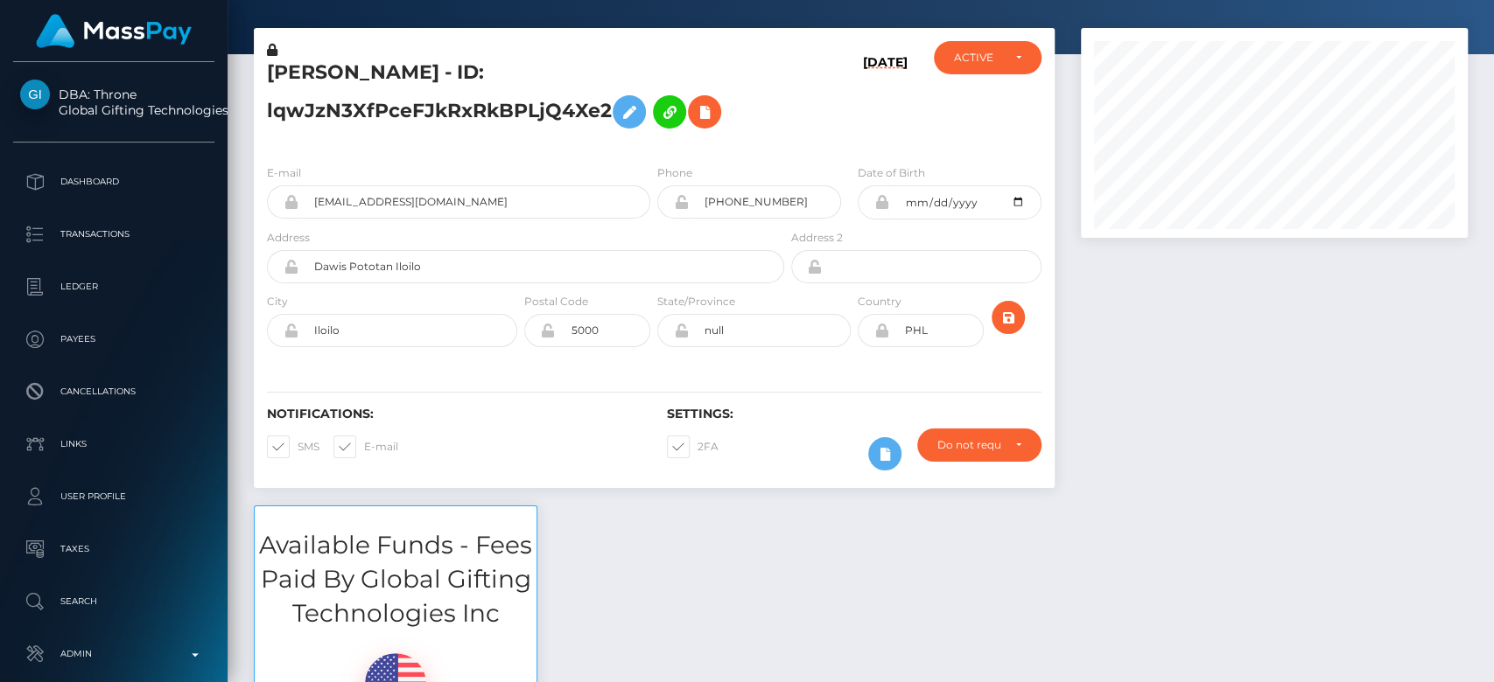
scroll to position [0, 0]
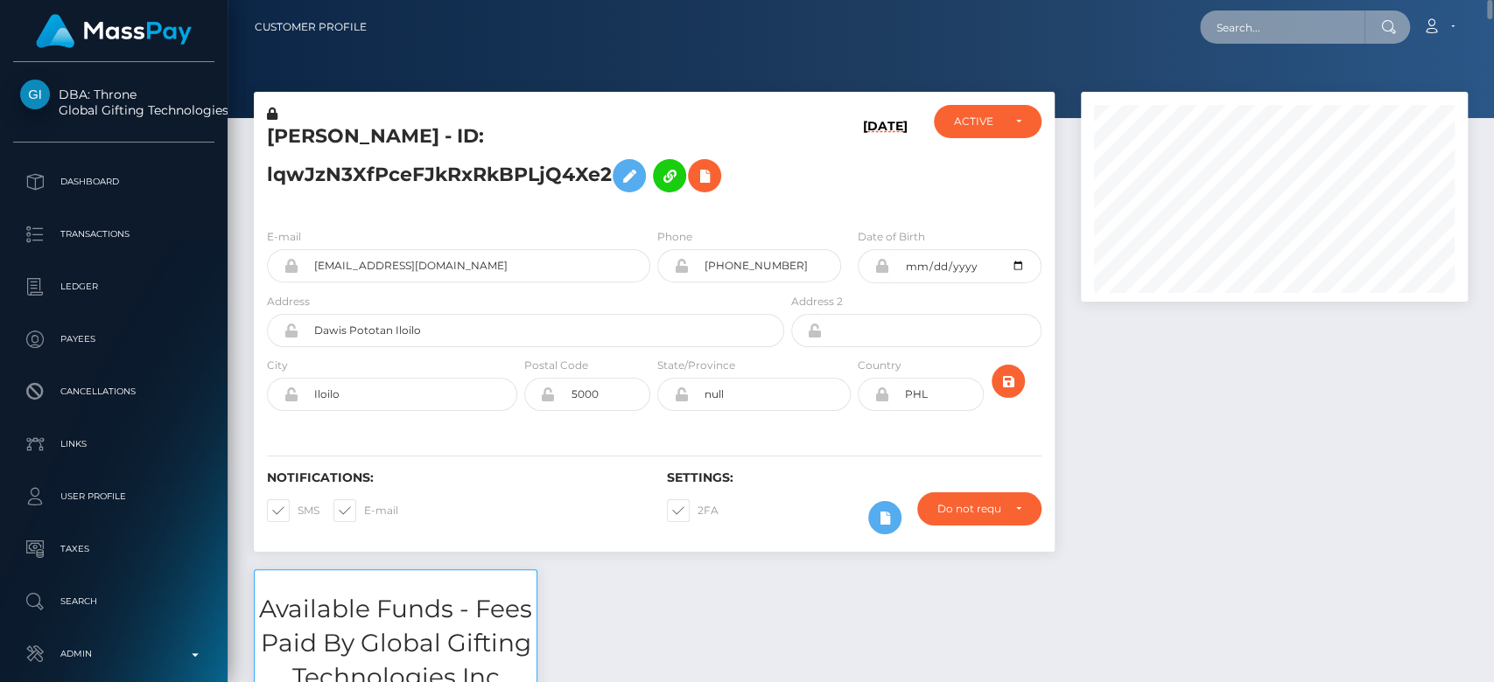
click at [1230, 15] on input "text" at bounding box center [1282, 26] width 164 height 33
paste input "cheesecake.exettv@gmail.com"
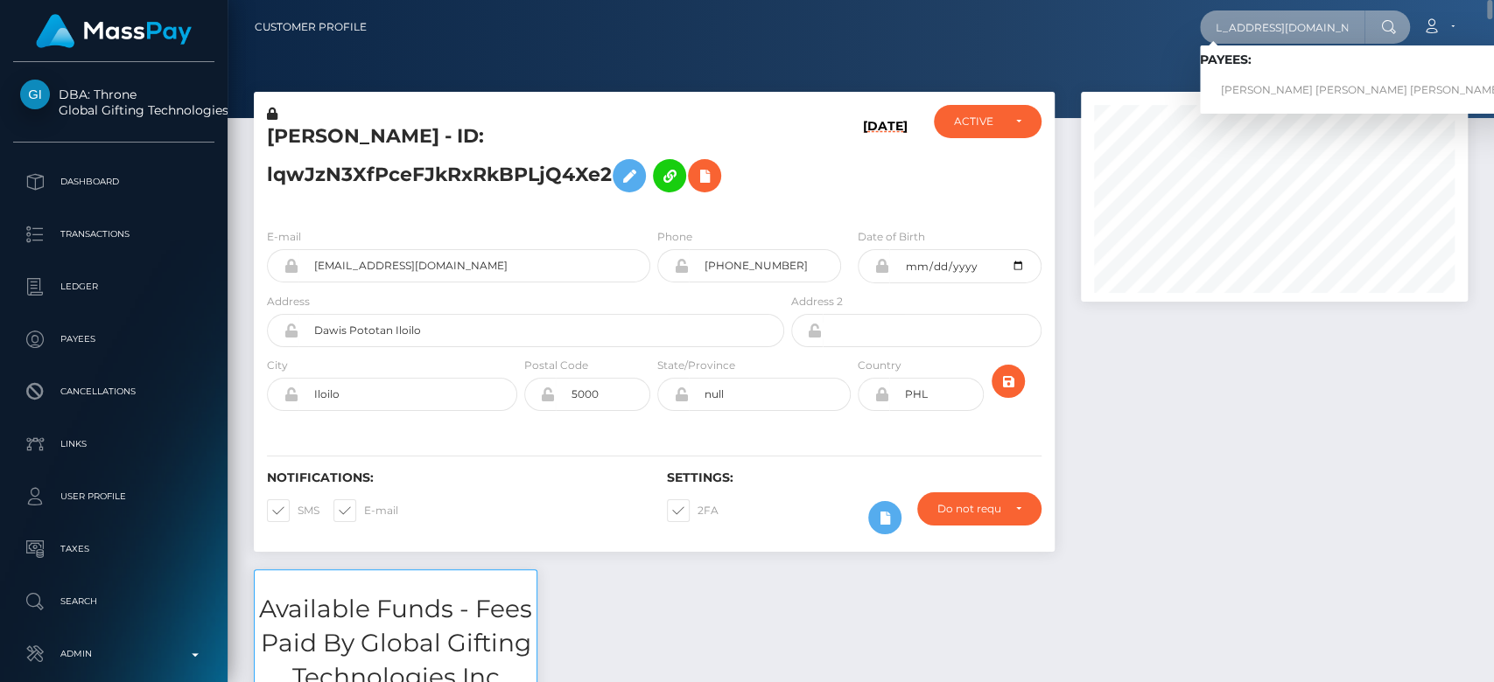
type input "cheesecake.exettv@gmail.com"
click at [1243, 78] on link "ALANA LEE MUTART GRAVES" at bounding box center [1361, 90] width 323 height 32
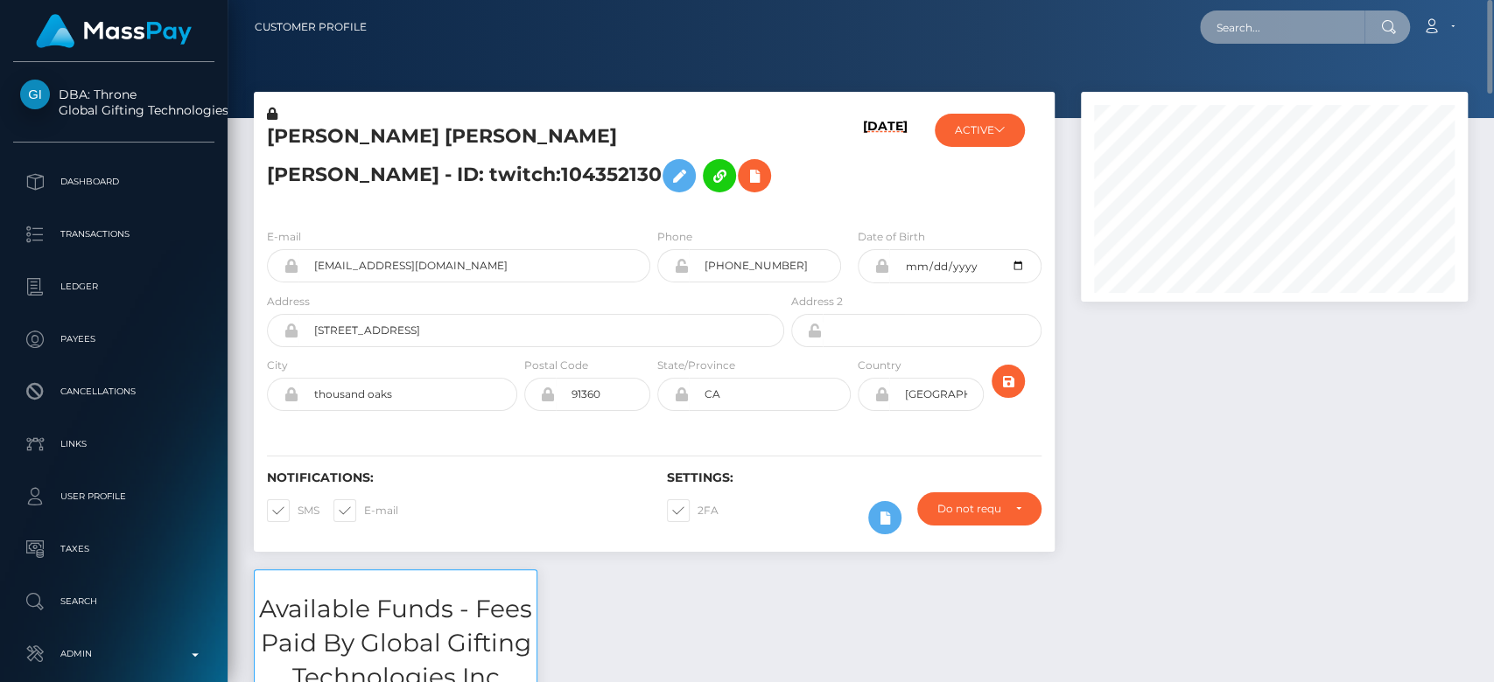
click at [1239, 19] on input "text" at bounding box center [1282, 26] width 164 height 33
paste input "vrabelemma22723@gmail.com"
click at [1244, 20] on input "vrabelemma22723@gmail.com" at bounding box center [1282, 26] width 164 height 33
paste input "2sg9bbgfqm@privaterelay.appleid"
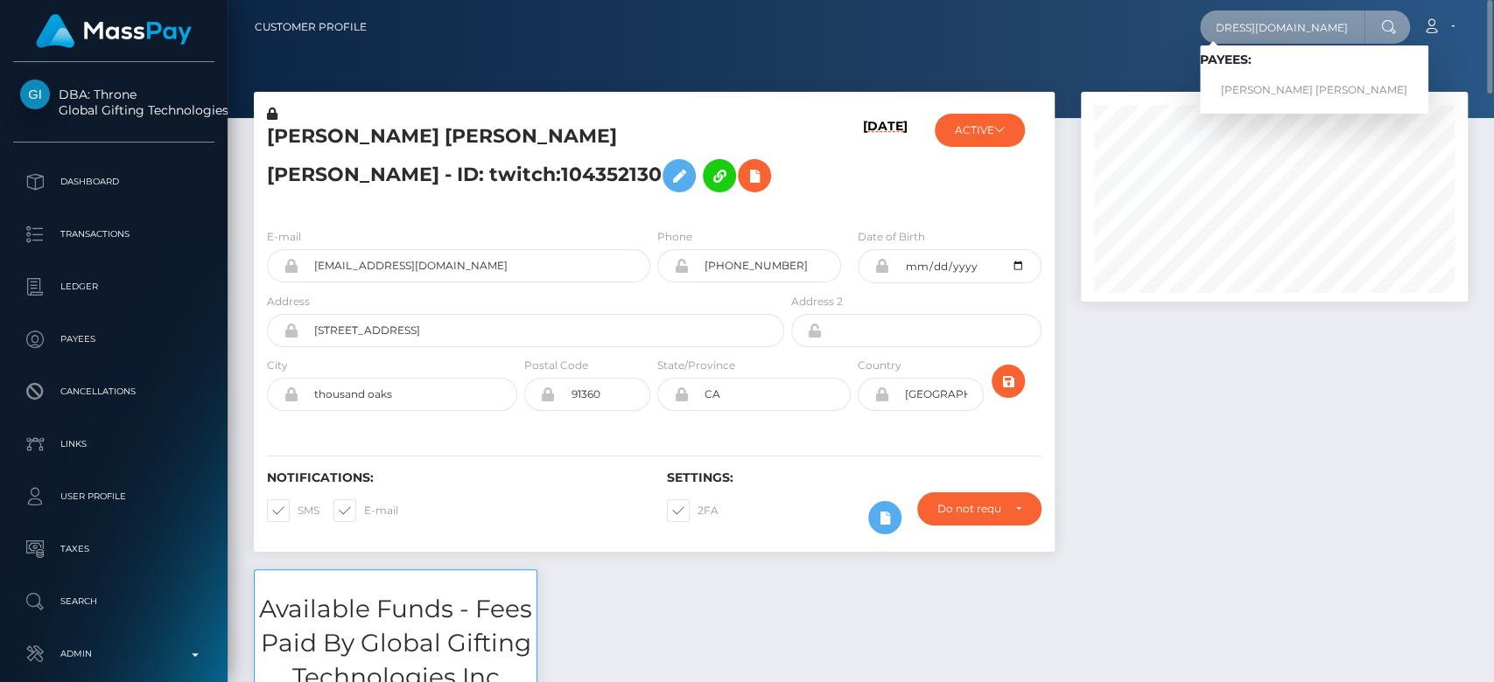
type input "2sg9bbgfqm@privaterelay.appleid.com"
click at [1305, 78] on link "EMMA MARIE VRABEL" at bounding box center [1314, 90] width 228 height 32
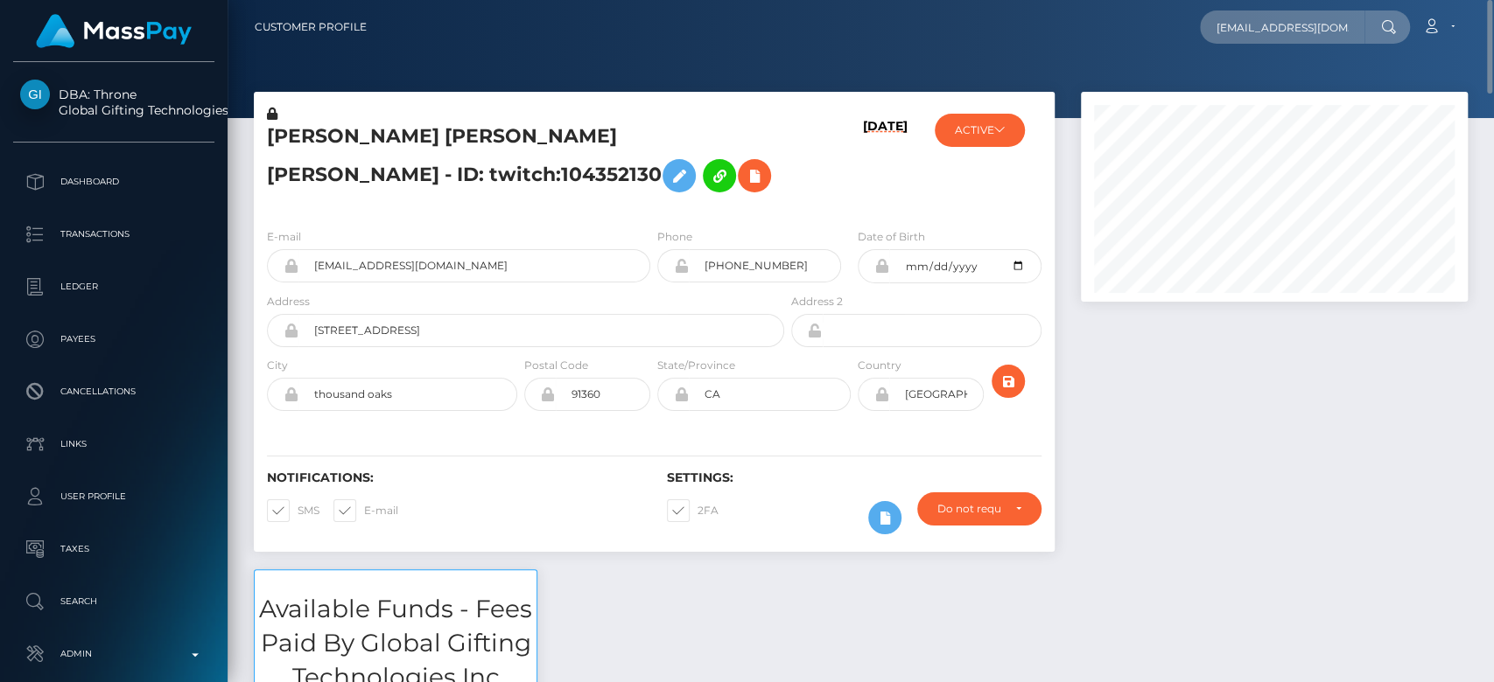
click at [1211, 433] on div at bounding box center [1273, 331] width 413 height 478
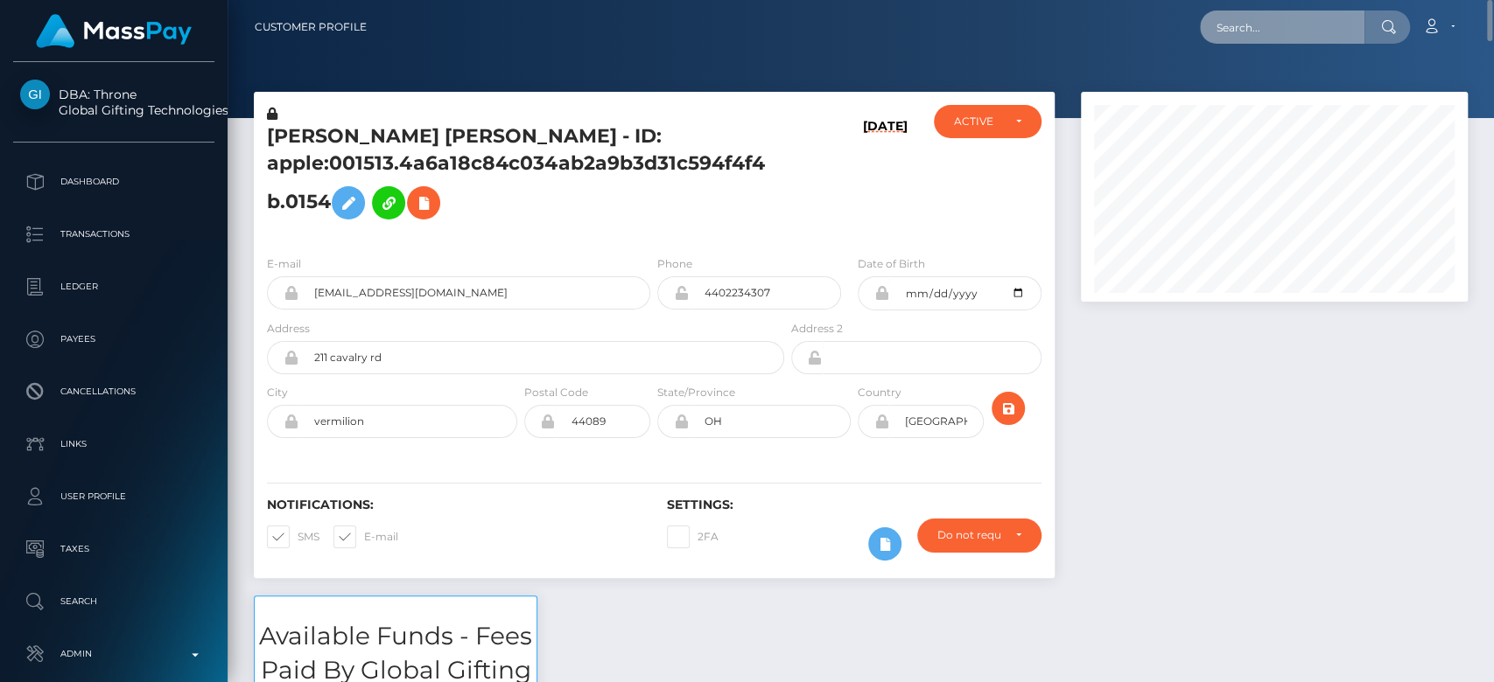
click at [1246, 31] on input "text" at bounding box center [1282, 26] width 164 height 33
paste input "ashleyyamamotoo42@gmail.com"
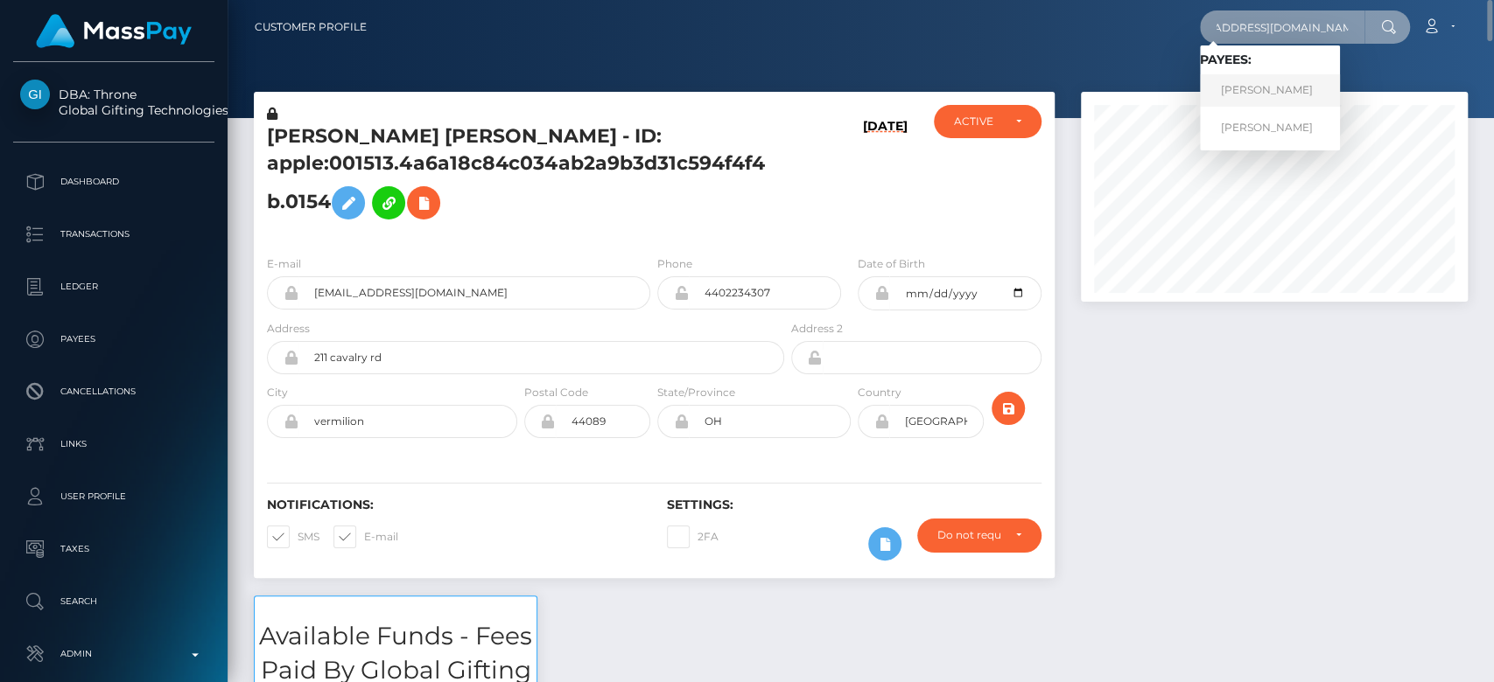
type input "ashleyyamamotoo42@gmail.com"
click at [1261, 81] on link "ASHLEY YAMAMOTO" at bounding box center [1270, 90] width 140 height 32
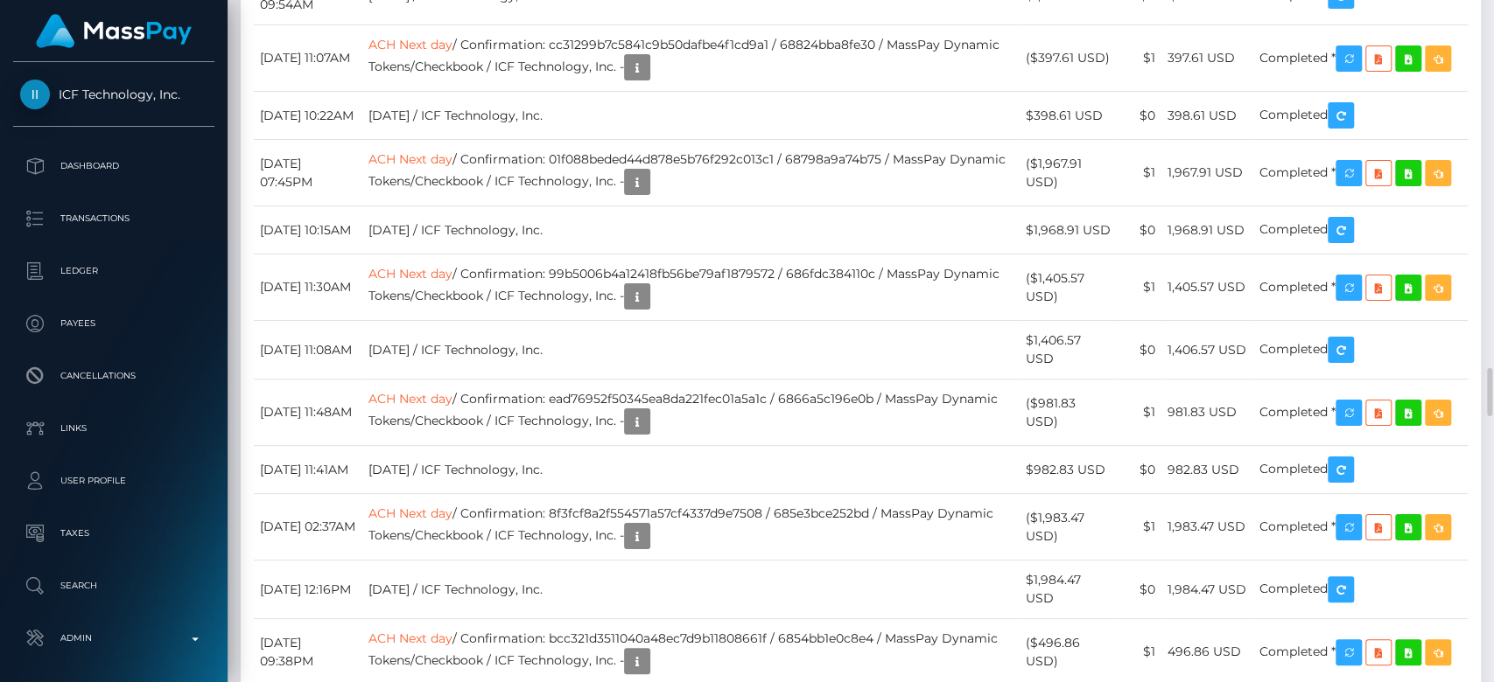
scroll to position [210, 387]
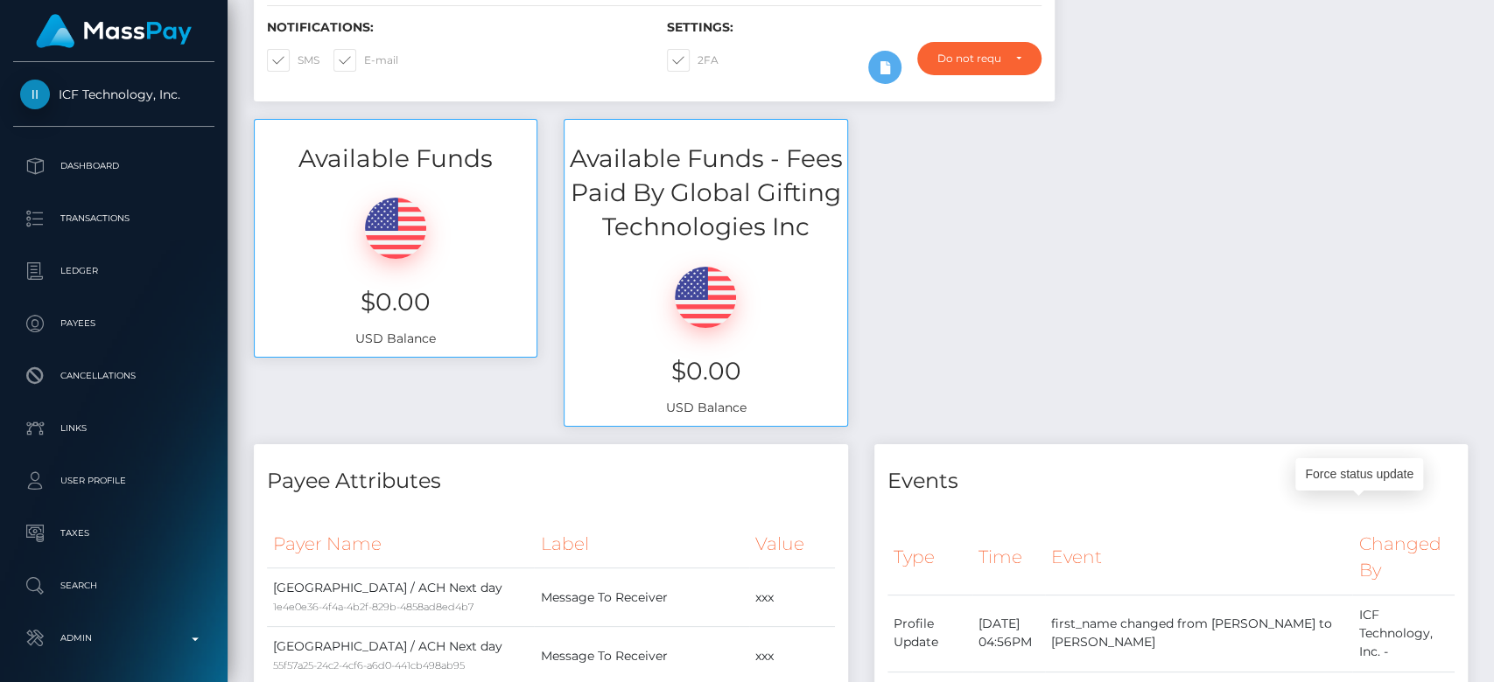
scroll to position [0, 0]
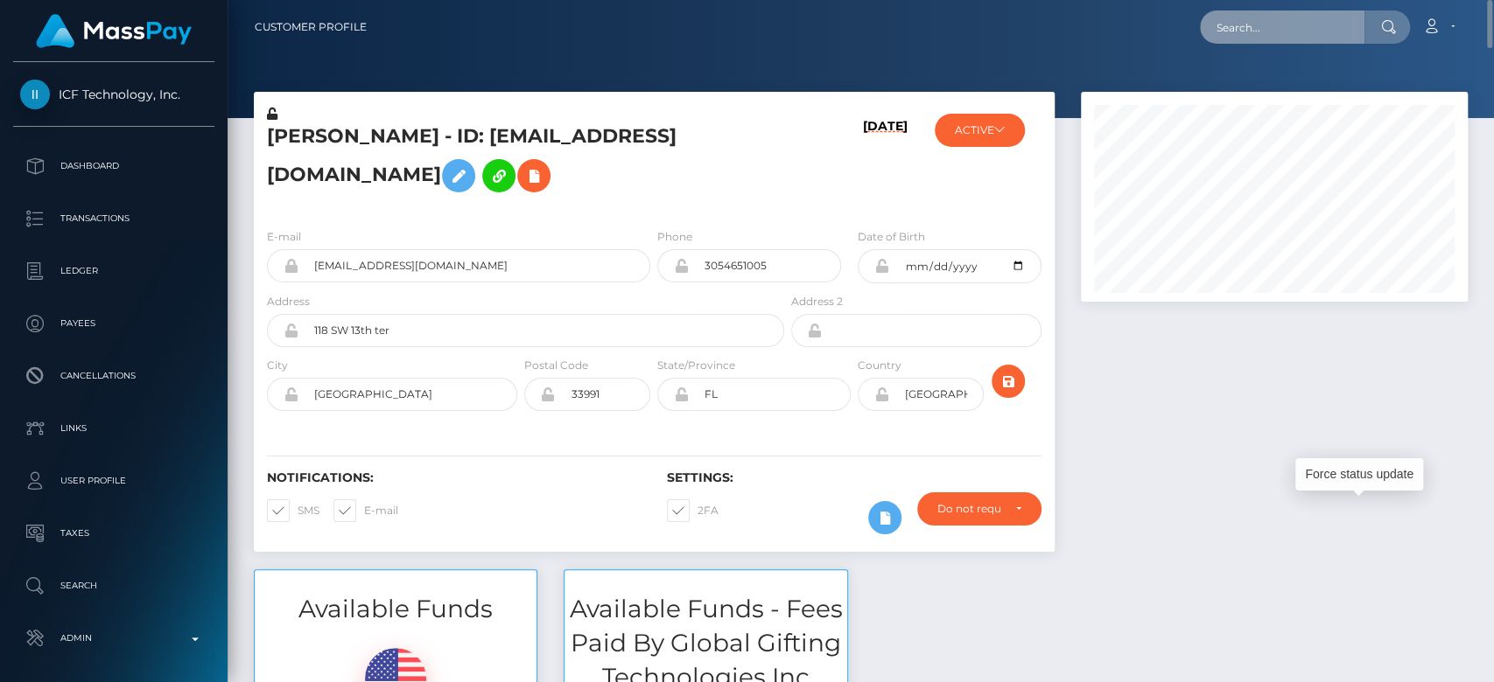
click at [1246, 16] on input "text" at bounding box center [1282, 26] width 164 height 33
paste input "[EMAIL_ADDRESS][DOMAIN_NAME]"
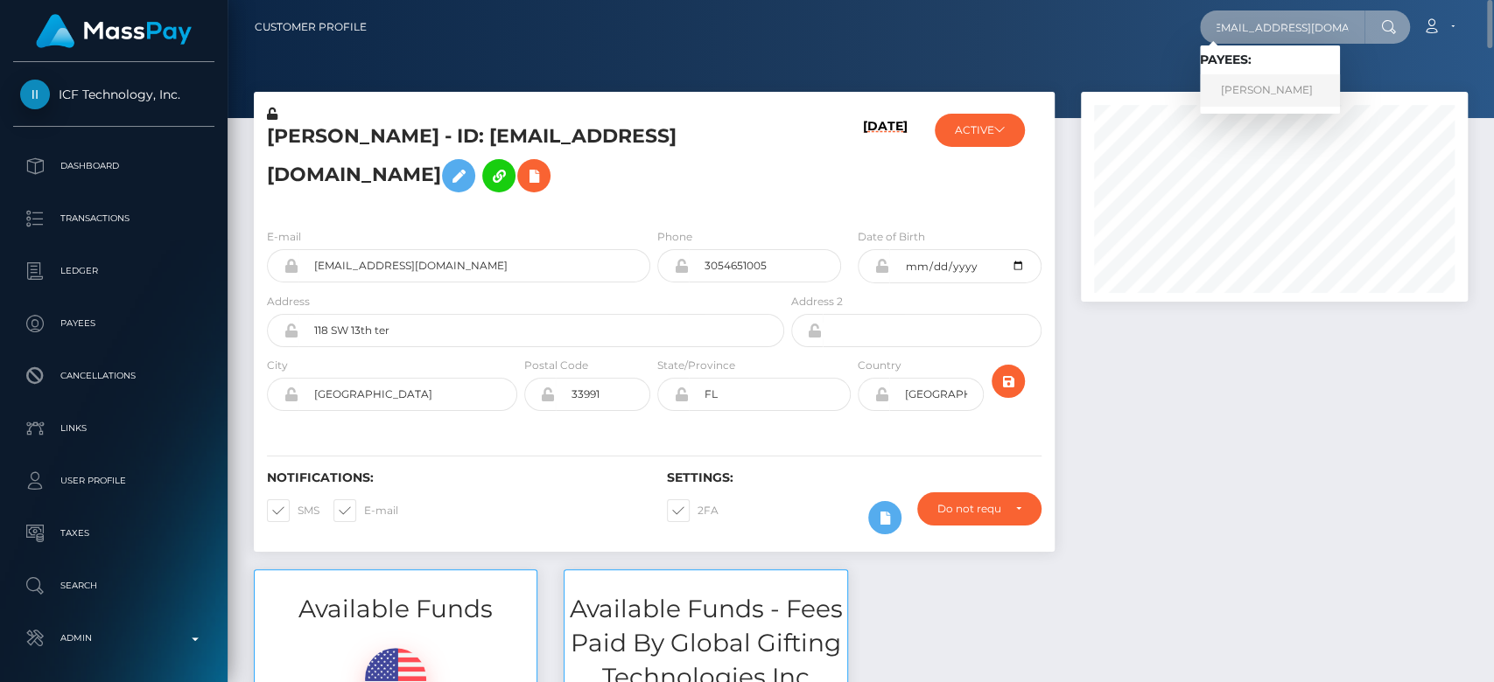
type input "[EMAIL_ADDRESS][DOMAIN_NAME]"
click at [1264, 80] on link "LAILA BELEN PEREIRA" at bounding box center [1270, 90] width 140 height 32
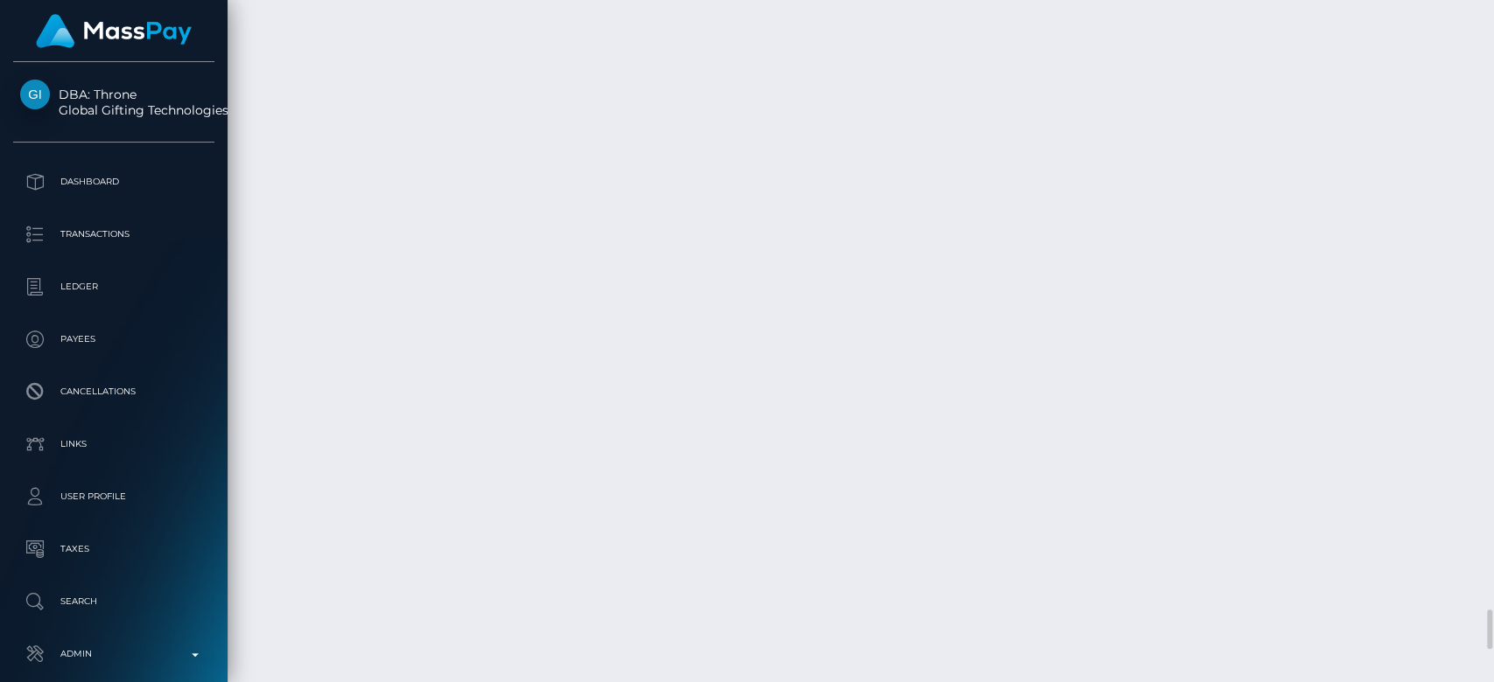
scroll to position [10154, 0]
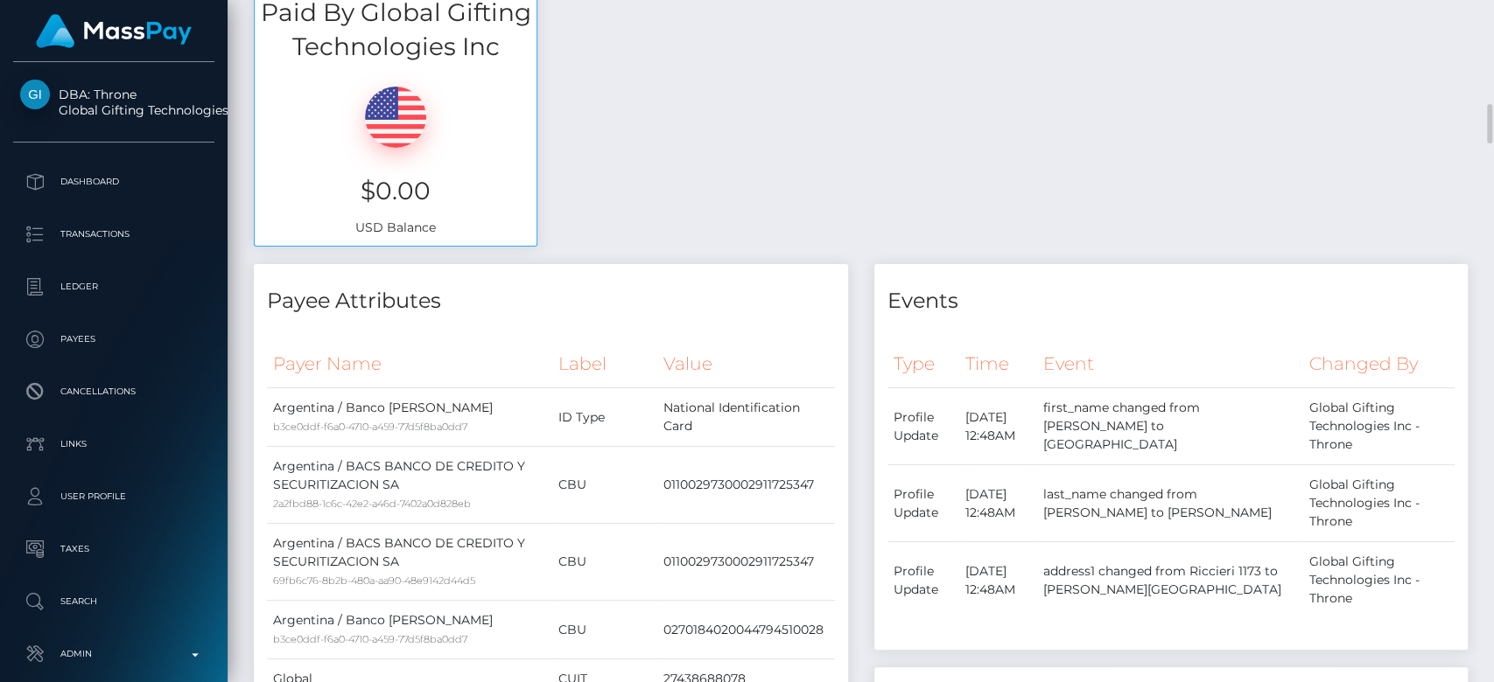
scroll to position [0, 0]
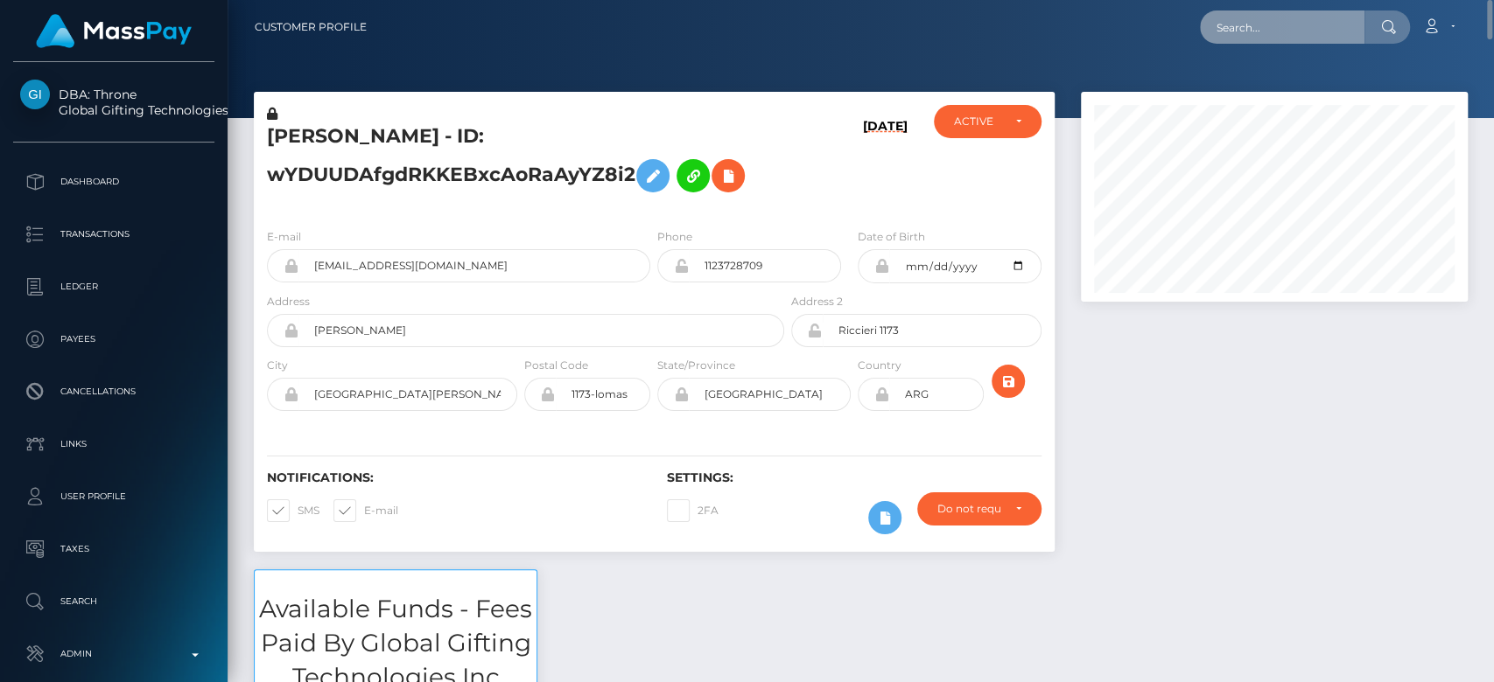
click at [1256, 31] on input "text" at bounding box center [1282, 26] width 164 height 33
paste input "[EMAIL_ADDRESS][DOMAIN_NAME]"
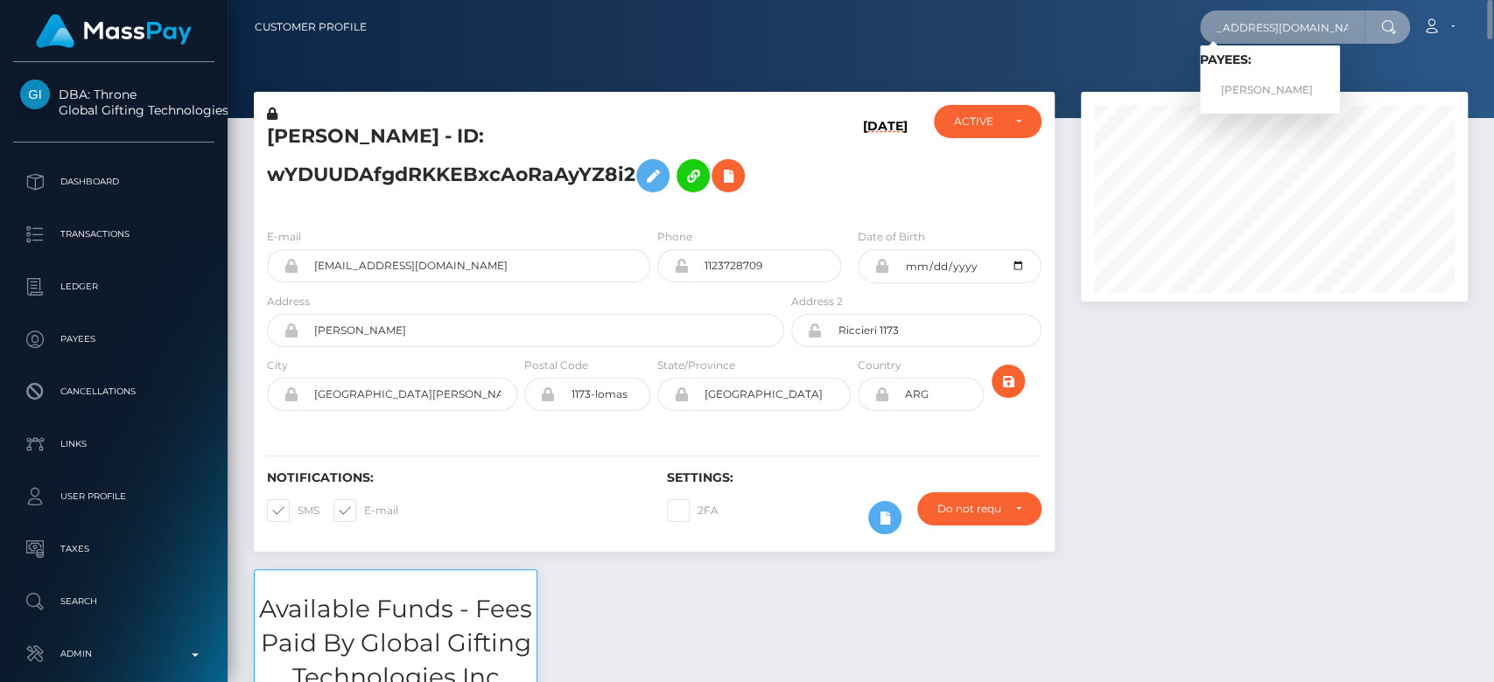
type input "[EMAIL_ADDRESS][DOMAIN_NAME]"
click at [1253, 88] on link "BENJAMIN ROBERT CORKER" at bounding box center [1270, 90] width 140 height 32
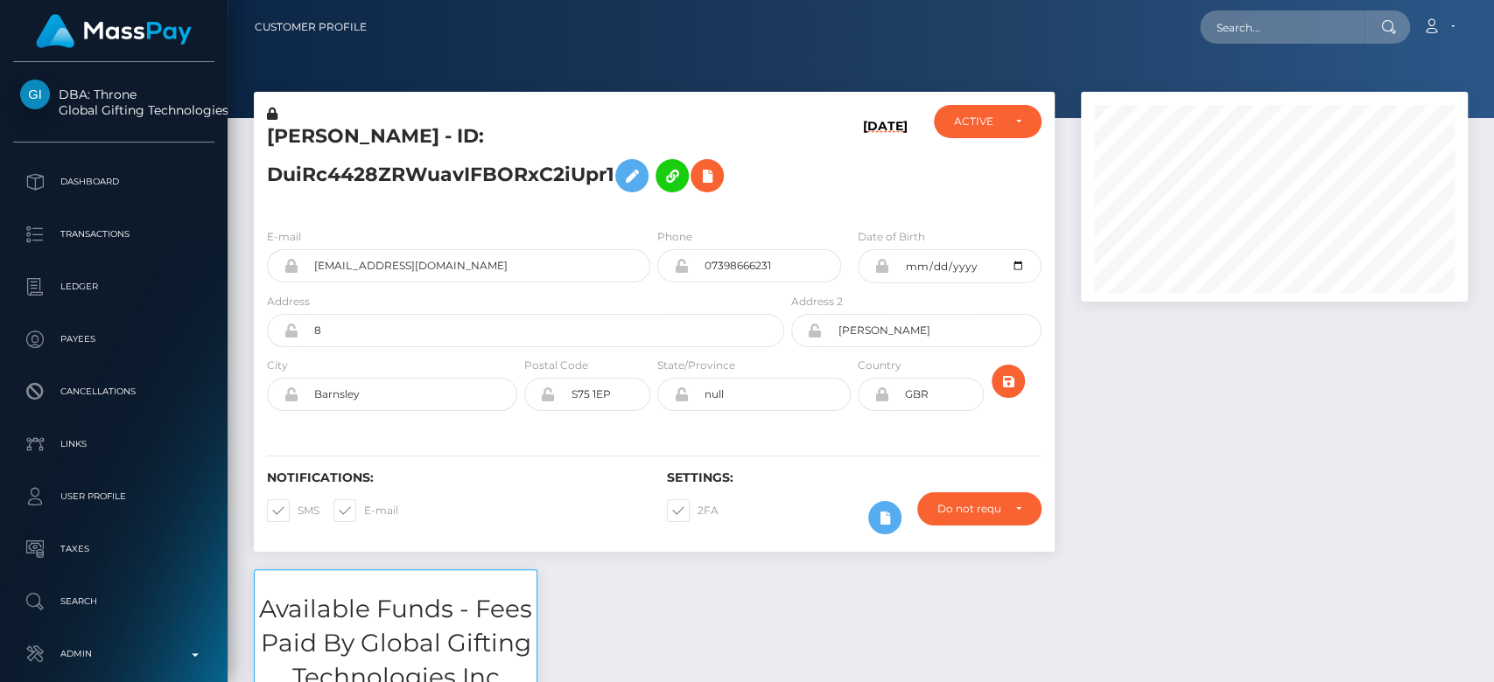
scroll to position [210, 387]
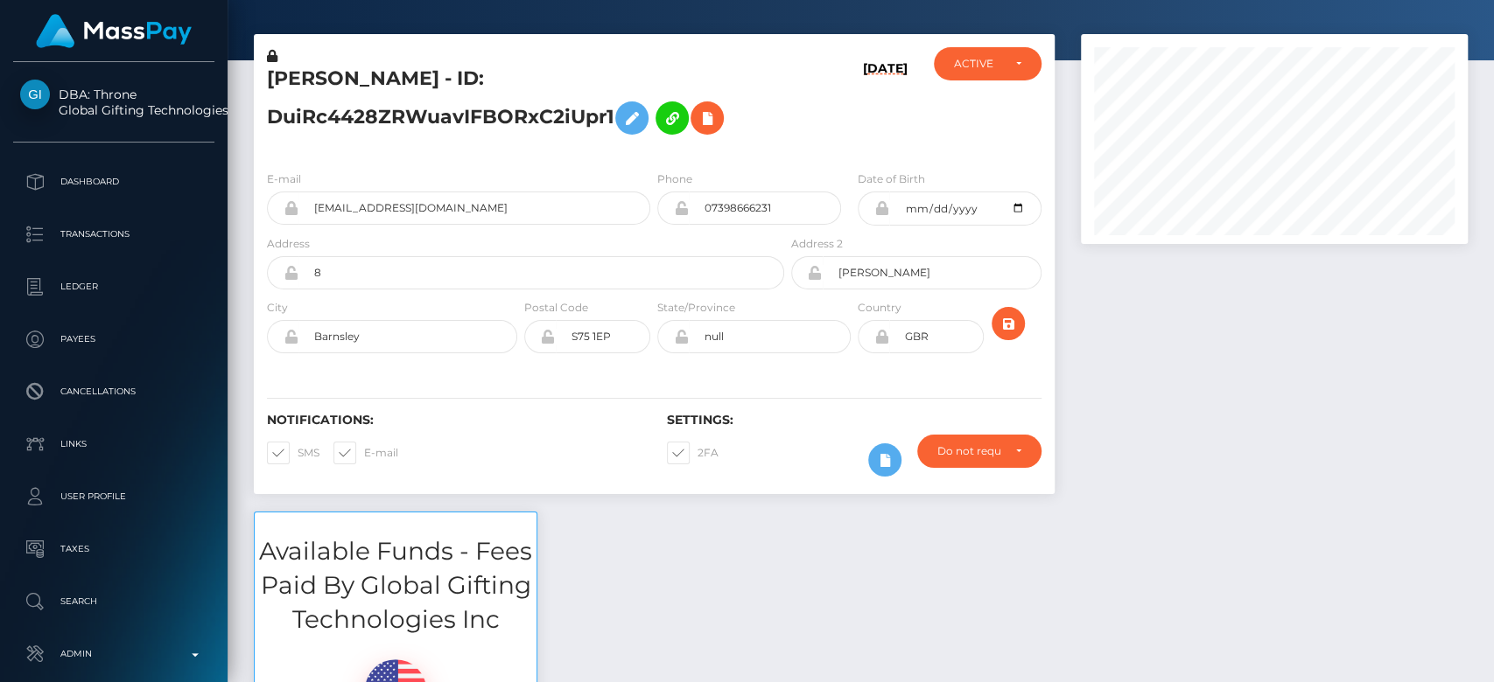
click at [1210, 416] on div at bounding box center [1273, 273] width 413 height 478
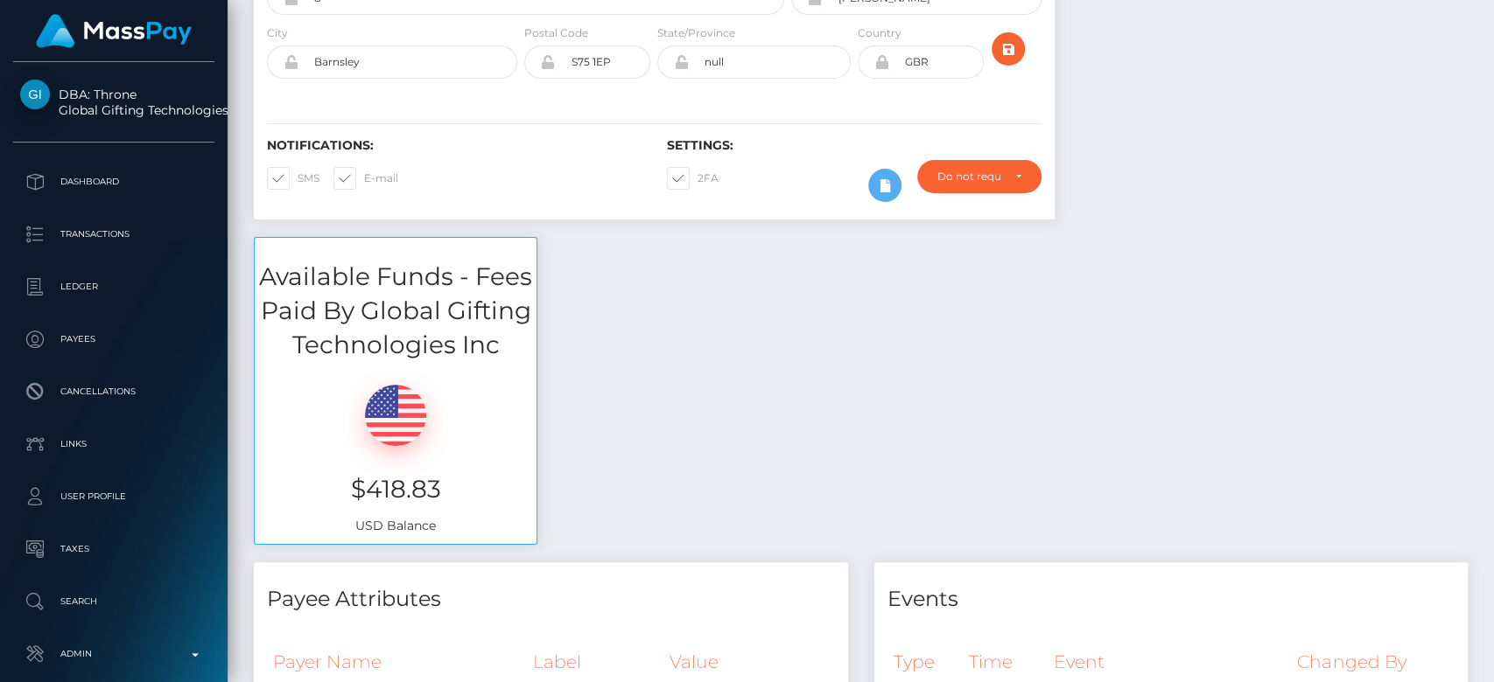
scroll to position [0, 0]
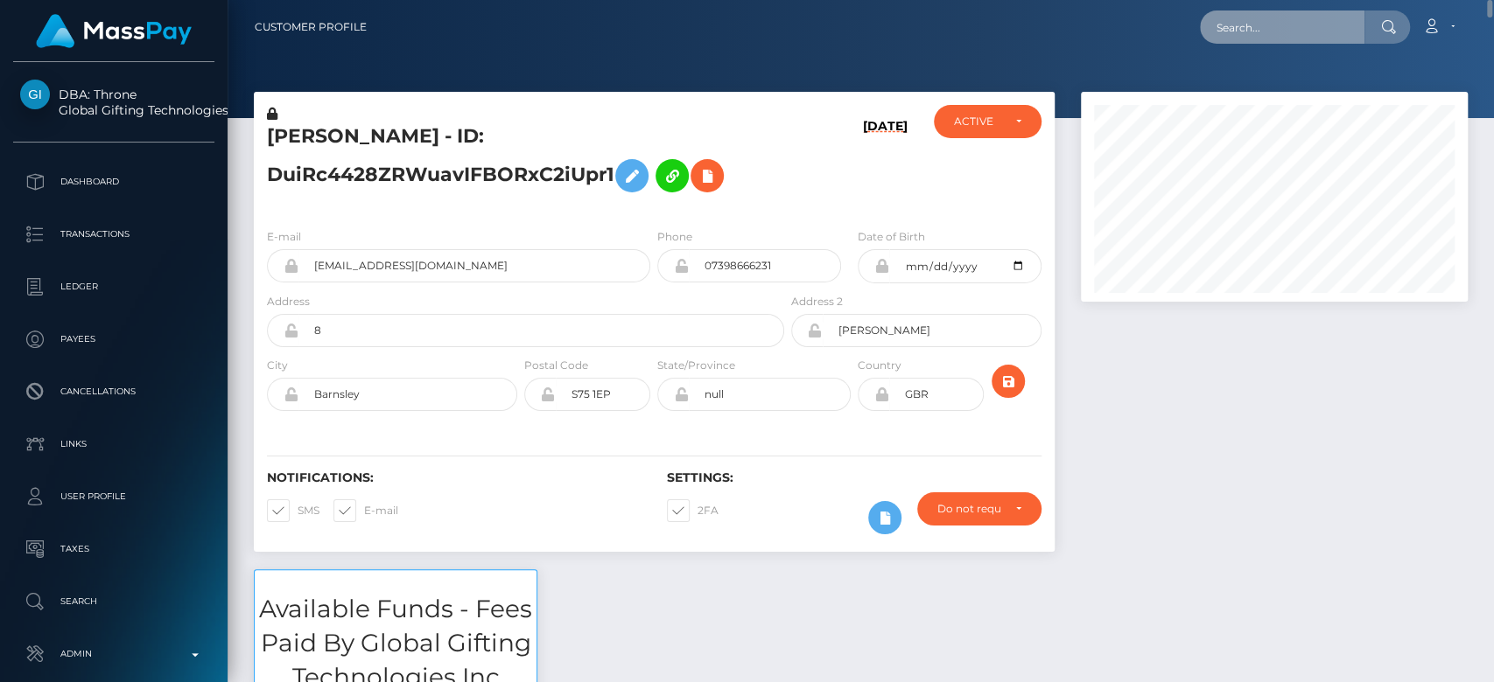
click at [1252, 32] on input "text" at bounding box center [1282, 26] width 164 height 33
paste input "[EMAIL_ADDRESS][DOMAIN_NAME]"
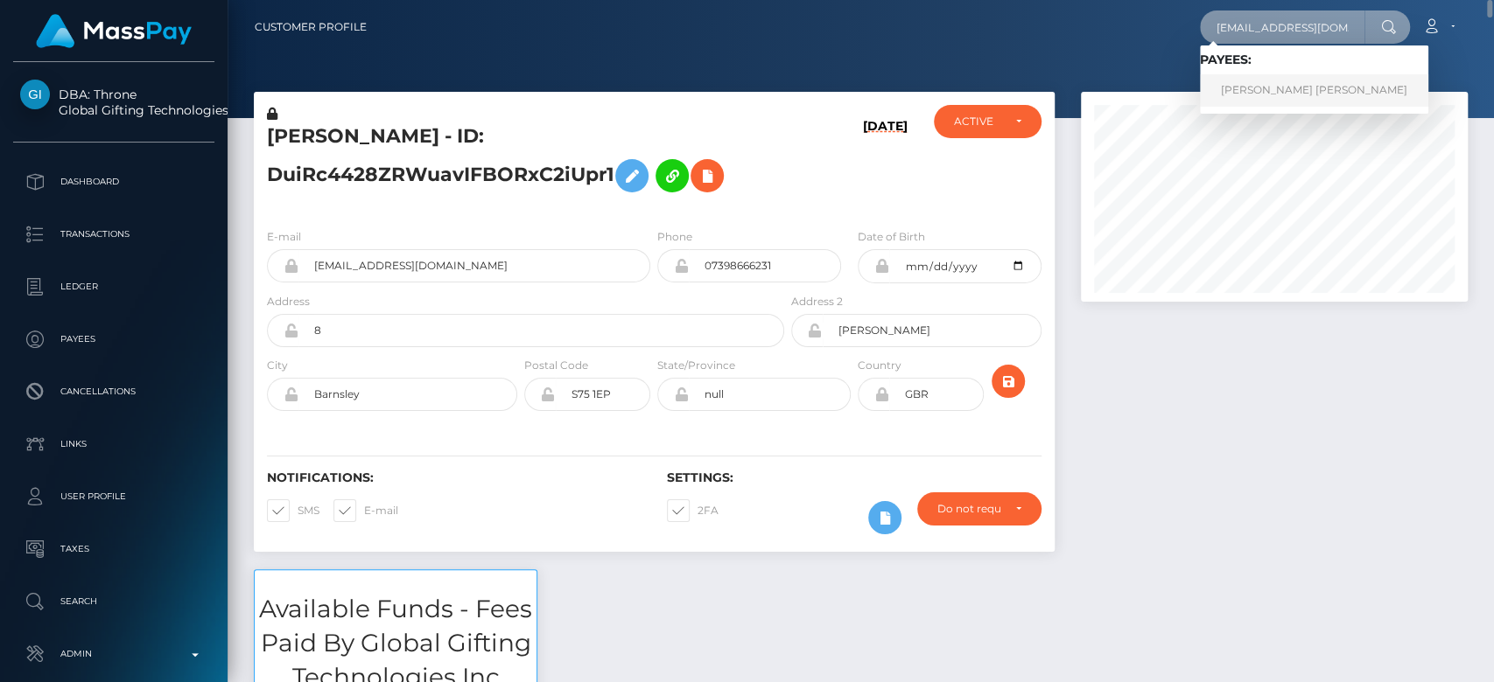
type input "[EMAIL_ADDRESS][DOMAIN_NAME]"
click at [1275, 80] on link "RICHARD DELA CRUZ PASCUAL" at bounding box center [1314, 90] width 228 height 32
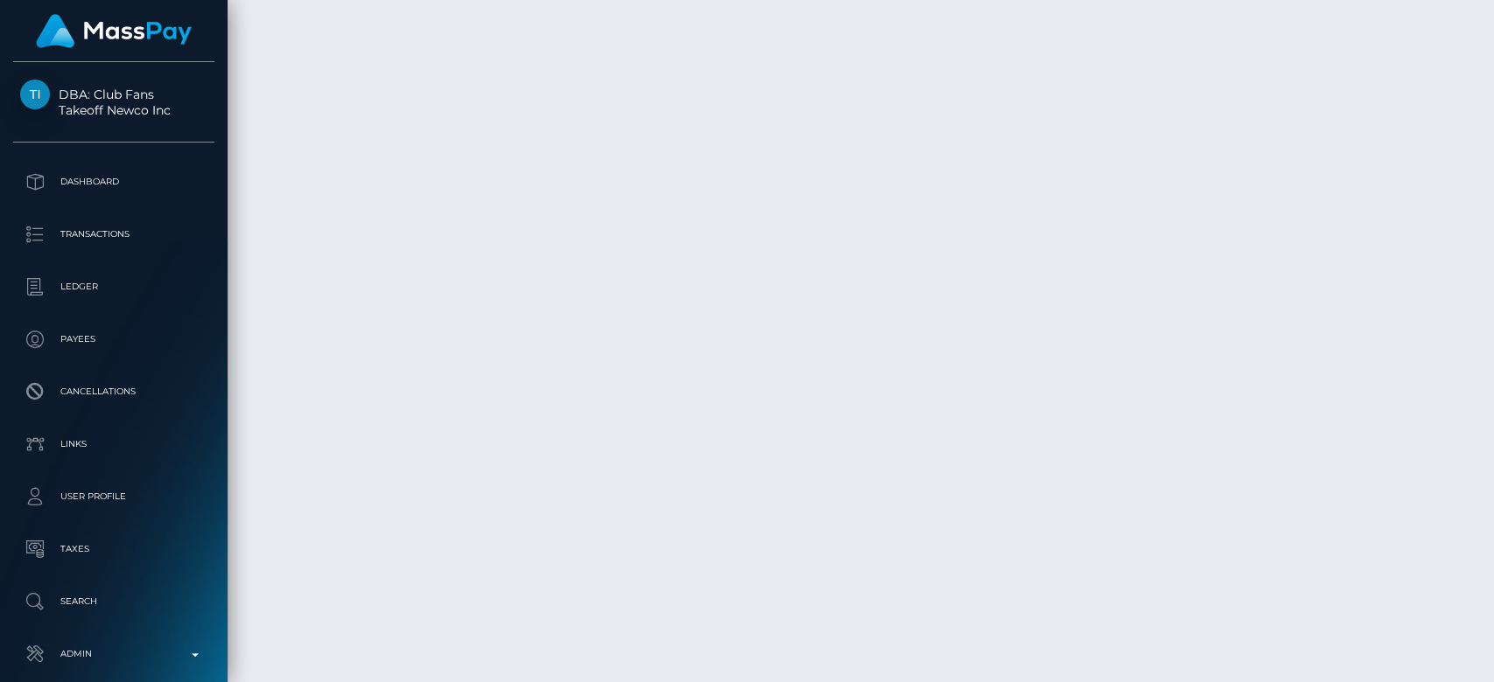
scroll to position [14482, 0]
